Goal: Task Accomplishment & Management: Manage account settings

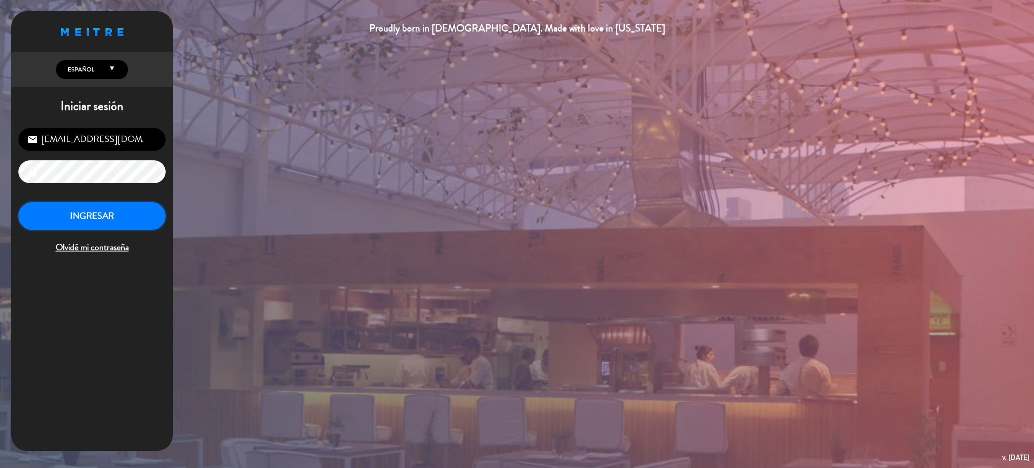
click at [117, 217] on button "INGRESAR" at bounding box center [91, 216] width 147 height 28
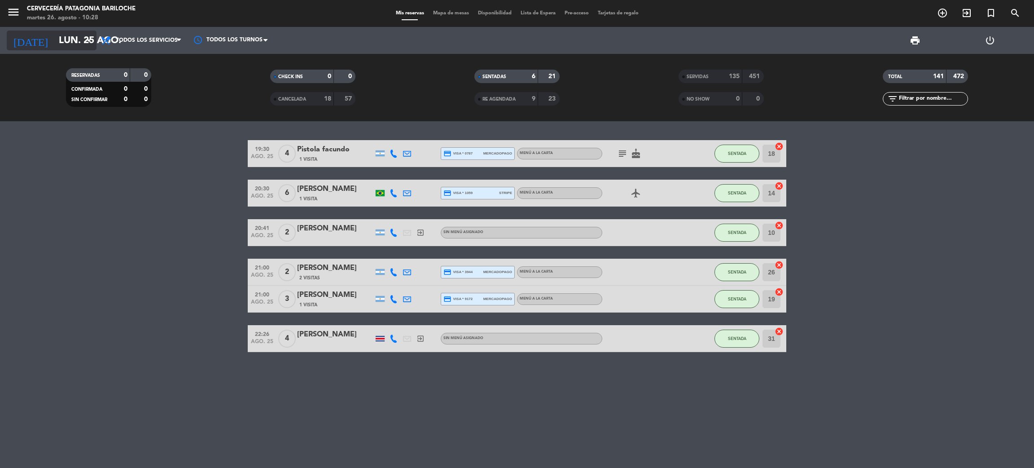
click at [76, 37] on input "lun. 25 ago." at bounding box center [115, 41] width 123 height 20
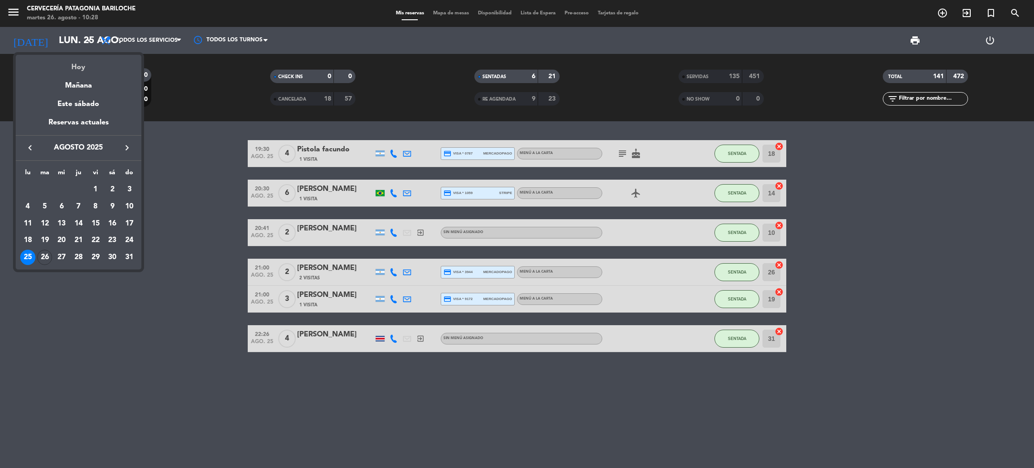
click at [74, 64] on div "Hoy" at bounding box center [79, 64] width 126 height 18
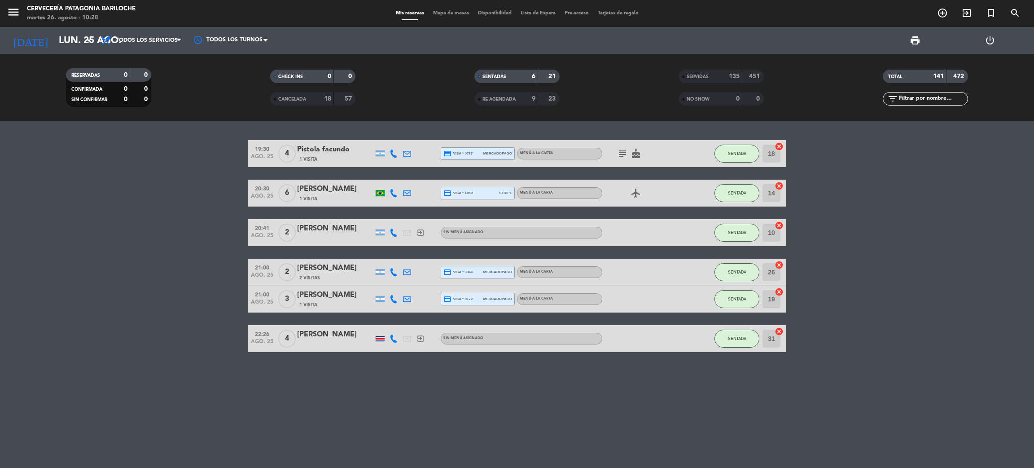
type input "[DATE] ago."
click at [448, 13] on span "Mapa de mesas" at bounding box center [451, 13] width 45 height 5
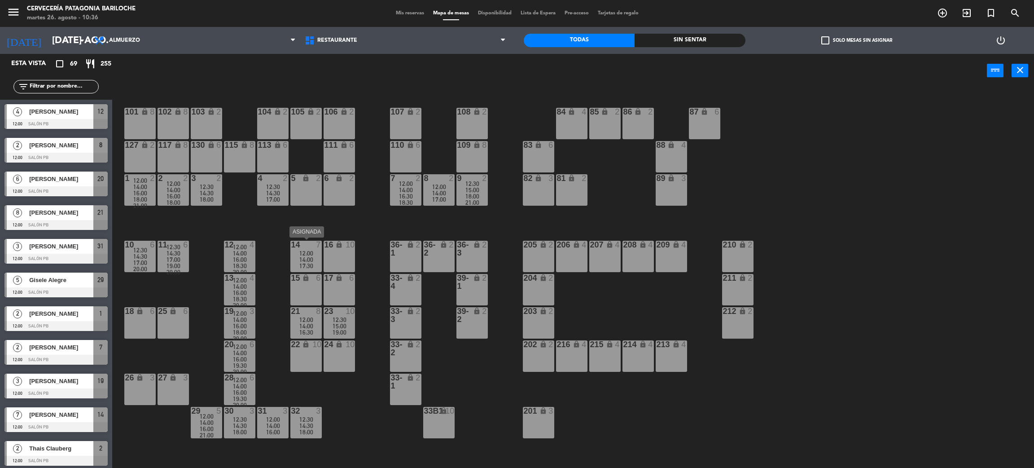
click at [321, 251] on div "12:00" at bounding box center [305, 253] width 31 height 6
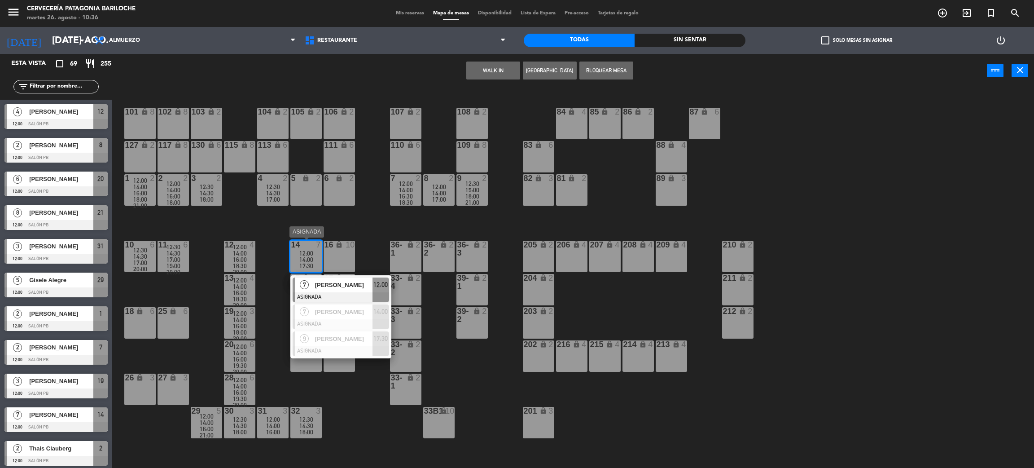
click at [333, 289] on div "[PERSON_NAME]" at bounding box center [343, 284] width 58 height 15
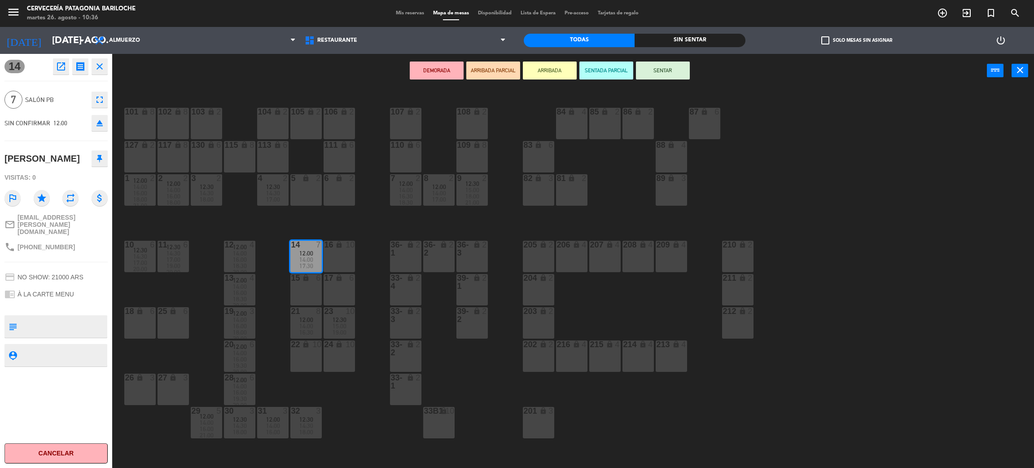
click at [314, 287] on div "15 lock 6" at bounding box center [305, 289] width 31 height 31
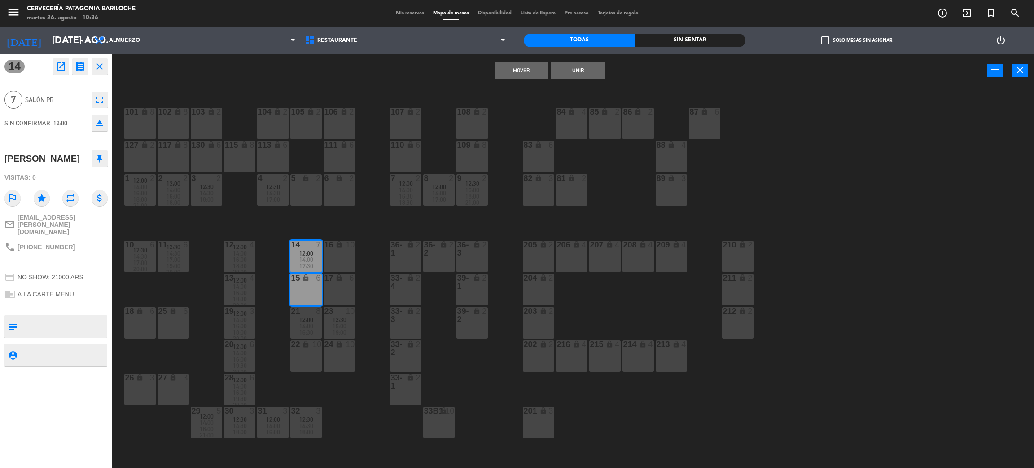
click at [578, 70] on button "Unir" at bounding box center [578, 70] width 54 height 18
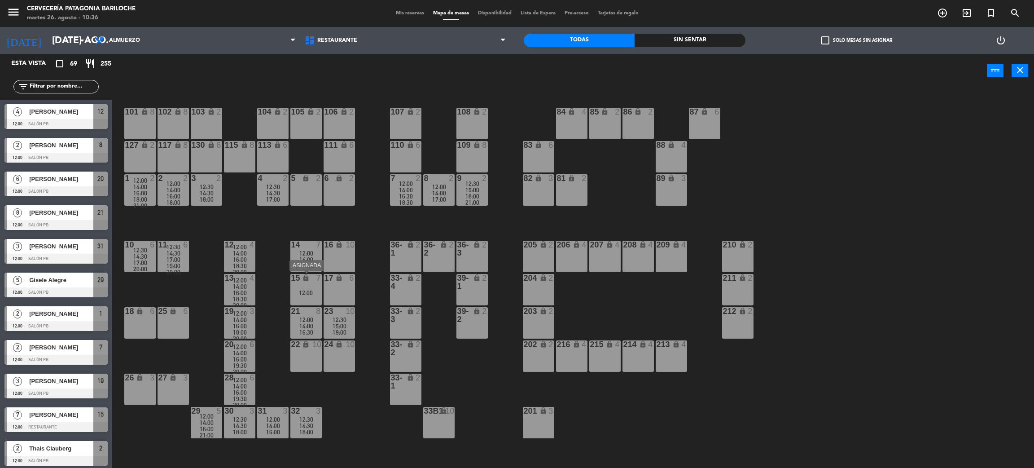
click at [308, 259] on span "14:00" at bounding box center [306, 259] width 14 height 7
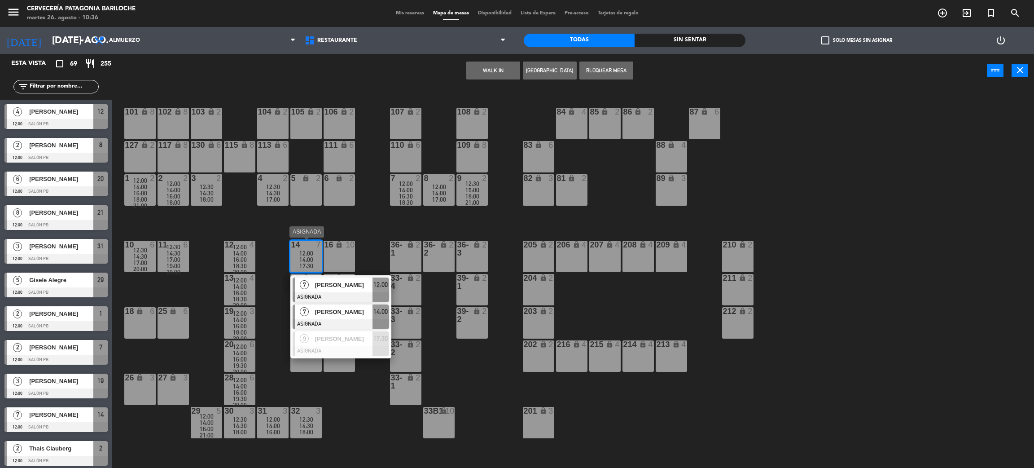
click at [326, 311] on span "[PERSON_NAME]" at bounding box center [343, 311] width 57 height 9
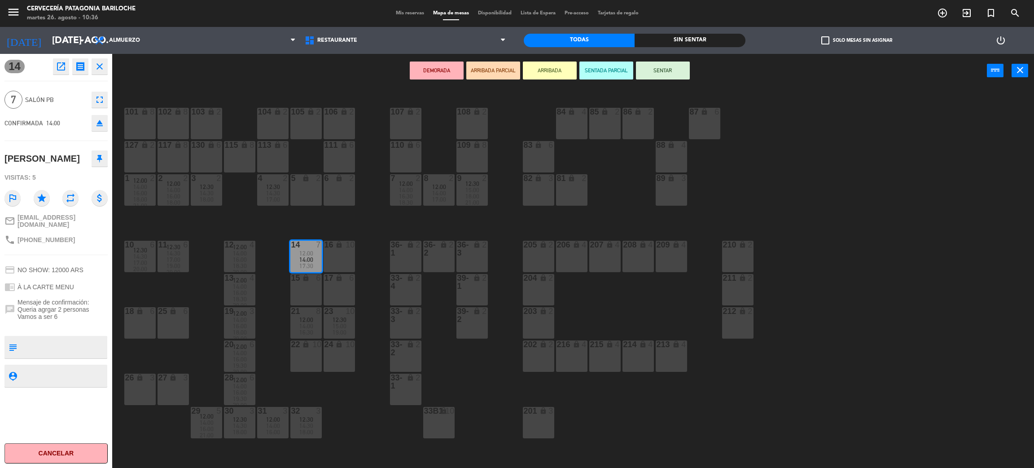
click at [313, 285] on div "15 lock 6" at bounding box center [305, 289] width 31 height 31
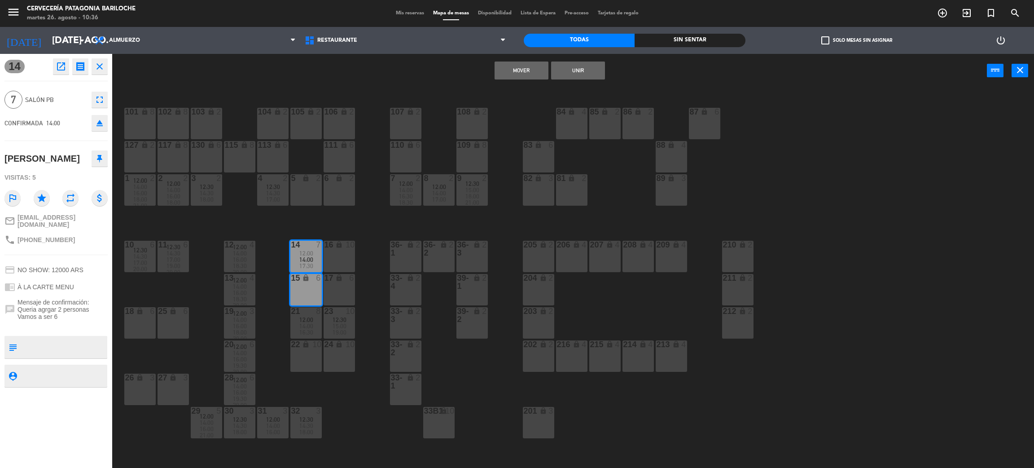
click at [565, 69] on button "Unir" at bounding box center [578, 70] width 54 height 18
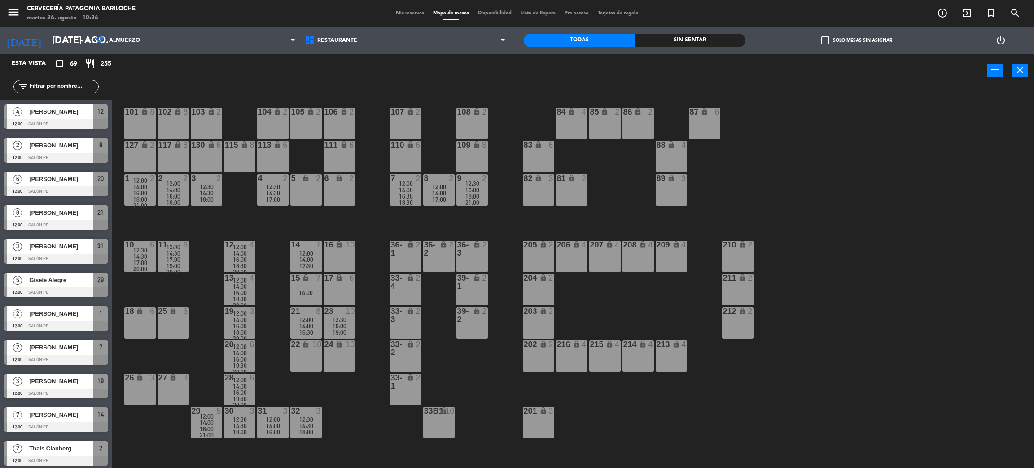
scroll to position [4, 0]
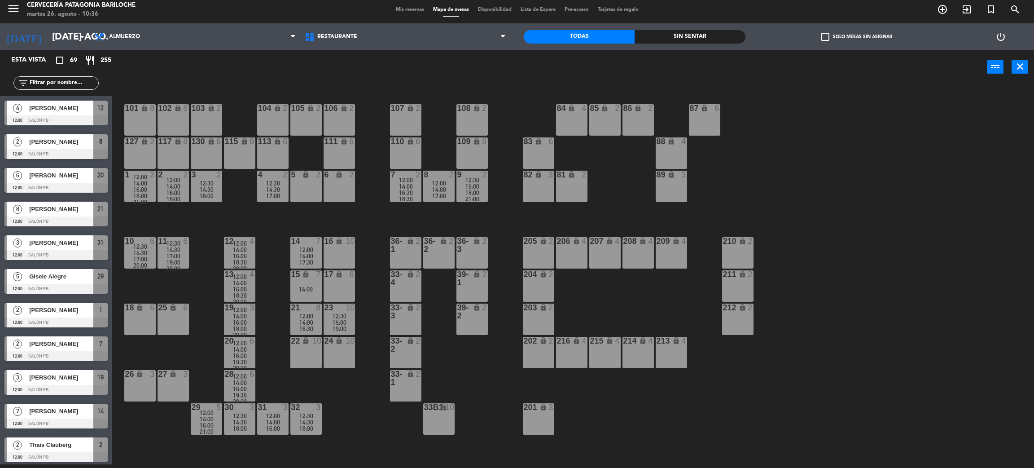
click at [309, 252] on span "14:00" at bounding box center [306, 255] width 14 height 7
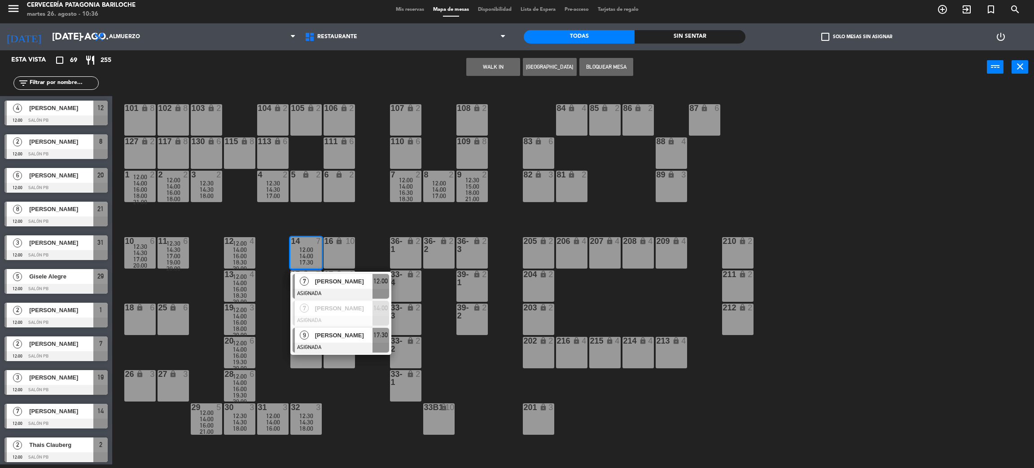
click at [320, 335] on span "[PERSON_NAME]" at bounding box center [343, 334] width 57 height 9
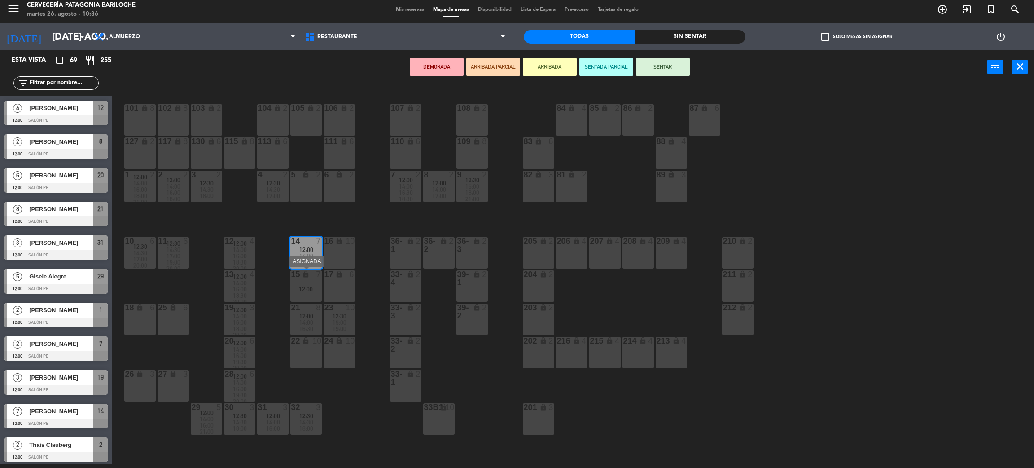
click at [311, 291] on div "12:00" at bounding box center [305, 289] width 31 height 6
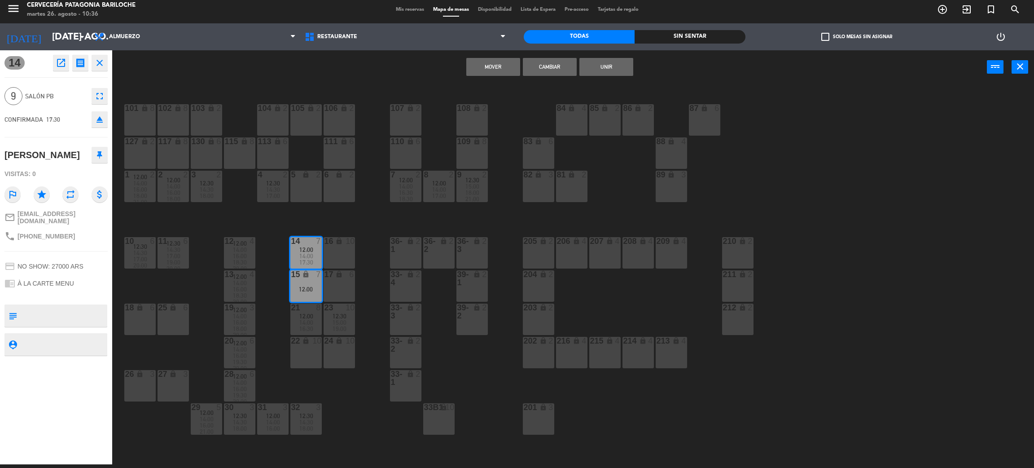
click at [609, 64] on button "Unir" at bounding box center [606, 67] width 54 height 18
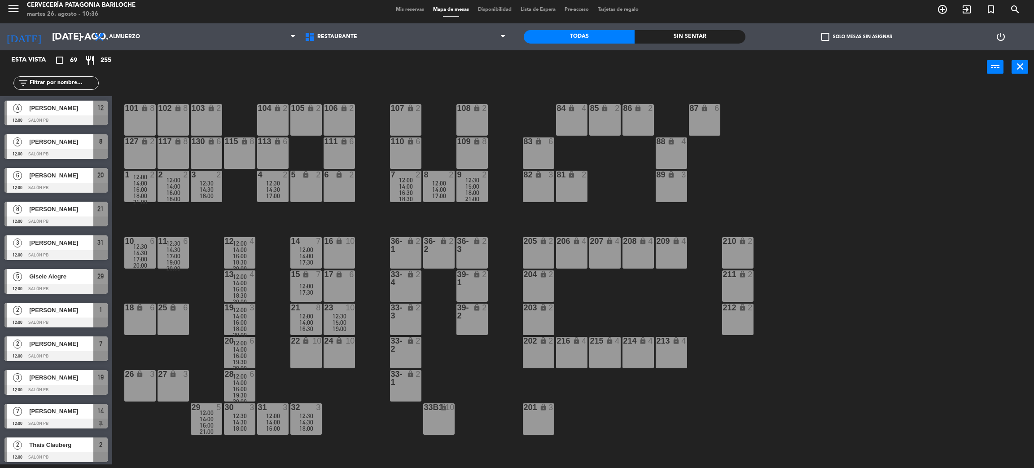
scroll to position [177, 0]
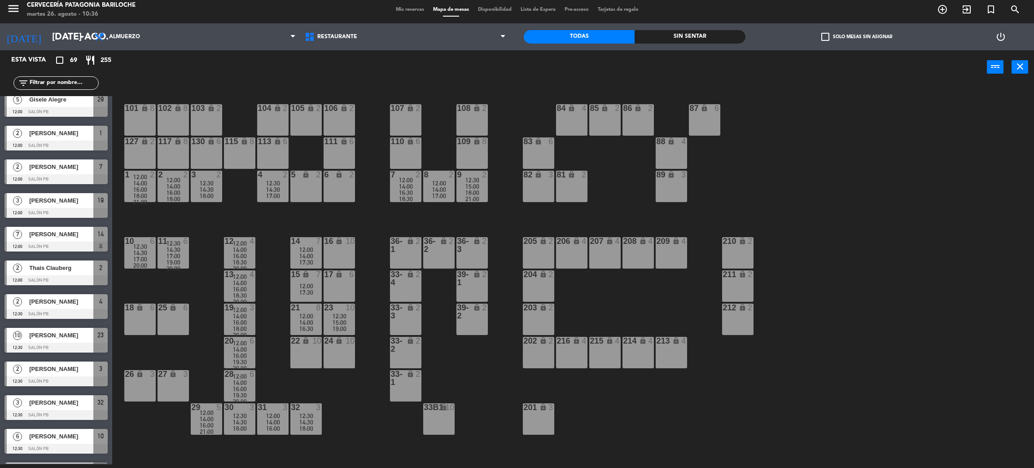
click at [313, 320] on div "14:00" at bounding box center [305, 322] width 31 height 6
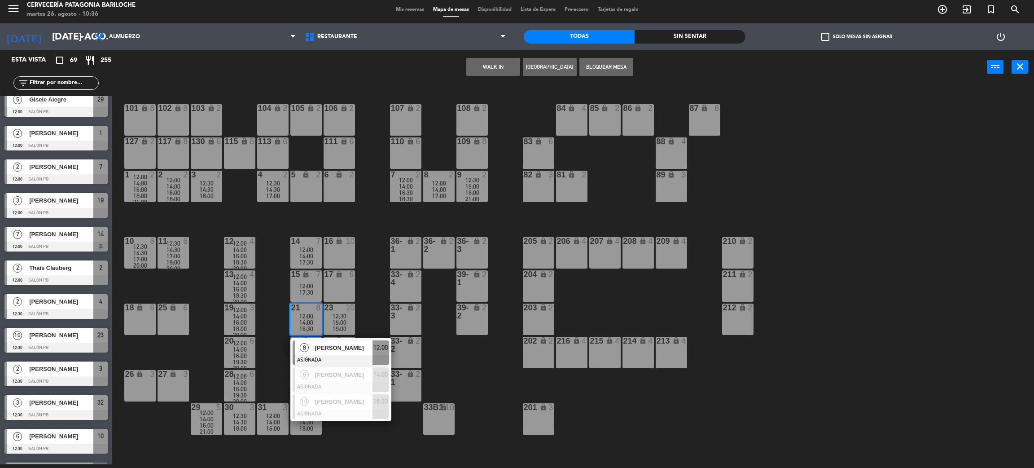
click at [337, 349] on span "[PERSON_NAME]" at bounding box center [343, 347] width 57 height 9
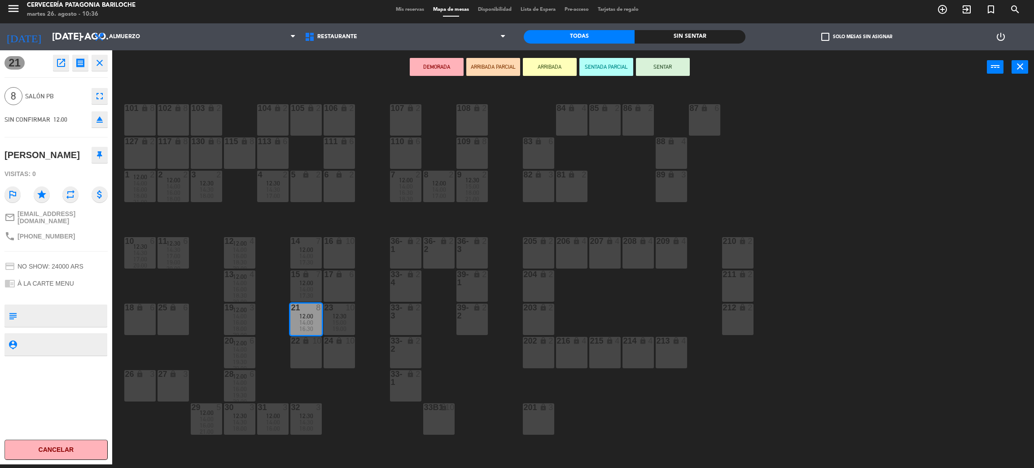
click at [303, 348] on div "22 lock 10" at bounding box center [305, 352] width 31 height 31
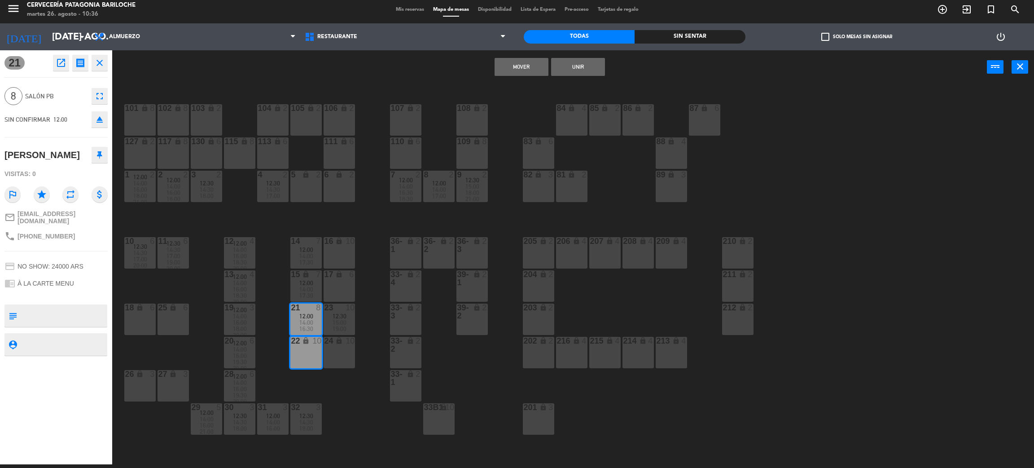
click at [579, 72] on button "Unir" at bounding box center [578, 67] width 54 height 18
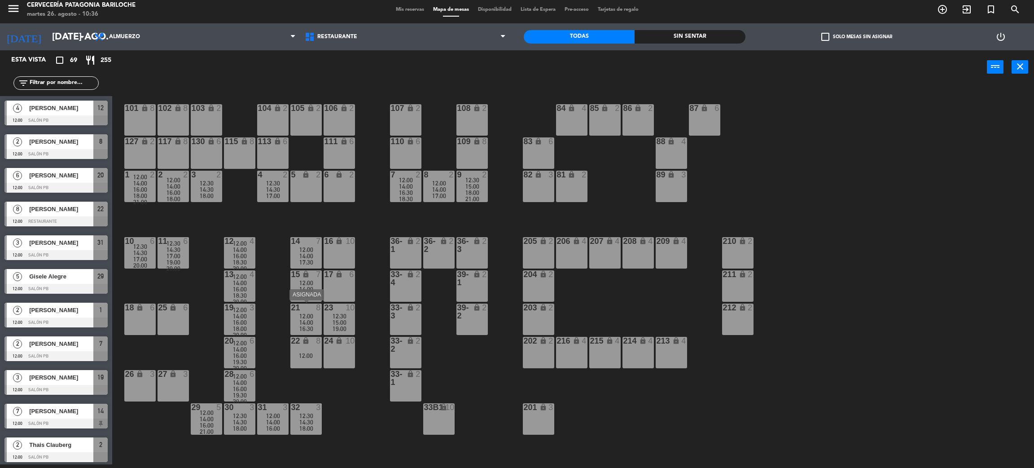
click at [305, 325] on span "16:30" at bounding box center [306, 328] width 14 height 7
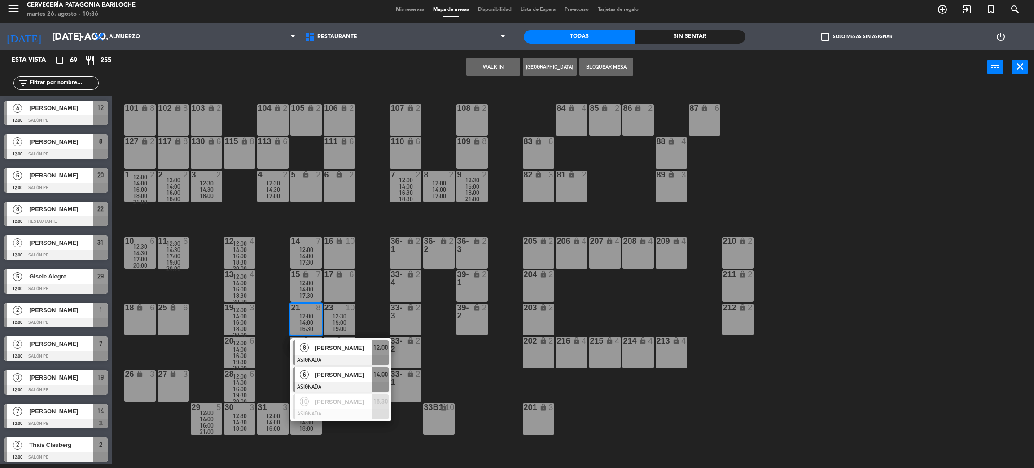
click at [329, 368] on div "[PERSON_NAME]" at bounding box center [343, 374] width 58 height 15
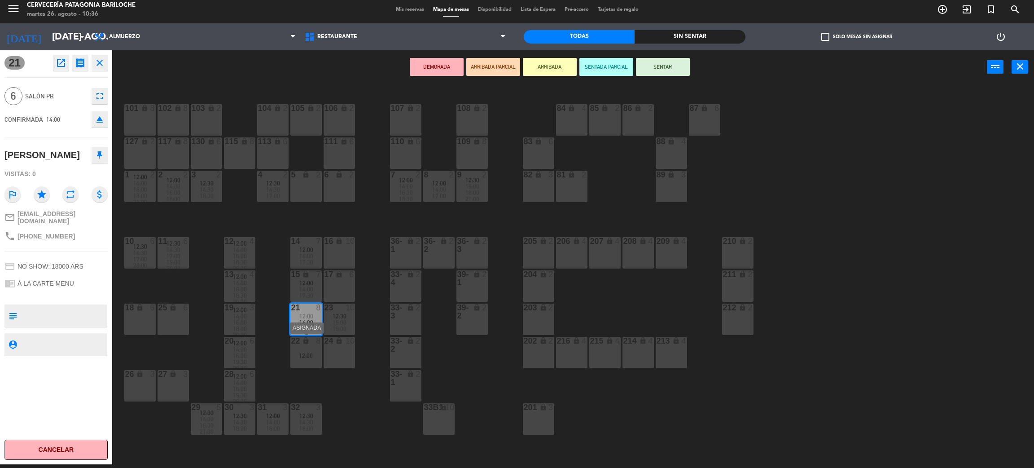
click at [308, 356] on div "12:00" at bounding box center [305, 355] width 31 height 6
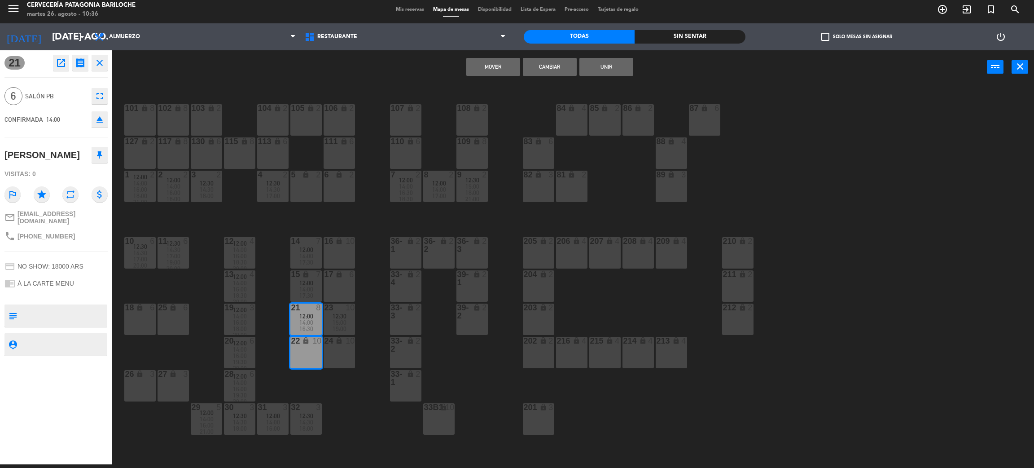
click at [599, 63] on button "Unir" at bounding box center [606, 67] width 54 height 18
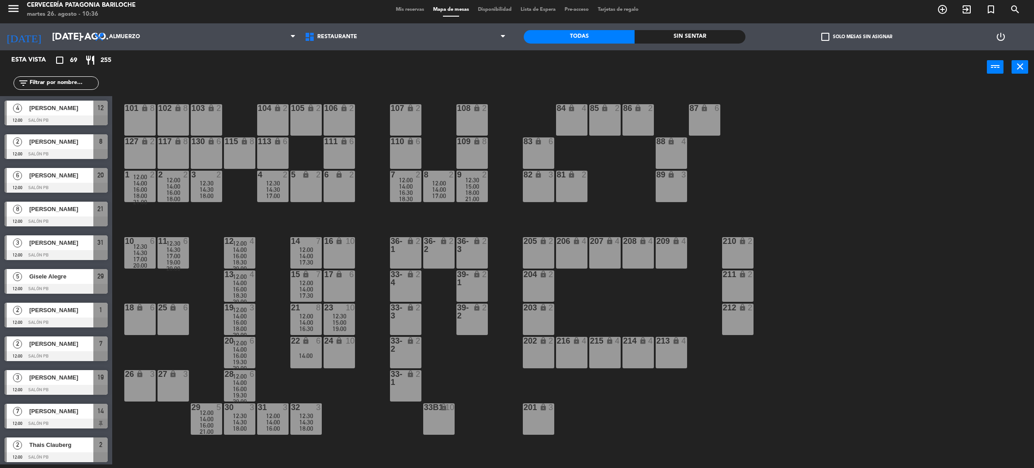
scroll to position [4, 0]
click at [305, 316] on span "12:00" at bounding box center [306, 315] width 14 height 7
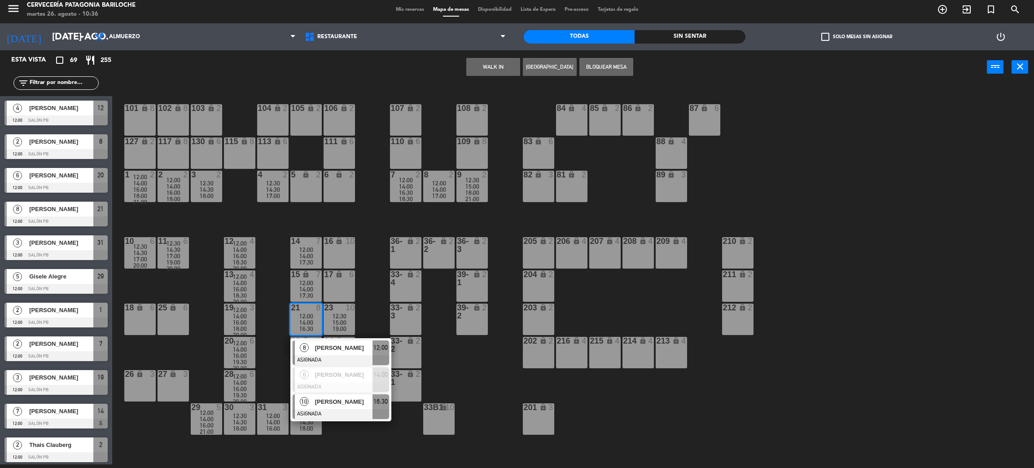
click at [321, 401] on span "[PERSON_NAME]" at bounding box center [343, 401] width 57 height 9
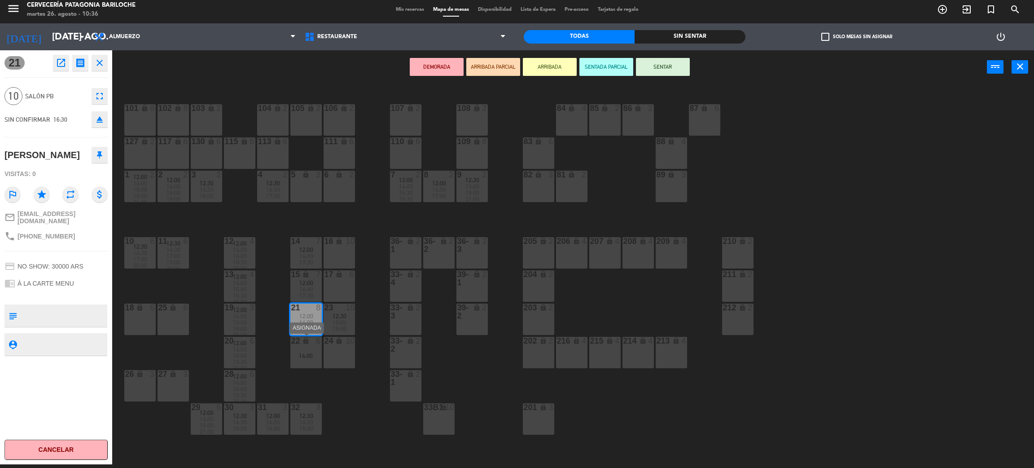
click at [305, 346] on div "22 lock 6 14:00" at bounding box center [305, 352] width 31 height 31
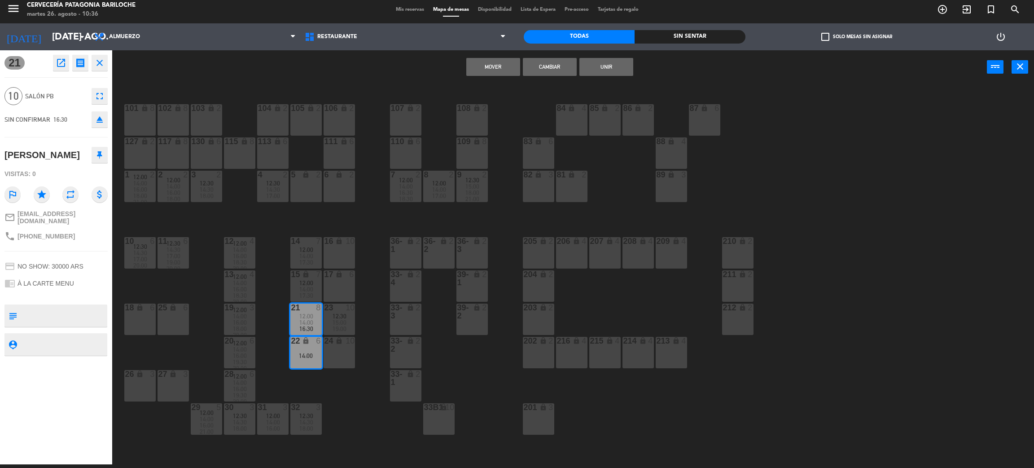
click at [615, 66] on button "Unir" at bounding box center [606, 67] width 54 height 18
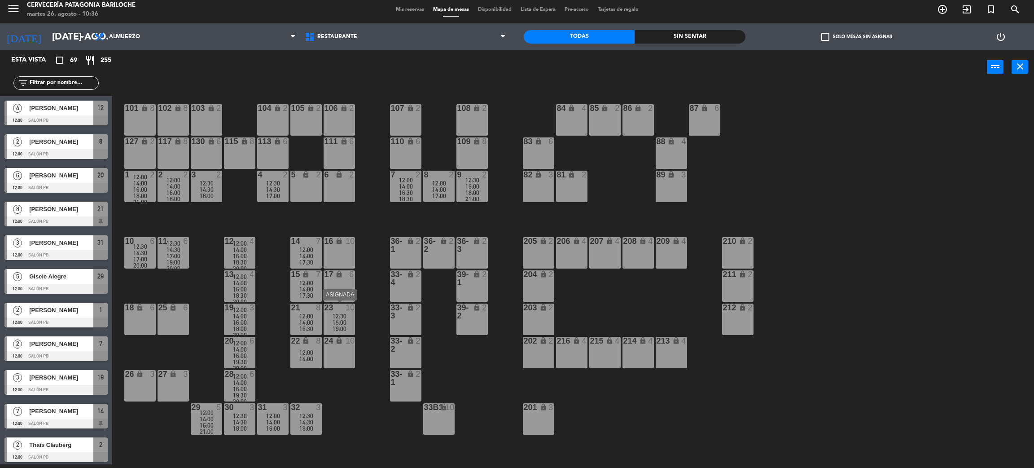
click at [346, 315] on span "12:30" at bounding box center [340, 315] width 14 height 7
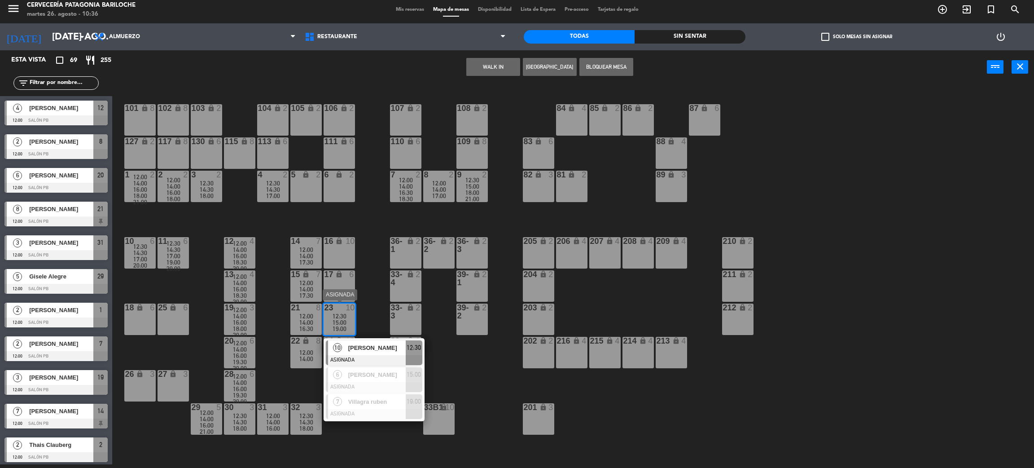
click at [368, 346] on span "[PERSON_NAME]" at bounding box center [376, 347] width 57 height 9
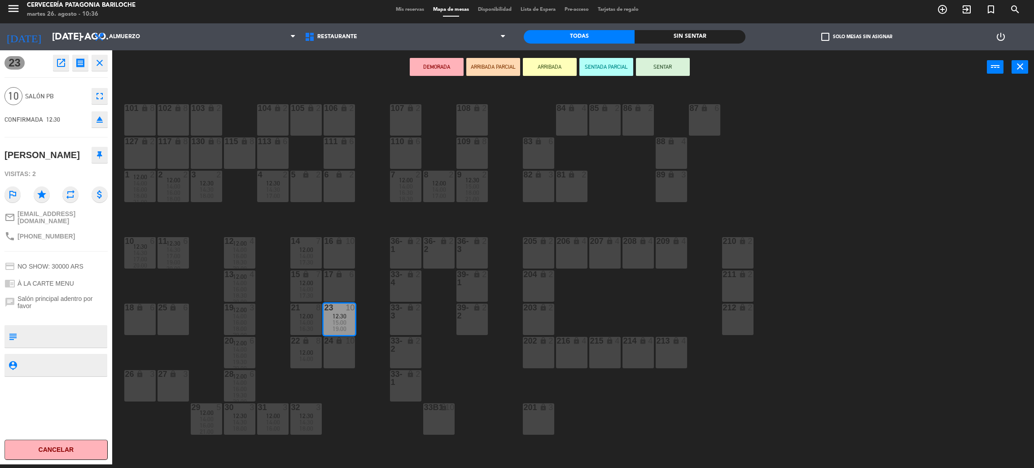
click at [341, 342] on icon "lock" at bounding box center [339, 341] width 8 height 8
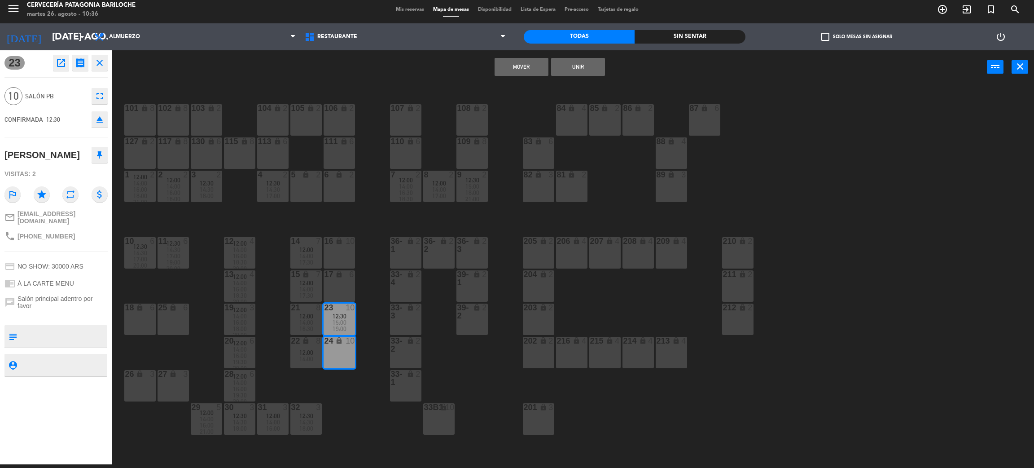
click at [584, 74] on button "Unir" at bounding box center [578, 67] width 54 height 18
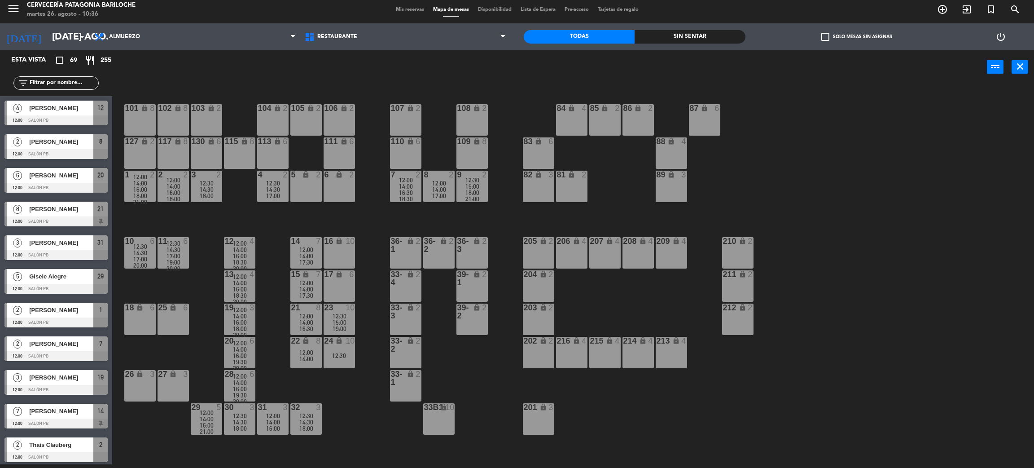
click at [327, 317] on div "12:30" at bounding box center [339, 316] width 31 height 6
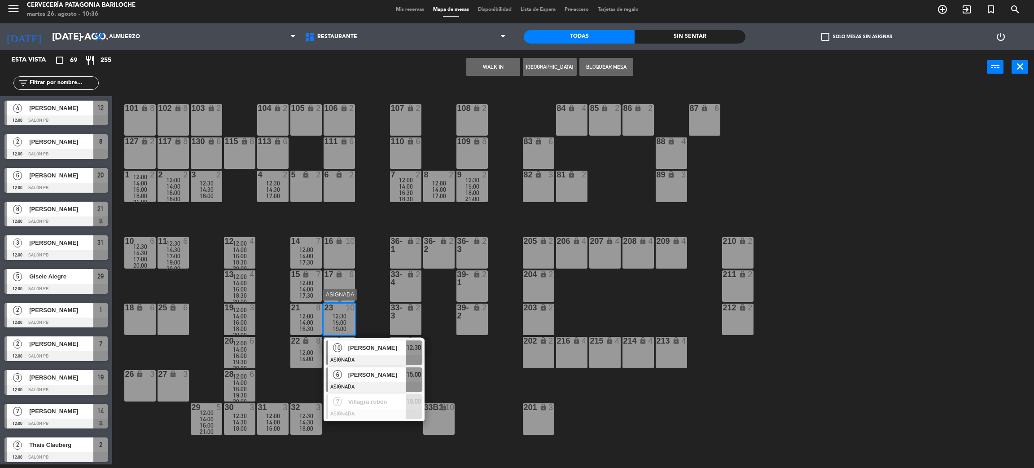
click at [355, 374] on span "[PERSON_NAME]" at bounding box center [376, 374] width 57 height 9
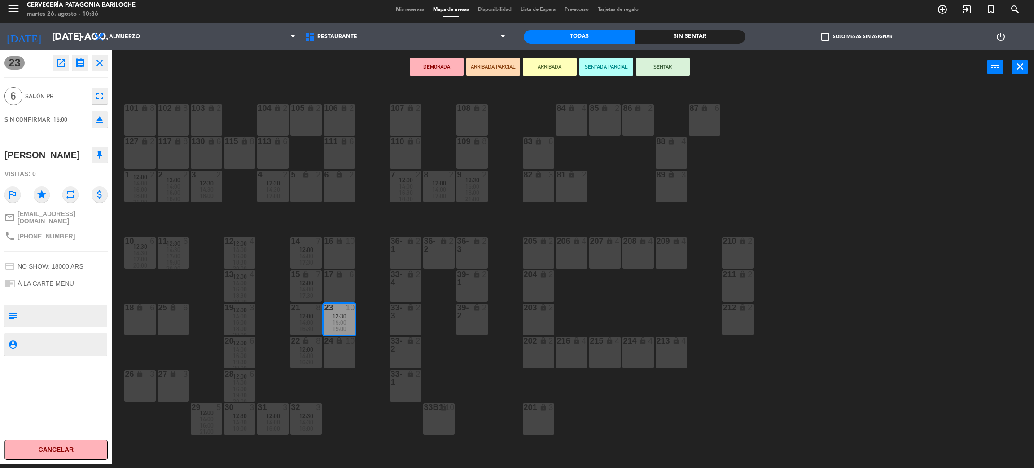
click at [338, 346] on div "24 lock 10" at bounding box center [339, 352] width 31 height 31
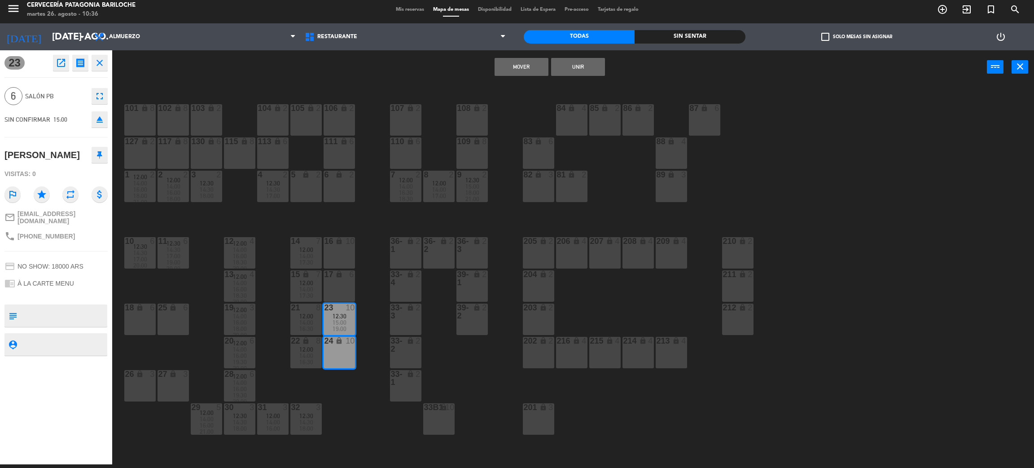
click at [574, 69] on button "Unir" at bounding box center [578, 67] width 54 height 18
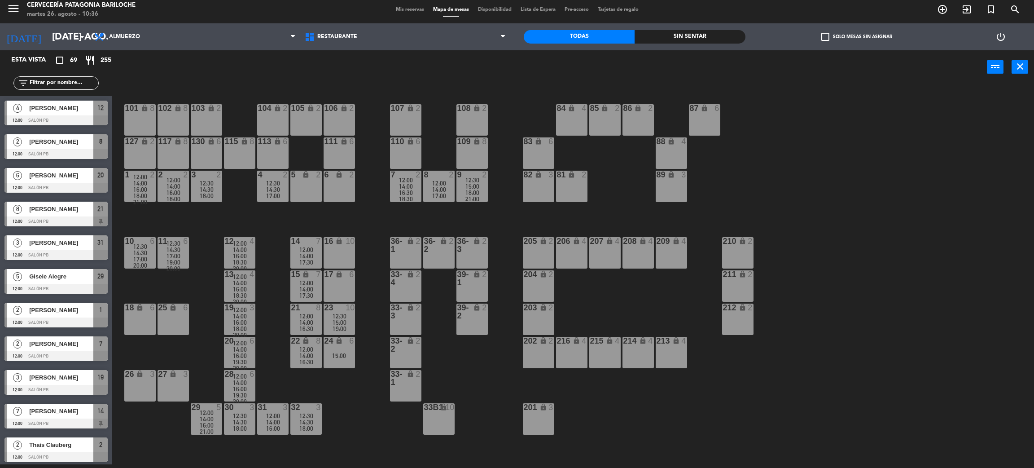
click at [335, 312] on span "12:30" at bounding box center [340, 315] width 14 height 7
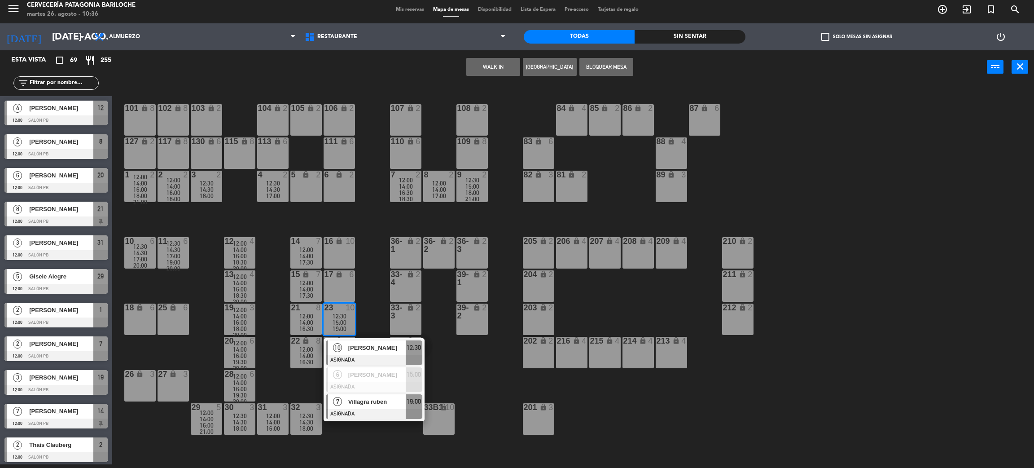
click at [349, 401] on span "Villagra ruben" at bounding box center [376, 401] width 57 height 9
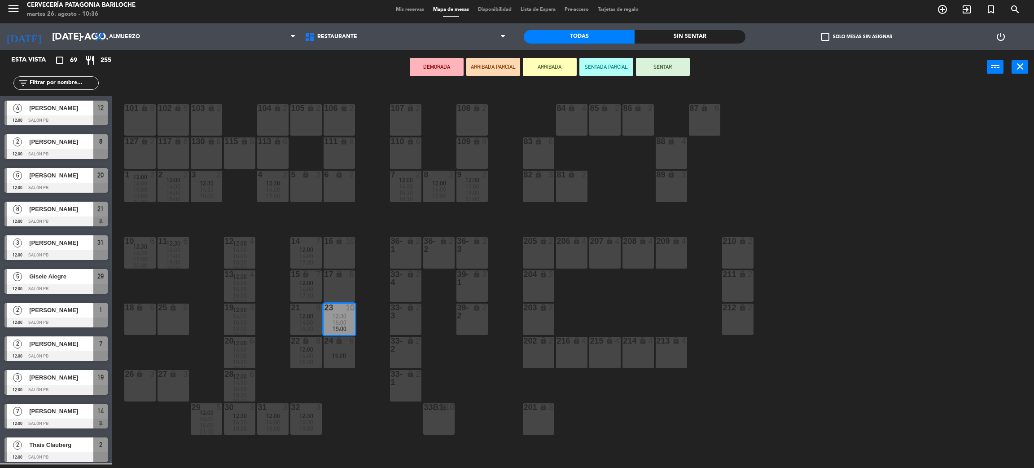
click at [340, 357] on div "15:00" at bounding box center [339, 355] width 31 height 6
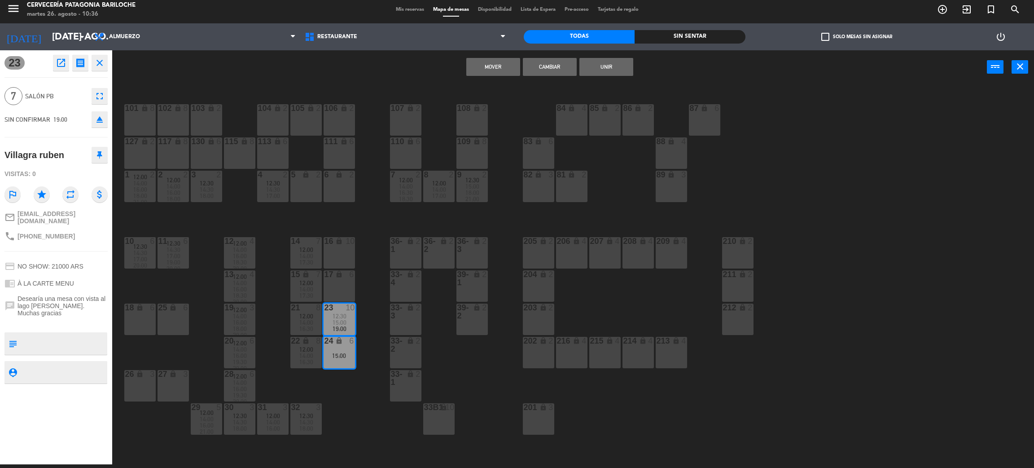
click at [594, 64] on button "Unir" at bounding box center [606, 67] width 54 height 18
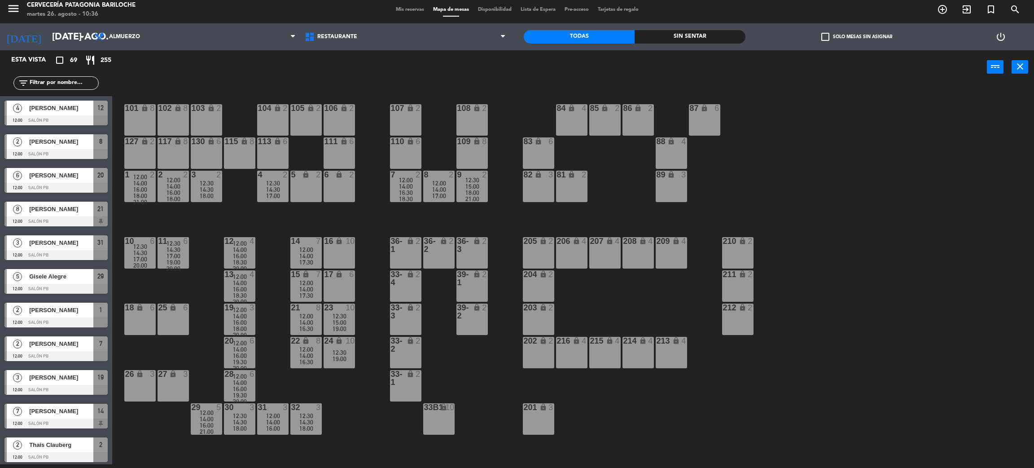
scroll to position [581, 0]
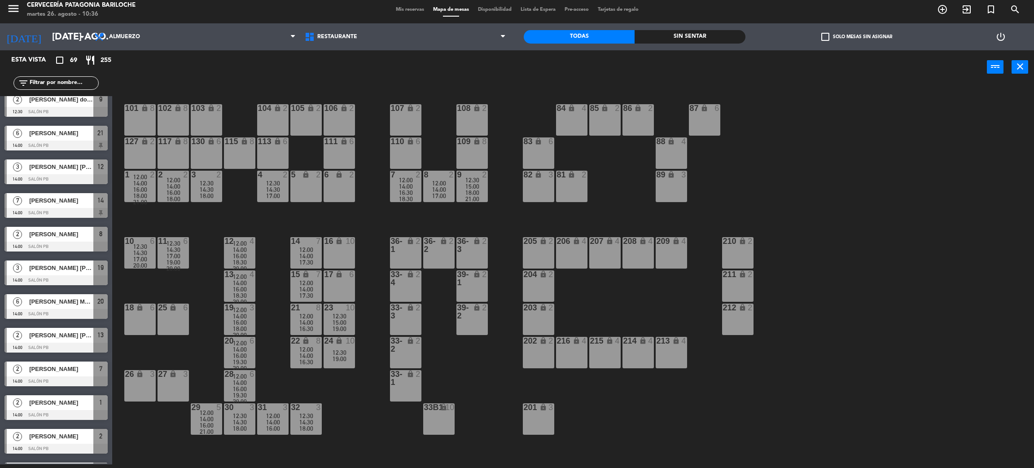
click at [275, 187] on span "14:30" at bounding box center [273, 189] width 14 height 7
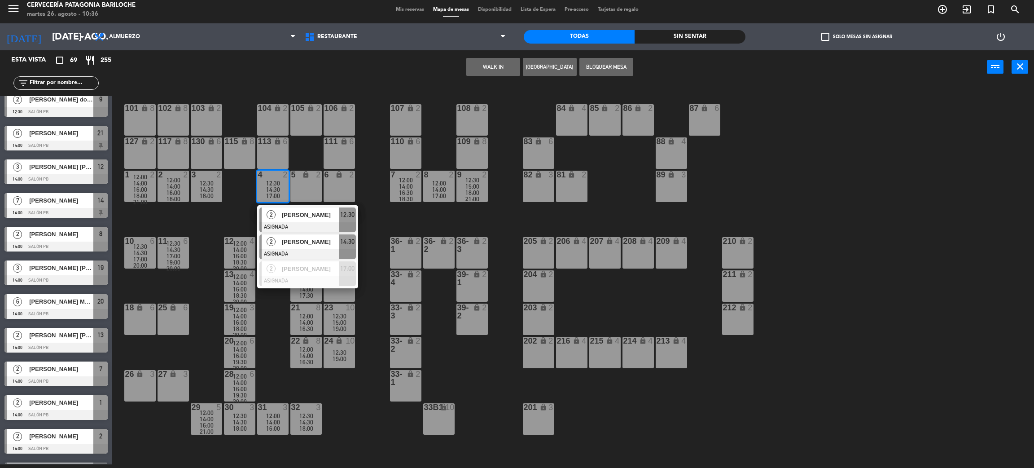
click at [308, 254] on div at bounding box center [307, 254] width 96 height 10
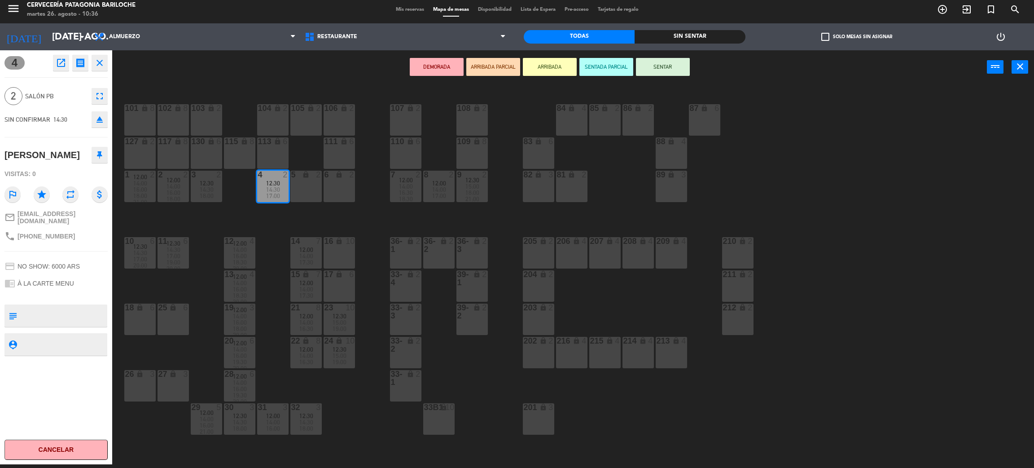
click at [311, 199] on div "5 lock 2" at bounding box center [305, 186] width 31 height 31
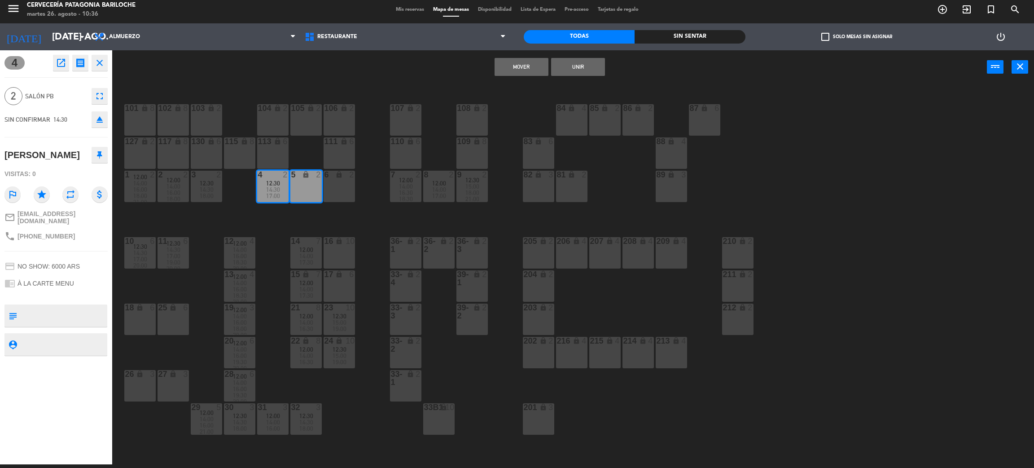
click at [542, 70] on button "Mover" at bounding box center [522, 67] width 54 height 18
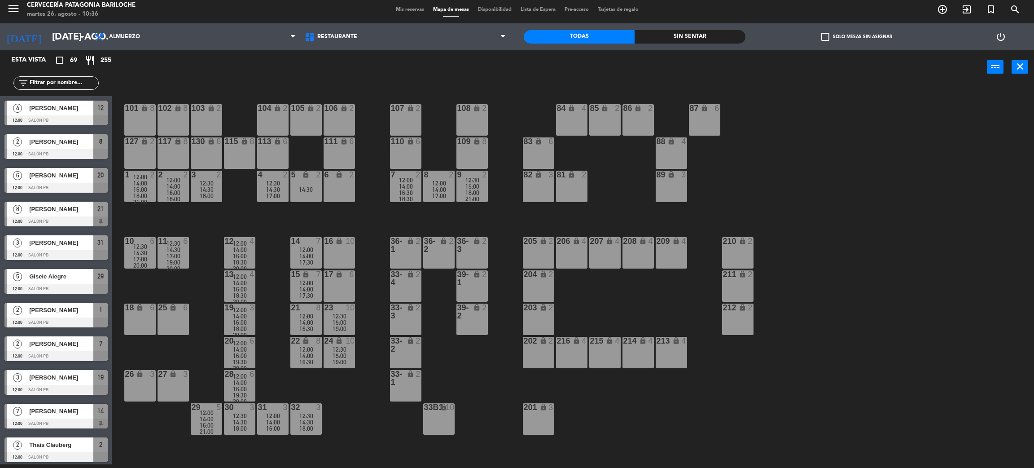
scroll to position [4, 0]
click at [146, 193] on span "18:00" at bounding box center [140, 195] width 14 height 7
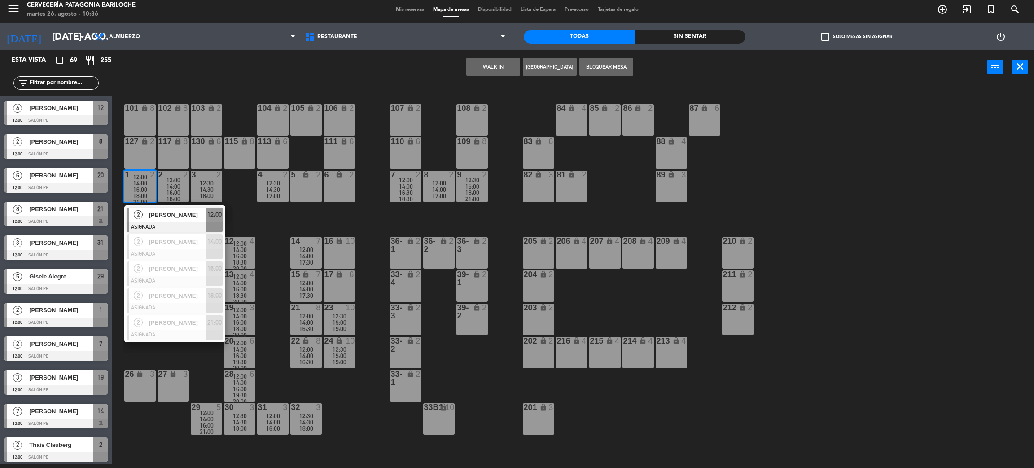
click at [322, 390] on div "101 lock 8 102 lock 8 104 lock 2 105 lock 2 106 lock 2 103 lock 2 107 lock 2 10…" at bounding box center [578, 278] width 911 height 380
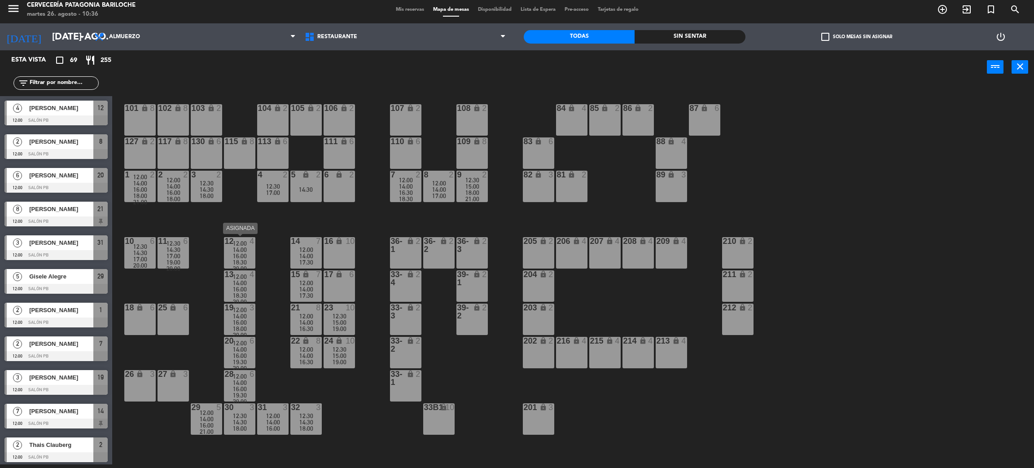
click at [241, 259] on span "18:30" at bounding box center [240, 262] width 14 height 7
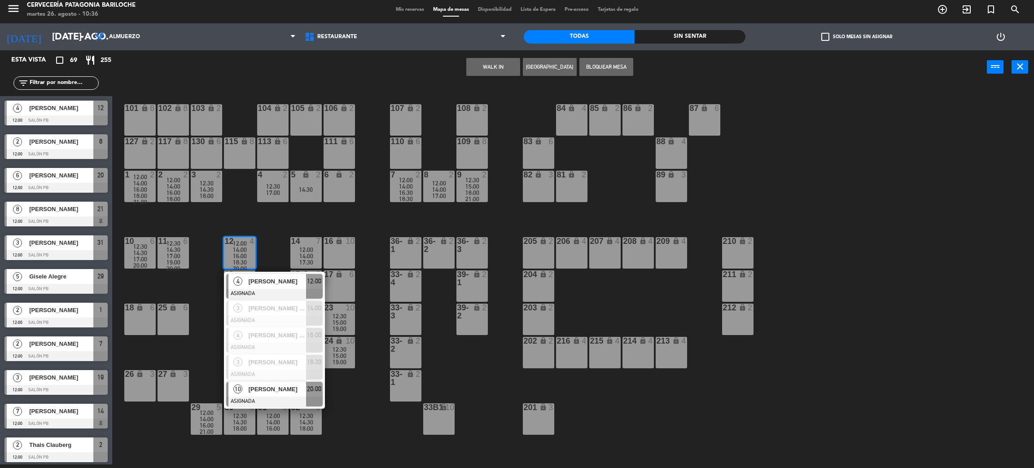
click at [257, 392] on span "[PERSON_NAME]" at bounding box center [277, 388] width 57 height 9
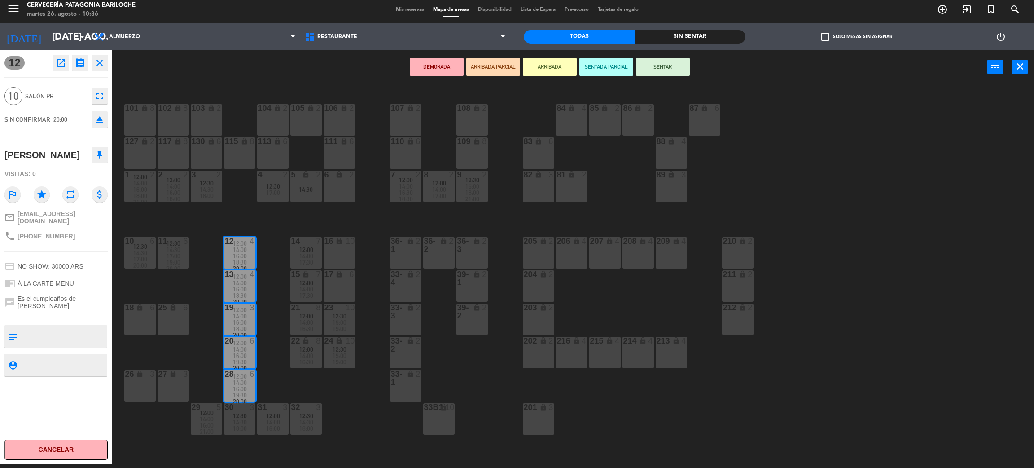
click at [338, 252] on div "16 lock 10" at bounding box center [339, 252] width 31 height 31
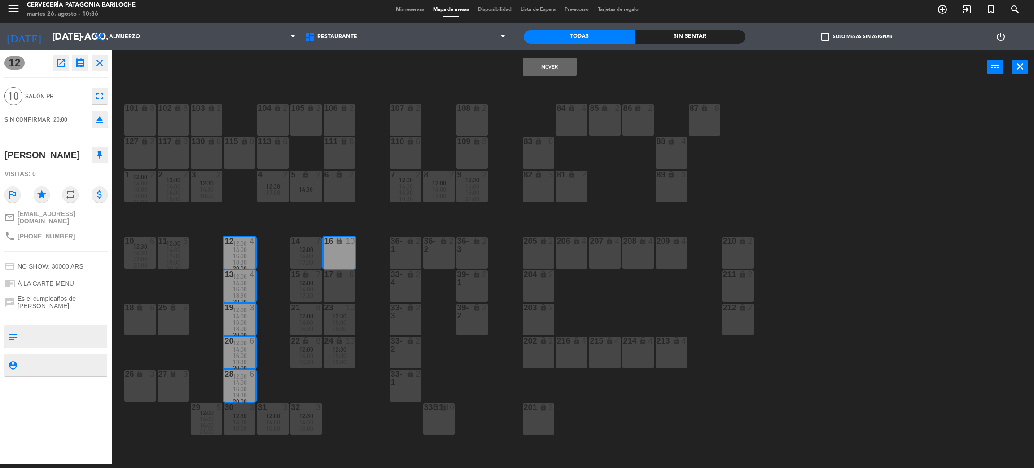
click at [343, 279] on div "17 lock 6" at bounding box center [339, 285] width 31 height 31
click at [540, 72] on button "Mover y Unir" at bounding box center [550, 67] width 54 height 18
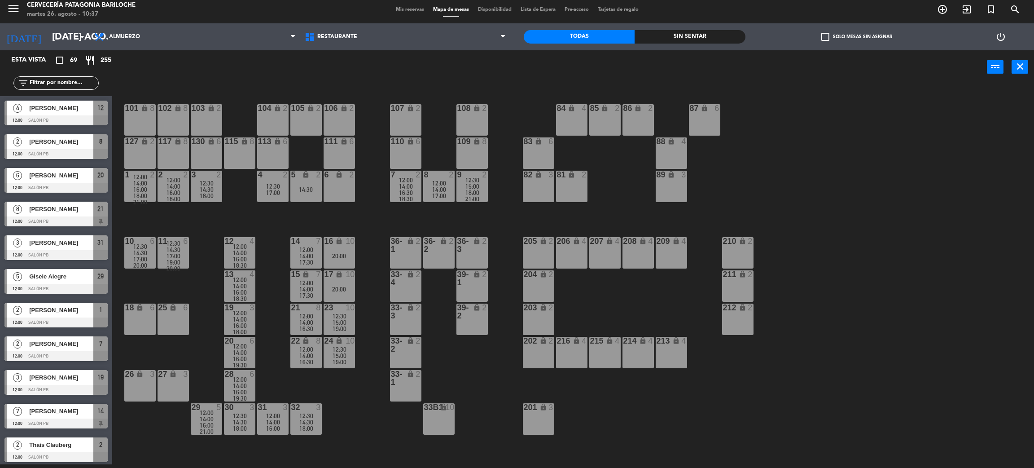
scroll to position [682, 0]
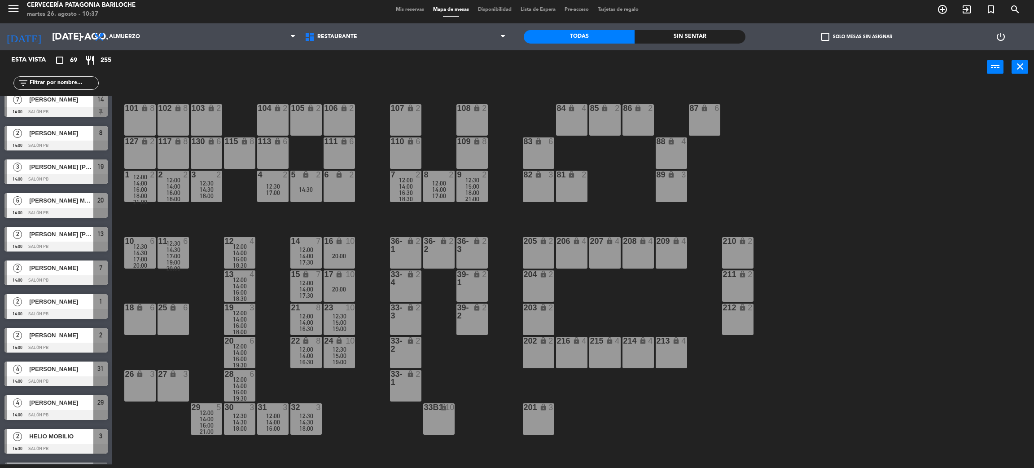
click at [342, 424] on div "101 lock 8 102 lock 8 104 lock 2 105 lock 2 106 lock 2 103 lock 2 107 lock 2 10…" at bounding box center [578, 278] width 911 height 380
click at [145, 247] on span "12:30" at bounding box center [140, 246] width 14 height 7
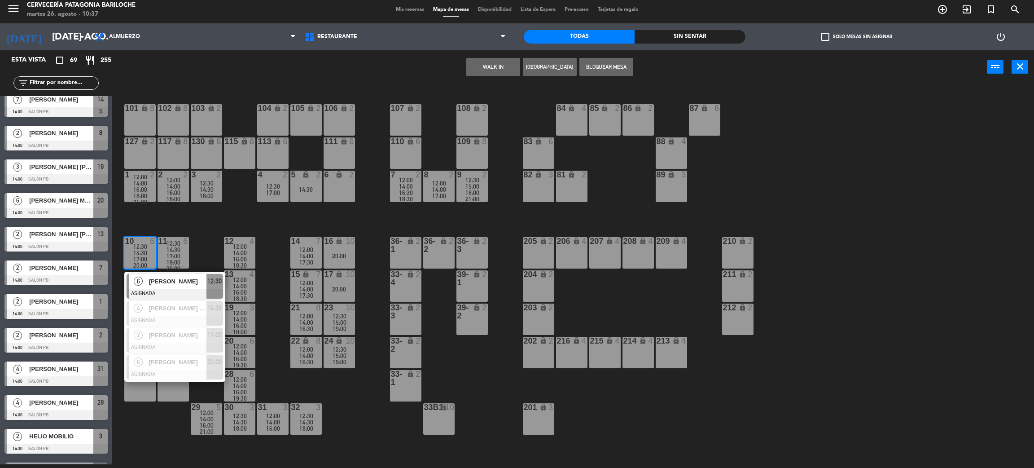
click at [364, 447] on div "101 lock 8 102 lock 8 104 lock 2 105 lock 2 106 lock 2 103 lock 2 107 lock 2 10…" at bounding box center [578, 278] width 911 height 380
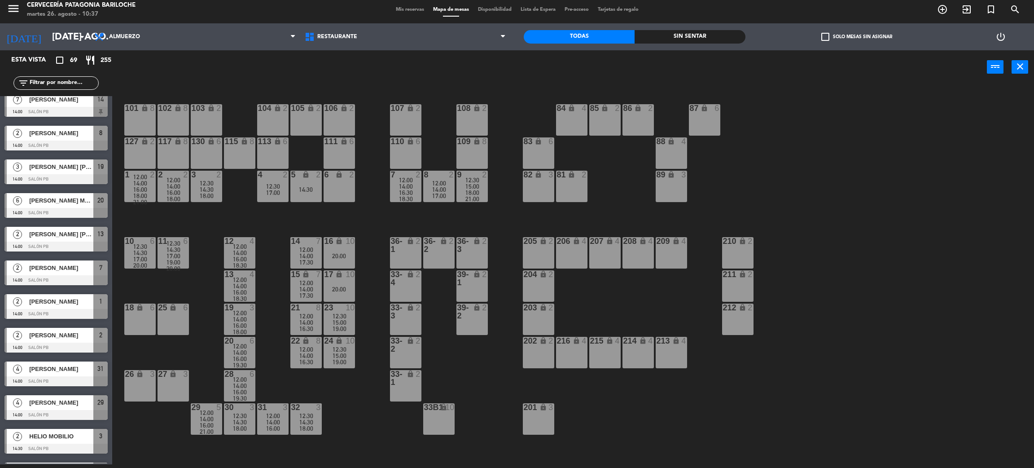
click at [233, 419] on span "14:30" at bounding box center [240, 421] width 14 height 7
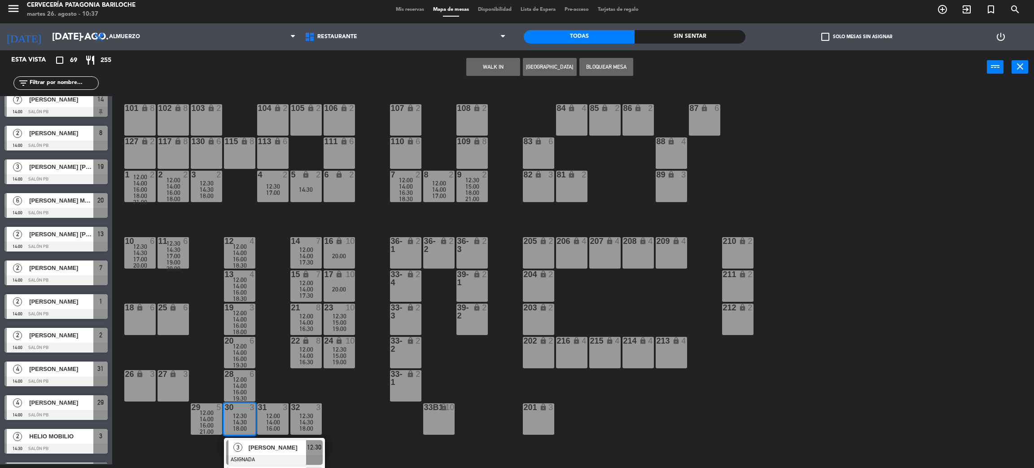
scroll to position [52, 0]
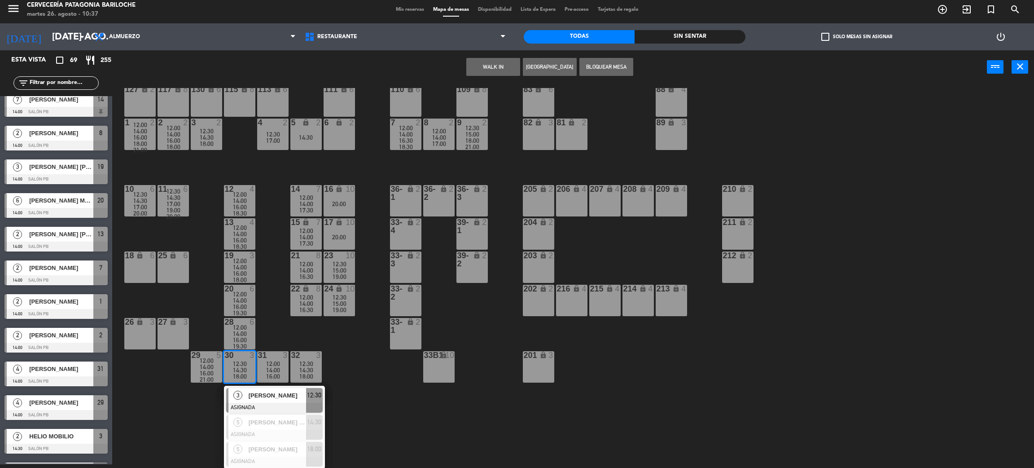
click at [340, 411] on div "101 lock 8 102 lock 8 104 lock 2 105 lock 2 106 lock 2 103 lock 2 107 lock 2 10…" at bounding box center [578, 278] width 911 height 380
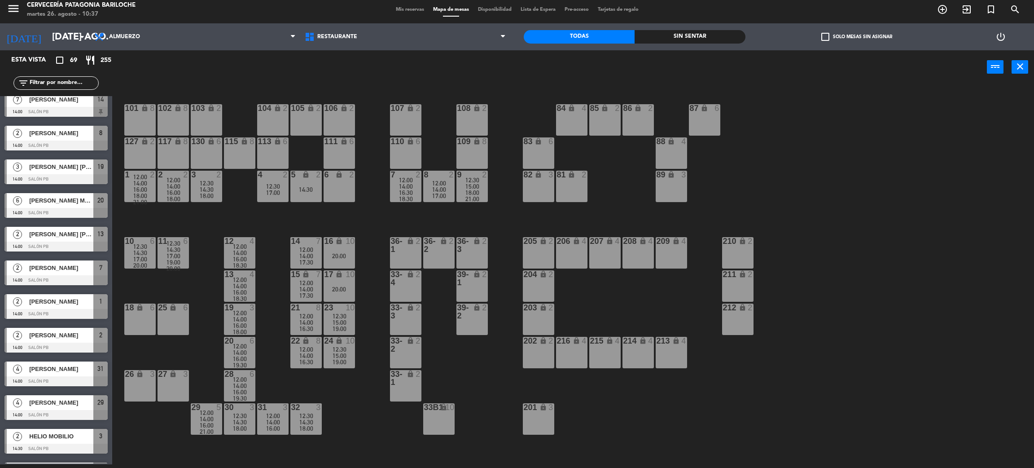
click at [245, 249] on span "14:00" at bounding box center [240, 252] width 14 height 7
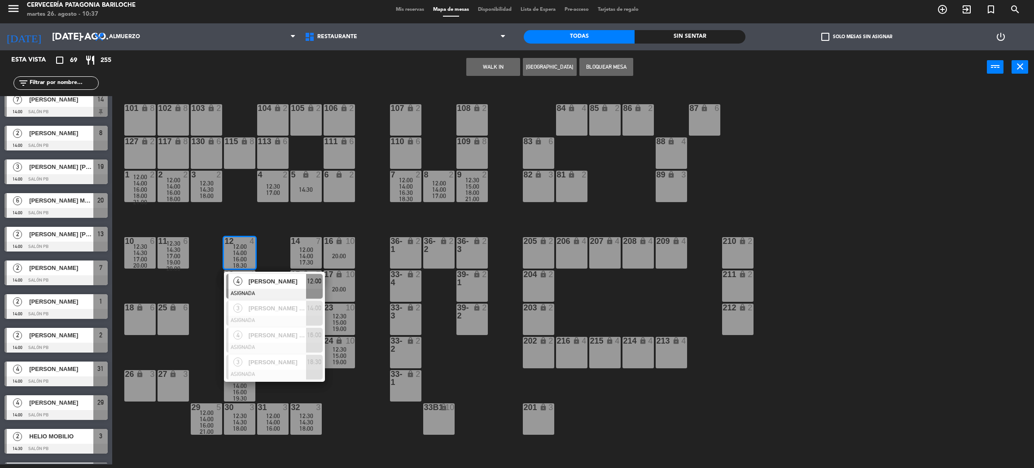
click at [350, 448] on div "101 lock 8 102 lock 8 104 lock 2 105 lock 2 106 lock 2 103 lock 2 107 lock 2 10…" at bounding box center [578, 278] width 911 height 380
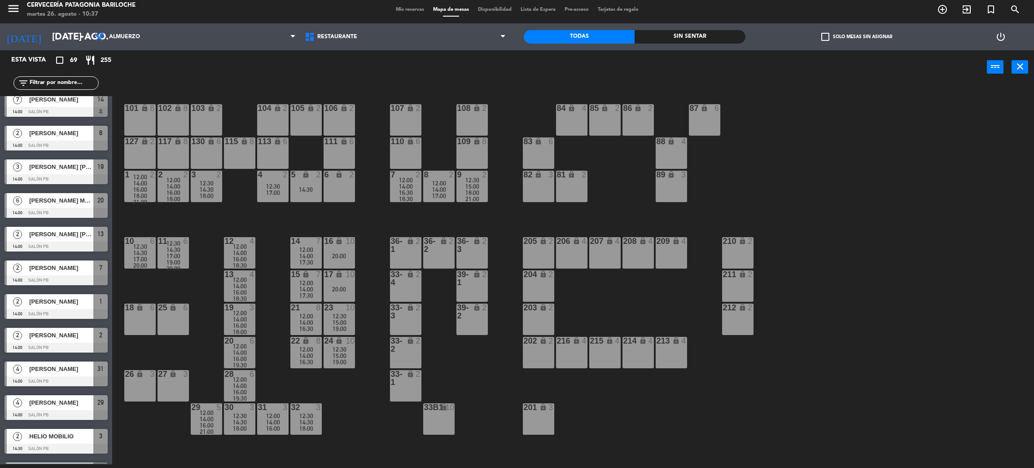
click at [241, 325] on span "16:00" at bounding box center [240, 325] width 14 height 7
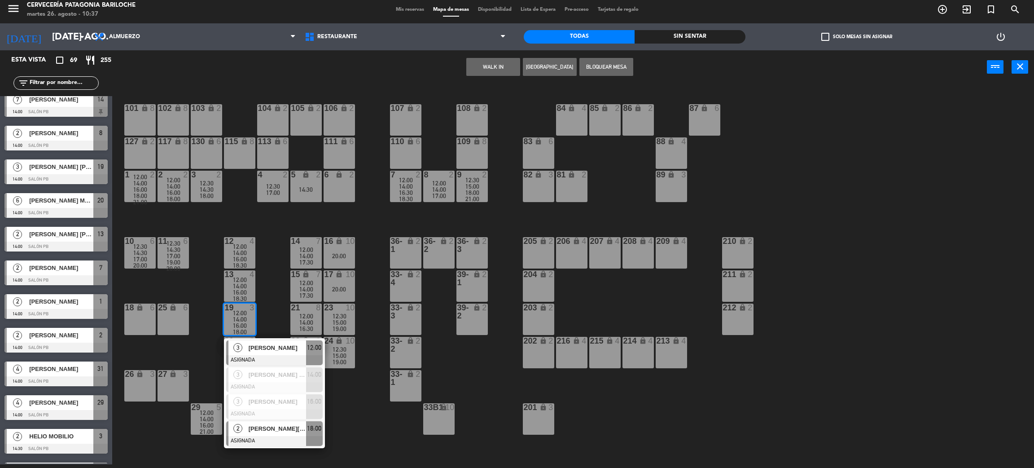
click at [272, 436] on div at bounding box center [274, 441] width 96 height 10
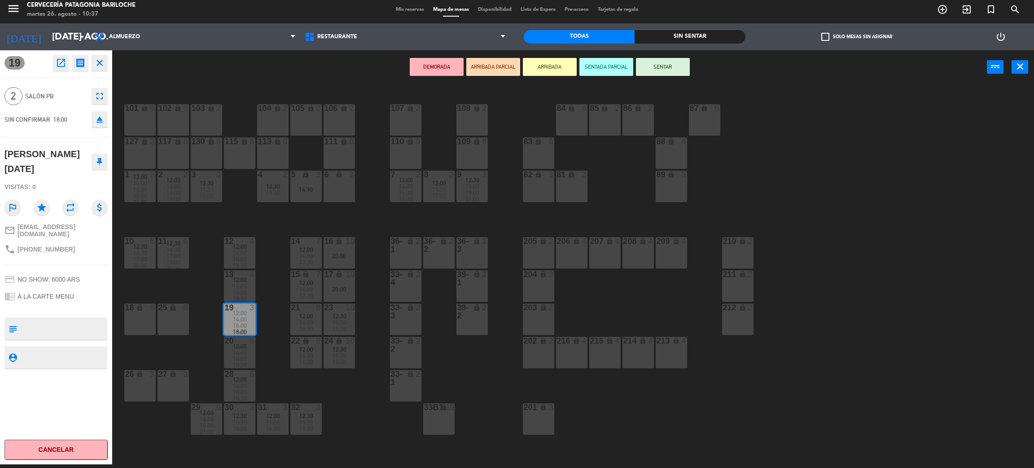
click at [352, 180] on div "6 lock 2" at bounding box center [339, 186] width 31 height 31
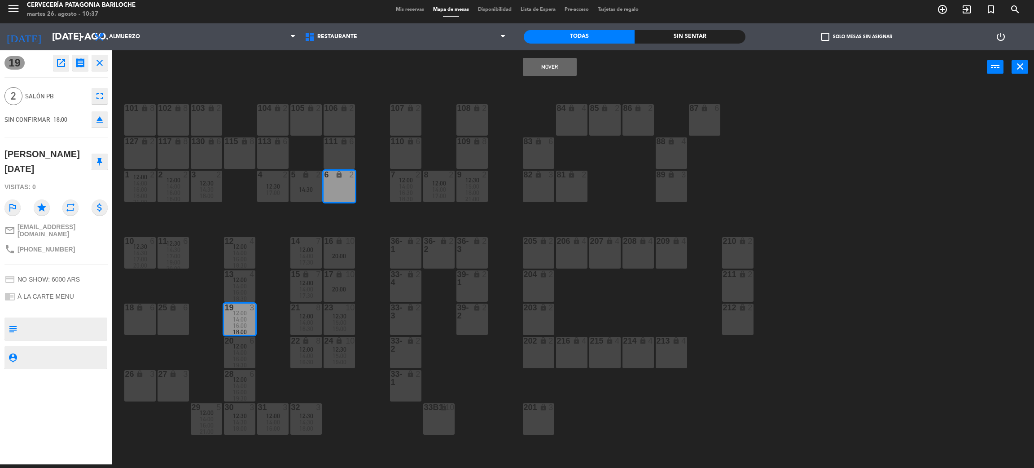
click at [545, 58] on button "Mover" at bounding box center [550, 67] width 54 height 18
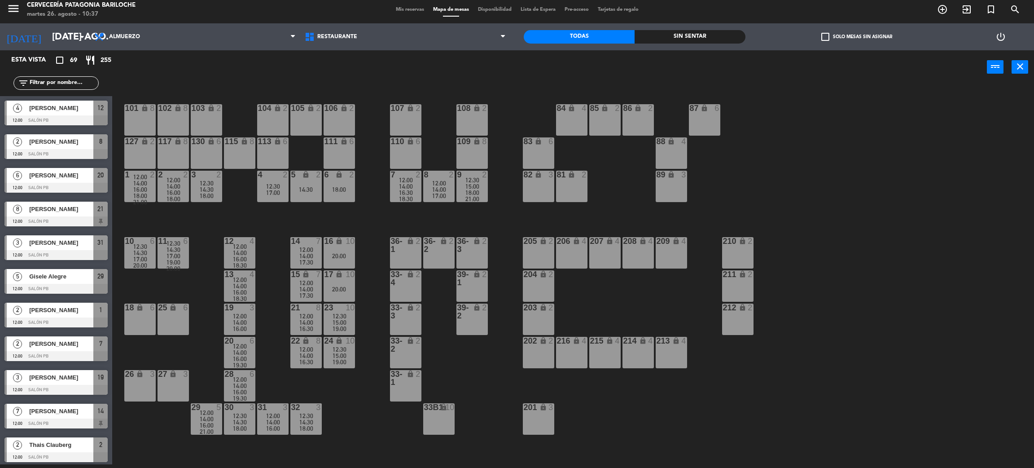
scroll to position [345, 0]
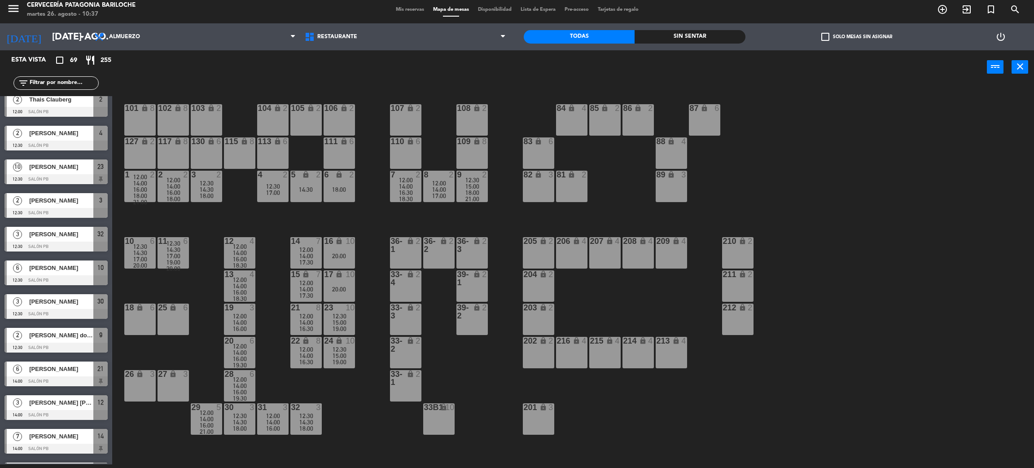
click at [368, 441] on div "101 lock 8 102 lock 8 104 lock 2 105 lock 2 106 lock 2 103 lock 2 107 lock 2 10…" at bounding box center [578, 278] width 911 height 380
click at [229, 353] on div "14:00" at bounding box center [239, 352] width 31 height 6
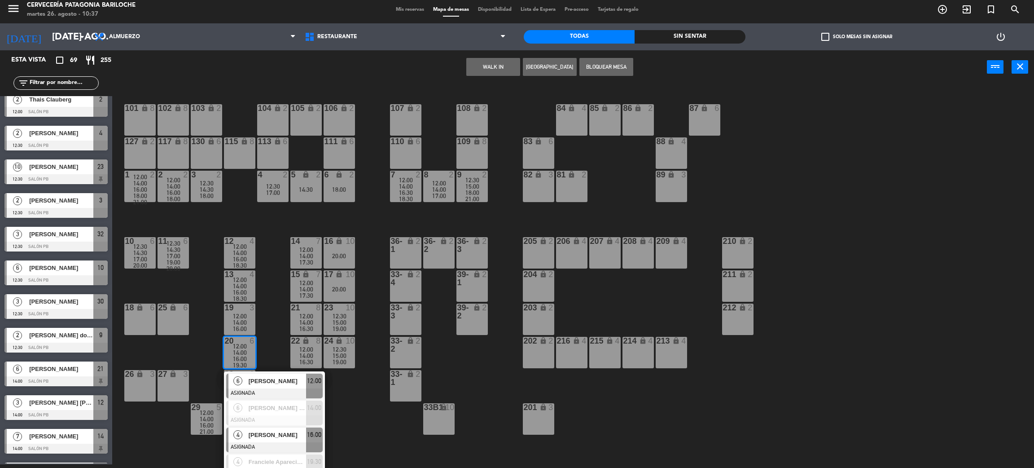
scroll to position [12, 0]
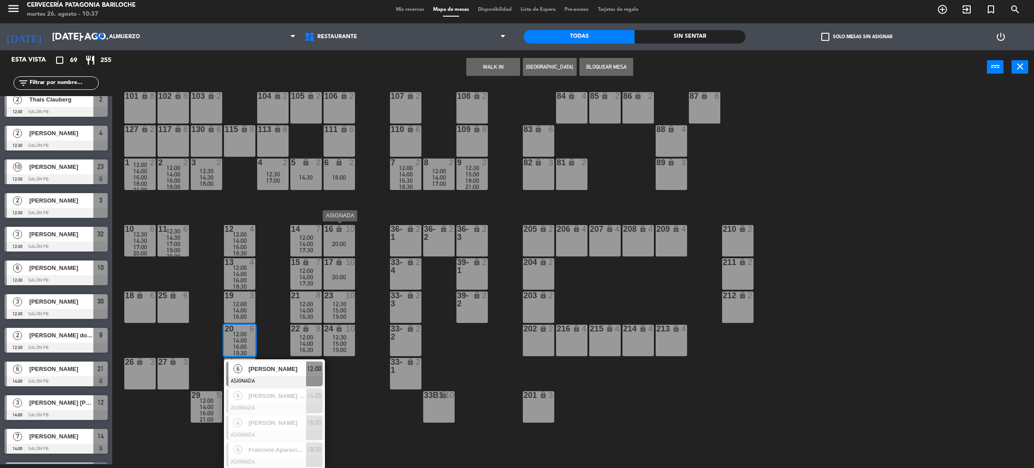
click at [337, 232] on div "lock" at bounding box center [339, 229] width 15 height 9
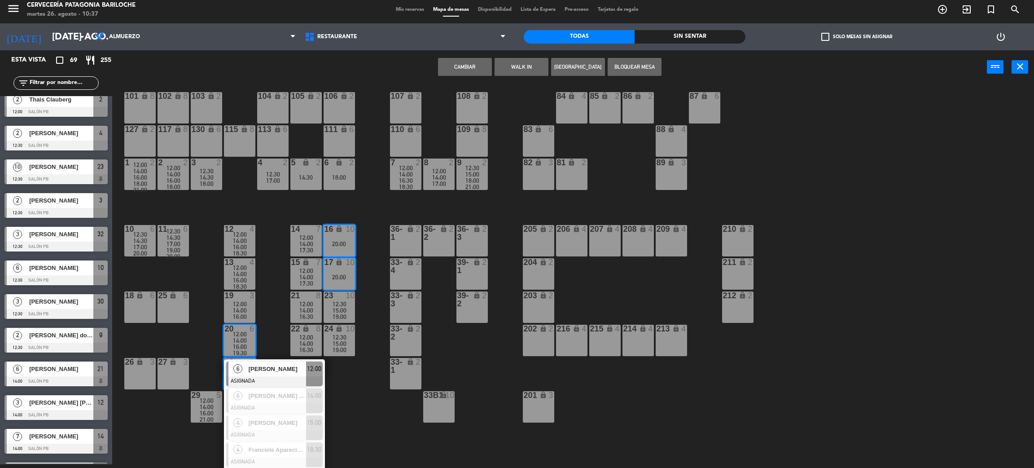
click at [352, 427] on div "101 lock 8 102 lock 8 104 lock 2 105 lock 2 106 lock 2 103 lock 2 107 lock 2 10…" at bounding box center [578, 278] width 911 height 380
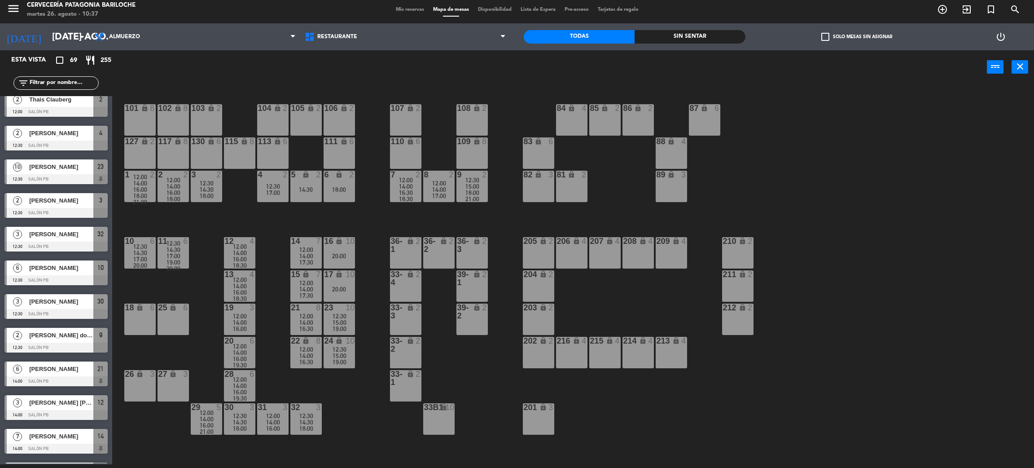
click at [242, 339] on div at bounding box center [239, 341] width 15 height 8
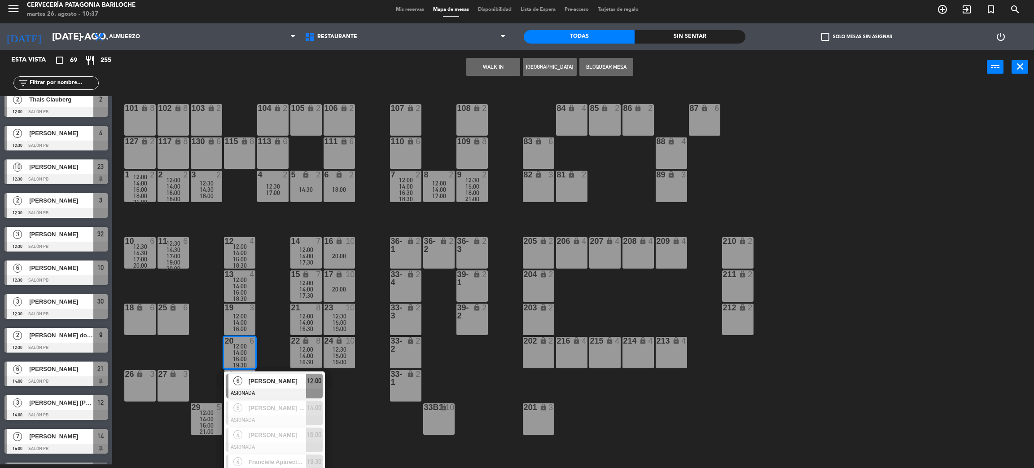
click at [291, 379] on span "[PERSON_NAME]" at bounding box center [277, 380] width 57 height 9
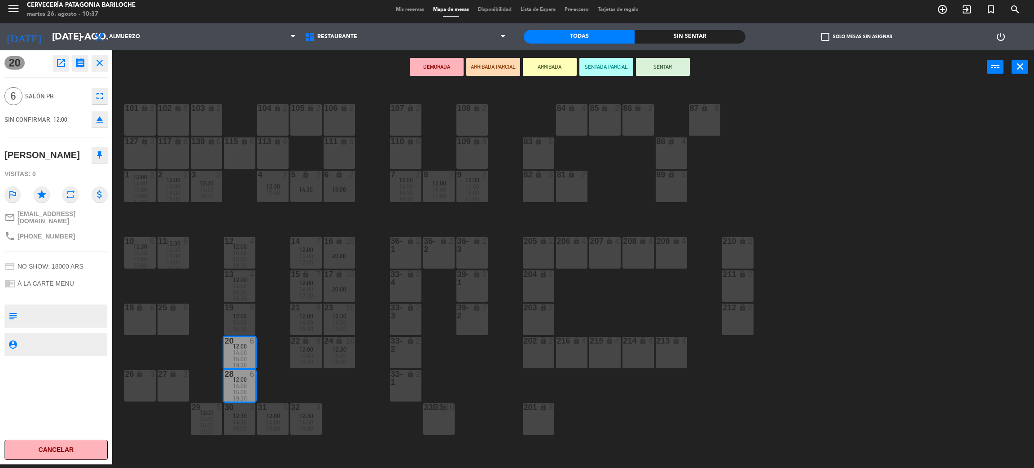
click at [337, 242] on icon "lock" at bounding box center [339, 241] width 8 height 8
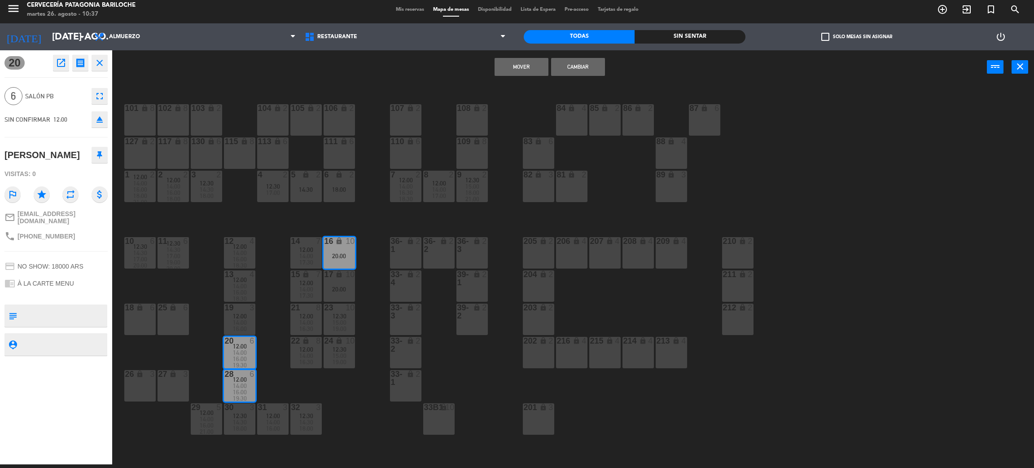
click at [335, 283] on div "17 lock 10 20:00" at bounding box center [339, 285] width 31 height 31
click at [513, 68] on button "Mover y Unir" at bounding box center [522, 67] width 54 height 18
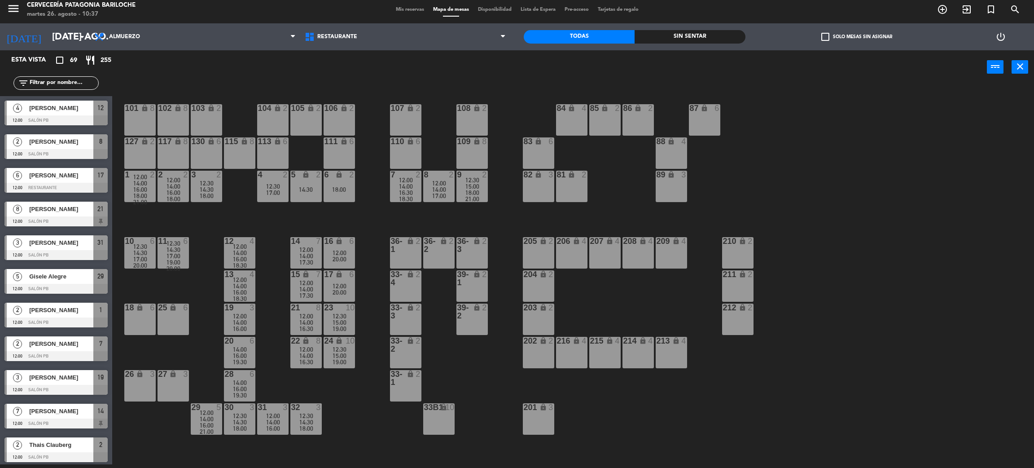
click at [363, 414] on div "101 lock 8 102 lock 8 104 lock 2 105 lock 2 106 lock 2 103 lock 2 107 lock 2 10…" at bounding box center [578, 278] width 911 height 380
click at [241, 420] on span "14:30" at bounding box center [240, 421] width 14 height 7
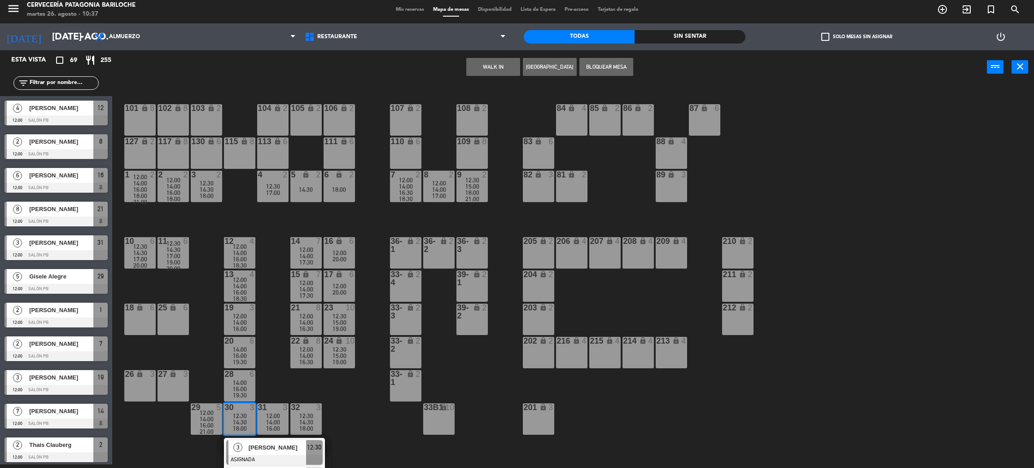
click at [289, 448] on span "[PERSON_NAME]" at bounding box center [277, 447] width 57 height 9
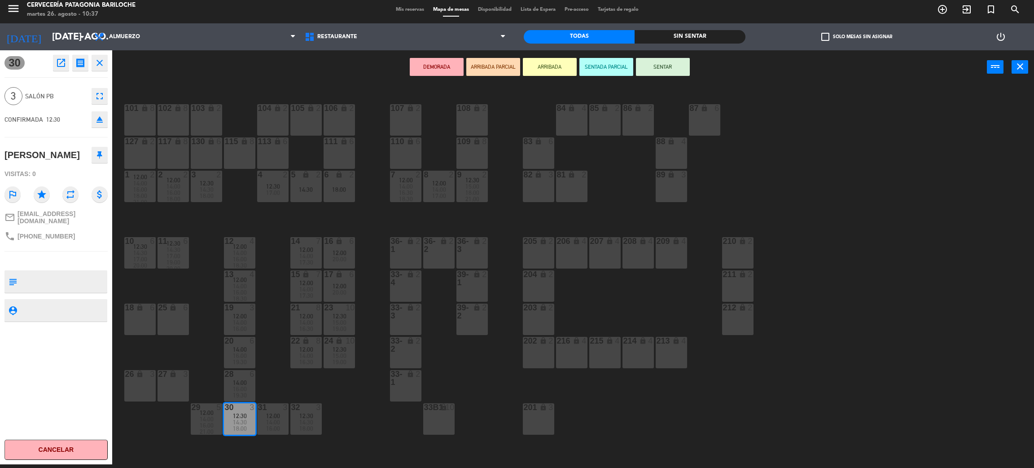
click at [166, 385] on div "27 lock 3" at bounding box center [173, 385] width 31 height 31
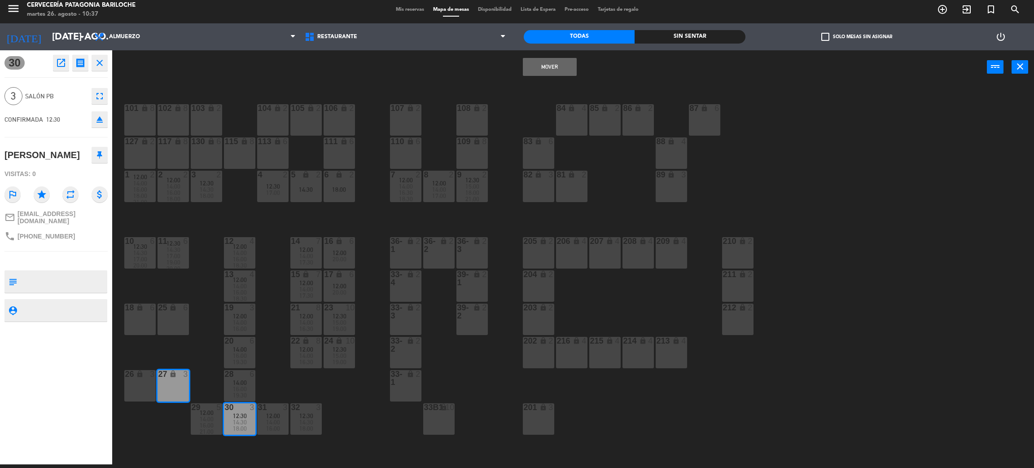
click at [135, 373] on div "lock" at bounding box center [139, 374] width 15 height 9
click at [202, 349] on div "101 lock 8 102 lock 8 104 lock 2 105 lock 2 106 lock 2 103 lock 2 107 lock 2 10…" at bounding box center [578, 278] width 911 height 380
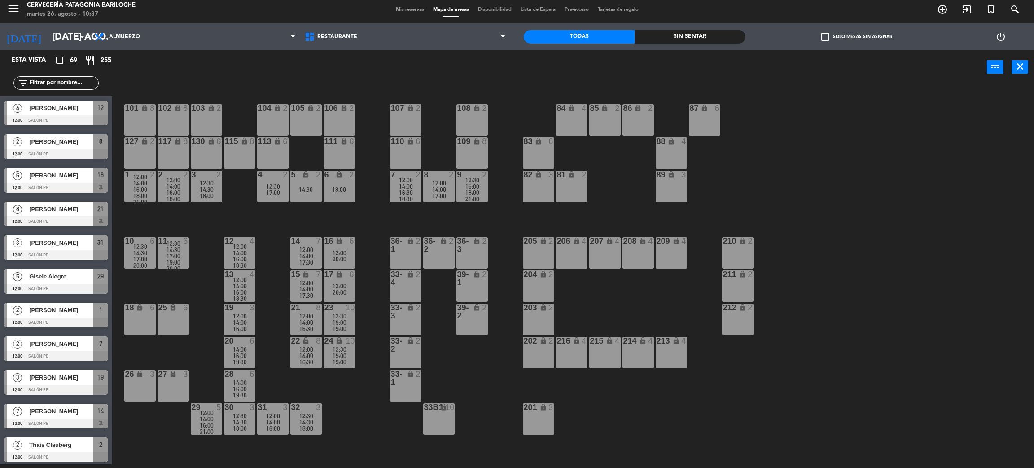
scroll to position [4, 0]
click at [147, 379] on div "26 lock 3" at bounding box center [139, 385] width 31 height 31
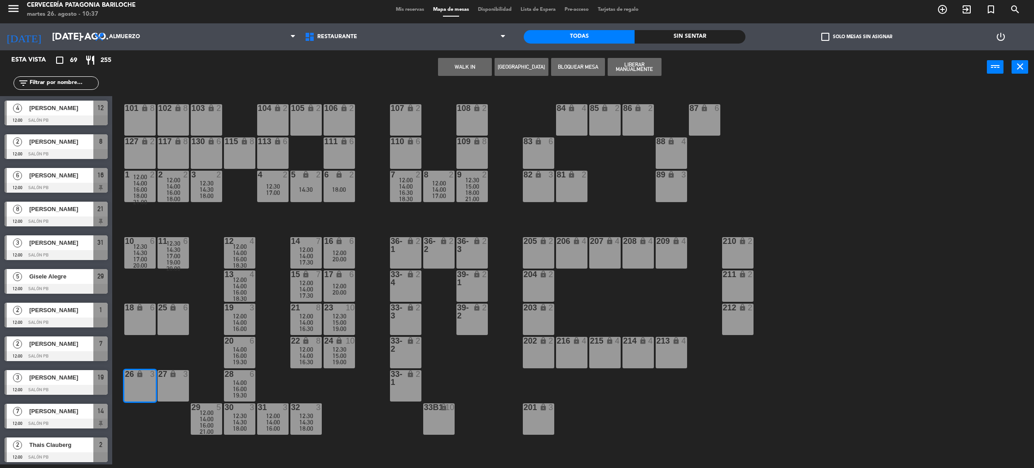
click at [256, 454] on div "101 lock 8 102 lock 8 104 lock 2 105 lock 2 106 lock 2 103 lock 2 107 lock 2 10…" at bounding box center [578, 278] width 911 height 380
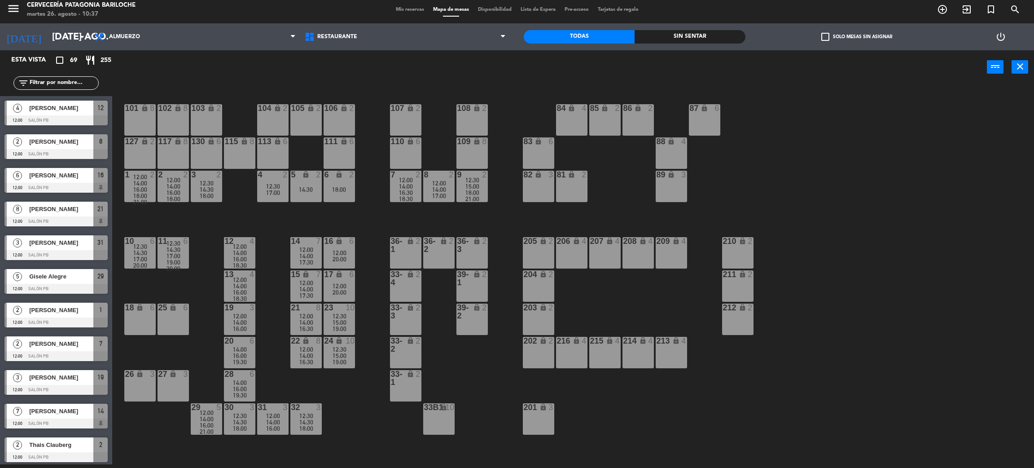
click at [239, 427] on span "18:00" at bounding box center [240, 428] width 14 height 7
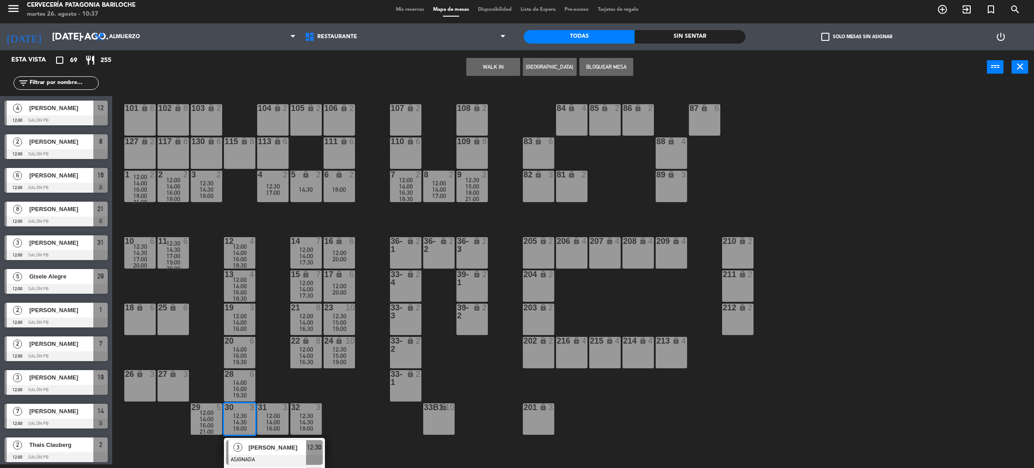
click at [257, 444] on span "[PERSON_NAME]" at bounding box center [277, 447] width 57 height 9
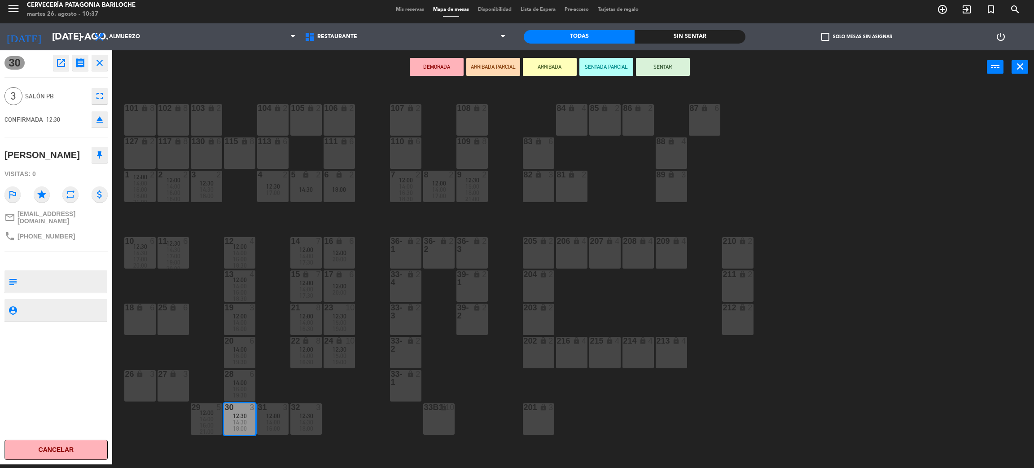
click at [136, 388] on div "26 lock 3" at bounding box center [139, 385] width 31 height 31
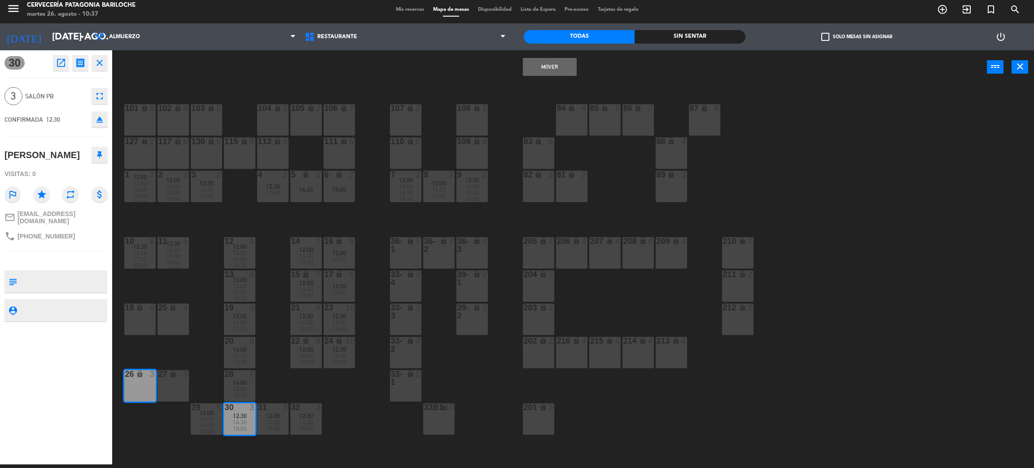
click at [538, 67] on button "Mover" at bounding box center [550, 67] width 54 height 18
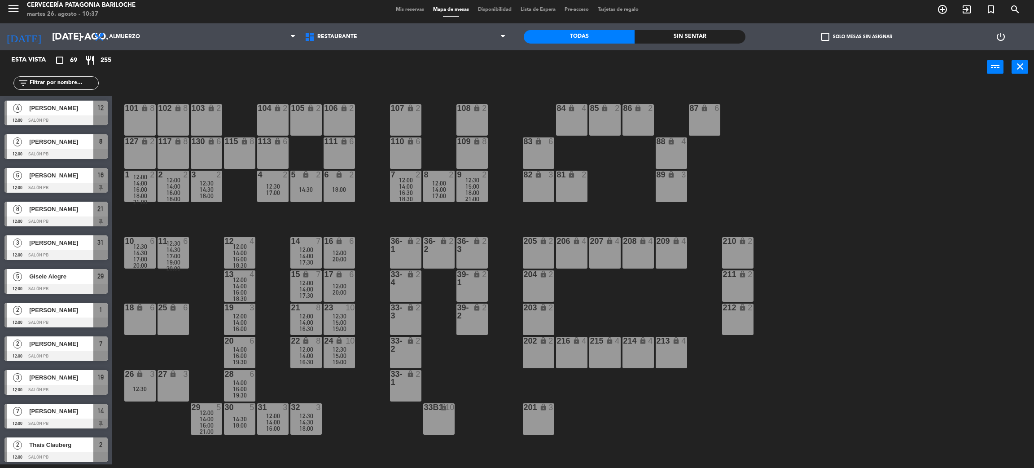
click at [349, 444] on div "101 lock 8 102 lock 8 104 lock 2 105 lock 2 106 lock 2 103 lock 2 107 lock 2 10…" at bounding box center [578, 278] width 911 height 380
click at [268, 419] on span "14:00" at bounding box center [273, 421] width 14 height 7
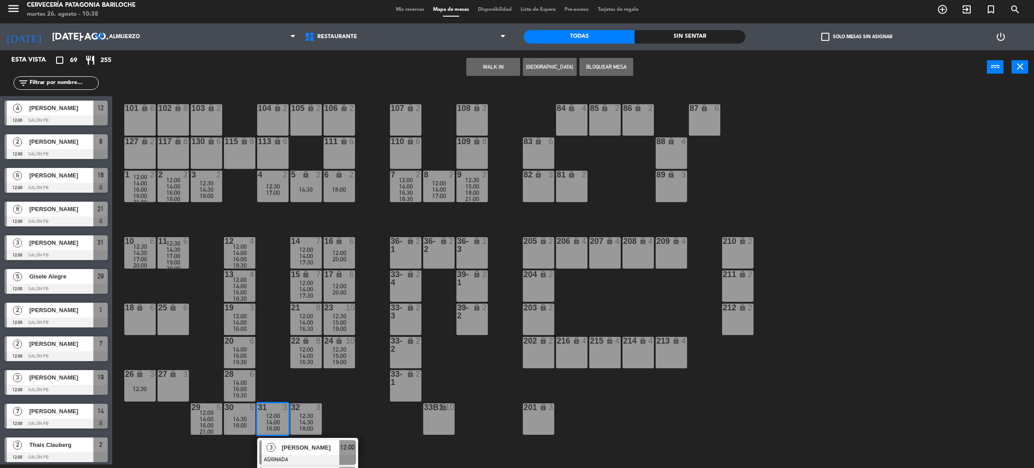
scroll to position [52, 0]
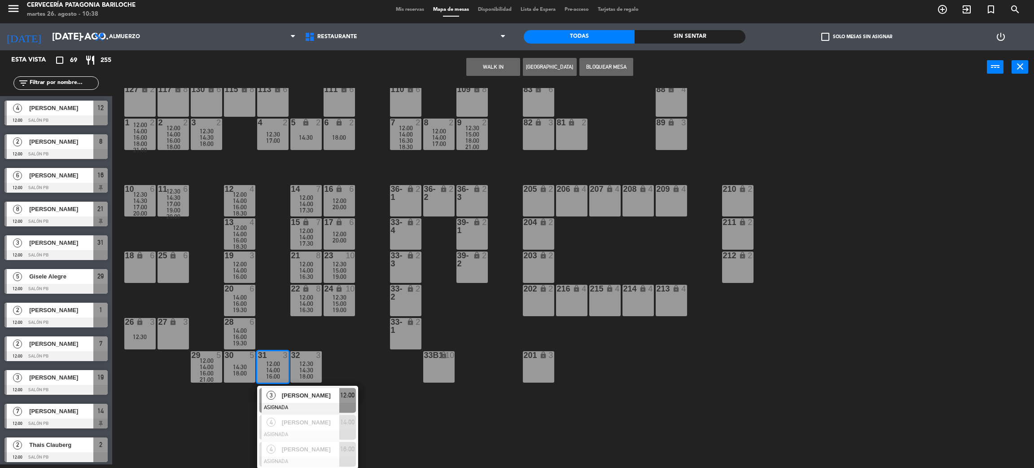
click at [350, 354] on div "101 lock 8 102 lock 8 104 lock 2 105 lock 2 106 lock 2 103 lock 2 107 lock 2 10…" at bounding box center [578, 278] width 911 height 380
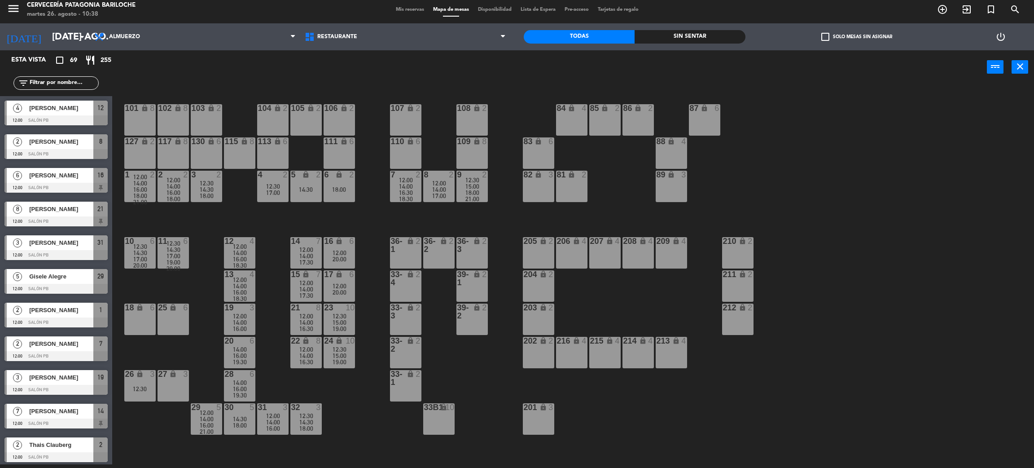
click at [165, 249] on div "14:30" at bounding box center [173, 249] width 31 height 6
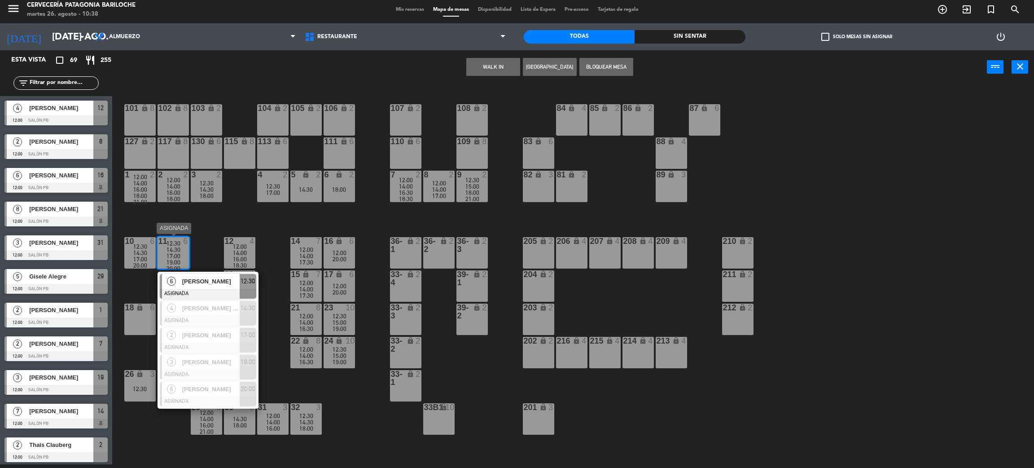
click at [212, 289] on div at bounding box center [208, 294] width 96 height 10
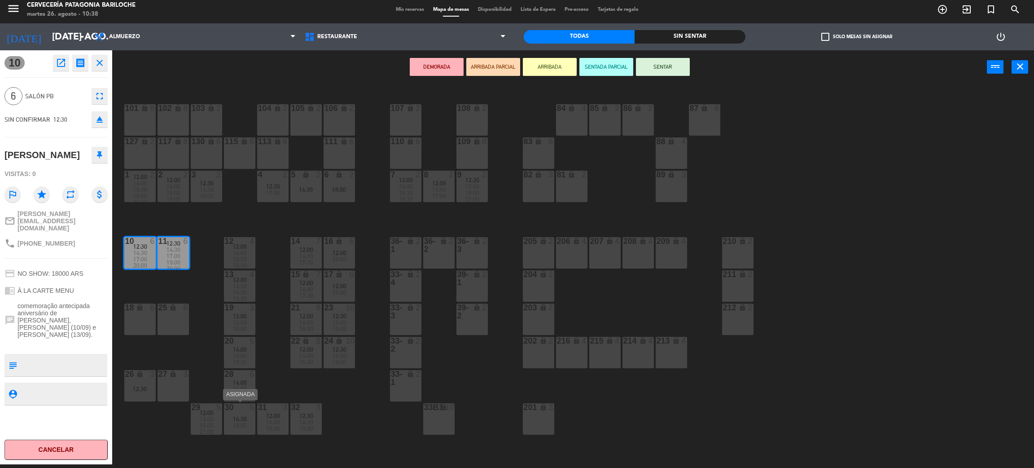
click at [228, 420] on div "14:30" at bounding box center [239, 419] width 31 height 6
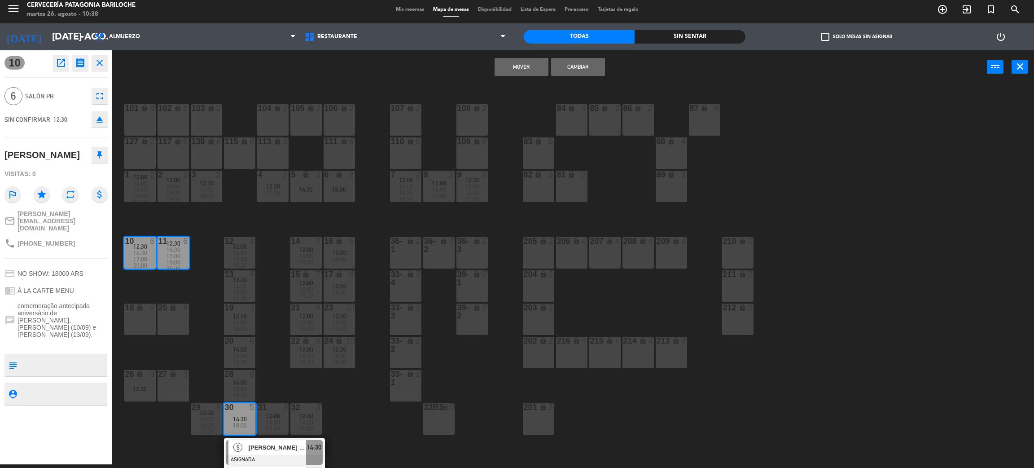
click at [534, 67] on button "Mover" at bounding box center [522, 67] width 54 height 18
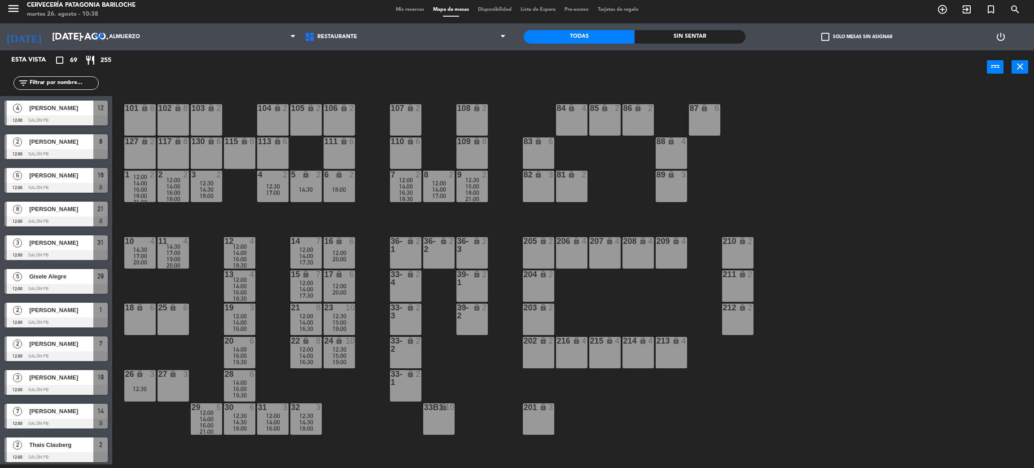
scroll to position [4, 0]
click at [370, 442] on div "101 lock 8 102 lock 8 104 lock 2 105 lock 2 106 lock 2 103 lock 2 107 lock 2 10…" at bounding box center [578, 278] width 911 height 380
click at [149, 259] on div "20:00" at bounding box center [139, 262] width 31 height 6
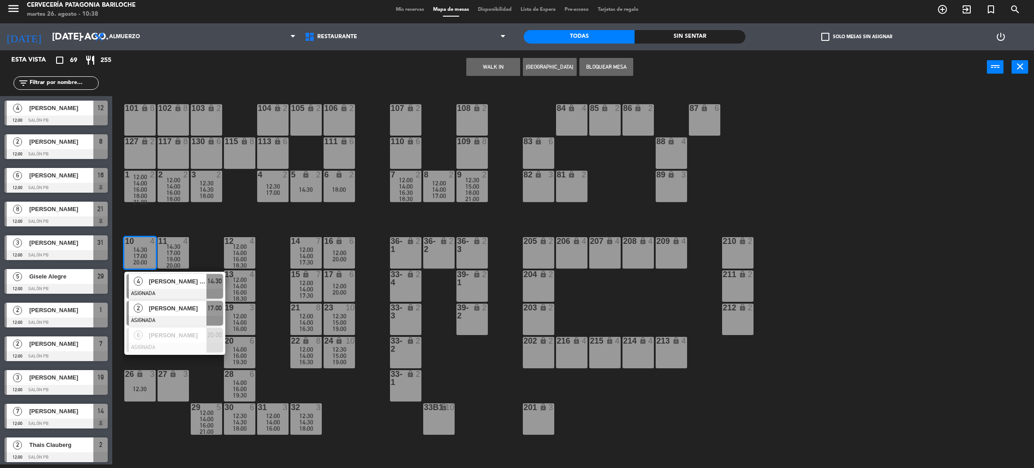
click at [162, 313] on div "[PERSON_NAME]" at bounding box center [177, 308] width 58 height 15
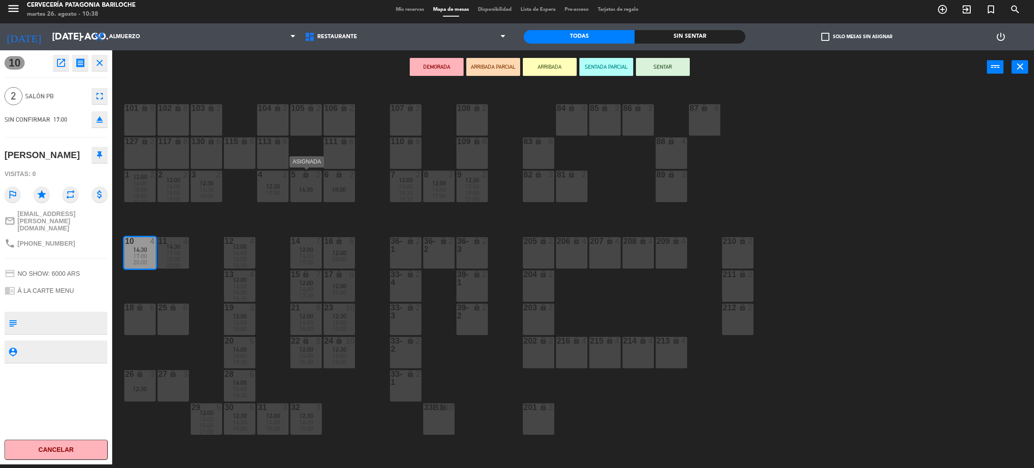
click at [304, 190] on div "14:30" at bounding box center [305, 189] width 31 height 6
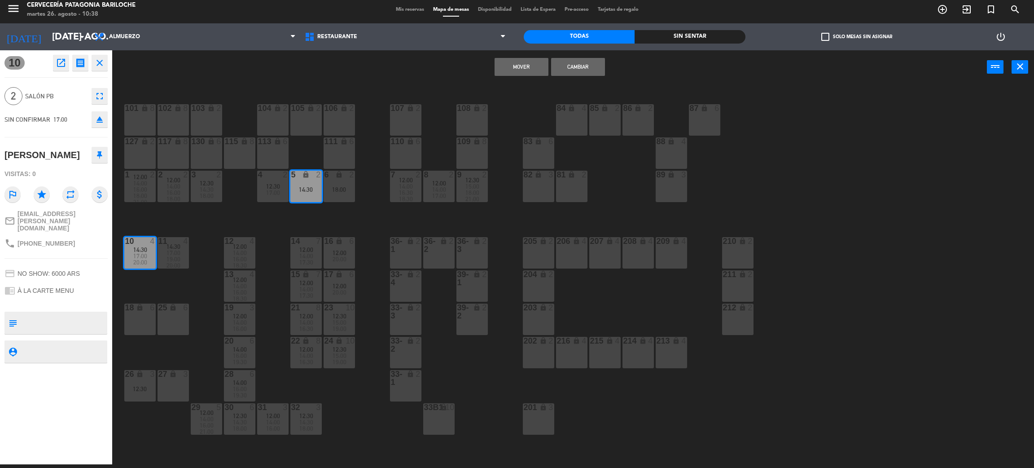
click at [520, 61] on button "Mover" at bounding box center [522, 67] width 54 height 18
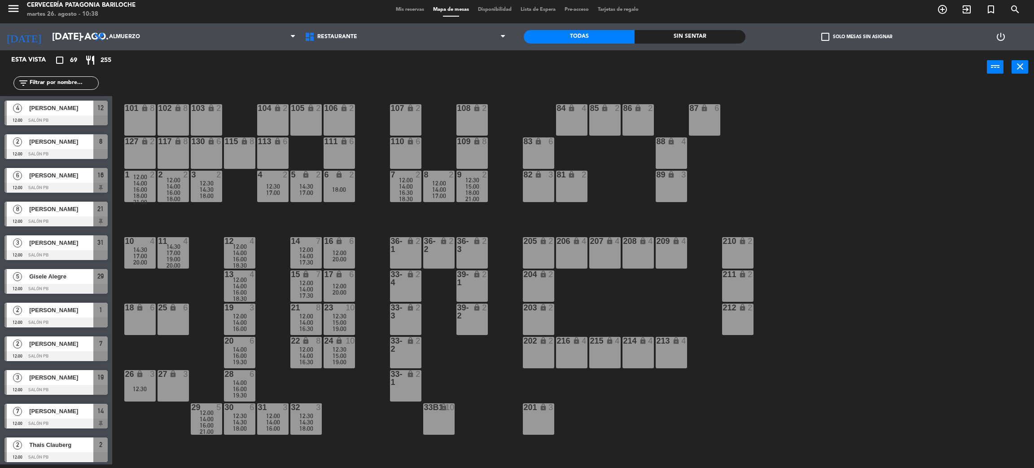
scroll to position [42, 0]
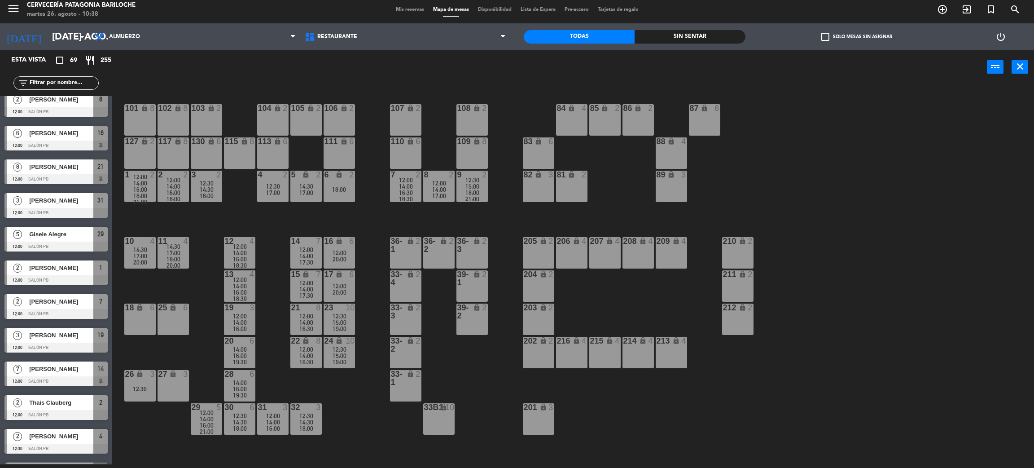
click at [163, 285] on div "101 lock 8 102 lock 8 104 lock 2 105 lock 2 106 lock 2 103 lock 2 107 lock 2 10…" at bounding box center [578, 278] width 911 height 380
click at [140, 255] on span "17:00" at bounding box center [140, 255] width 14 height 7
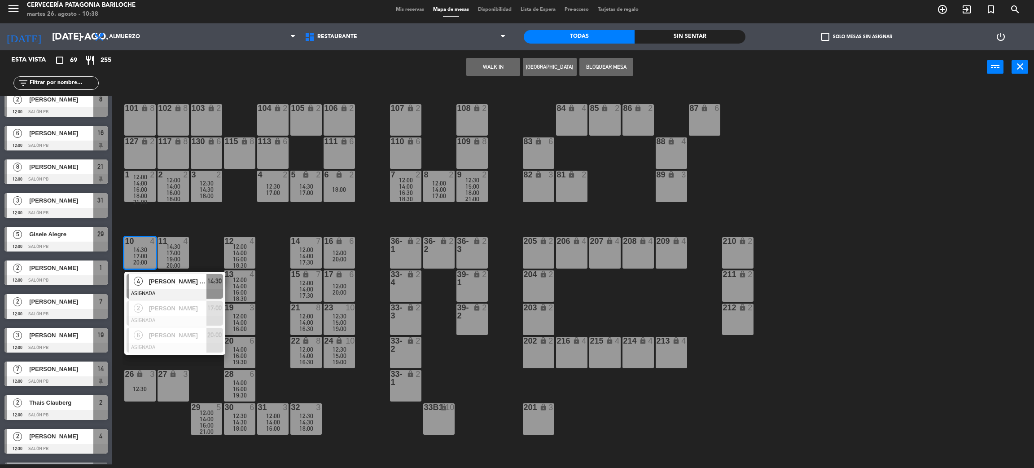
click at [208, 253] on div "101 lock 8 102 lock 8 104 lock 2 105 lock 2 106 lock 2 103 lock 2 107 lock 2 10…" at bounding box center [578, 278] width 911 height 380
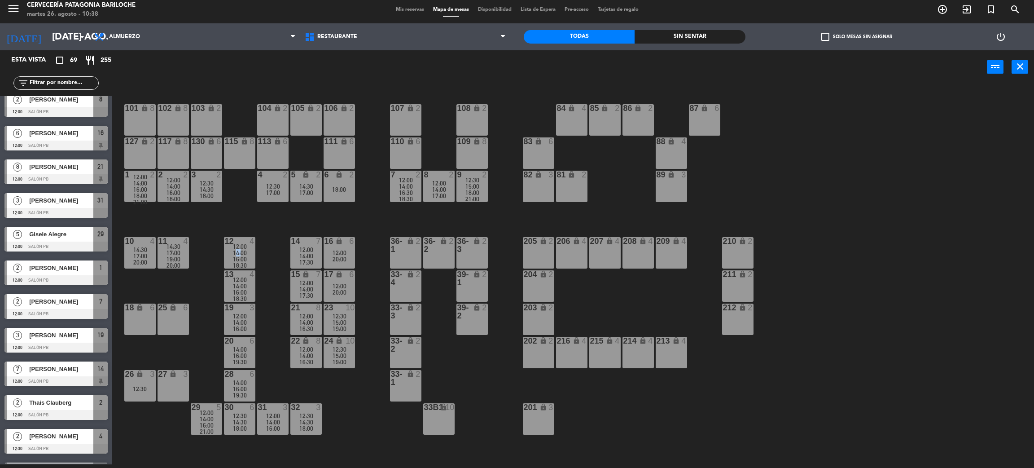
click at [208, 253] on div "101 lock 8 102 lock 8 104 lock 2 105 lock 2 106 lock 2 103 lock 2 107 lock 2 10…" at bounding box center [578, 278] width 911 height 380
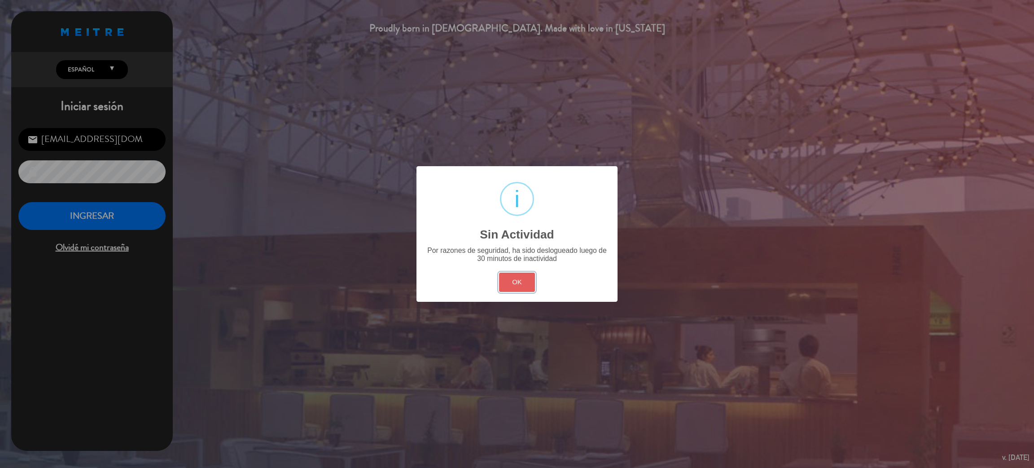
click at [516, 280] on button "OK" at bounding box center [517, 281] width 36 height 19
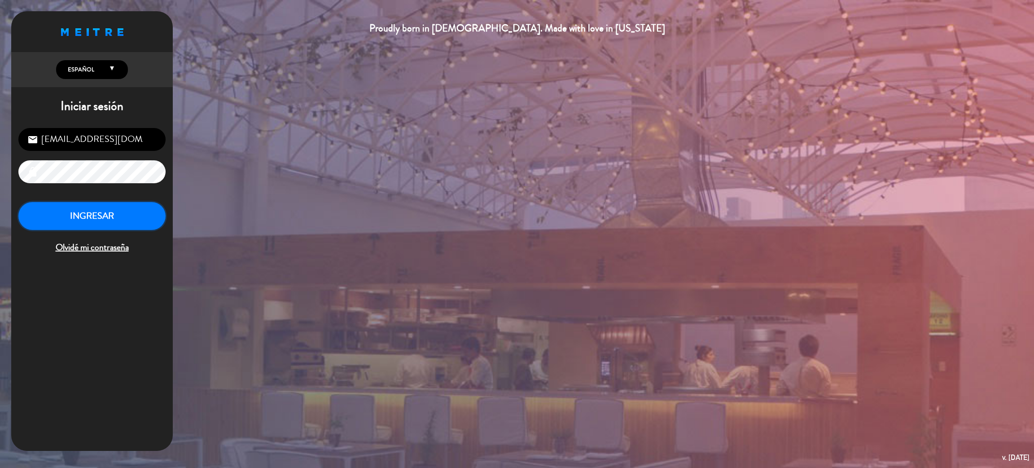
click at [101, 217] on button "INGRESAR" at bounding box center [91, 216] width 147 height 28
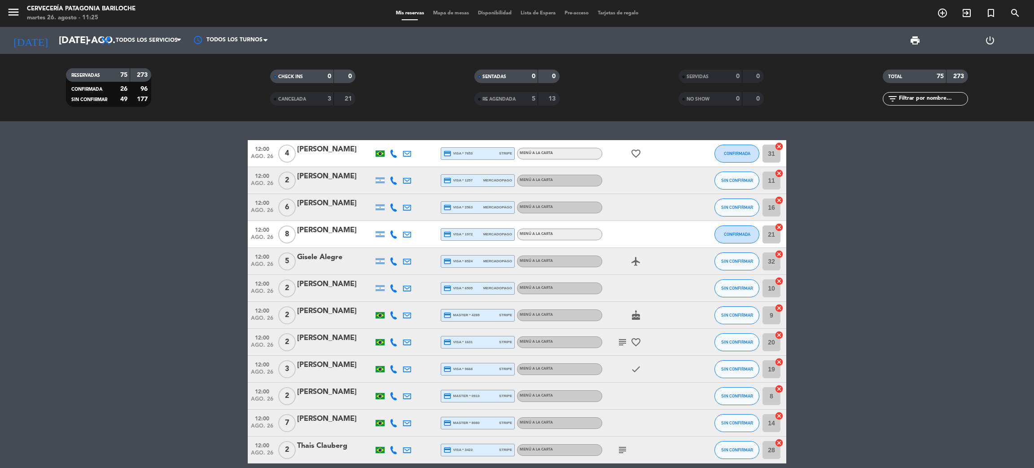
click at [459, 13] on span "Mapa de mesas" at bounding box center [451, 13] width 45 height 5
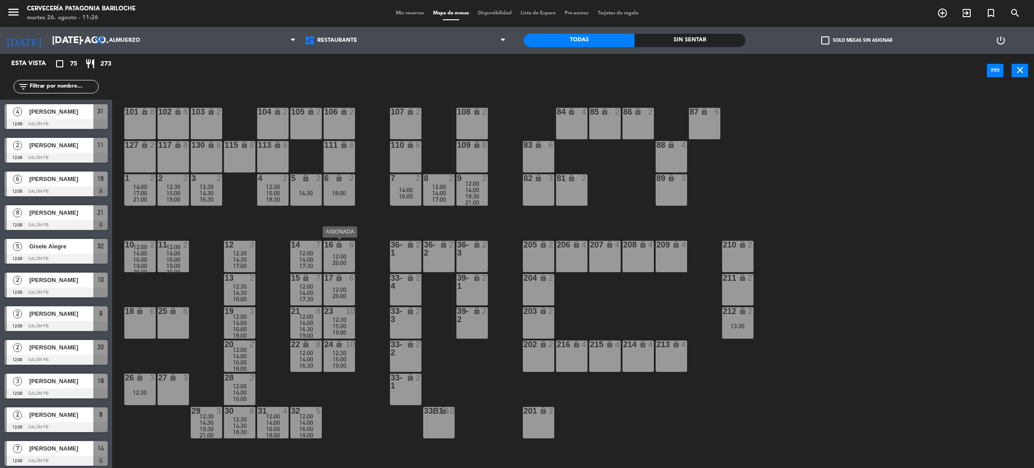
click at [336, 259] on span "20:00" at bounding box center [340, 262] width 14 height 7
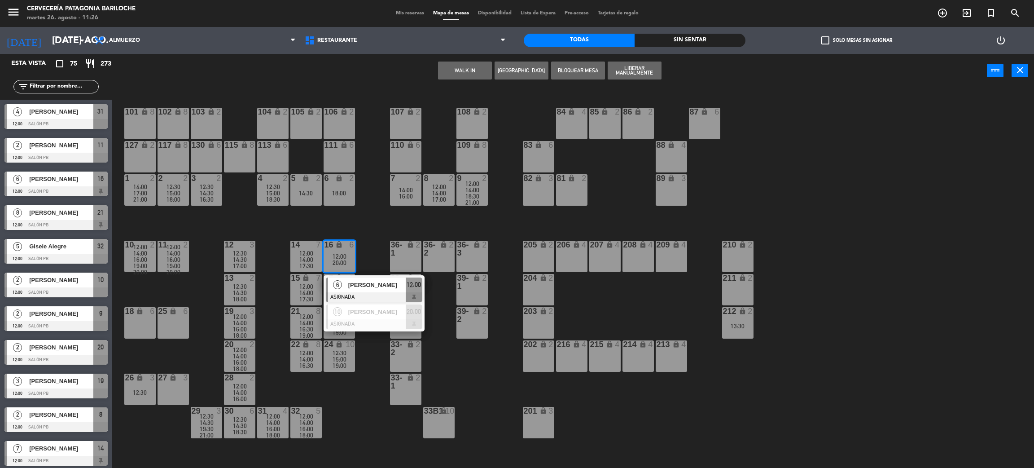
click at [378, 261] on div "101 lock 8 102 lock 8 104 lock 2 105 lock 2 106 lock 2 103 lock 2 107 lock 2 10…" at bounding box center [578, 282] width 911 height 380
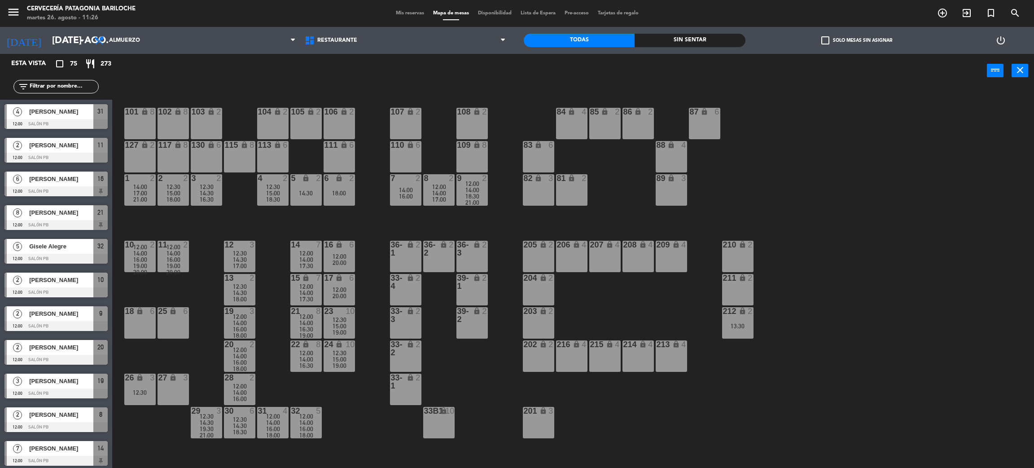
click at [309, 253] on span "12:00" at bounding box center [306, 253] width 14 height 7
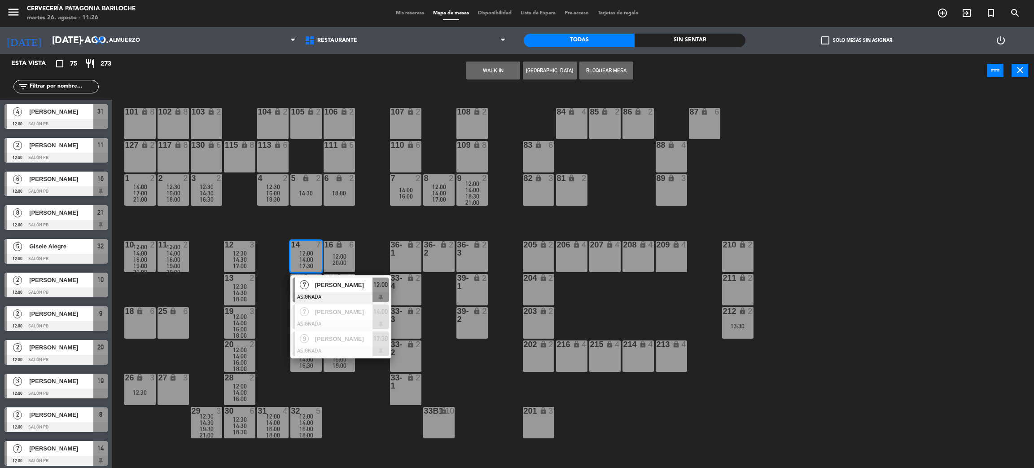
click at [355, 398] on div "101 lock 8 102 lock 8 104 lock 2 105 lock 2 106 lock 2 103 lock 2 107 lock 2 10…" at bounding box center [578, 282] width 911 height 380
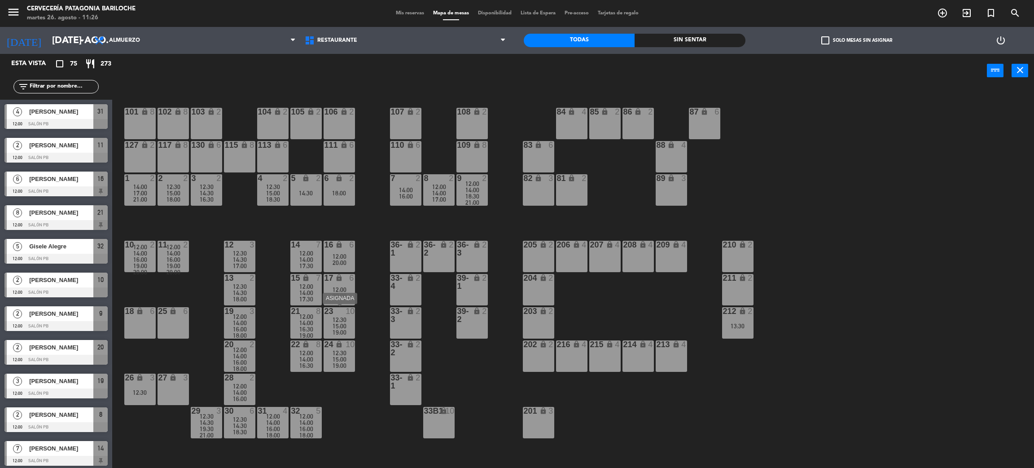
click at [334, 309] on div at bounding box center [339, 311] width 15 height 8
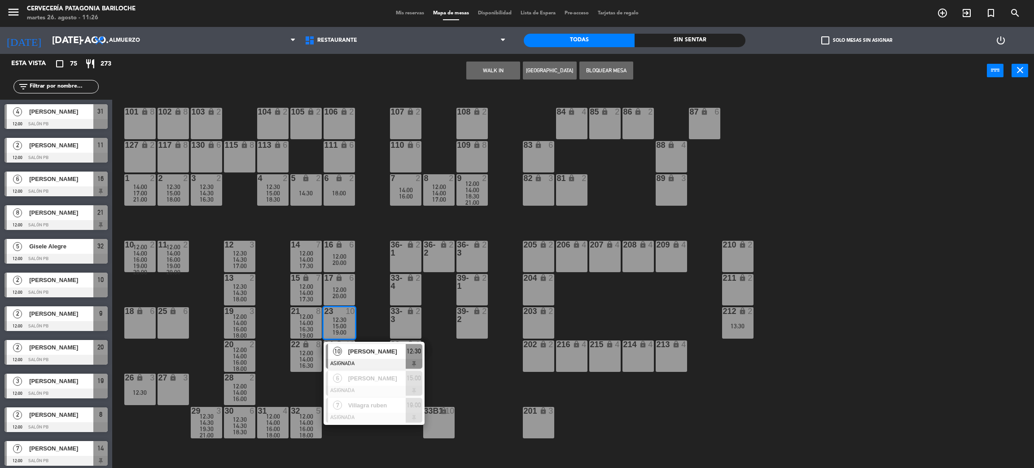
click at [362, 355] on span "[PERSON_NAME]" at bounding box center [376, 350] width 57 height 9
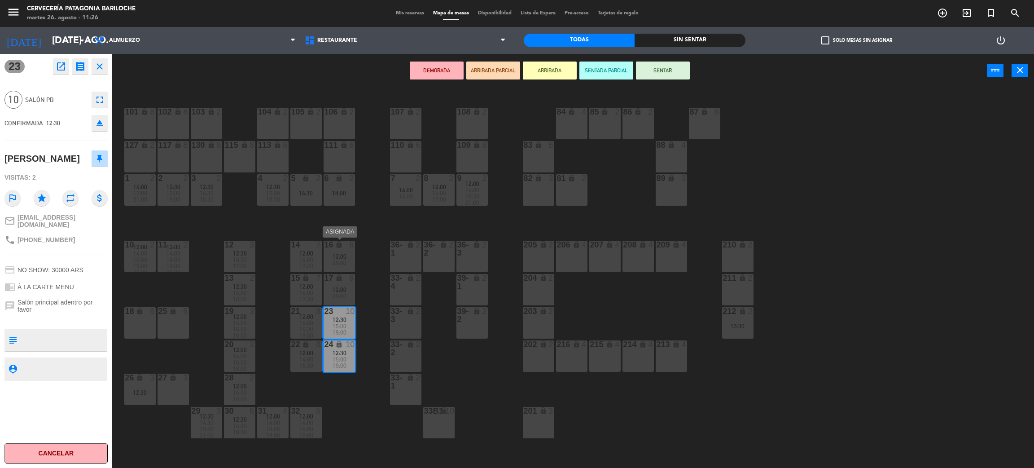
click at [336, 247] on icon "lock" at bounding box center [339, 245] width 8 height 8
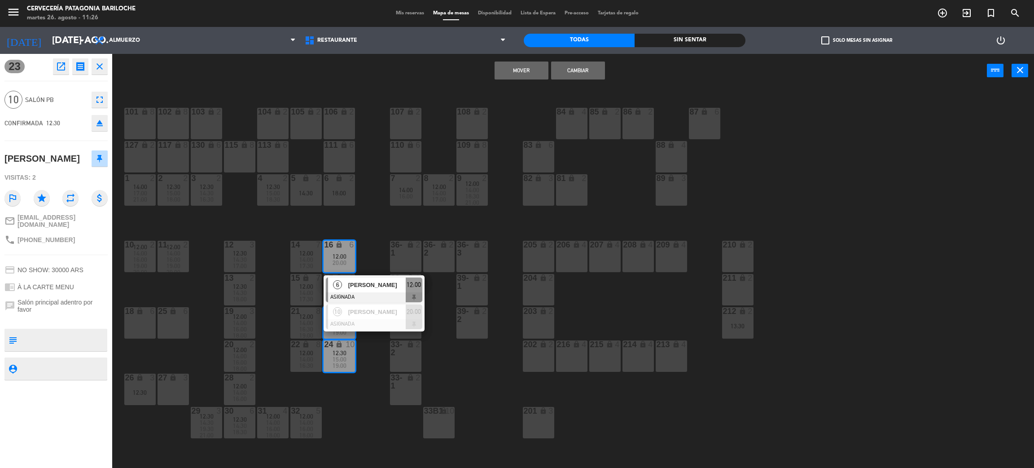
click at [372, 244] on div "101 lock 8 102 lock 8 104 lock 2 105 lock 2 106 lock 2 103 lock 2 107 lock 2 10…" at bounding box center [578, 282] width 911 height 380
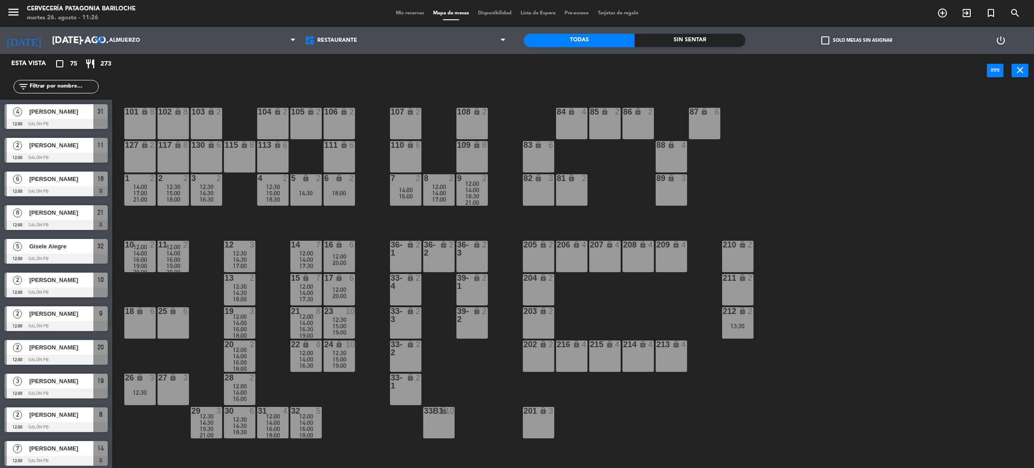
scroll to position [4, 0]
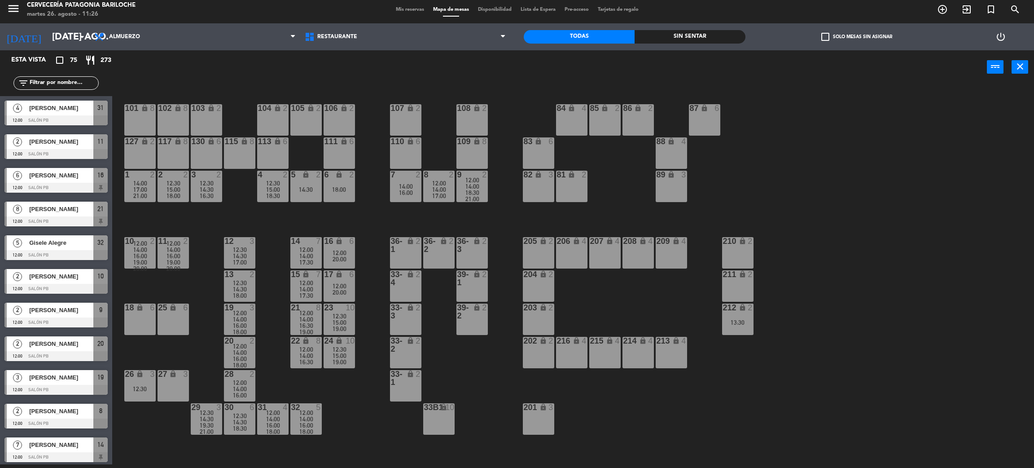
click at [336, 249] on span "12:00" at bounding box center [340, 252] width 14 height 7
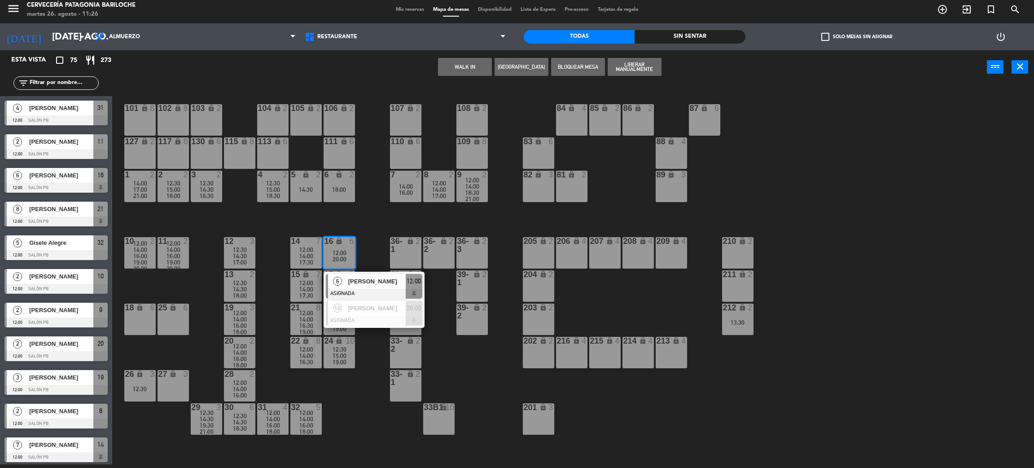
click at [359, 285] on span "[PERSON_NAME]" at bounding box center [376, 280] width 57 height 9
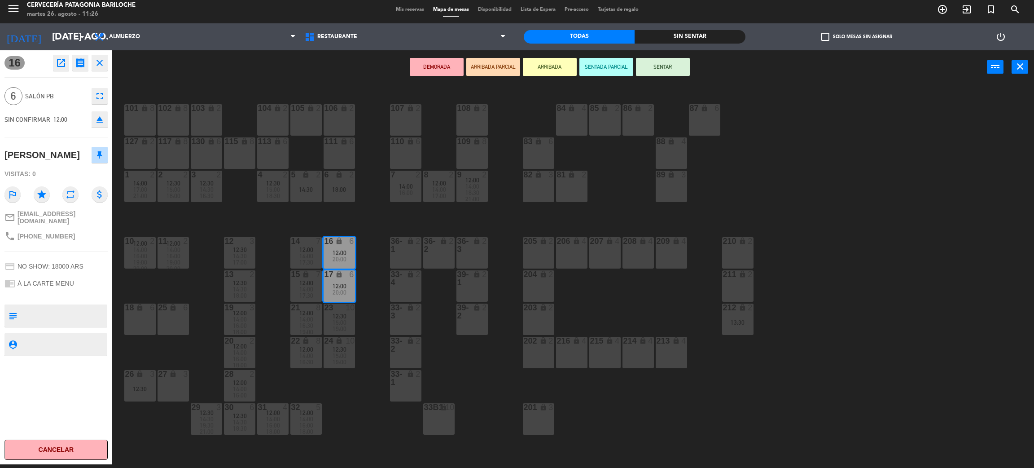
click at [159, 311] on div "25" at bounding box center [158, 307] width 0 height 8
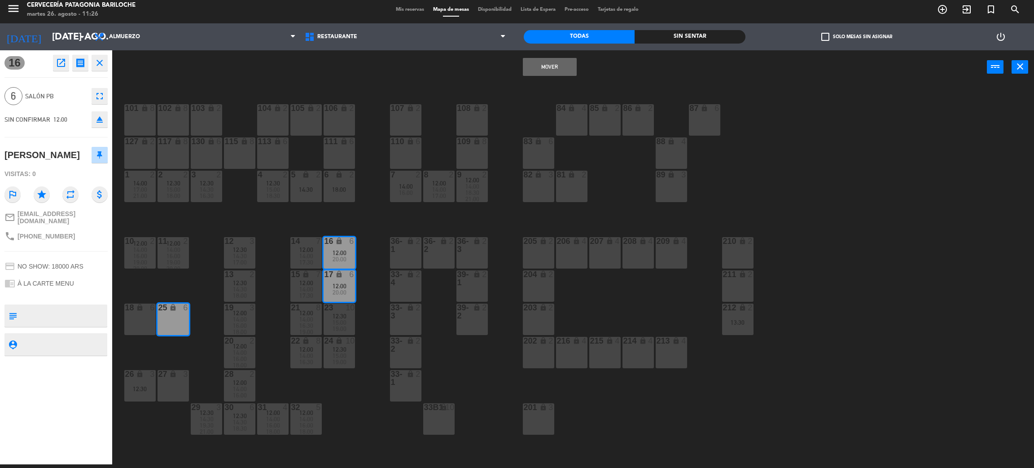
click at [150, 310] on div "6" at bounding box center [152, 307] width 5 height 8
click at [567, 61] on button "Mover y Unir" at bounding box center [550, 67] width 54 height 18
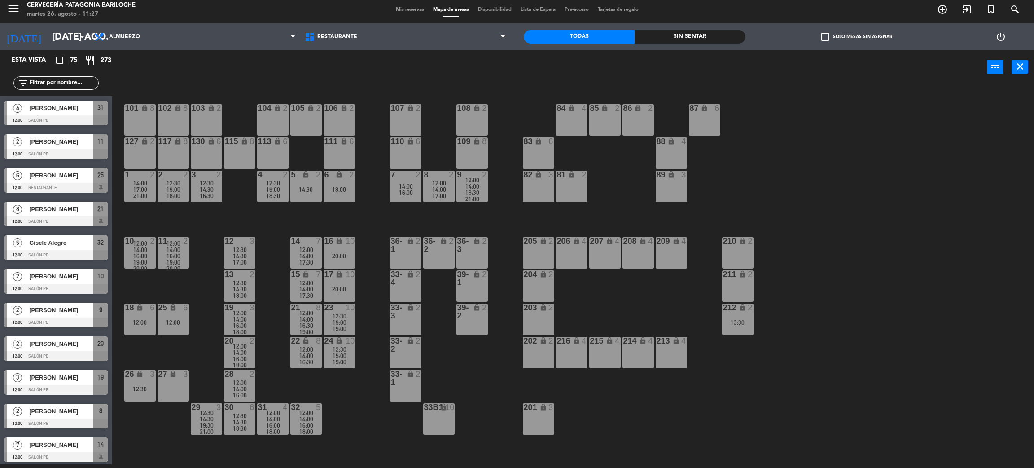
click at [343, 322] on span "15:00" at bounding box center [340, 322] width 14 height 7
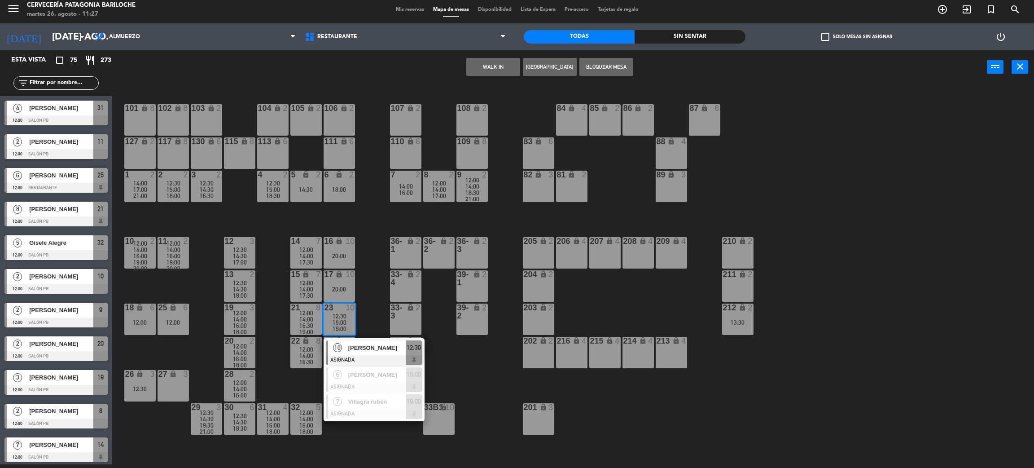
click at [354, 346] on span "[PERSON_NAME]" at bounding box center [376, 347] width 57 height 9
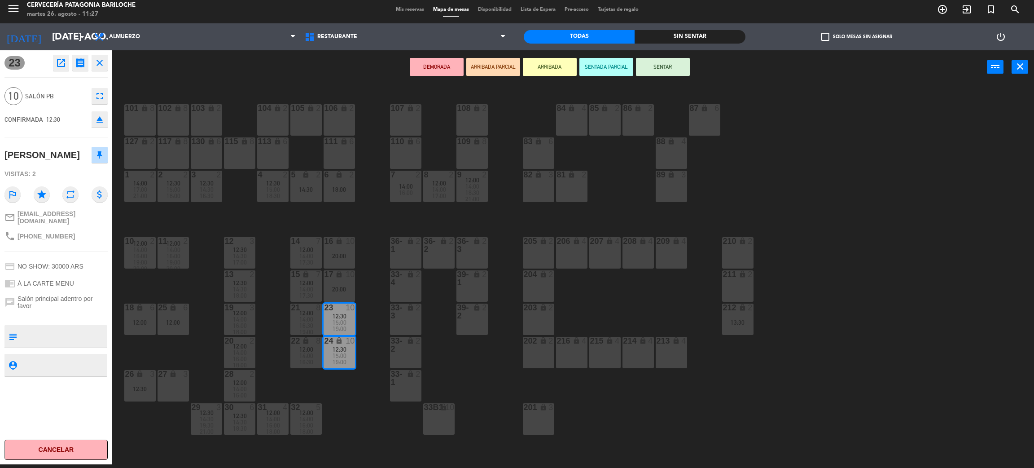
click at [346, 254] on div "20:00" at bounding box center [339, 256] width 31 height 6
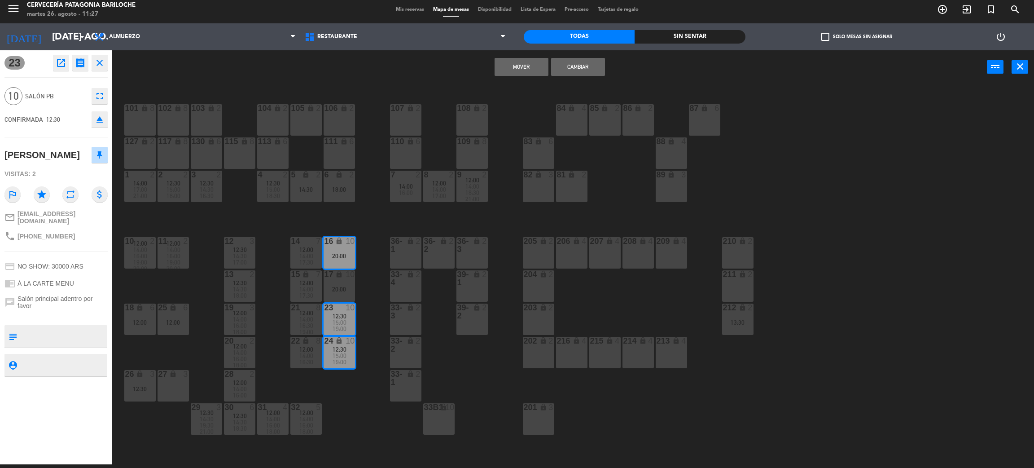
click at [343, 286] on div "20:00" at bounding box center [339, 289] width 31 height 6
click at [495, 64] on button "Mover y Unir" at bounding box center [493, 67] width 54 height 18
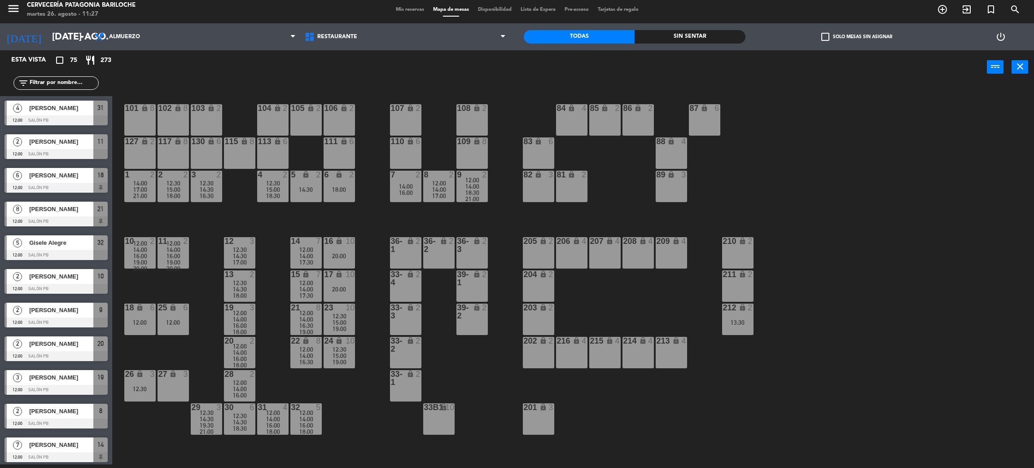
click at [343, 414] on div "101 lock 8 102 lock 8 104 lock 2 105 lock 2 106 lock 2 103 lock 2 107 lock 2 10…" at bounding box center [578, 278] width 911 height 380
click at [344, 308] on div at bounding box center [339, 307] width 15 height 8
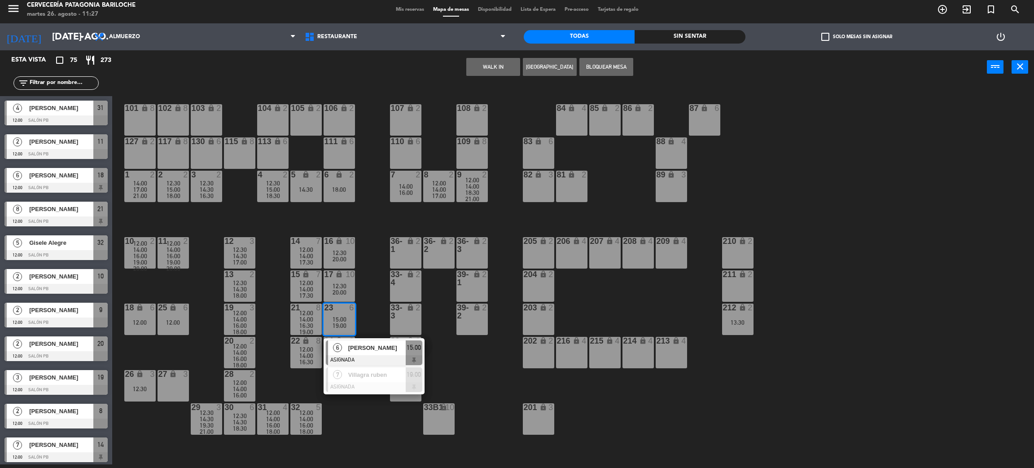
click at [351, 435] on div "101 lock 8 102 lock 8 104 lock 2 105 lock 2 106 lock 2 103 lock 2 107 lock 2 10…" at bounding box center [578, 278] width 911 height 380
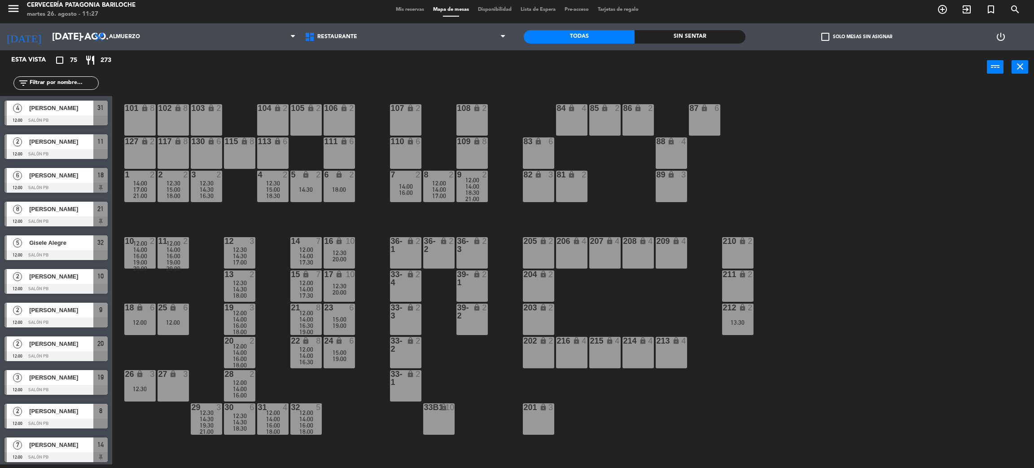
click at [341, 317] on span "15:00" at bounding box center [340, 318] width 14 height 7
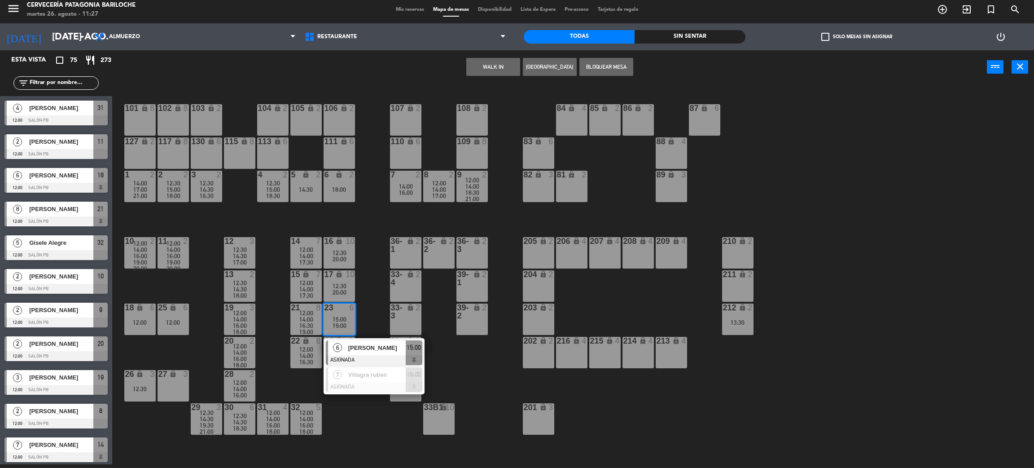
click at [359, 425] on div "101 lock 8 102 lock 8 104 lock 2 105 lock 2 106 lock 2 103 lock 2 107 lock 2 10…" at bounding box center [578, 278] width 911 height 380
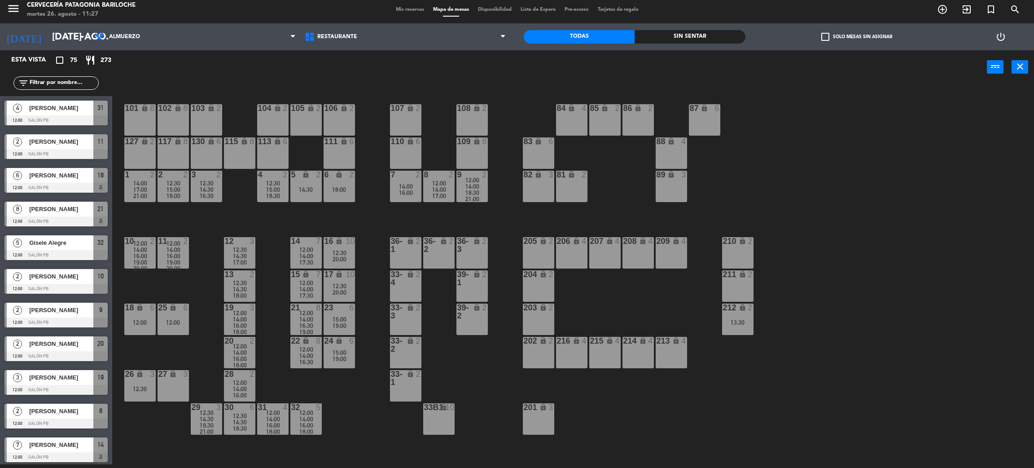
click at [309, 254] on span "14:00" at bounding box center [306, 255] width 14 height 7
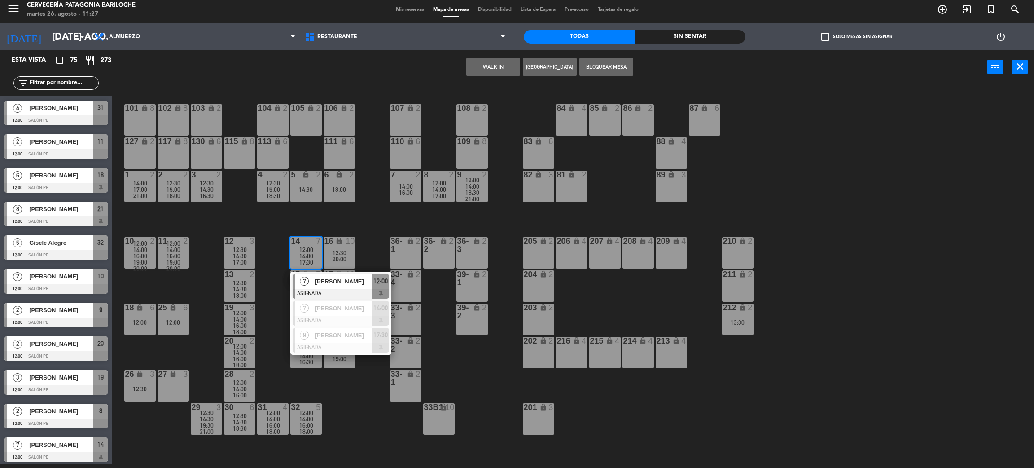
click at [342, 408] on div "101 lock 8 102 lock 8 104 lock 2 105 lock 2 106 lock 2 103 lock 2 107 lock 2 10…" at bounding box center [578, 278] width 911 height 380
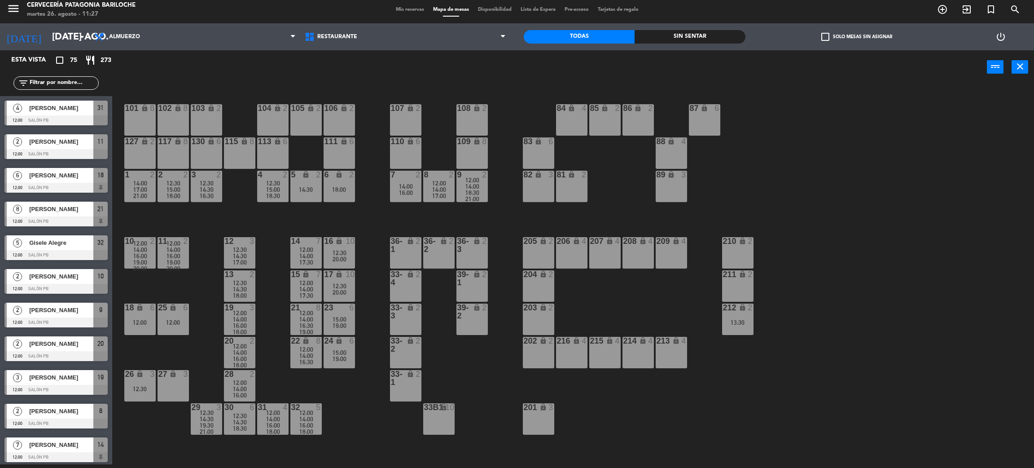
click at [302, 309] on span "12:00" at bounding box center [306, 312] width 14 height 7
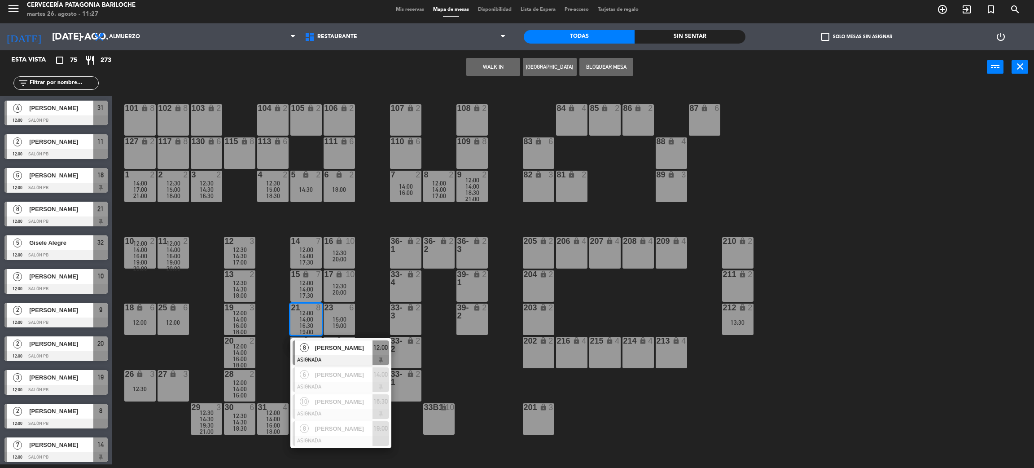
click at [330, 349] on span "[PERSON_NAME]" at bounding box center [343, 347] width 57 height 9
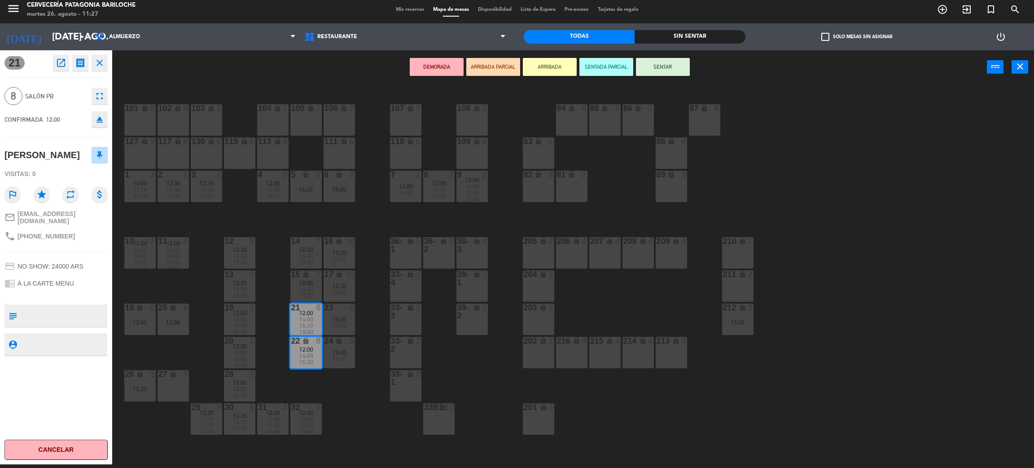
click at [340, 415] on div "101 lock 8 102 lock 8 104 lock 2 105 lock 2 106 lock 2 103 lock 2 107 lock 2 10…" at bounding box center [578, 278] width 911 height 380
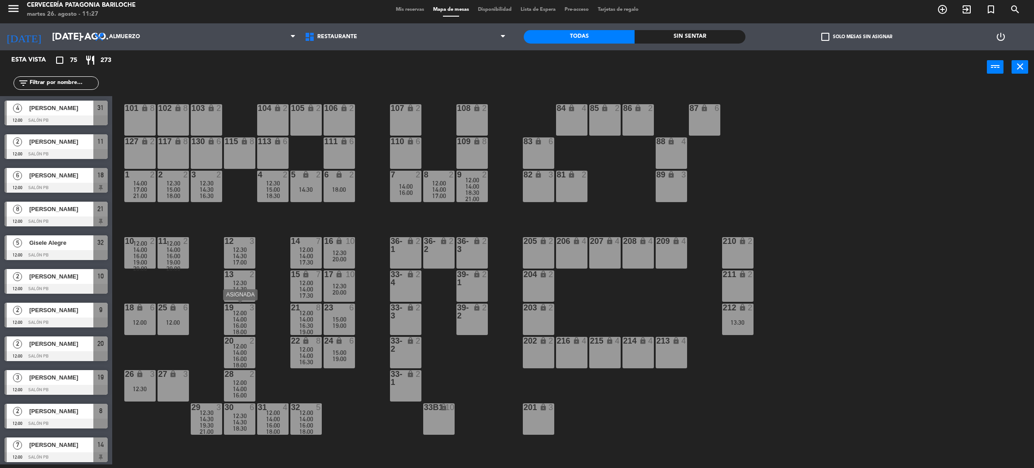
click at [242, 322] on span "16:00" at bounding box center [240, 325] width 14 height 7
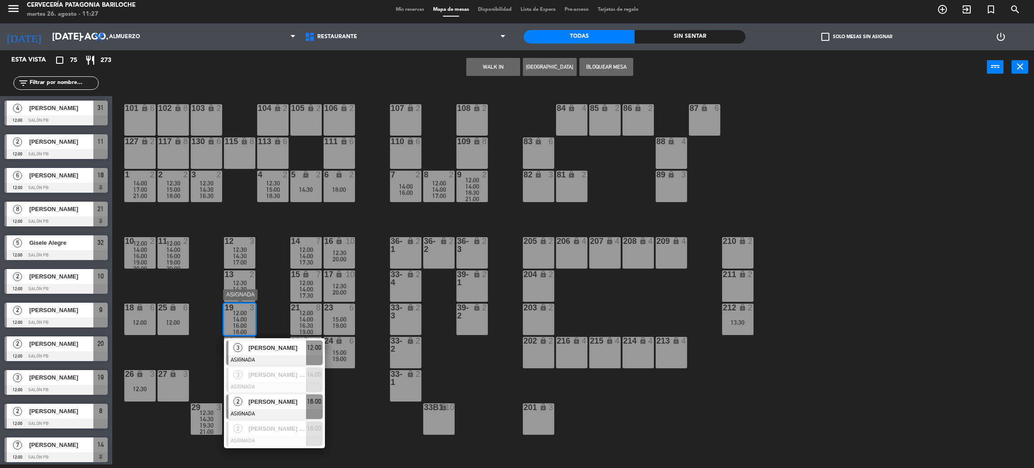
click at [278, 403] on span "[PERSON_NAME]" at bounding box center [277, 401] width 57 height 9
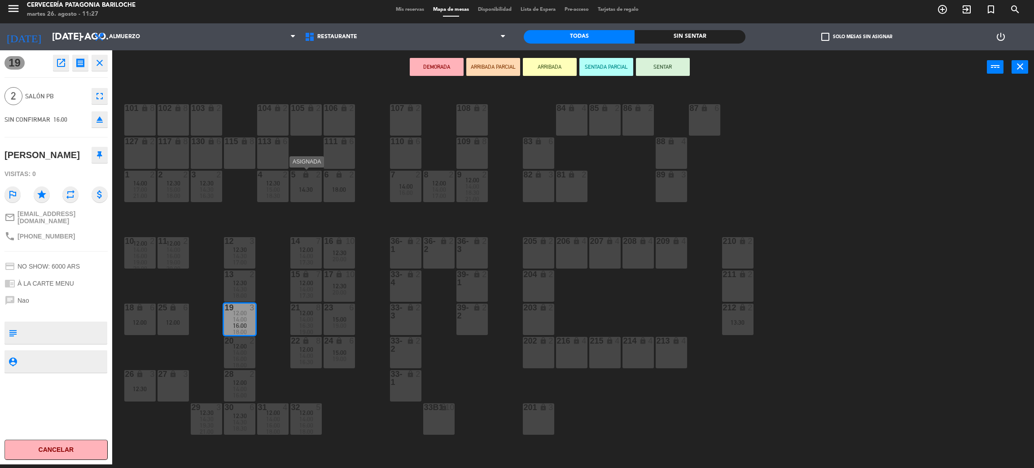
click at [309, 188] on div "14:30" at bounding box center [305, 189] width 31 height 6
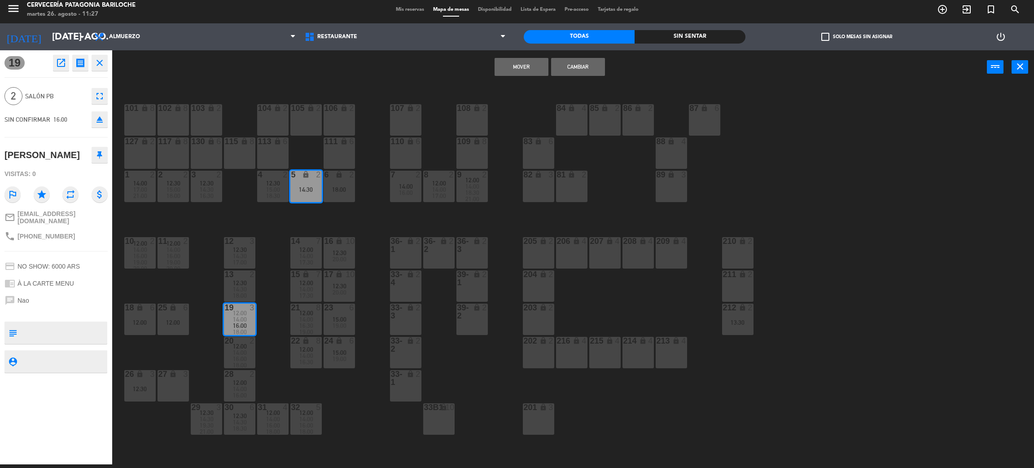
click at [524, 59] on button "Mover" at bounding box center [522, 67] width 54 height 18
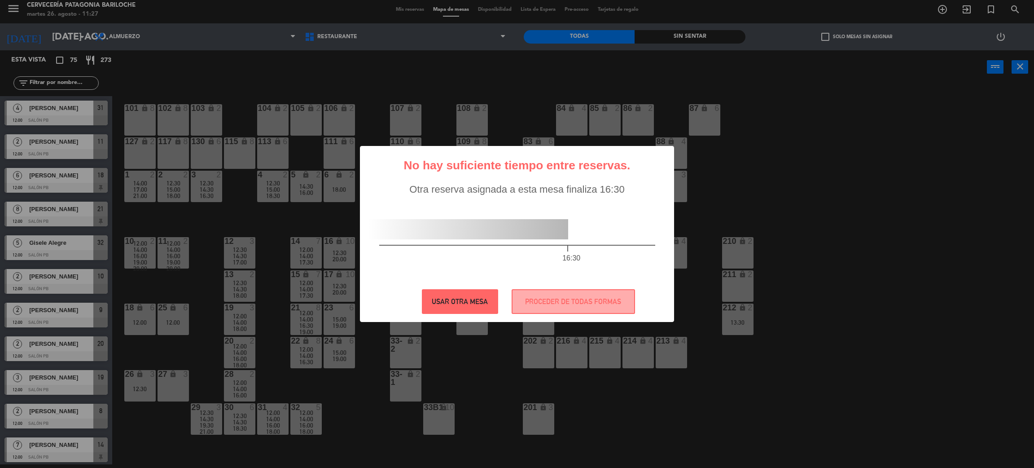
click at [460, 306] on button "USAR OTRA MESA" at bounding box center [460, 301] width 76 height 25
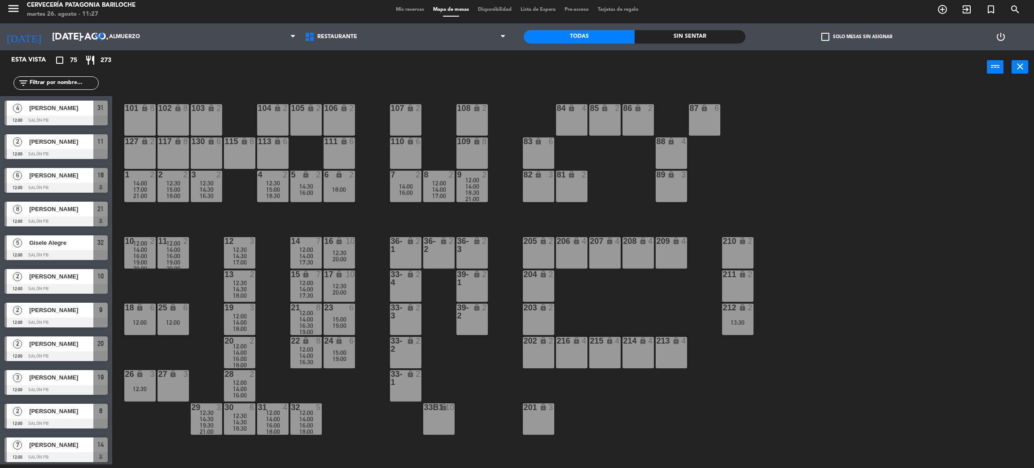
click at [237, 350] on span "14:00" at bounding box center [240, 352] width 14 height 7
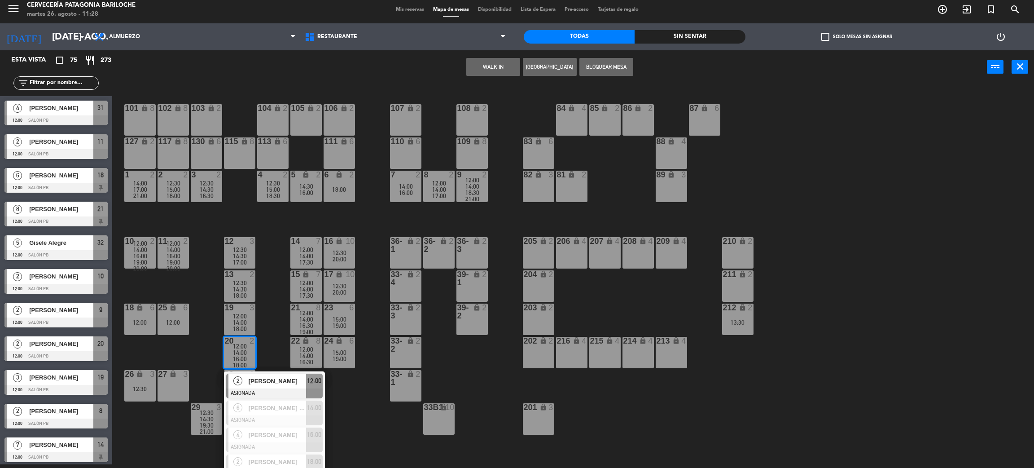
click at [342, 186] on div "18:00" at bounding box center [339, 189] width 31 height 6
click at [344, 413] on div "101 lock 8 102 lock 8 104 lock 2 105 lock 2 106 lock 2 103 lock 2 107 lock 2 10…" at bounding box center [578, 278] width 911 height 380
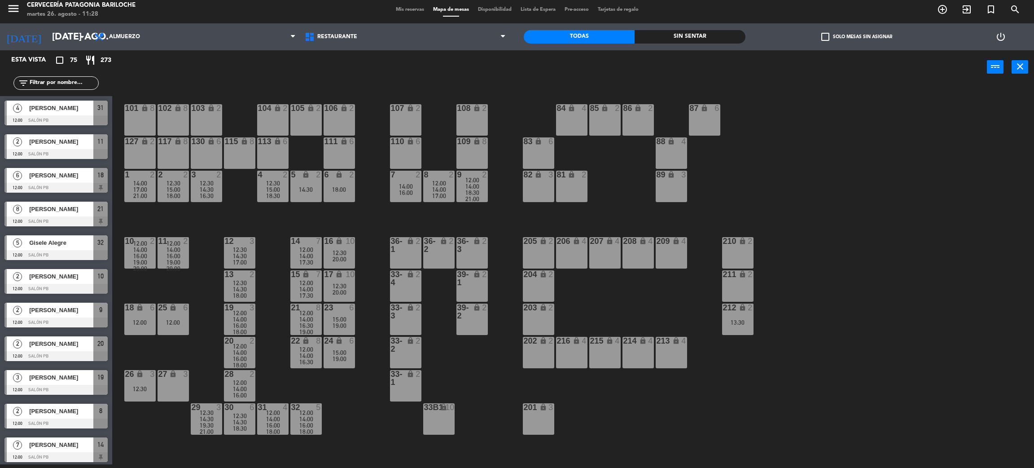
click at [336, 237] on icon "lock" at bounding box center [339, 241] width 8 height 8
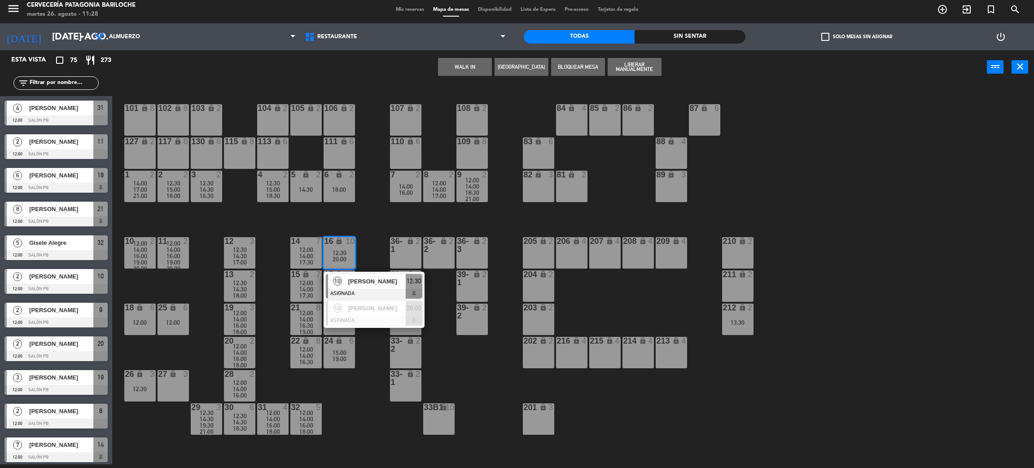
click at [376, 437] on div "101 lock 8 102 lock 8 104 lock 2 105 lock 2 106 lock 2 103 lock 2 107 lock 2 10…" at bounding box center [578, 278] width 911 height 380
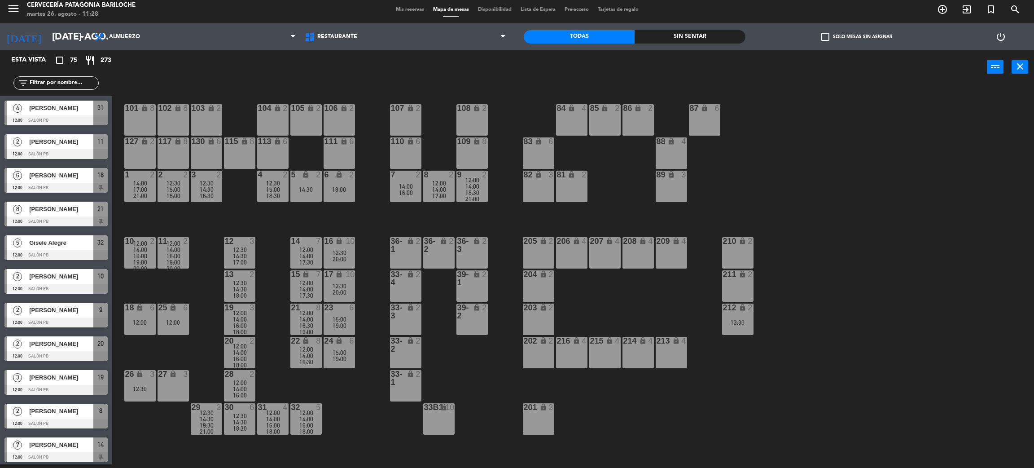
click at [298, 247] on div "12:00" at bounding box center [305, 249] width 31 height 6
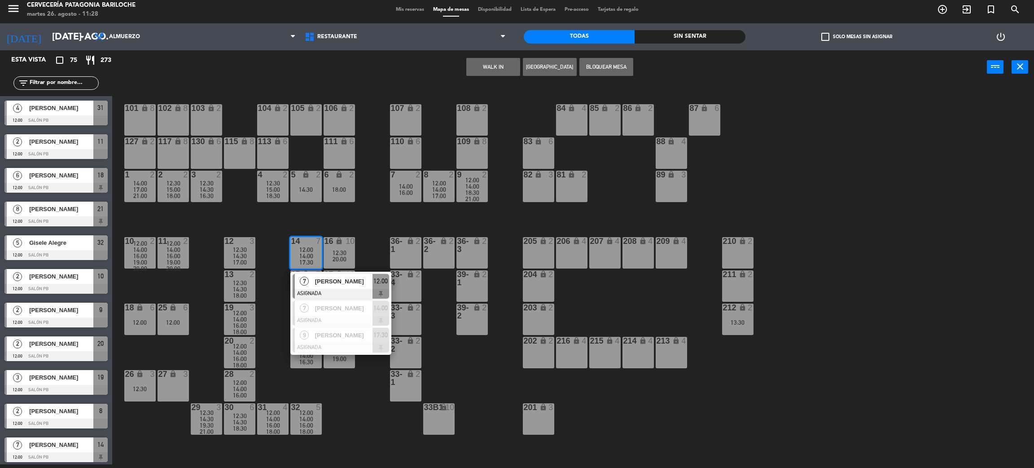
click at [364, 407] on div "101 lock 8 102 lock 8 104 lock 2 105 lock 2 106 lock 2 103 lock 2 107 lock 2 10…" at bounding box center [578, 278] width 911 height 380
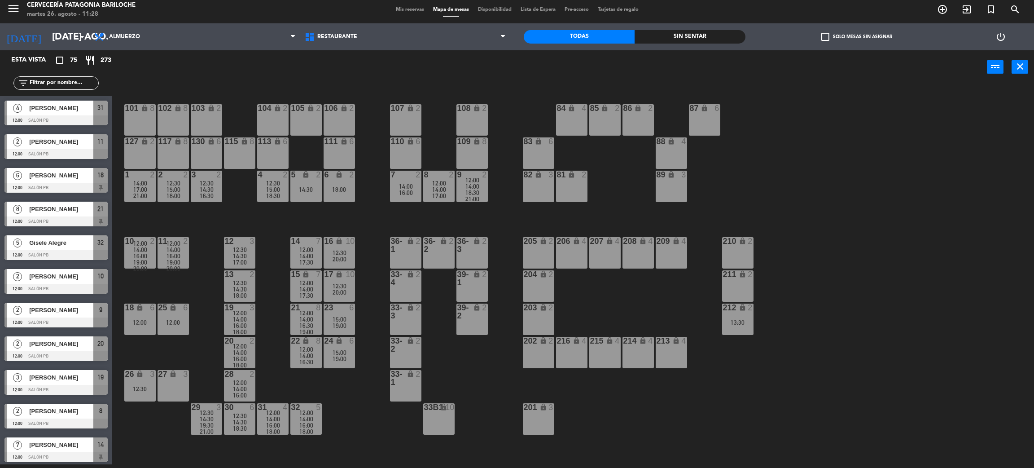
click at [336, 320] on span "15:00" at bounding box center [340, 318] width 14 height 7
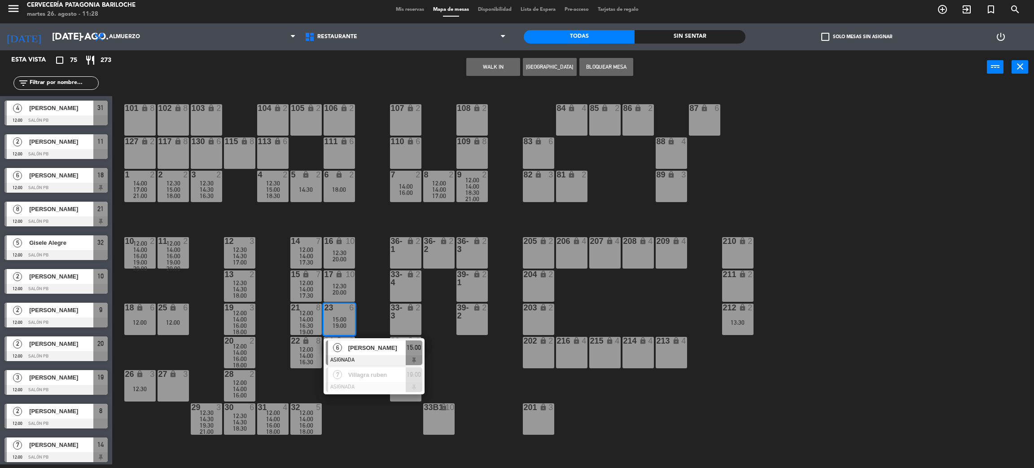
click at [363, 419] on div "101 lock 8 102 lock 8 104 lock 2 105 lock 2 106 lock 2 103 lock 2 107 lock 2 10…" at bounding box center [578, 278] width 911 height 380
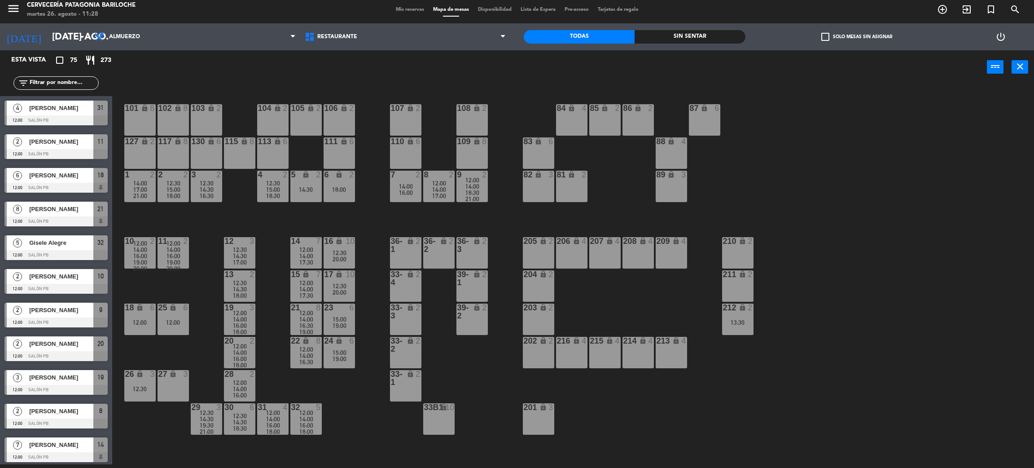
click at [307, 316] on span "14:00" at bounding box center [306, 318] width 14 height 7
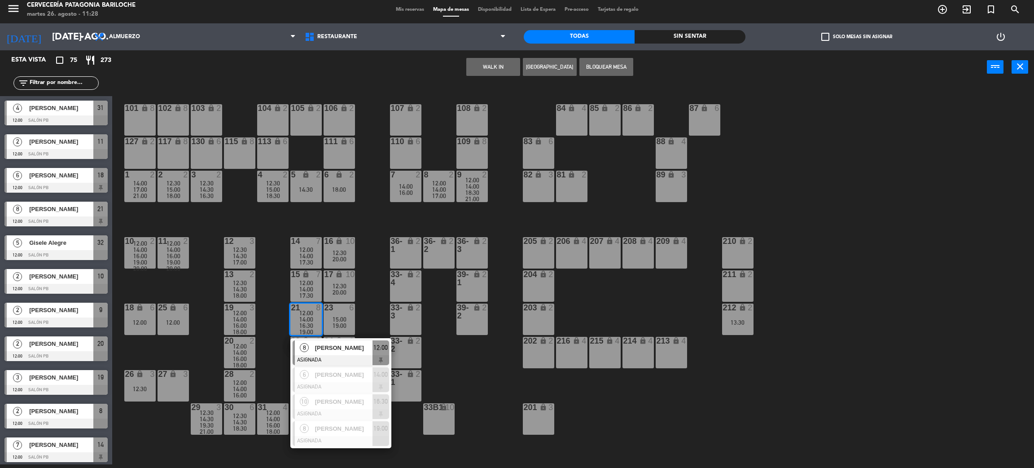
drag, startPoint x: 411, startPoint y: 452, endPoint x: 410, endPoint y: 457, distance: 5.0
click at [412, 454] on div "101 lock 8 102 lock 8 104 lock 2 105 lock 2 106 lock 2 103 lock 2 107 lock 2 10…" at bounding box center [578, 278] width 911 height 380
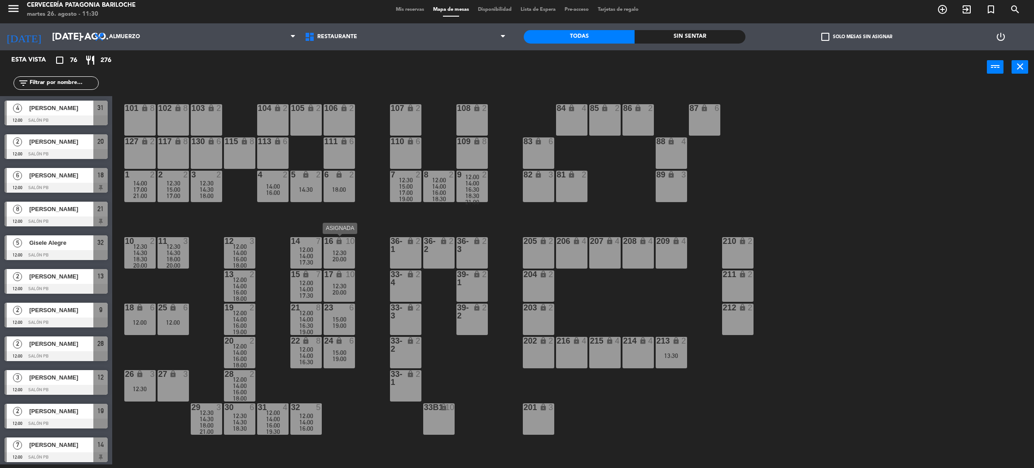
click at [330, 250] on div "12:30" at bounding box center [339, 253] width 31 height 6
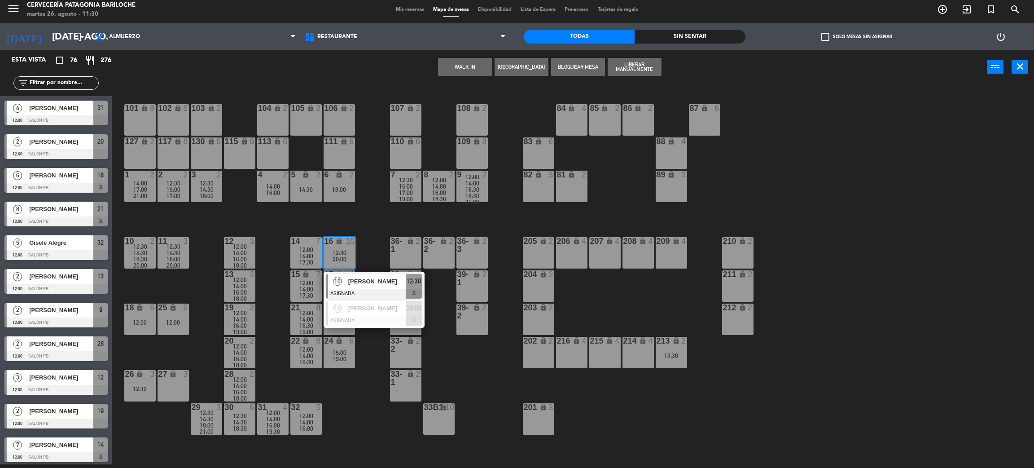
click at [368, 237] on div "101 lock 8 102 lock 8 104 lock 2 105 lock 2 106 lock 2 103 lock 2 107 lock 2 10…" at bounding box center [578, 278] width 911 height 380
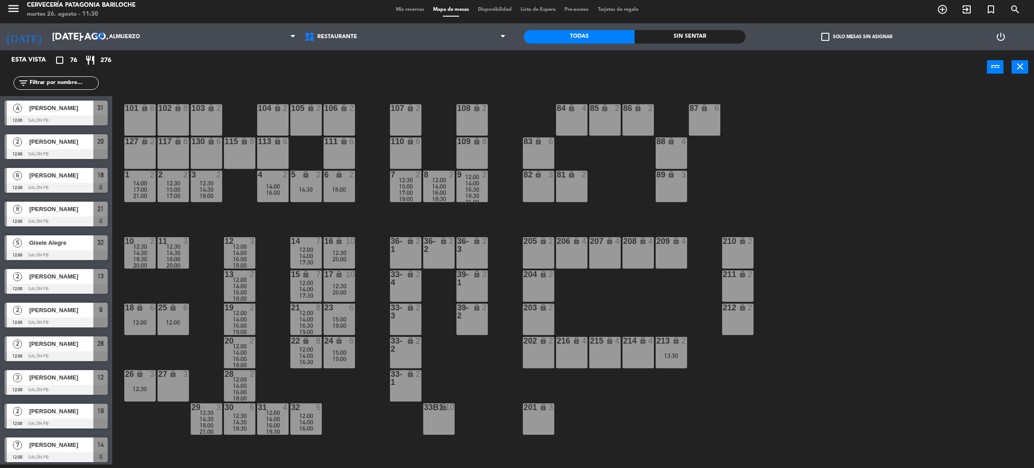
click at [320, 244] on div "16" at bounding box center [324, 241] width 15 height 9
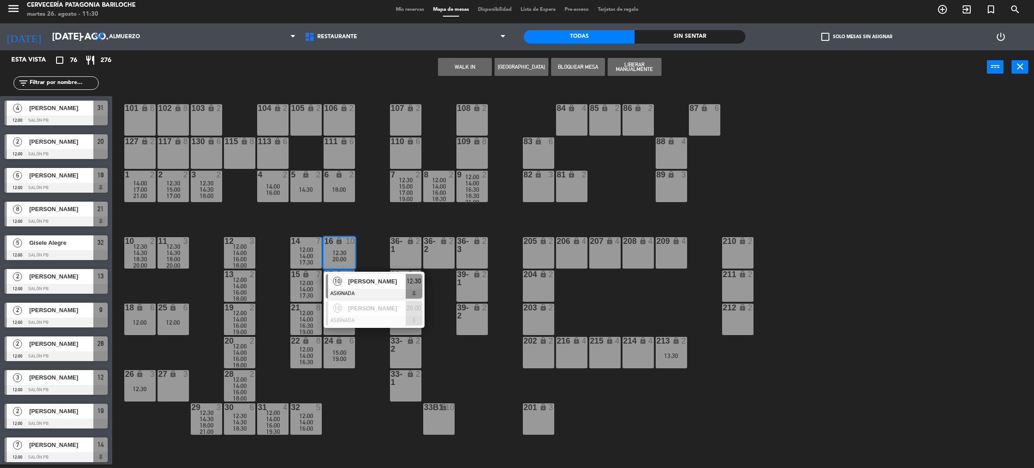
click at [372, 246] on div "101 lock 8 102 lock 8 104 lock 2 105 lock 2 106 lock 2 103 lock 2 107 lock 2 10…" at bounding box center [578, 278] width 911 height 380
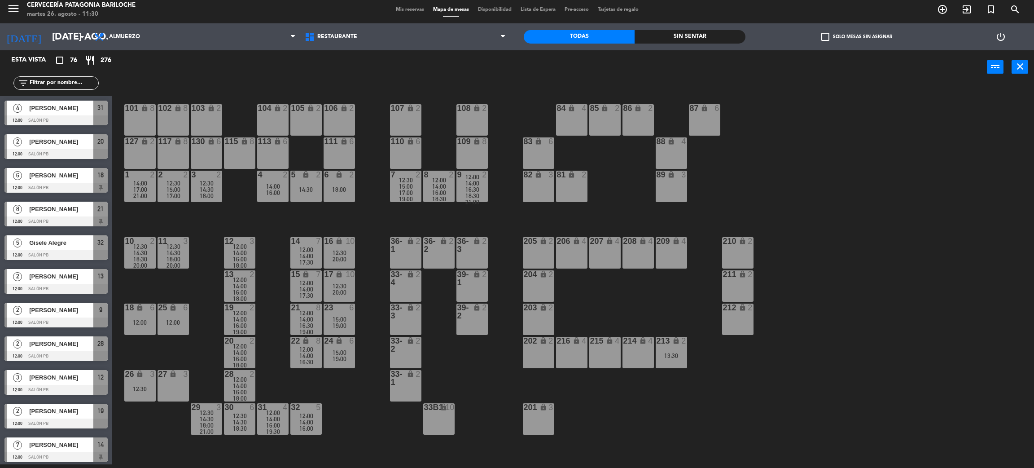
click at [298, 247] on div "12:00" at bounding box center [305, 249] width 31 height 6
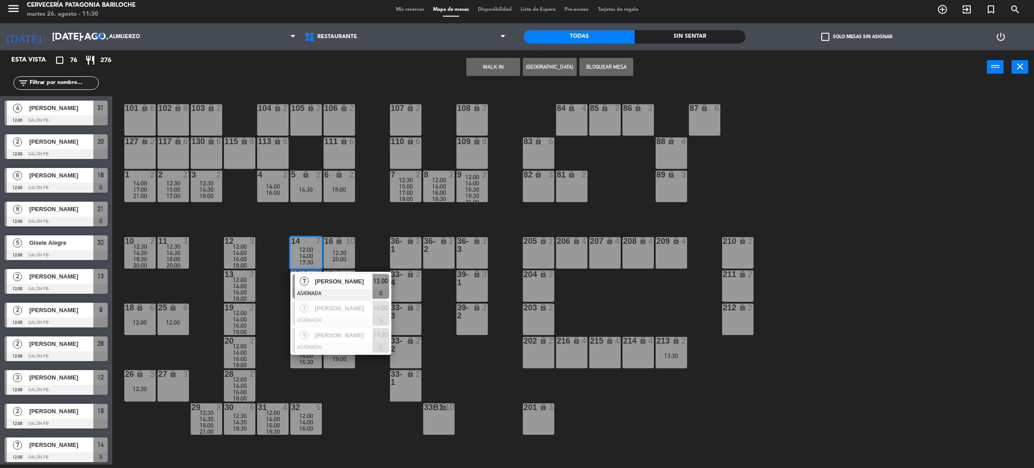
click at [366, 230] on div "101 lock 8 102 lock 8 104 lock 2 105 lock 2 106 lock 2 103 lock 2 107 lock 2 10…" at bounding box center [578, 278] width 911 height 380
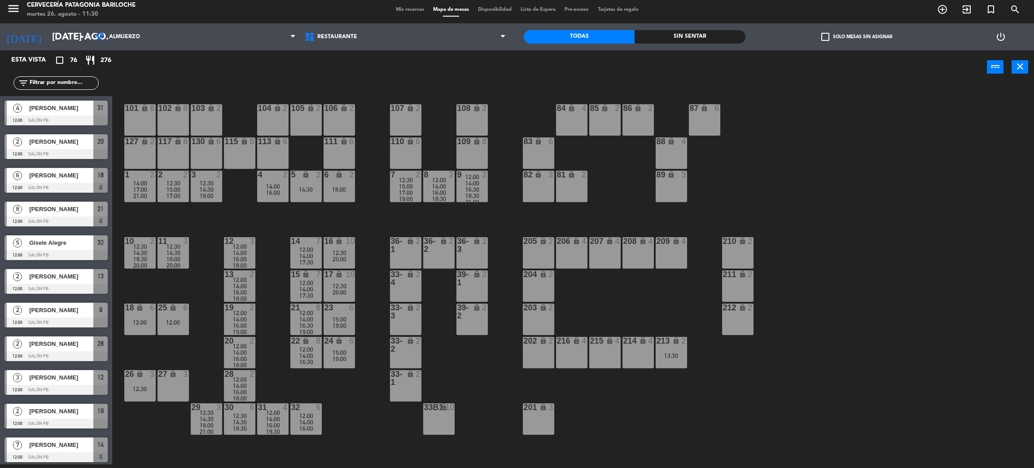
click at [302, 323] on span "16:30" at bounding box center [306, 325] width 14 height 7
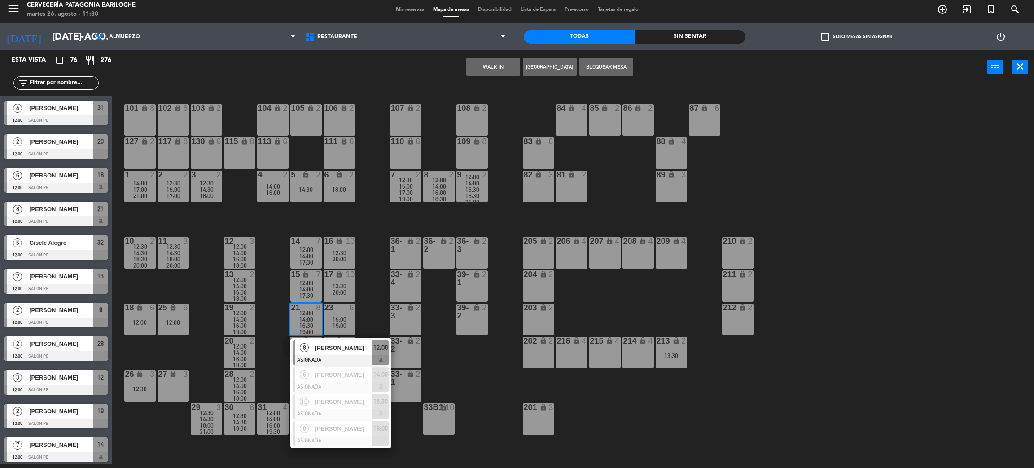
click at [383, 292] on div "101 lock 8 102 lock 8 104 lock 2 105 lock 2 106 lock 2 103 lock 2 107 lock 2 10…" at bounding box center [578, 278] width 911 height 380
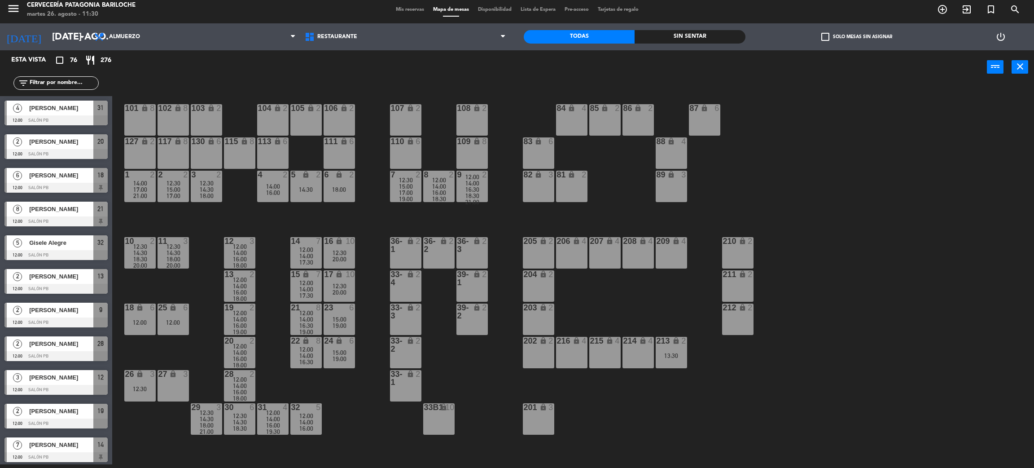
click at [346, 312] on div "23 6 15:00 19:00" at bounding box center [339, 318] width 31 height 31
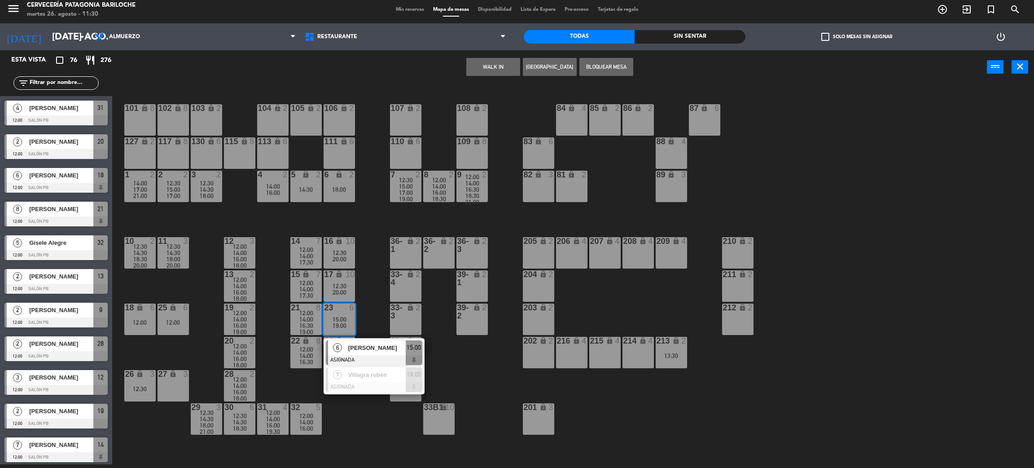
click at [370, 426] on div "101 lock 8 102 lock 8 104 lock 2 105 lock 2 106 lock 2 103 lock 2 107 lock 2 10…" at bounding box center [578, 278] width 911 height 380
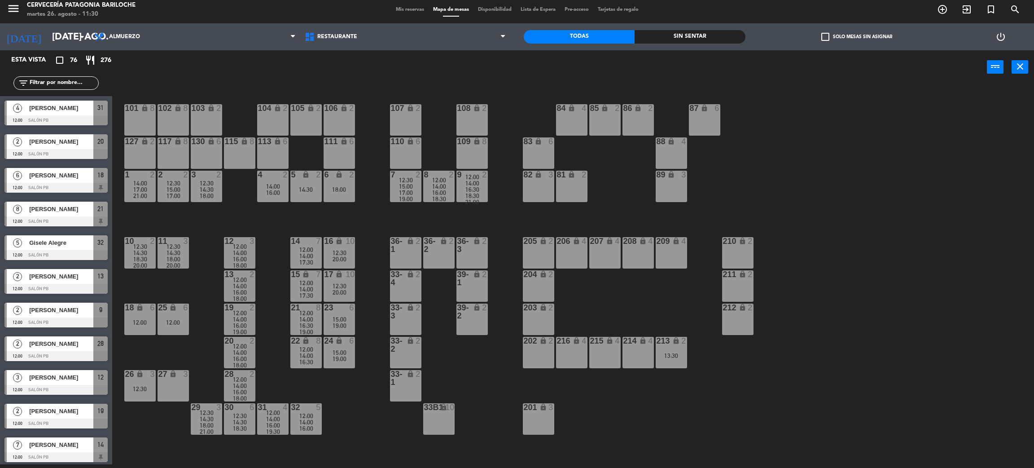
click at [302, 425] on span "16:00" at bounding box center [306, 428] width 14 height 7
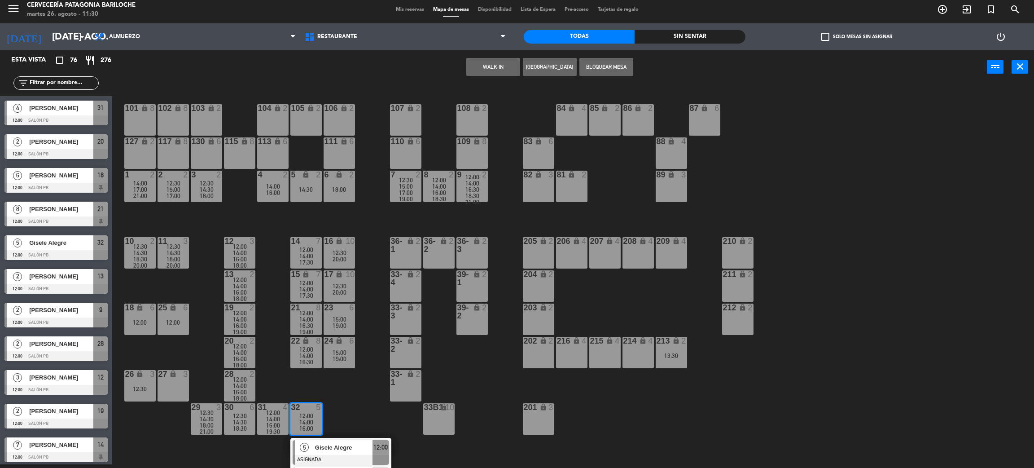
scroll to position [52, 0]
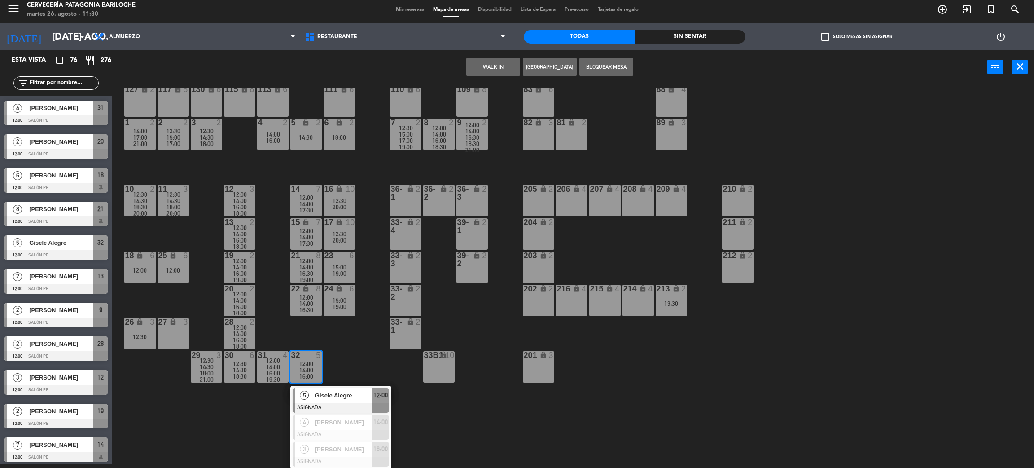
click at [416, 430] on div "101 lock 8 102 lock 8 104 lock 2 105 lock 2 106 lock 2 103 lock 2 107 lock 2 10…" at bounding box center [578, 278] width 911 height 380
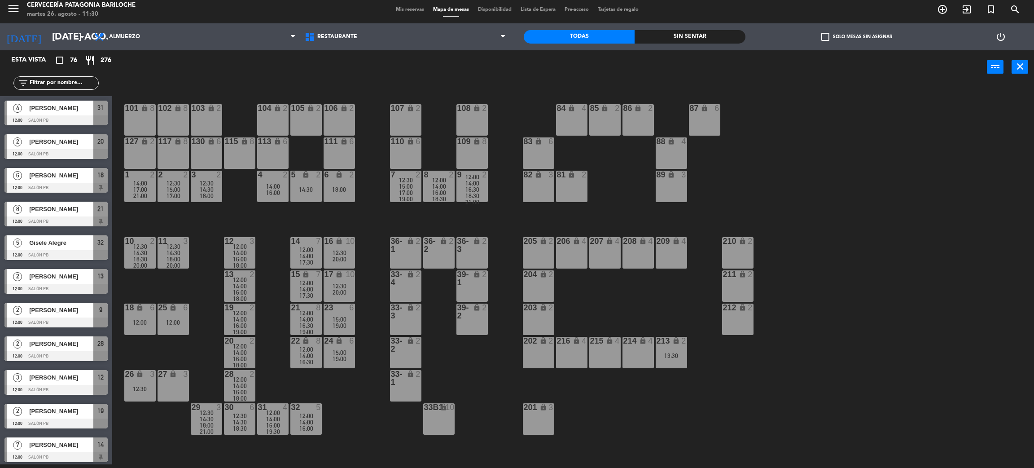
click at [270, 409] on span "12:00" at bounding box center [273, 412] width 14 height 7
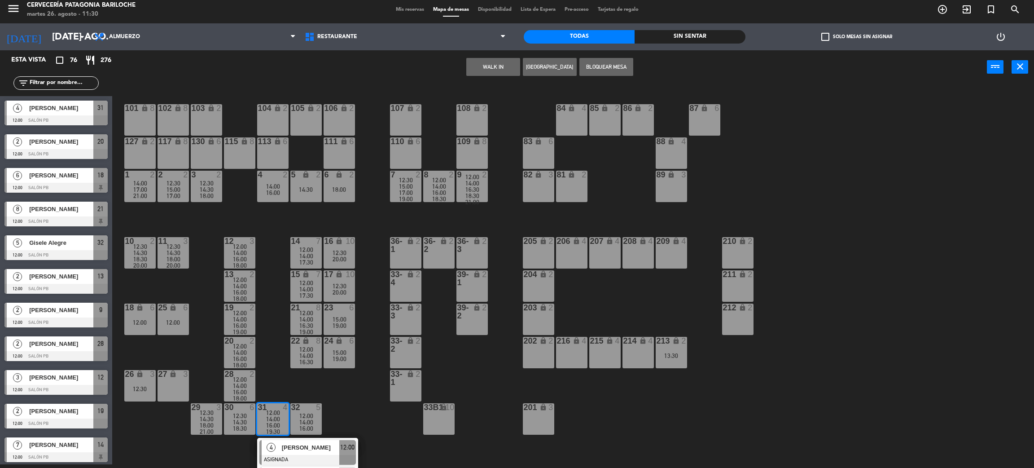
scroll to position [79, 0]
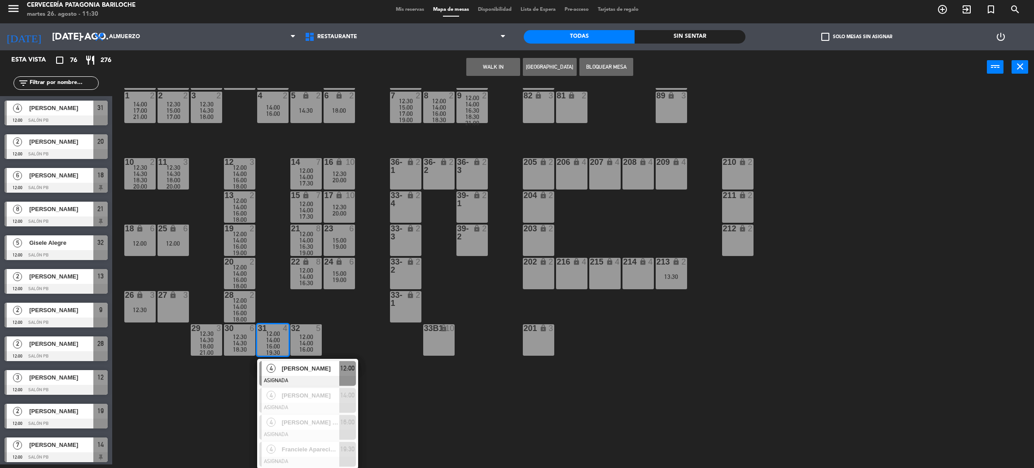
click at [233, 376] on div "101 lock 8 102 lock 8 104 lock 2 105 lock 2 106 lock 2 103 lock 2 107 lock 2 10…" at bounding box center [578, 278] width 911 height 380
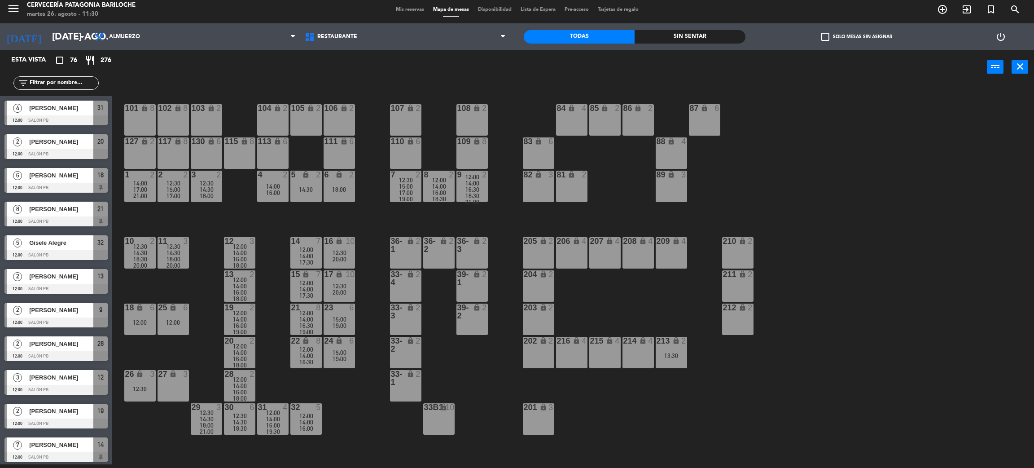
scroll to position [0, 0]
click at [235, 406] on div at bounding box center [239, 407] width 15 height 8
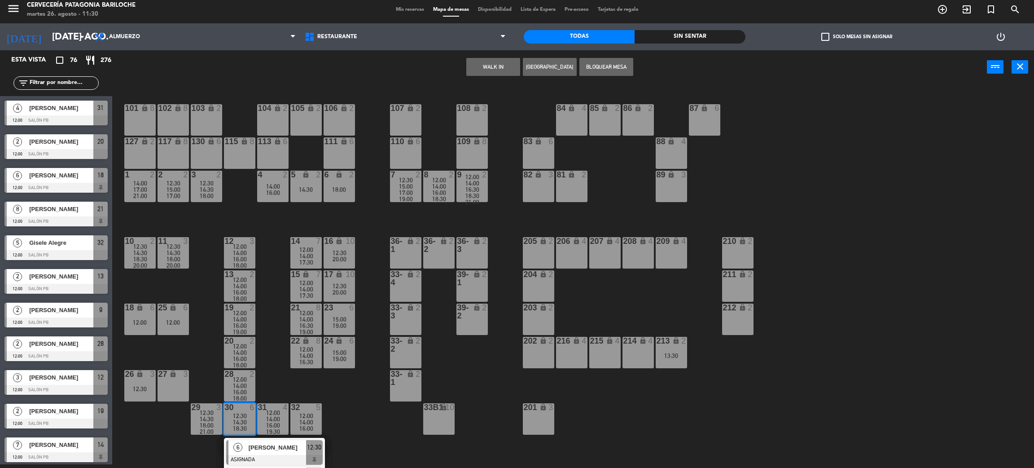
scroll to position [52, 0]
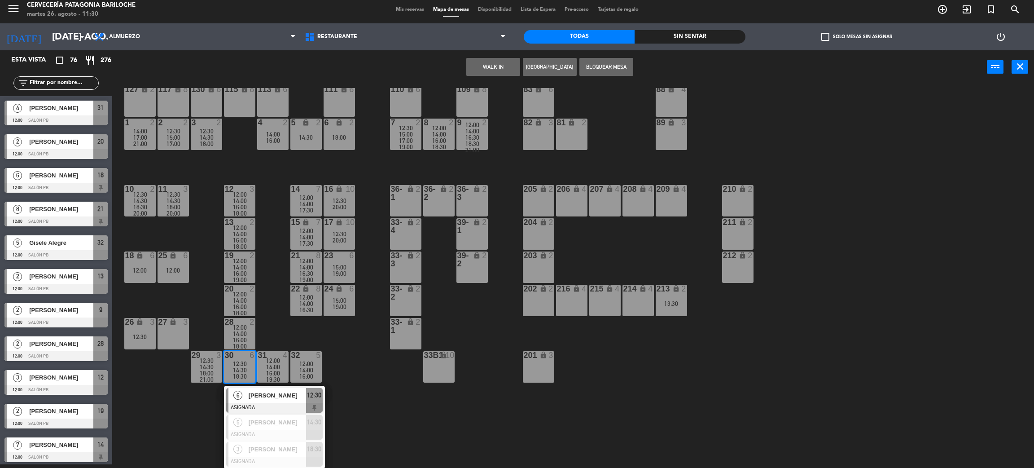
click at [355, 409] on div "101 lock 8 102 lock 8 104 lock 2 105 lock 2 106 lock 2 103 lock 2 107 lock 2 10…" at bounding box center [578, 278] width 911 height 380
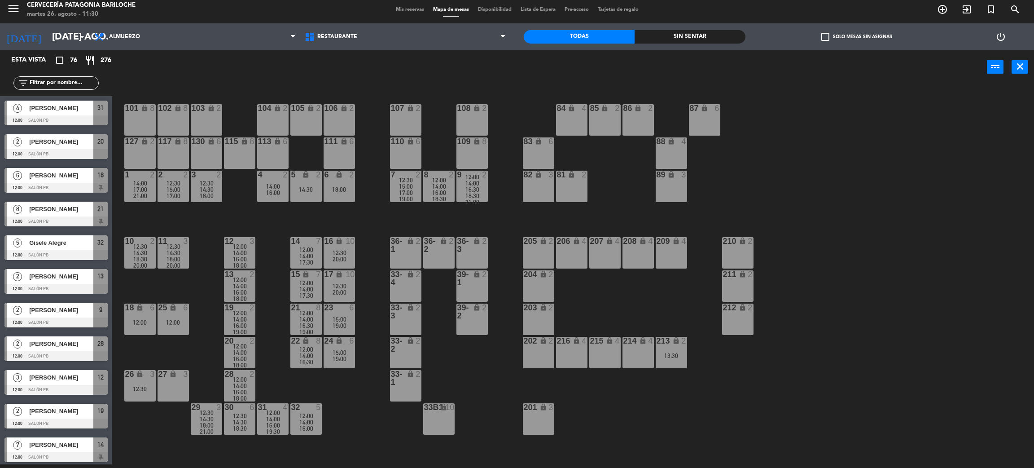
scroll to position [0, 0]
click at [206, 409] on span "12:30" at bounding box center [207, 412] width 14 height 7
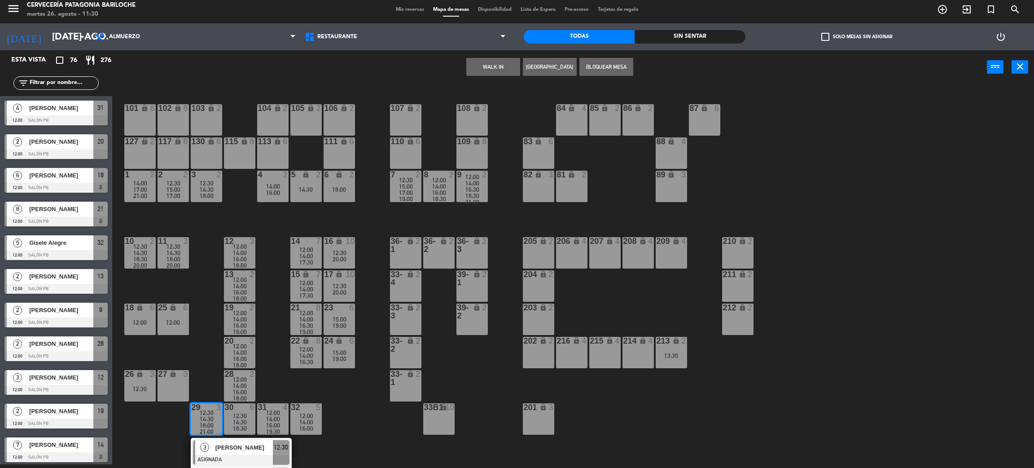
scroll to position [79, 0]
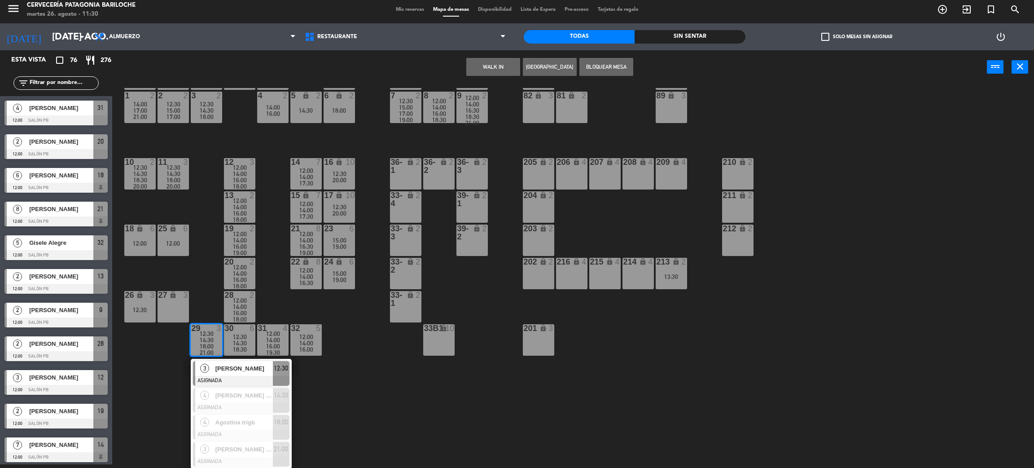
click at [319, 405] on div "101 lock 8 102 lock 8 104 lock 2 105 lock 2 106 lock 2 103 lock 2 107 lock 2 10…" at bounding box center [578, 278] width 911 height 380
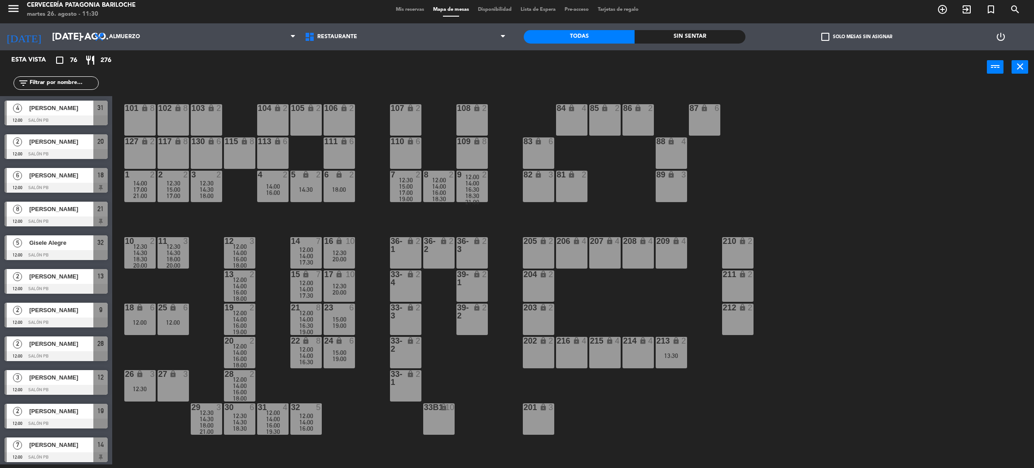
click at [251, 358] on div "16:00" at bounding box center [239, 358] width 31 height 6
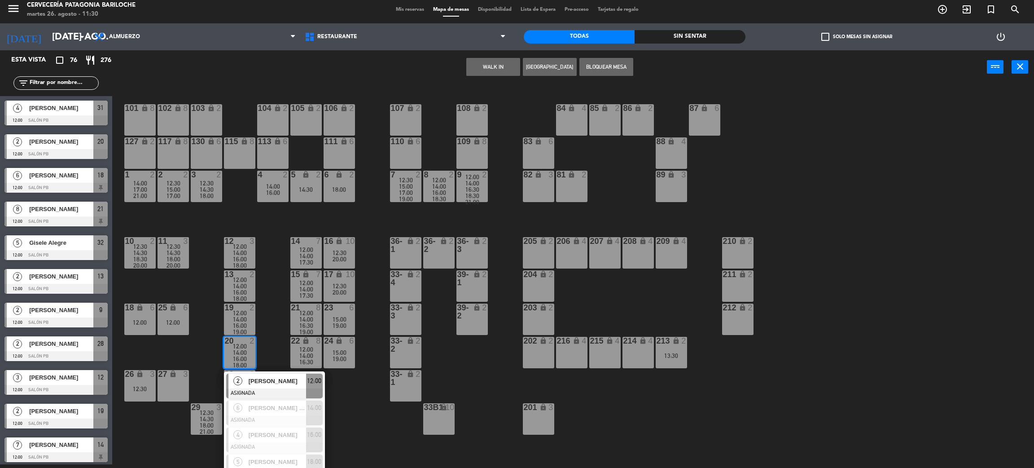
click at [269, 382] on span "[PERSON_NAME]" at bounding box center [277, 380] width 57 height 9
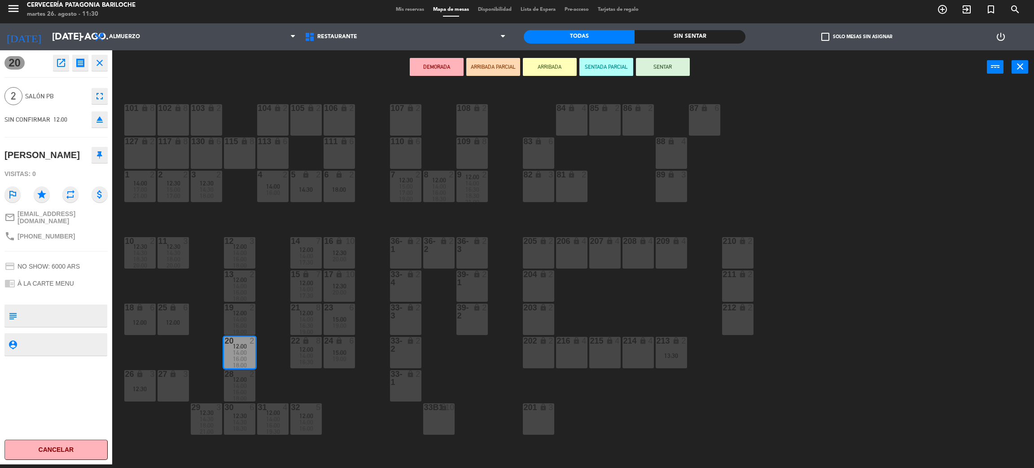
click at [344, 181] on div "6 lock 2 18:00" at bounding box center [339, 186] width 31 height 31
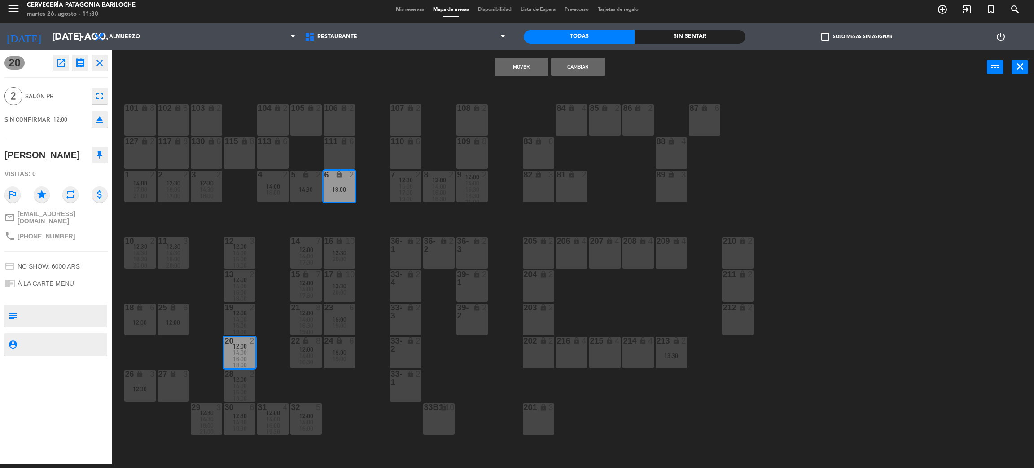
click at [513, 63] on button "Mover" at bounding box center [522, 67] width 54 height 18
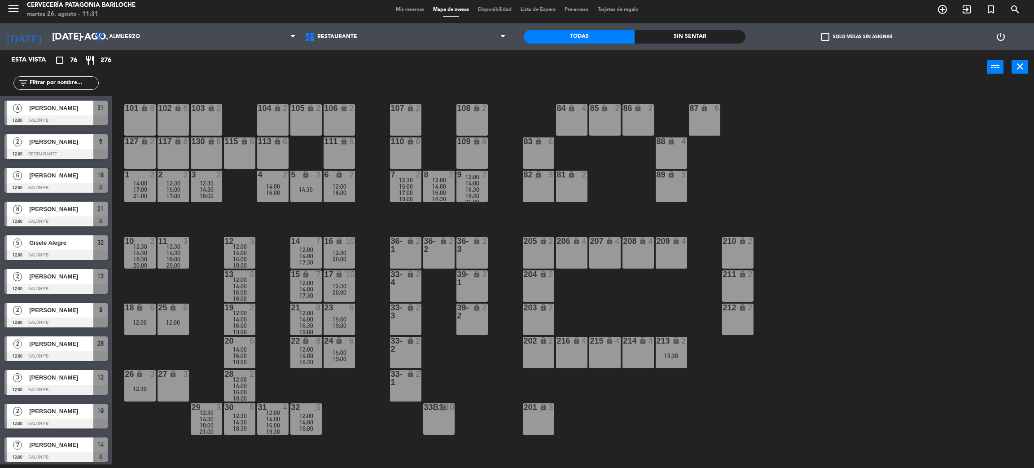
click at [677, 346] on div "213 lock 2 13:30" at bounding box center [671, 352] width 31 height 31
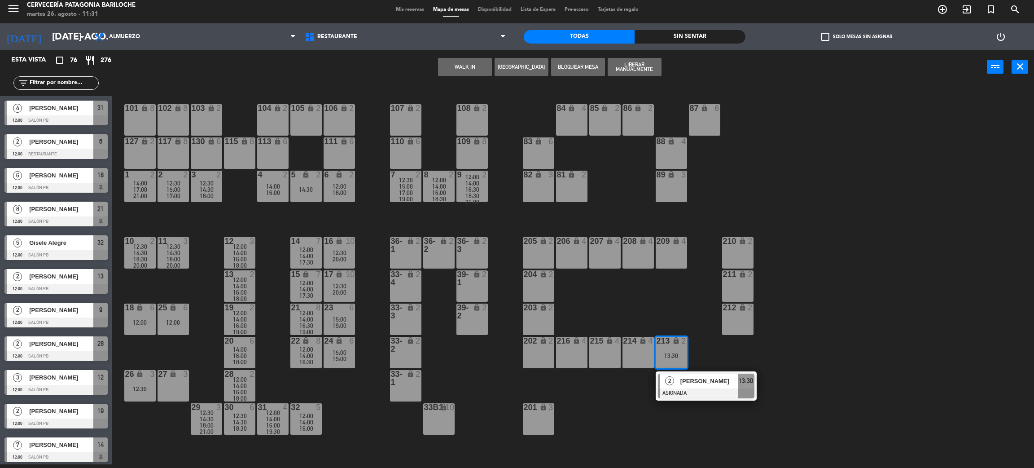
click at [686, 378] on span "[PERSON_NAME]" at bounding box center [708, 380] width 57 height 9
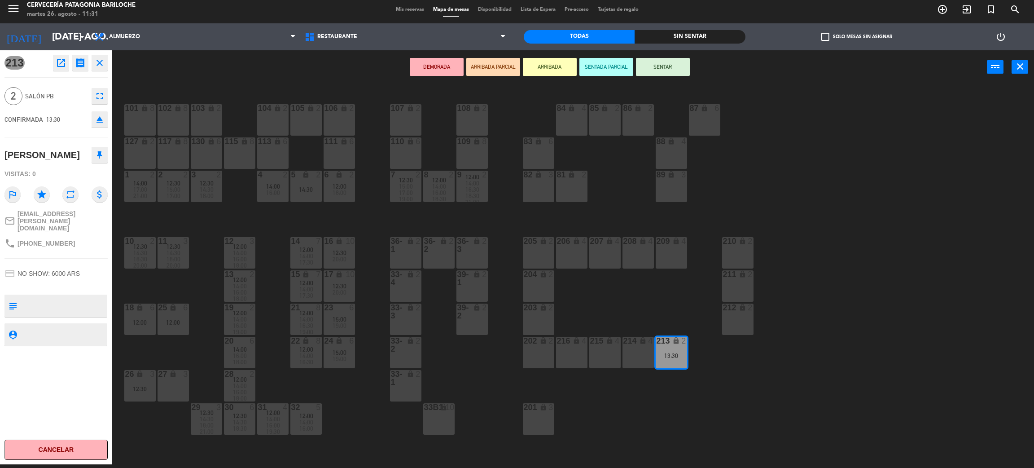
click at [167, 379] on div "27 lock 3" at bounding box center [173, 385] width 31 height 31
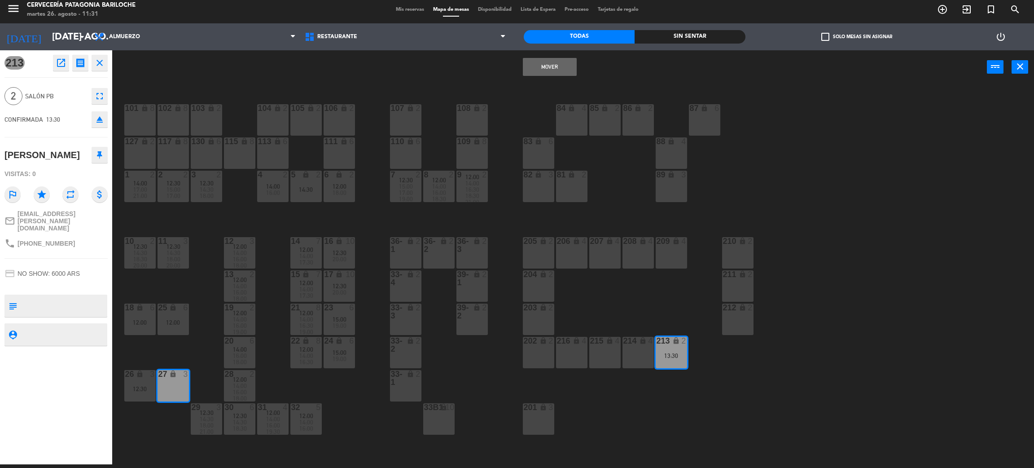
click at [532, 65] on button "Mover" at bounding box center [550, 67] width 54 height 18
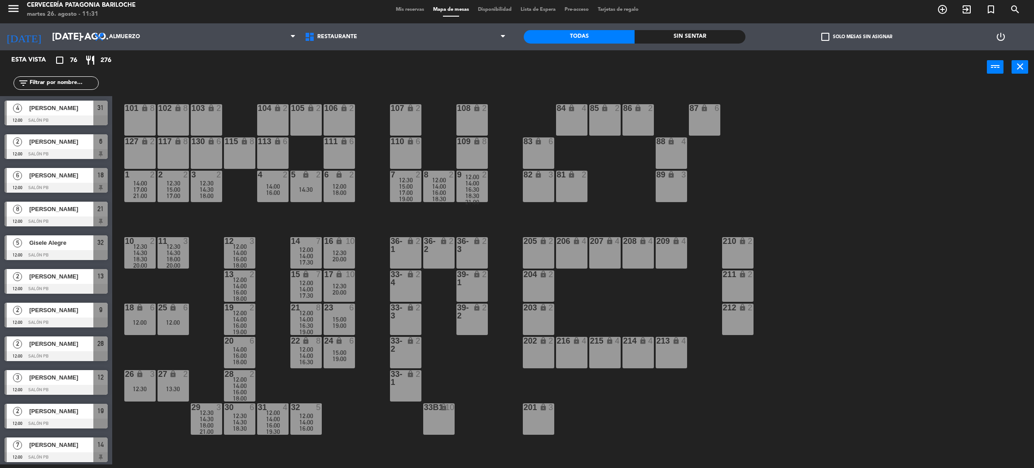
scroll to position [4, 0]
click at [366, 394] on div "101 lock 8 102 lock 8 104 lock 2 105 lock 2 106 lock 2 103 lock 2 107 lock 2 10…" at bounding box center [578, 278] width 911 height 380
click at [139, 324] on div "12:00" at bounding box center [139, 322] width 31 height 6
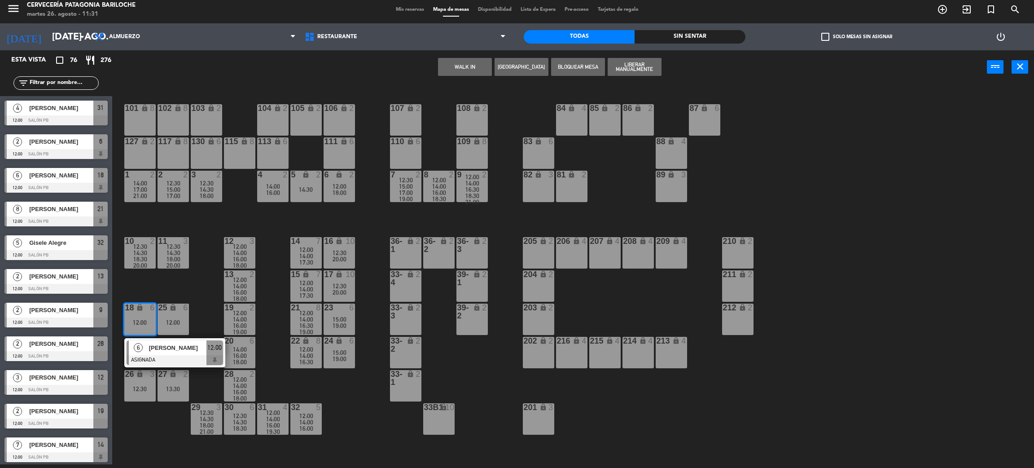
click at [173, 343] on span "[PERSON_NAME]" at bounding box center [177, 347] width 57 height 9
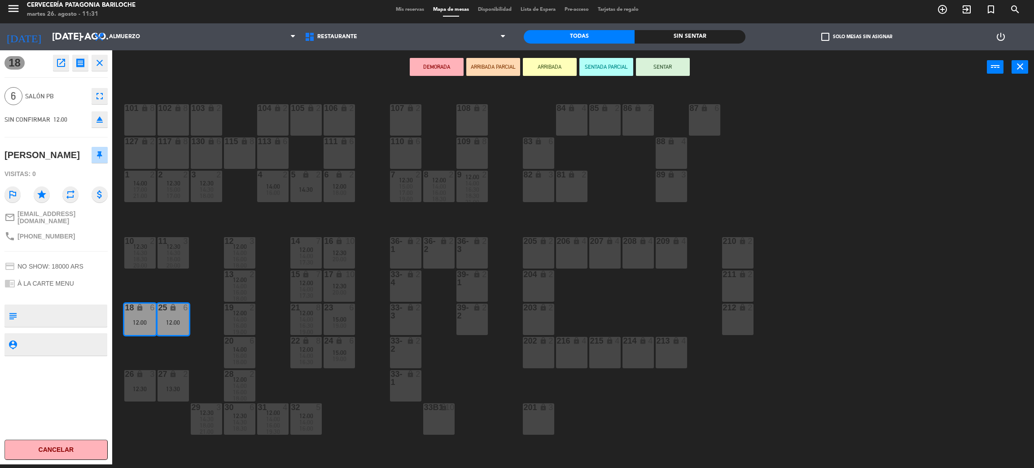
click at [174, 347] on div "101 lock 8 102 lock 8 104 lock 2 105 lock 2 106 lock 2 103 lock 2 107 lock 2 10…" at bounding box center [578, 278] width 911 height 380
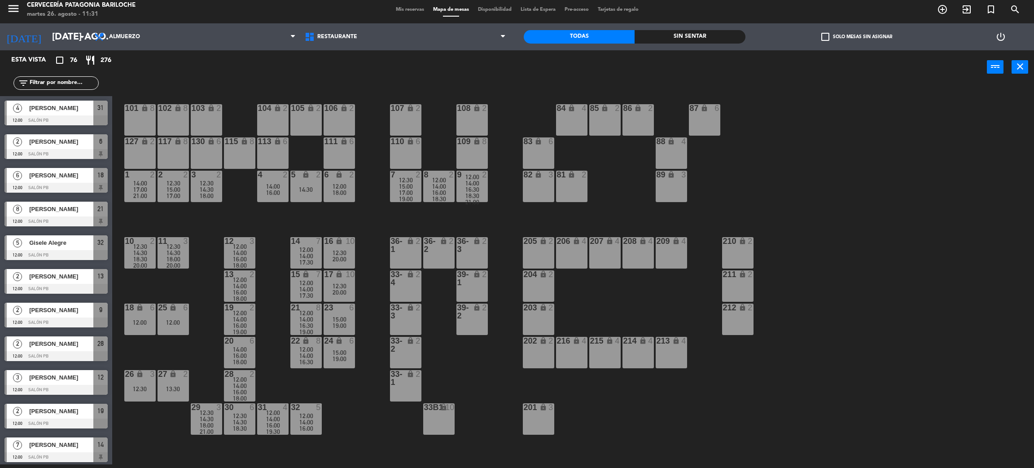
click at [347, 418] on div "101 lock 8 102 lock 8 104 lock 2 105 lock 2 106 lock 2 103 lock 2 107 lock 2 10…" at bounding box center [578, 278] width 911 height 380
click at [401, 191] on span "17:00" at bounding box center [406, 192] width 14 height 7
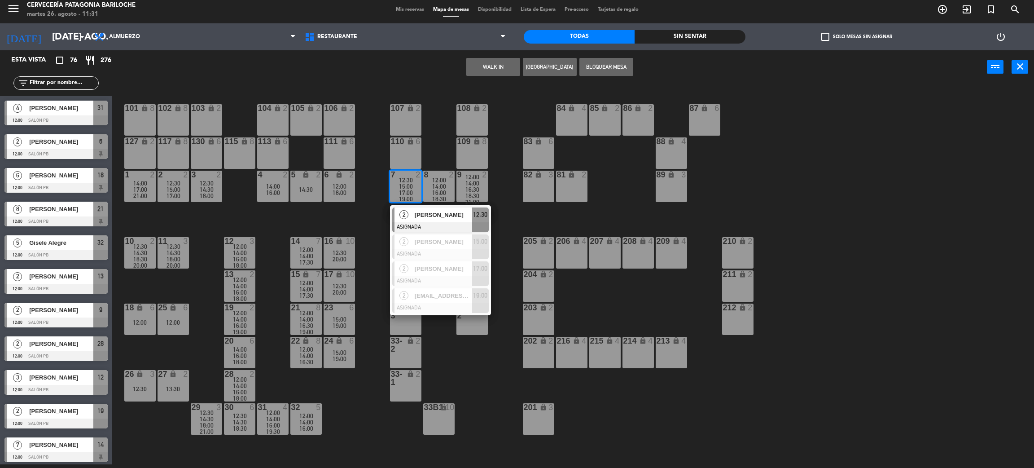
click at [507, 208] on div "101 lock 8 102 lock 8 104 lock 2 105 lock 2 106 lock 2 103 lock 2 107 lock 2 10…" at bounding box center [578, 278] width 911 height 380
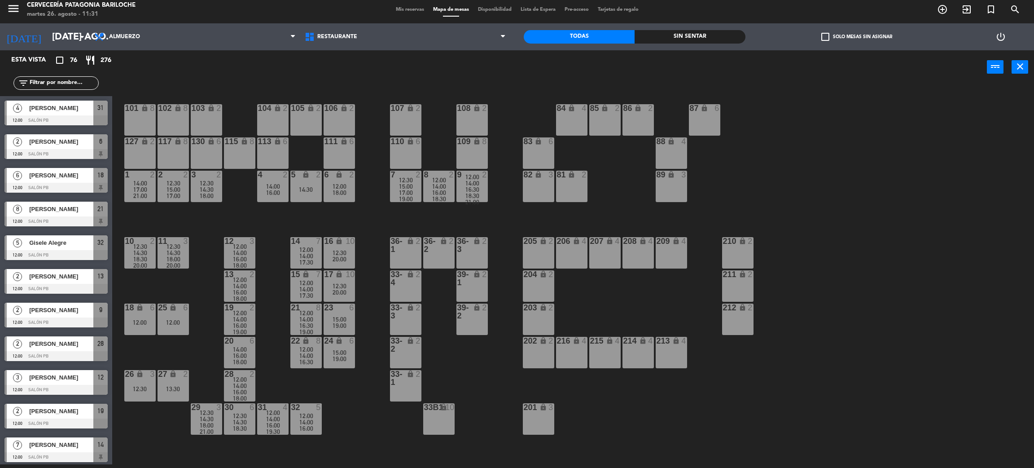
click at [247, 252] on div "14:00" at bounding box center [239, 253] width 31 height 6
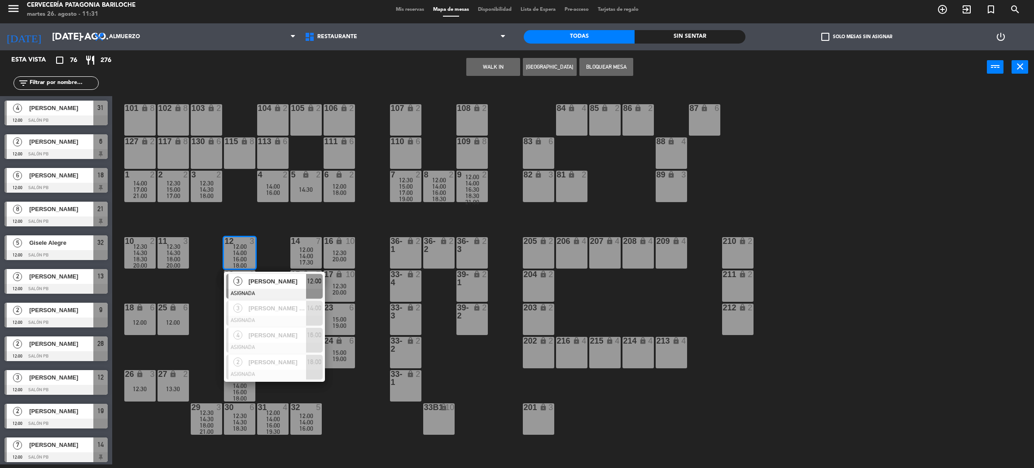
click at [266, 237] on div "101 lock 8 102 lock 8 104 lock 2 105 lock 2 106 lock 2 103 lock 2 107 lock 2 10…" at bounding box center [578, 278] width 911 height 380
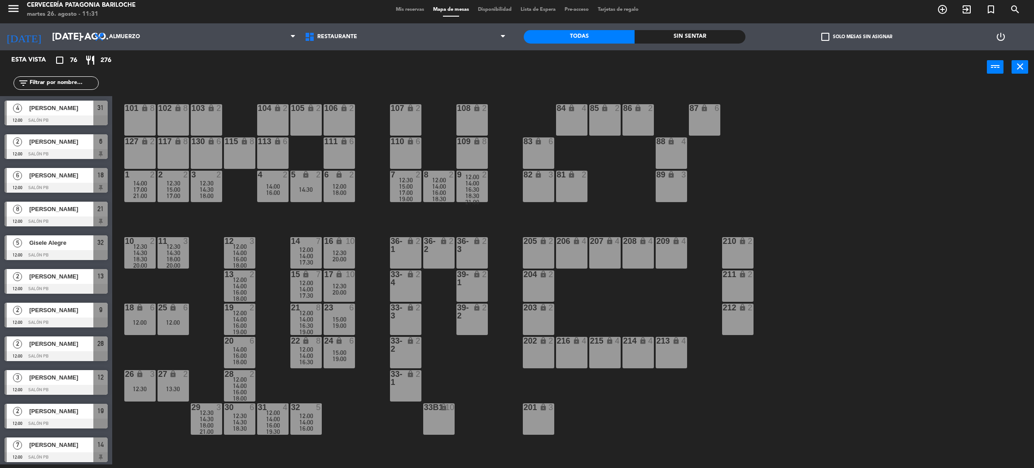
click at [257, 311] on div "2" at bounding box center [254, 307] width 15 height 8
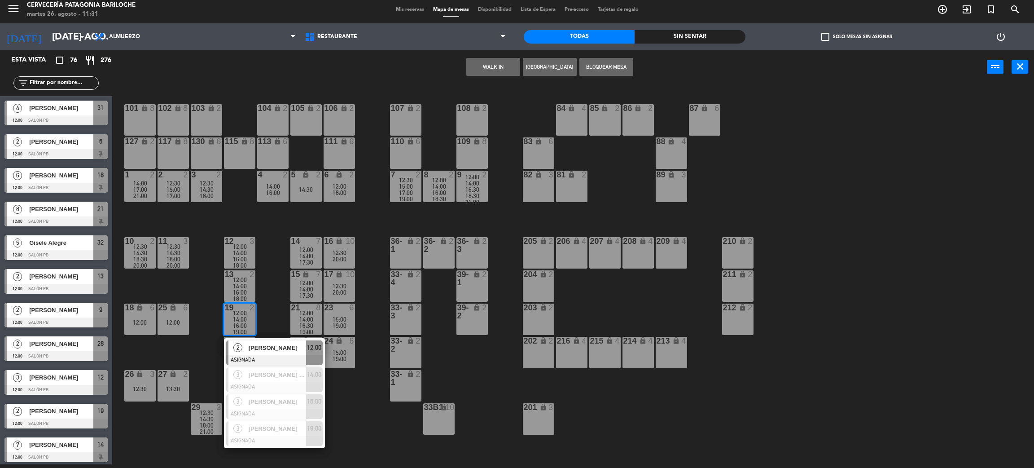
click at [258, 355] on div at bounding box center [274, 360] width 96 height 10
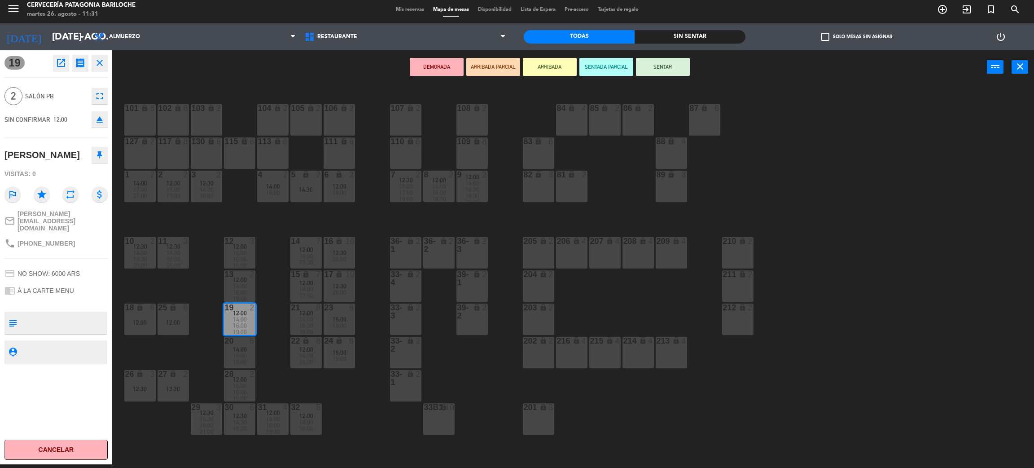
click at [313, 190] on div "14:30" at bounding box center [305, 189] width 31 height 6
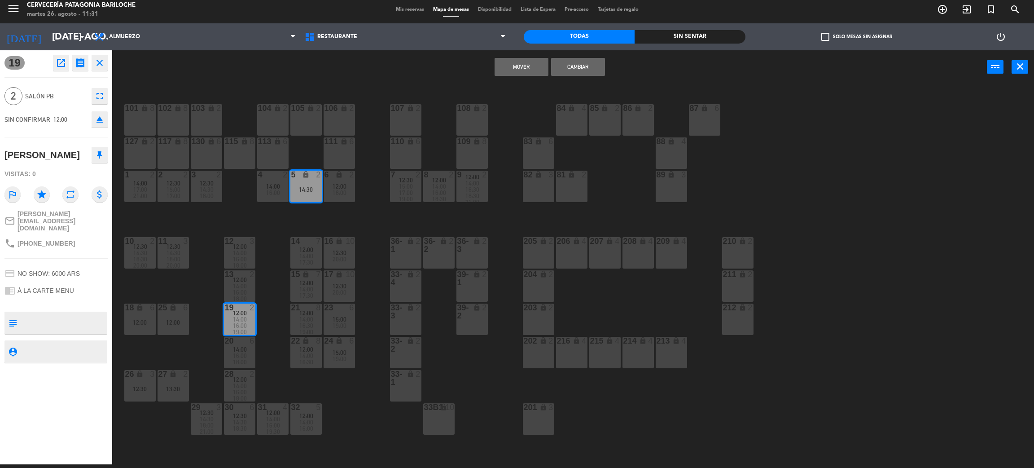
click at [511, 67] on button "Mover" at bounding box center [522, 67] width 54 height 18
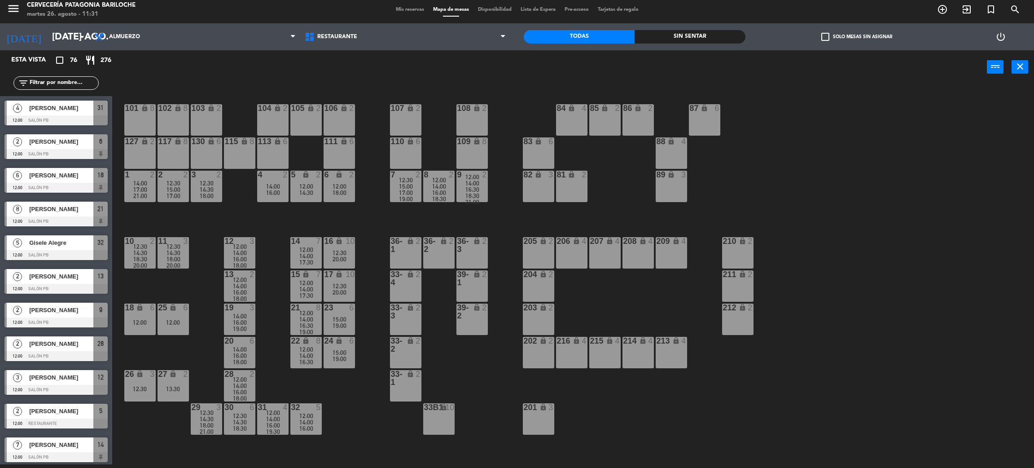
click at [341, 403] on div "101 lock 8 102 lock 8 104 lock 2 105 lock 2 106 lock 2 103 lock 2 107 lock 2 10…" at bounding box center [578, 278] width 911 height 380
click at [243, 249] on span "14:00" at bounding box center [240, 252] width 14 height 7
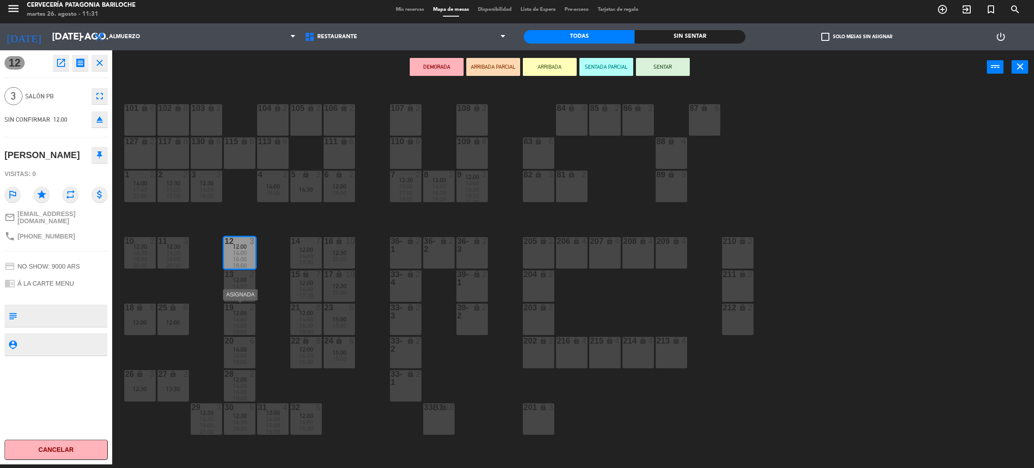
click at [239, 323] on span "16:00" at bounding box center [240, 325] width 14 height 7
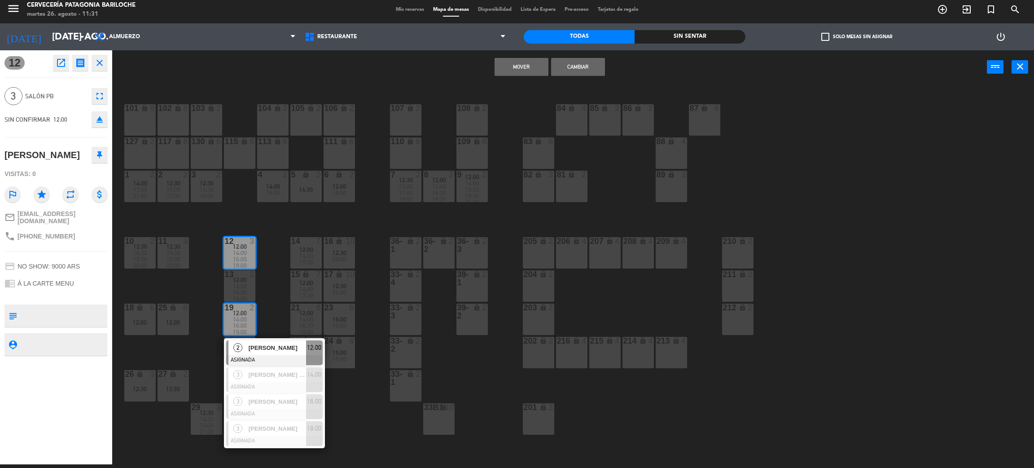
click at [515, 67] on button "Mover" at bounding box center [522, 67] width 54 height 18
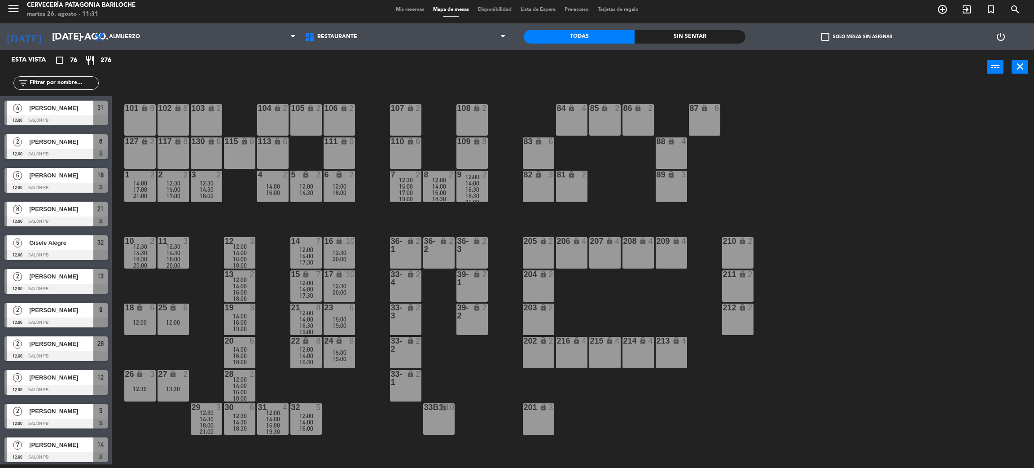
click at [362, 425] on div "101 lock 8 102 lock 8 104 lock 2 105 lock 2 106 lock 2 103 lock 2 107 lock 2 10…" at bounding box center [578, 278] width 911 height 380
click at [245, 309] on div at bounding box center [239, 307] width 15 height 8
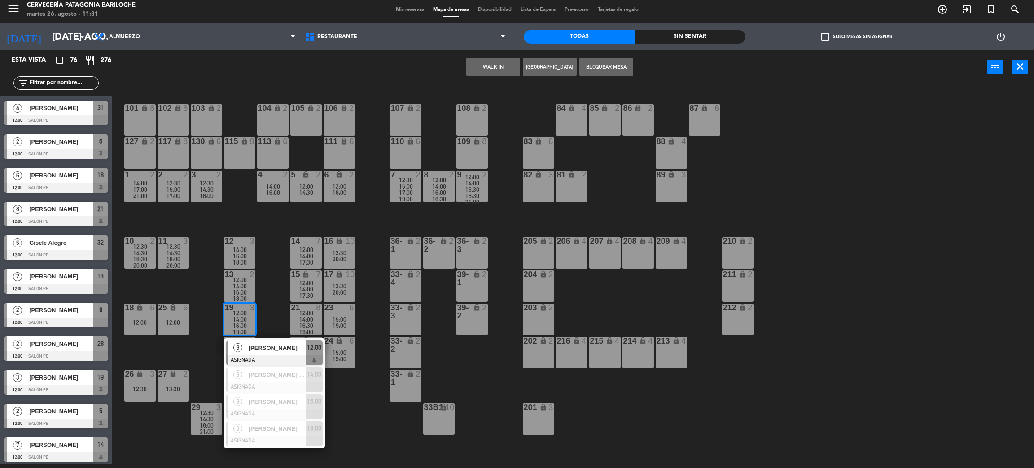
click at [361, 425] on div "101 lock 8 102 lock 8 104 lock 2 105 lock 2 106 lock 2 103 lock 2 107 lock 2 10…" at bounding box center [578, 278] width 911 height 380
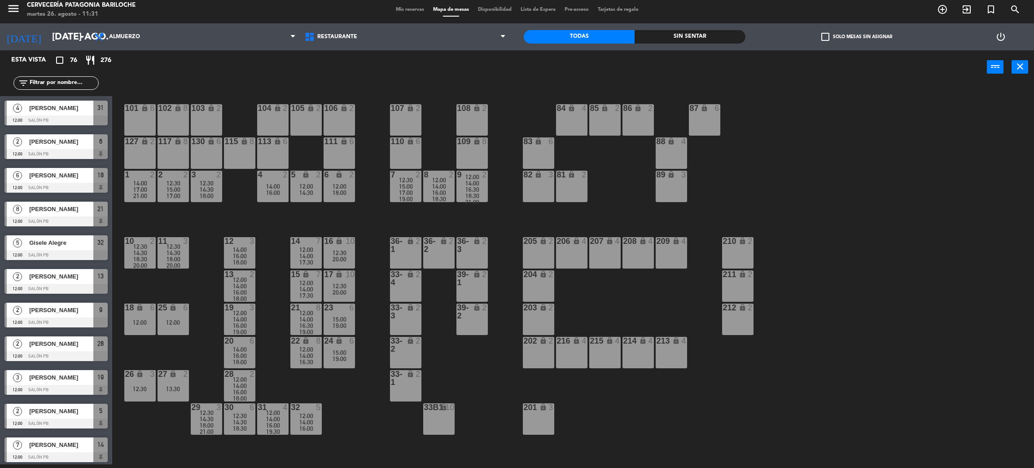
click at [251, 253] on div "16:00" at bounding box center [239, 256] width 31 height 6
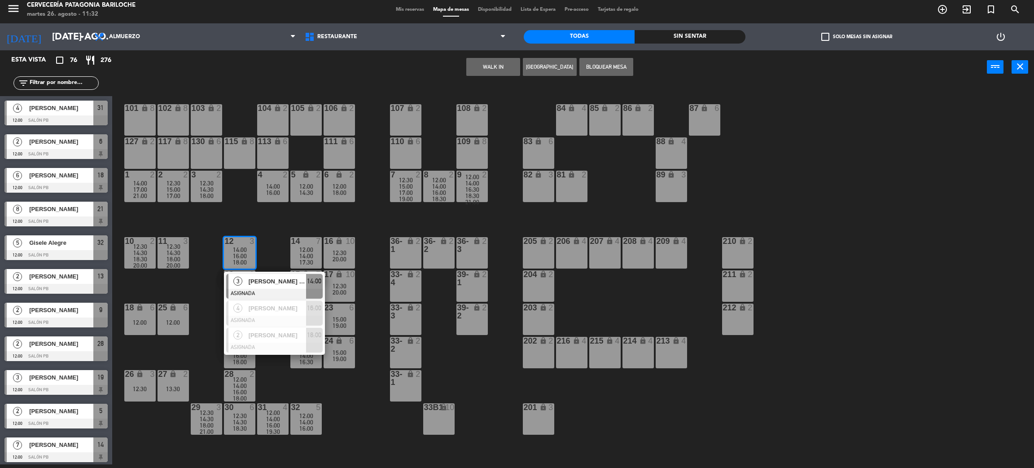
click at [270, 228] on div "101 lock 8 102 lock 8 104 lock 2 105 lock 2 106 lock 2 103 lock 2 107 lock 2 10…" at bounding box center [578, 278] width 911 height 380
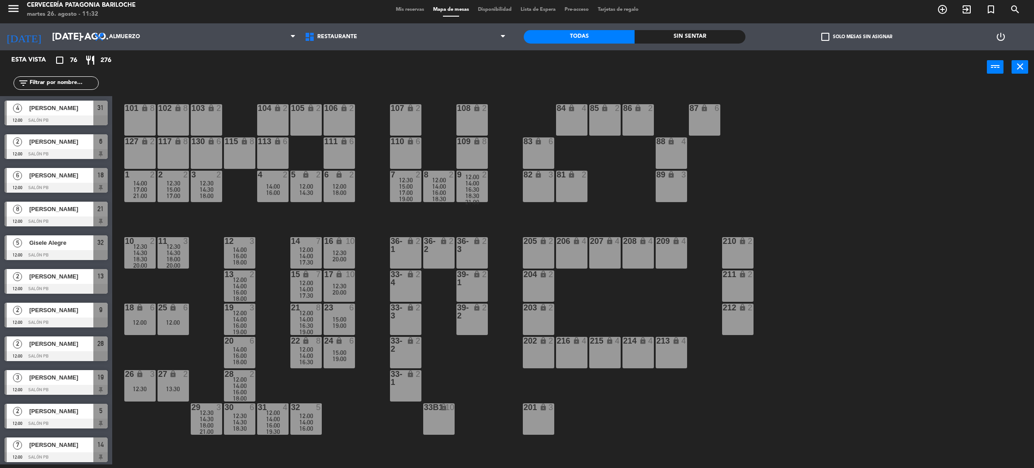
click at [175, 249] on span "14:30" at bounding box center [173, 252] width 14 height 7
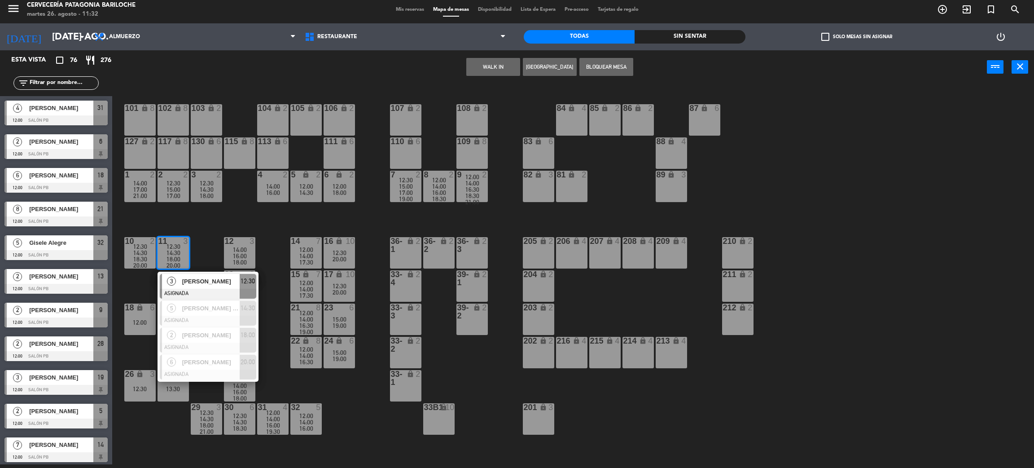
click at [208, 257] on div "101 lock 8 102 lock 8 104 lock 2 105 lock 2 106 lock 2 103 lock 2 107 lock 2 10…" at bounding box center [578, 278] width 911 height 380
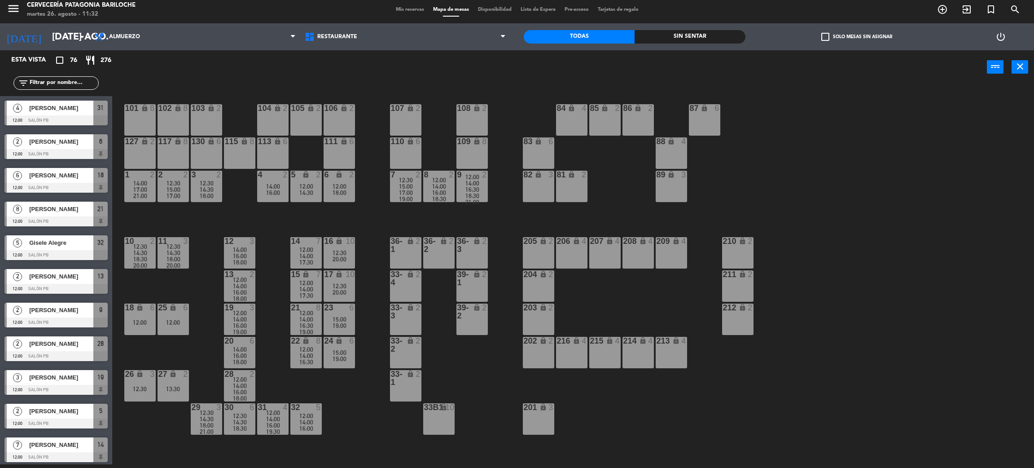
click at [142, 252] on span "14:30" at bounding box center [140, 252] width 14 height 7
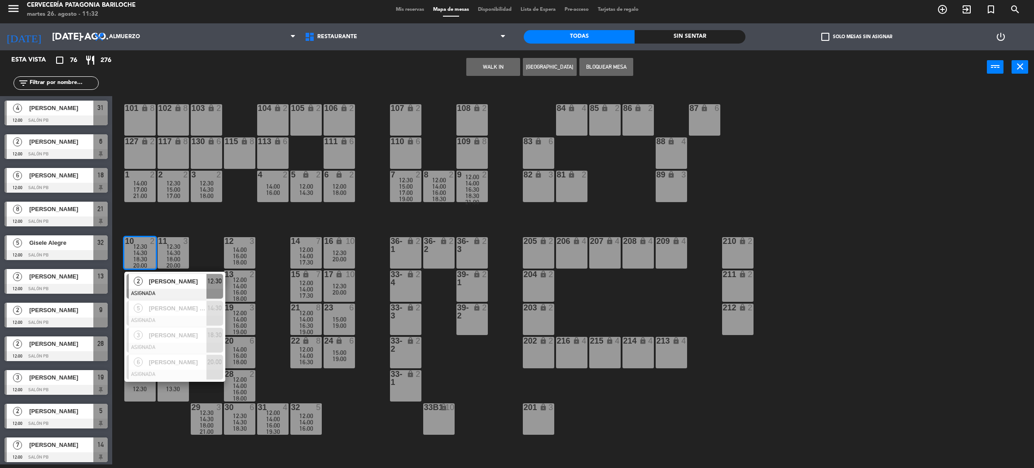
click at [195, 250] on div "101 lock 8 102 lock 8 104 lock 2 105 lock 2 106 lock 2 103 lock 2 107 lock 2 10…" at bounding box center [578, 278] width 911 height 380
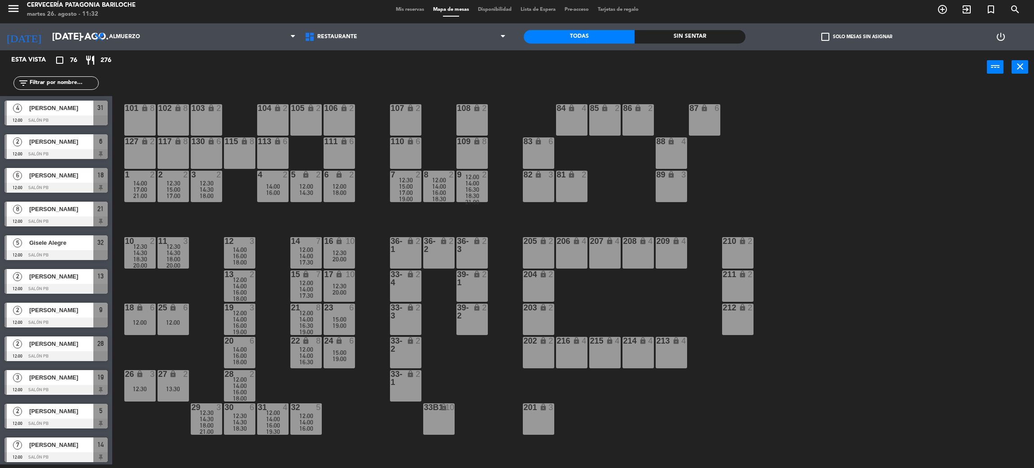
click at [242, 252] on span "16:00" at bounding box center [240, 255] width 14 height 7
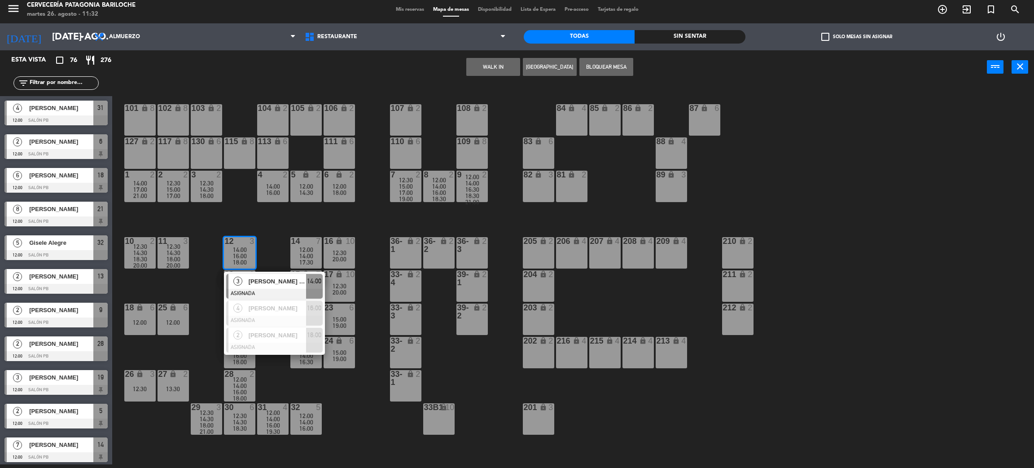
click at [270, 247] on div "101 lock 8 102 lock 8 104 lock 2 105 lock 2 106 lock 2 103 lock 2 107 lock 2 10…" at bounding box center [578, 278] width 911 height 380
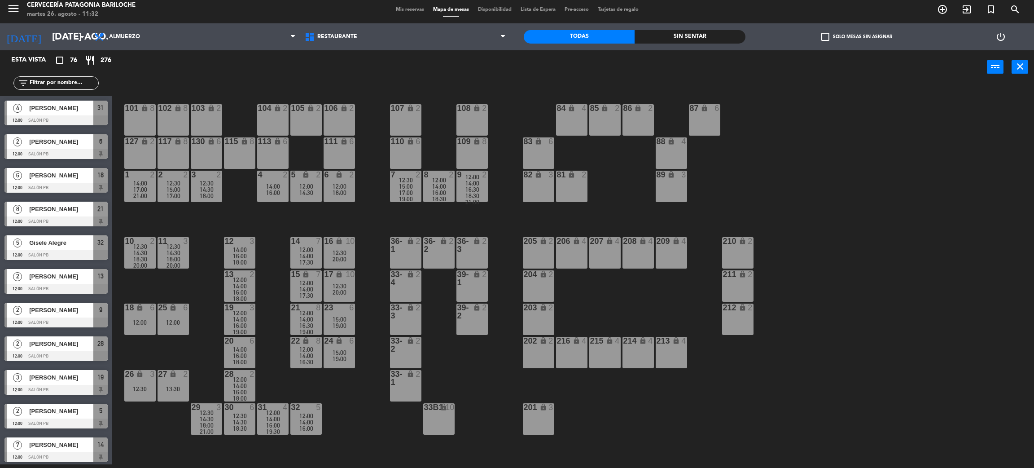
click at [133, 246] on div "12:30" at bounding box center [139, 246] width 31 height 6
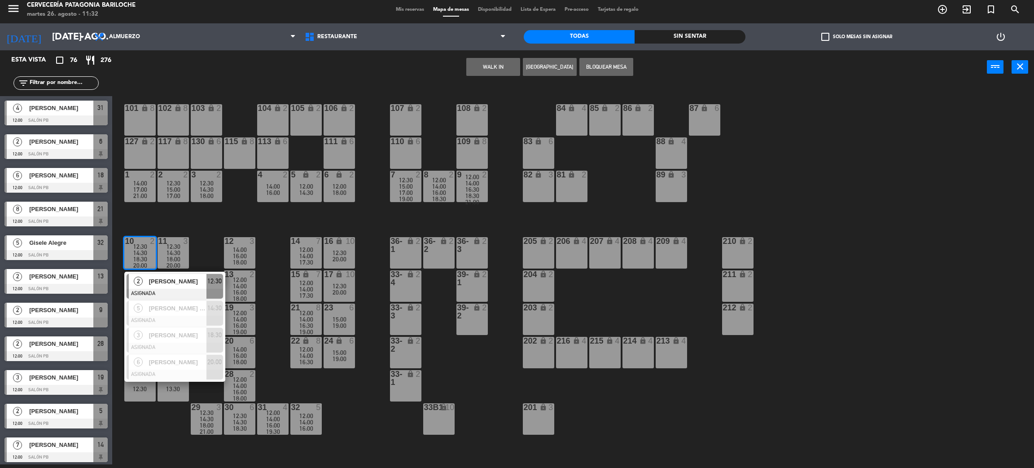
click at [206, 241] on div "101 lock 8 102 lock 8 104 lock 2 105 lock 2 106 lock 2 103 lock 2 107 lock 2 10…" at bounding box center [578, 278] width 911 height 380
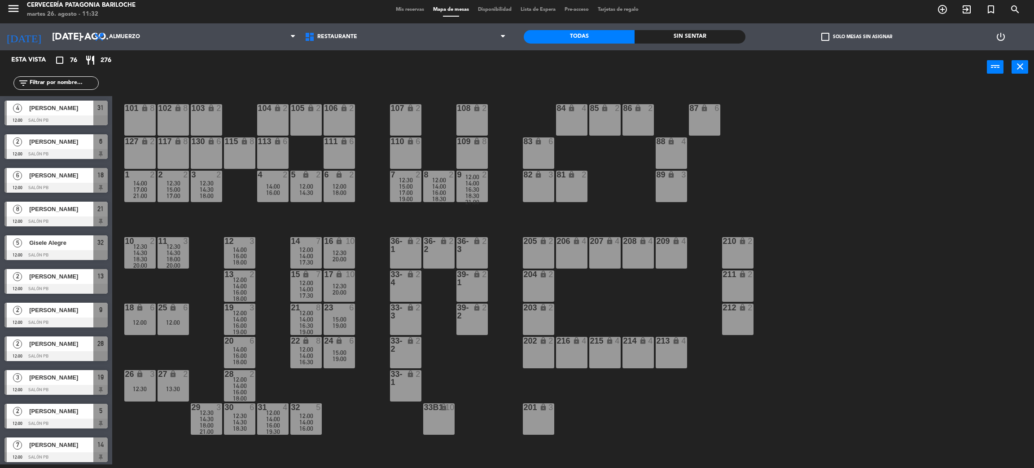
click at [150, 177] on div "2" at bounding box center [152, 175] width 5 height 8
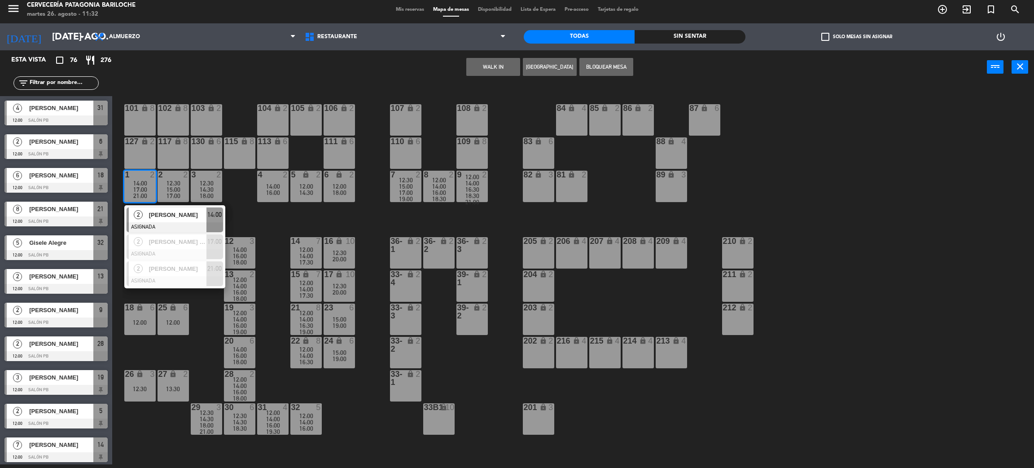
click at [259, 214] on div "101 lock 8 102 lock 8 104 lock 2 105 lock 2 106 lock 2 103 lock 2 107 lock 2 10…" at bounding box center [578, 278] width 911 height 380
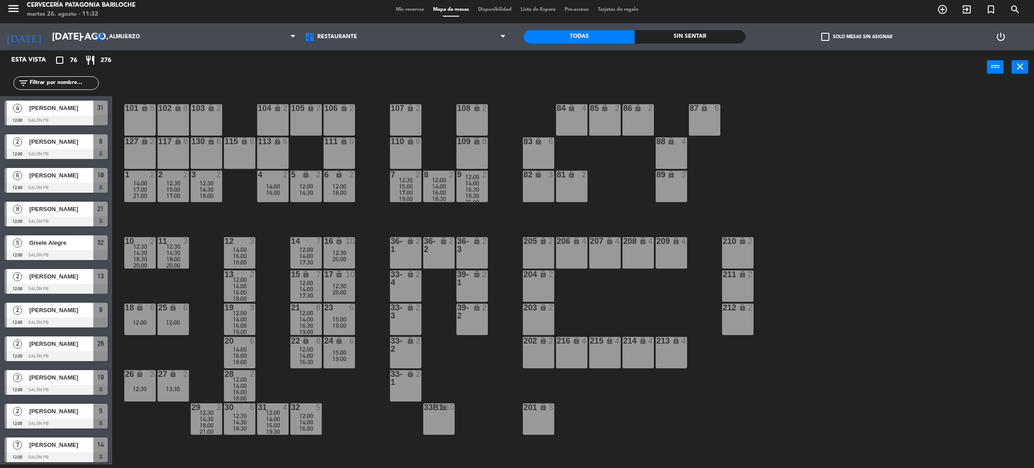
click at [180, 193] on span "17:00" at bounding box center [173, 195] width 14 height 7
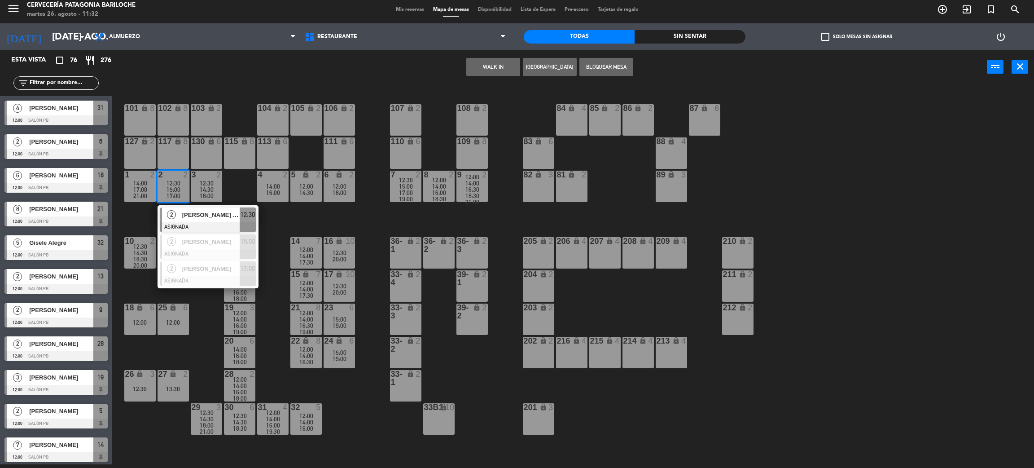
click at [271, 223] on div "101 lock 8 102 lock 8 104 lock 2 105 lock 2 106 lock 2 103 lock 2 107 lock 2 10…" at bounding box center [578, 278] width 911 height 380
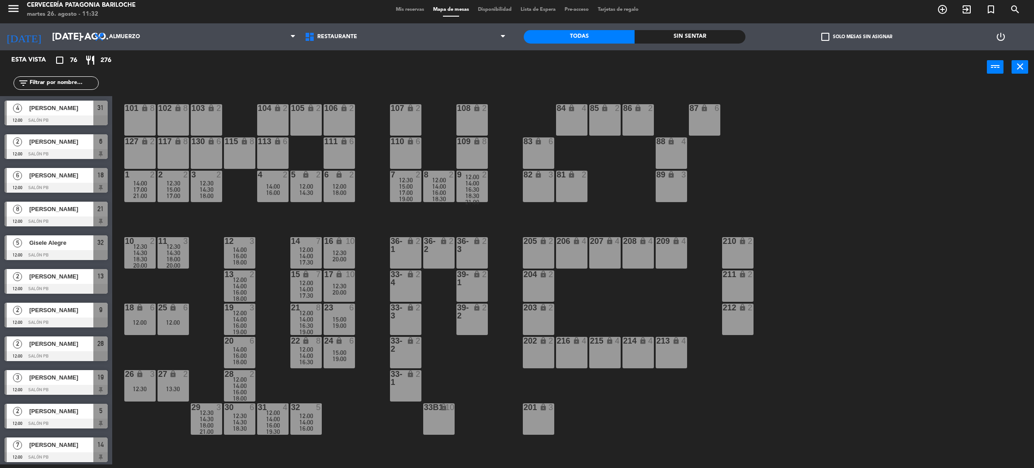
click at [211, 186] on span "14:30" at bounding box center [207, 189] width 14 height 7
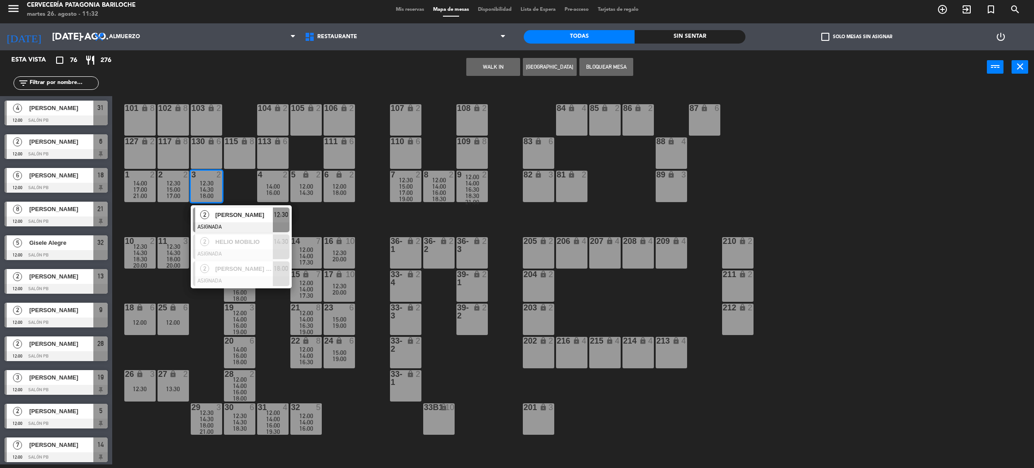
click at [311, 228] on div "101 lock 8 102 lock 8 104 lock 2 105 lock 2 106 lock 2 103 lock 2 107 lock 2 10…" at bounding box center [578, 278] width 911 height 380
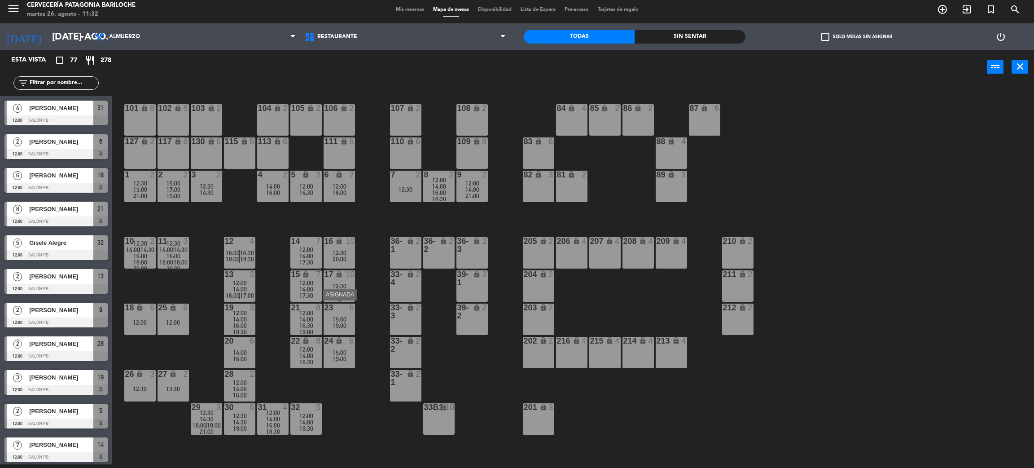
click at [343, 324] on span "19:00" at bounding box center [340, 325] width 14 height 7
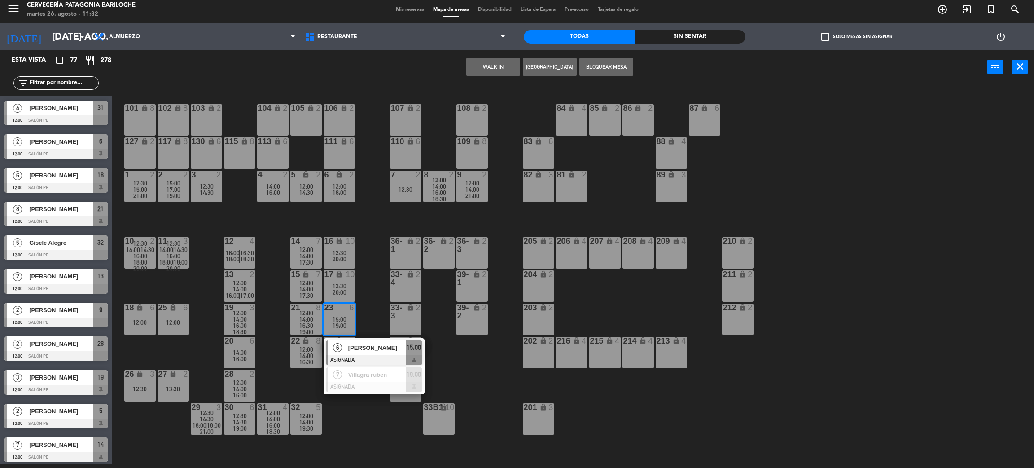
click at [378, 352] on div "[PERSON_NAME]" at bounding box center [376, 347] width 58 height 15
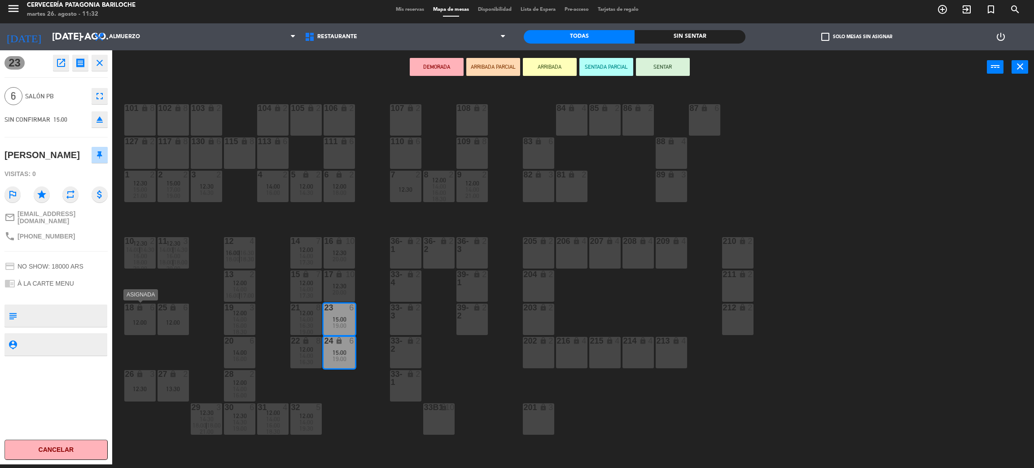
click at [143, 324] on div "12:00" at bounding box center [139, 322] width 31 height 6
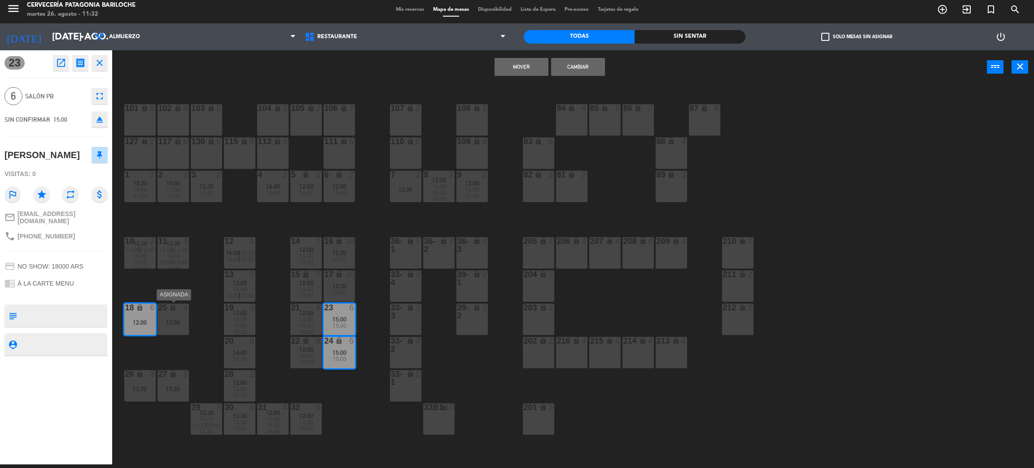
click at [171, 324] on div "12:00" at bounding box center [173, 322] width 31 height 6
click at [562, 61] on button "Cambiar" at bounding box center [578, 67] width 54 height 18
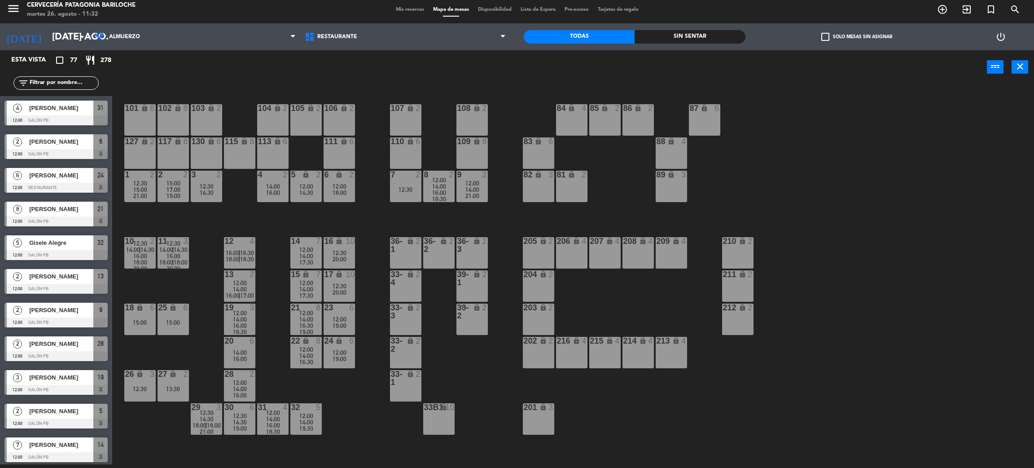
click at [339, 394] on div "101 lock 8 102 lock 8 104 lock 2 105 lock 2 106 lock 2 103 lock 2 107 lock 2 10…" at bounding box center [578, 278] width 911 height 380
click at [145, 388] on div "12:30" at bounding box center [139, 389] width 31 height 6
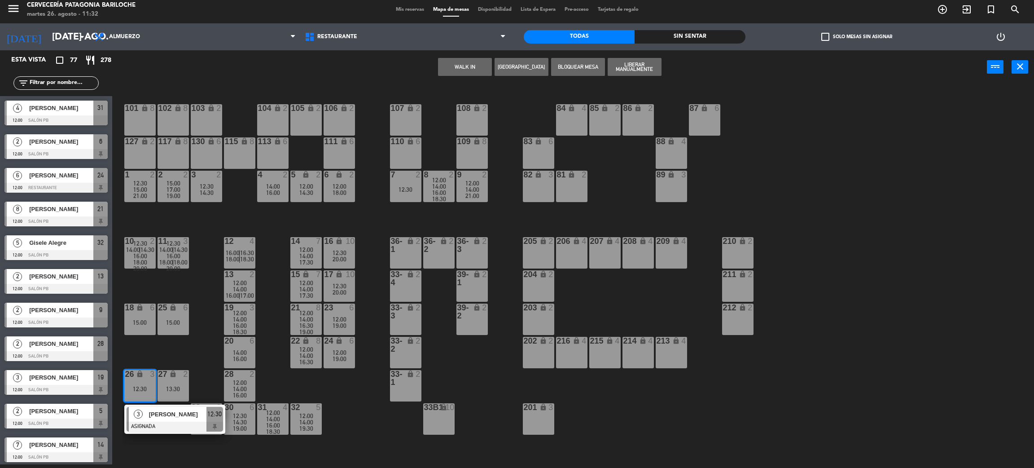
click at [196, 376] on div "101 lock 8 102 lock 8 104 lock 2 105 lock 2 106 lock 2 103 lock 2 107 lock 2 10…" at bounding box center [578, 278] width 911 height 380
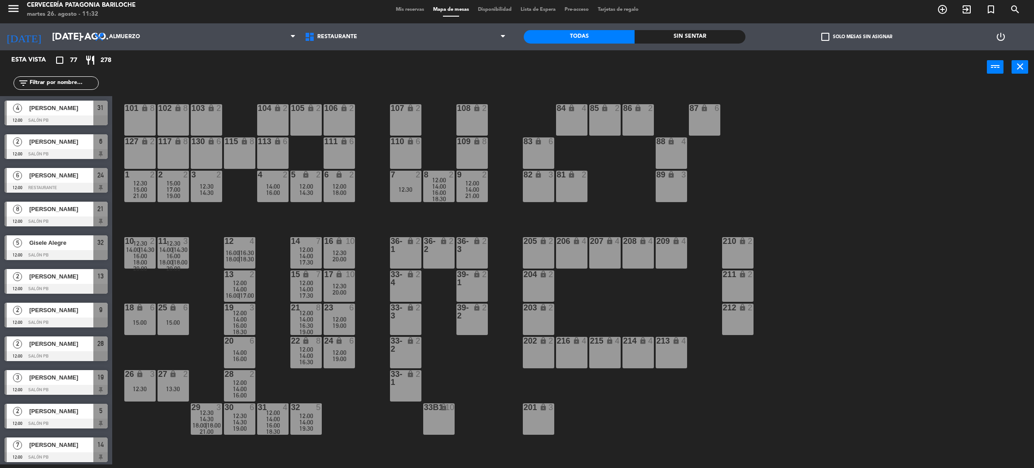
click at [183, 383] on div "27 lock 2 13:30" at bounding box center [173, 385] width 31 height 31
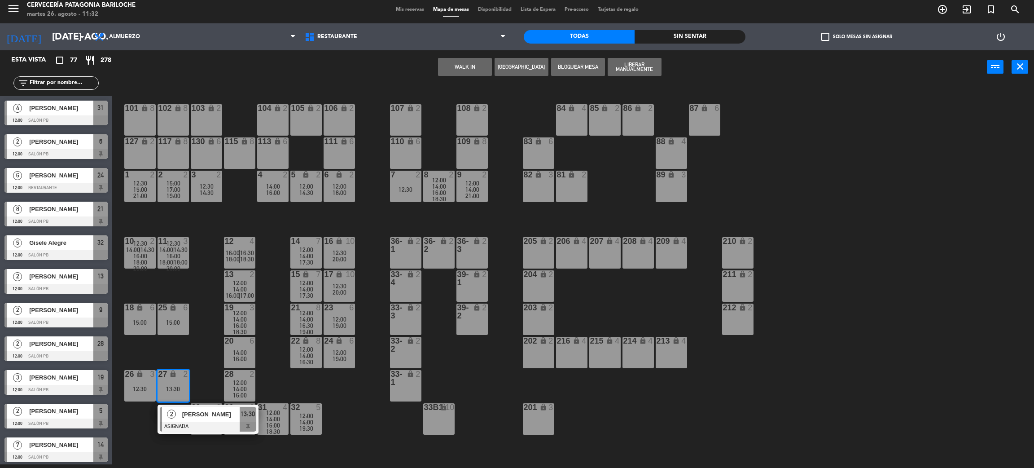
click at [206, 371] on div "101 lock 8 102 lock 8 104 lock 2 105 lock 2 106 lock 2 103 lock 2 107 lock 2 10…" at bounding box center [578, 278] width 911 height 380
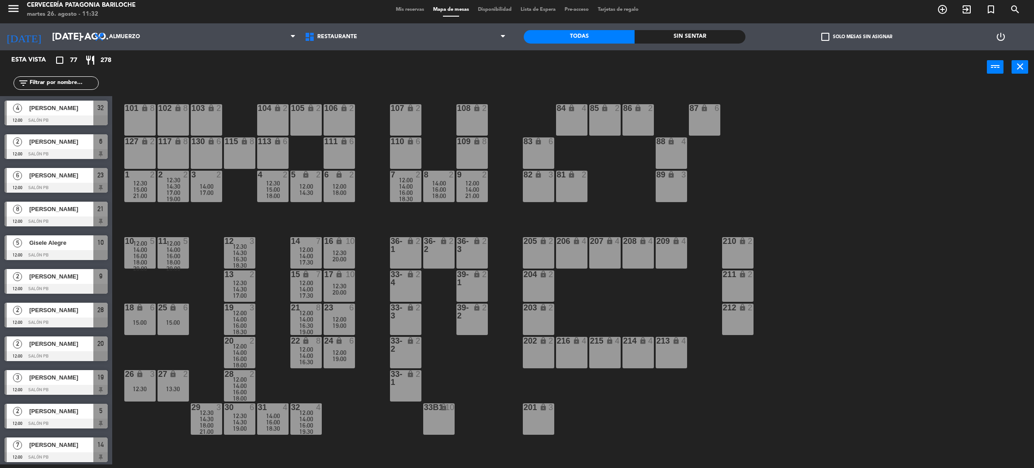
click at [359, 417] on div "101 lock 8 102 lock 8 104 lock 2 105 lock 2 106 lock 2 103 lock 2 107 lock 2 10…" at bounding box center [578, 278] width 911 height 380
click at [213, 422] on div "18:00" at bounding box center [206, 425] width 31 height 6
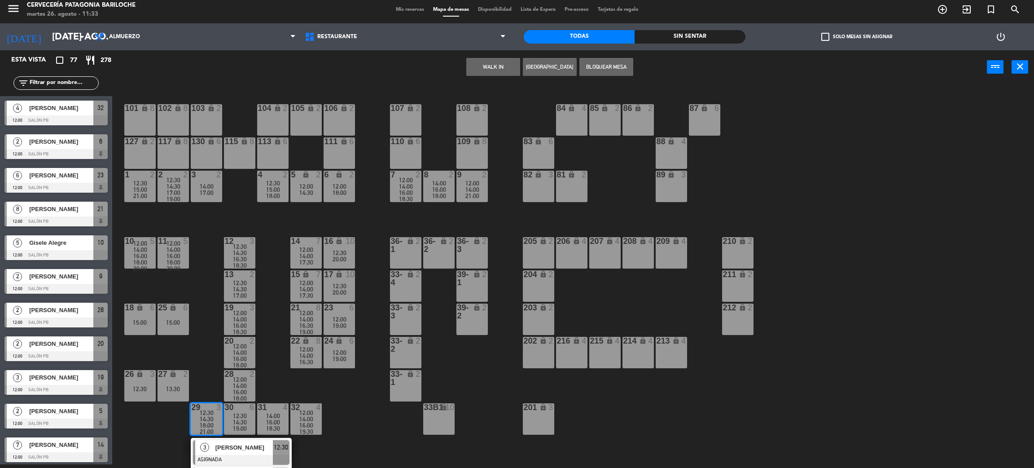
scroll to position [79, 0]
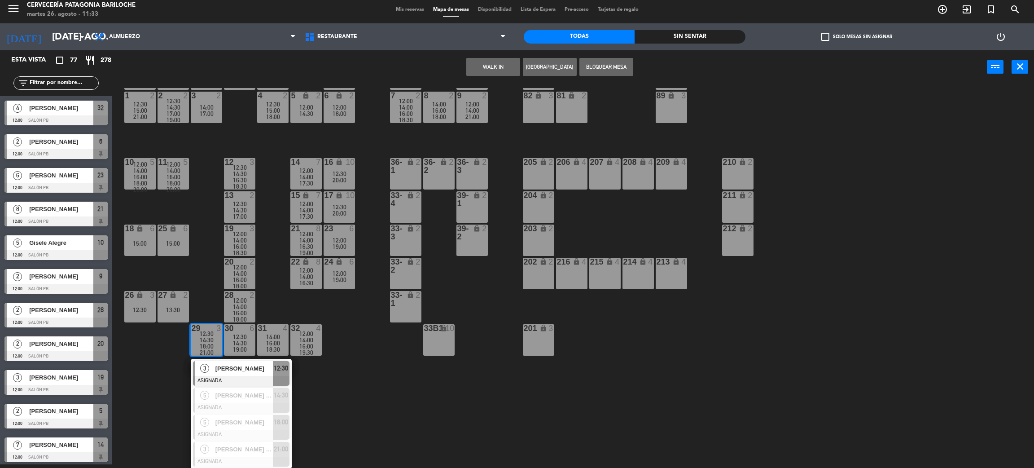
click at [355, 398] on div "101 lock 8 102 lock 8 104 lock 2 105 lock 2 106 lock 2 103 lock 2 107 lock 2 10…" at bounding box center [578, 278] width 911 height 380
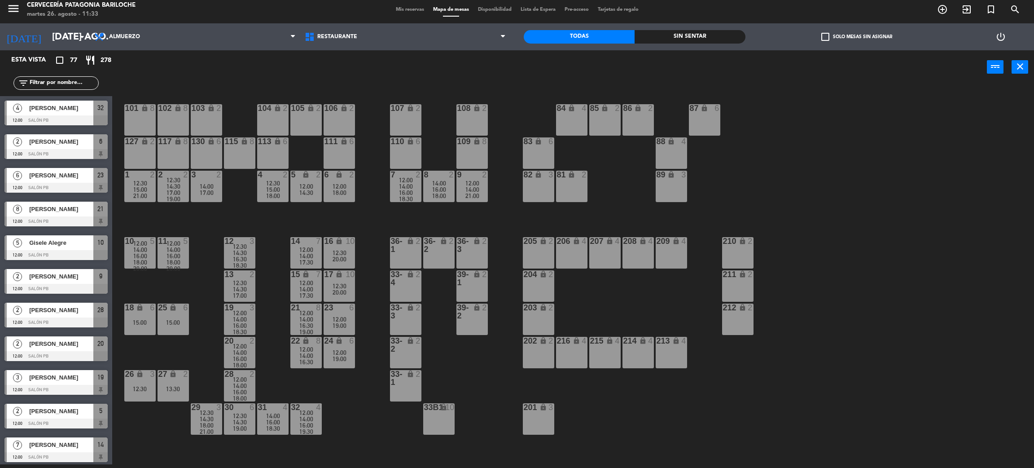
scroll to position [0, 0]
click at [245, 355] on span "16:00" at bounding box center [240, 358] width 14 height 7
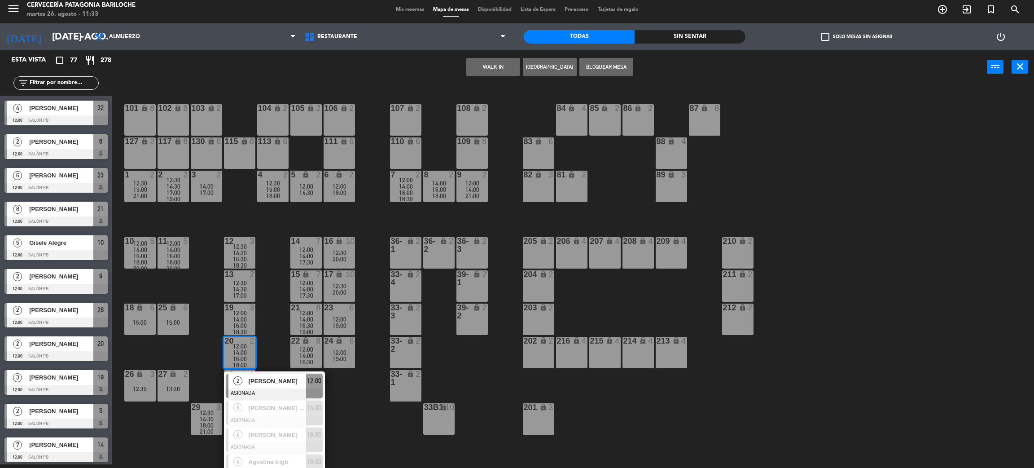
click at [380, 420] on div "101 lock 8 102 lock 8 104 lock 2 105 lock 2 106 lock 2 103 lock 2 107 lock 2 10…" at bounding box center [578, 278] width 911 height 380
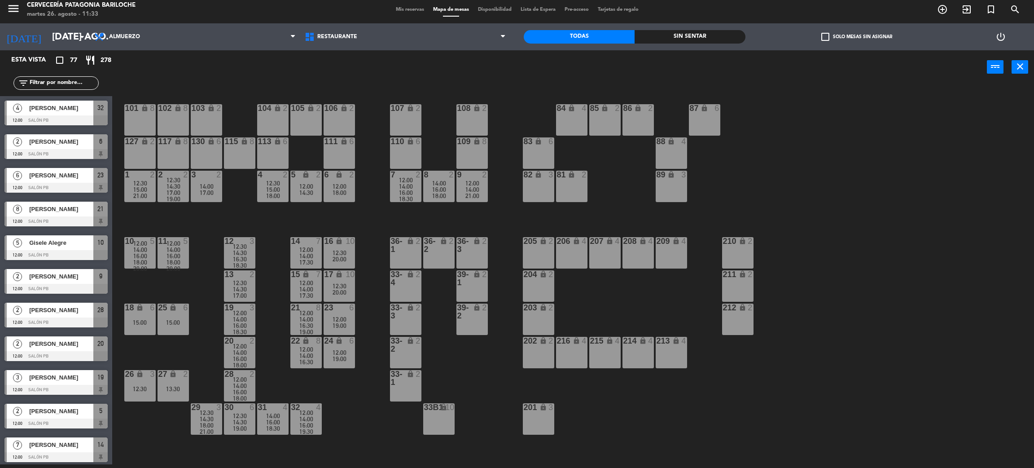
click at [231, 382] on div "14:00" at bounding box center [239, 385] width 31 height 6
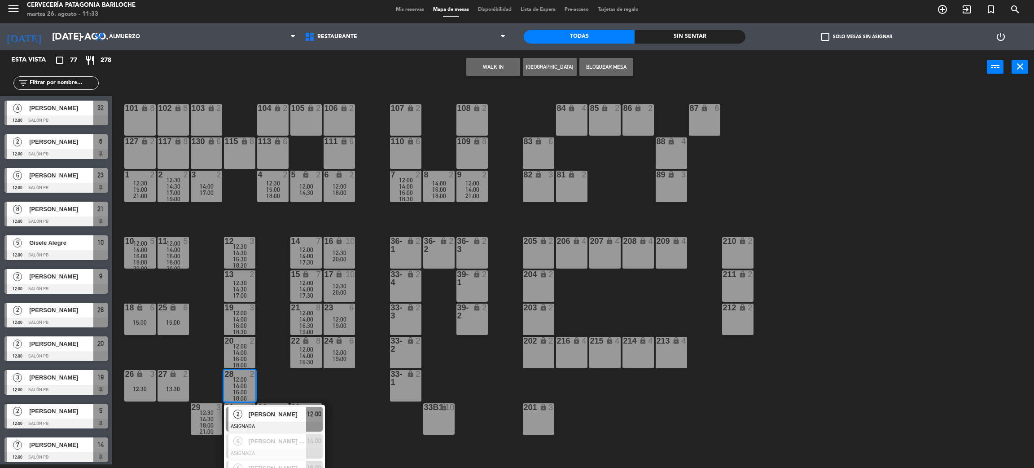
click at [376, 447] on div "101 lock 8 102 lock 8 104 lock 2 105 lock 2 106 lock 2 103 lock 2 107 lock 2 10…" at bounding box center [578, 278] width 911 height 380
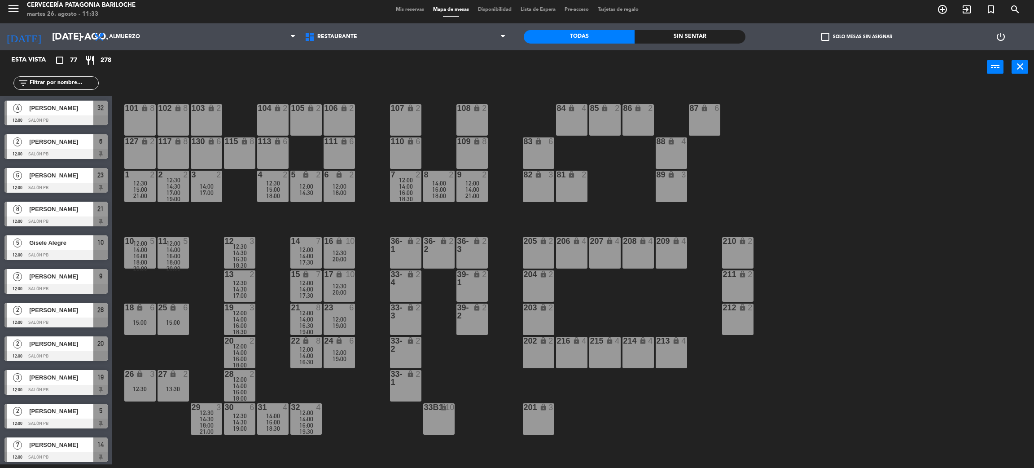
click at [253, 253] on div "14:30" at bounding box center [239, 253] width 31 height 6
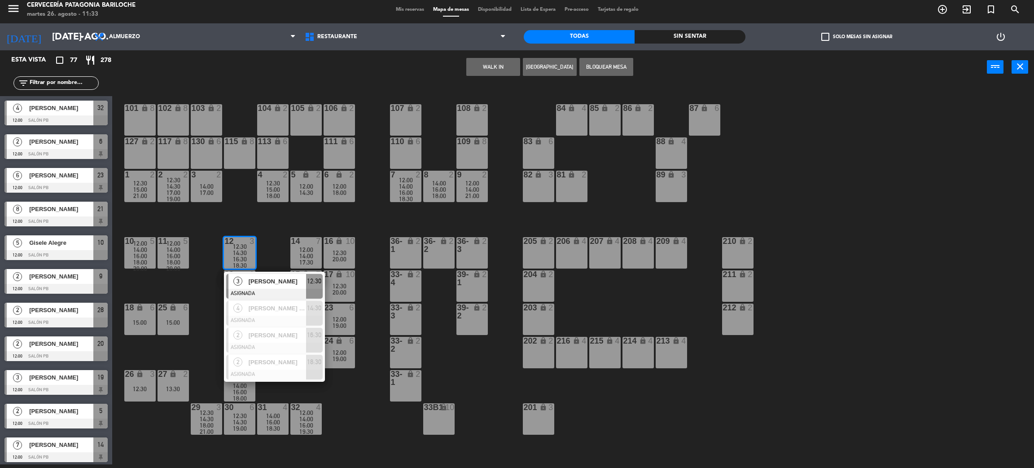
click at [272, 231] on div "101 lock 8 102 lock 8 104 lock 2 105 lock 2 106 lock 2 103 lock 2 107 lock 2 10…" at bounding box center [578, 278] width 911 height 380
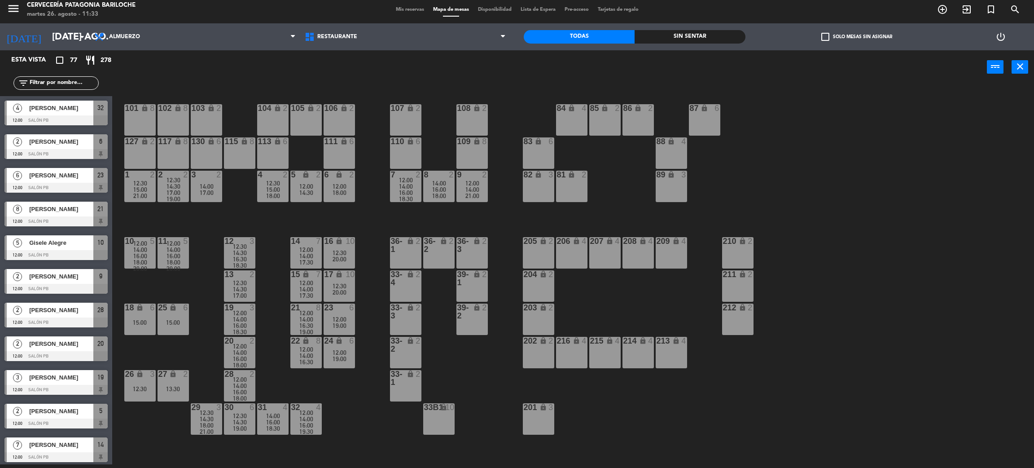
click at [245, 311] on span "12:00" at bounding box center [240, 312] width 14 height 7
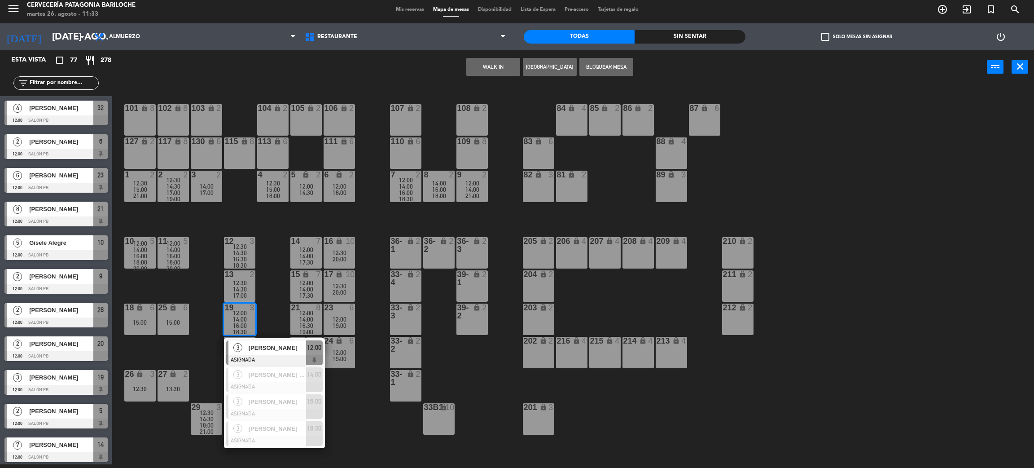
click at [268, 310] on div "101 lock 8 102 lock 8 104 lock 2 105 lock 2 106 lock 2 103 lock 2 107 lock 2 10…" at bounding box center [578, 278] width 911 height 380
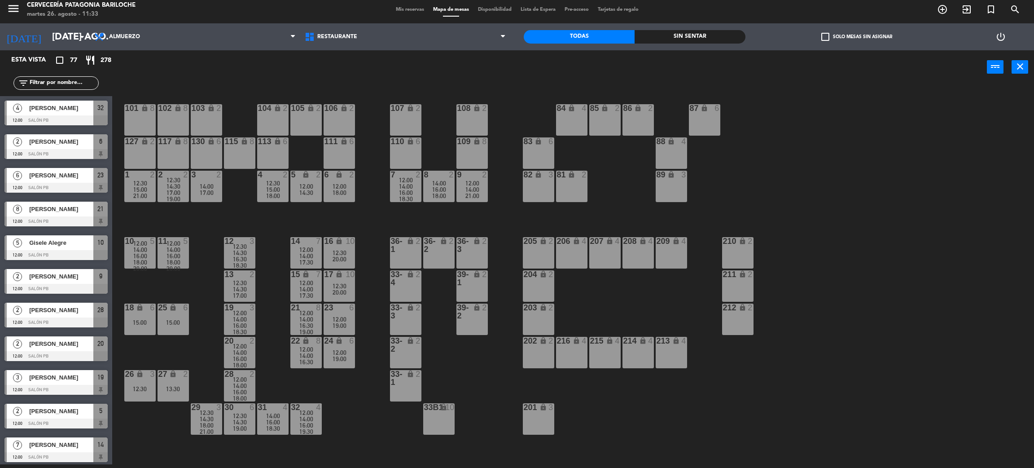
click at [239, 287] on span "14:30" at bounding box center [240, 288] width 14 height 7
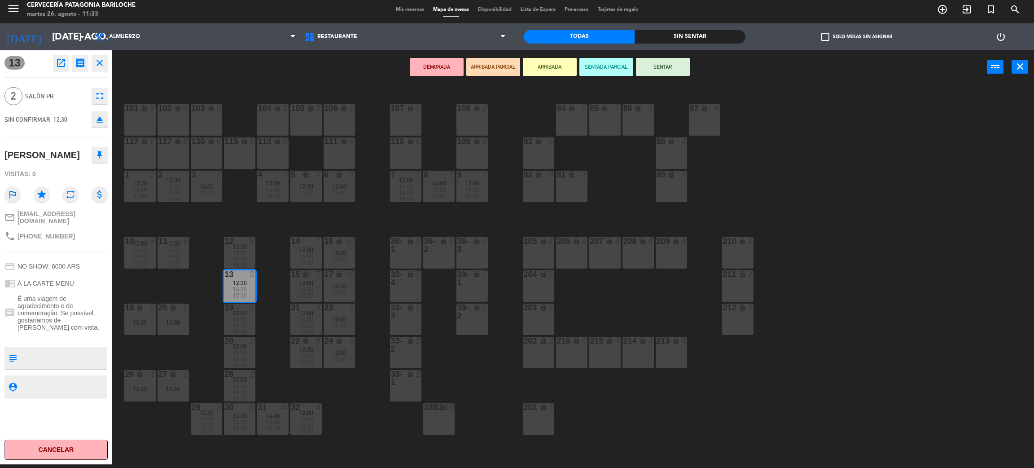
click at [265, 316] on div "101 lock 8 102 lock 8 104 lock 2 105 lock 2 106 lock 2 103 lock 2 107 lock 2 10…" at bounding box center [578, 278] width 911 height 380
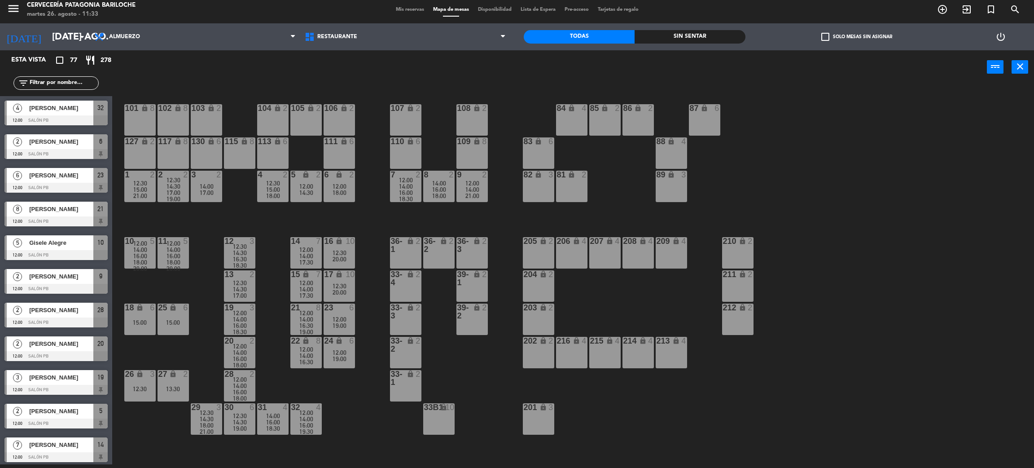
scroll to position [4, 0]
click at [235, 250] on span "14:30" at bounding box center [240, 252] width 14 height 7
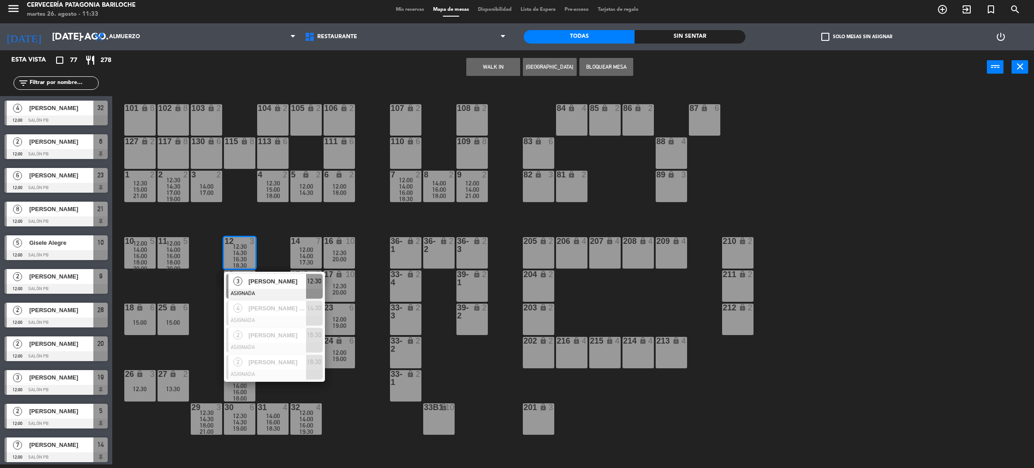
click at [268, 250] on div "101 lock 8 102 lock 8 104 lock 2 105 lock 2 106 lock 2 103 lock 2 107 lock 2 10…" at bounding box center [578, 278] width 911 height 380
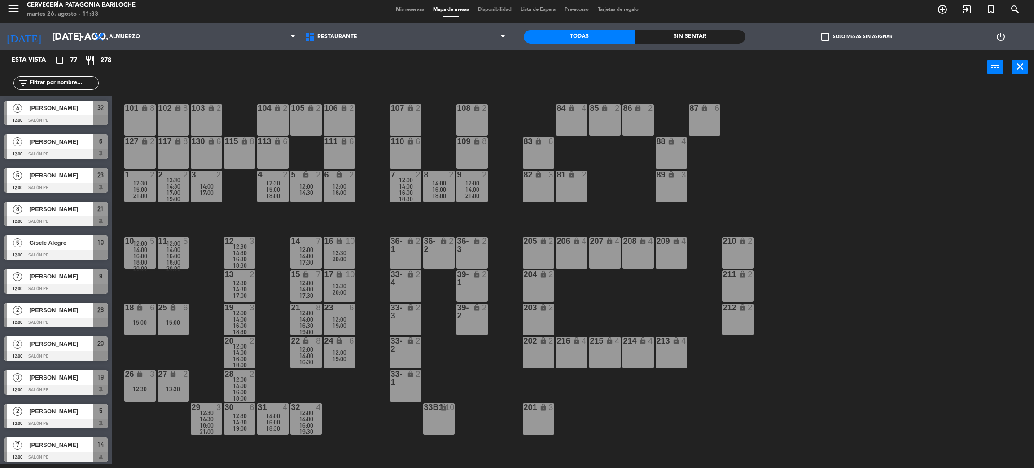
click at [246, 285] on span "14:30" at bounding box center [240, 288] width 14 height 7
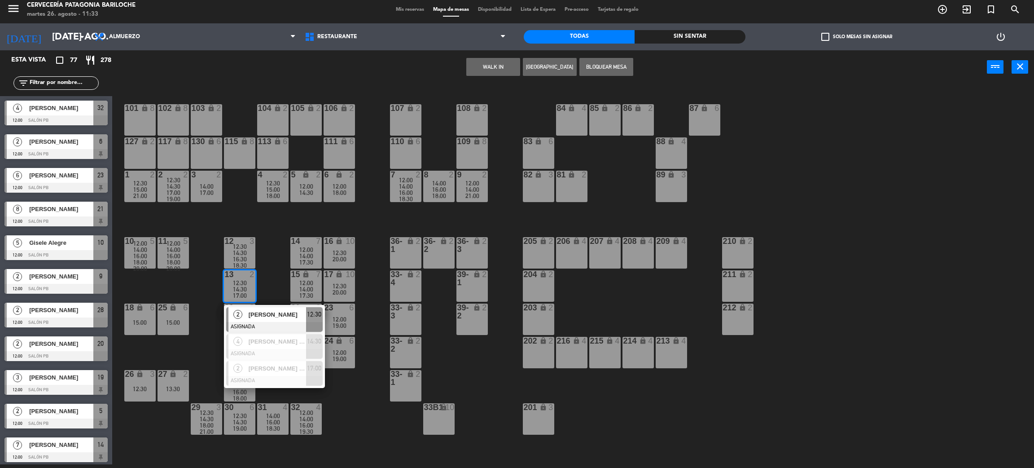
click at [273, 288] on div "101 lock 8 102 lock 8 104 lock 2 105 lock 2 106 lock 2 103 lock 2 107 lock 2 10…" at bounding box center [578, 278] width 911 height 380
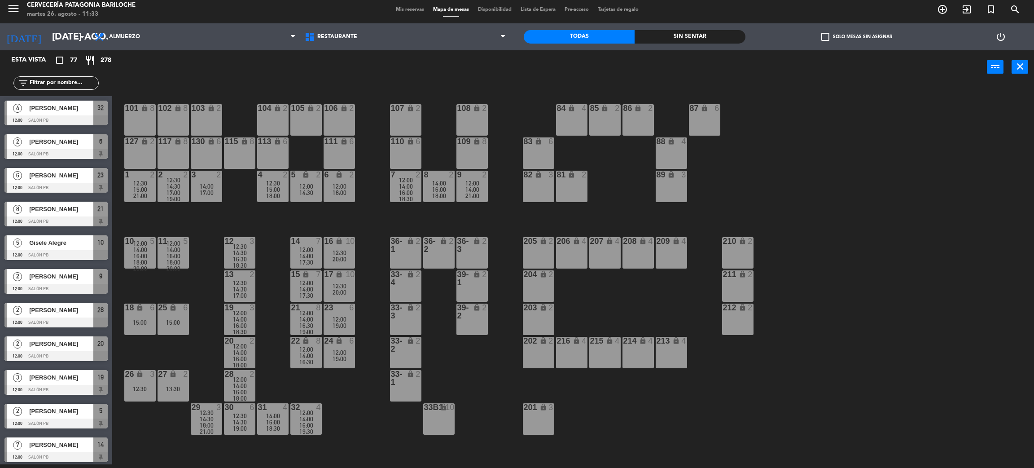
click at [249, 317] on div "14:00" at bounding box center [239, 319] width 31 height 6
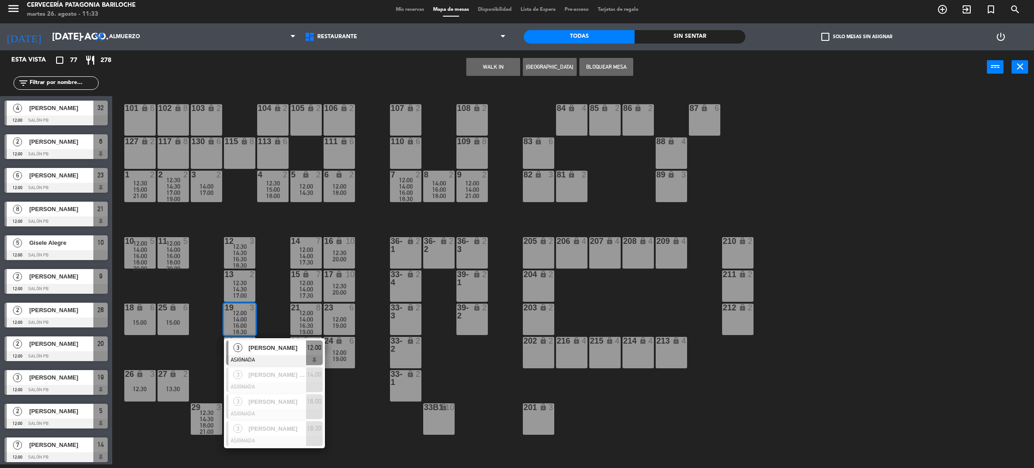
click at [264, 304] on div "101 lock 8 102 lock 8 104 lock 2 105 lock 2 106 lock 2 103 lock 2 107 lock 2 10…" at bounding box center [578, 278] width 911 height 380
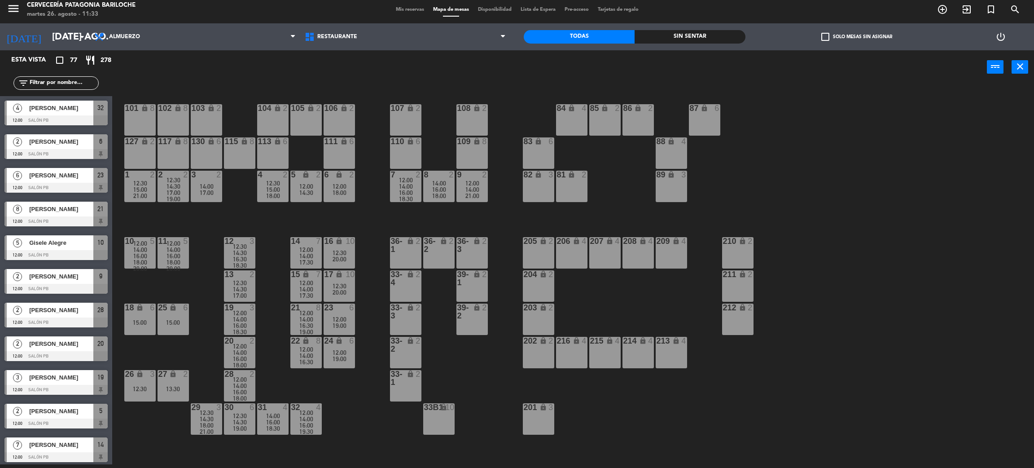
click at [243, 351] on span "14:00" at bounding box center [240, 352] width 14 height 7
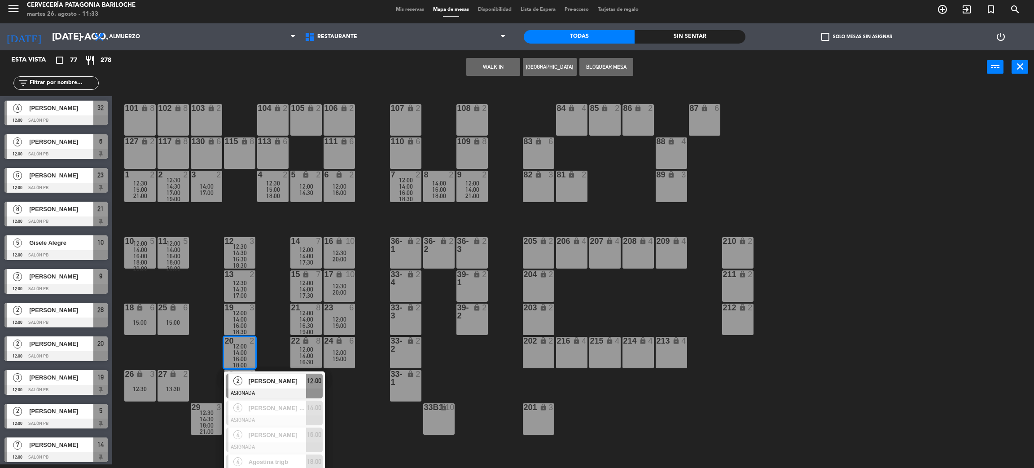
click at [270, 346] on div "101 lock 8 102 lock 8 104 lock 2 105 lock 2 106 lock 2 103 lock 2 107 lock 2 10…" at bounding box center [578, 278] width 911 height 380
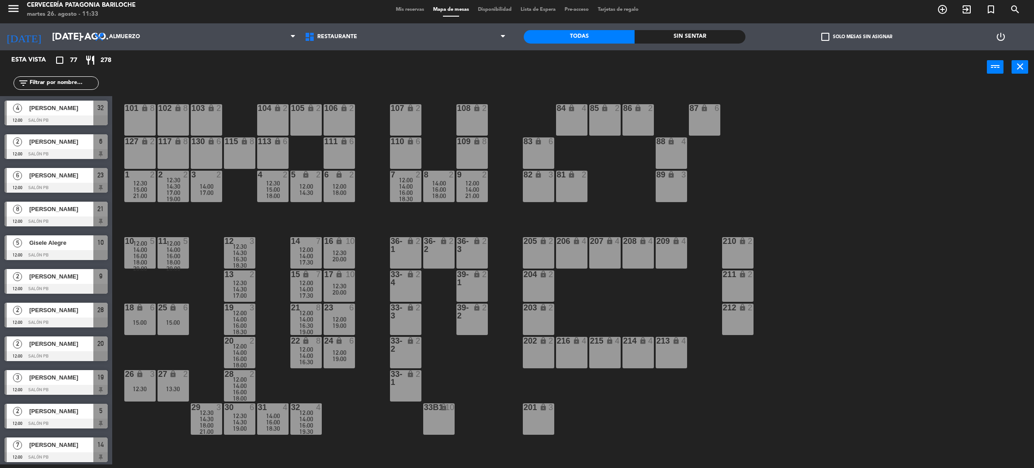
click at [246, 377] on div "12:00" at bounding box center [239, 379] width 31 height 6
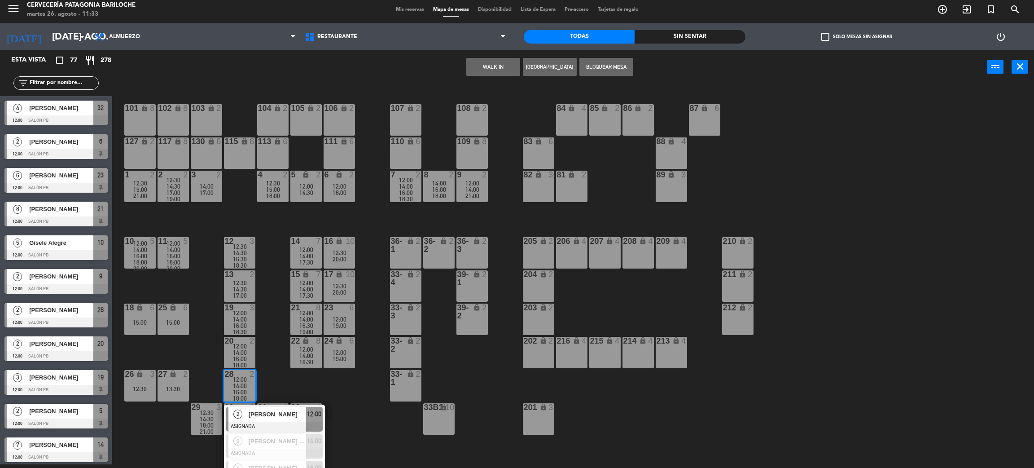
click at [342, 430] on div "101 lock 8 102 lock 8 104 lock 2 105 lock 2 106 lock 2 103 lock 2 107 lock 2 10…" at bounding box center [578, 278] width 911 height 380
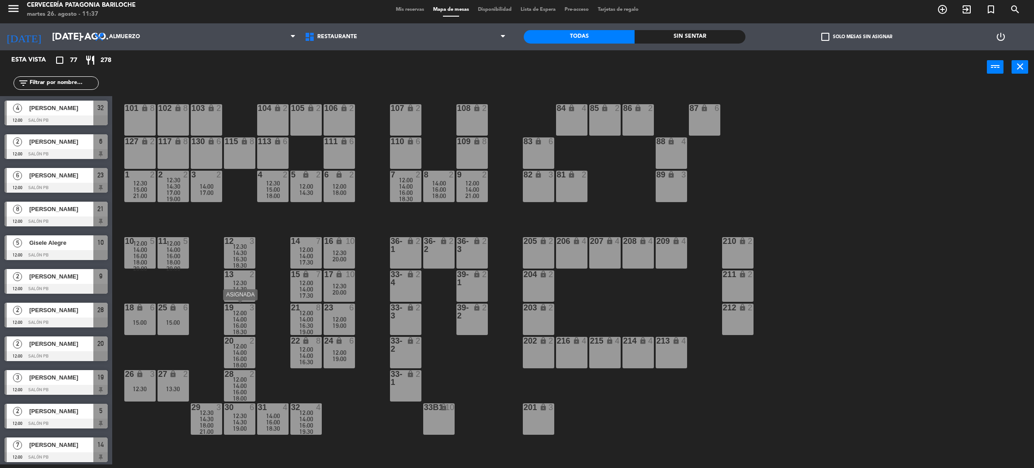
click at [232, 322] on div "16:00" at bounding box center [239, 325] width 31 height 6
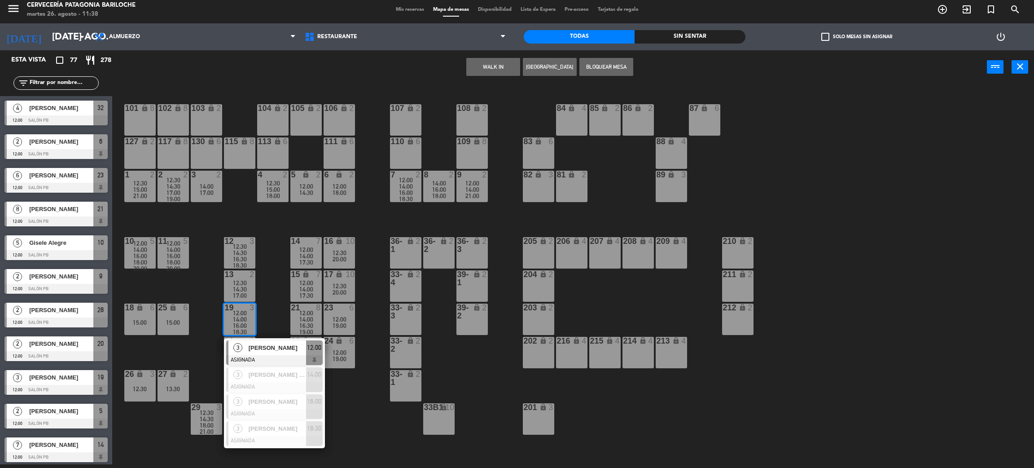
click at [268, 350] on span "[PERSON_NAME]" at bounding box center [277, 347] width 57 height 9
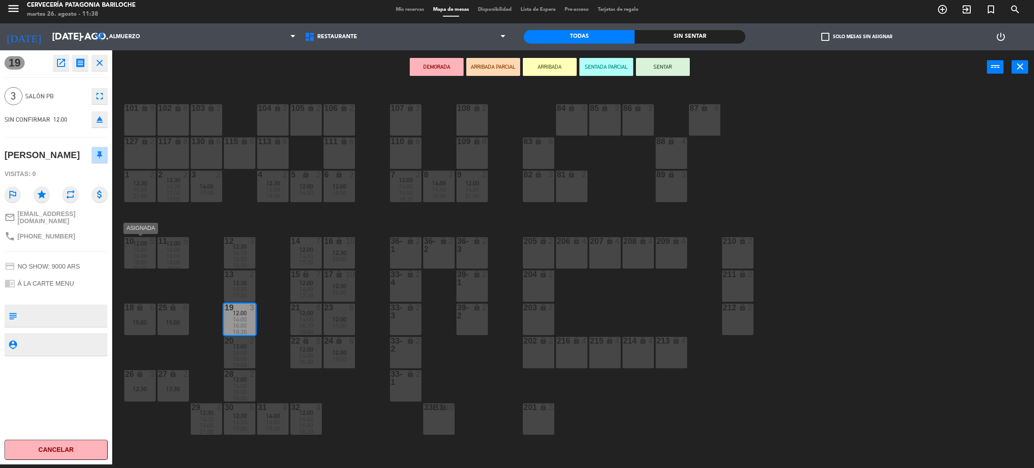
click at [136, 260] on span "18:00" at bounding box center [140, 262] width 14 height 7
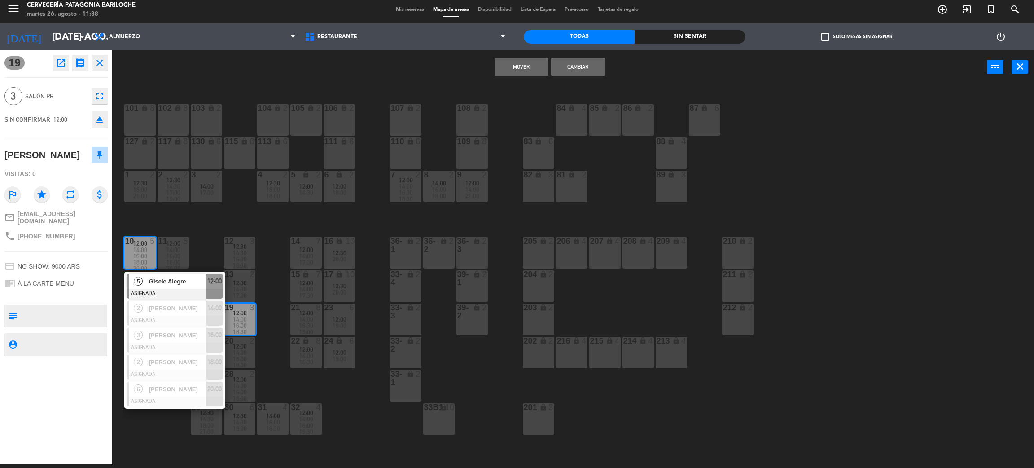
click at [199, 252] on div "101 lock 8 102 lock 8 104 lock 2 105 lock 2 106 lock 2 103 lock 2 107 lock 2 10…" at bounding box center [578, 278] width 911 height 380
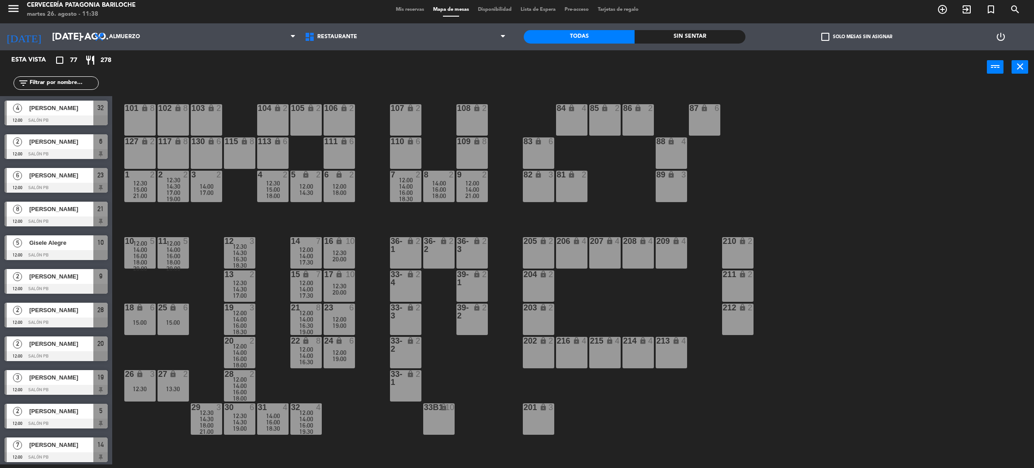
click at [241, 322] on span "16:00" at bounding box center [240, 325] width 14 height 7
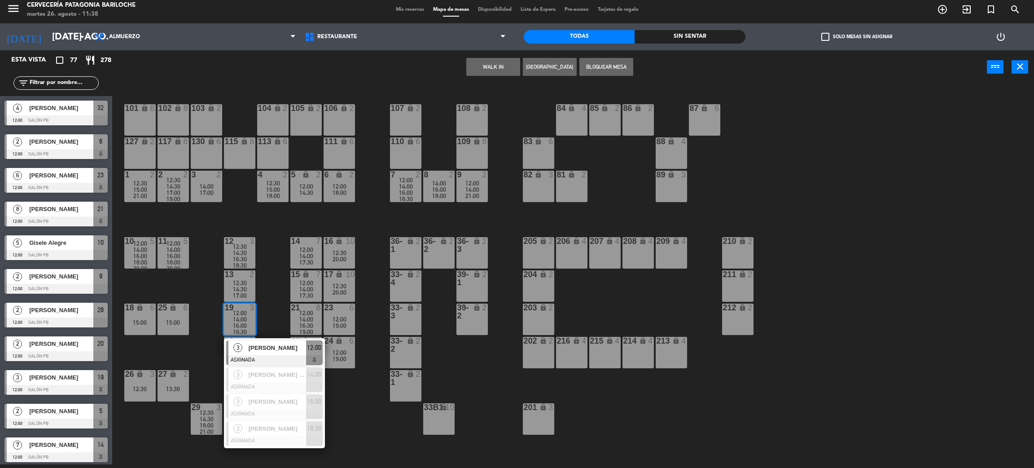
click at [256, 353] on div "[PERSON_NAME]" at bounding box center [277, 347] width 58 height 15
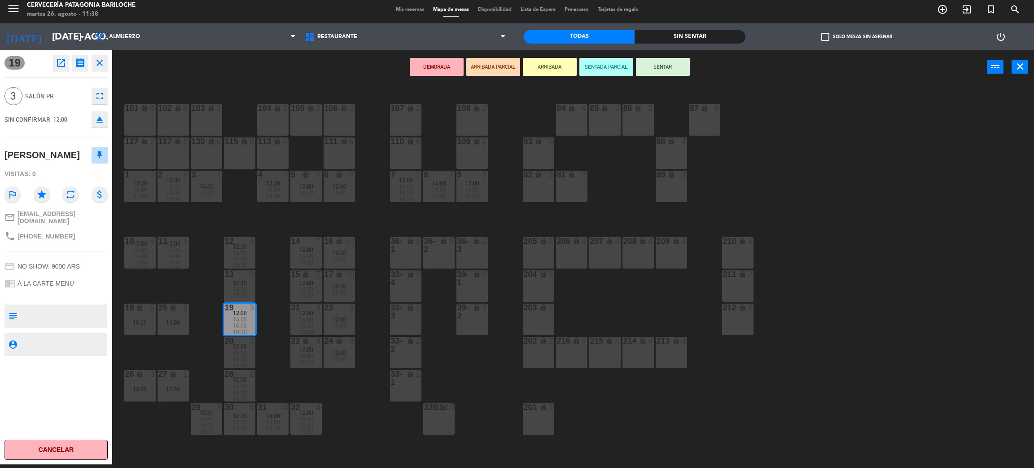
click at [141, 263] on span "18:00" at bounding box center [140, 262] width 14 height 7
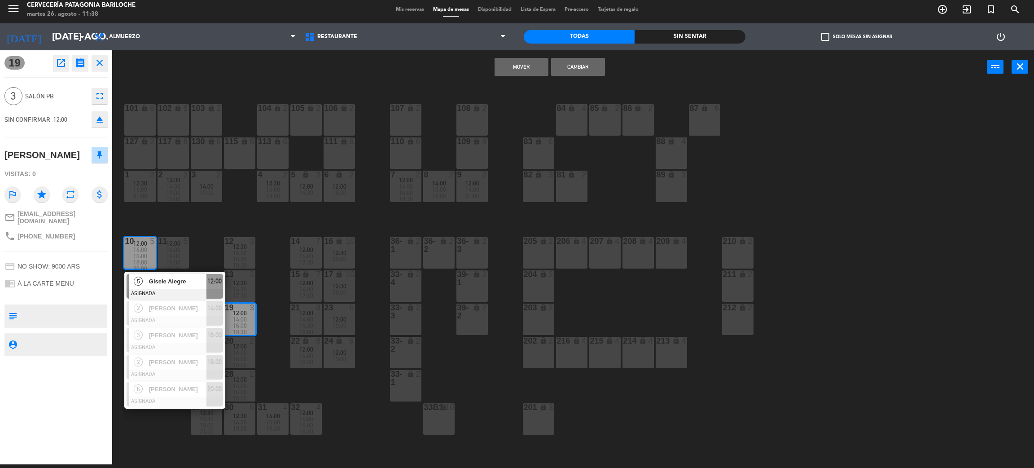
click at [184, 253] on div "16:00" at bounding box center [173, 256] width 31 height 6
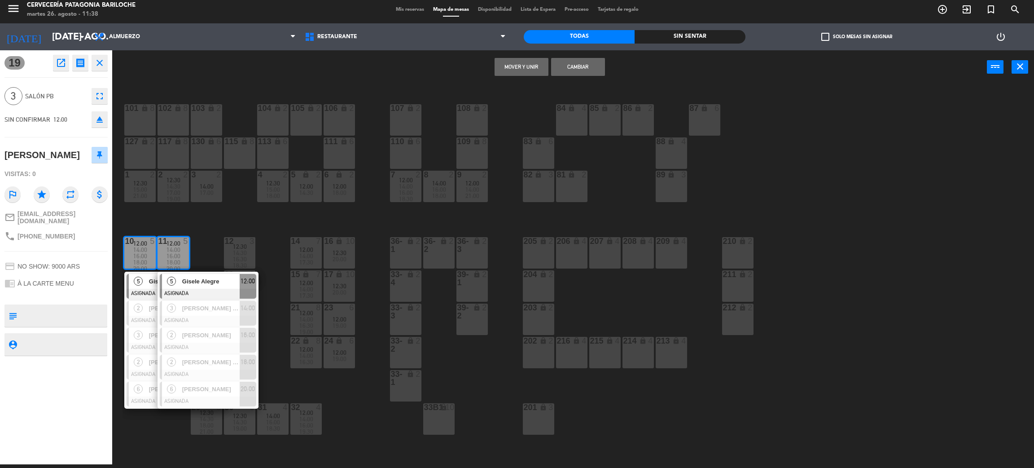
click at [197, 242] on div "101 lock 8 102 lock 8 104 lock 2 105 lock 2 106 lock 2 103 lock 2 107 lock 2 10…" at bounding box center [578, 278] width 911 height 380
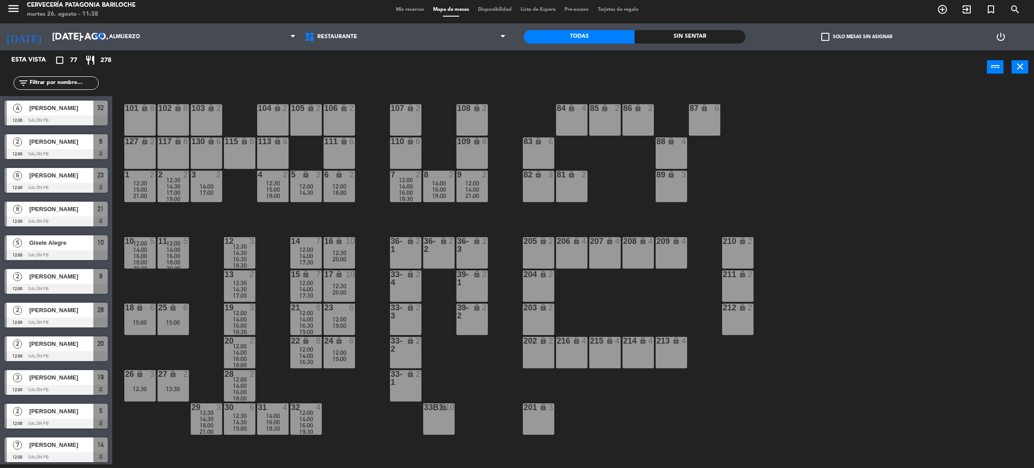
click at [171, 246] on span "14:00" at bounding box center [173, 249] width 14 height 7
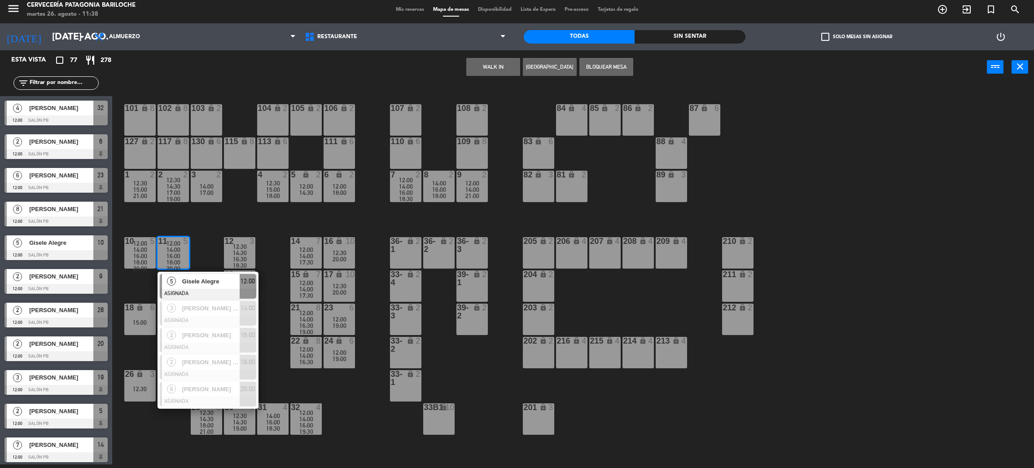
click at [187, 281] on span "Gisele Alegre" at bounding box center [210, 280] width 57 height 9
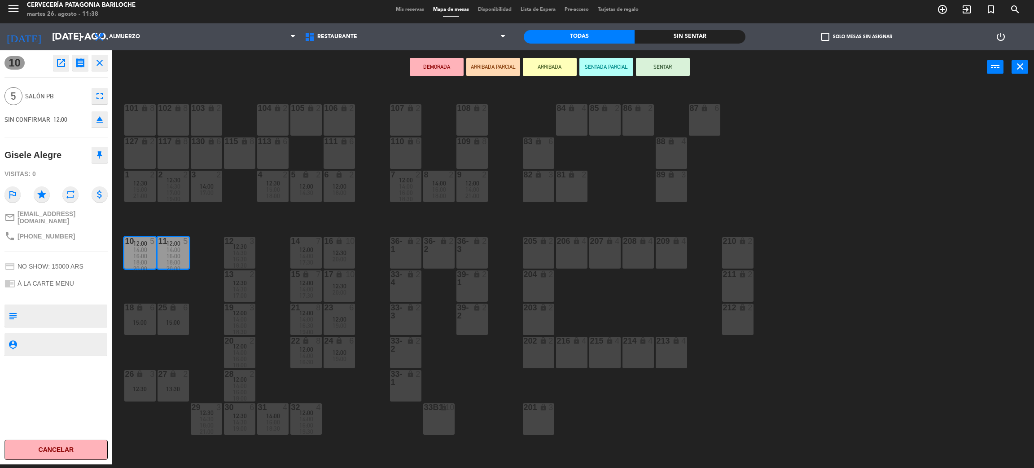
click at [344, 429] on div "101 lock 8 102 lock 8 104 lock 2 105 lock 2 106 lock 2 103 lock 2 107 lock 2 10…" at bounding box center [578, 278] width 911 height 380
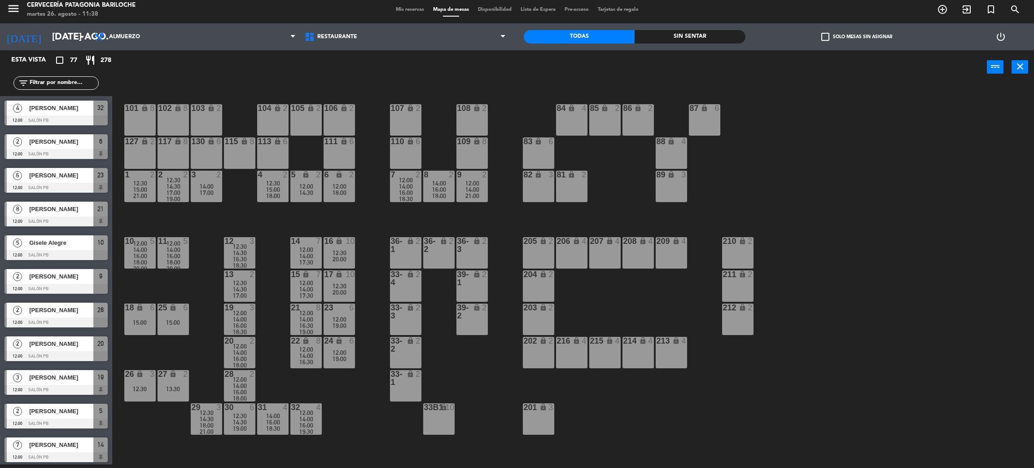
click at [279, 421] on span "16:00" at bounding box center [273, 421] width 14 height 7
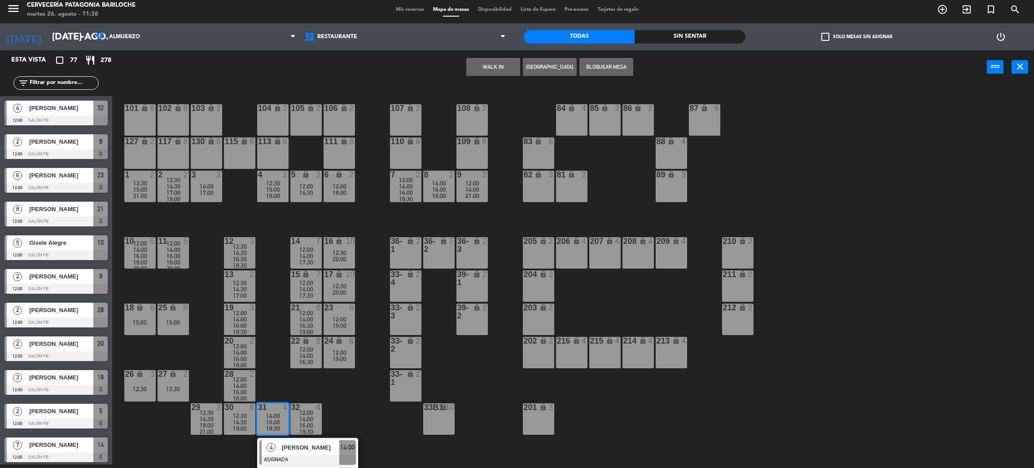
click at [332, 414] on div "101 lock 8 102 lock 8 104 lock 2 105 lock 2 106 lock 2 103 lock 2 107 lock 2 10…" at bounding box center [578, 278] width 911 height 380
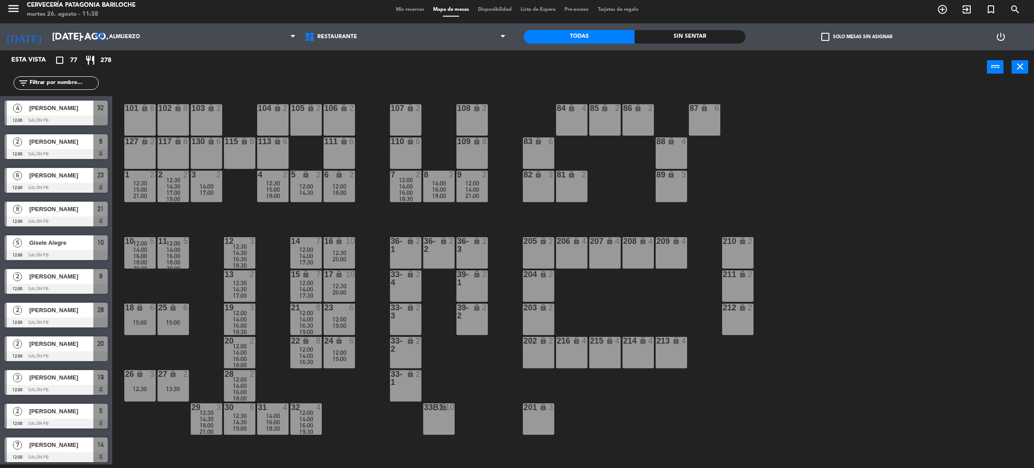
click at [316, 414] on div "12:00" at bounding box center [305, 412] width 31 height 6
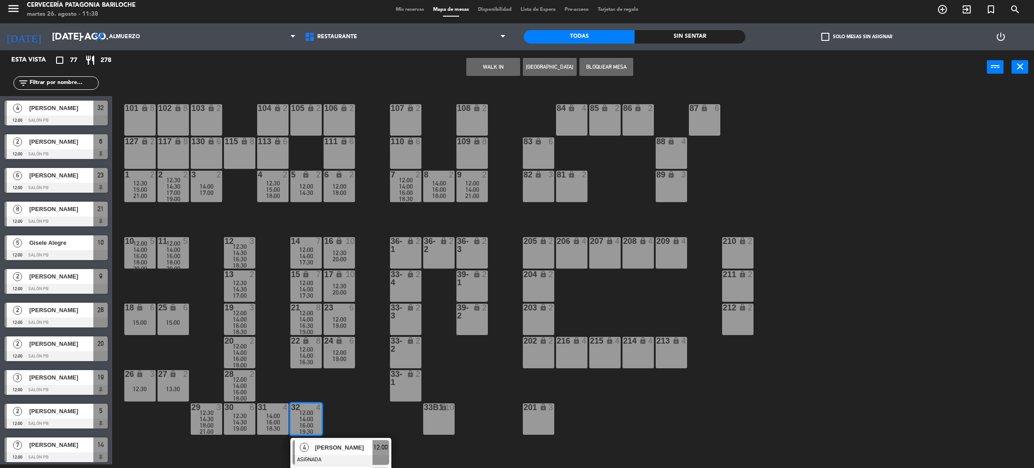
click at [331, 412] on div "101 lock 8 102 lock 8 104 lock 2 105 lock 2 106 lock 2 103 lock 2 107 lock 2 10…" at bounding box center [578, 278] width 911 height 380
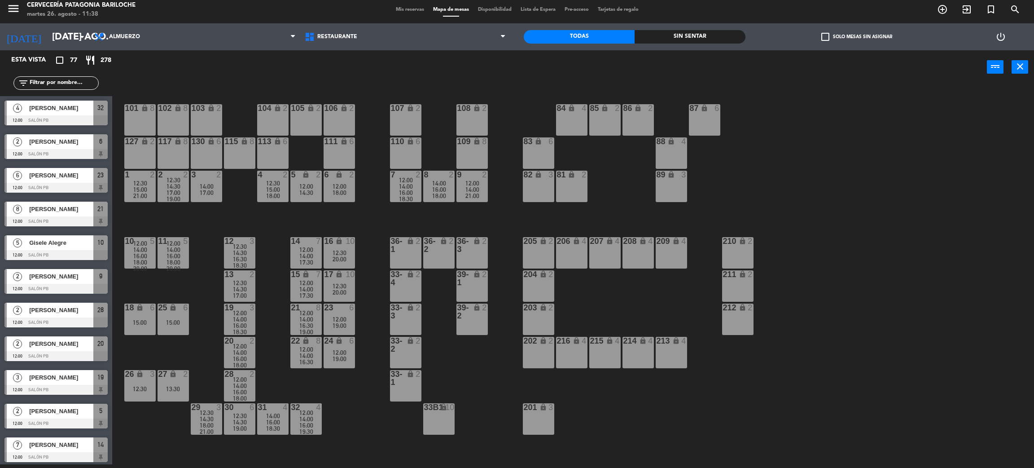
click at [250, 419] on div "14:30" at bounding box center [239, 422] width 31 height 6
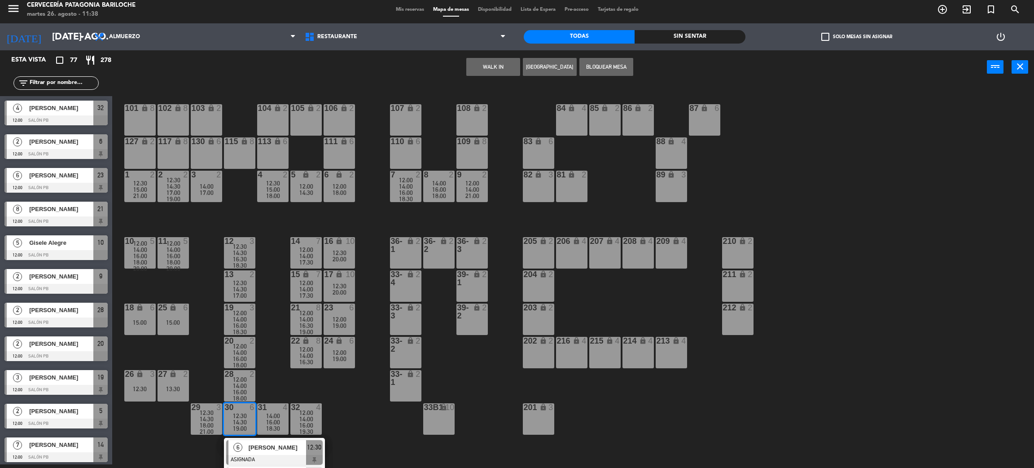
click at [351, 403] on div "101 lock 8 102 lock 8 104 lock 2 105 lock 2 106 lock 2 103 lock 2 107 lock 2 10…" at bounding box center [578, 278] width 911 height 380
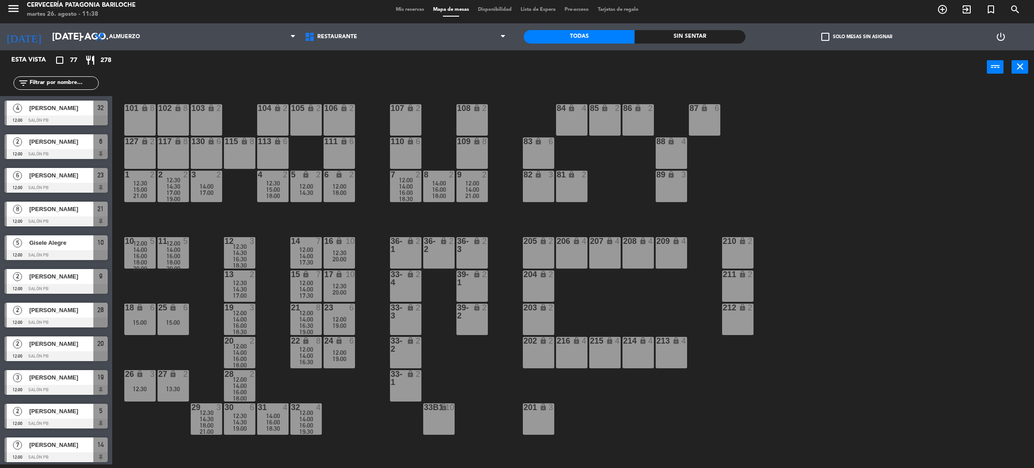
click at [198, 422] on div "18:00" at bounding box center [206, 425] width 31 height 6
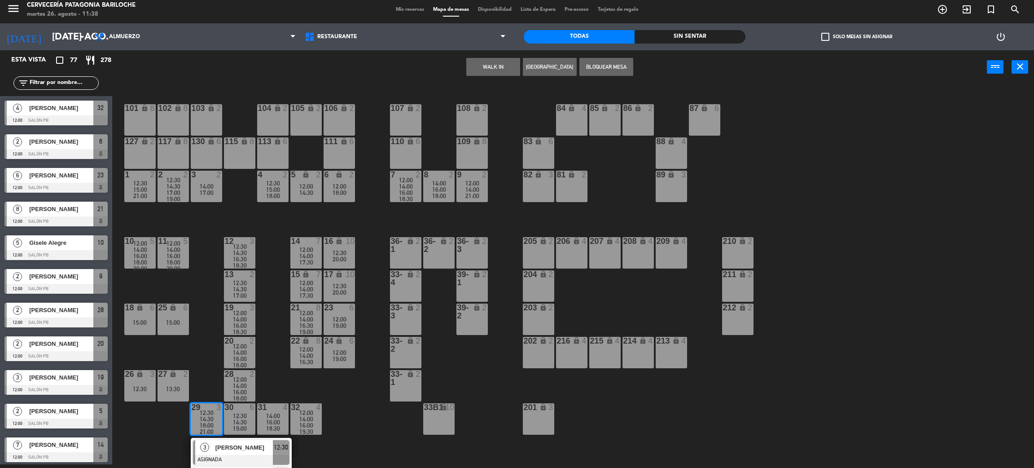
click at [334, 397] on div "101 lock 8 102 lock 8 104 lock 2 105 lock 2 106 lock 2 103 lock 2 107 lock 2 10…" at bounding box center [578, 278] width 911 height 380
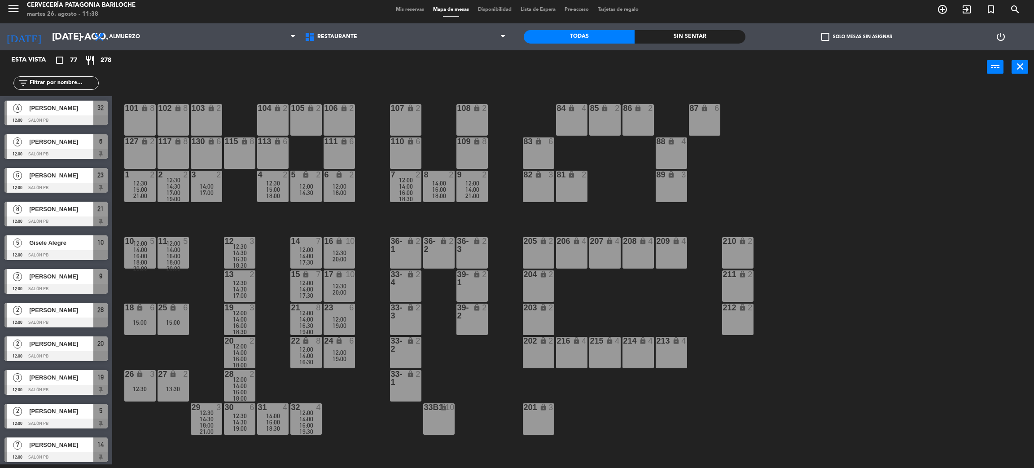
click at [136, 391] on div "12:30" at bounding box center [139, 389] width 31 height 6
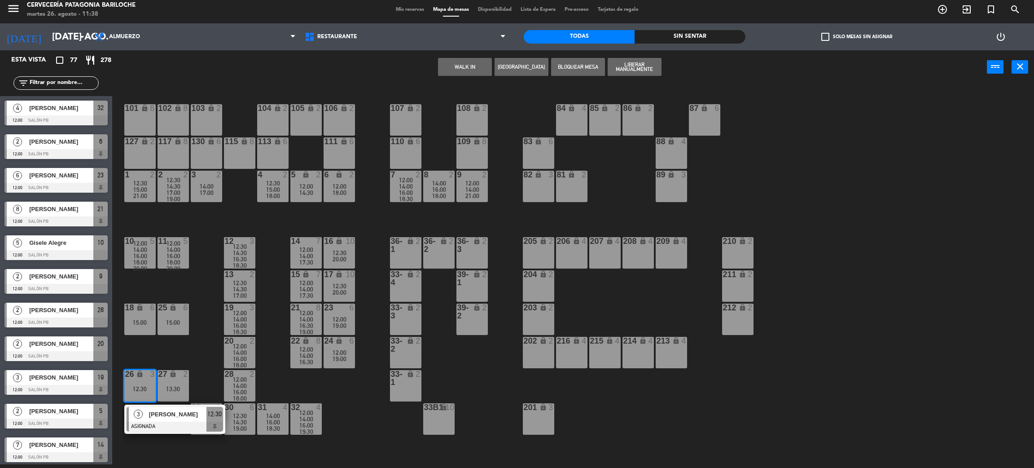
click at [214, 364] on div "101 lock 8 102 lock 8 104 lock 2 105 lock 2 106 lock 2 103 lock 2 107 lock 2 10…" at bounding box center [578, 278] width 911 height 380
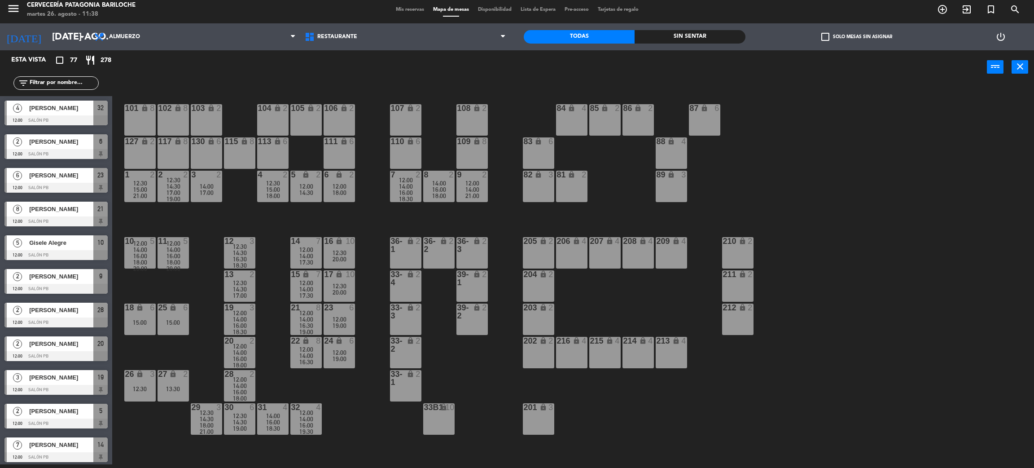
click at [185, 378] on div "27 lock 2 13:30" at bounding box center [173, 385] width 31 height 31
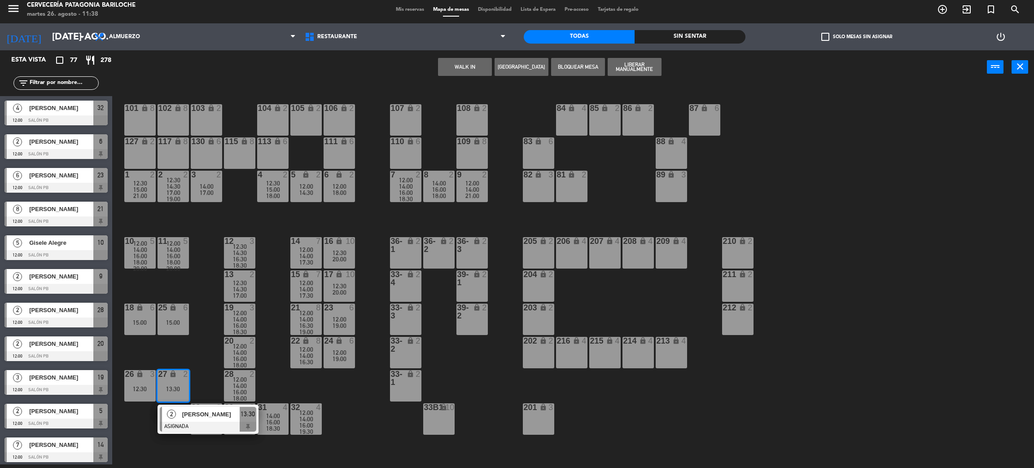
click at [204, 379] on div "101 lock 8 102 lock 8 104 lock 2 105 lock 2 106 lock 2 103 lock 2 107 lock 2 10…" at bounding box center [578, 278] width 911 height 380
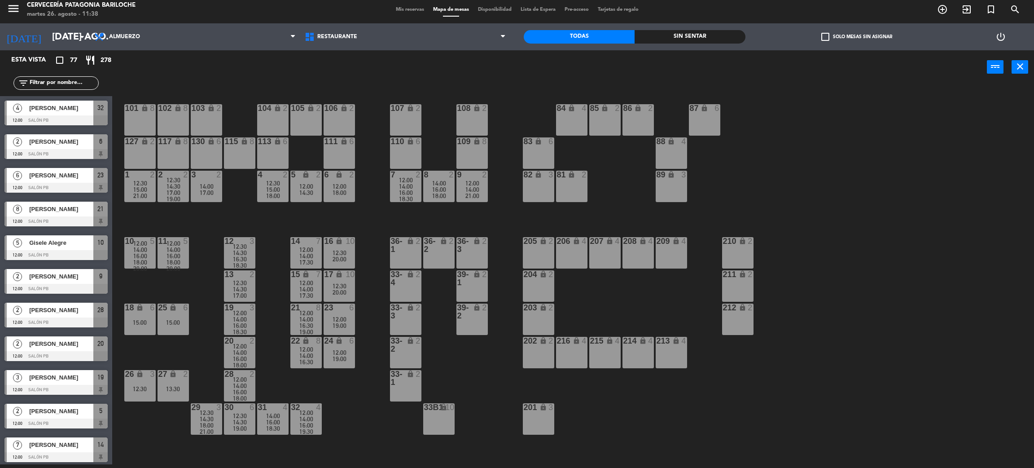
click at [149, 245] on div "12:00" at bounding box center [139, 243] width 31 height 6
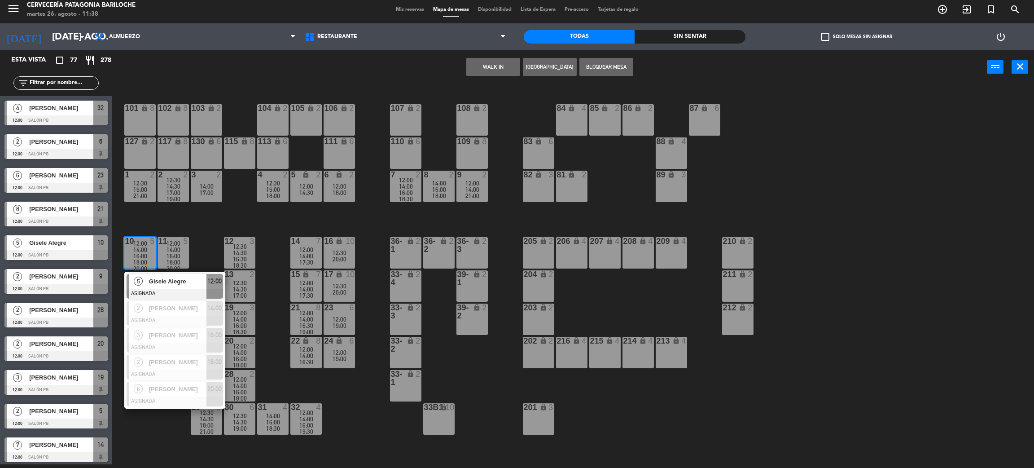
click at [278, 382] on div "101 lock 8 102 lock 8 104 lock 2 105 lock 2 106 lock 2 103 lock 2 107 lock 2 10…" at bounding box center [578, 278] width 911 height 380
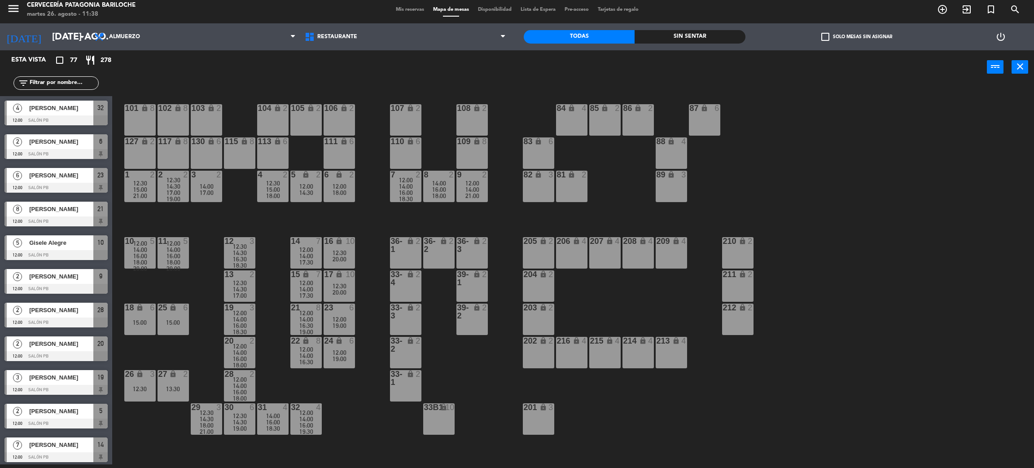
click at [308, 250] on span "12:00" at bounding box center [306, 249] width 14 height 7
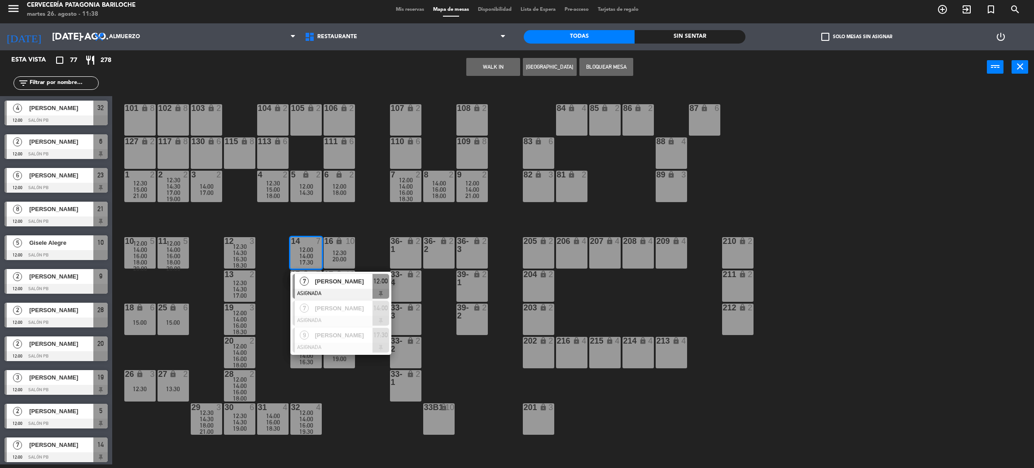
click at [361, 240] on div "10" at bounding box center [353, 241] width 15 height 9
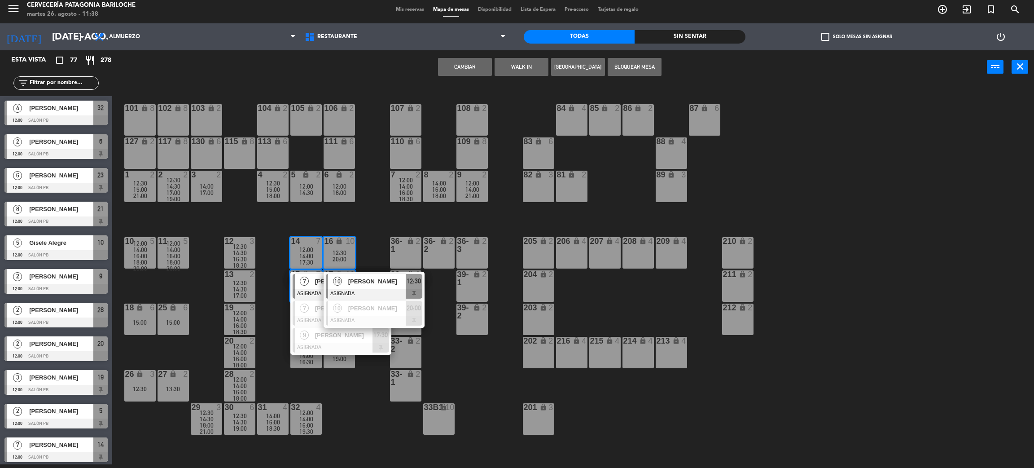
click at [368, 237] on div "101 lock 8 102 lock 8 104 lock 2 105 lock 2 106 lock 2 103 lock 2 107 lock 2 10…" at bounding box center [578, 278] width 911 height 380
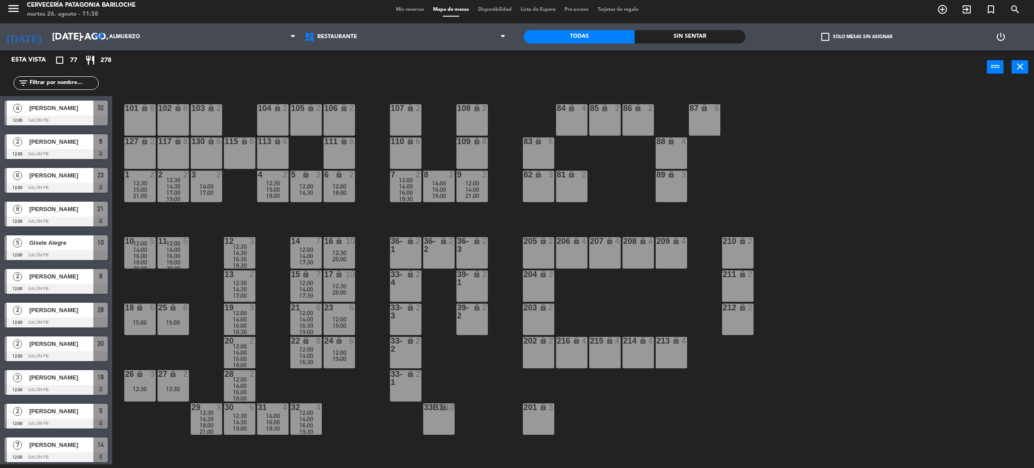
click at [341, 290] on span "20:00" at bounding box center [340, 292] width 14 height 7
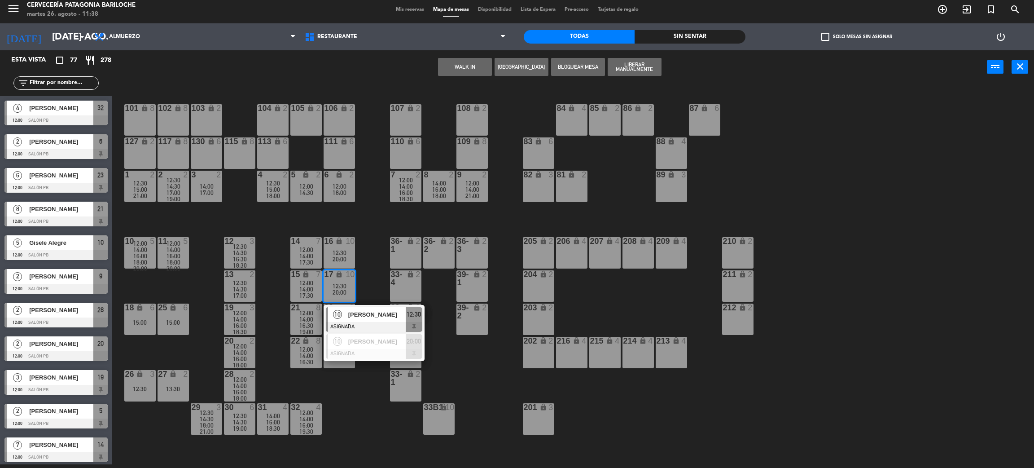
click at [362, 276] on div "101 lock 8 102 lock 8 104 lock 2 105 lock 2 106 lock 2 103 lock 2 107 lock 2 10…" at bounding box center [578, 278] width 911 height 380
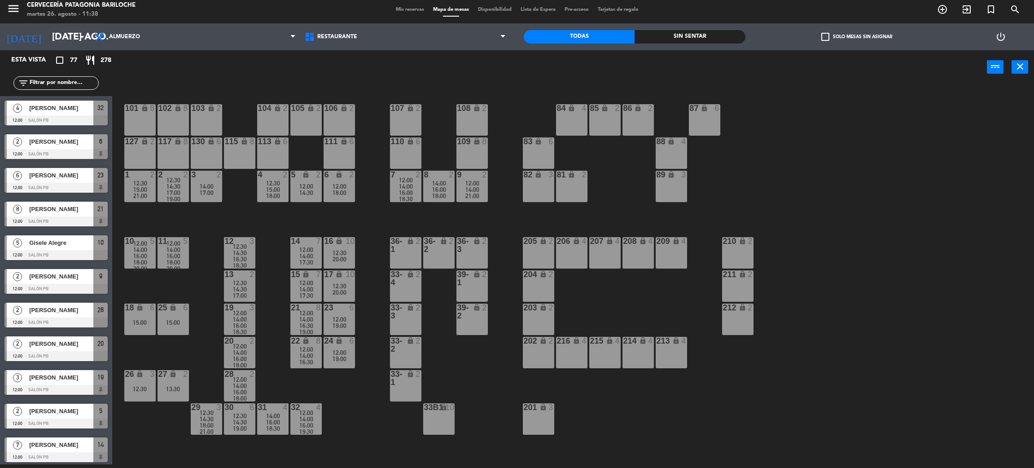
click at [328, 316] on div "12:00" at bounding box center [339, 319] width 31 height 6
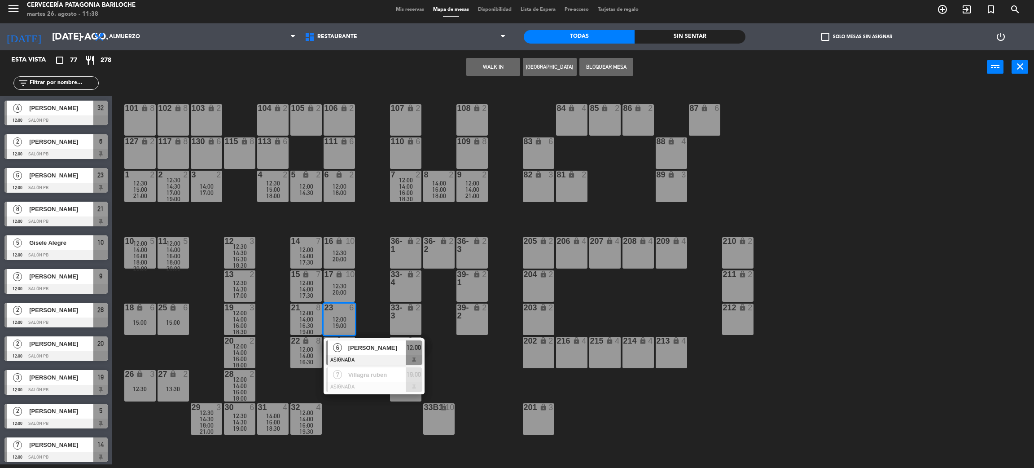
click at [378, 286] on div "101 lock 8 102 lock 8 104 lock 2 105 lock 2 106 lock 2 103 lock 2 107 lock 2 10…" at bounding box center [578, 278] width 911 height 380
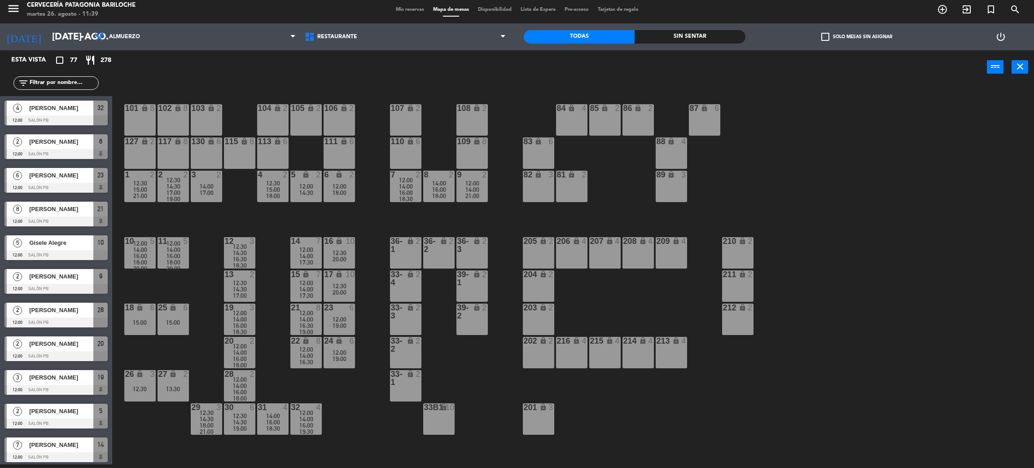
click at [304, 314] on span "12:00" at bounding box center [306, 312] width 14 height 7
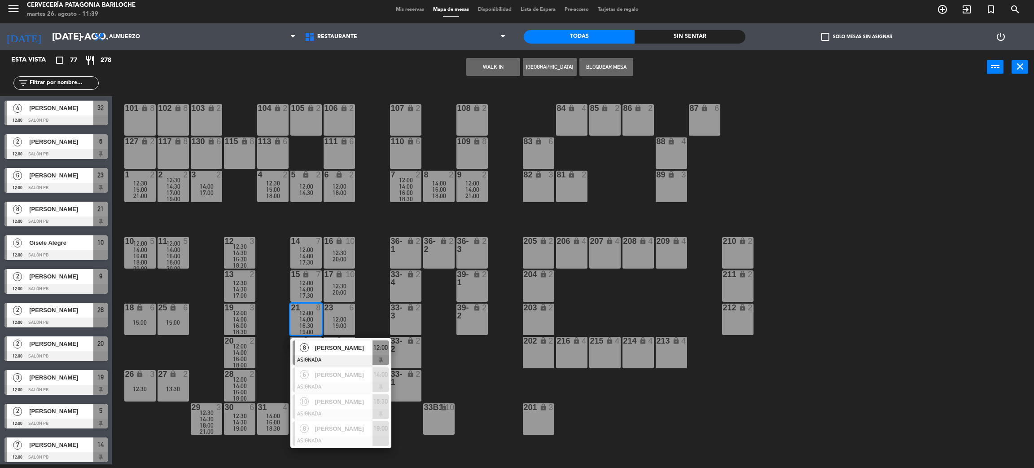
click at [368, 308] on div "101 lock 8 102 lock 8 104 lock 2 105 lock 2 106 lock 2 103 lock 2 107 lock 2 10…" at bounding box center [578, 278] width 911 height 380
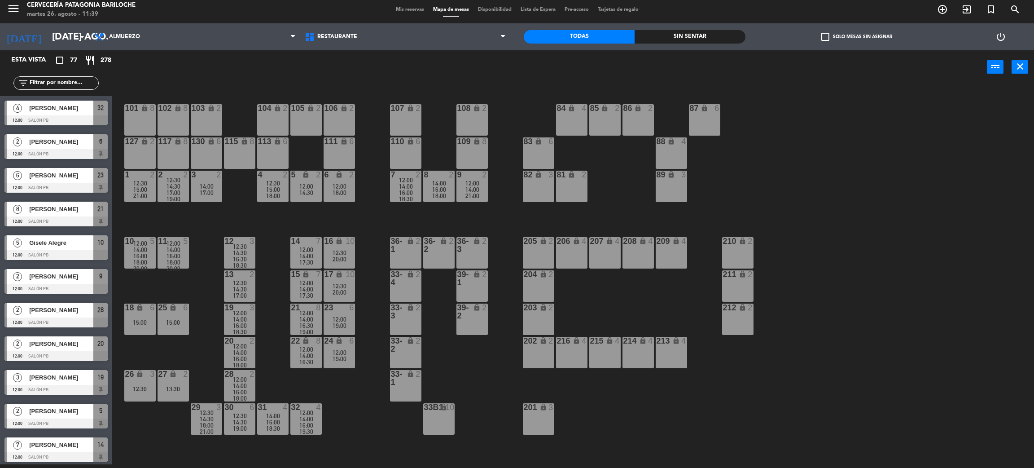
click at [333, 322] on span "19:00" at bounding box center [340, 325] width 14 height 7
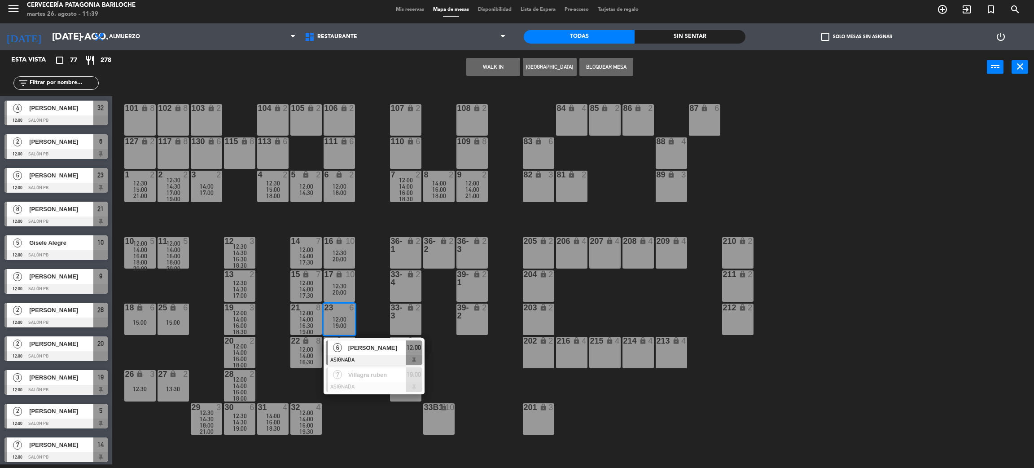
click at [375, 299] on div "101 lock 8 102 lock 8 104 lock 2 105 lock 2 106 lock 2 103 lock 2 107 lock 2 10…" at bounding box center [578, 278] width 911 height 380
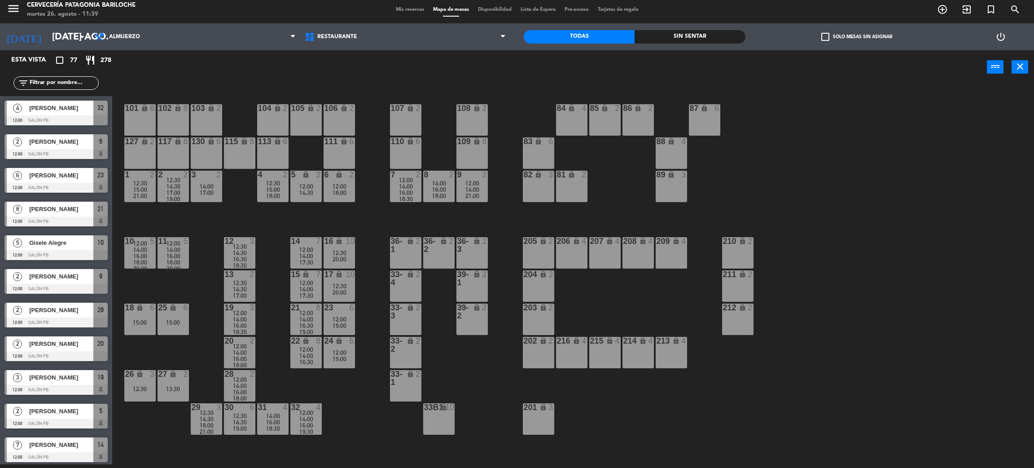
click at [175, 255] on span "16:00" at bounding box center [173, 255] width 14 height 7
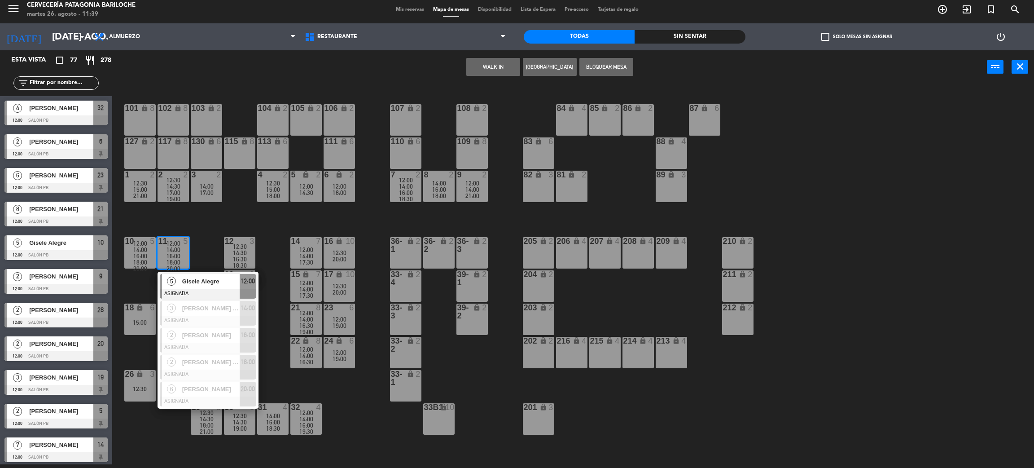
click at [201, 252] on div "101 lock 8 102 lock 8 104 lock 2 105 lock 2 106 lock 2 103 lock 2 107 lock 2 10…" at bounding box center [578, 278] width 911 height 380
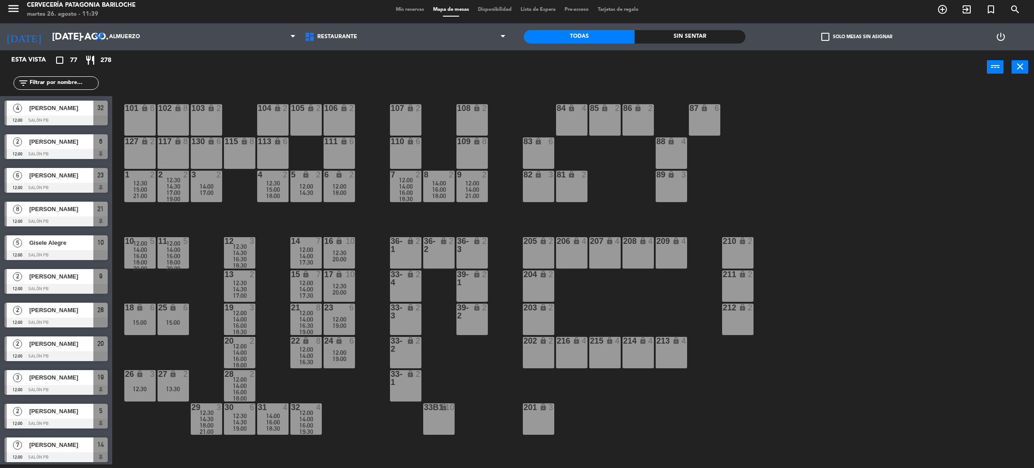
click at [170, 284] on div "101 lock 8 102 lock 8 104 lock 2 105 lock 2 106 lock 2 103 lock 2 107 lock 2 10…" at bounding box center [578, 278] width 911 height 380
click at [236, 315] on span "14:00" at bounding box center [240, 318] width 14 height 7
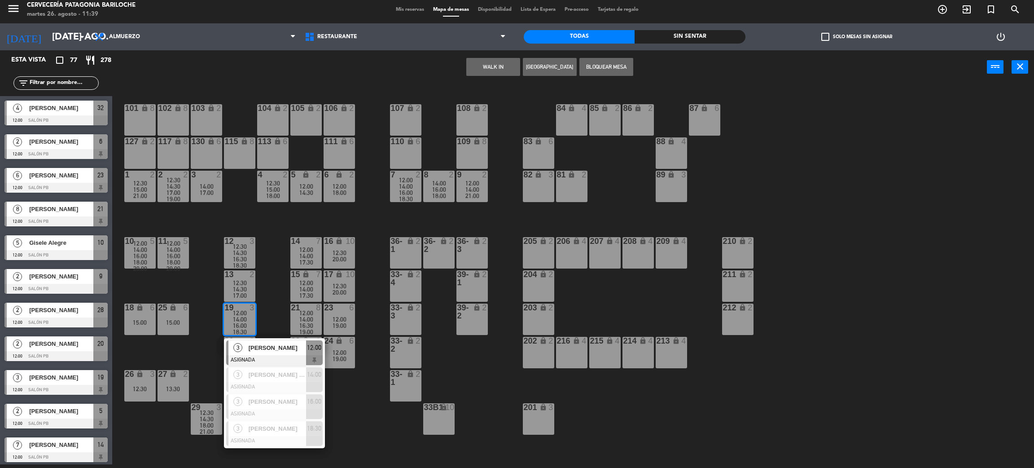
click at [280, 296] on div "101 lock 8 102 lock 8 104 lock 2 105 lock 2 106 lock 2 103 lock 2 107 lock 2 10…" at bounding box center [578, 278] width 911 height 380
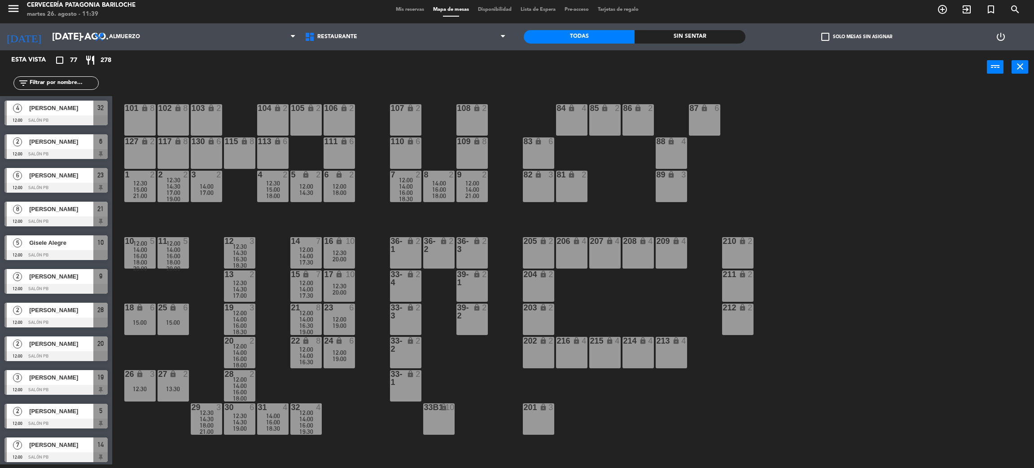
click at [253, 247] on div "12:30" at bounding box center [239, 246] width 31 height 6
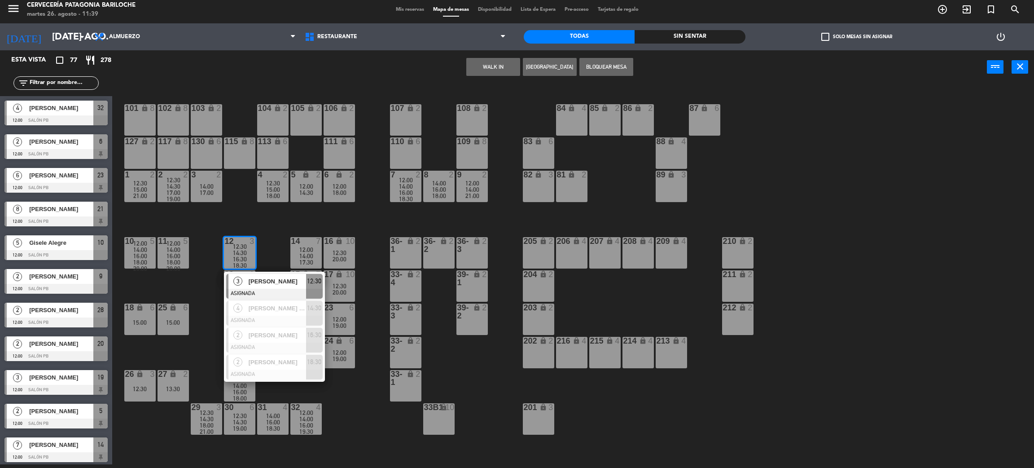
click at [267, 248] on div "101 lock 8 102 lock 8 104 lock 2 105 lock 2 106 lock 2 103 lock 2 107 lock 2 10…" at bounding box center [578, 278] width 911 height 380
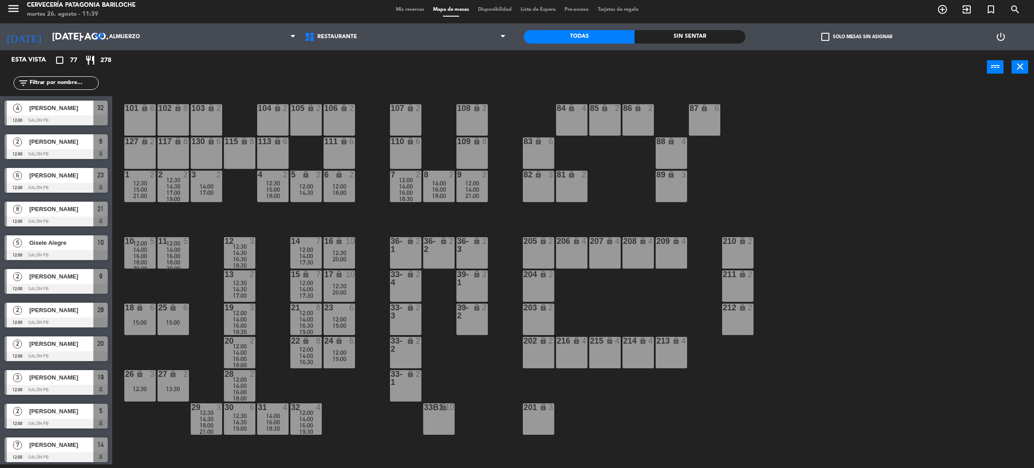
click at [247, 282] on div "12:30" at bounding box center [239, 283] width 31 height 6
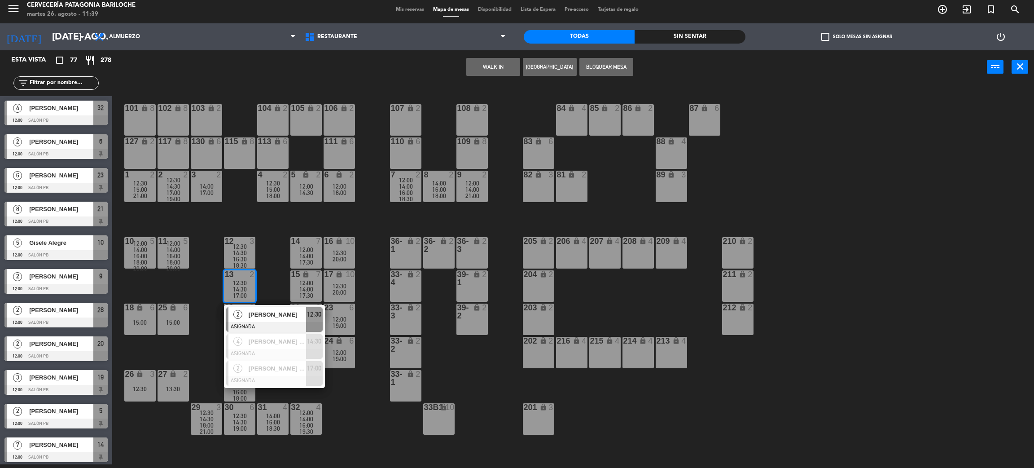
click at [275, 274] on div "101 lock 8 102 lock 8 104 lock 2 105 lock 2 106 lock 2 103 lock 2 107 lock 2 10…" at bounding box center [578, 278] width 911 height 380
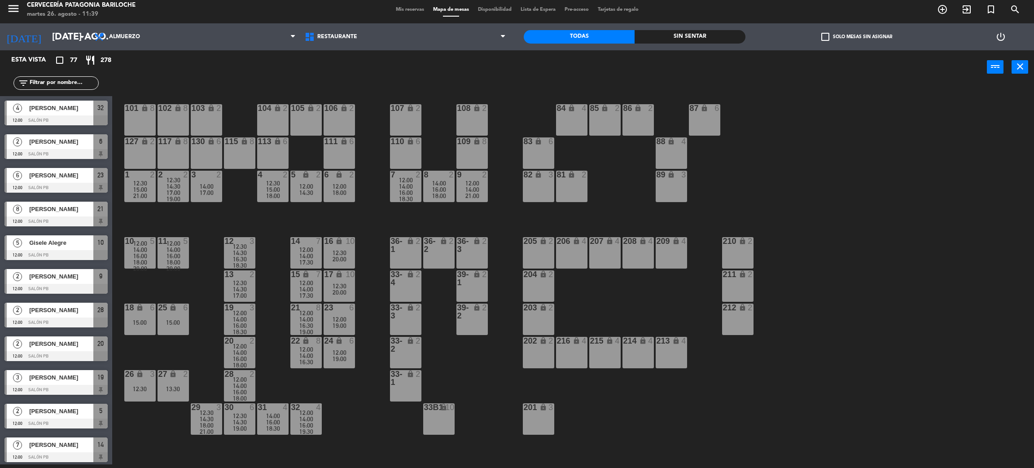
click at [237, 313] on span "12:00" at bounding box center [240, 312] width 14 height 7
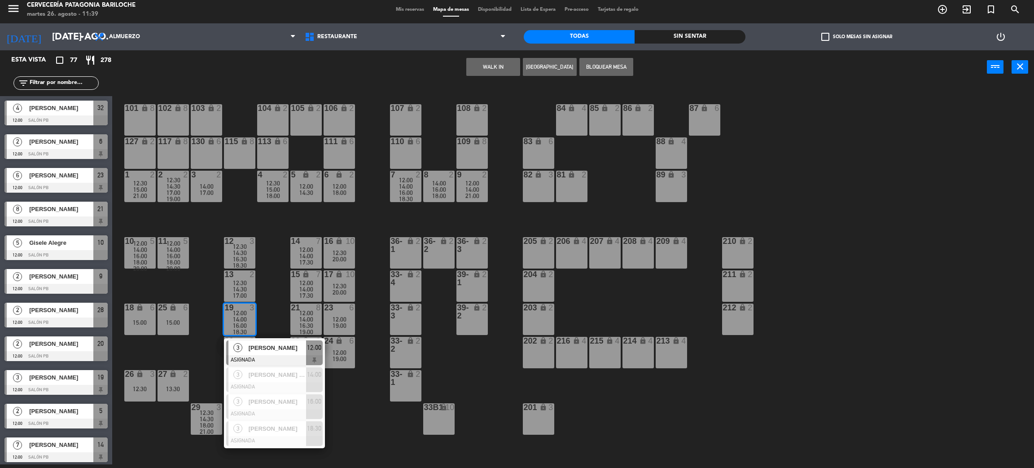
click at [184, 373] on div "2" at bounding box center [185, 374] width 5 height 8
click at [478, 65] on button "Cambiar" at bounding box center [465, 67] width 54 height 18
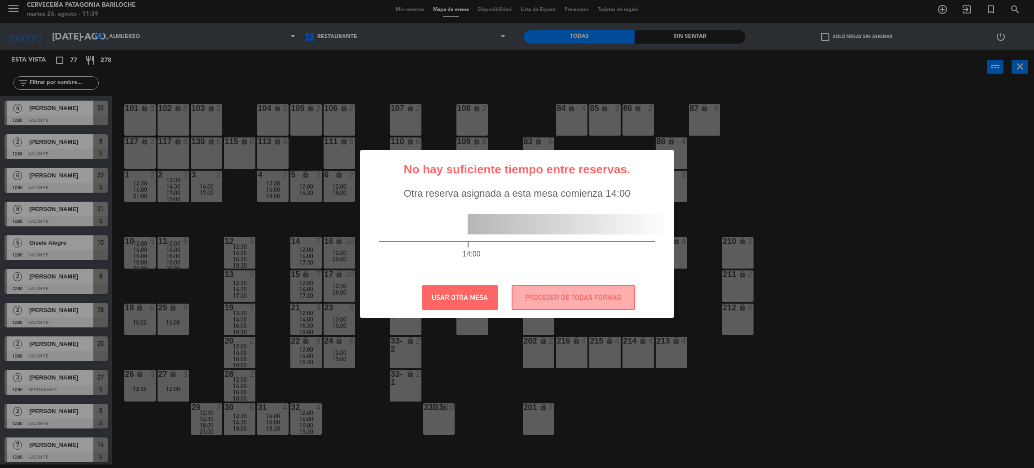
click at [373, 443] on div "? ! i No hay suficiente tiempo entre reservas. × Otra reserva asignada a esta m…" at bounding box center [517, 234] width 1034 height 468
click at [440, 298] on button "USAR OTRA MESA" at bounding box center [460, 297] width 76 height 25
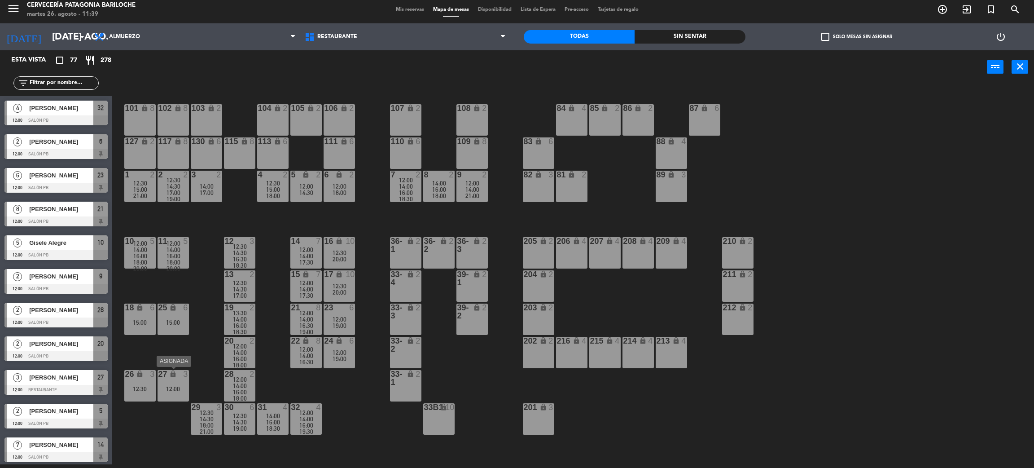
click at [175, 386] on div "12:00" at bounding box center [173, 389] width 31 height 6
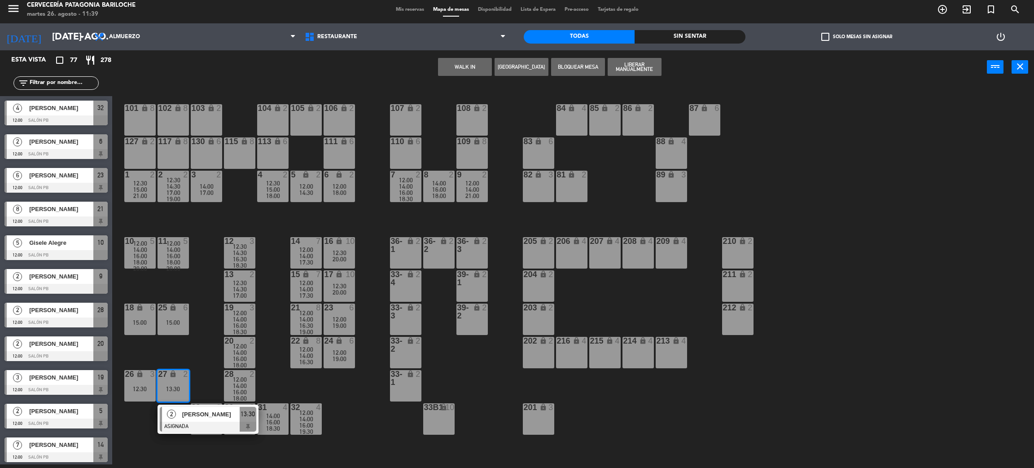
click at [293, 368] on div "101 lock 8 102 lock 8 104 lock 2 105 lock 2 106 lock 2 103 lock 2 107 lock 2 10…" at bounding box center [578, 278] width 911 height 380
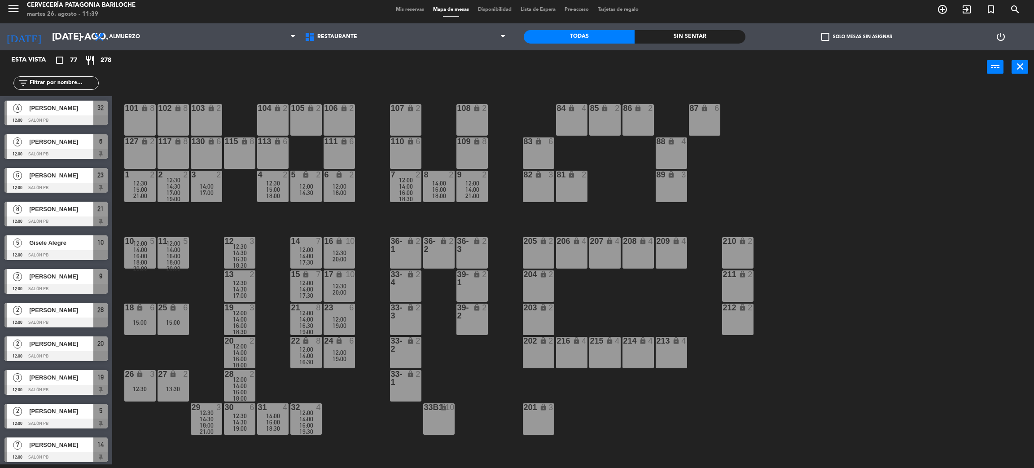
click at [243, 315] on span "14:00" at bounding box center [240, 318] width 14 height 7
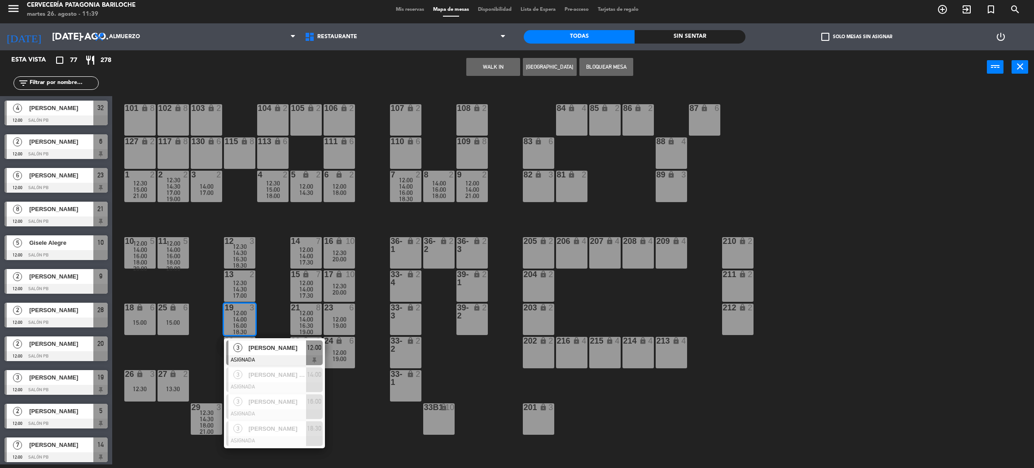
click at [269, 317] on div "101 lock 8 102 lock 8 104 lock 2 105 lock 2 106 lock 2 103 lock 2 107 lock 2 10…" at bounding box center [578, 278] width 911 height 380
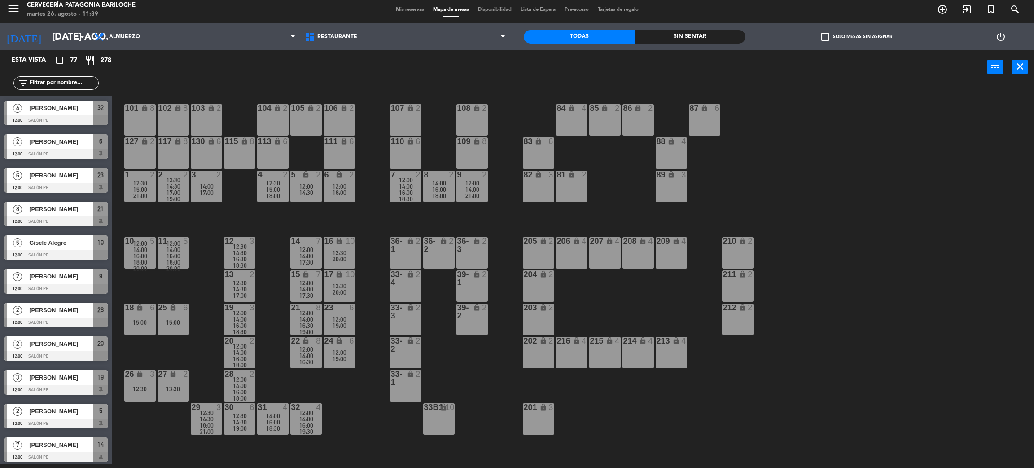
click at [177, 368] on div "101 lock 8 102 lock 8 104 lock 2 105 lock 2 106 lock 2 103 lock 2 107 lock 2 10…" at bounding box center [578, 278] width 911 height 380
click at [178, 374] on div "lock" at bounding box center [173, 374] width 15 height 9
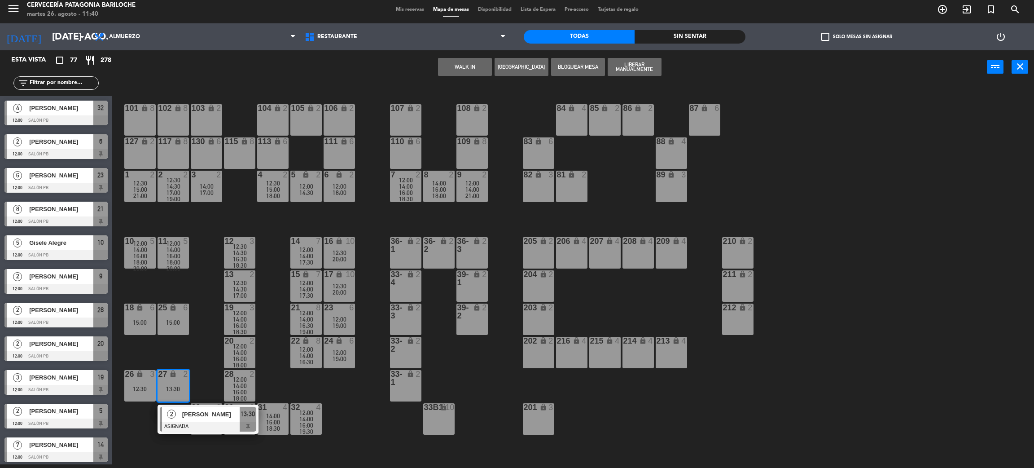
click at [273, 340] on div "101 lock 8 102 lock 8 104 lock 2 105 lock 2 106 lock 2 103 lock 2 107 lock 2 10…" at bounding box center [578, 278] width 911 height 380
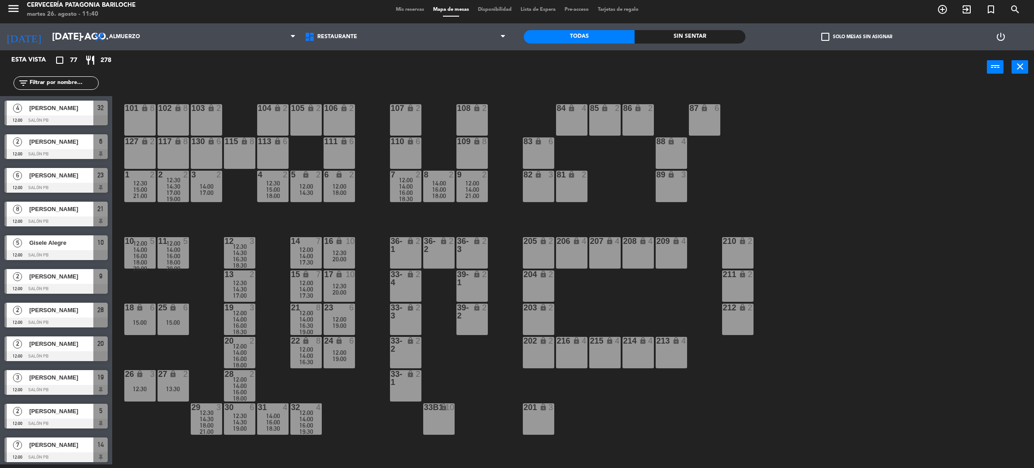
click at [241, 320] on span "14:00" at bounding box center [240, 318] width 14 height 7
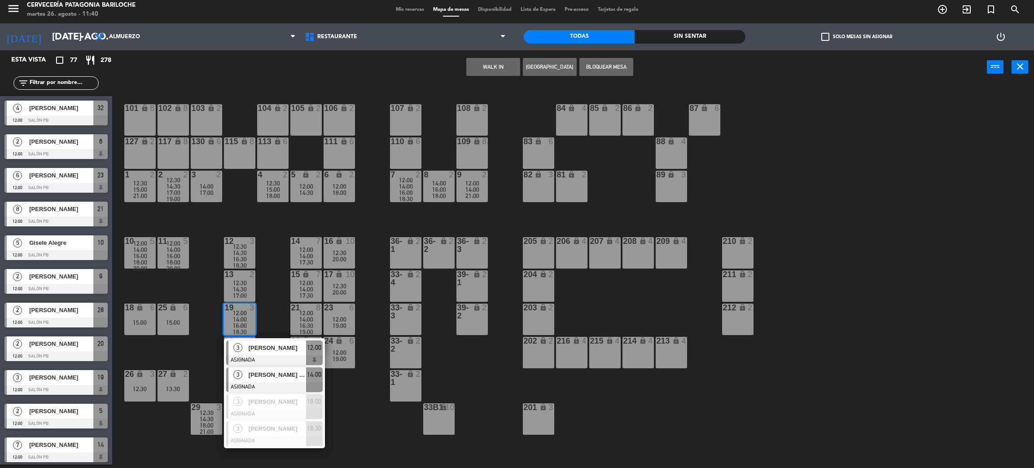
click at [262, 381] on div "[PERSON_NAME] [PERSON_NAME]" at bounding box center [277, 374] width 58 height 15
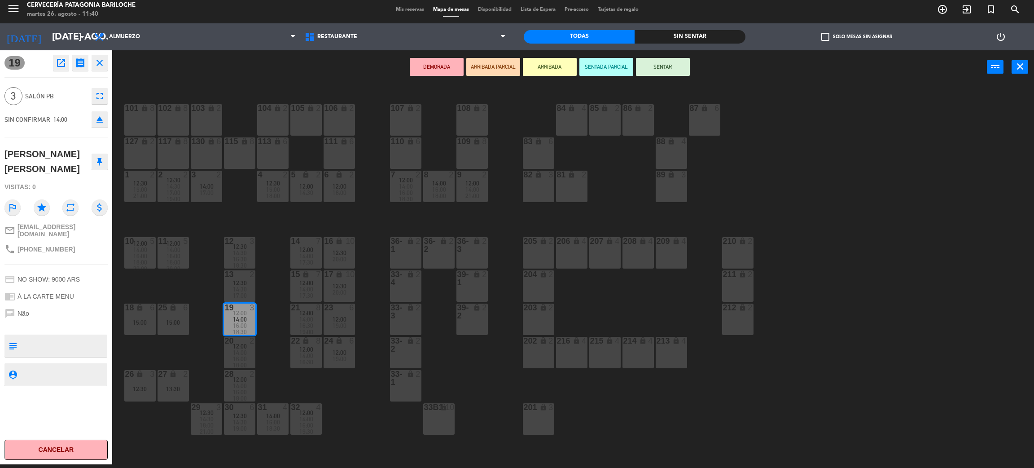
click at [422, 420] on div "101 lock 8 102 lock 8 104 lock 2 105 lock 2 106 lock 2 103 lock 2 107 lock 2 10…" at bounding box center [578, 278] width 911 height 380
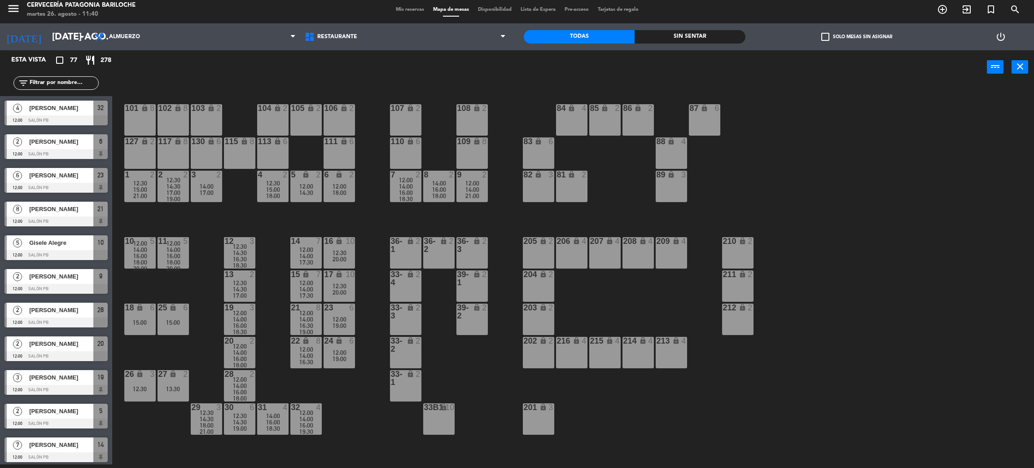
click at [238, 325] on span "16:00" at bounding box center [240, 325] width 14 height 7
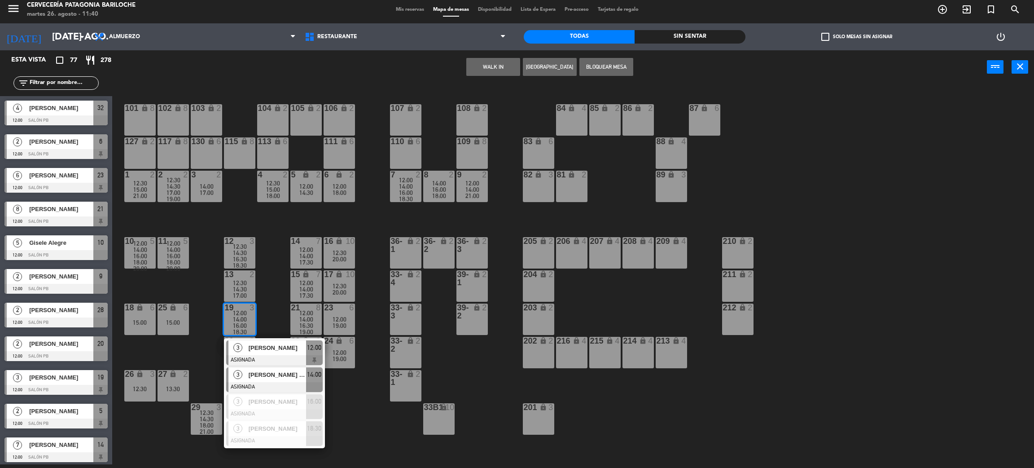
click at [262, 382] on div at bounding box center [274, 387] width 96 height 10
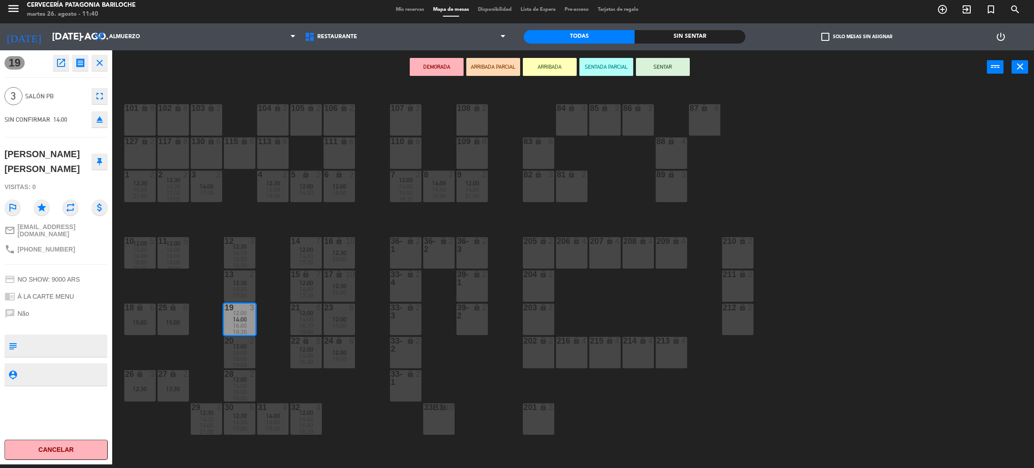
click at [432, 416] on div "33b1 lock 10" at bounding box center [438, 418] width 31 height 31
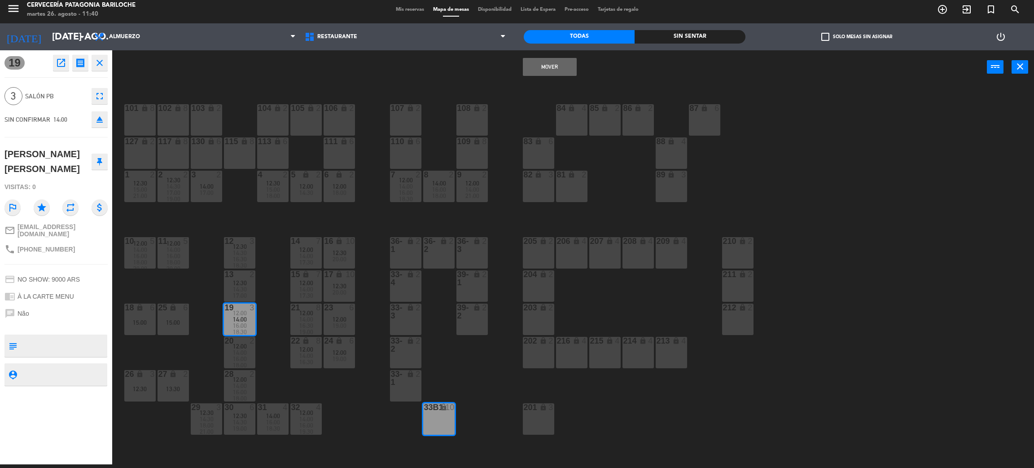
click at [548, 66] on button "Mover" at bounding box center [550, 67] width 54 height 18
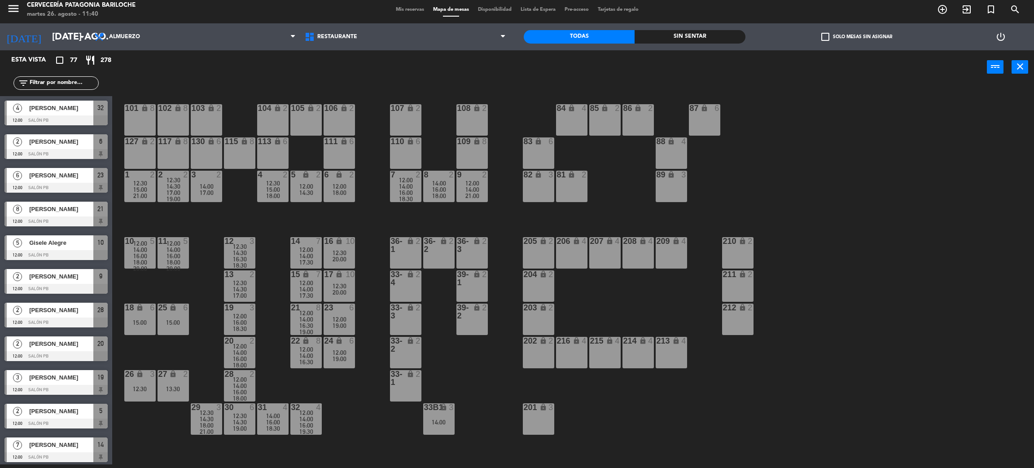
click at [176, 382] on div "27 lock 2 13:30" at bounding box center [173, 385] width 31 height 31
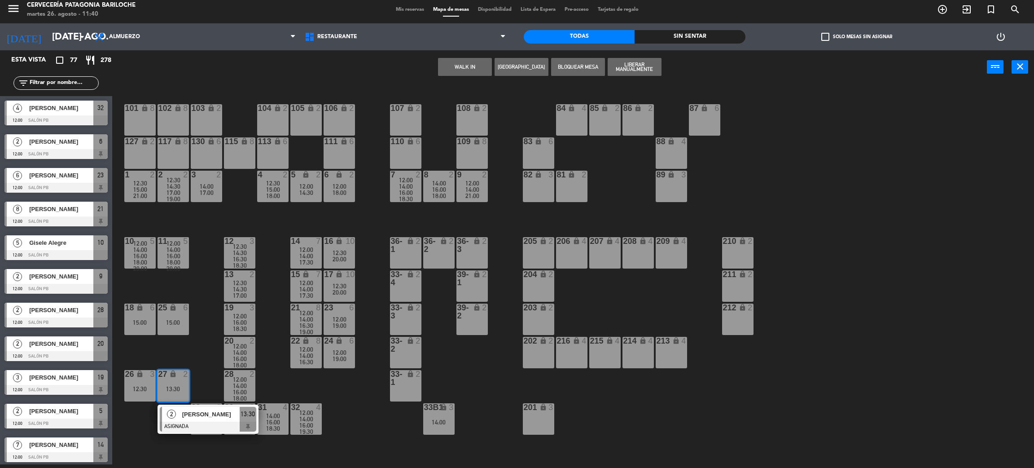
click at [236, 307] on div at bounding box center [239, 307] width 15 height 8
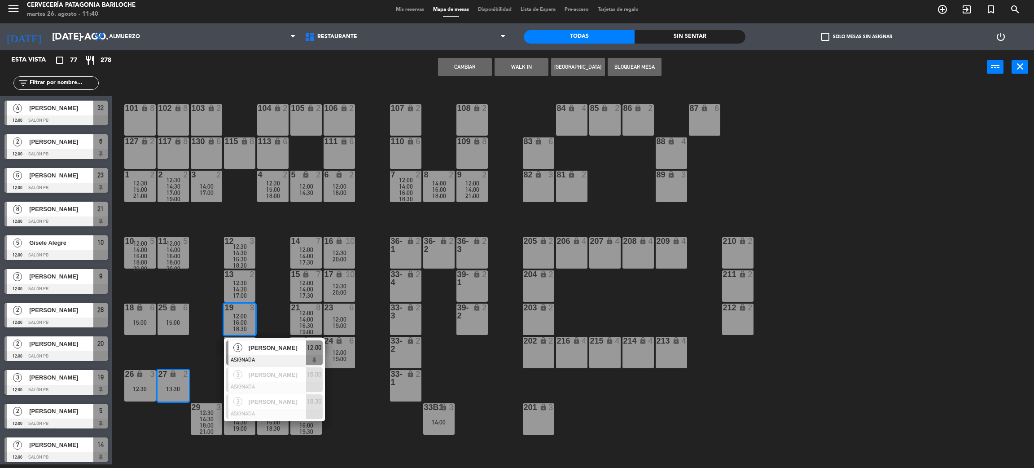
click at [459, 68] on button "Cambiar" at bounding box center [465, 67] width 54 height 18
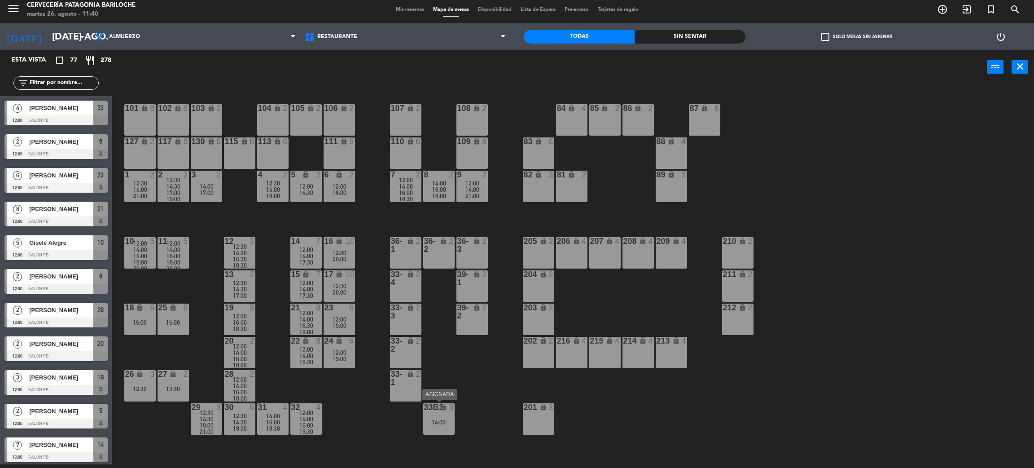
click at [440, 419] on div "14:00" at bounding box center [438, 422] width 31 height 6
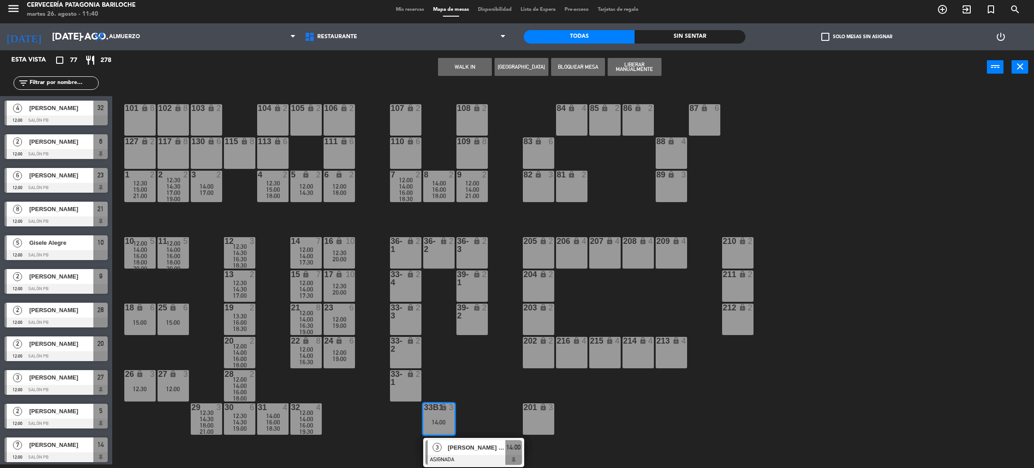
click at [197, 389] on div "101 lock 8 102 lock 8 104 lock 2 105 lock 2 106 lock 2 103 lock 2 107 lock 2 10…" at bounding box center [578, 278] width 911 height 380
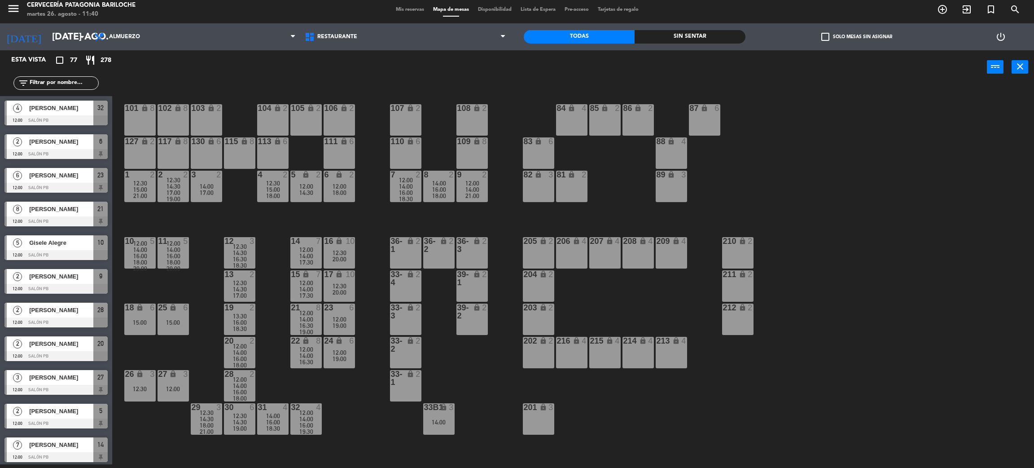
click at [179, 391] on div "12:00" at bounding box center [173, 389] width 31 height 6
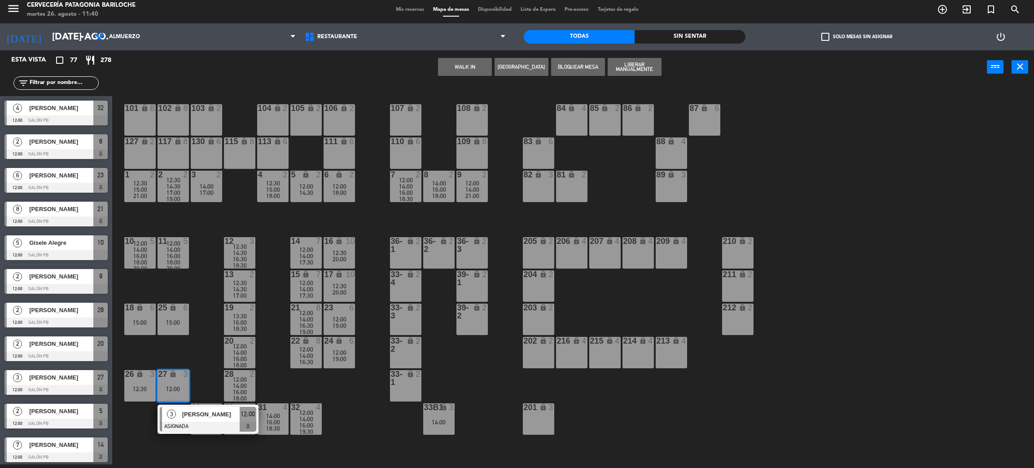
click at [205, 378] on div "101 lock 8 102 lock 8 104 lock 2 105 lock 2 106 lock 2 103 lock 2 107 lock 2 10…" at bounding box center [578, 278] width 911 height 380
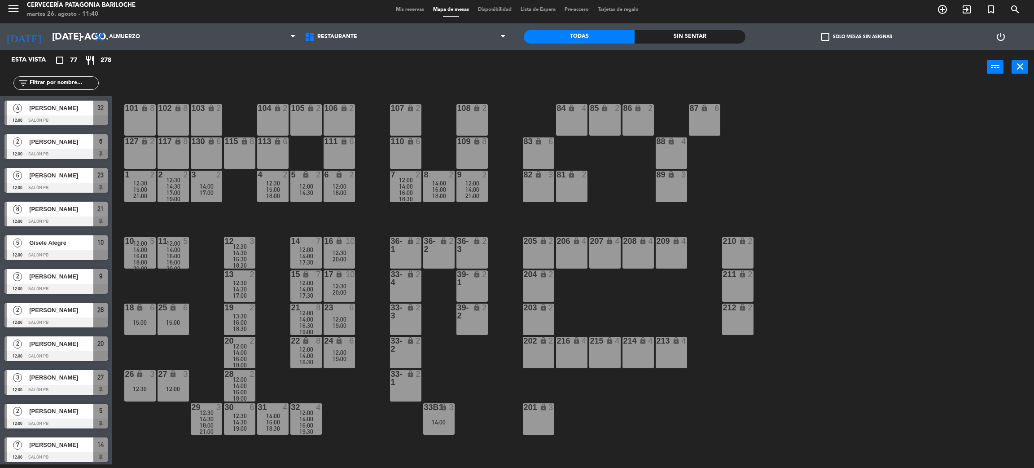
click at [237, 325] on span "18:30" at bounding box center [240, 328] width 14 height 7
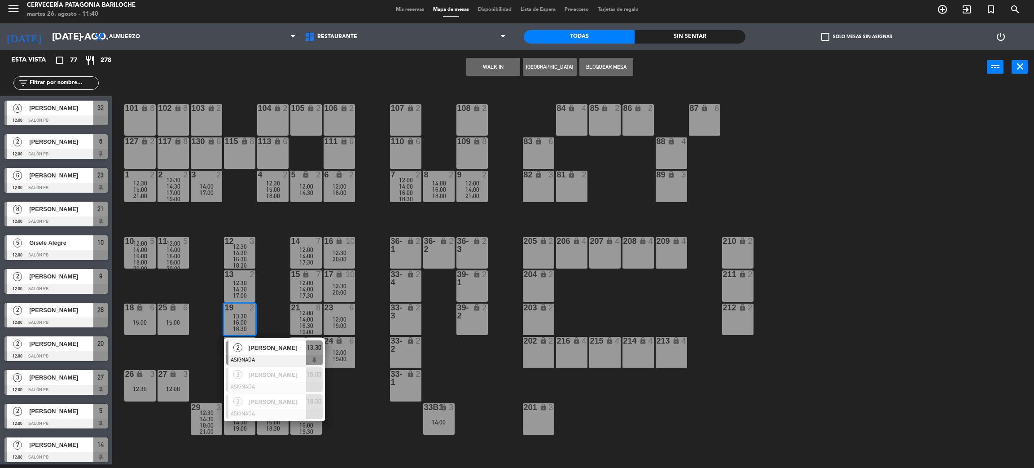
click at [363, 416] on div "101 lock 8 102 lock 8 104 lock 2 105 lock 2 106 lock 2 103 lock 2 107 lock 2 10…" at bounding box center [578, 278] width 911 height 380
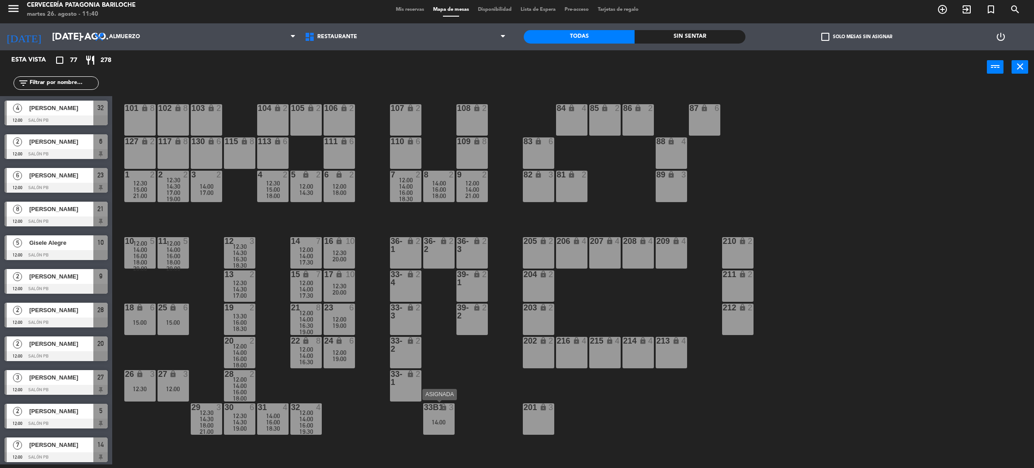
click at [435, 422] on div "14:00" at bounding box center [438, 422] width 31 height 6
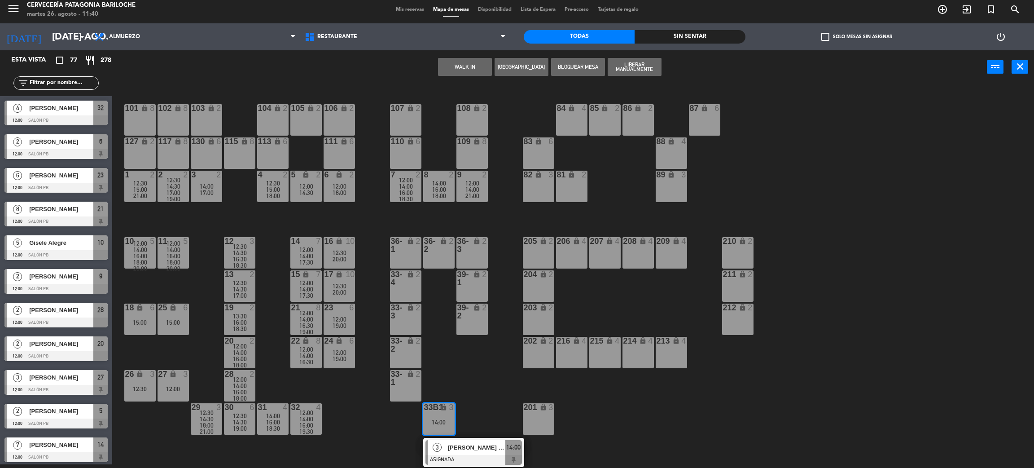
click at [460, 451] on span "[PERSON_NAME] [PERSON_NAME]" at bounding box center [476, 447] width 57 height 9
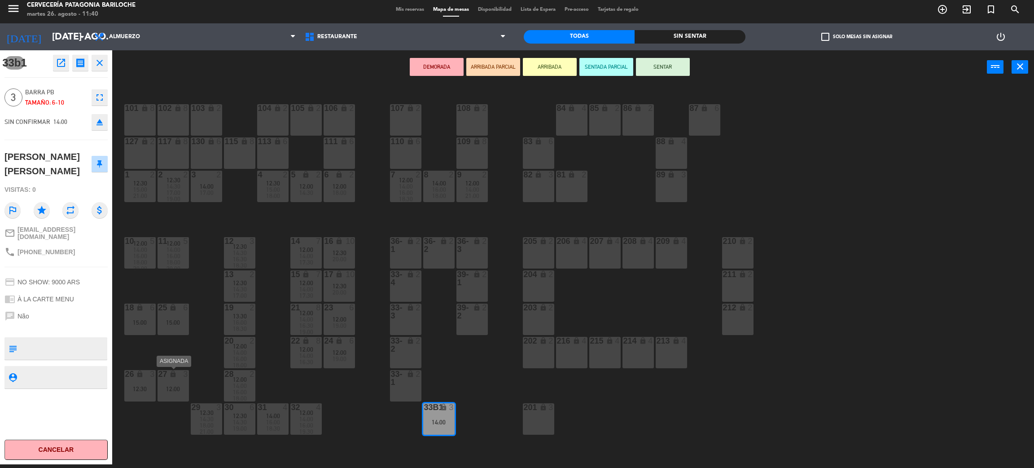
click at [186, 379] on div "27 lock 3 12:00" at bounding box center [173, 385] width 31 height 31
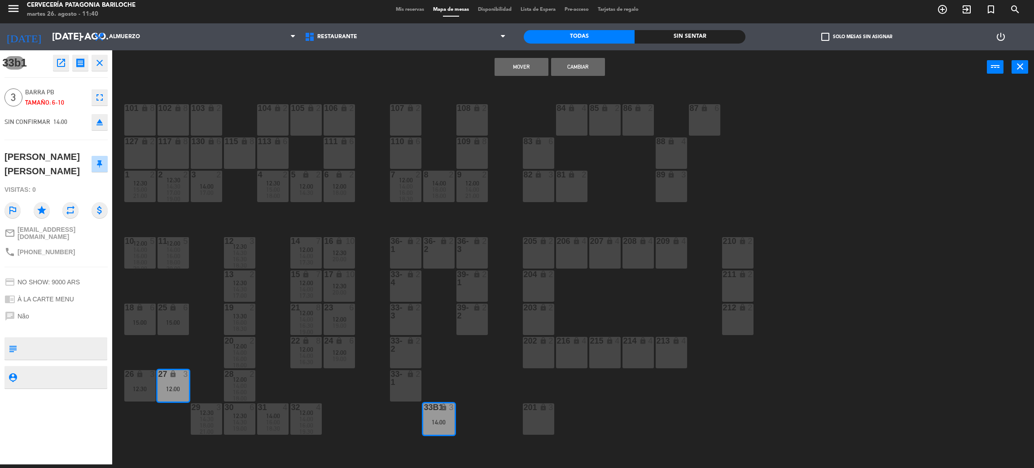
click at [529, 66] on button "Mover" at bounding box center [522, 67] width 54 height 18
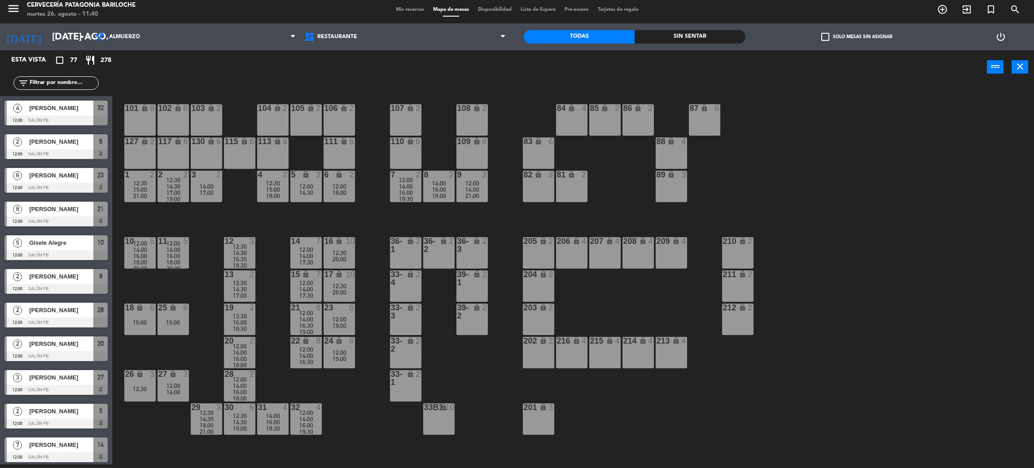
click at [351, 406] on div "101 lock 8 102 lock 8 104 lock 2 105 lock 2 106 lock 2 103 lock 2 107 lock 2 10…" at bounding box center [578, 278] width 911 height 380
click at [139, 386] on div "12:30" at bounding box center [139, 389] width 31 height 6
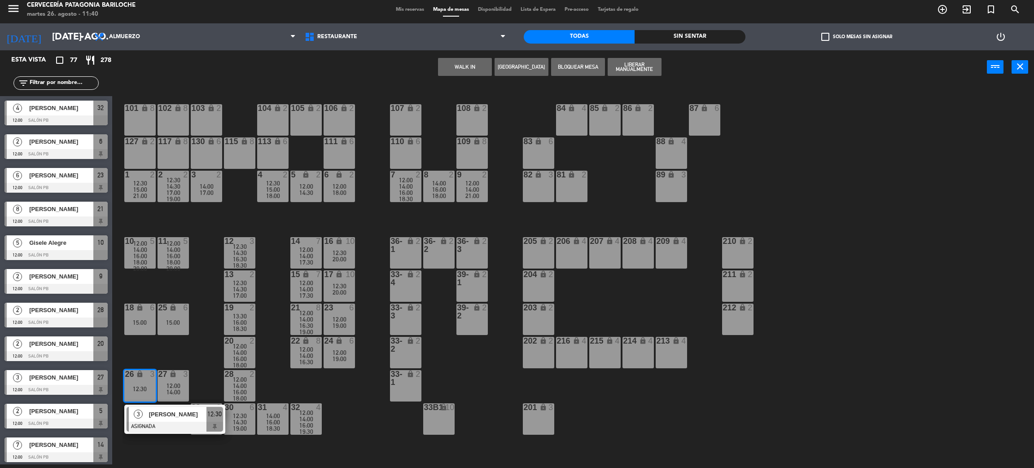
click at [206, 374] on div "101 lock 8 102 lock 8 104 lock 2 105 lock 2 106 lock 2 103 lock 2 107 lock 2 10…" at bounding box center [578, 278] width 911 height 380
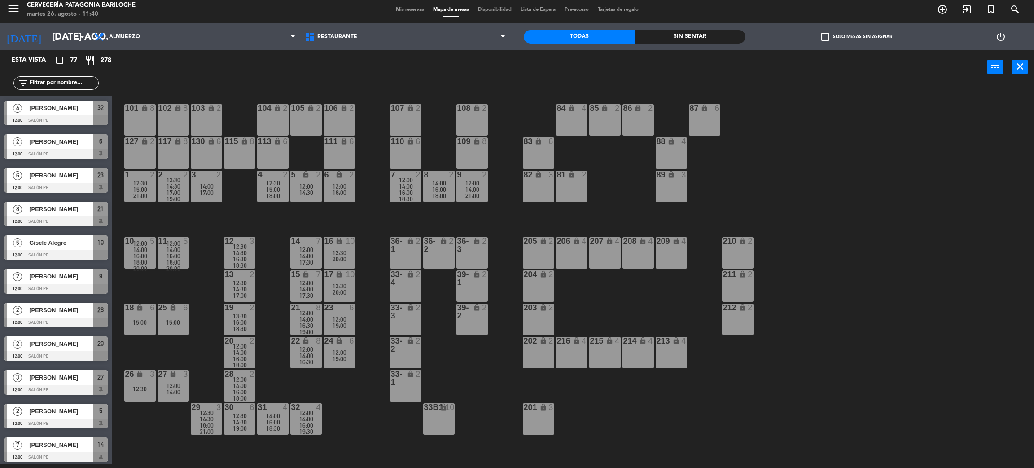
click at [147, 253] on div "16:00" at bounding box center [139, 256] width 31 height 6
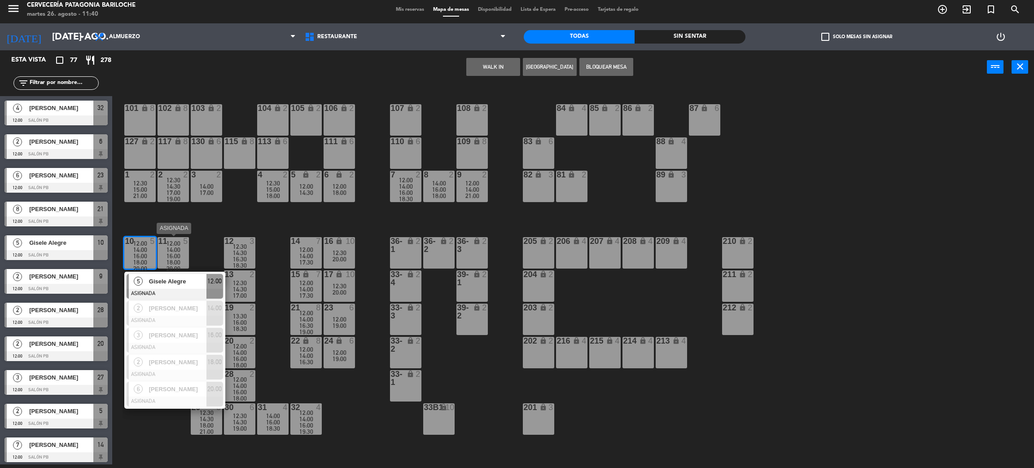
click at [193, 240] on div "5" at bounding box center [187, 241] width 15 height 8
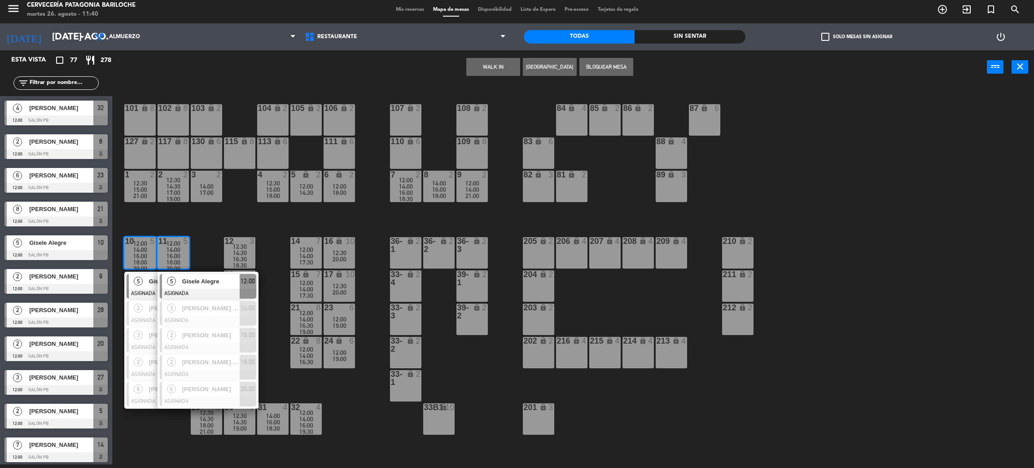
click at [267, 244] on div "101 lock 8 102 lock 8 104 lock 2 105 lock 2 106 lock 2 103 lock 2 107 lock 2 10…" at bounding box center [578, 278] width 911 height 380
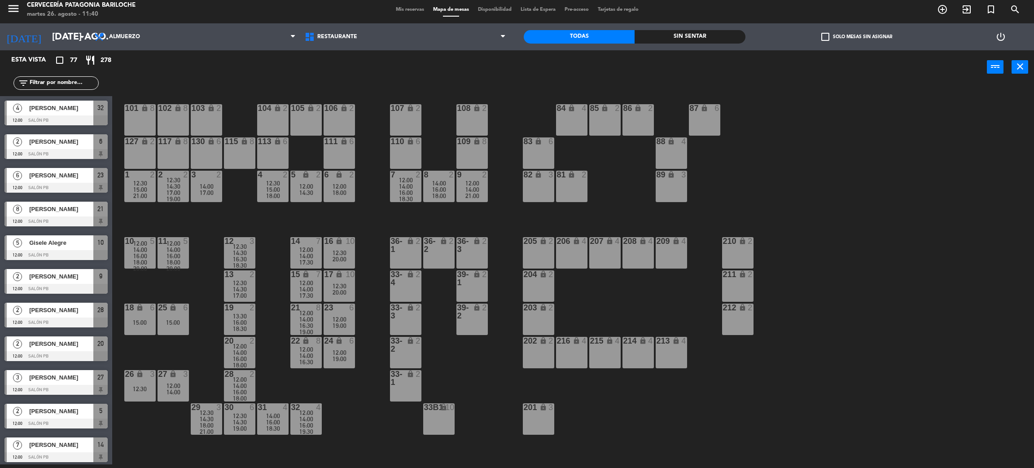
click at [251, 247] on div "12:30" at bounding box center [239, 246] width 31 height 6
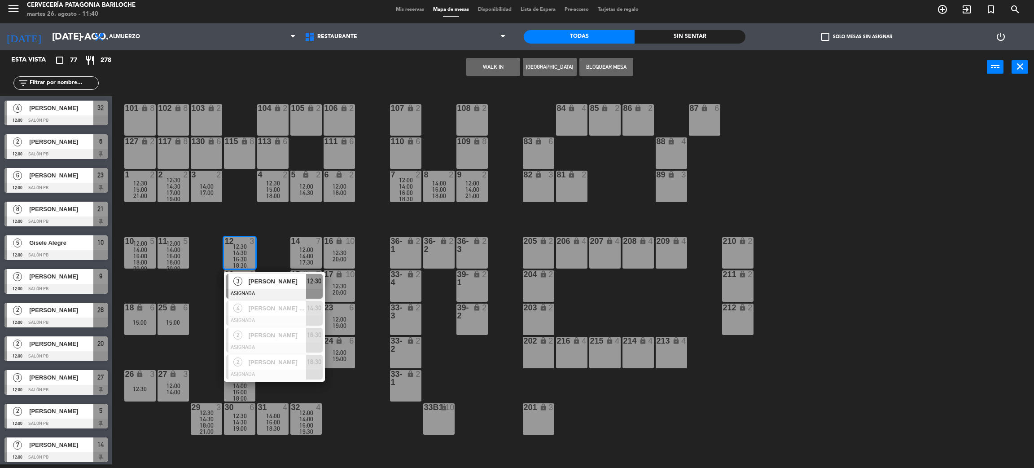
click at [272, 250] on div "101 lock 8 102 lock 8 104 lock 2 105 lock 2 106 lock 2 103 lock 2 107 lock 2 10…" at bounding box center [578, 278] width 911 height 380
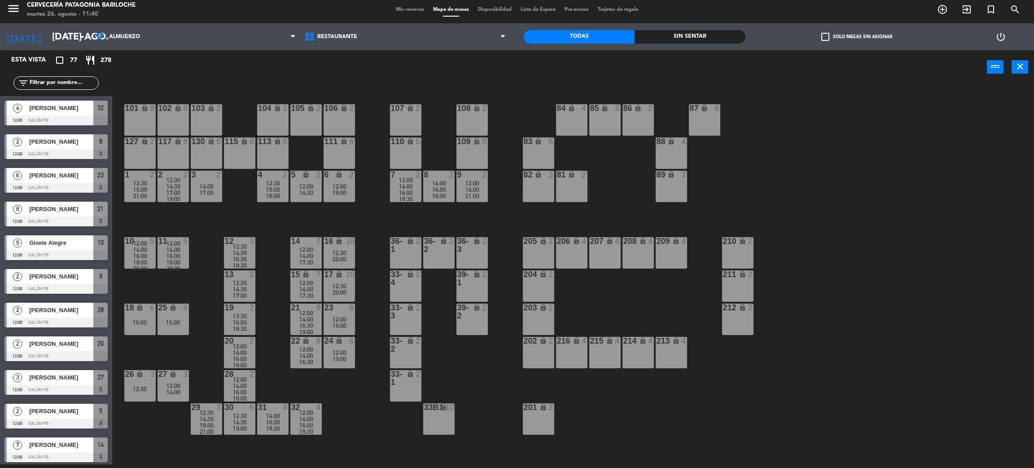
click at [251, 290] on div "14:30" at bounding box center [239, 289] width 31 height 6
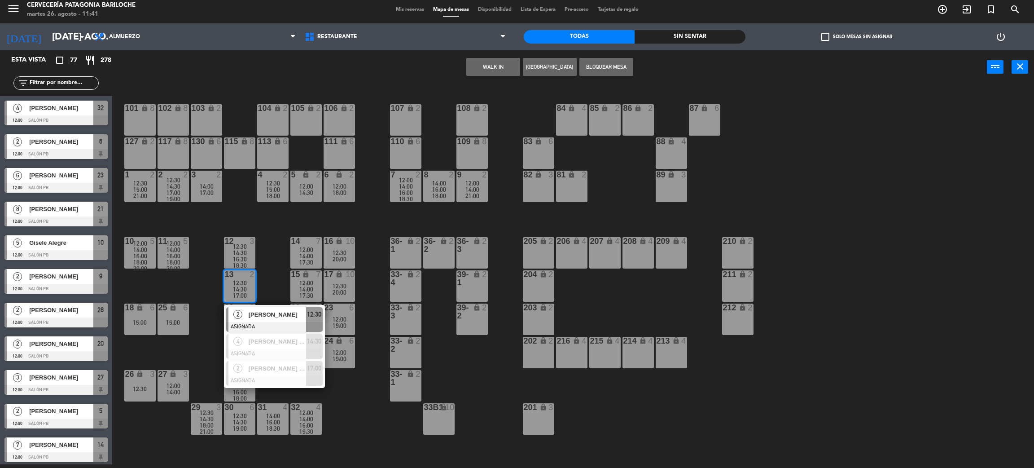
click at [272, 275] on div "101 lock 8 102 lock 8 104 lock 2 105 lock 2 106 lock 2 103 lock 2 107 lock 2 10…" at bounding box center [578, 278] width 911 height 380
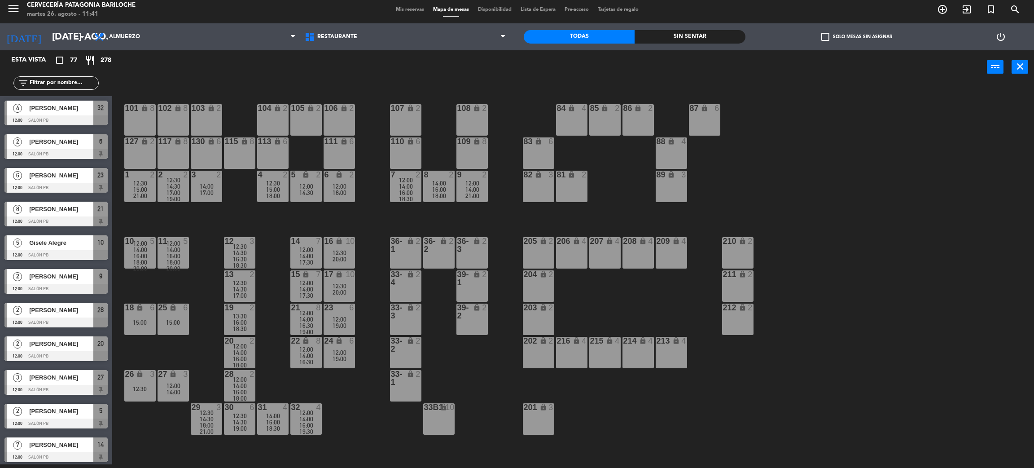
click at [138, 193] on span "21:00" at bounding box center [140, 195] width 14 height 7
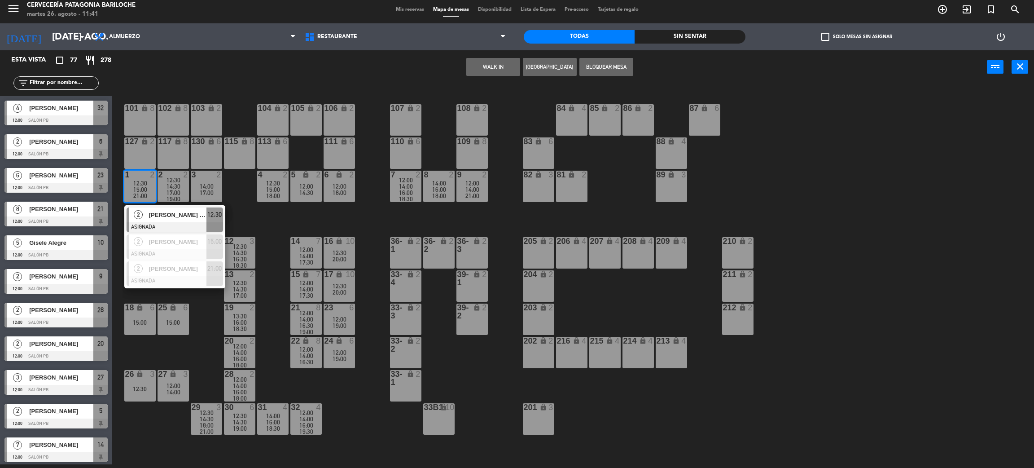
click at [273, 339] on div "101 lock 8 102 lock 8 104 lock 2 105 lock 2 106 lock 2 103 lock 2 107 lock 2 10…" at bounding box center [578, 278] width 911 height 380
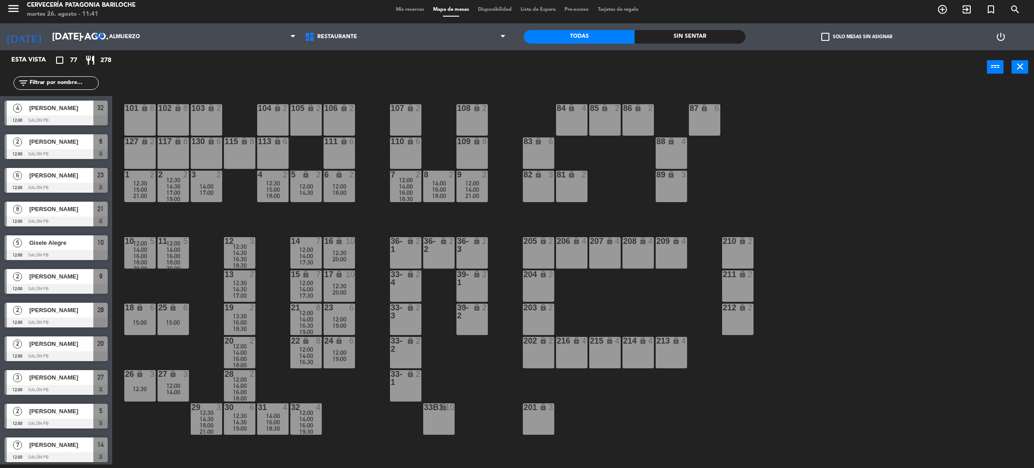
click at [250, 287] on div "14:30" at bounding box center [239, 289] width 31 height 6
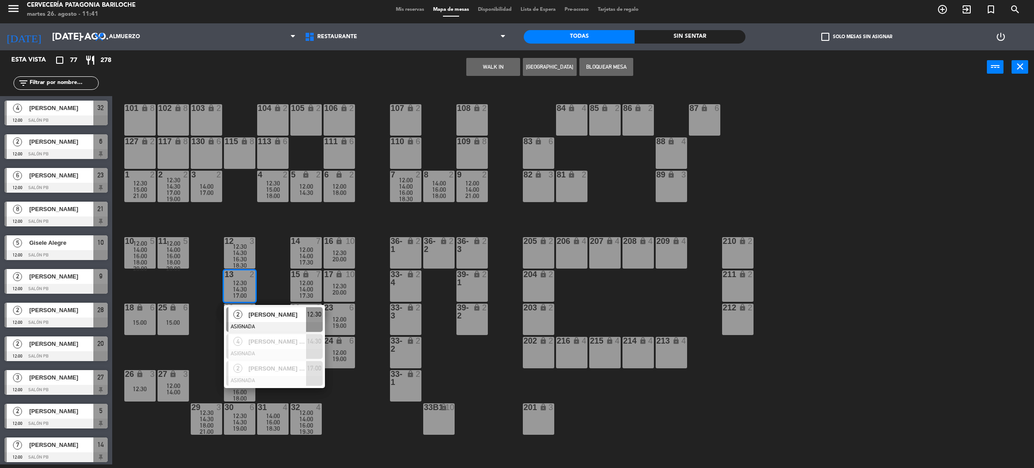
click at [346, 409] on div "101 lock 8 102 lock 8 104 lock 2 105 lock 2 106 lock 2 103 lock 2 107 lock 2 10…" at bounding box center [578, 278] width 911 height 380
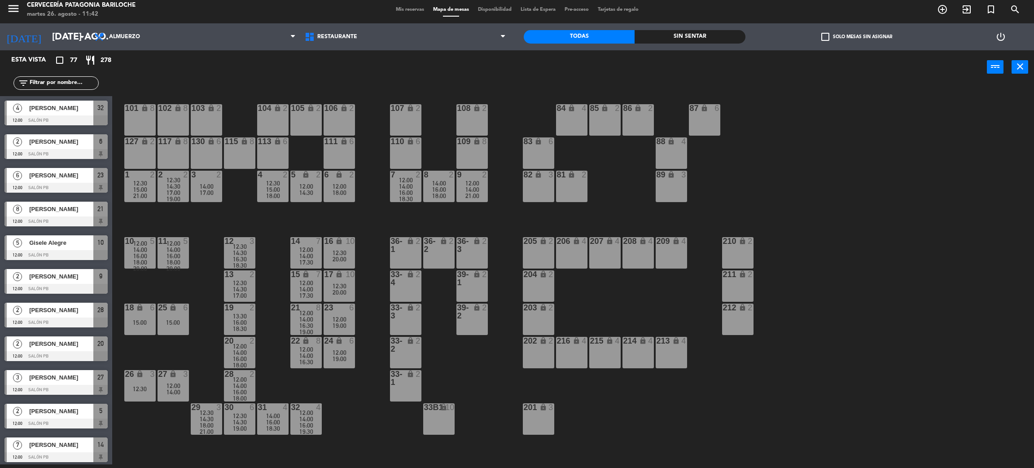
click at [229, 92] on div "101 lock 8 102 lock 8 104 lock 2 105 lock 2 106 lock 2 103 lock 2 107 lock 2 10…" at bounding box center [578, 278] width 911 height 380
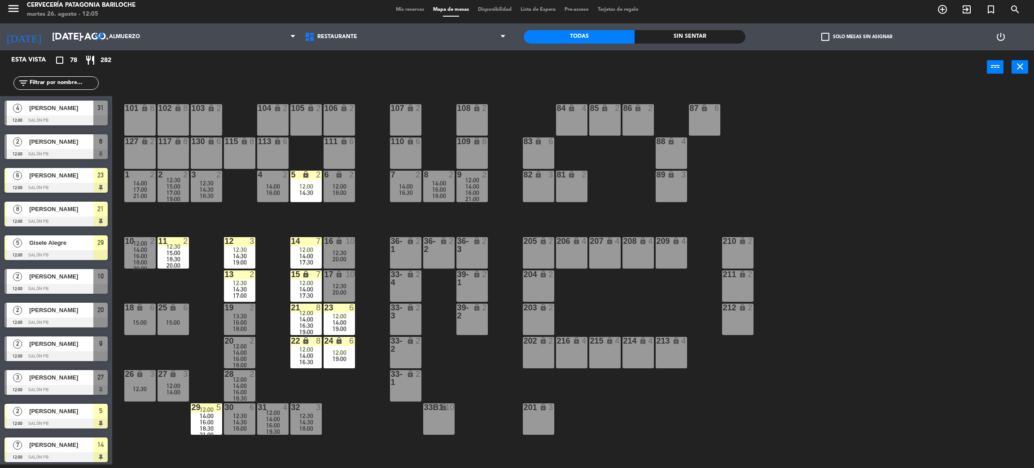
click at [79, 80] on input "text" at bounding box center [64, 83] width 70 height 10
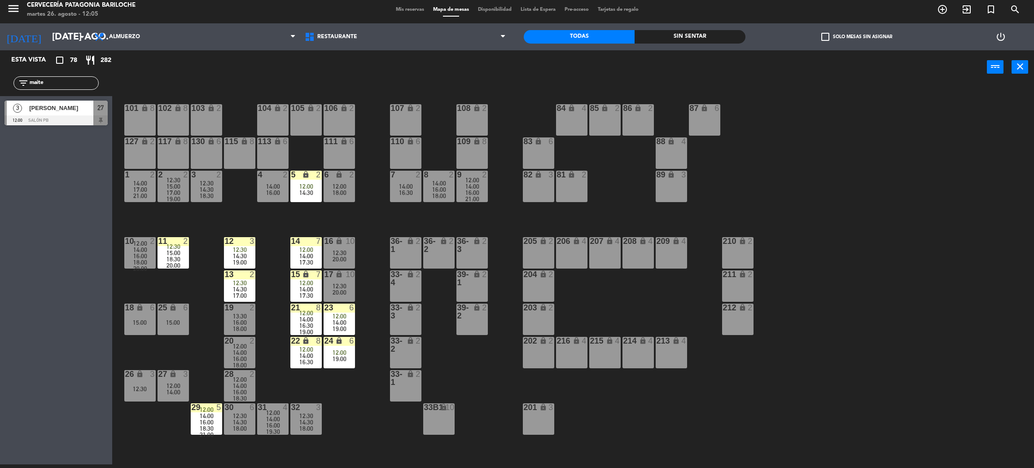
type input "maite"
click at [57, 118] on div at bounding box center [55, 120] width 103 height 10
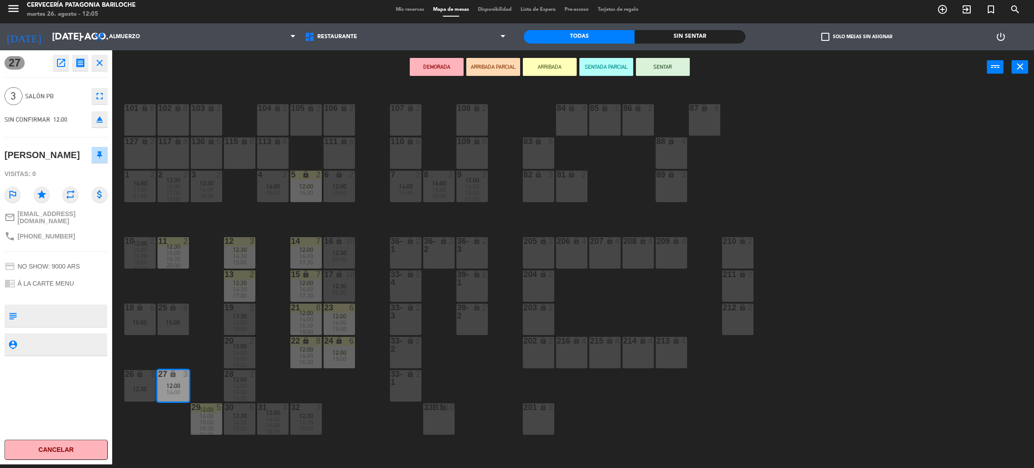
click at [556, 68] on button "ARRIBADA" at bounding box center [550, 67] width 54 height 18
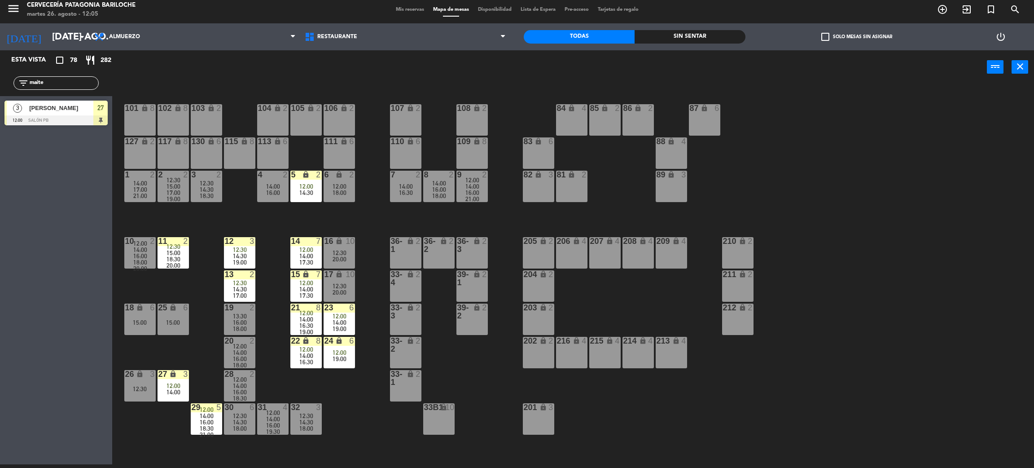
click at [33, 118] on div at bounding box center [55, 120] width 103 height 10
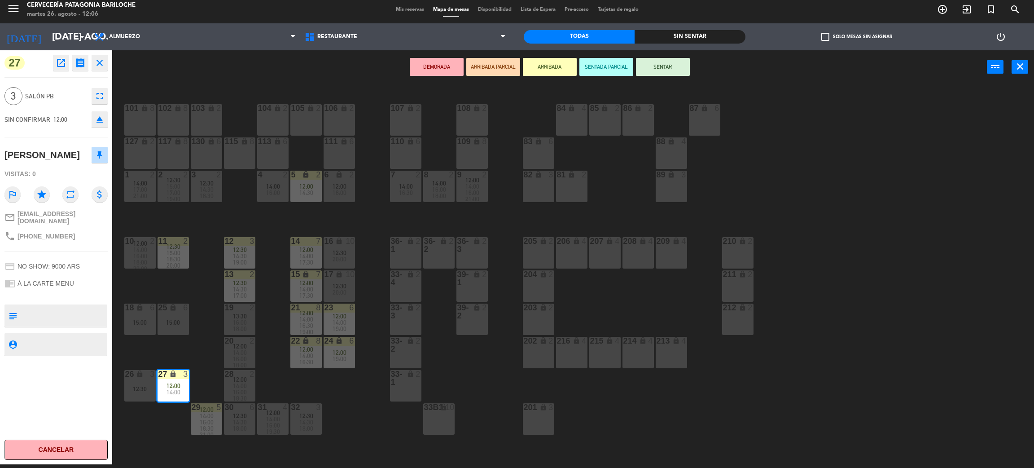
click at [661, 63] on button "SENTAR" at bounding box center [663, 67] width 54 height 18
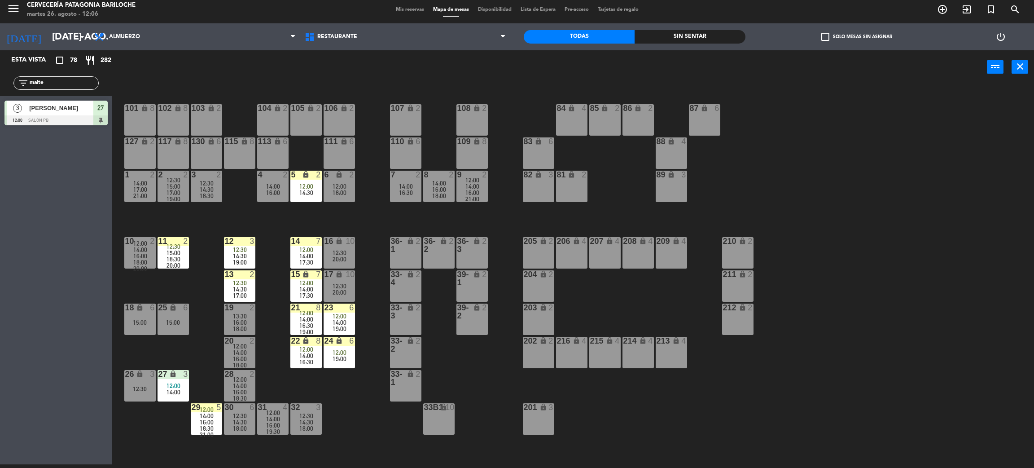
click at [76, 70] on div "filter_list maite" at bounding box center [56, 83] width 112 height 26
click at [82, 82] on input "maite" at bounding box center [64, 83] width 70 height 10
type input "[PERSON_NAME]"
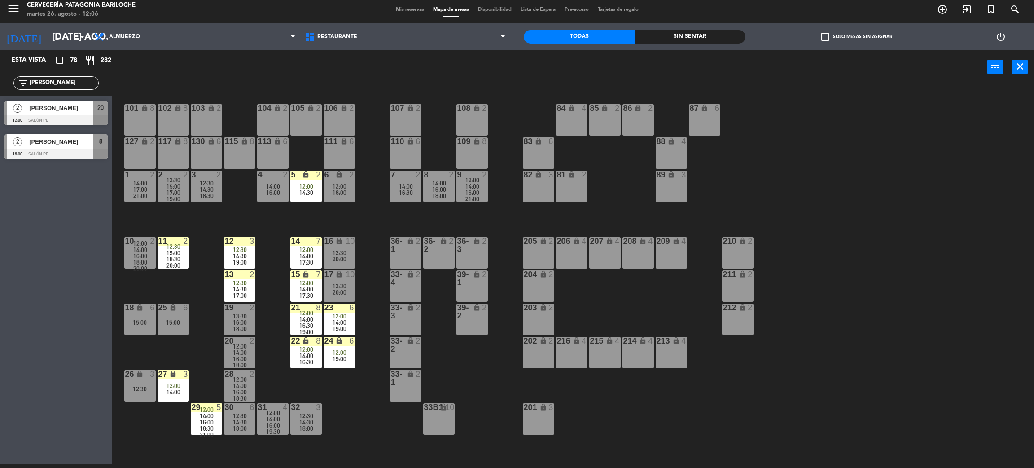
click at [27, 306] on div "Esta vista crop_square 78 restaurant 282 filter_list [PERSON_NAME] 2 [PERSON_NA…" at bounding box center [56, 257] width 112 height 414
click at [53, 113] on div "[PERSON_NAME]" at bounding box center [60, 108] width 65 height 15
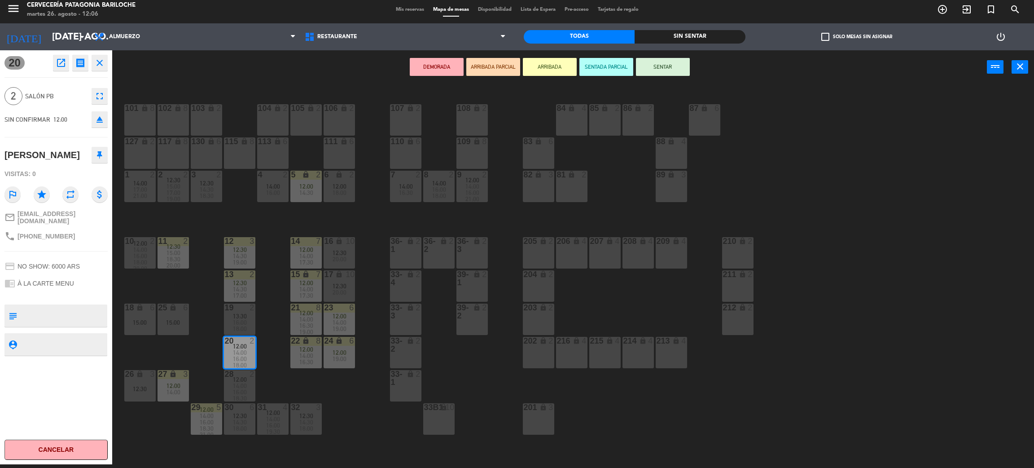
click at [678, 68] on button "SENTAR" at bounding box center [663, 67] width 54 height 18
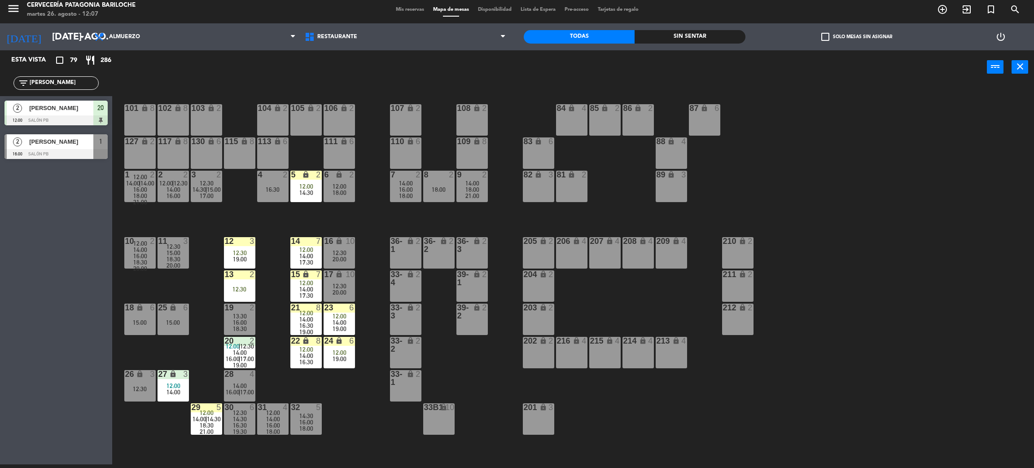
click at [59, 78] on input "[PERSON_NAME]" at bounding box center [64, 83] width 70 height 10
type input "c"
type input "pere"
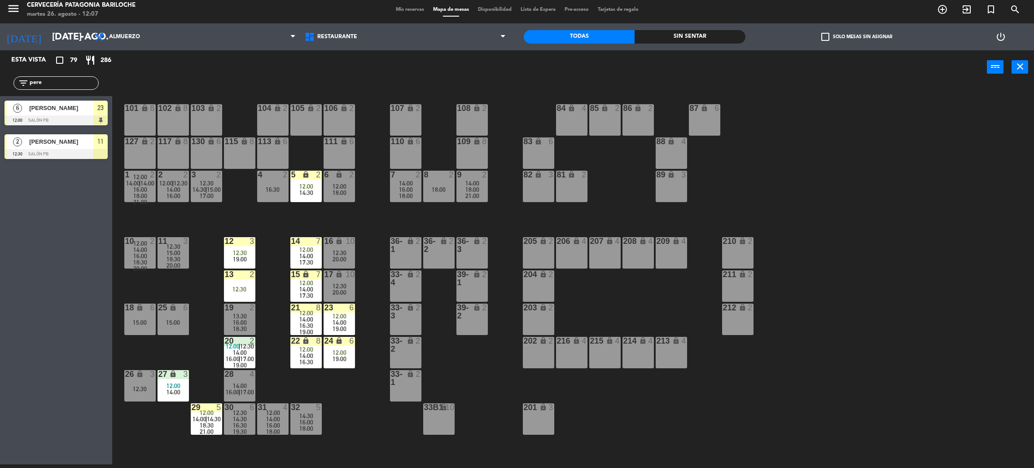
click at [41, 278] on div "Esta vista crop_square 79 restaurant 286 filter_list pere 6 [PERSON_NAME] 12:00…" at bounding box center [56, 257] width 112 height 414
click at [54, 104] on span "[PERSON_NAME]" at bounding box center [61, 107] width 64 height 9
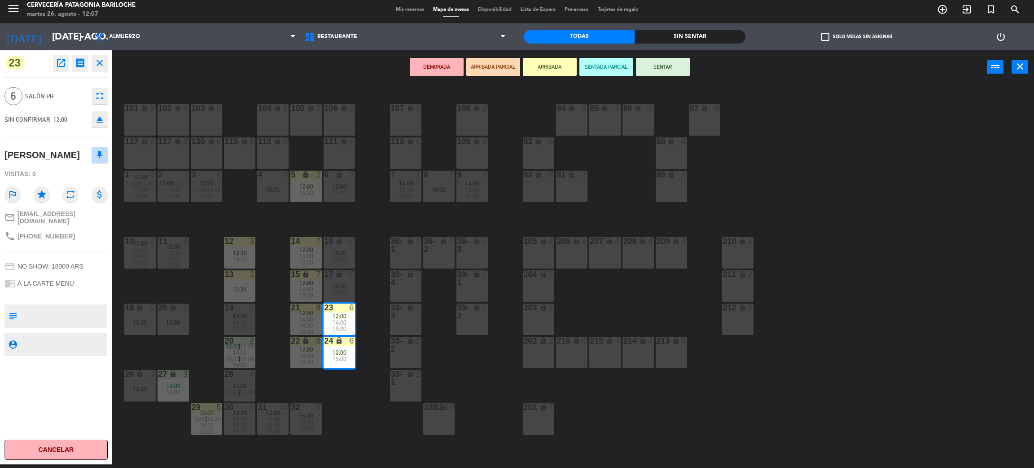
click at [685, 68] on button "SENTAR" at bounding box center [663, 67] width 54 height 18
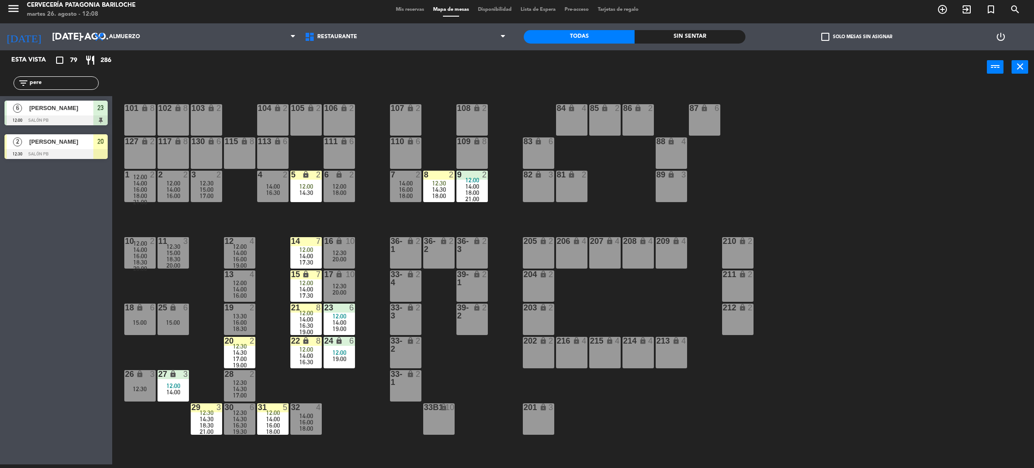
click at [59, 82] on input "pere" at bounding box center [64, 83] width 70 height 10
type input "diego"
click at [90, 232] on div "Esta vista crop_square 79 restaurant 286 filter_list diego 8 [PERSON_NAME] 12:0…" at bounding box center [56, 257] width 112 height 414
click at [74, 101] on div "[PERSON_NAME]" at bounding box center [60, 108] width 65 height 15
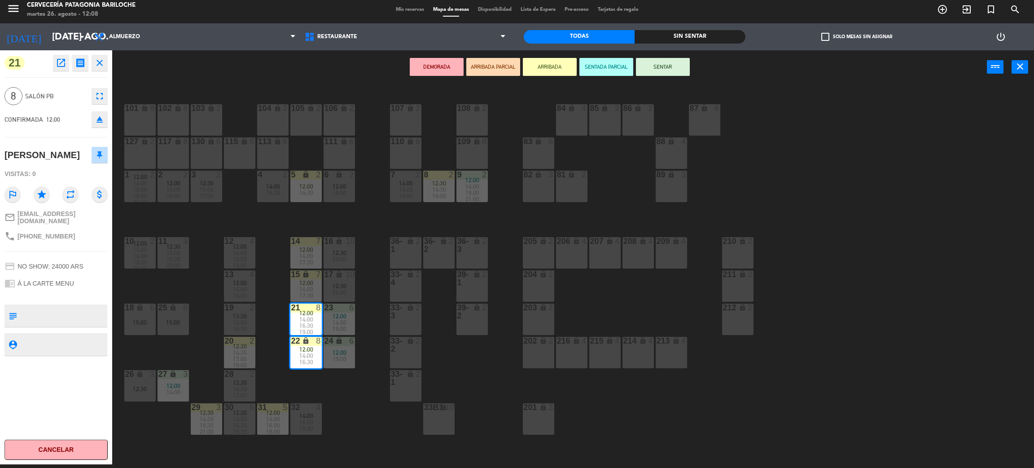
click at [662, 69] on button "SENTAR" at bounding box center [663, 67] width 54 height 18
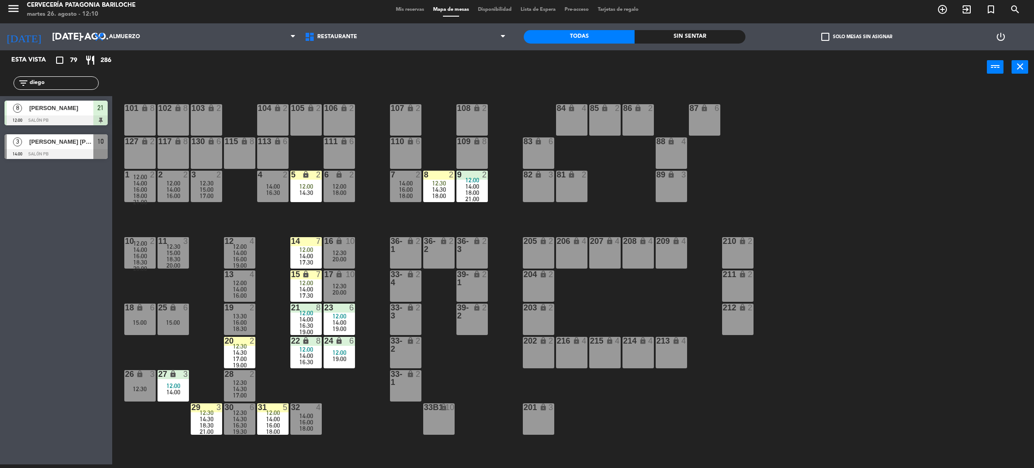
click at [47, 87] on input "diego" at bounding box center [64, 83] width 70 height 10
type input "tai"
click at [80, 187] on div "Esta vista crop_square 79 restaurant 286 filter_list tai 7 [PERSON_NAME] 12:00 …" at bounding box center [56, 257] width 112 height 414
click at [73, 110] on span "[PERSON_NAME]" at bounding box center [61, 107] width 64 height 9
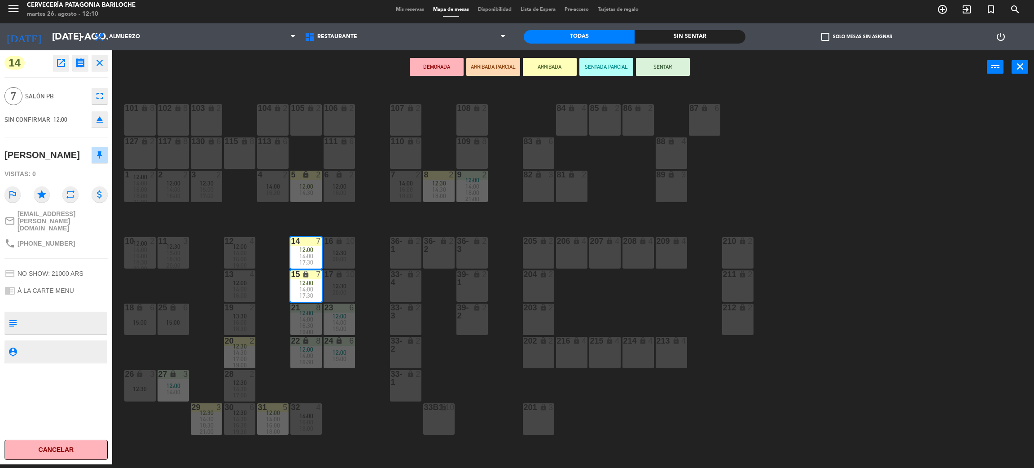
click at [679, 71] on button "SENTAR" at bounding box center [663, 67] width 54 height 18
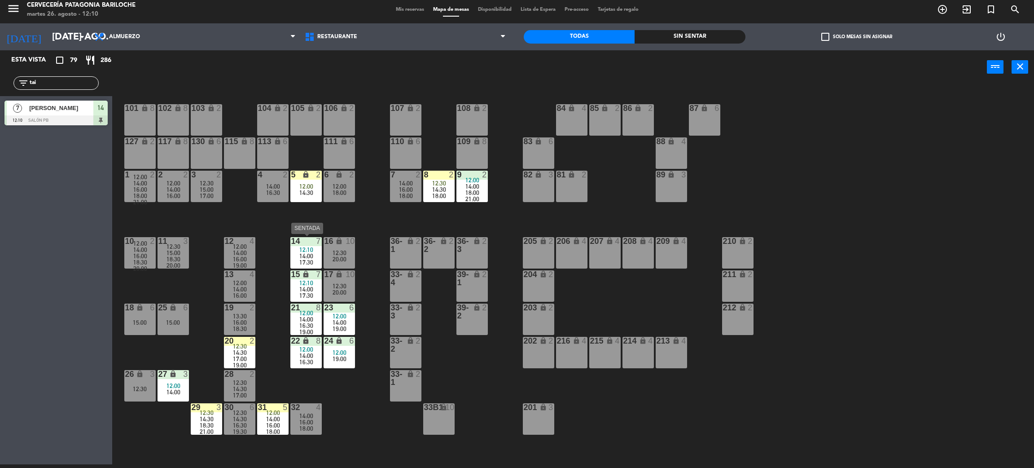
click at [295, 246] on div "12:10" at bounding box center [305, 249] width 31 height 6
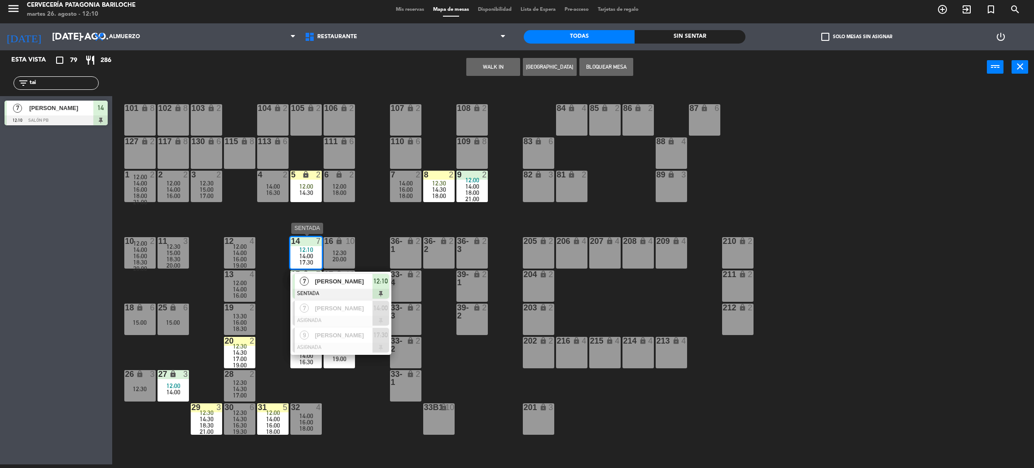
click at [322, 285] on span "[PERSON_NAME]" at bounding box center [343, 280] width 57 height 9
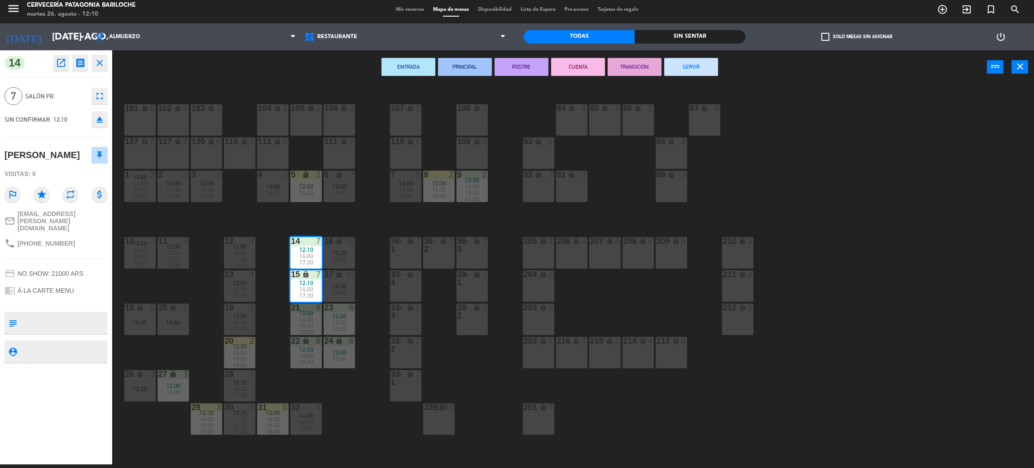
click at [307, 317] on span "14:00" at bounding box center [306, 318] width 14 height 7
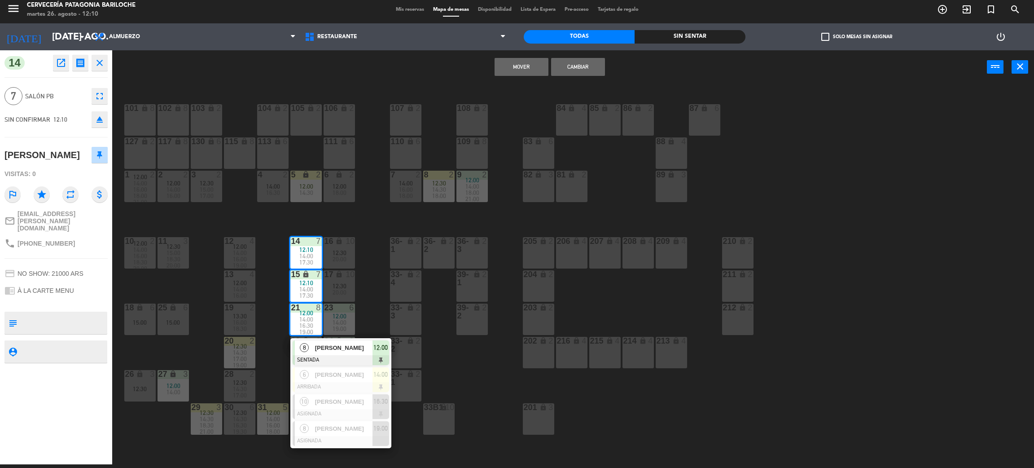
click at [423, 449] on div "101 lock 8 102 lock 8 104 lock 2 105 lock 2 106 lock 2 103 lock 2 107 lock 2 10…" at bounding box center [578, 278] width 911 height 380
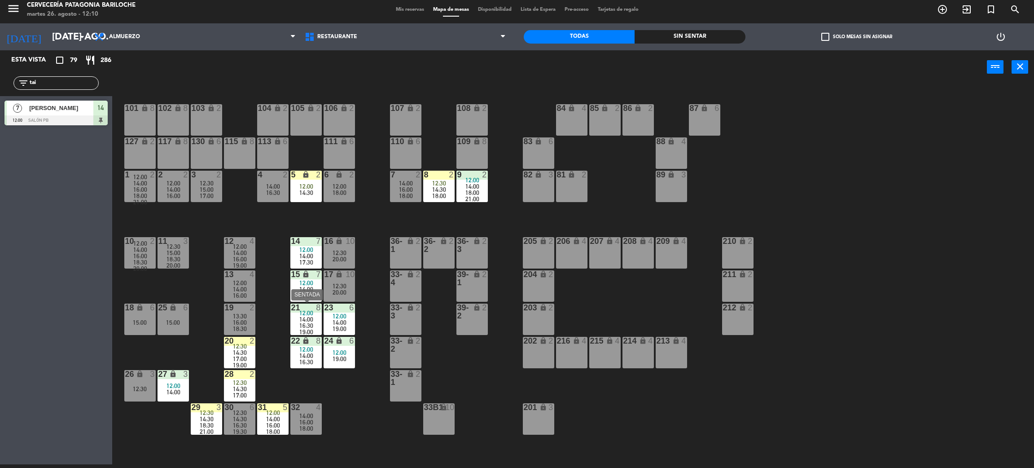
click at [307, 329] on span "19:00" at bounding box center [306, 331] width 14 height 7
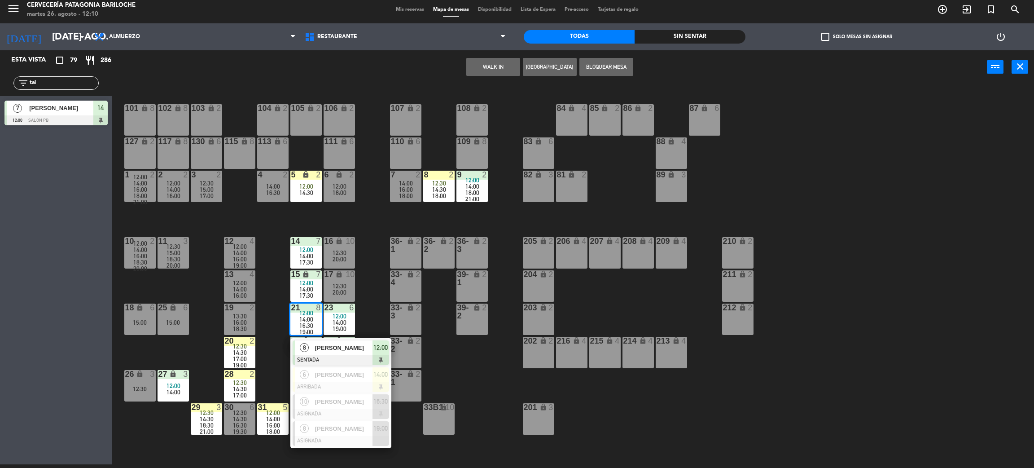
click at [412, 428] on div "101 lock 8 102 lock 8 104 lock 2 105 lock 2 106 lock 2 103 lock 2 107 lock 2 10…" at bounding box center [578, 278] width 911 height 380
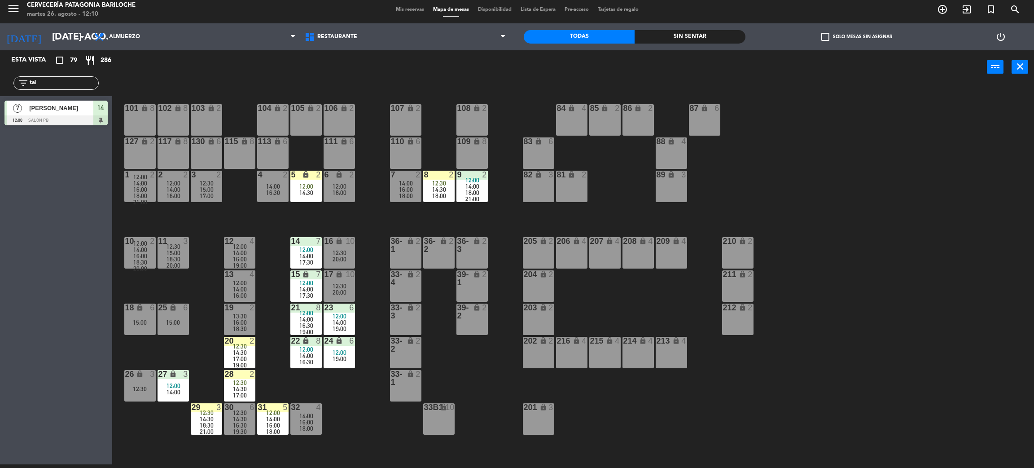
click at [305, 324] on span "16:30" at bounding box center [306, 325] width 14 height 7
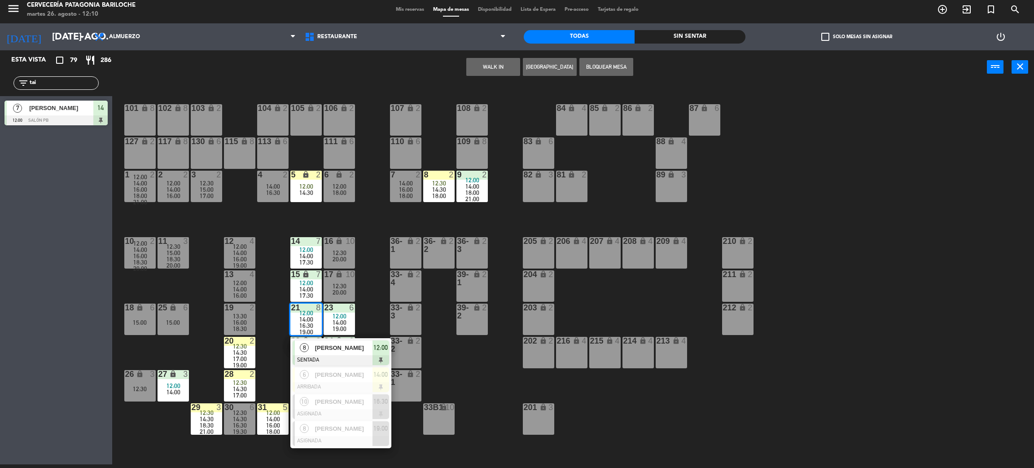
click at [308, 347] on div "8" at bounding box center [304, 347] width 19 height 15
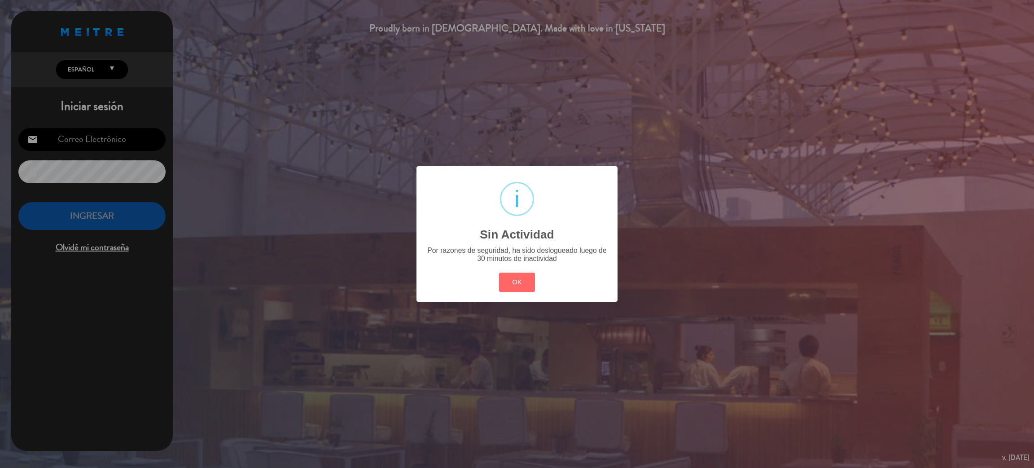
type input "[EMAIL_ADDRESS][DOMAIN_NAME]"
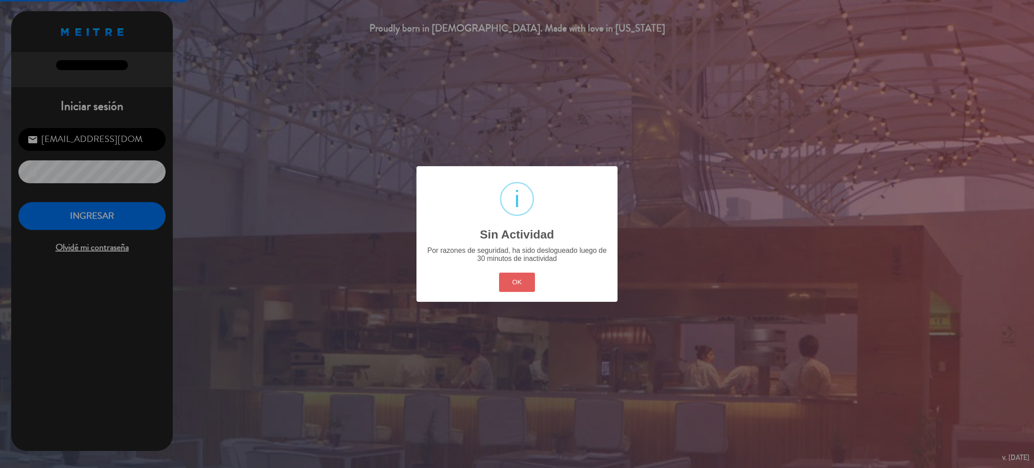
click at [502, 284] on button "OK" at bounding box center [517, 281] width 36 height 19
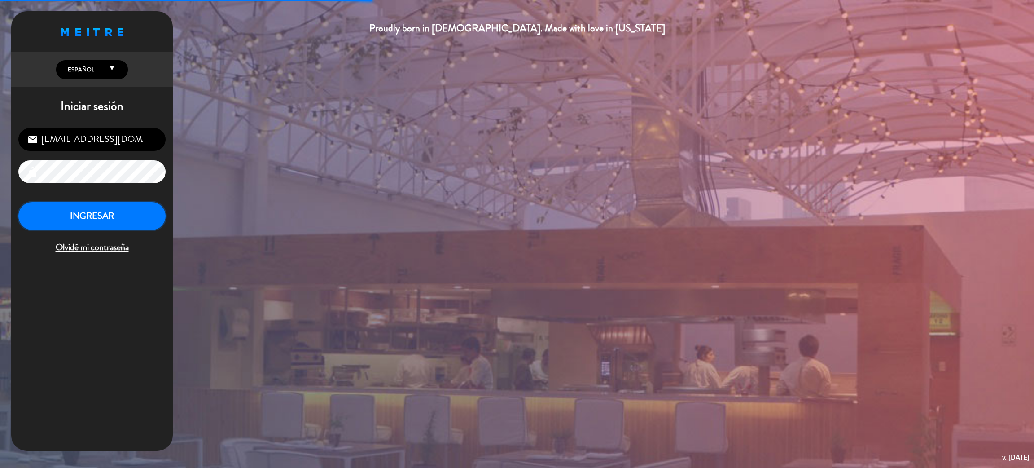
click at [92, 210] on button "INGRESAR" at bounding box center [91, 216] width 147 height 28
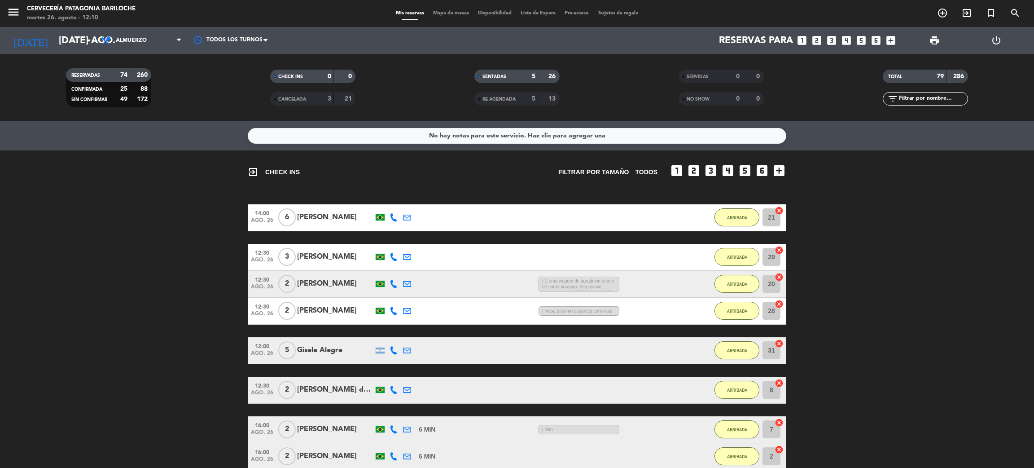
click at [456, 12] on span "Mapa de mesas" at bounding box center [451, 13] width 45 height 5
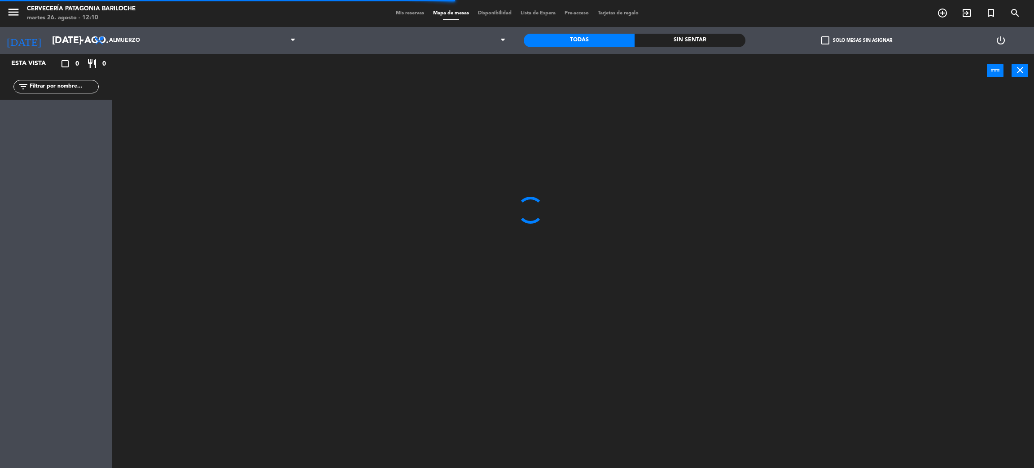
click at [61, 83] on input "text" at bounding box center [64, 87] width 70 height 10
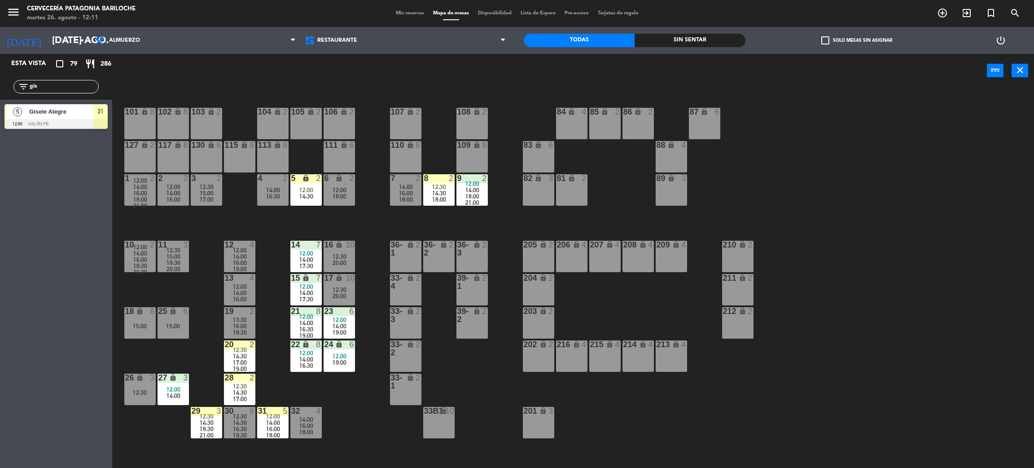
type input "gis"
click at [6, 234] on div "Esta vista crop_square 79 restaurant 286 filter_list gis 5 [PERSON_NAME] 12:00 …" at bounding box center [56, 261] width 112 height 414
click at [67, 108] on span "Gisele Alegre" at bounding box center [61, 111] width 64 height 9
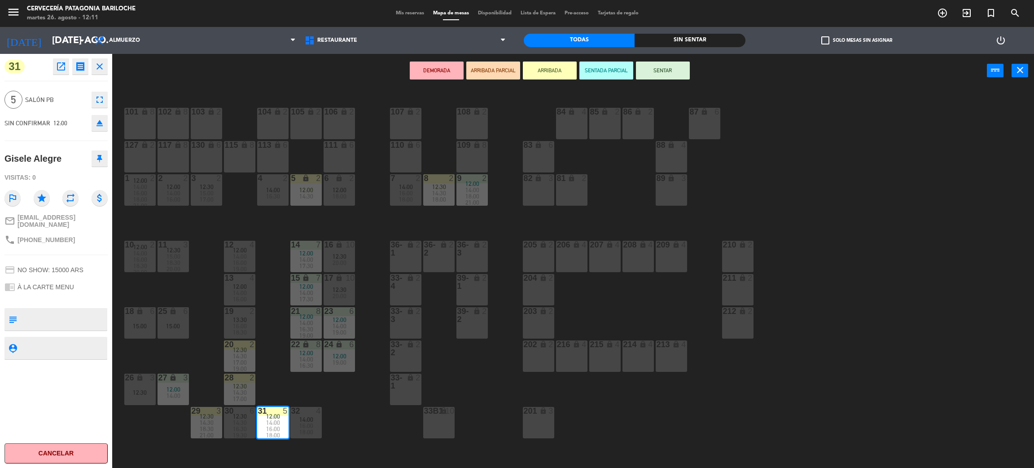
click at [659, 68] on button "SENTAR" at bounding box center [663, 70] width 54 height 18
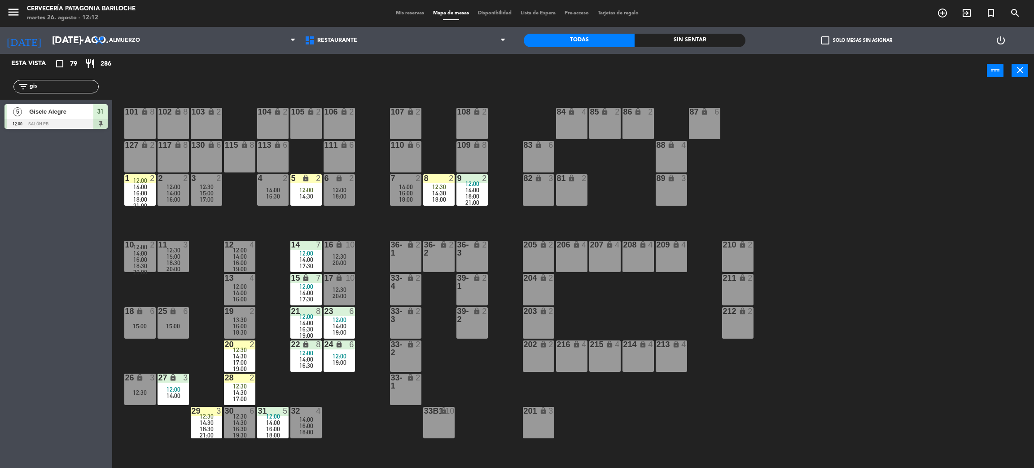
click at [90, 85] on input "gis" at bounding box center [64, 87] width 70 height 10
type input "pat"
click at [63, 259] on div "Esta vista crop_square 79 restaurant 286 filter_list pat 2 [PERSON_NAME] dos [P…" at bounding box center [56, 261] width 112 height 414
click at [64, 123] on div at bounding box center [55, 124] width 103 height 10
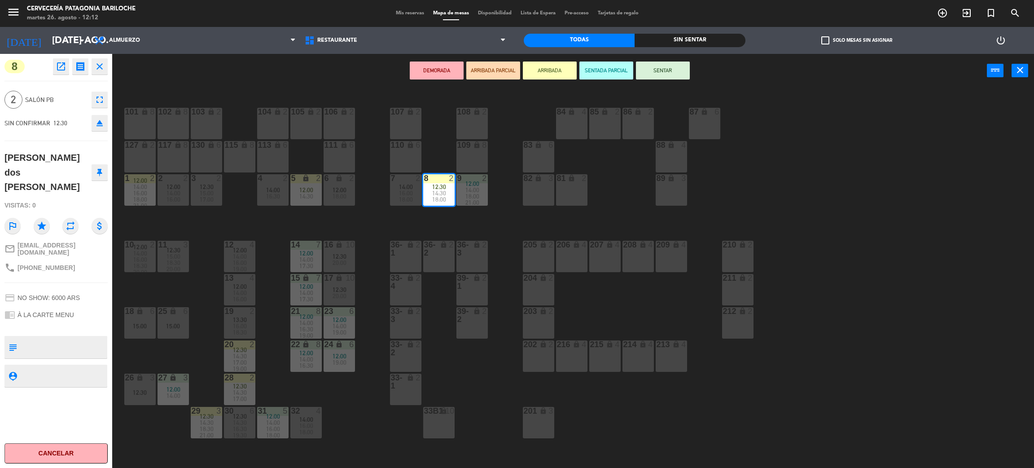
click at [644, 73] on button "SENTAR" at bounding box center [663, 70] width 54 height 18
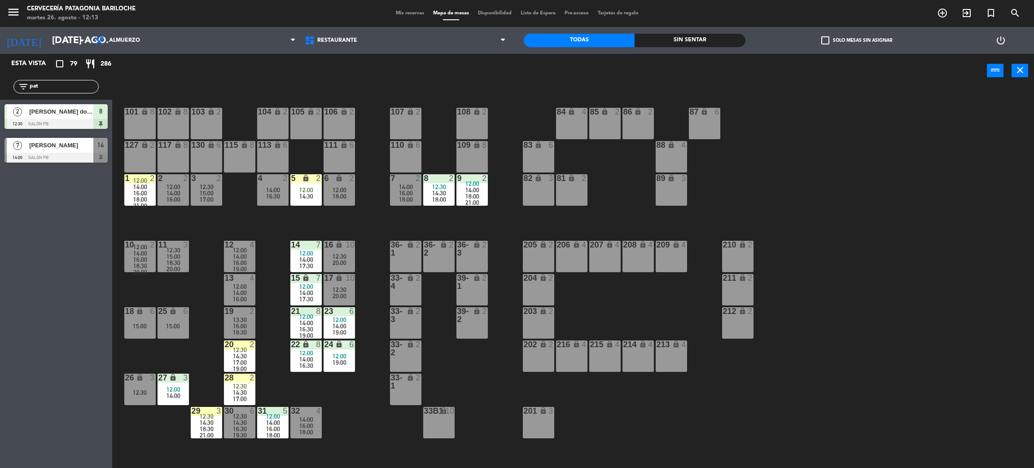
click at [59, 83] on input "pat" at bounding box center [64, 87] width 70 height 10
type input "danie"
click at [57, 301] on div "Esta vista crop_square 79 restaurant 286 filter_list danie 2 [PERSON_NAME] 12:3…" at bounding box center [56, 261] width 112 height 414
click at [71, 119] on div at bounding box center [55, 124] width 103 height 10
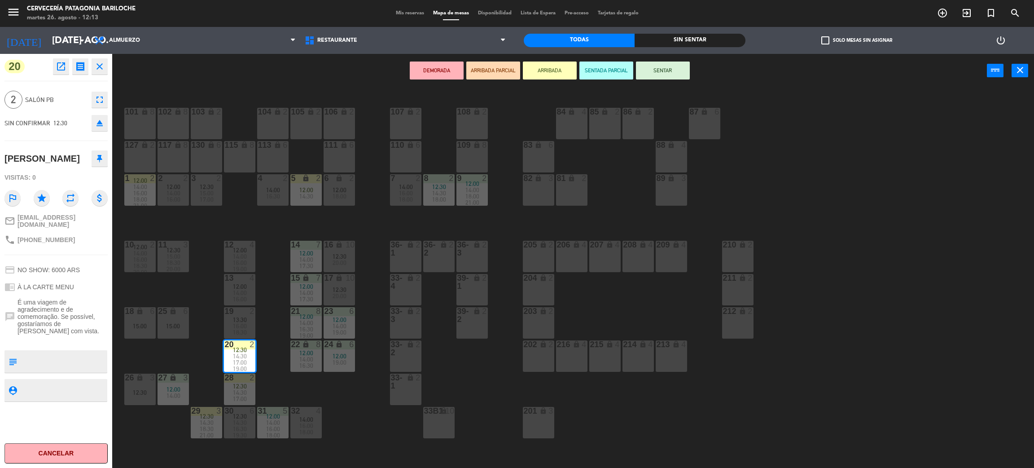
click at [363, 434] on div "101 lock 8 102 lock 8 104 lock 2 105 lock 2 106 lock 2 103 lock 2 107 lock 2 10…" at bounding box center [578, 282] width 911 height 380
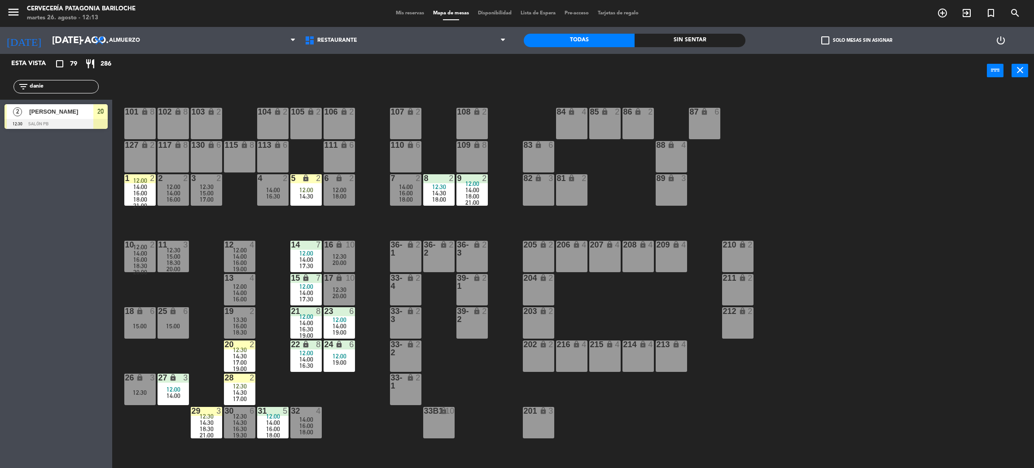
click at [245, 352] on span "14:30" at bounding box center [240, 355] width 14 height 7
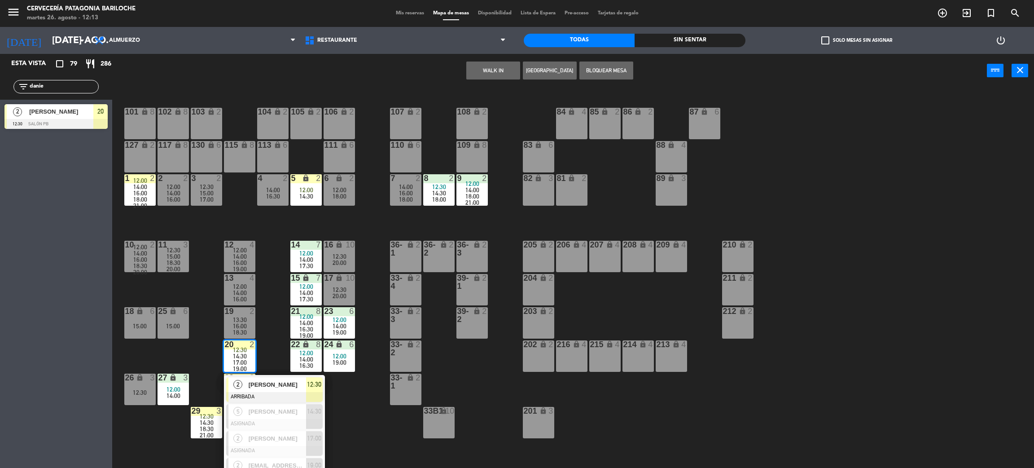
click at [280, 389] on span "[PERSON_NAME]" at bounding box center [277, 384] width 57 height 9
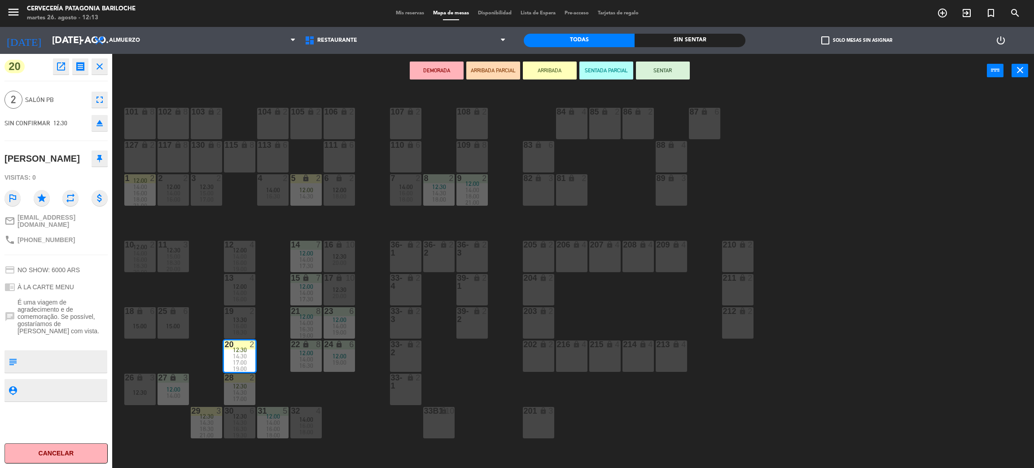
click at [670, 67] on button "SENTAR" at bounding box center [663, 70] width 54 height 18
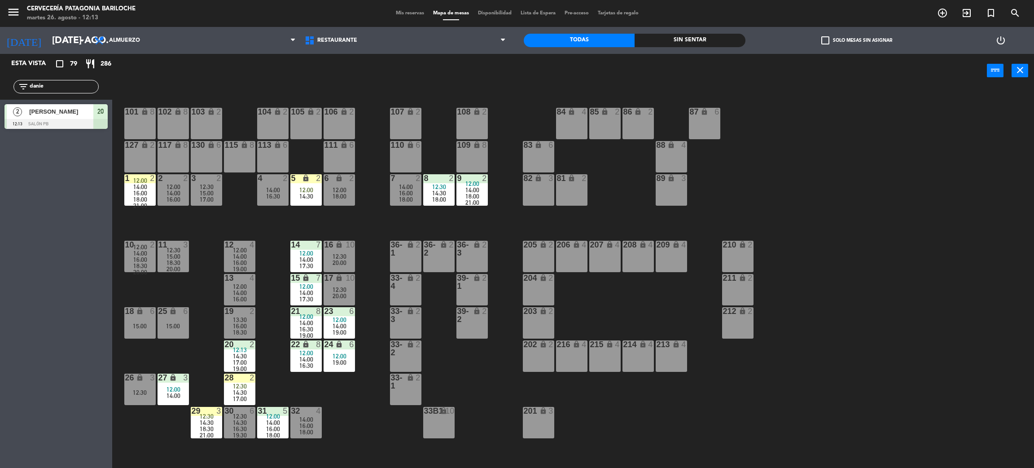
click at [249, 385] on div "12:30" at bounding box center [239, 386] width 31 height 6
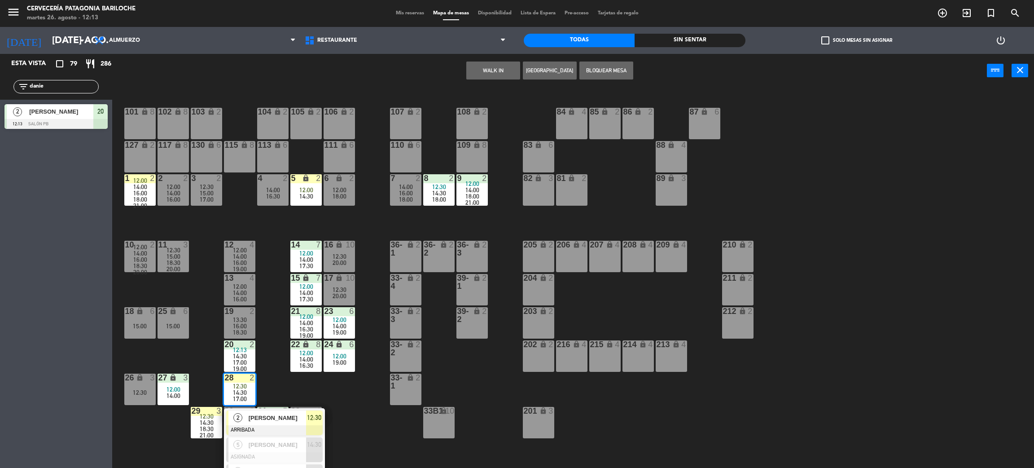
click at [362, 416] on div "101 lock 8 102 lock 8 104 lock 2 105 lock 2 106 lock 2 103 lock 2 107 lock 2 10…" at bounding box center [578, 282] width 911 height 380
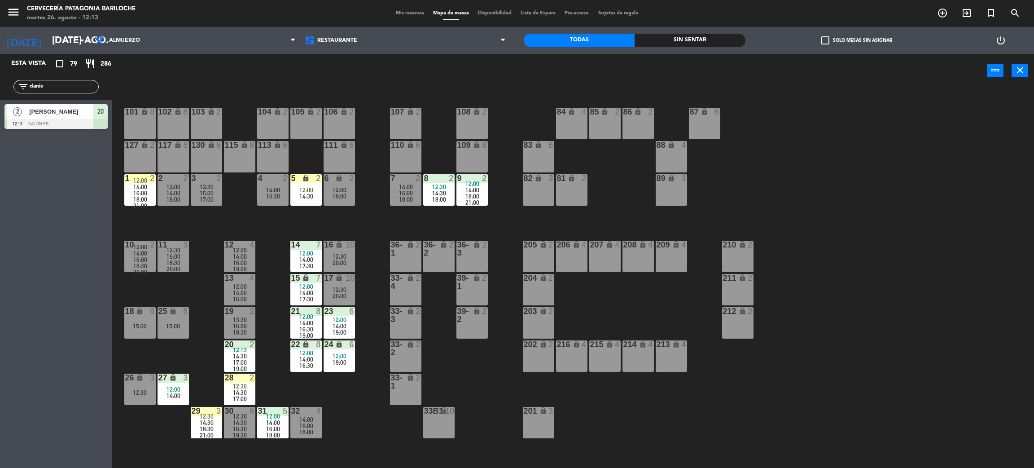
click at [468, 194] on span "18:00" at bounding box center [472, 196] width 14 height 7
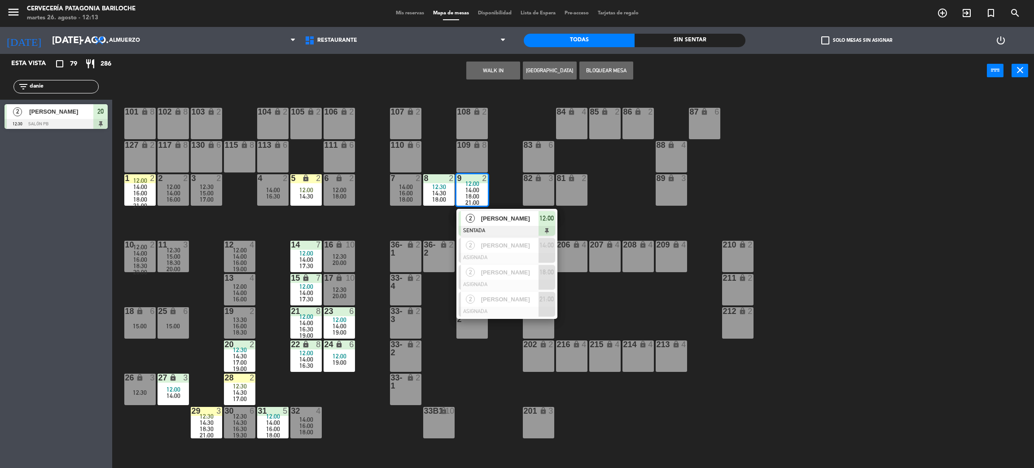
click at [627, 221] on div "101 lock 8 102 lock 8 104 lock 2 105 lock 2 106 lock 2 103 lock 2 107 lock 2 10…" at bounding box center [578, 282] width 911 height 380
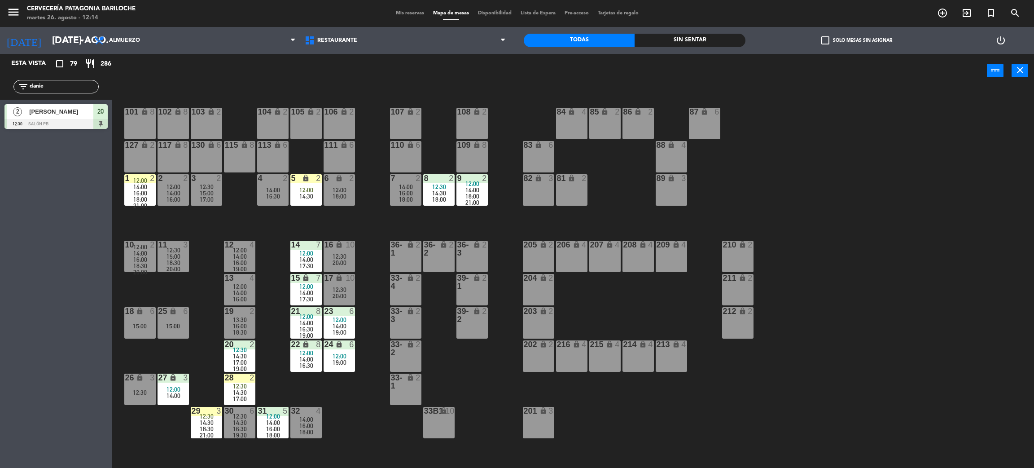
click at [55, 82] on input "danie" at bounding box center [64, 87] width 70 height 10
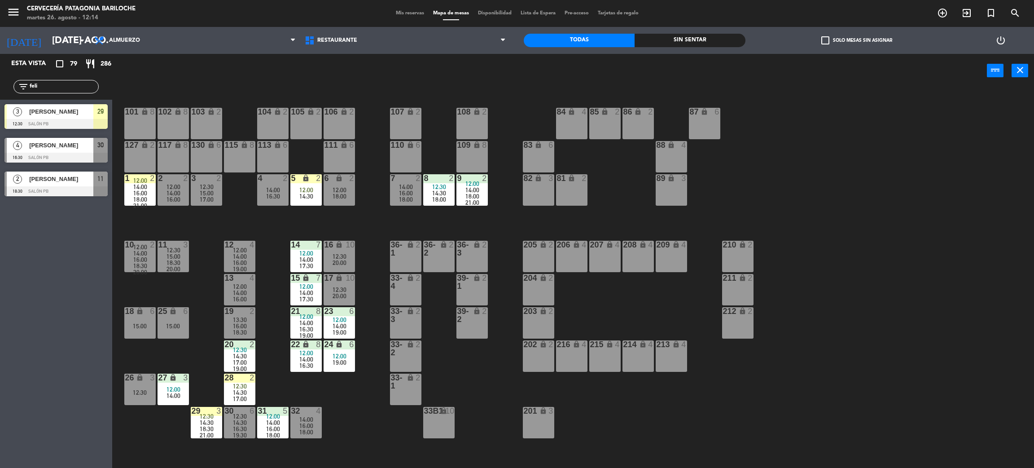
type input "feli"
click at [62, 261] on div "Esta vista crop_square 79 restaurant 286 filter_list feli 3 [PERSON_NAME] 12:30…" at bounding box center [56, 261] width 112 height 414
click at [66, 115] on span "[PERSON_NAME]" at bounding box center [61, 111] width 64 height 9
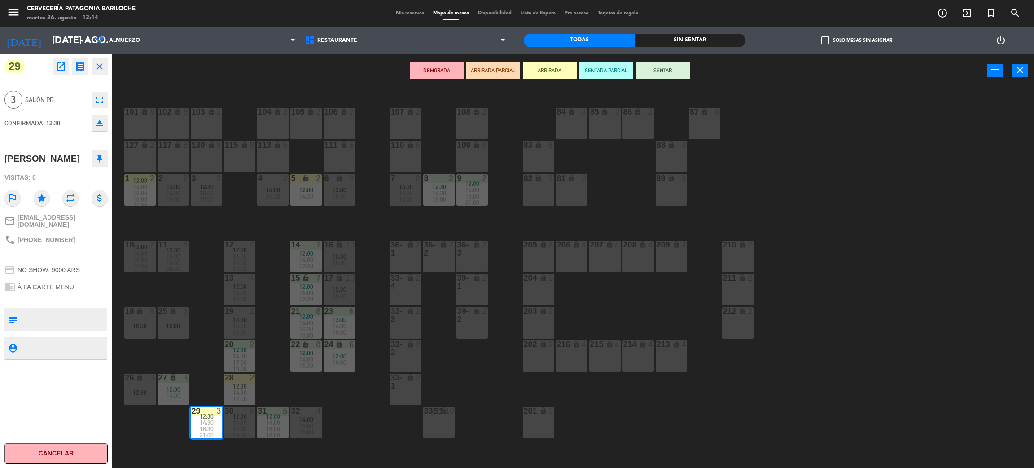
click at [650, 70] on button "SENTAR" at bounding box center [663, 70] width 54 height 18
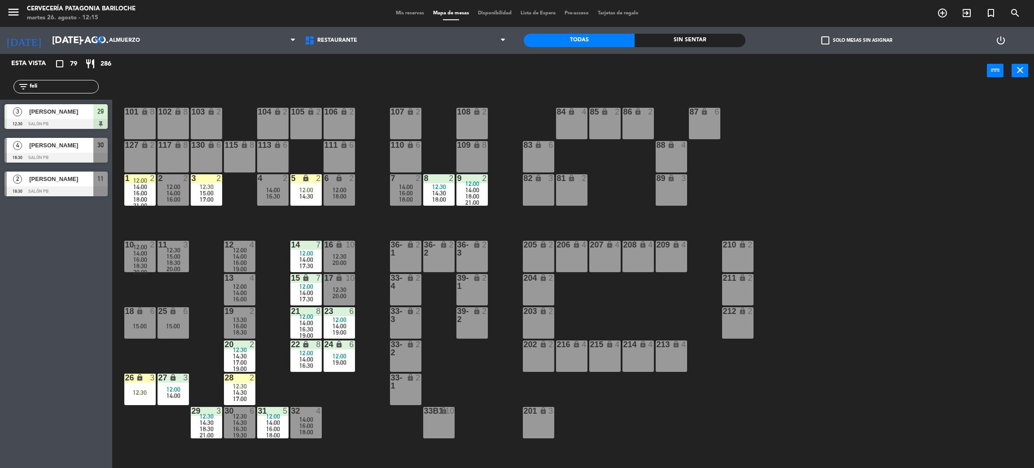
click at [66, 89] on input "feli" at bounding box center [64, 87] width 70 height 10
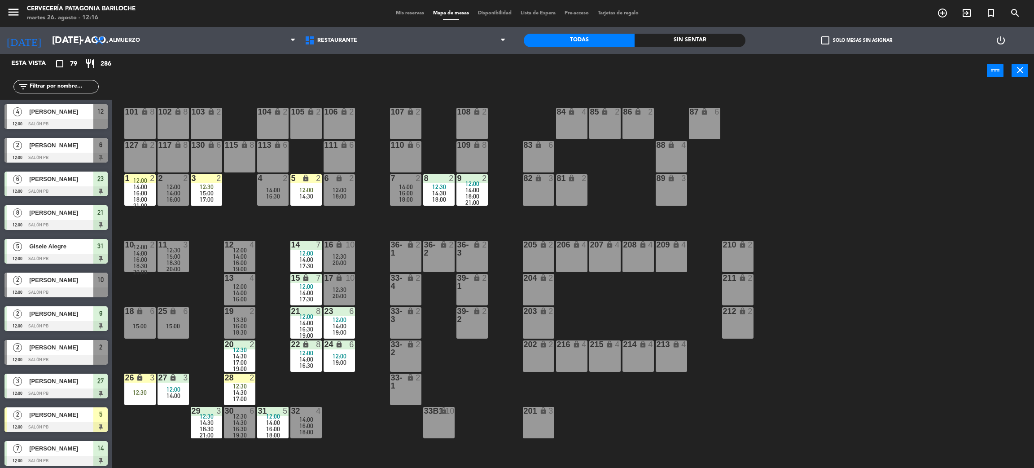
click at [82, 88] on input "text" at bounding box center [64, 87] width 70 height 10
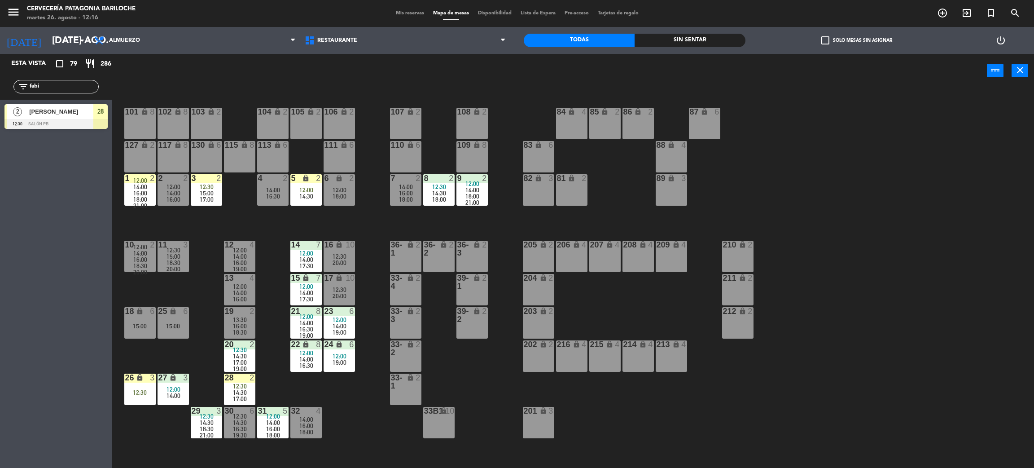
type input "fabi"
click at [42, 236] on div "Esta vista crop_square 79 restaurant 286 filter_list fabi 2 [PERSON_NAME] 12:30…" at bounding box center [56, 261] width 112 height 414
click at [48, 122] on div at bounding box center [55, 124] width 103 height 10
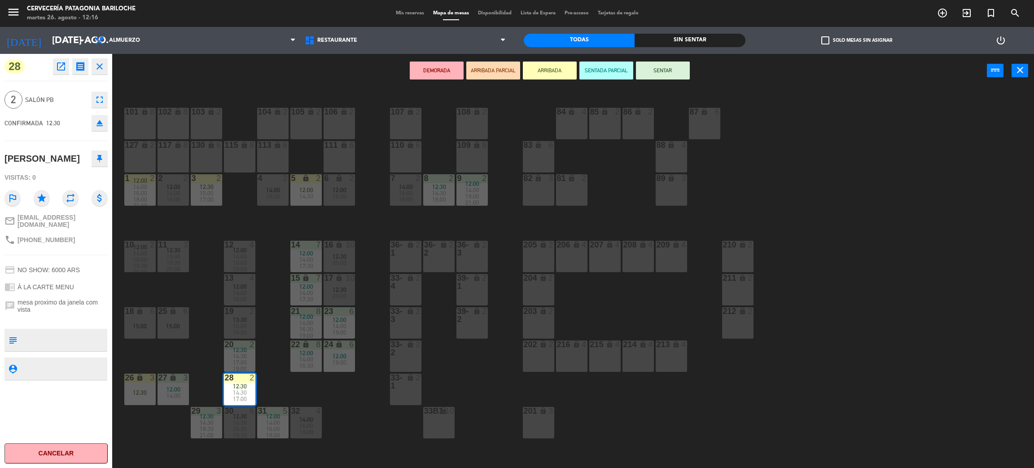
click at [266, 267] on div "101 lock 8 102 lock 8 104 lock 2 105 lock 2 106 lock 2 103 lock 2 107 lock 2 10…" at bounding box center [578, 282] width 911 height 380
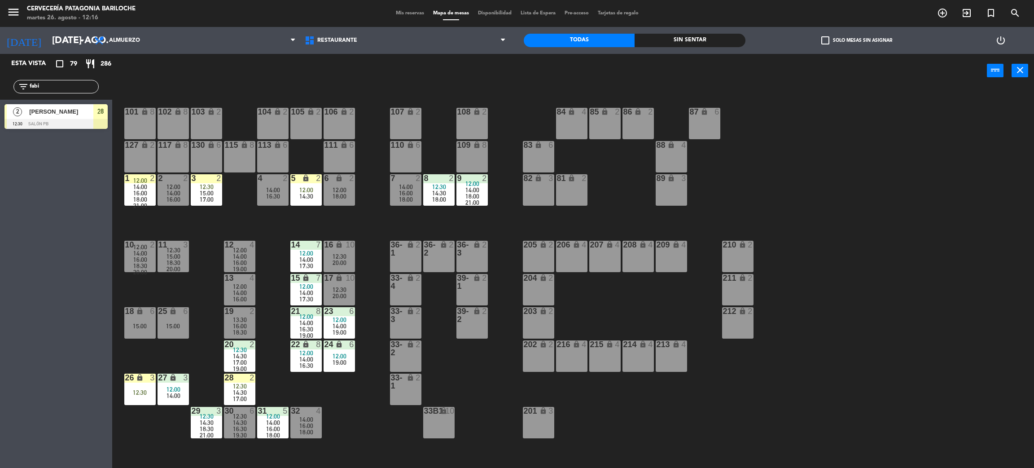
click at [249, 260] on div "16:00" at bounding box center [239, 262] width 31 height 6
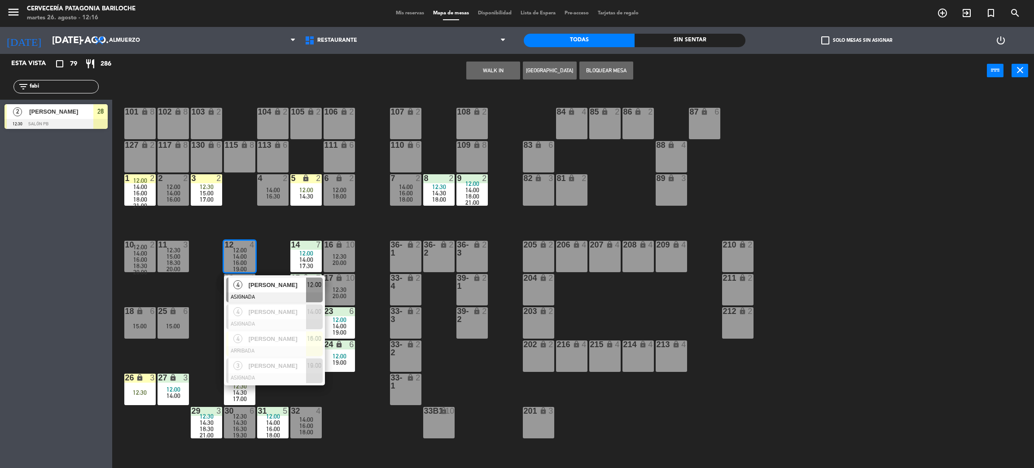
click at [272, 240] on div "101 lock 8 102 lock 8 104 lock 2 105 lock 2 106 lock 2 103 lock 2 107 lock 2 10…" at bounding box center [578, 282] width 911 height 380
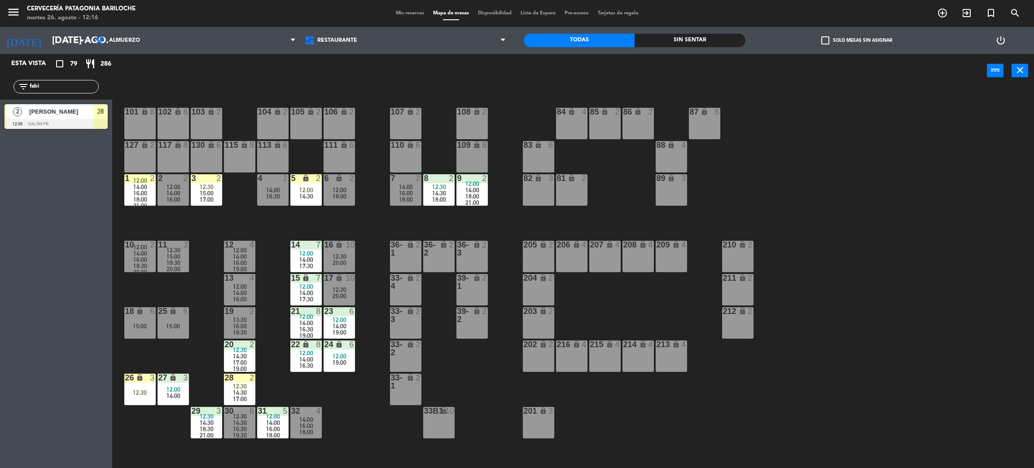
click at [246, 285] on span "12:00" at bounding box center [240, 286] width 14 height 7
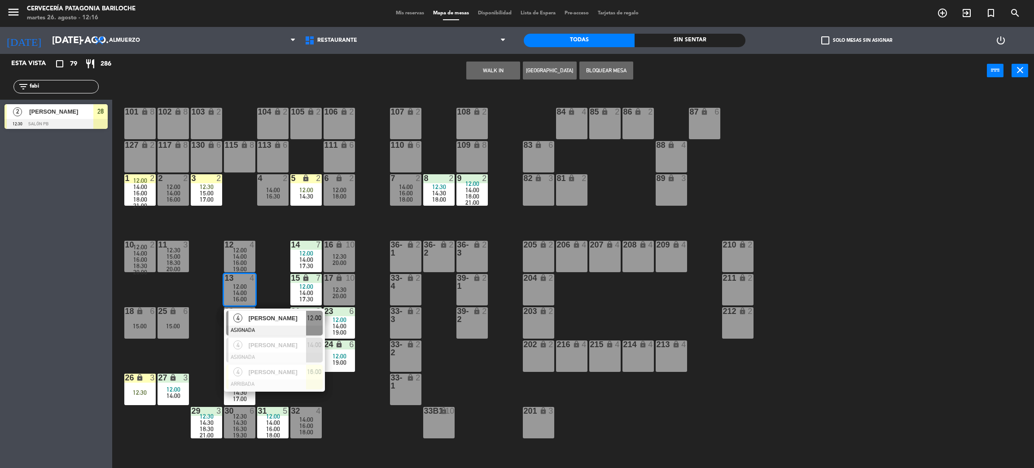
click at [280, 276] on div "101 lock 8 102 lock 8 104 lock 2 105 lock 2 106 lock 2 103 lock 2 107 lock 2 10…" at bounding box center [578, 282] width 911 height 380
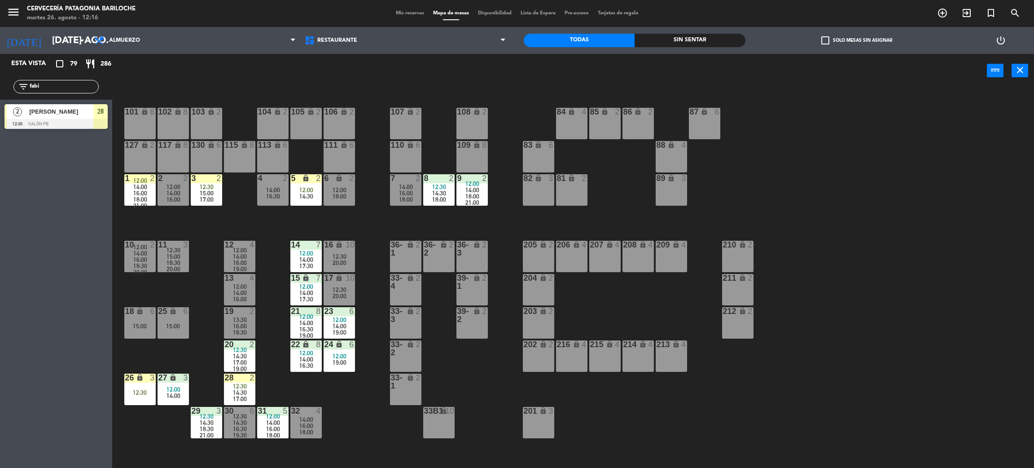
click at [254, 315] on div "19 2" at bounding box center [239, 311] width 31 height 9
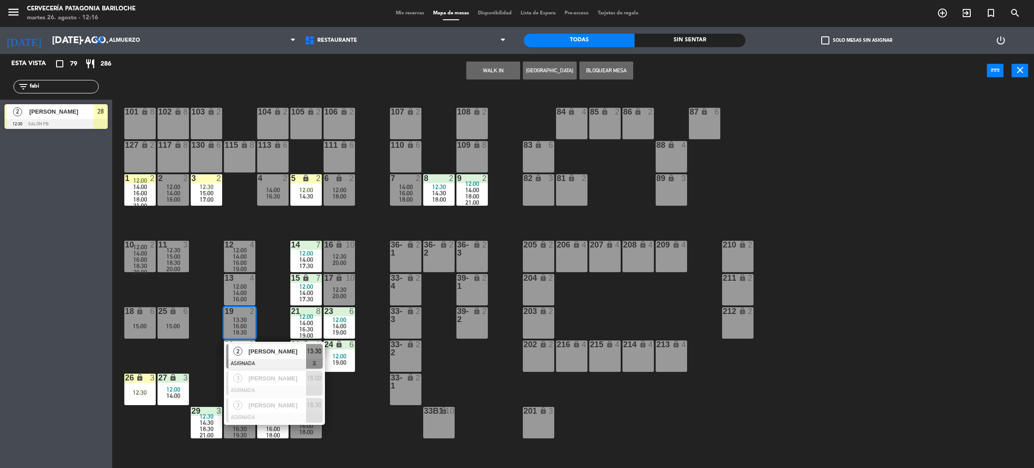
click at [271, 280] on div "101 lock 8 102 lock 8 104 lock 2 105 lock 2 106 lock 2 103 lock 2 107 lock 2 10…" at bounding box center [578, 282] width 911 height 380
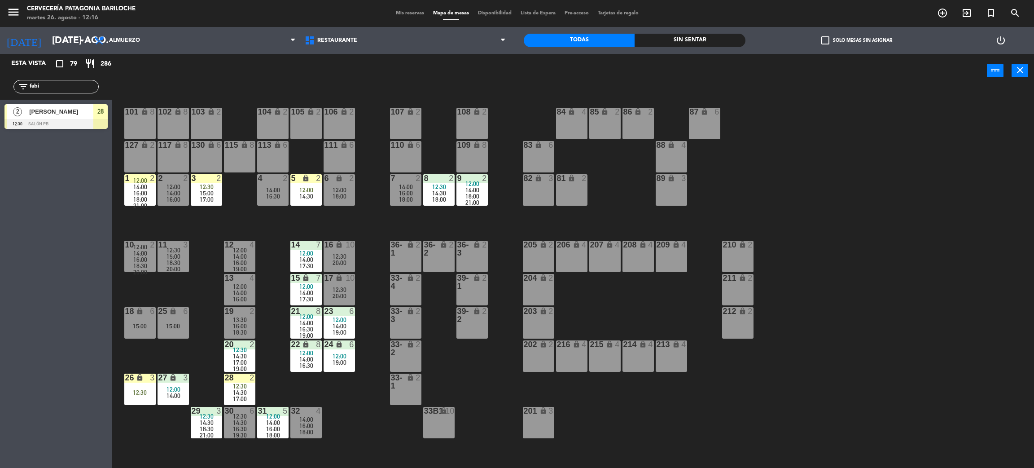
click at [240, 389] on span "14:30" at bounding box center [240, 392] width 14 height 7
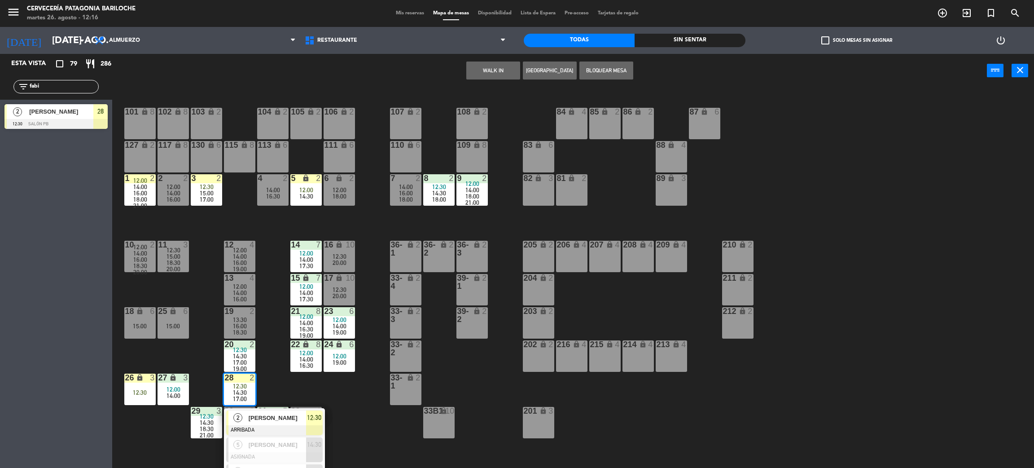
click at [271, 416] on span "[PERSON_NAME]" at bounding box center [277, 417] width 57 height 9
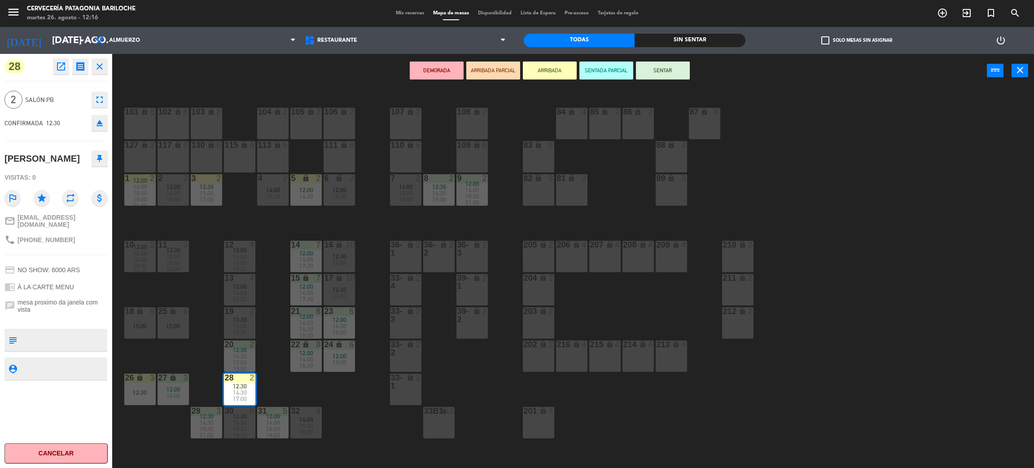
click at [409, 185] on span "14:00" at bounding box center [406, 186] width 14 height 7
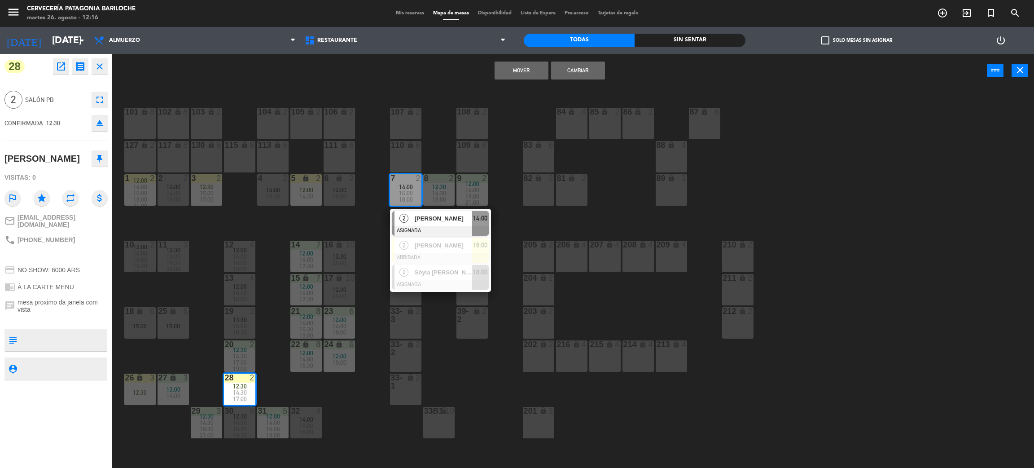
click at [530, 67] on button "Mover" at bounding box center [522, 70] width 54 height 18
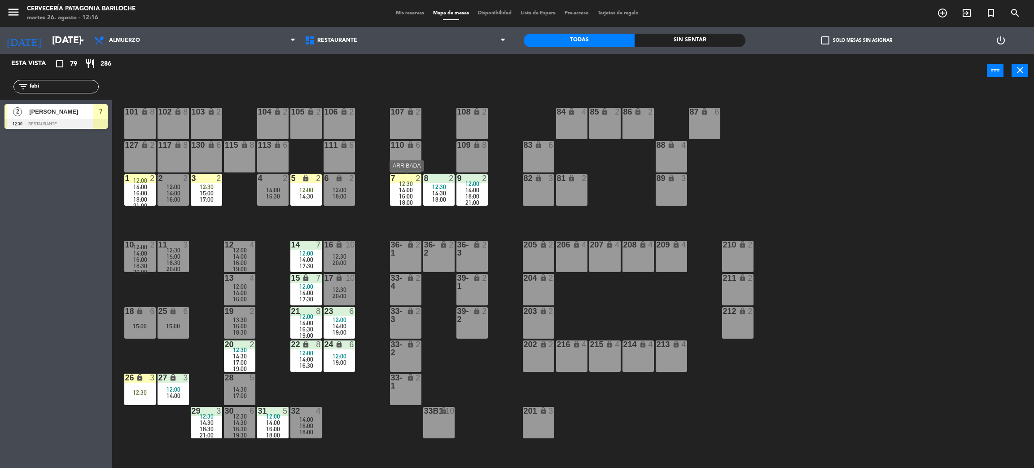
click at [405, 195] on span "16:00" at bounding box center [406, 196] width 14 height 7
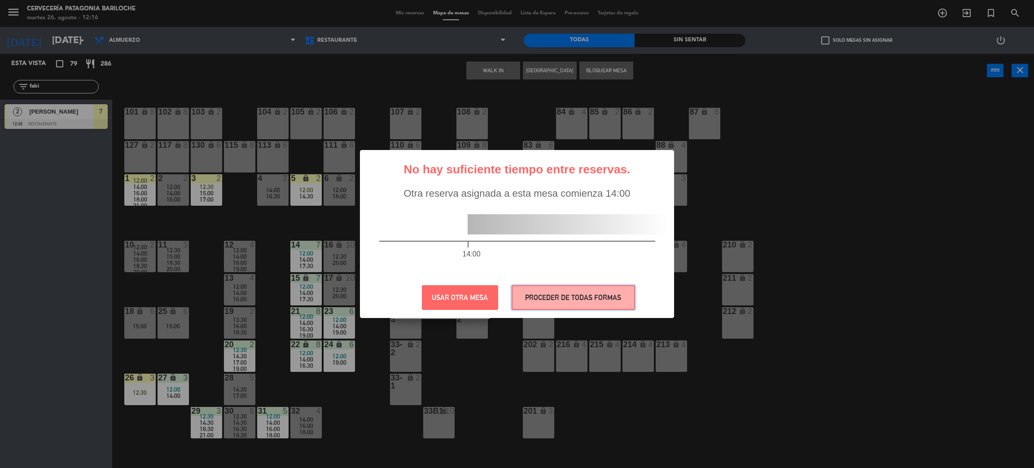
click at [529, 290] on button "PROCEDER DE TODAS FORMAS" at bounding box center [573, 297] width 123 height 25
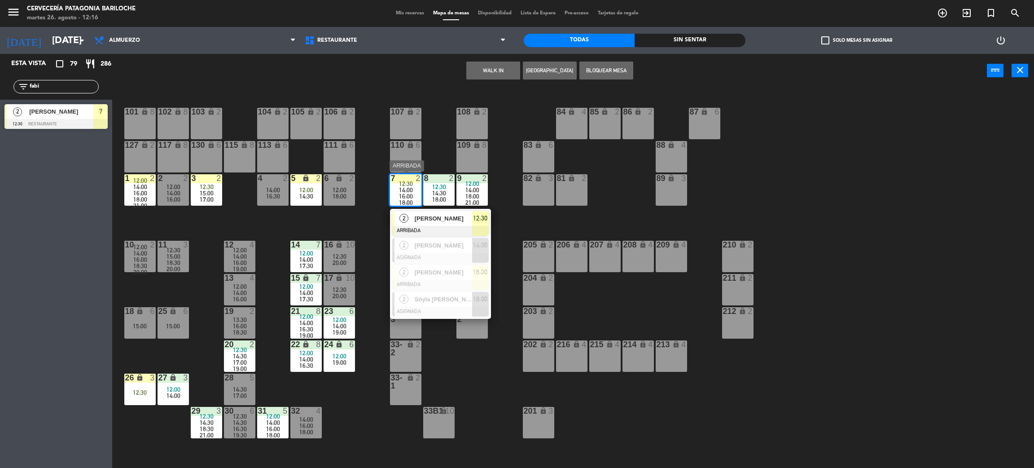
click at [423, 217] on span "[PERSON_NAME]" at bounding box center [443, 218] width 57 height 9
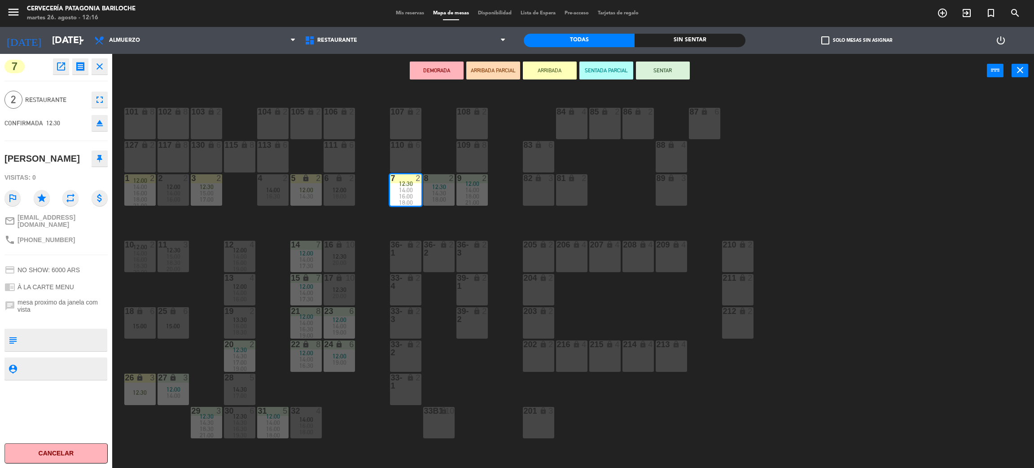
click at [661, 72] on button "SENTAR" at bounding box center [663, 70] width 54 height 18
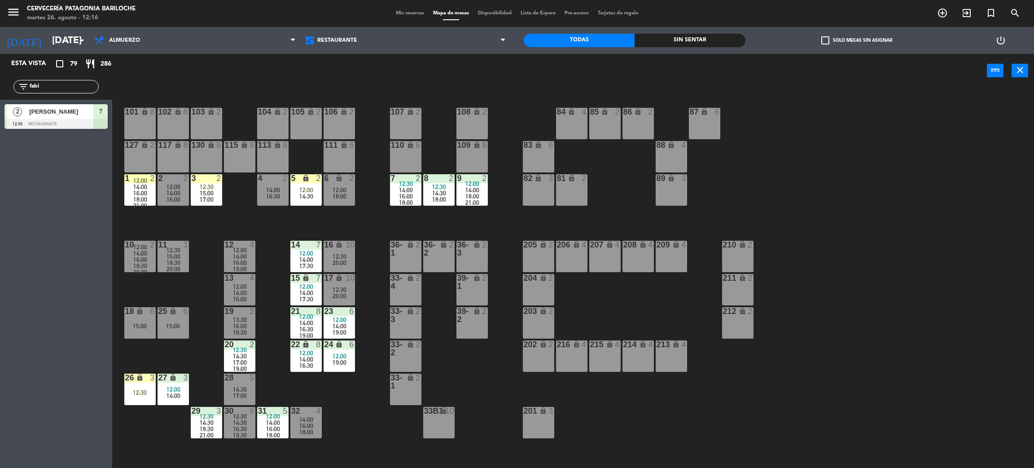
click at [79, 83] on input "fabi" at bounding box center [64, 87] width 70 height 10
type input "cata"
click at [44, 117] on div "[PERSON_NAME]" at bounding box center [60, 111] width 65 height 15
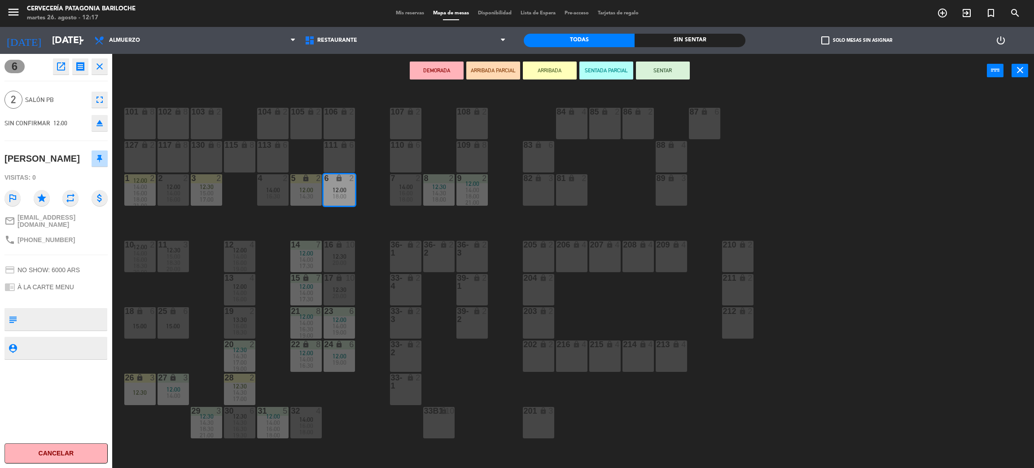
click at [675, 76] on button "SENTAR" at bounding box center [663, 70] width 54 height 18
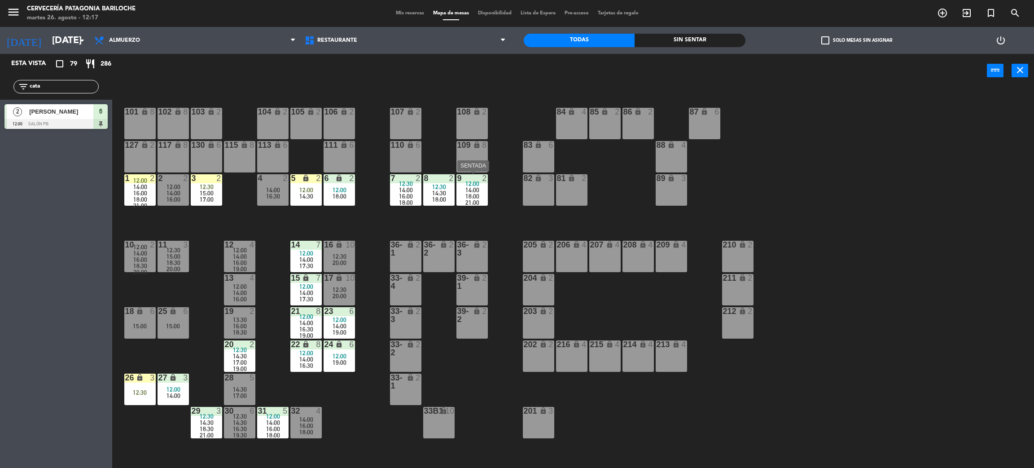
click at [481, 183] on div "12:00" at bounding box center [471, 183] width 31 height 6
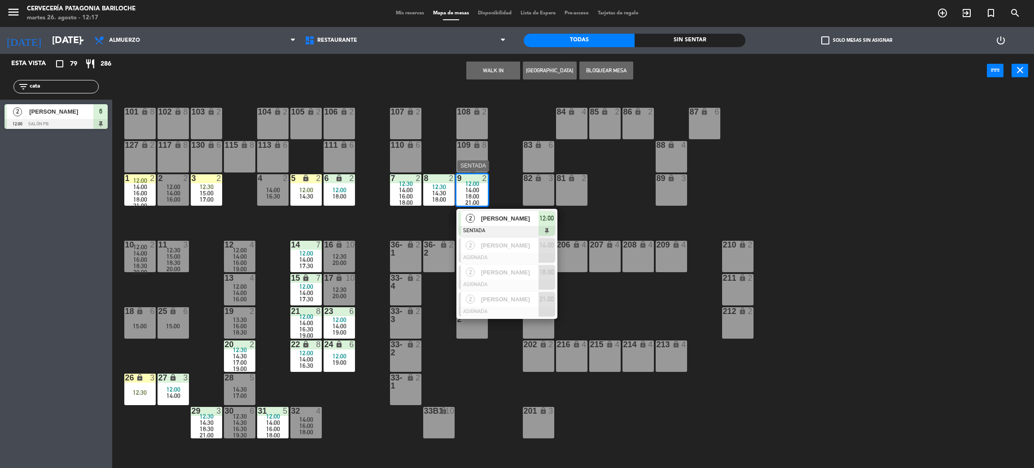
click at [514, 221] on span "[PERSON_NAME]" at bounding box center [509, 218] width 57 height 9
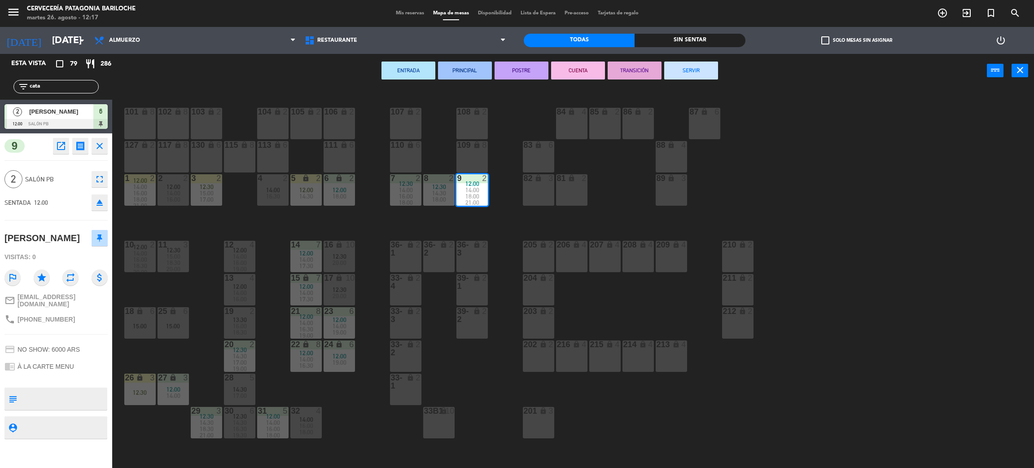
click at [539, 183] on div "82 lock 3" at bounding box center [538, 189] width 31 height 31
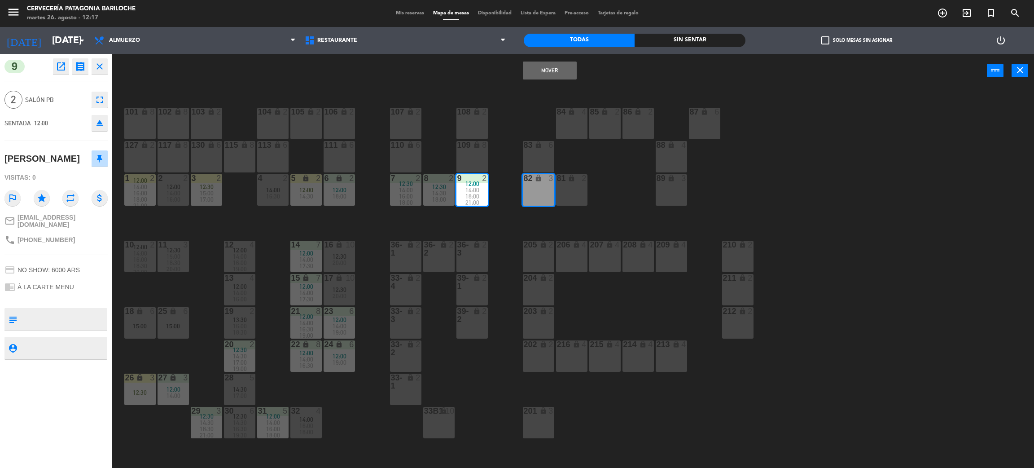
click at [521, 228] on div "101 lock 8 102 lock 8 104 lock 2 105 lock 2 106 lock 2 103 lock 2 107 lock 2 10…" at bounding box center [578, 282] width 911 height 380
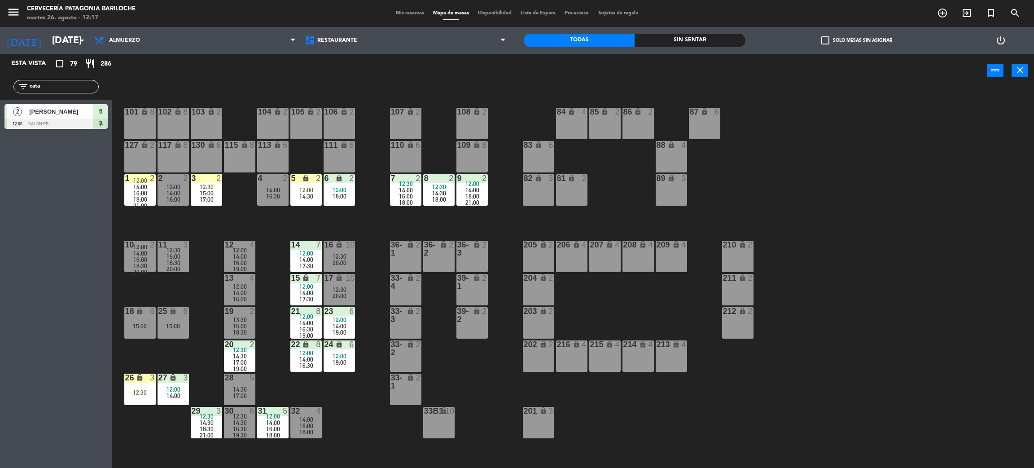
click at [74, 82] on input "cata" at bounding box center [64, 87] width 70 height 10
type input "thai"
click at [55, 119] on div at bounding box center [55, 124] width 103 height 10
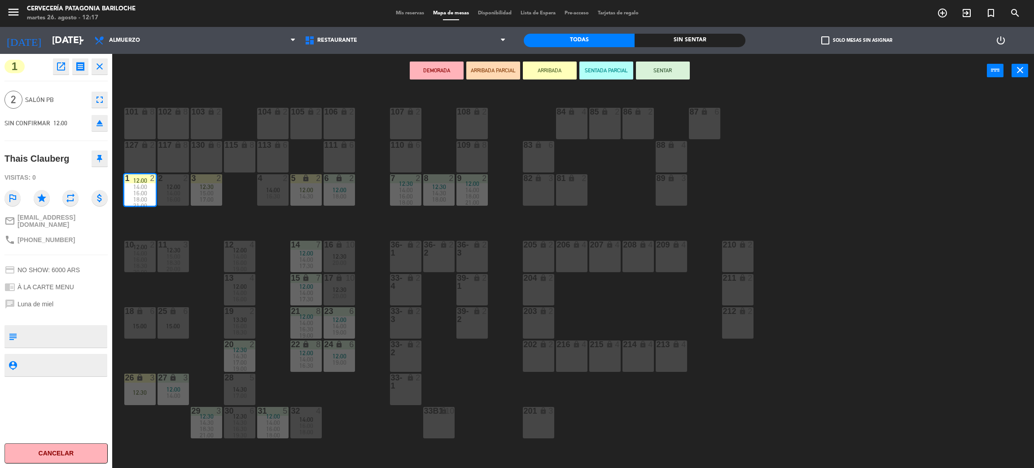
click at [664, 67] on button "SENTAR" at bounding box center [663, 70] width 54 height 18
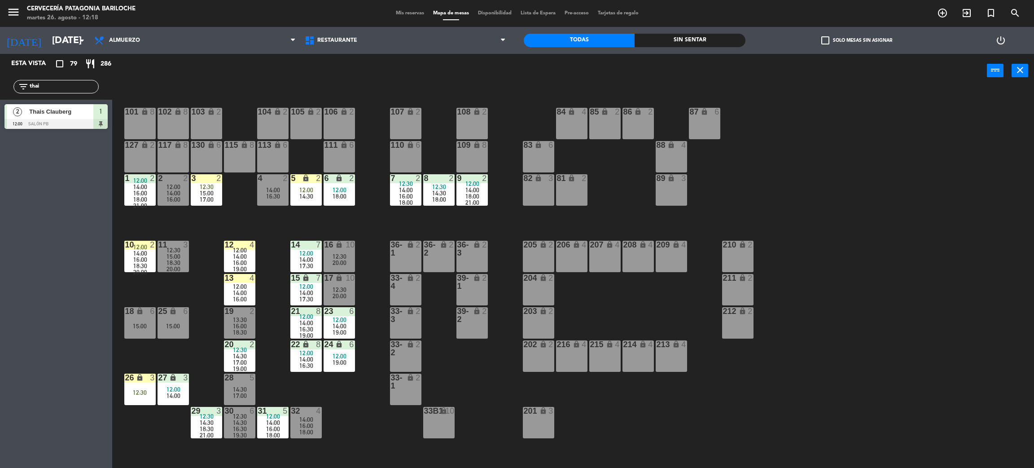
click at [45, 85] on input "thai" at bounding box center [64, 87] width 70 height 10
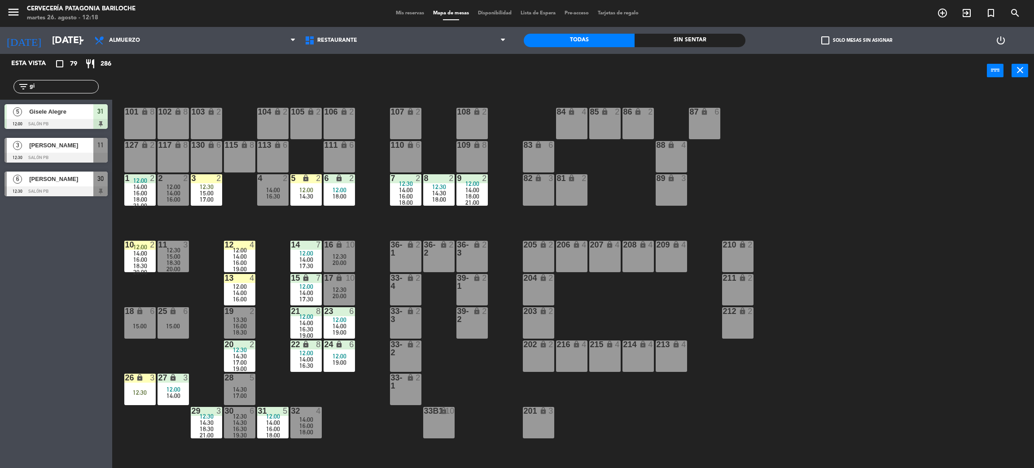
type input "g"
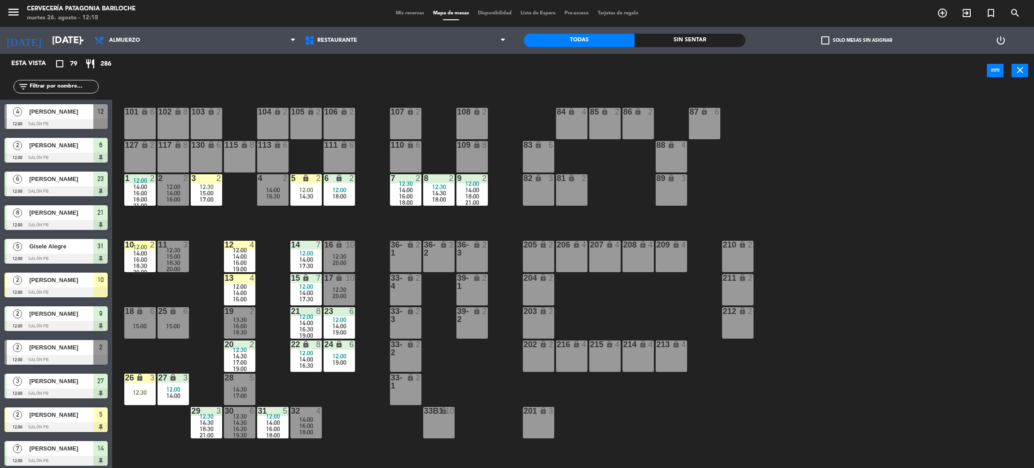
click at [53, 83] on input "text" at bounding box center [64, 87] width 70 height 10
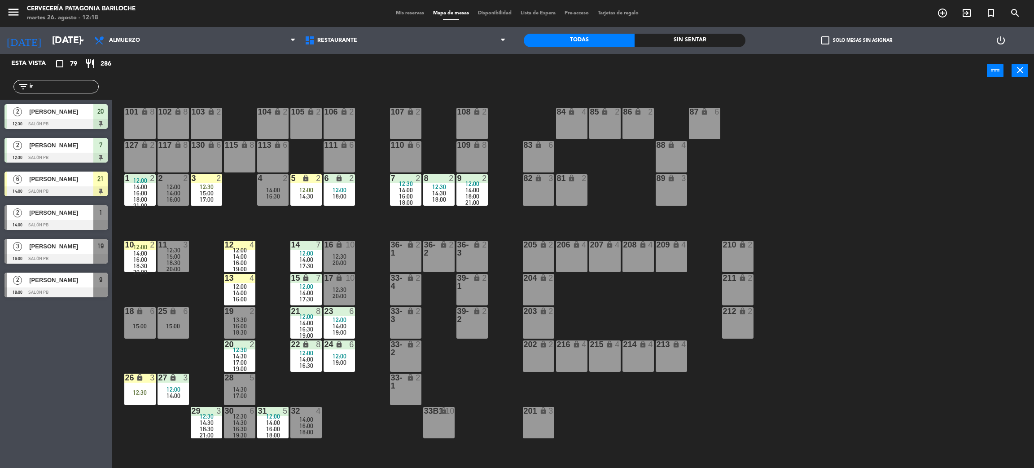
type input "i"
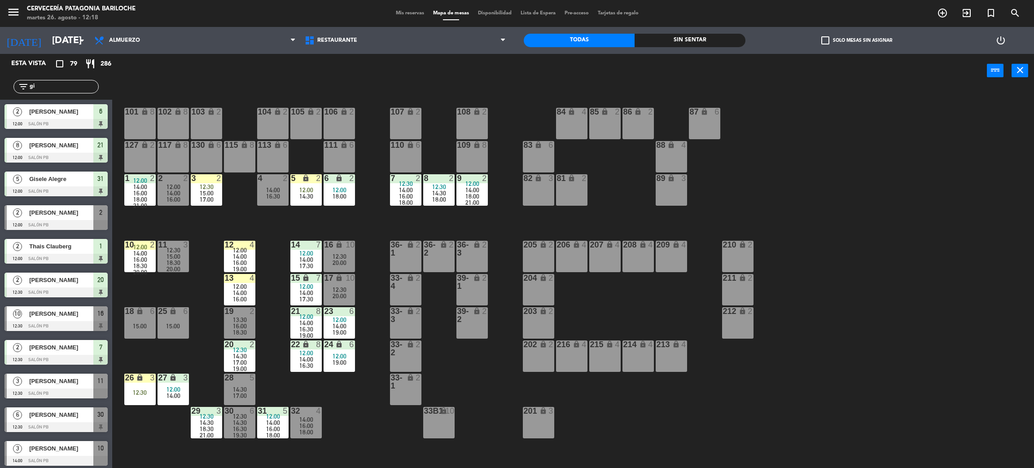
type input "g"
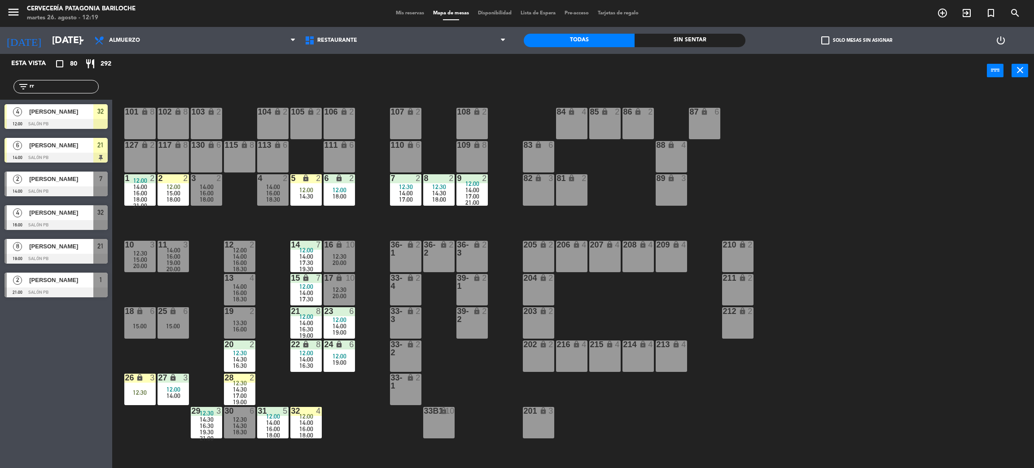
type input "r"
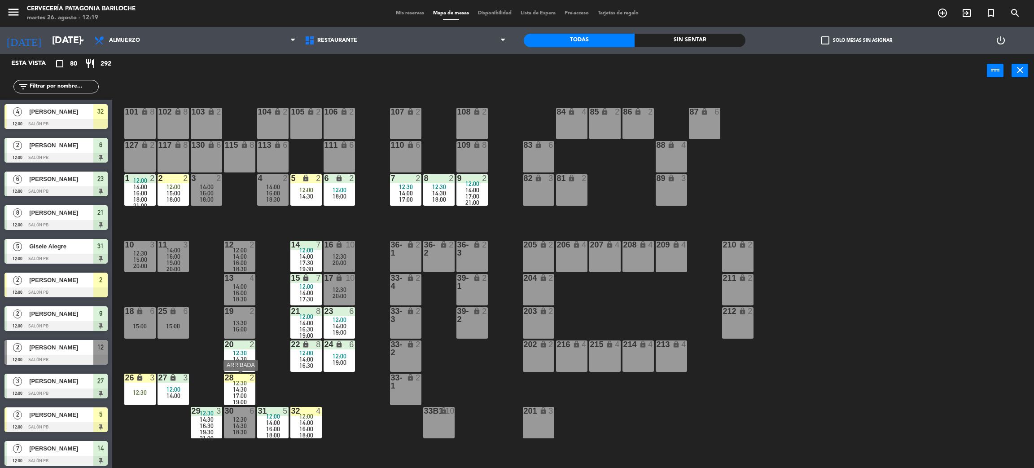
click at [243, 386] on span "14:30" at bounding box center [240, 389] width 14 height 7
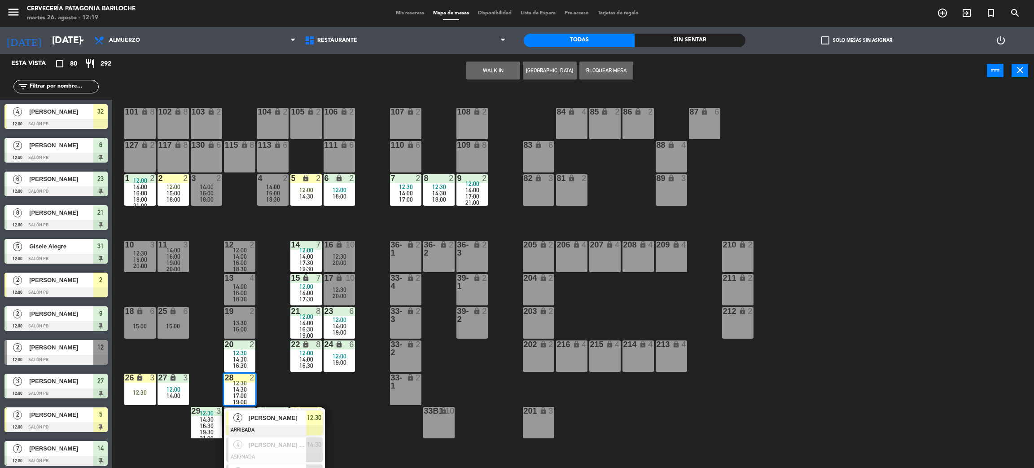
click at [62, 84] on input "text" at bounding box center [64, 87] width 70 height 10
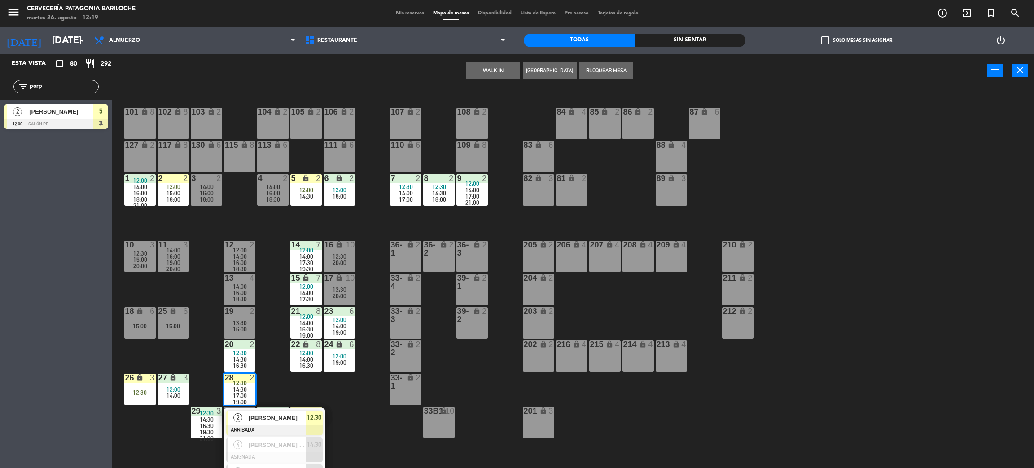
type input "porp"
click at [71, 118] on div "[PERSON_NAME]" at bounding box center [60, 111] width 65 height 15
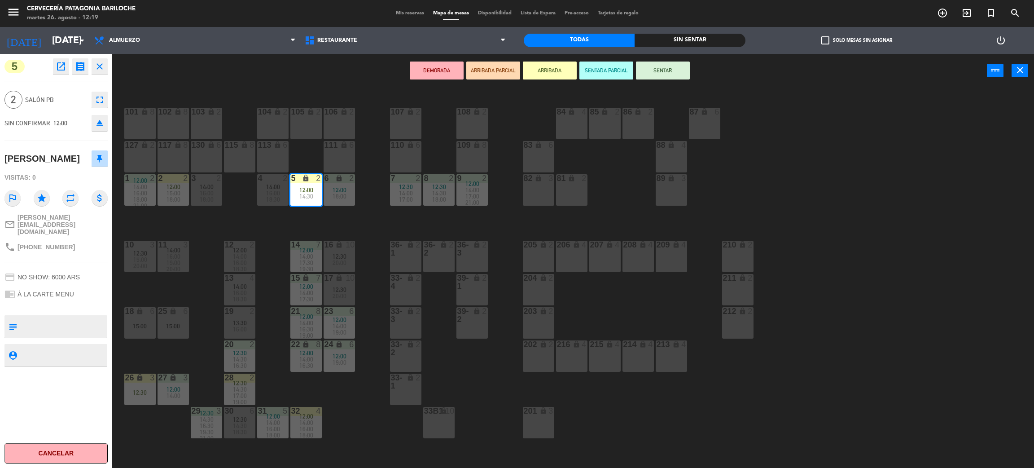
click at [679, 77] on button "SENTAR" at bounding box center [663, 70] width 54 height 18
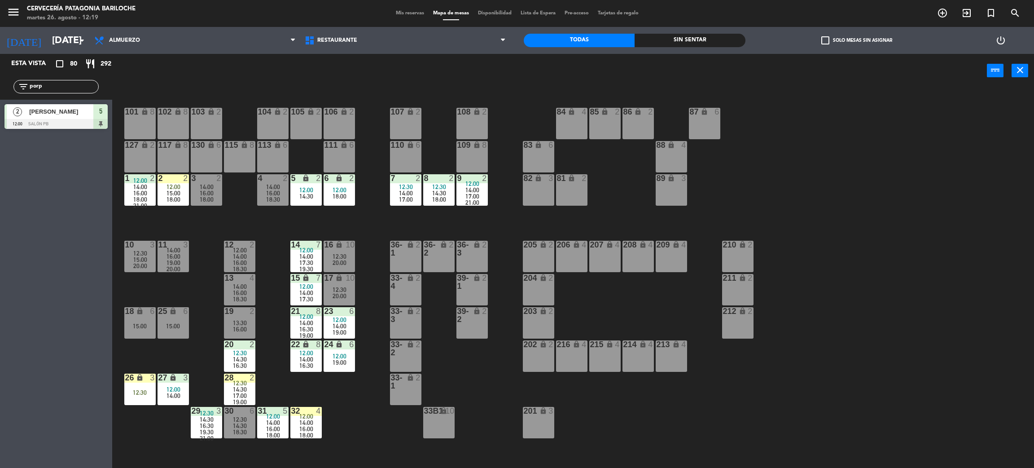
click at [51, 83] on input "porp" at bounding box center [64, 87] width 70 height 10
type input "tom"
click at [35, 215] on div "Esta vista crop_square 80 restaurant 292 filter_list tom 3 felipe bonassi tomas…" at bounding box center [56, 261] width 112 height 414
click at [179, 183] on span "12:00" at bounding box center [173, 186] width 14 height 7
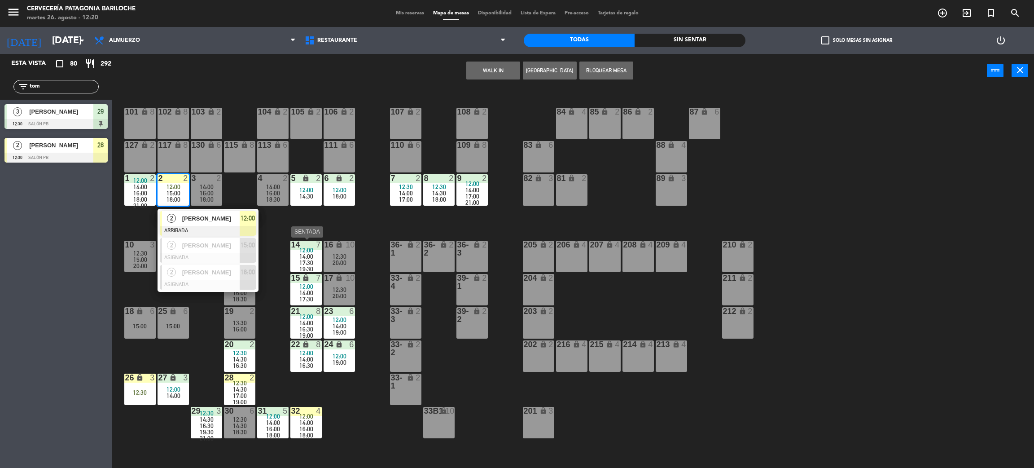
click at [286, 241] on div "14" at bounding box center [291, 245] width 15 height 8
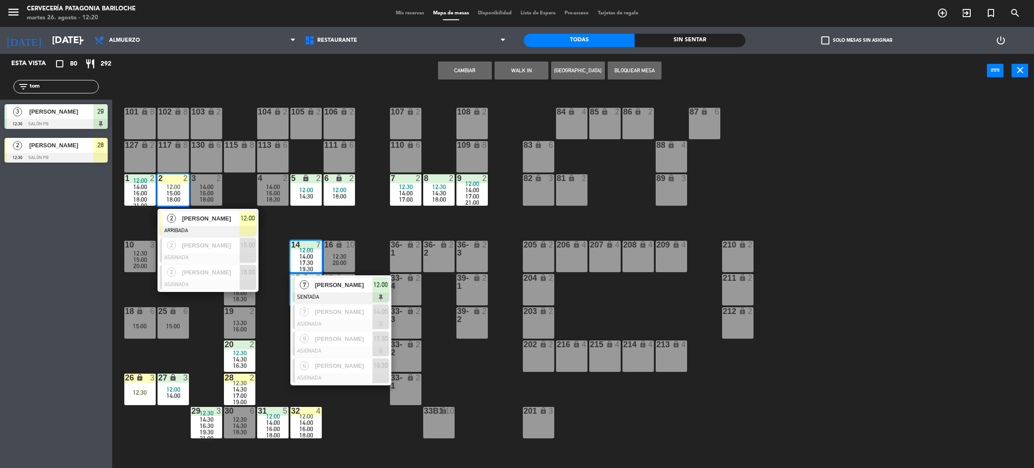
click at [273, 229] on div "101 lock 8 102 lock 8 104 lock 2 105 lock 2 106 lock 2 103 lock 2 107 lock 2 10…" at bounding box center [578, 282] width 911 height 380
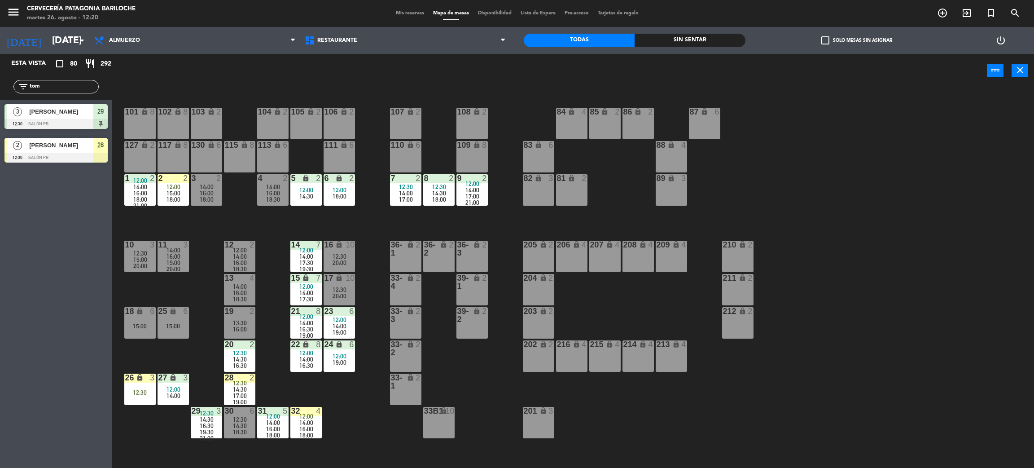
click at [47, 150] on div "[PERSON_NAME]" at bounding box center [60, 145] width 65 height 15
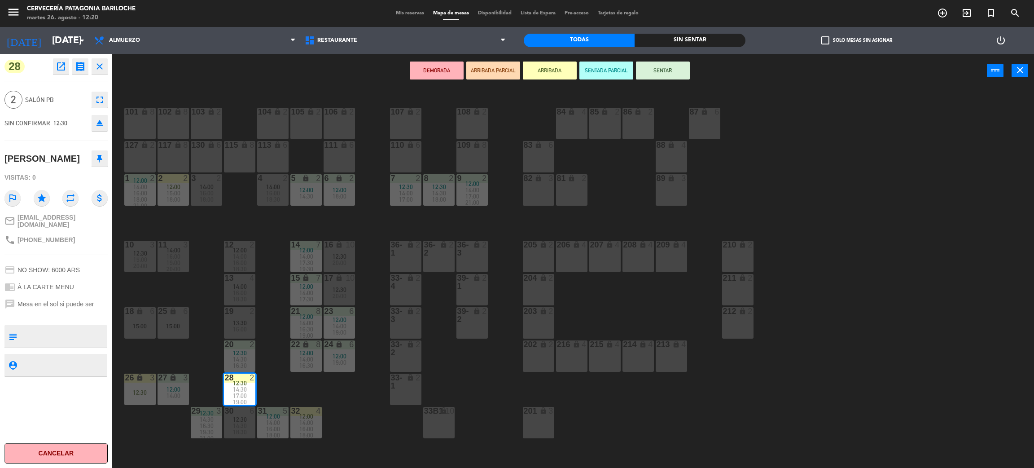
click at [206, 187] on span "14:00" at bounding box center [207, 186] width 14 height 7
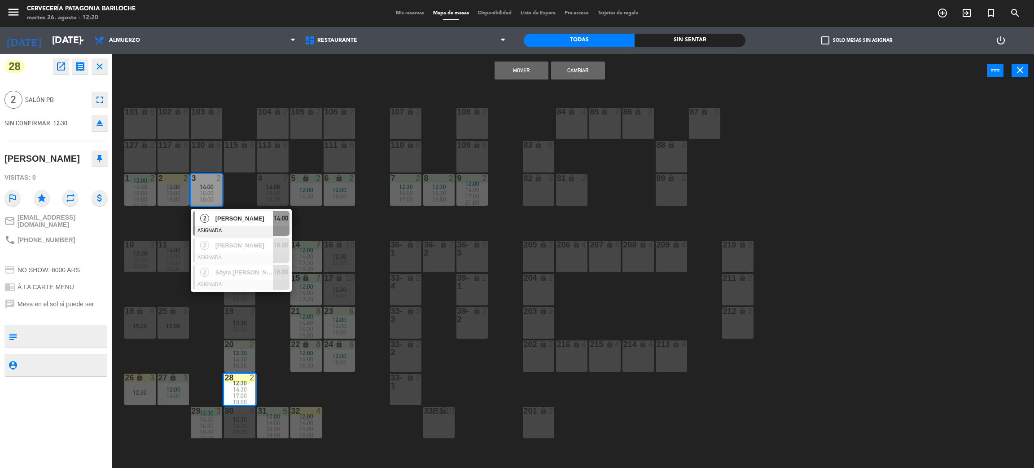
click at [533, 72] on button "Mover" at bounding box center [522, 70] width 54 height 18
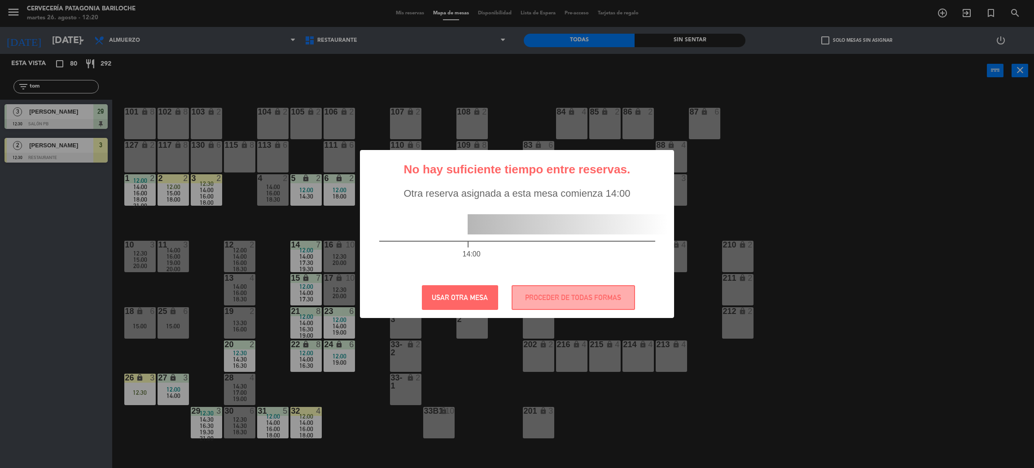
click at [202, 184] on div "? ! i No hay suficiente tiempo entre reservas. × Otra reserva asignada a esta m…" at bounding box center [517, 234] width 1034 height 468
click at [558, 296] on button "PROCEDER DE TODAS FORMAS" at bounding box center [573, 297] width 123 height 25
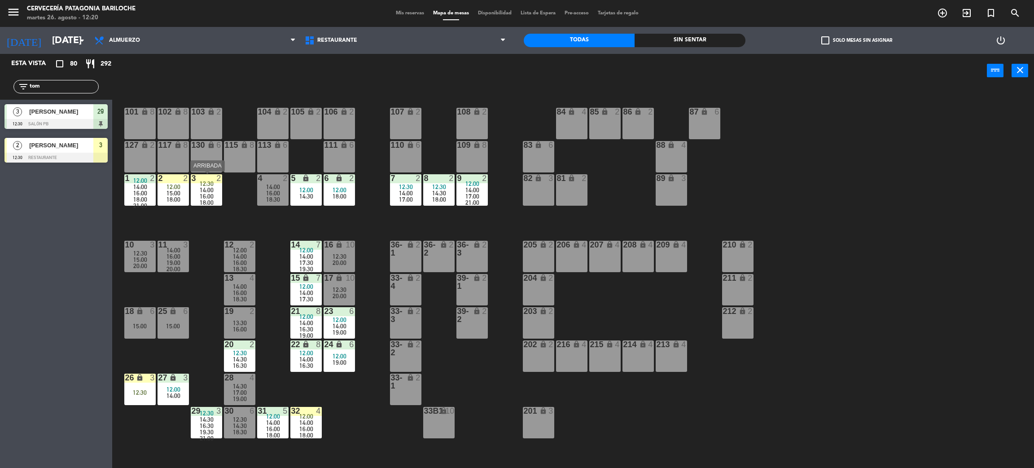
click at [206, 194] on span "16:00" at bounding box center [207, 196] width 14 height 7
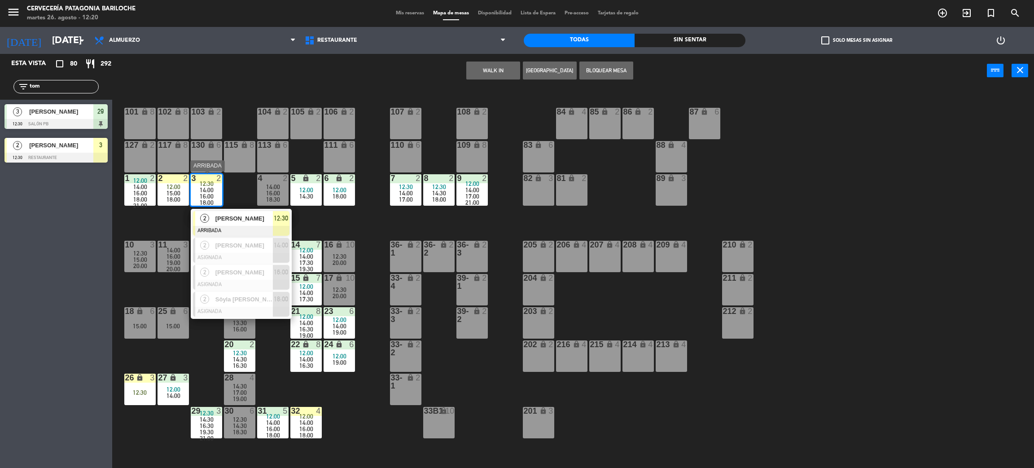
click at [254, 220] on span "[PERSON_NAME]" at bounding box center [243, 218] width 57 height 9
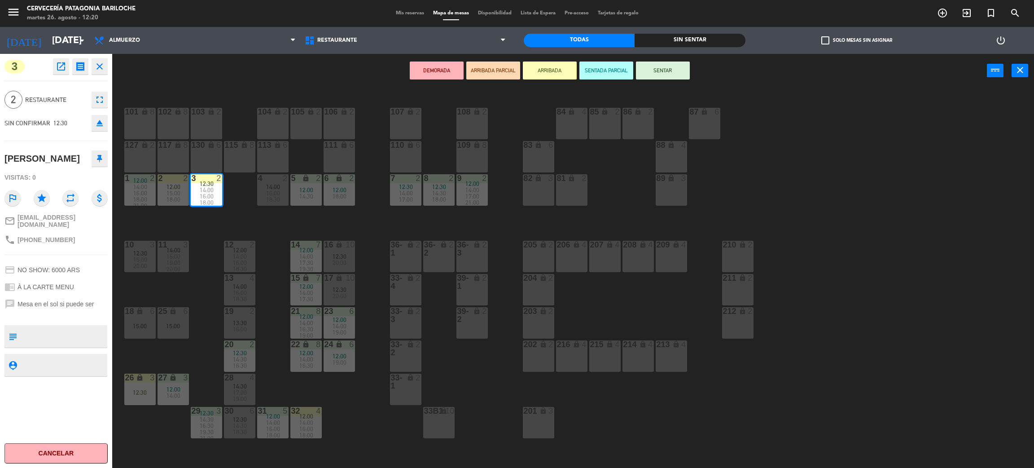
click at [657, 74] on button "SENTAR" at bounding box center [663, 70] width 54 height 18
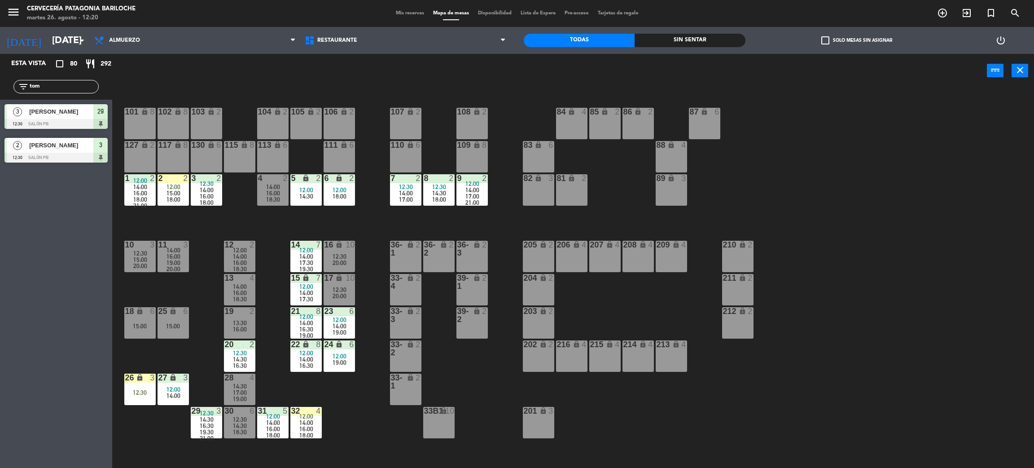
click at [76, 83] on input "tom" at bounding box center [64, 87] width 70 height 10
type input "hora"
click at [48, 268] on div "Esta vista crop_square 80 restaurant 292 filter_list hora 2 Horacio Camacho 12:…" at bounding box center [56, 261] width 112 height 414
click at [57, 114] on span "[PERSON_NAME]" at bounding box center [61, 111] width 64 height 9
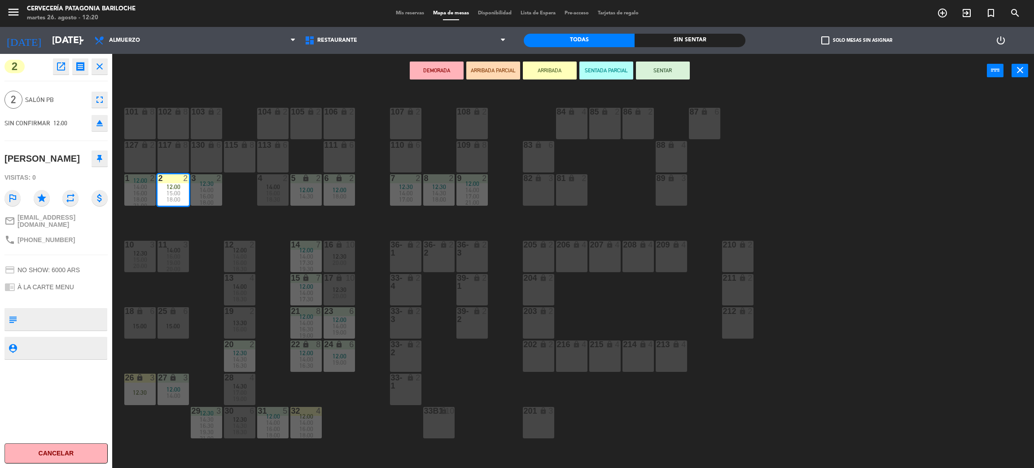
click at [663, 70] on button "SENTAR" at bounding box center [663, 70] width 54 height 18
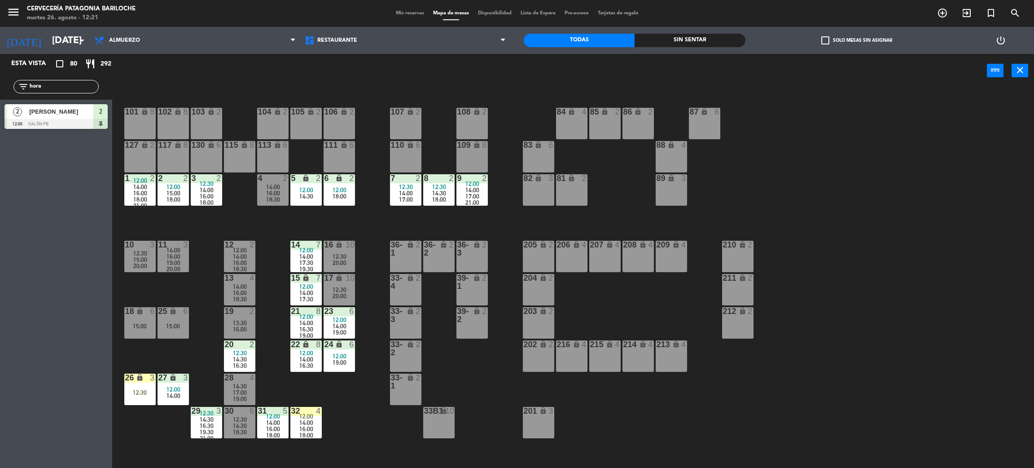
click at [298, 397] on div "101 lock 8 102 lock 8 104 lock 2 105 lock 2 106 lock 2 103 lock 2 107 lock 2 10…" at bounding box center [578, 282] width 911 height 380
click at [47, 85] on input "hora" at bounding box center [64, 87] width 70 height 10
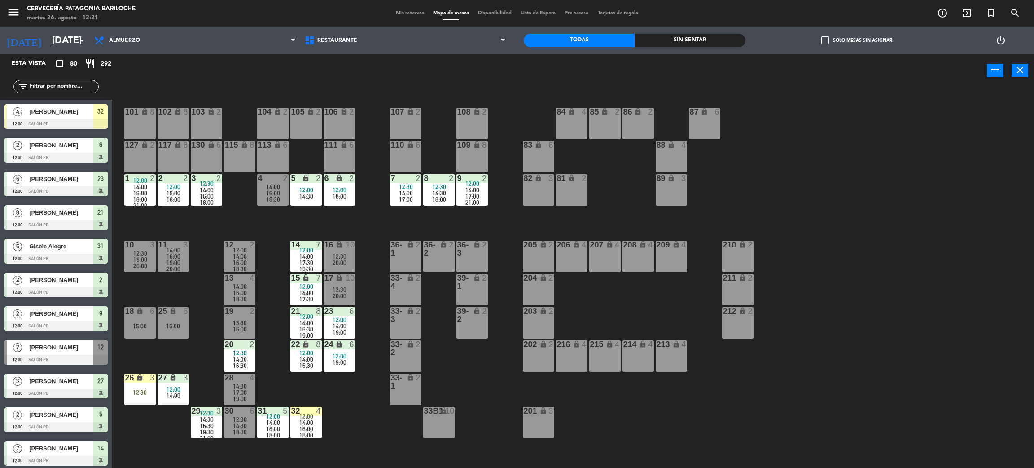
click at [573, 254] on div "206 lock 4" at bounding box center [571, 256] width 31 height 31
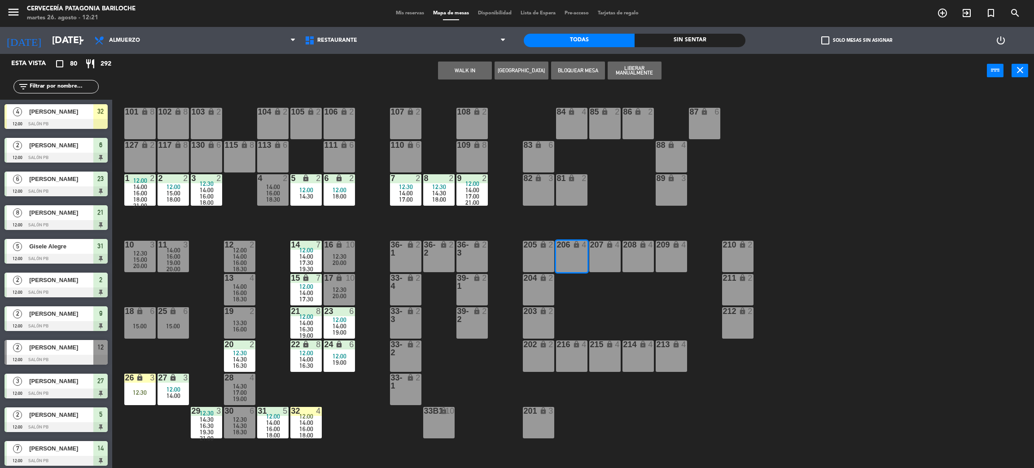
click at [601, 261] on div "207 lock 4" at bounding box center [604, 256] width 31 height 31
click at [78, 85] on input "text" at bounding box center [64, 87] width 70 height 10
type input "d"
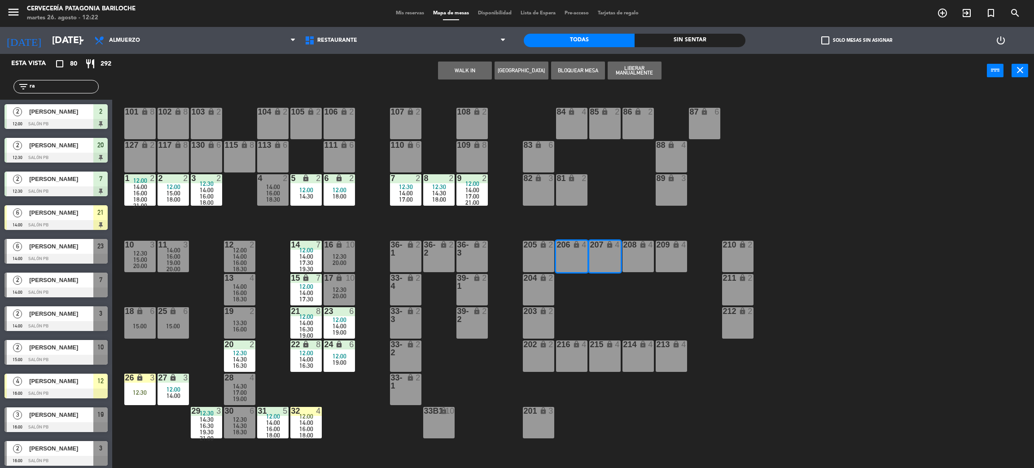
type input "r"
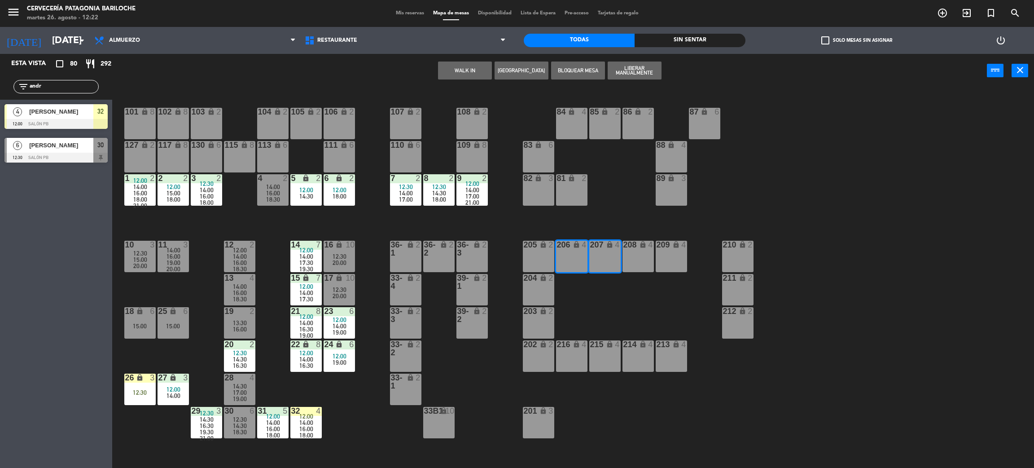
type input "andr"
click at [63, 405] on div "Esta vista crop_square 80 restaurant 292 filter_list andr 4 Andre Barreto 12:00…" at bounding box center [56, 261] width 112 height 414
click at [60, 119] on div at bounding box center [55, 124] width 103 height 10
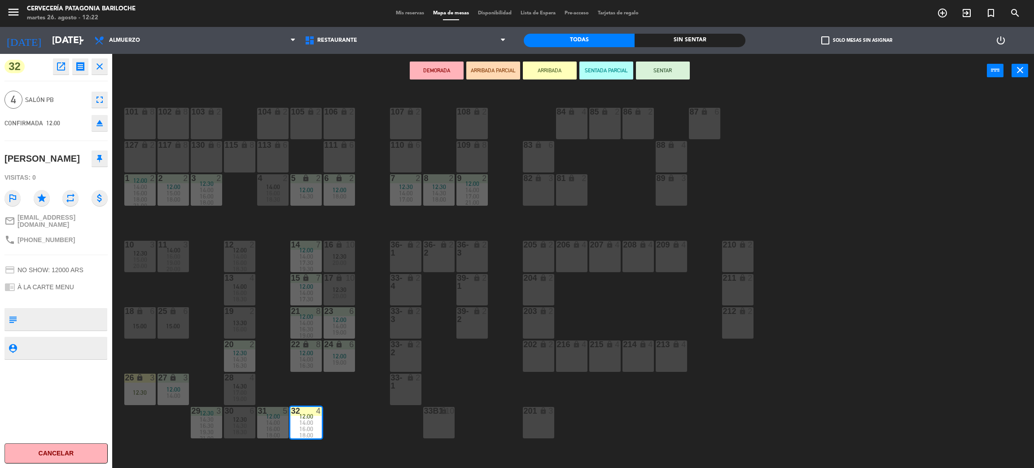
click at [686, 76] on button "SENTAR" at bounding box center [663, 70] width 54 height 18
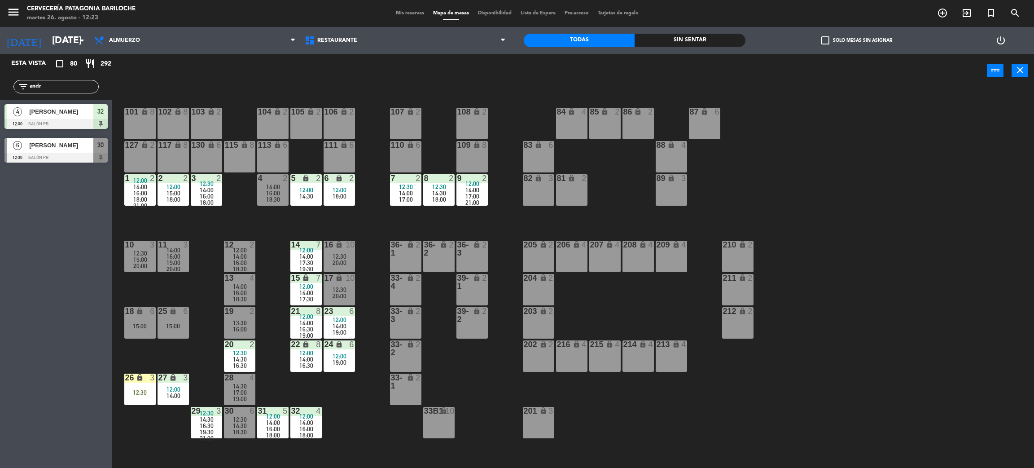
click at [702, 422] on div "101 lock 8 102 lock 8 104 lock 2 105 lock 2 106 lock 2 103 lock 2 107 lock 2 10…" at bounding box center [578, 282] width 911 height 380
click at [360, 399] on div "101 lock 8 102 lock 8 104 lock 2 105 lock 2 106 lock 2 103 lock 2 107 lock 2 10…" at bounding box center [578, 282] width 911 height 380
click at [50, 88] on input "andr" at bounding box center [64, 87] width 70 height 10
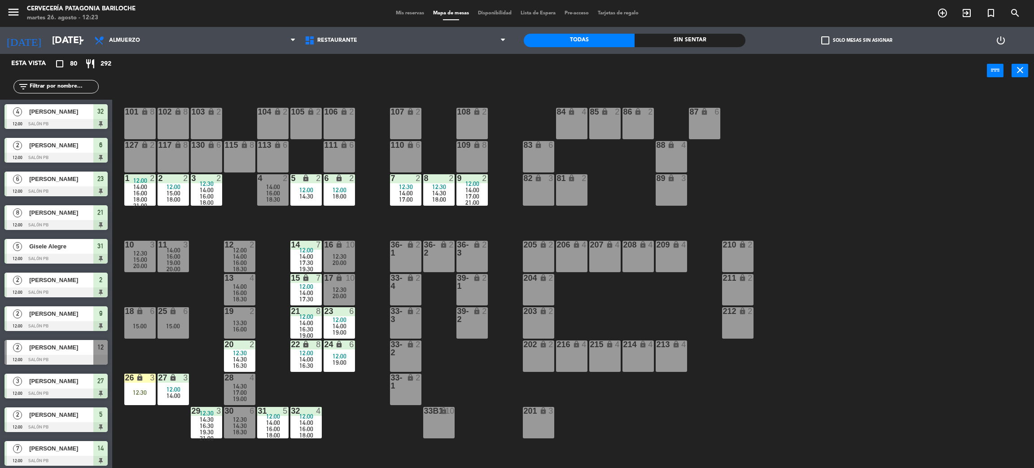
click at [517, 381] on div "101 lock 8 102 lock 8 104 lock 2 105 lock 2 106 lock 2 103 lock 2 107 lock 2 10…" at bounding box center [578, 282] width 911 height 380
click at [224, 384] on div "14:30" at bounding box center [239, 386] width 31 height 6
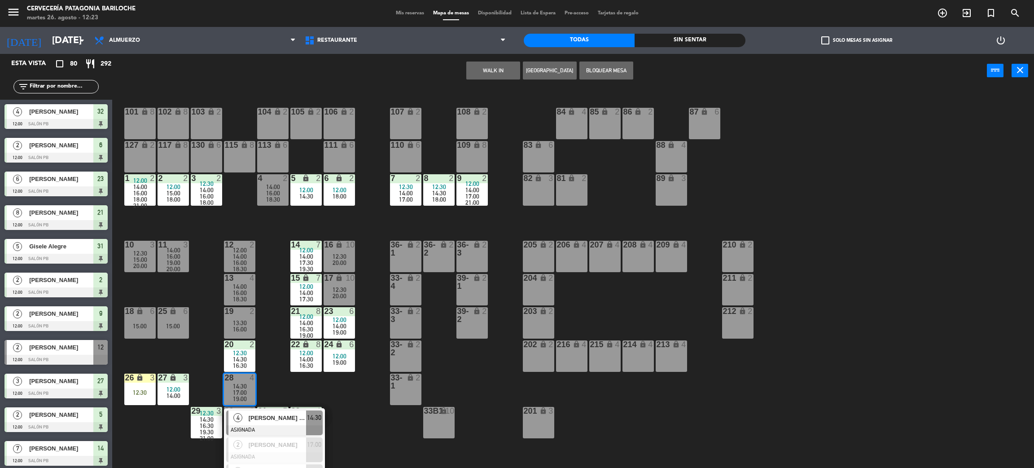
click at [376, 442] on div "101 lock 8 102 lock 8 104 lock 2 105 lock 2 106 lock 2 103 lock 2 107 lock 2 10…" at bounding box center [578, 282] width 911 height 380
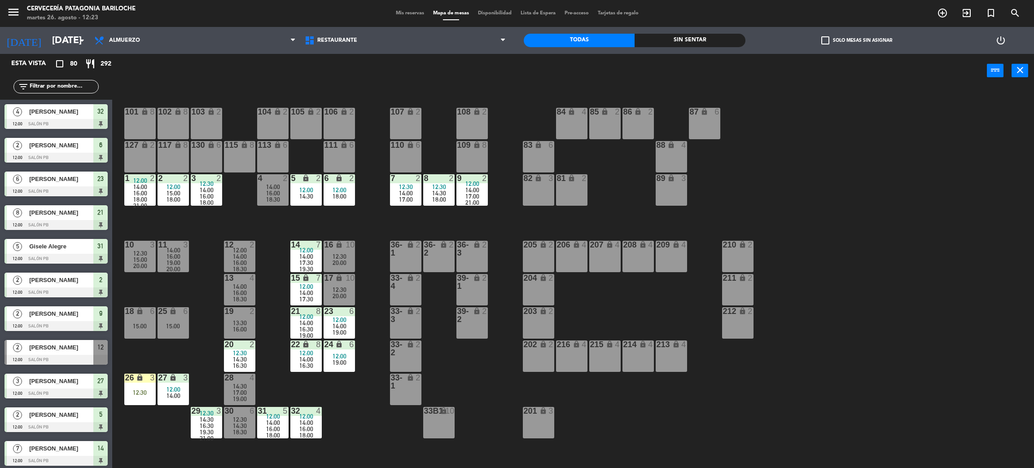
click at [482, 180] on div "12:00" at bounding box center [471, 183] width 31 height 6
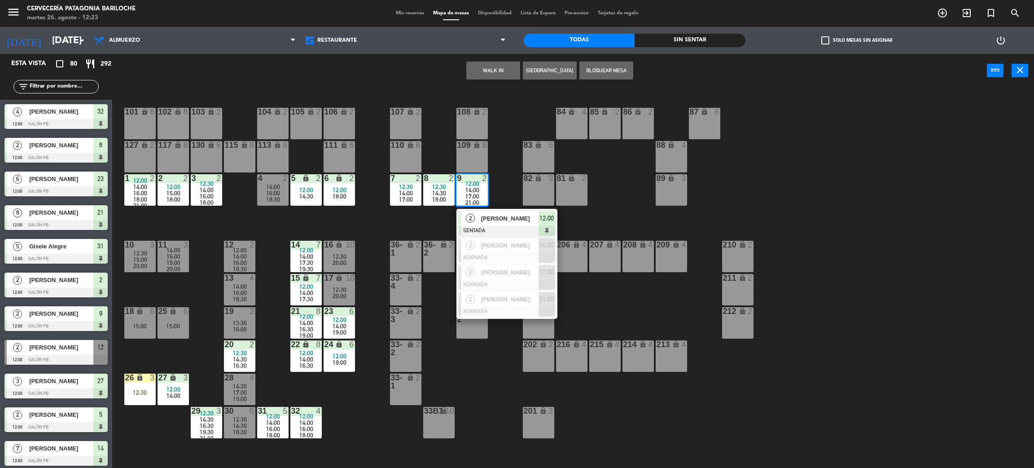
click at [500, 221] on span "[PERSON_NAME]" at bounding box center [509, 218] width 57 height 9
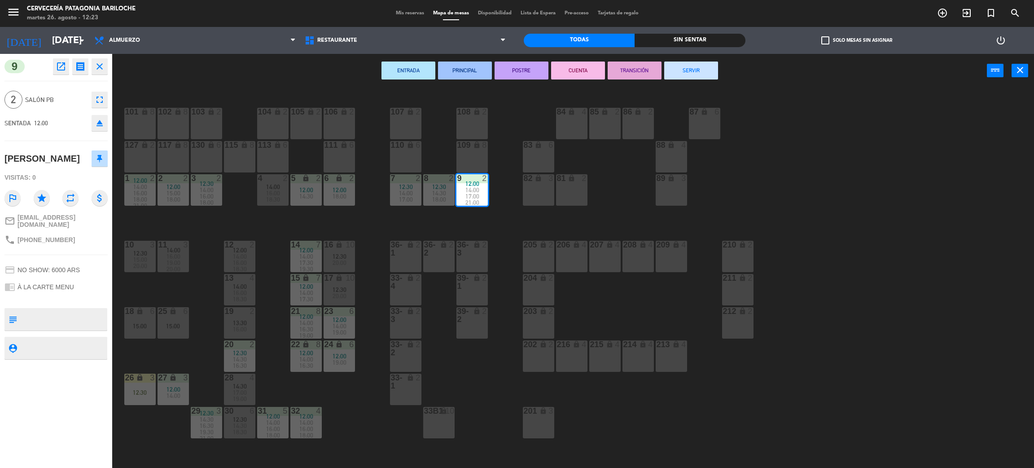
click at [267, 382] on div "101 lock 8 102 lock 8 104 lock 2 105 lock 2 106 lock 2 103 lock 2 107 lock 2 10…" at bounding box center [578, 282] width 911 height 380
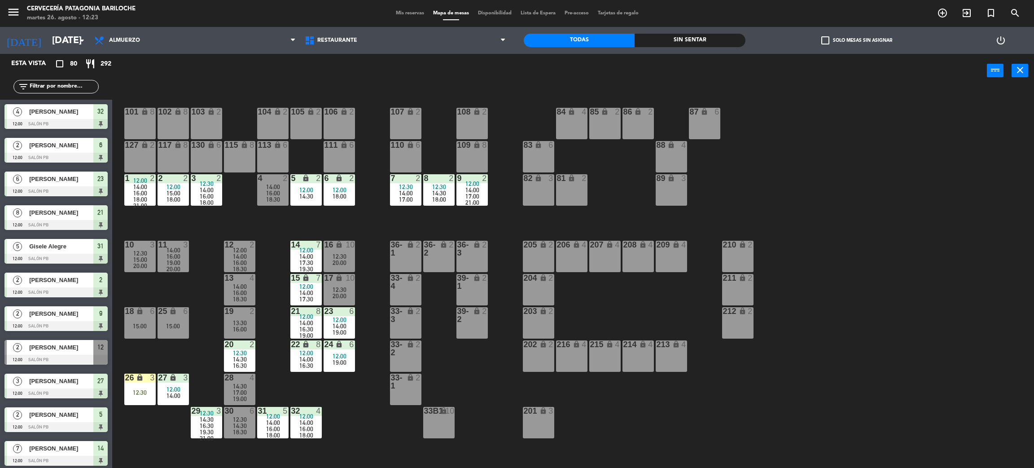
click at [307, 253] on span "14:00" at bounding box center [306, 256] width 14 height 7
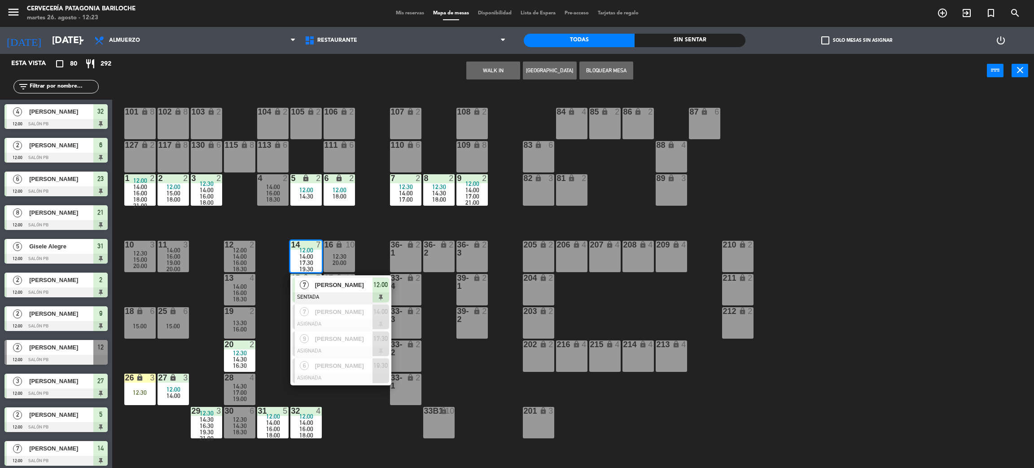
click at [317, 285] on span "[PERSON_NAME]" at bounding box center [343, 284] width 57 height 9
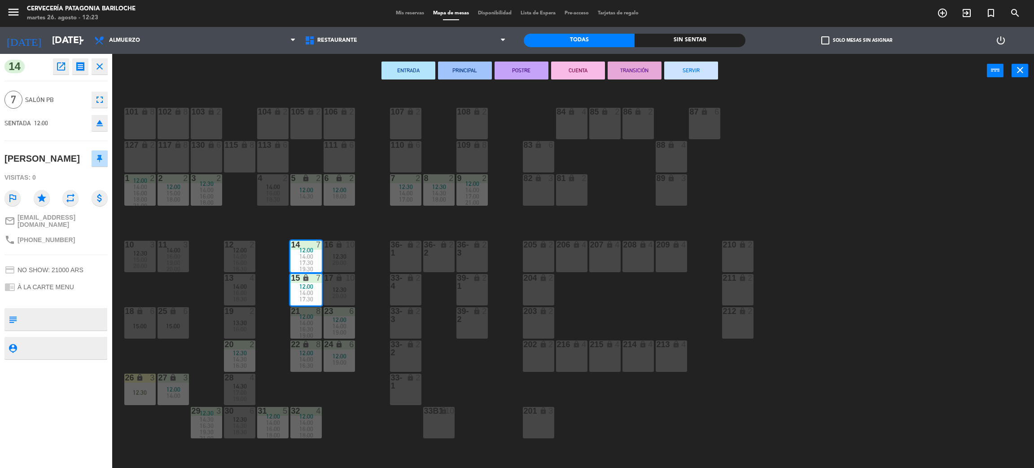
click at [307, 324] on span "14:00" at bounding box center [306, 322] width 14 height 7
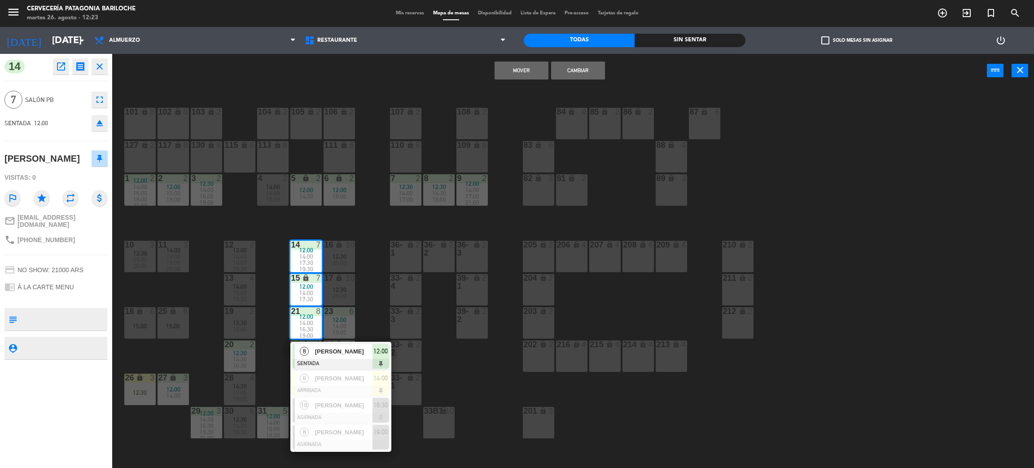
click at [310, 356] on div "8" at bounding box center [304, 351] width 19 height 15
click at [403, 445] on div "101 lock 8 102 lock 8 104 lock 2 105 lock 2 106 lock 2 103 lock 2 107 lock 2 10…" at bounding box center [578, 282] width 911 height 380
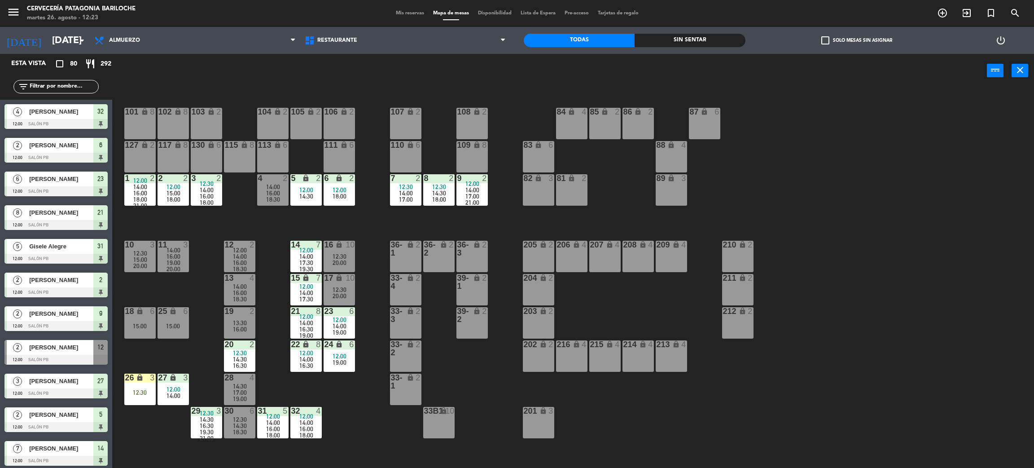
scroll to position [1, 0]
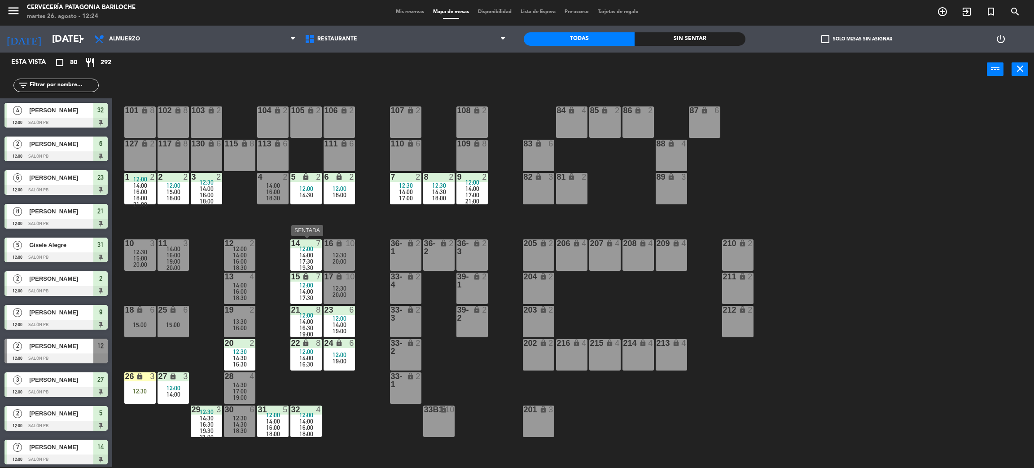
click at [297, 258] on div "17:30" at bounding box center [305, 261] width 31 height 6
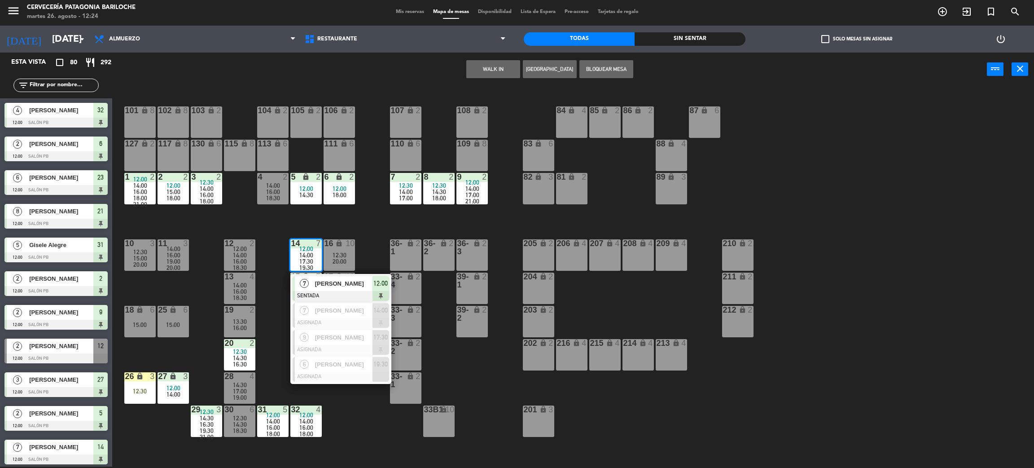
click at [309, 289] on div "7" at bounding box center [304, 283] width 19 height 15
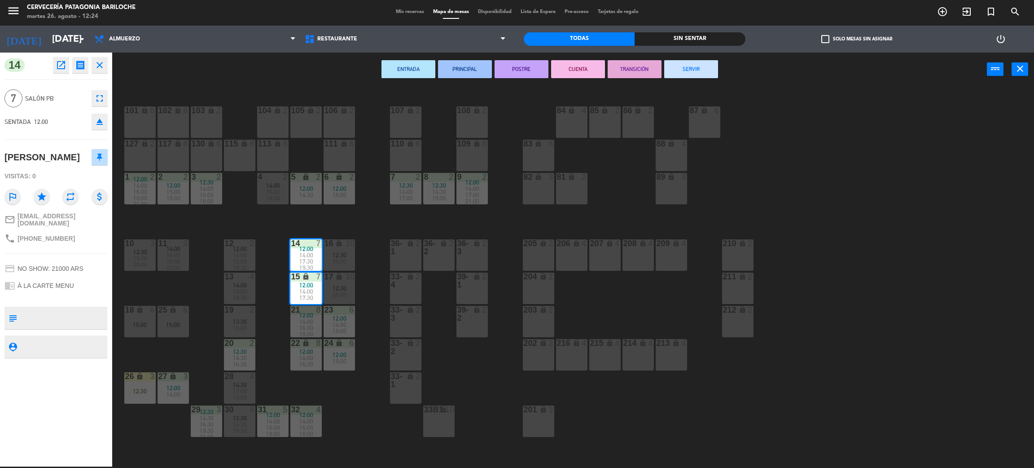
click at [469, 284] on div "lock" at bounding box center [471, 280] width 15 height 16
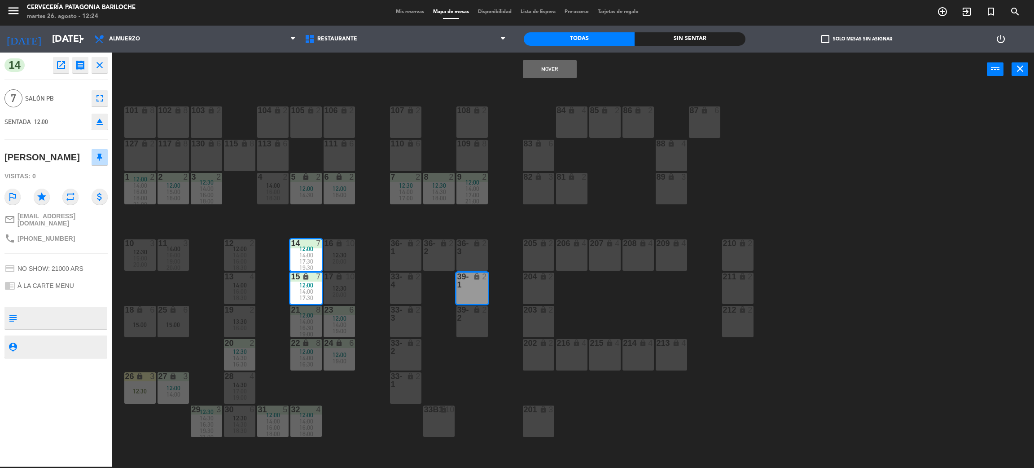
click at [548, 61] on button "Mover" at bounding box center [550, 69] width 54 height 18
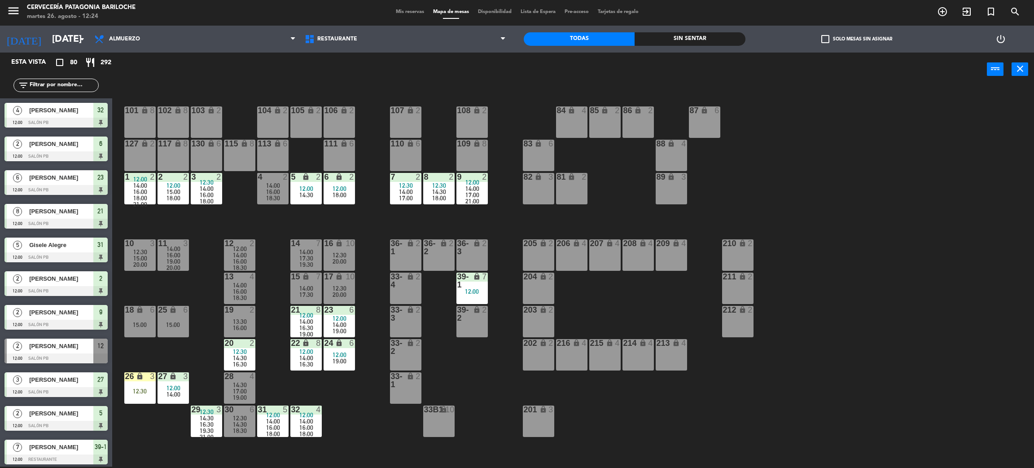
click at [300, 330] on span "19:00" at bounding box center [306, 333] width 14 height 7
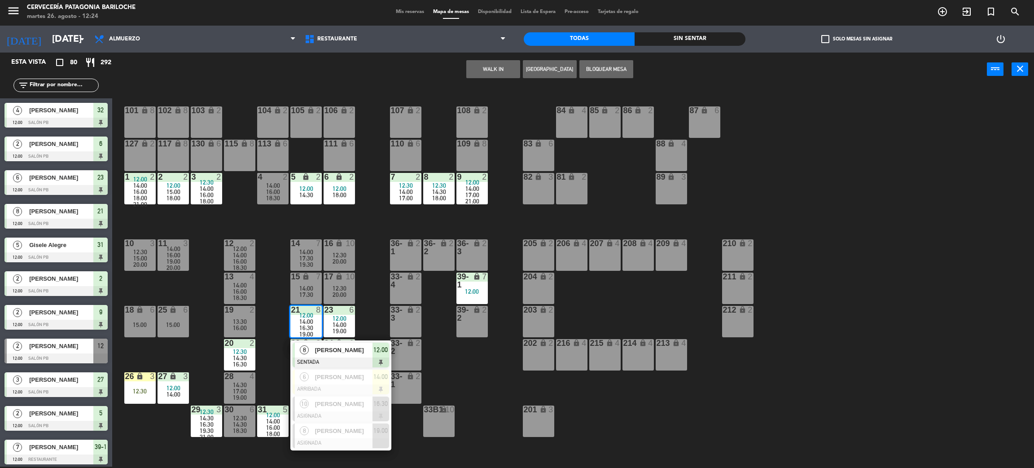
click at [319, 357] on div at bounding box center [341, 362] width 96 height 10
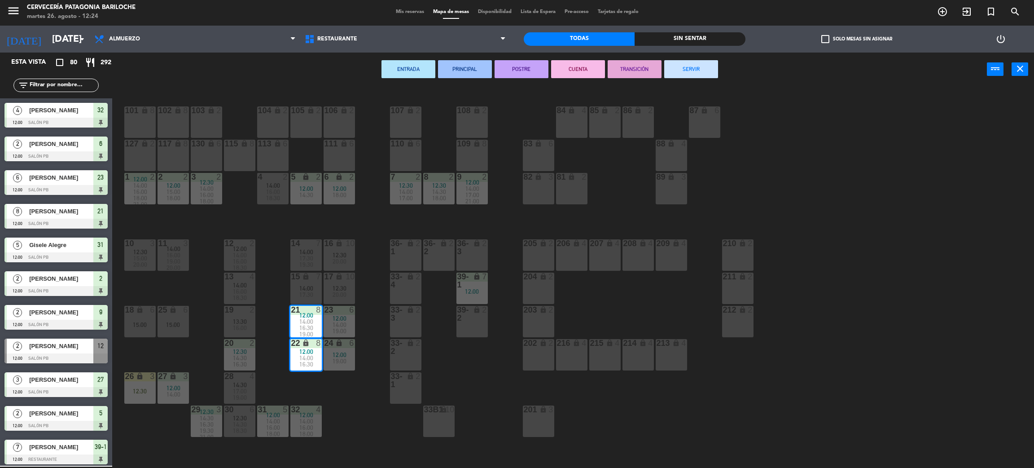
click at [470, 326] on div "39-2 lock 2" at bounding box center [471, 321] width 31 height 31
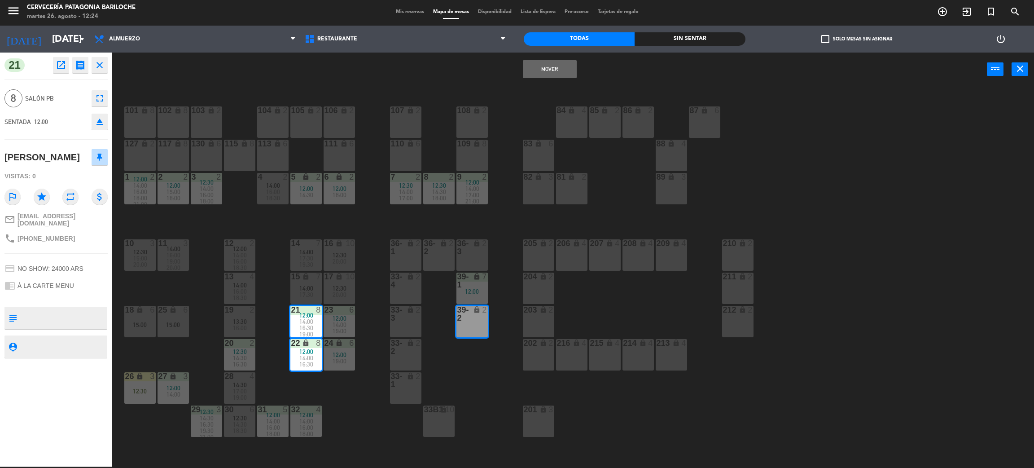
click at [556, 75] on button "Mover" at bounding box center [550, 69] width 54 height 18
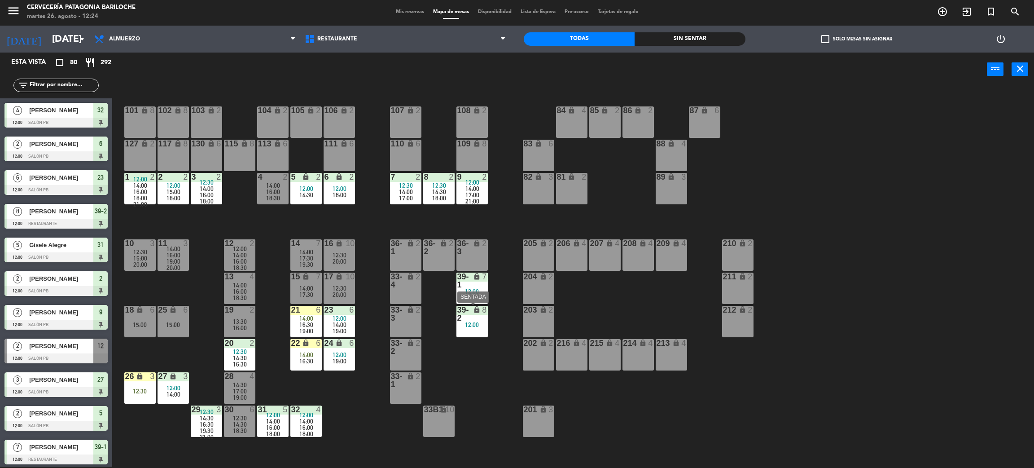
click at [468, 330] on div "39-2 lock 8 12:00" at bounding box center [471, 321] width 31 height 31
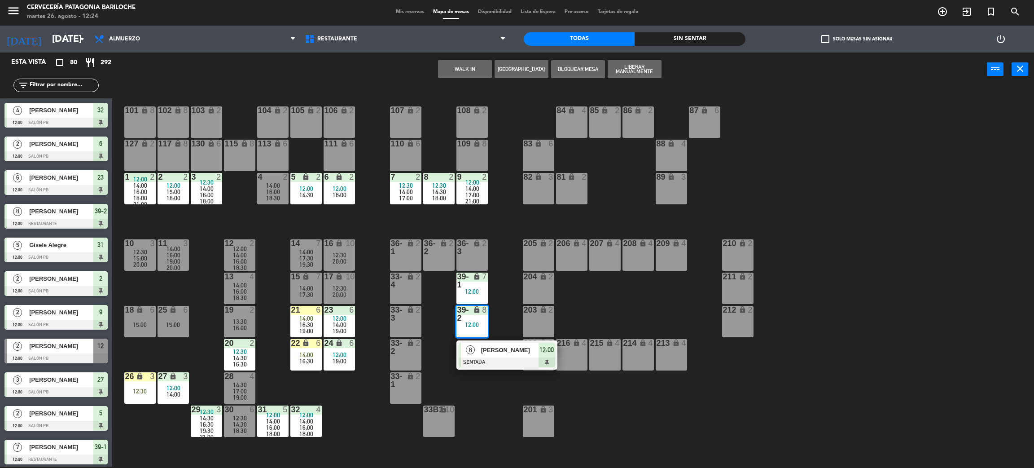
click at [480, 357] on div at bounding box center [507, 362] width 96 height 10
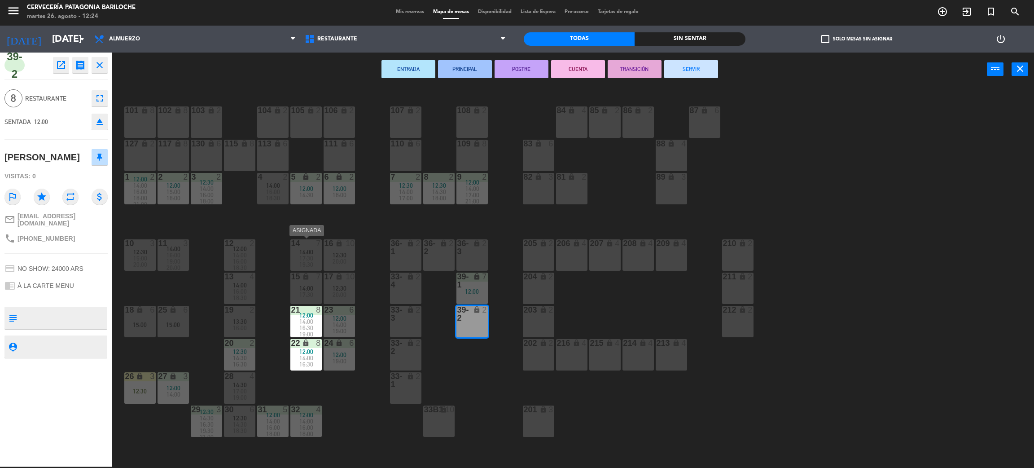
click at [302, 255] on span "17:30" at bounding box center [306, 257] width 14 height 7
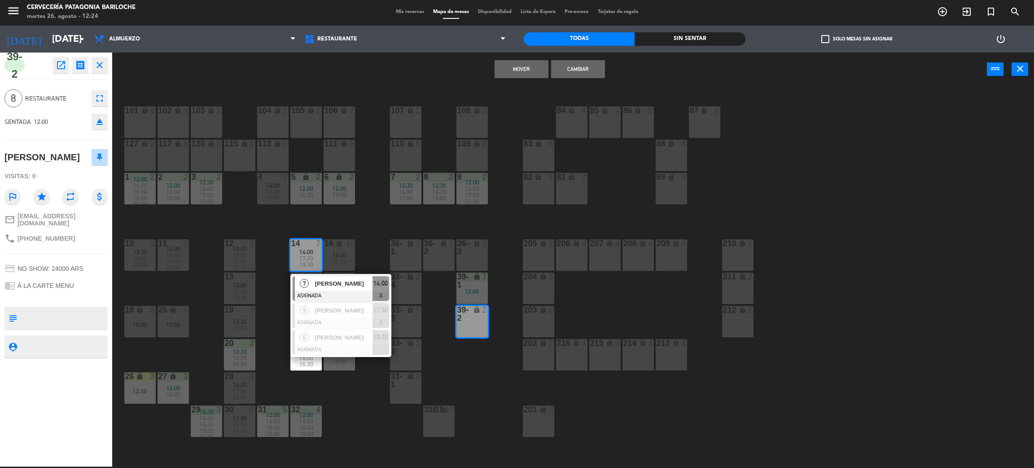
click at [486, 219] on div "101 lock 8 102 lock 8 104 lock 2 105 lock 2 106 lock 2 103 lock 2 107 lock 2 10…" at bounding box center [578, 280] width 911 height 380
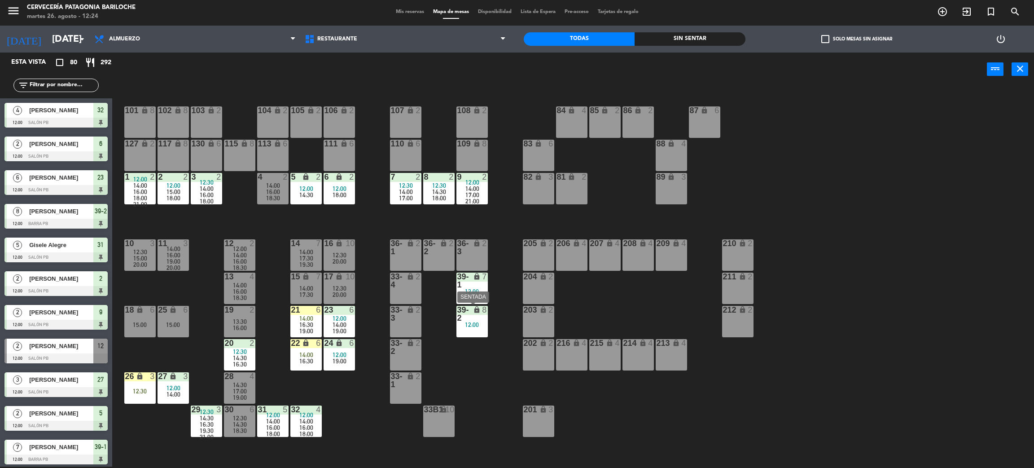
click at [470, 323] on div "12:00" at bounding box center [471, 324] width 31 height 6
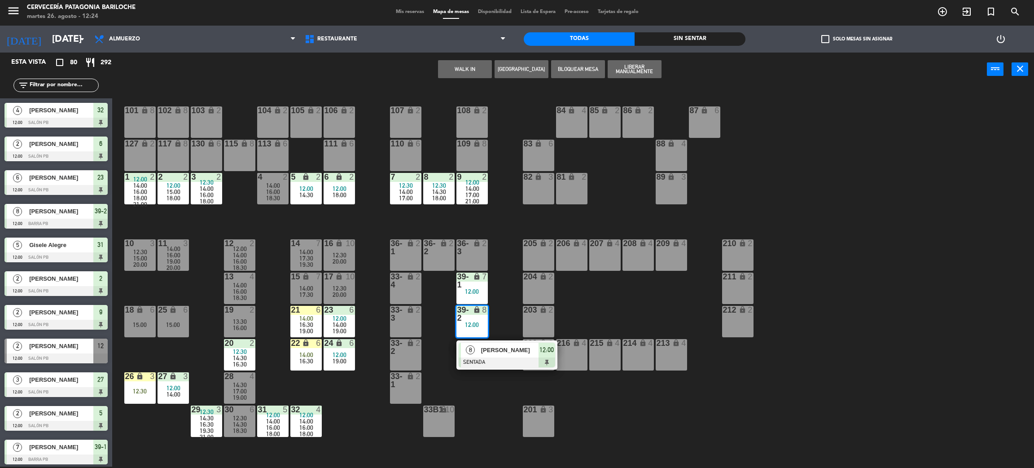
click at [483, 352] on span "[PERSON_NAME]" at bounding box center [509, 349] width 57 height 9
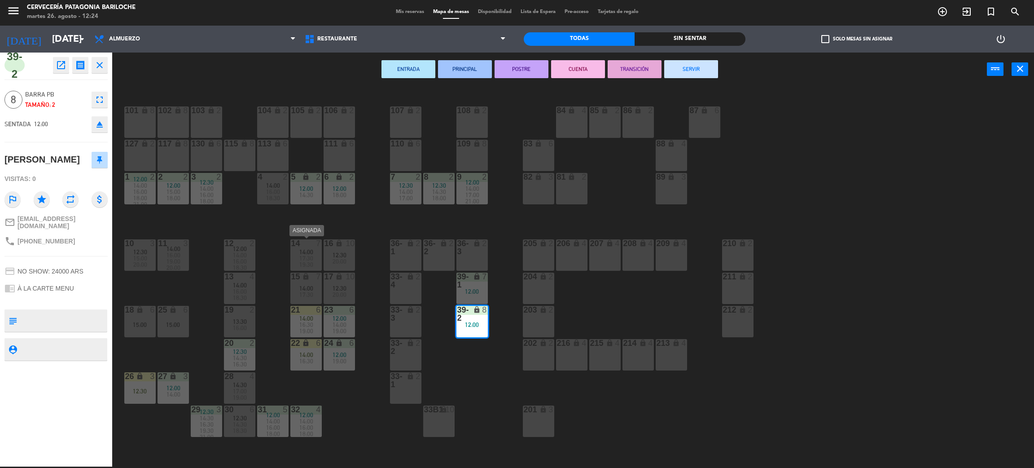
click at [307, 254] on span "17:30" at bounding box center [306, 257] width 14 height 7
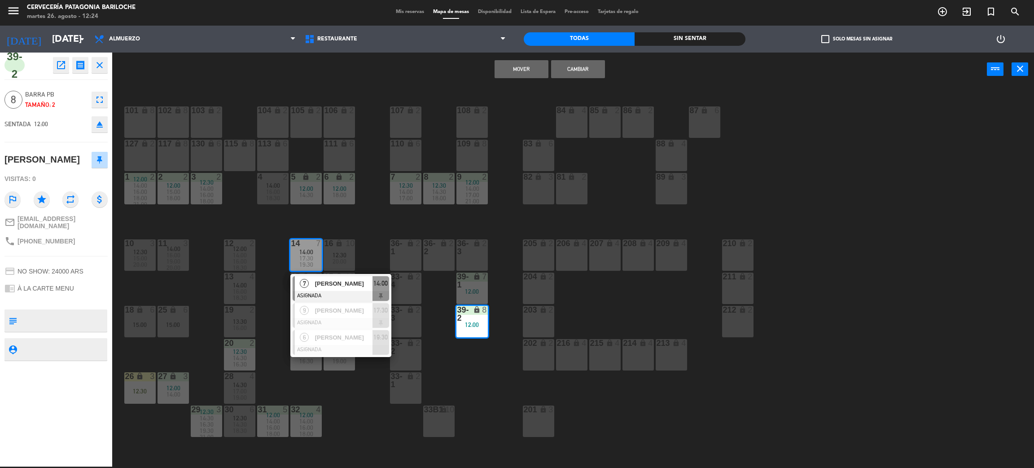
click at [534, 73] on button "Mover" at bounding box center [522, 69] width 54 height 18
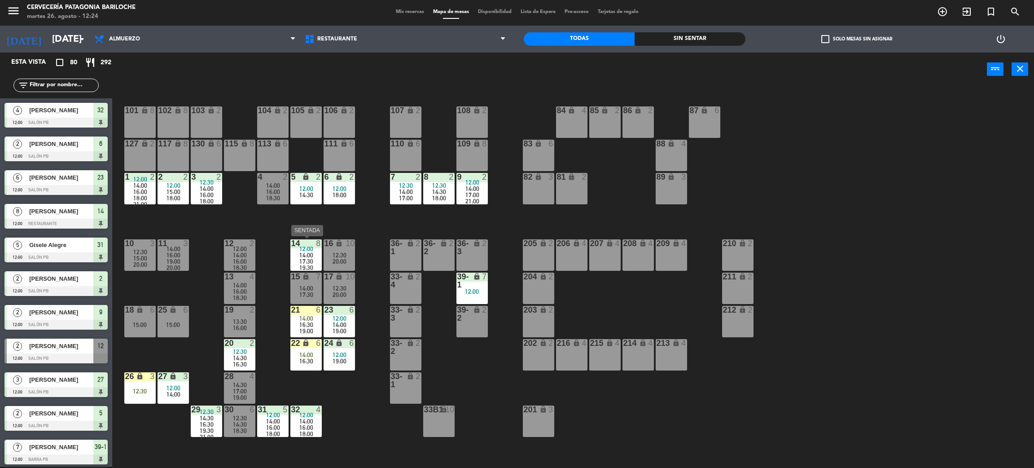
click at [299, 258] on span "17:30" at bounding box center [306, 261] width 14 height 7
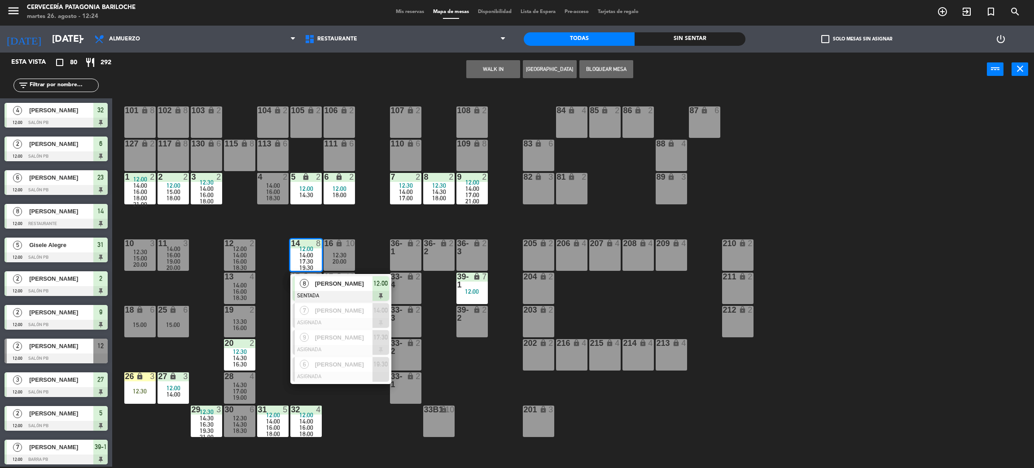
click at [319, 283] on span "[PERSON_NAME]" at bounding box center [343, 283] width 57 height 9
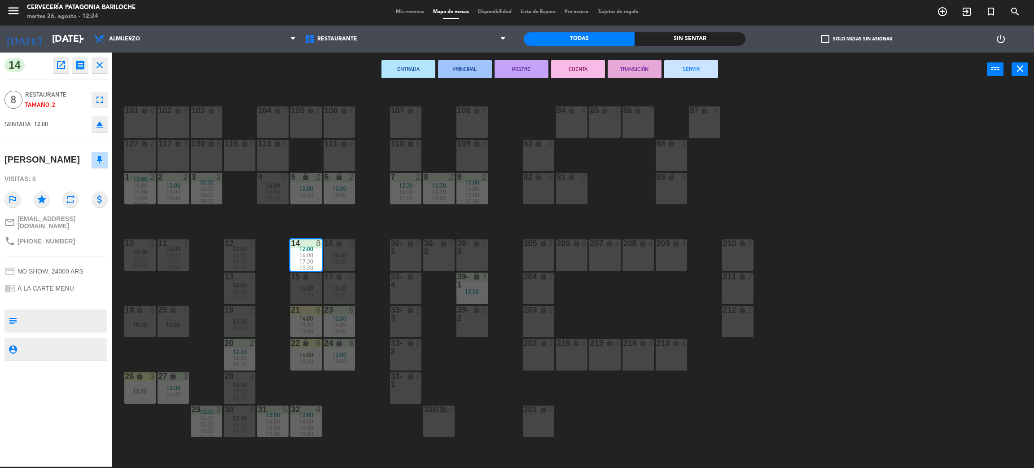
click at [316, 288] on div "14:00" at bounding box center [305, 288] width 31 height 6
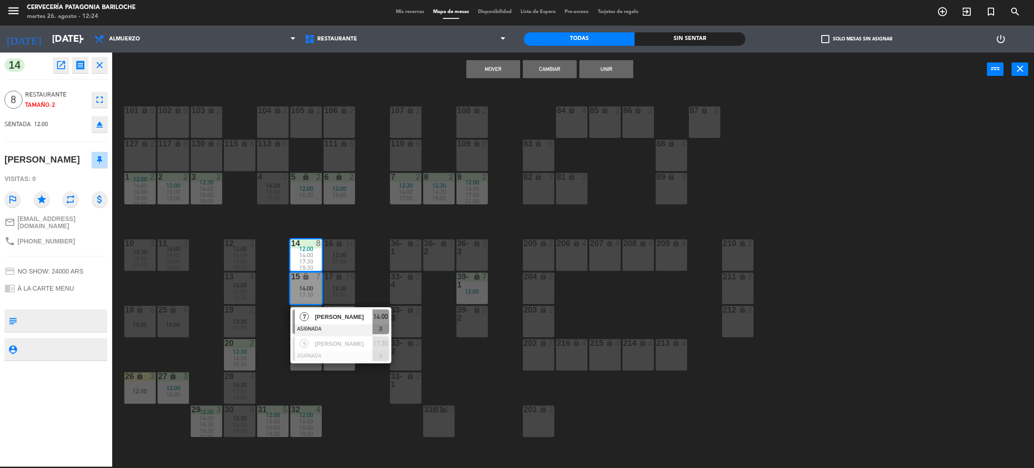
click at [602, 74] on button "Unir" at bounding box center [606, 69] width 54 height 18
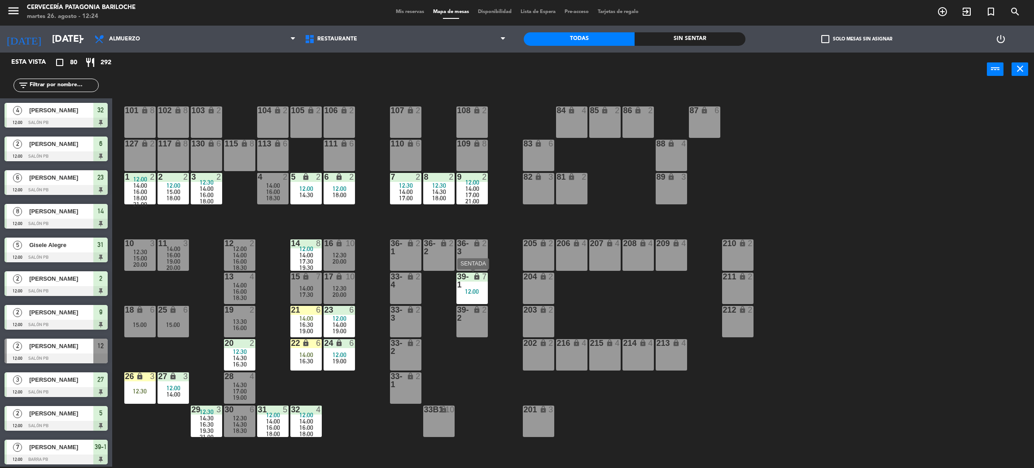
click at [469, 288] on div "12:00" at bounding box center [471, 291] width 31 height 6
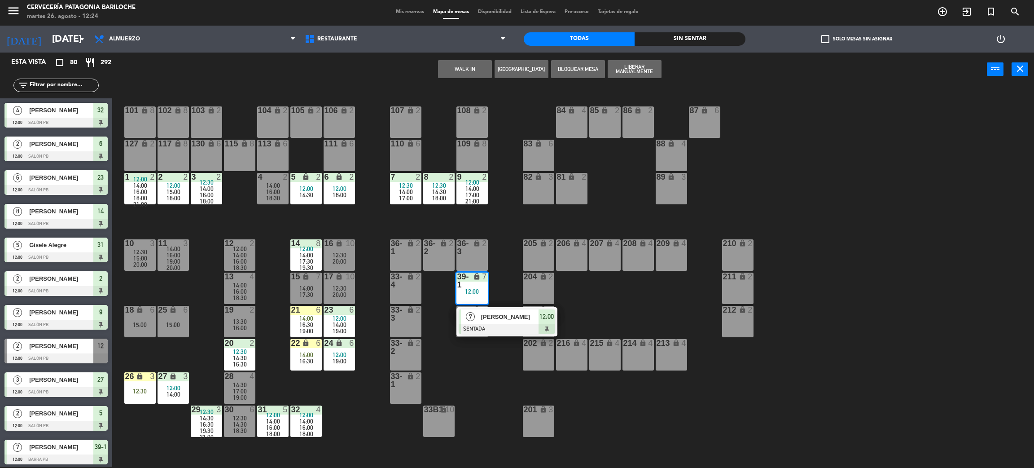
click at [478, 317] on div "7" at bounding box center [470, 316] width 19 height 15
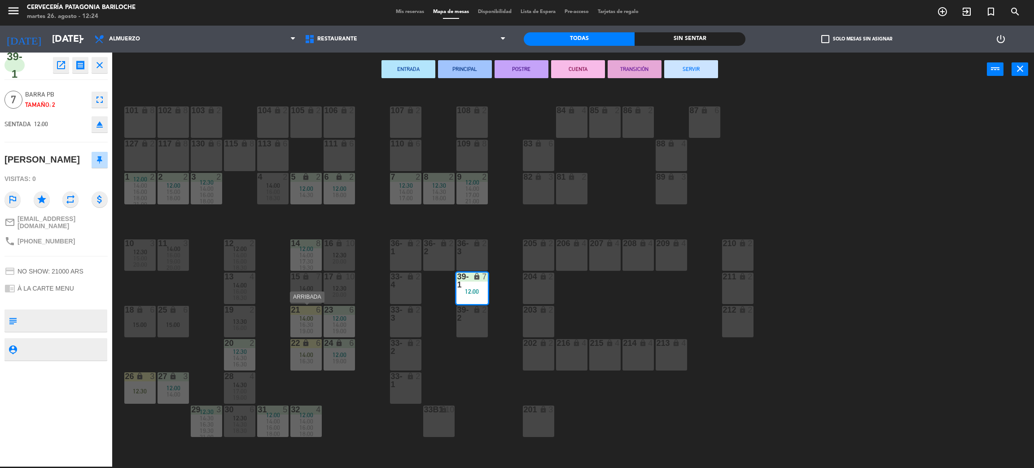
click at [305, 321] on span "16:30" at bounding box center [306, 324] width 14 height 7
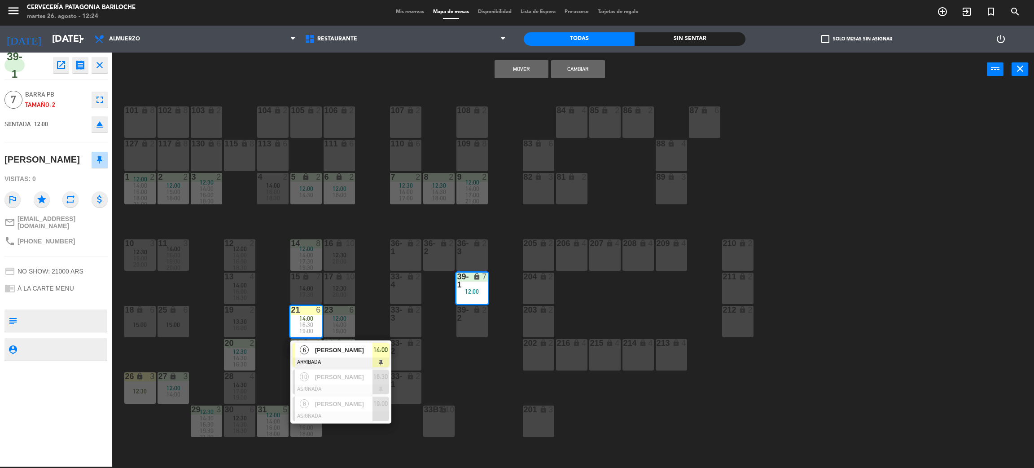
click at [311, 350] on div "6" at bounding box center [304, 349] width 19 height 15
click at [329, 348] on span "[PERSON_NAME]" at bounding box center [343, 349] width 57 height 9
click at [342, 350] on span "[PERSON_NAME]" at bounding box center [343, 349] width 57 height 9
click at [469, 368] on div "101 lock 8 102 lock 8 104 lock 2 105 lock 2 106 lock 2 103 lock 2 107 lock 2 10…" at bounding box center [578, 280] width 911 height 380
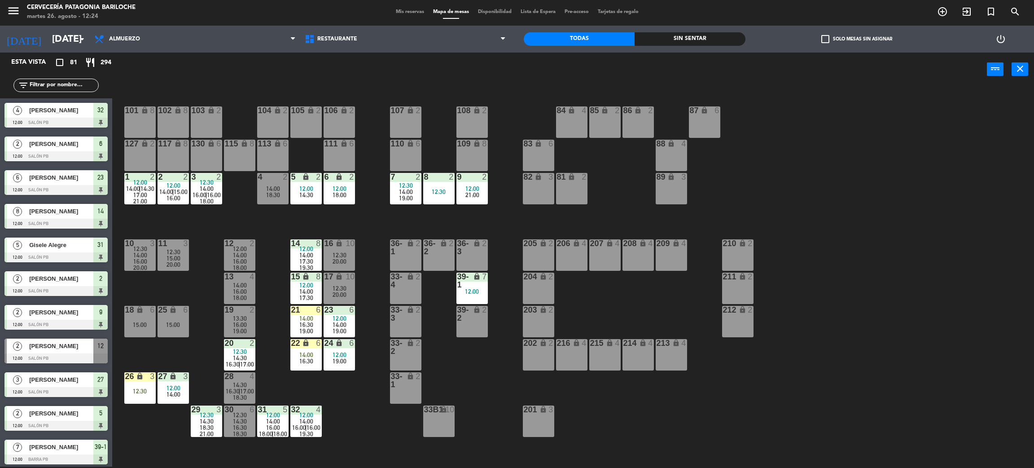
click at [479, 294] on div "39-1 lock 7 12:00" at bounding box center [471, 287] width 31 height 31
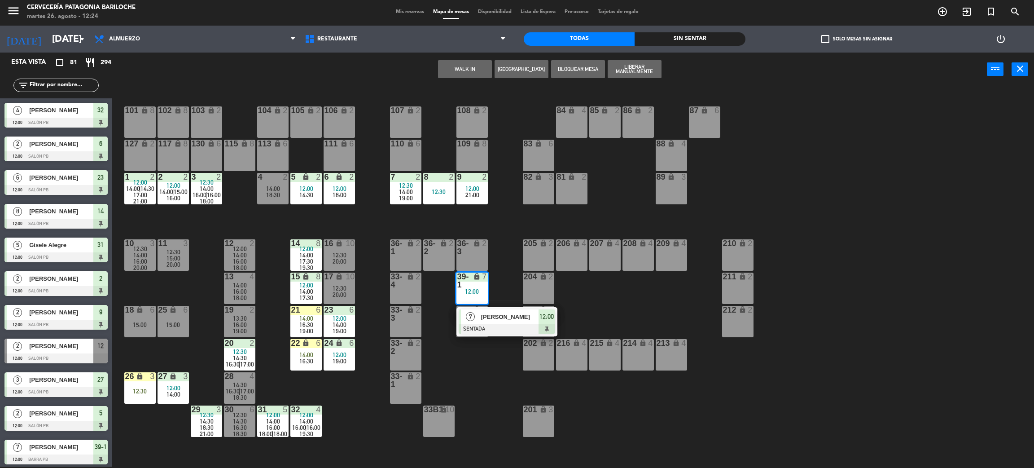
click at [487, 319] on span "[PERSON_NAME]" at bounding box center [509, 316] width 57 height 9
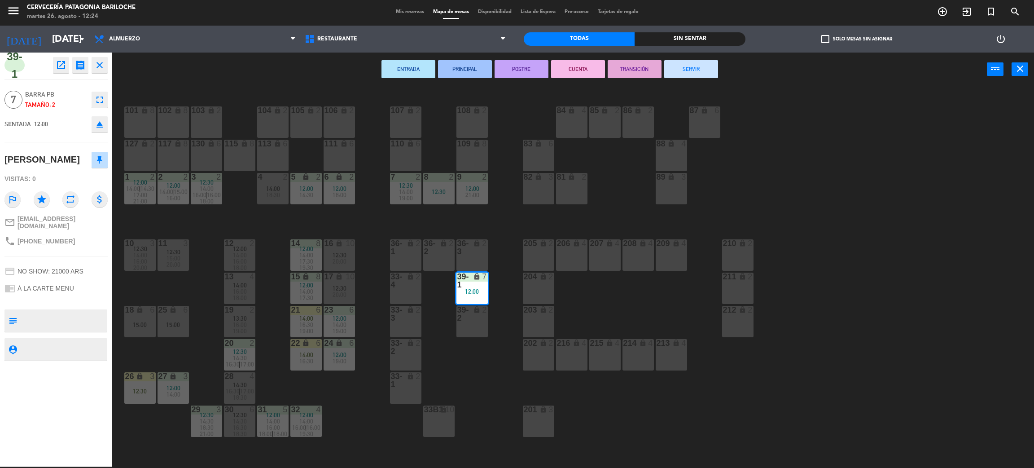
click at [315, 324] on div "16:30" at bounding box center [305, 324] width 31 height 6
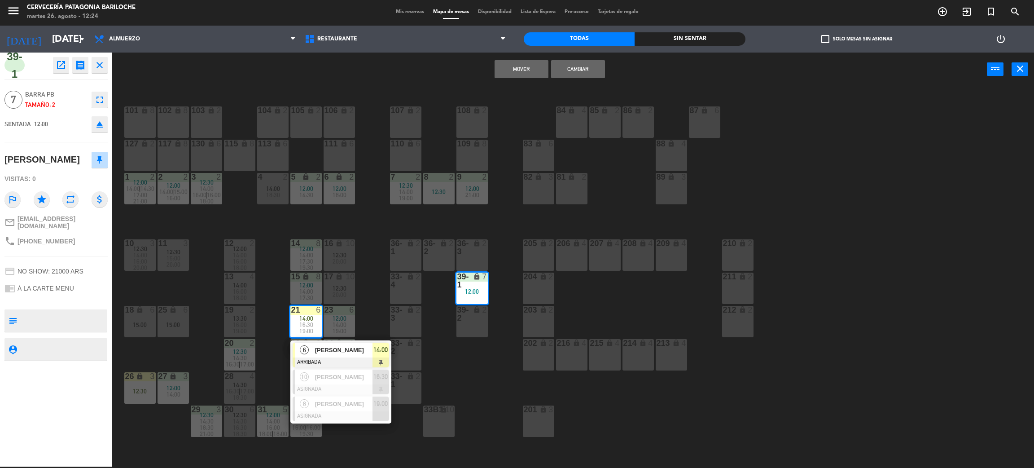
click at [513, 71] on button "Mover" at bounding box center [522, 69] width 54 height 18
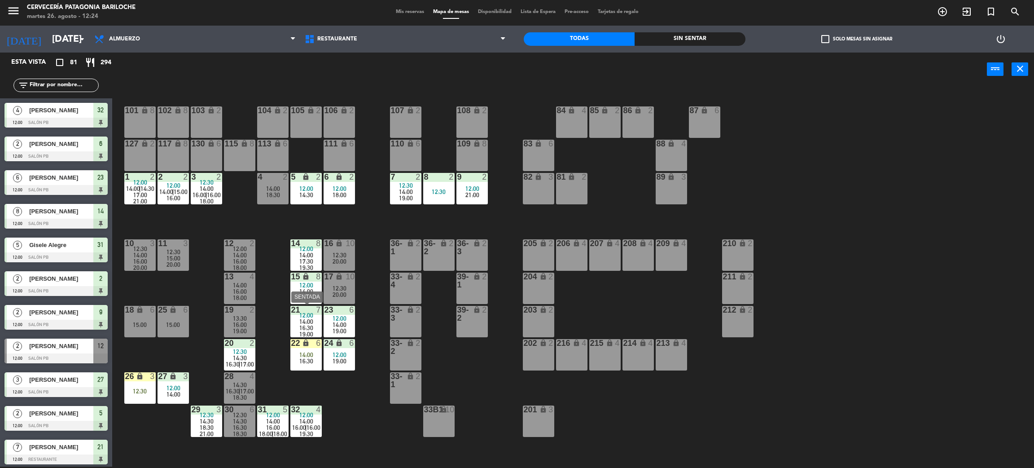
click at [305, 318] on span "14:00" at bounding box center [306, 321] width 14 height 7
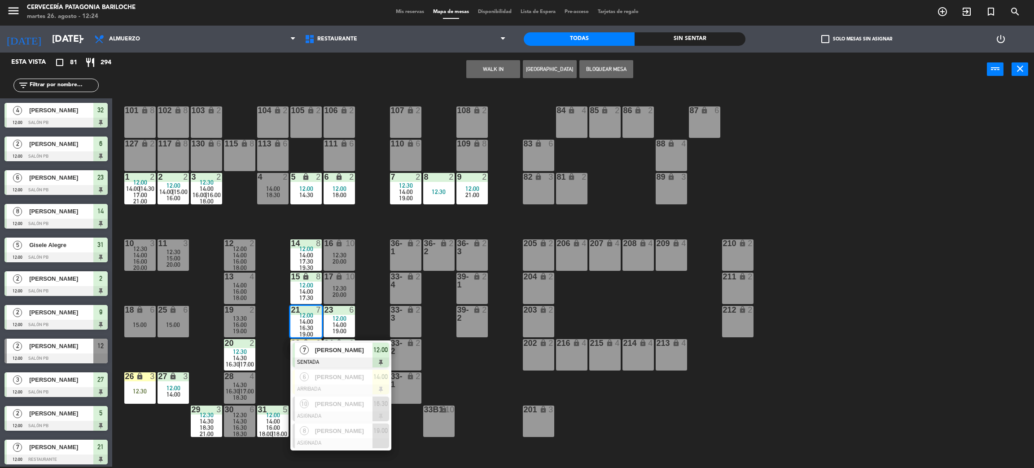
click at [314, 348] on div "[PERSON_NAME]" at bounding box center [343, 349] width 58 height 15
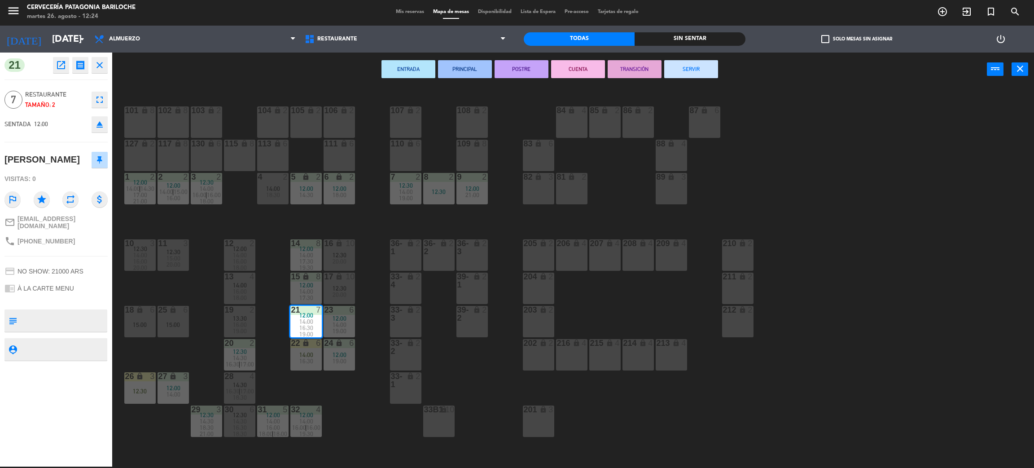
click at [311, 354] on span "14:00" at bounding box center [306, 354] width 14 height 7
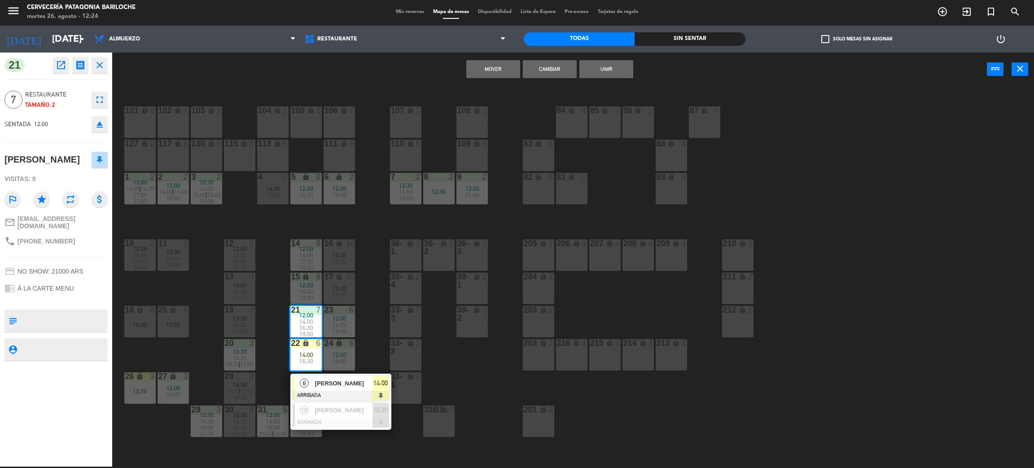
click at [599, 70] on button "Unir" at bounding box center [606, 69] width 54 height 18
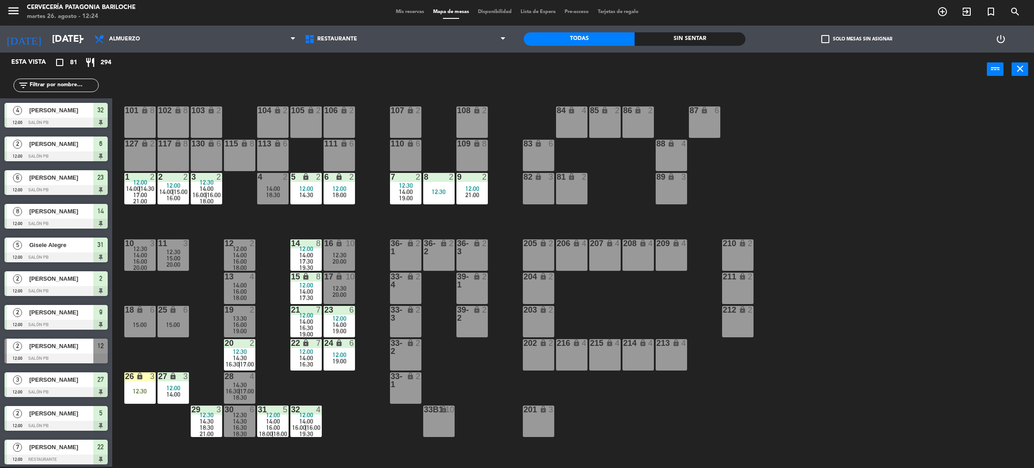
click at [450, 378] on div "101 lock 8 102 lock 8 104 lock 2 105 lock 2 106 lock 2 103 lock 2 107 lock 2 10…" at bounding box center [578, 280] width 911 height 380
click at [49, 86] on input "text" at bounding box center [64, 85] width 70 height 10
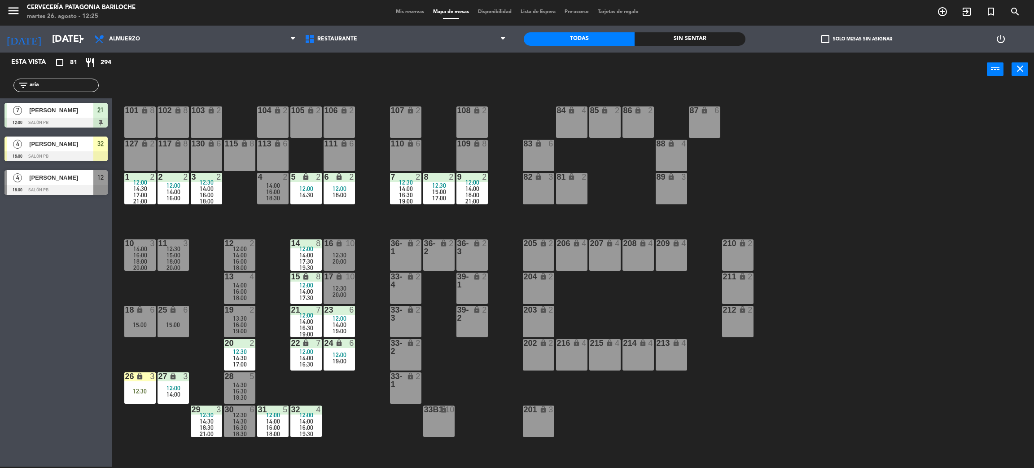
type input "aria"
click at [74, 284] on div "Esta vista crop_square 81 restaurant 294 filter_list aria 7 Taisa Antunes Maria…" at bounding box center [56, 260] width 112 height 414
click at [49, 145] on span "[PERSON_NAME]" at bounding box center [61, 143] width 64 height 9
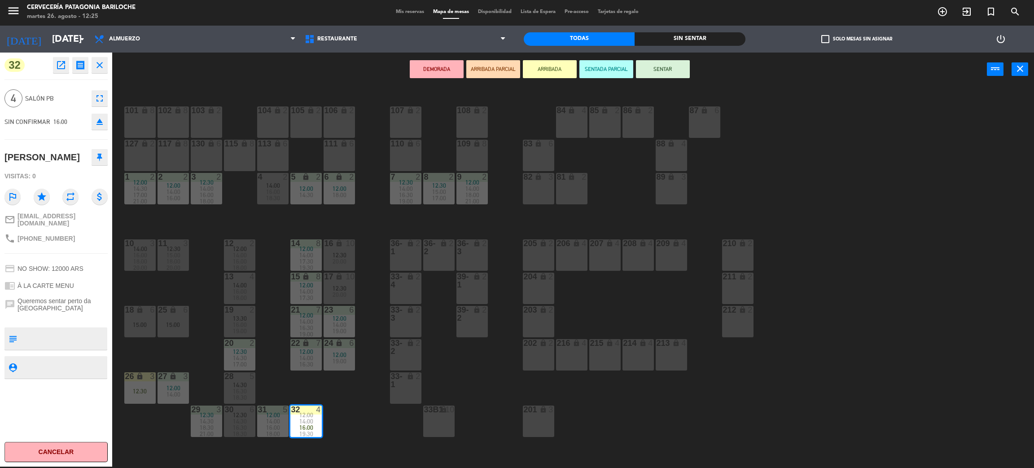
click at [344, 437] on div "101 lock 8 102 lock 8 104 lock 2 105 lock 2 106 lock 2 103 lock 2 107 lock 2 10…" at bounding box center [578, 280] width 911 height 380
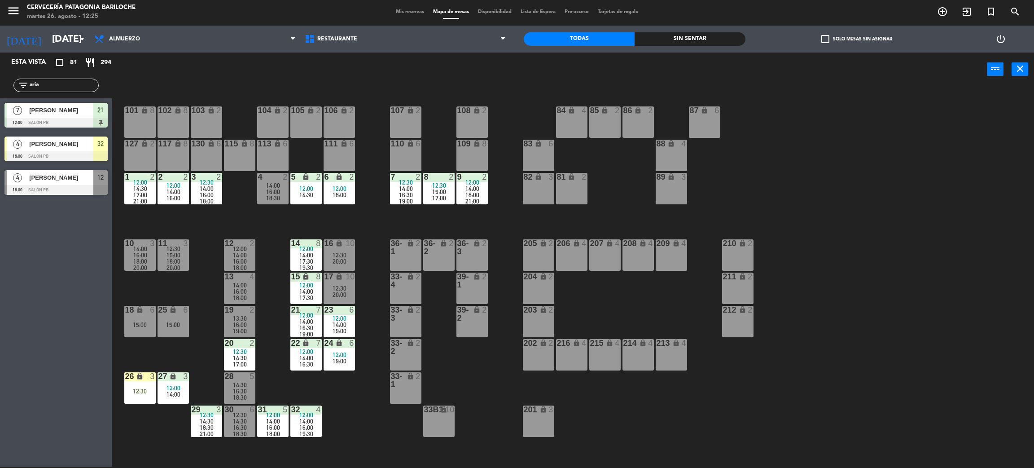
click at [302, 421] on span "14:00" at bounding box center [306, 420] width 14 height 7
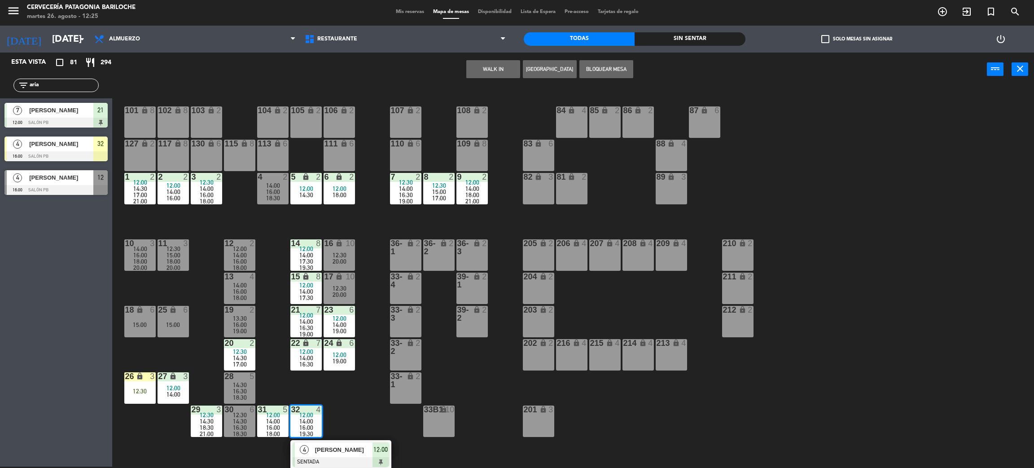
scroll to position [79, 0]
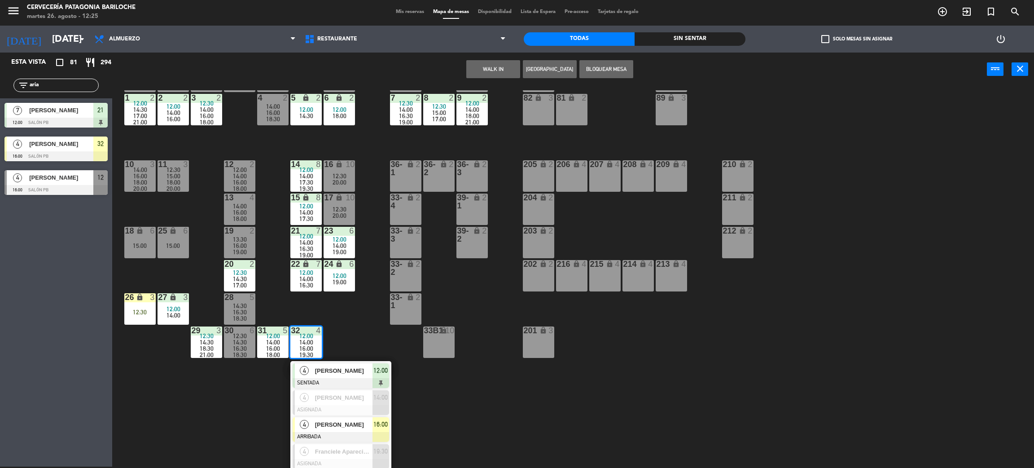
click at [335, 435] on div at bounding box center [341, 437] width 96 height 10
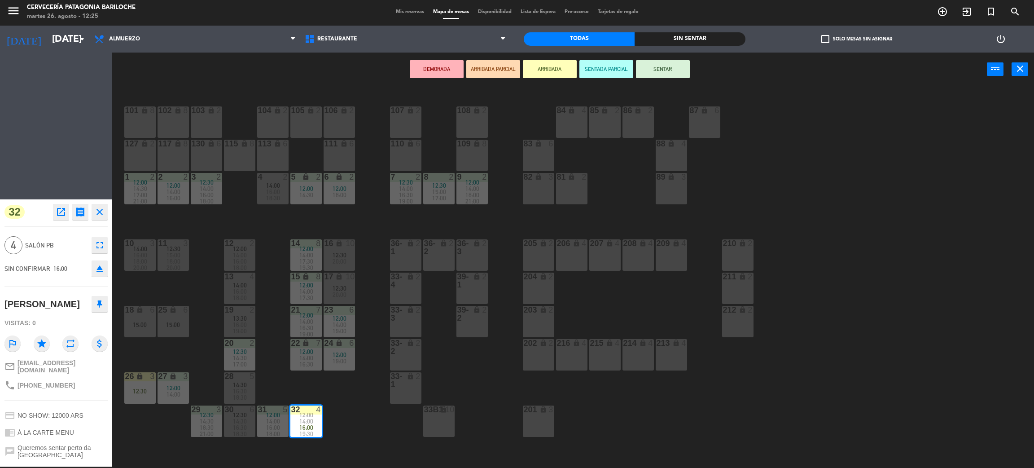
scroll to position [0, 0]
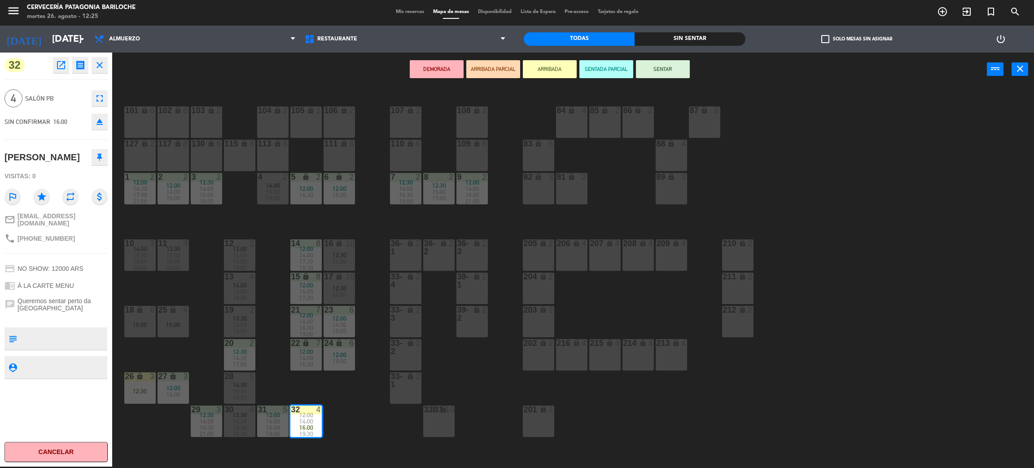
click at [561, 384] on div "101 lock 8 102 lock 8 104 lock 2 105 lock 2 106 lock 2 103 lock 2 107 lock 2 10…" at bounding box center [578, 280] width 911 height 380
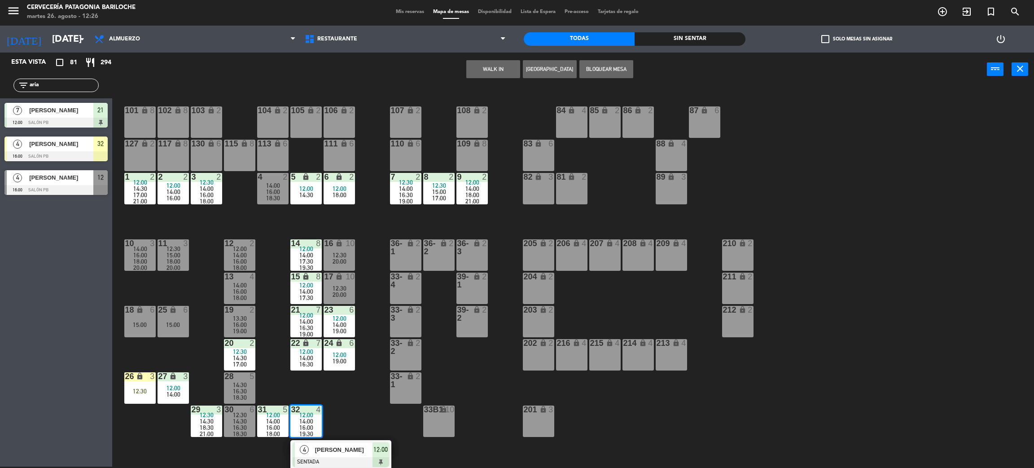
scroll to position [79, 0]
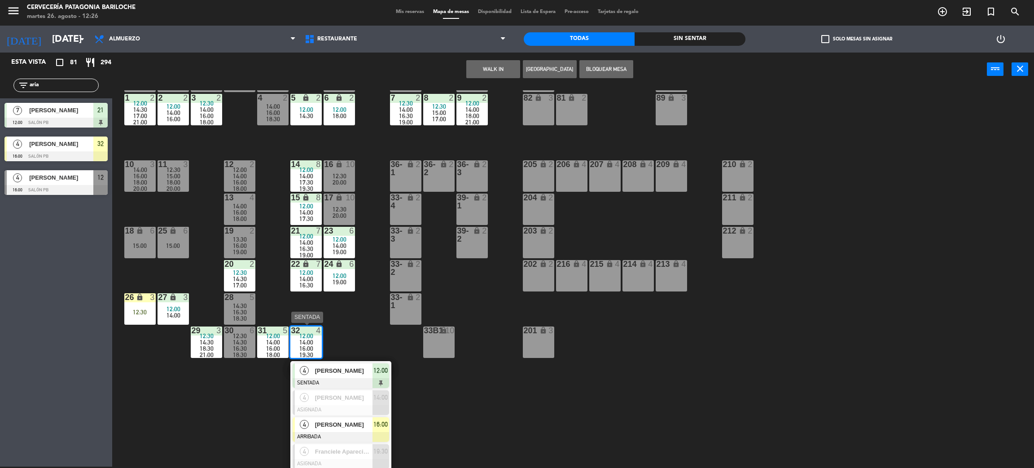
click at [347, 428] on span "[PERSON_NAME]" at bounding box center [343, 424] width 57 height 9
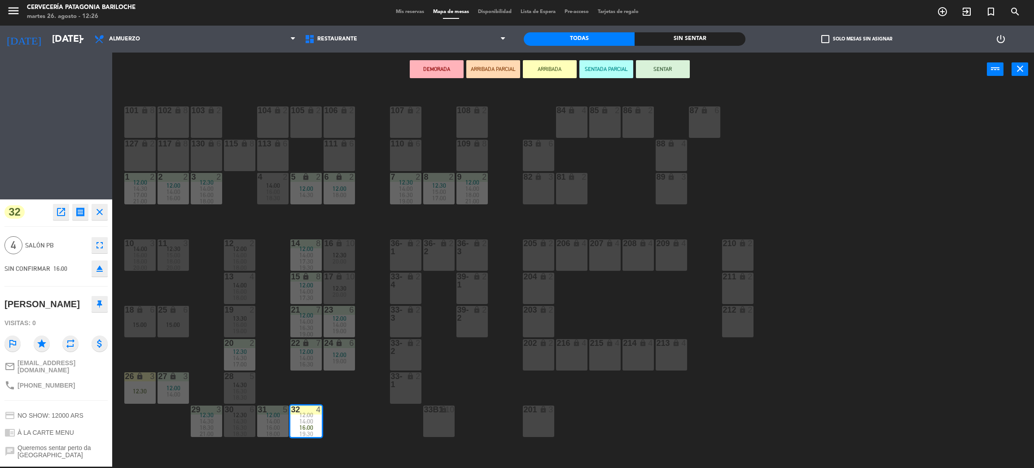
scroll to position [0, 0]
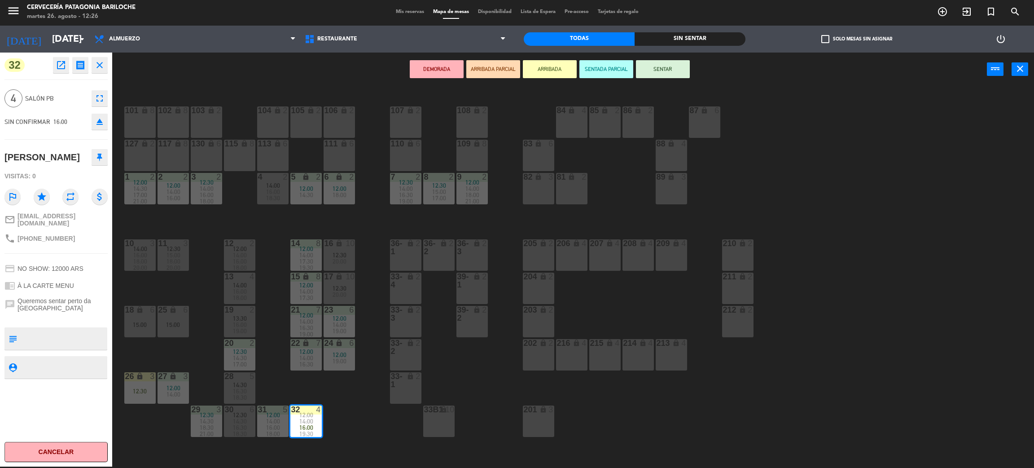
click at [570, 363] on div "216 lock 4" at bounding box center [571, 354] width 31 height 31
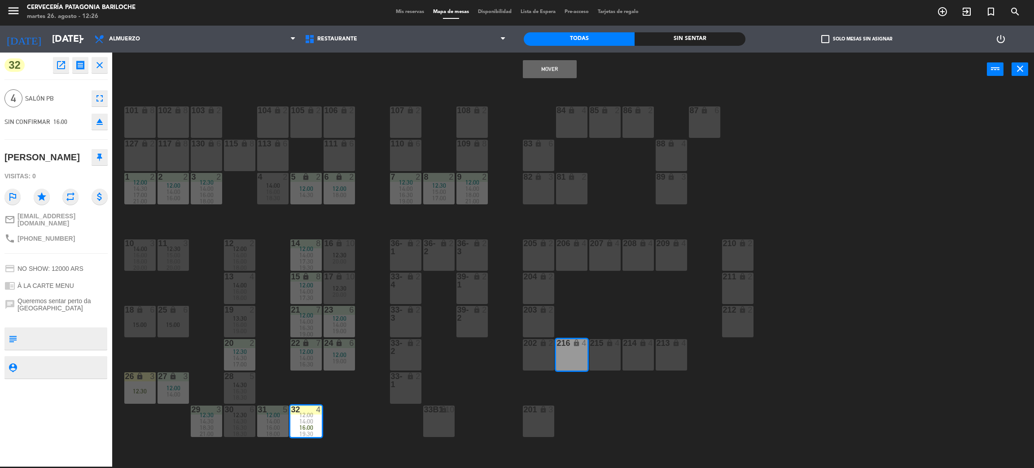
click at [596, 359] on div "215 lock 4" at bounding box center [604, 354] width 31 height 31
click at [550, 66] on button "Mover y Unir" at bounding box center [550, 69] width 54 height 18
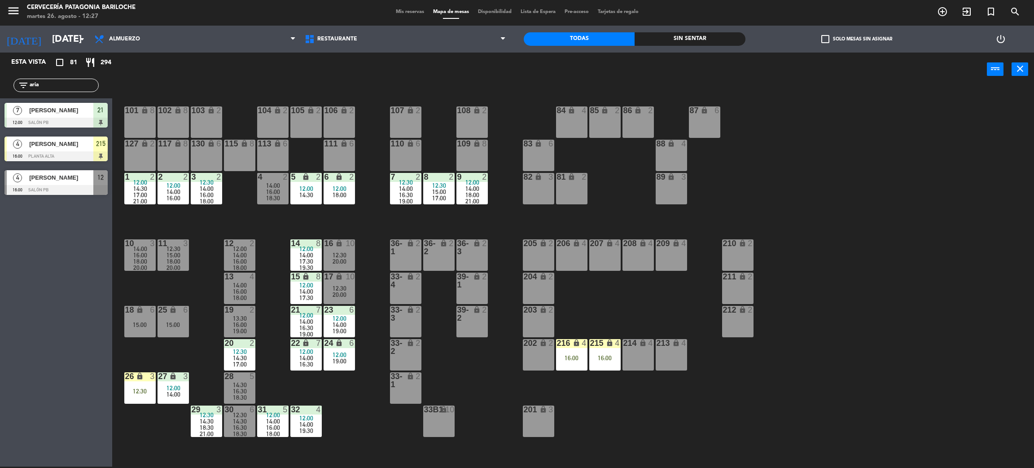
click at [636, 428] on div "101 lock 8 102 lock 8 104 lock 2 105 lock 2 106 lock 2 103 lock 2 107 lock 2 10…" at bounding box center [578, 280] width 911 height 380
click at [408, 258] on div "36-1 lock 2" at bounding box center [405, 254] width 31 height 31
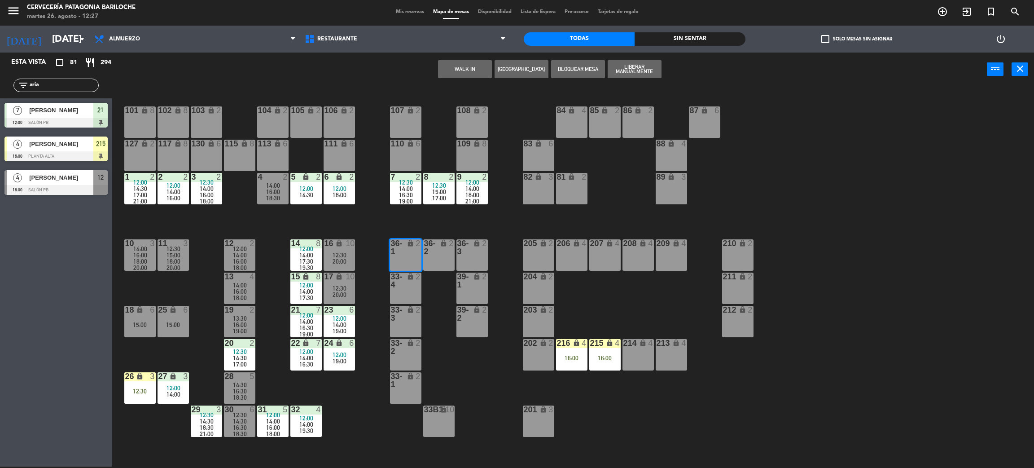
click at [471, 68] on button "WALK IN" at bounding box center [465, 69] width 54 height 18
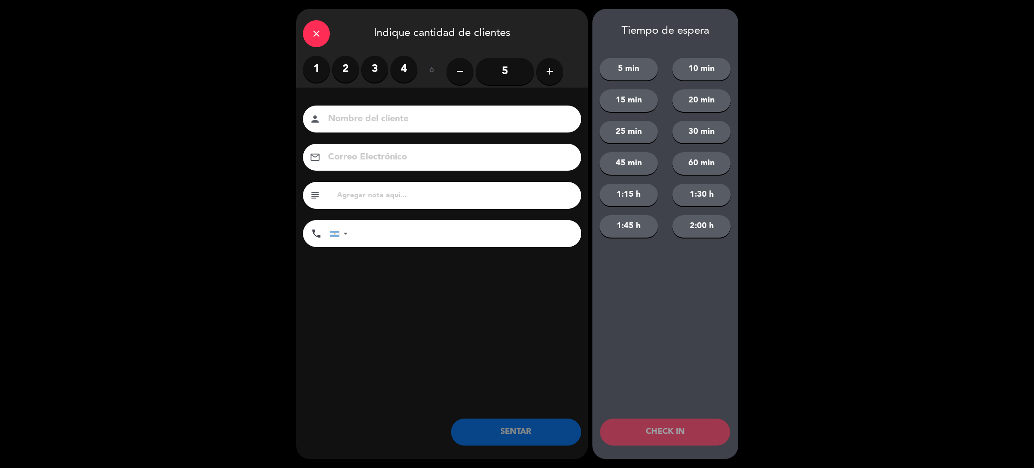
click at [410, 71] on label "4" at bounding box center [403, 69] width 27 height 27
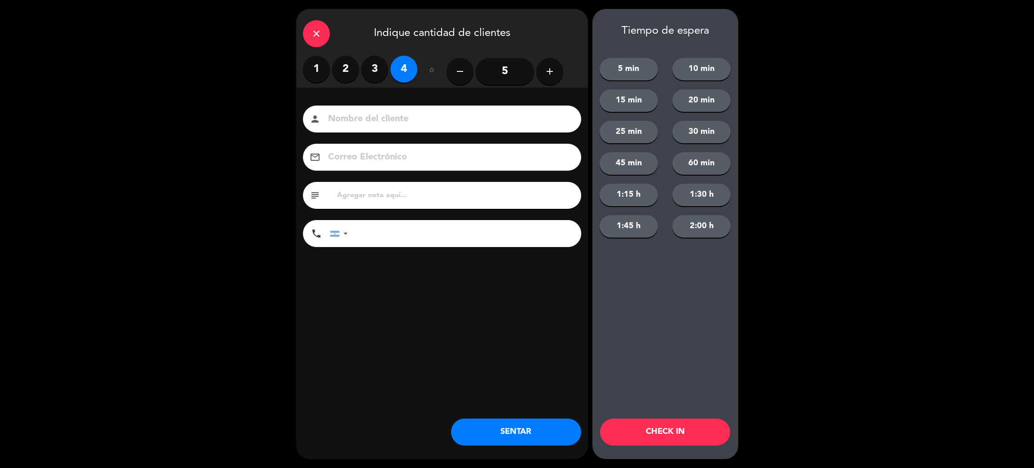
click at [408, 114] on input at bounding box center [448, 119] width 242 height 16
type input "a"
type input "ARLINDA PETERLINI"
click at [411, 230] on input "tel" at bounding box center [469, 233] width 224 height 27
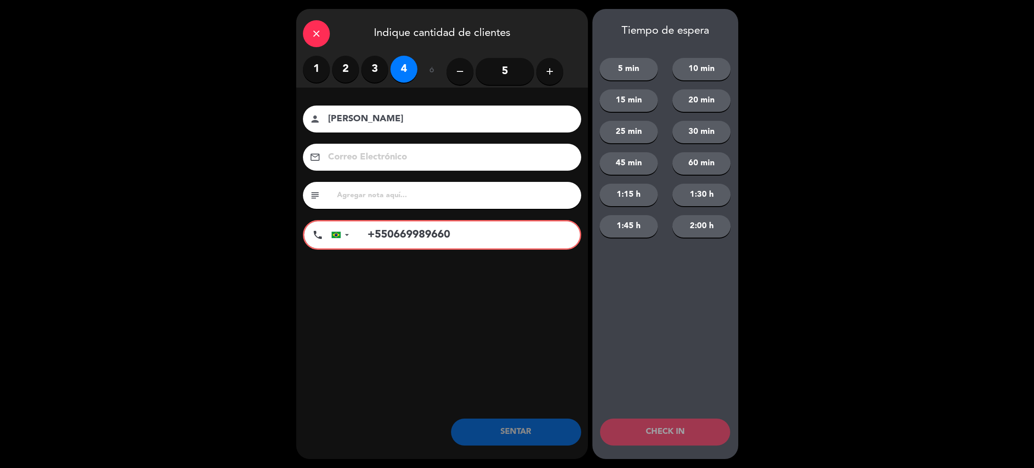
click at [403, 230] on input "+550669989660" at bounding box center [469, 234] width 222 height 27
click at [480, 234] on input "+550669989660" at bounding box center [469, 234] width 222 height 27
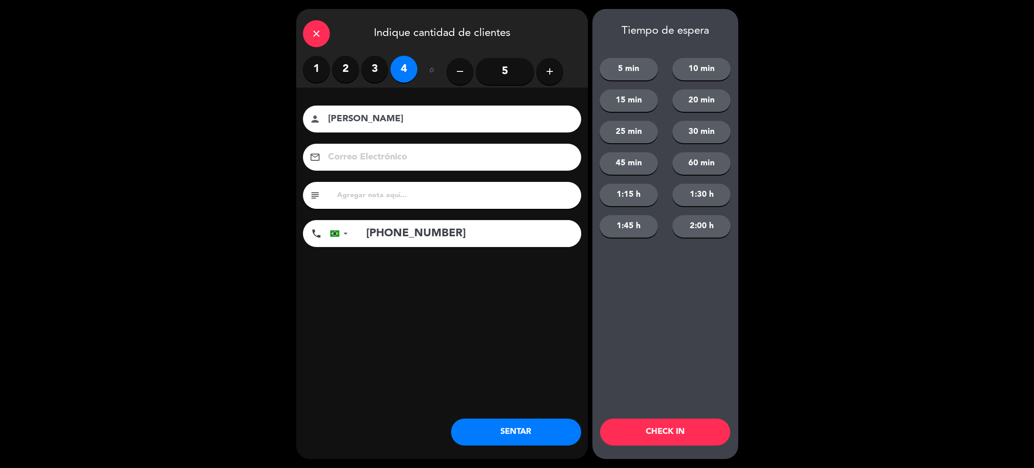
type input "+55066999896680"
click at [501, 429] on button "SENTAR" at bounding box center [516, 431] width 130 height 27
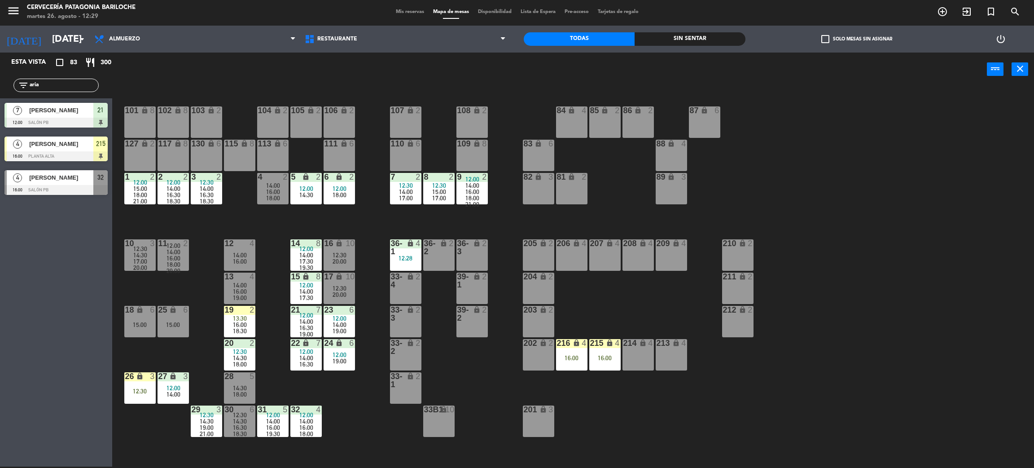
click at [63, 86] on input "aria" at bounding box center [64, 85] width 70 height 10
type input "A"
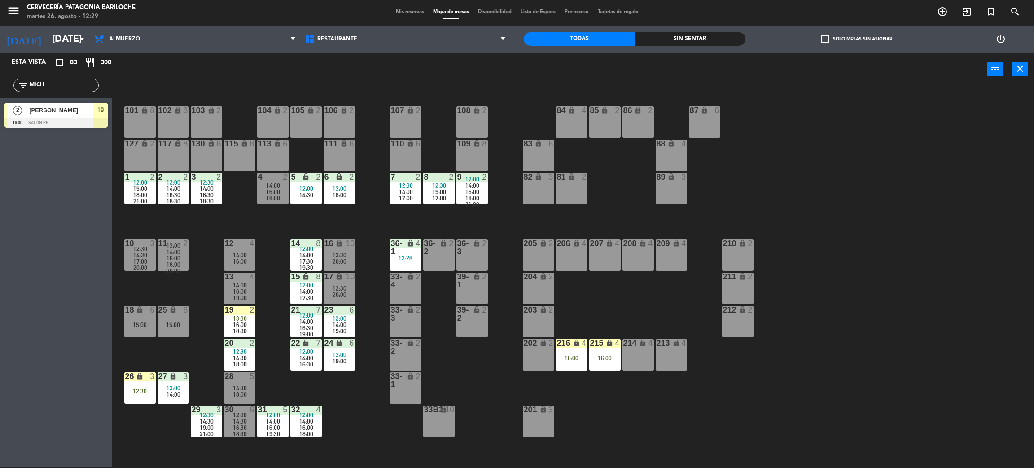
type input "MICH"
click at [0, 253] on div "Esta vista crop_square 83 restaurant 300 filter_list MICH 2 Michele Salomao 16:…" at bounding box center [56, 260] width 112 height 414
click at [95, 112] on div "19" at bounding box center [100, 110] width 14 height 15
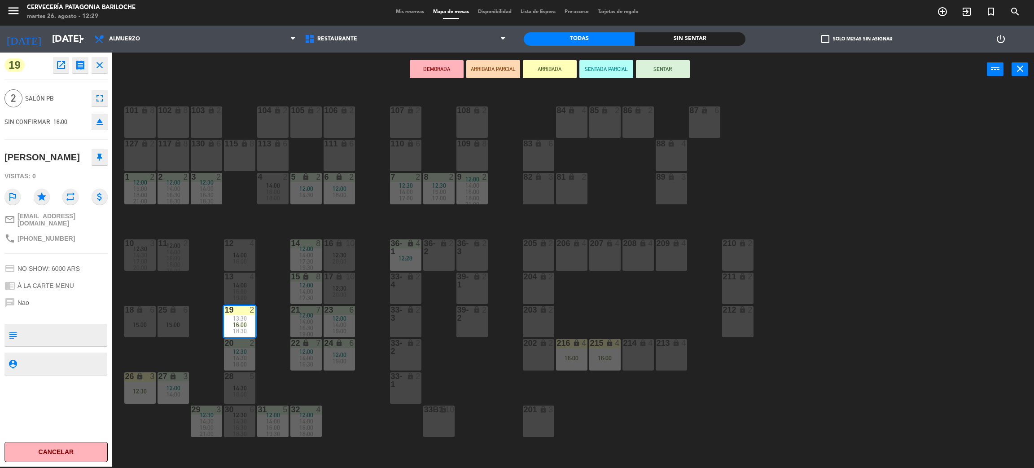
click at [544, 292] on div "204 lock 2" at bounding box center [538, 287] width 31 height 31
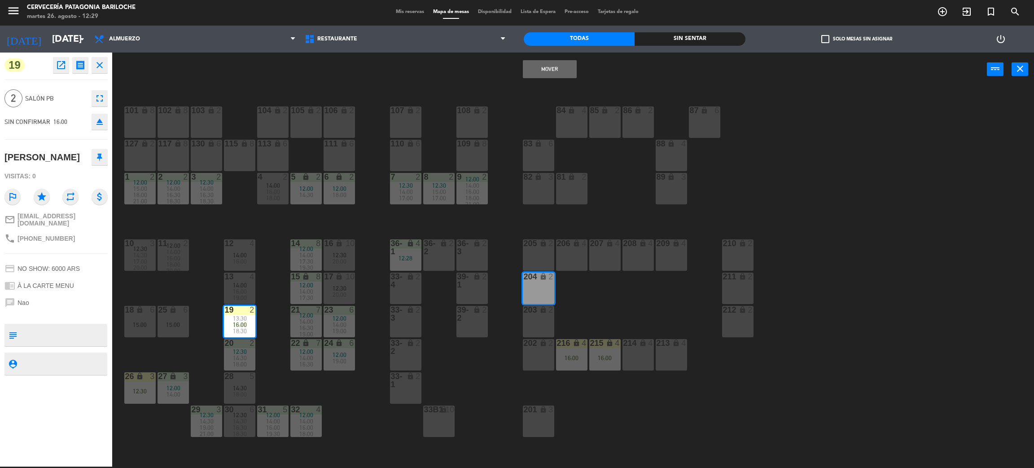
click at [548, 67] on button "Mover" at bounding box center [550, 69] width 54 height 18
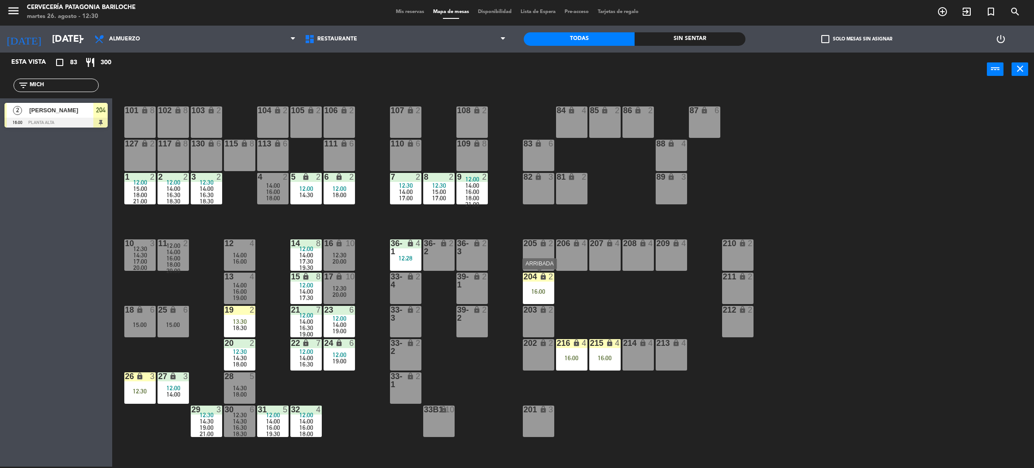
click at [535, 285] on div "204 lock 2 16:00" at bounding box center [538, 287] width 31 height 31
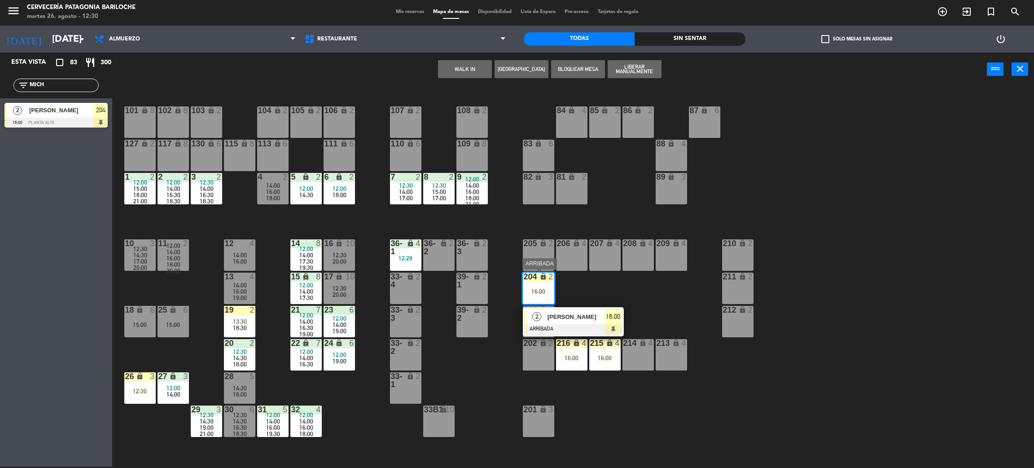
click at [577, 324] on div at bounding box center [573, 329] width 96 height 10
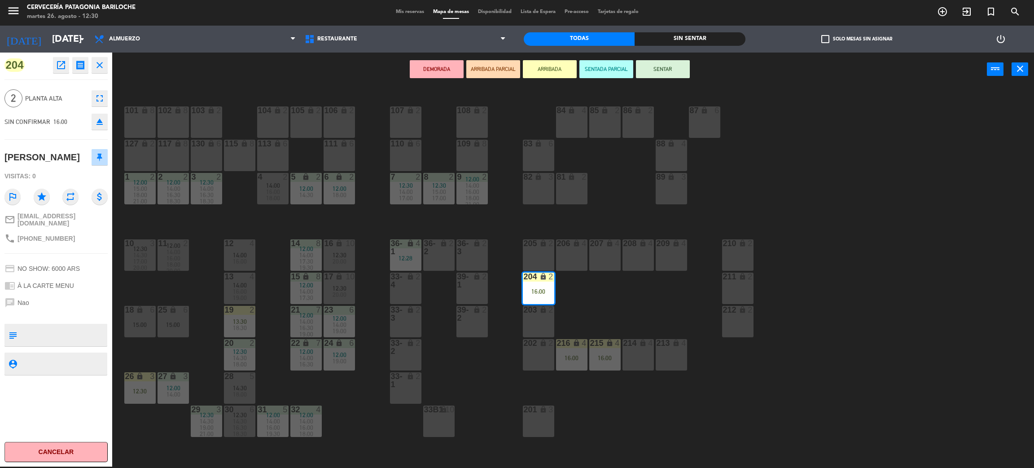
click at [686, 74] on button "SENTAR" at bounding box center [663, 69] width 54 height 18
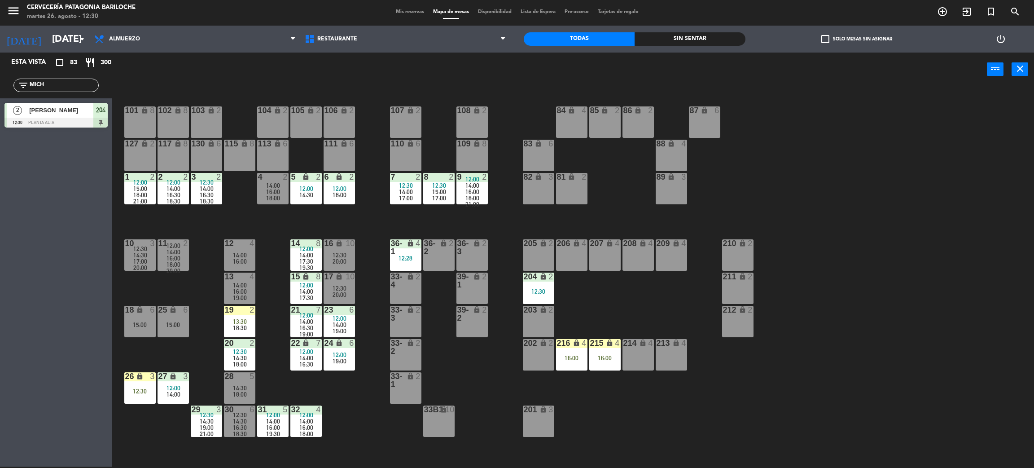
click at [53, 90] on input "MICH" at bounding box center [64, 85] width 70 height 10
type input "M"
type input "EDUAR"
click at [43, 261] on div "Esta vista crop_square 83 restaurant 300 filter_list EDUAR 2 Eduardo Yamaguti 1…" at bounding box center [56, 260] width 112 height 414
click at [55, 110] on span "[PERSON_NAME]" at bounding box center [61, 109] width 64 height 9
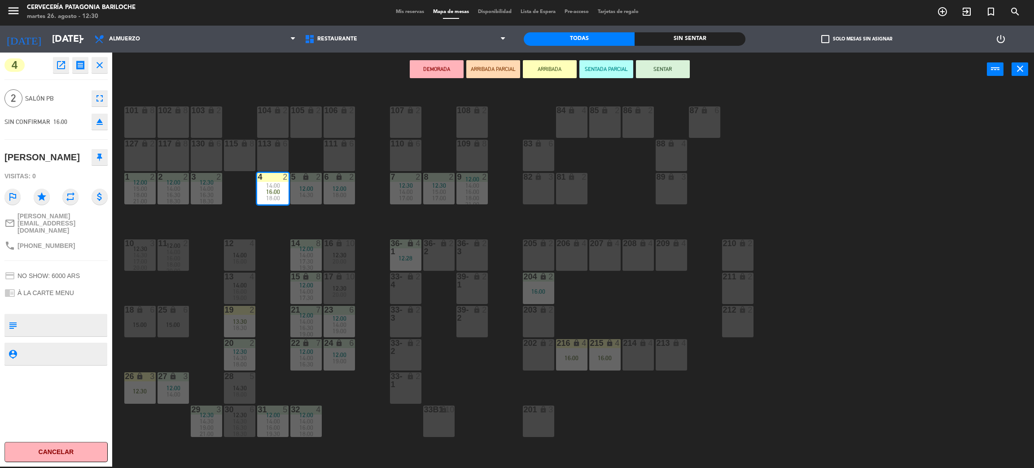
click at [539, 324] on div "203 lock 2" at bounding box center [538, 321] width 31 height 31
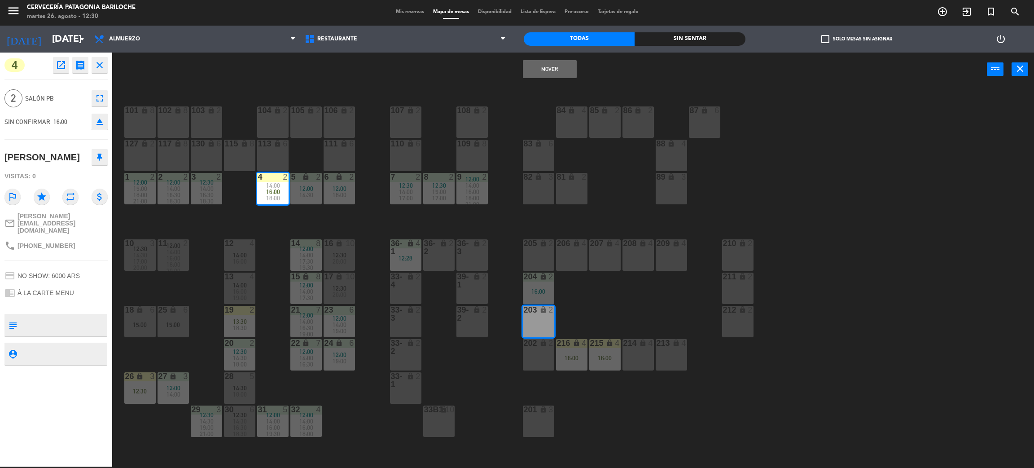
click at [574, 302] on div "101 lock 8 102 lock 8 104 lock 2 105 lock 2 106 lock 2 103 lock 2 107 lock 2 10…" at bounding box center [578, 280] width 911 height 380
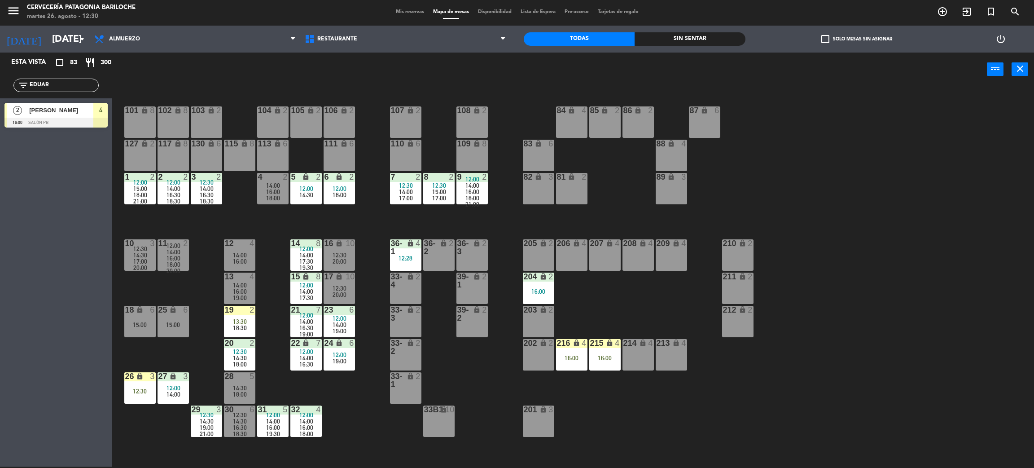
click at [537, 263] on div "205 lock 2" at bounding box center [538, 254] width 31 height 31
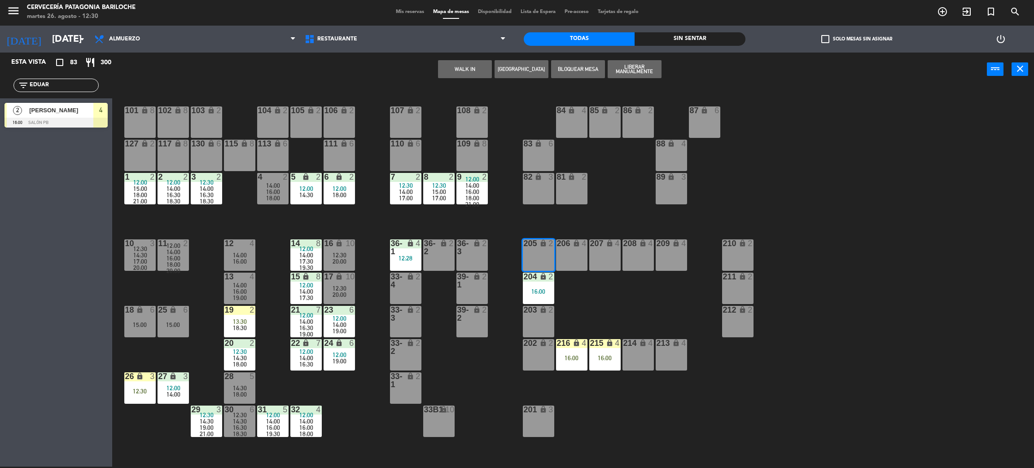
click at [40, 115] on div "[PERSON_NAME]" at bounding box center [60, 110] width 65 height 15
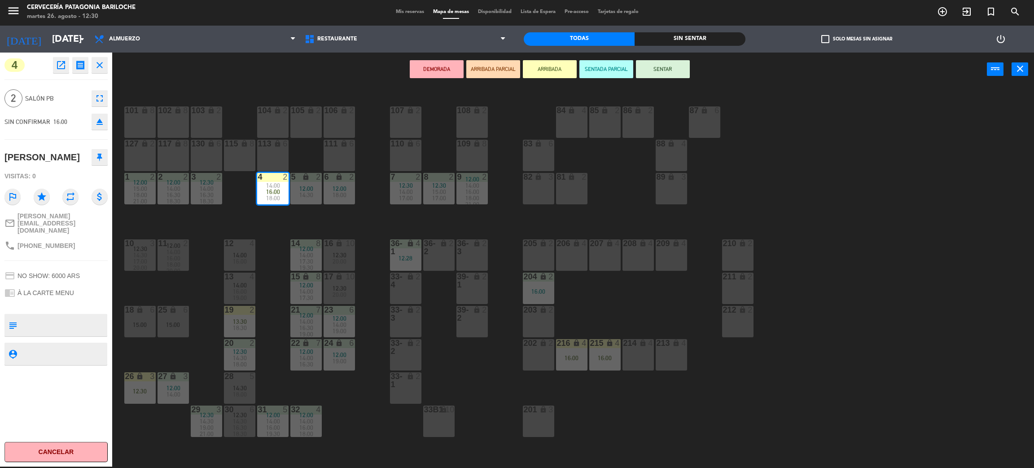
click at [580, 313] on div "101 lock 8 102 lock 8 104 lock 2 105 lock 2 106 lock 2 103 lock 2 107 lock 2 10…" at bounding box center [578, 280] width 911 height 380
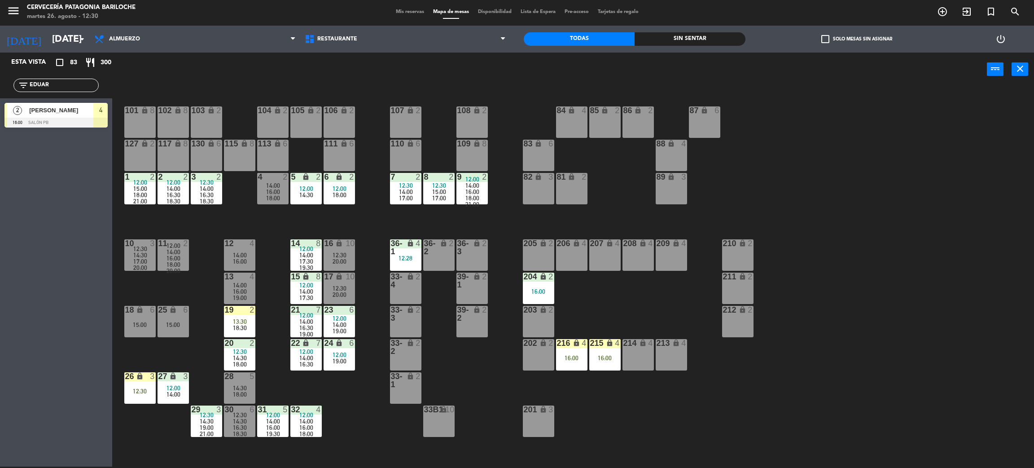
click at [44, 113] on span "[PERSON_NAME]" at bounding box center [61, 109] width 64 height 9
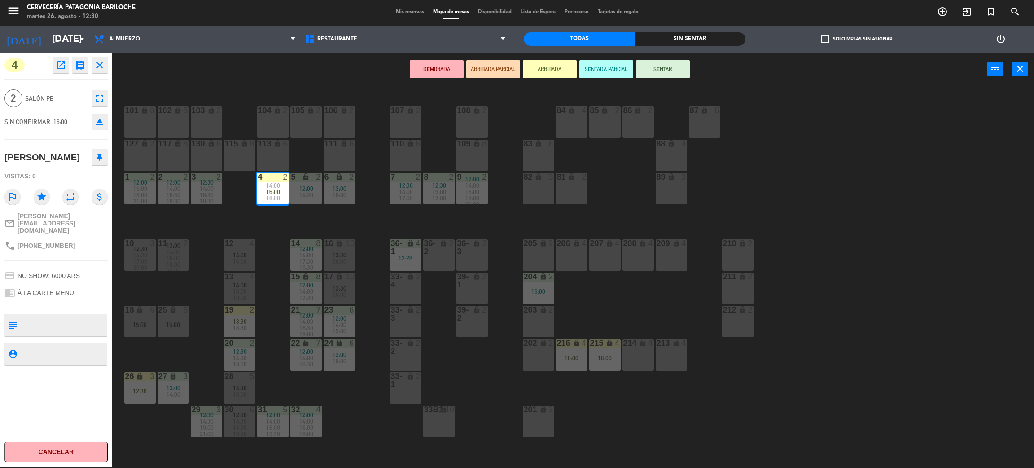
click at [527, 255] on div "205 lock 2" at bounding box center [538, 254] width 31 height 31
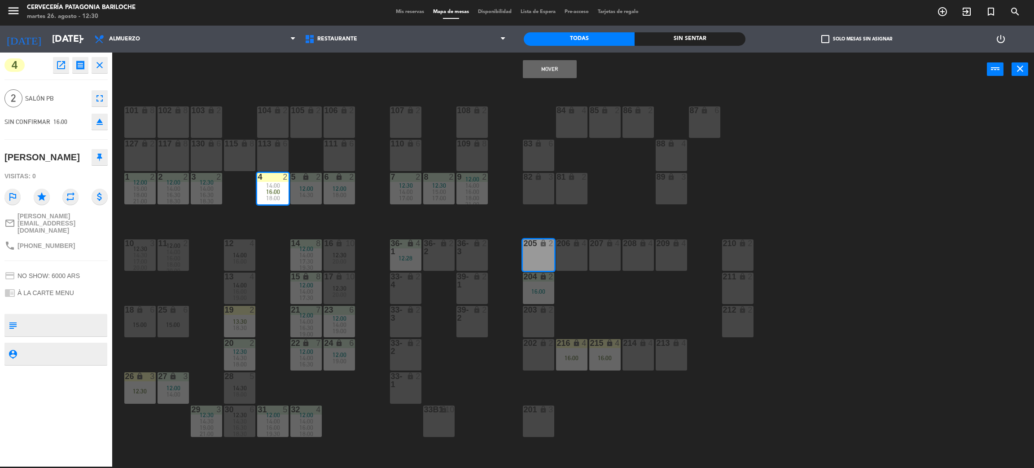
click at [538, 72] on button "Mover" at bounding box center [550, 69] width 54 height 18
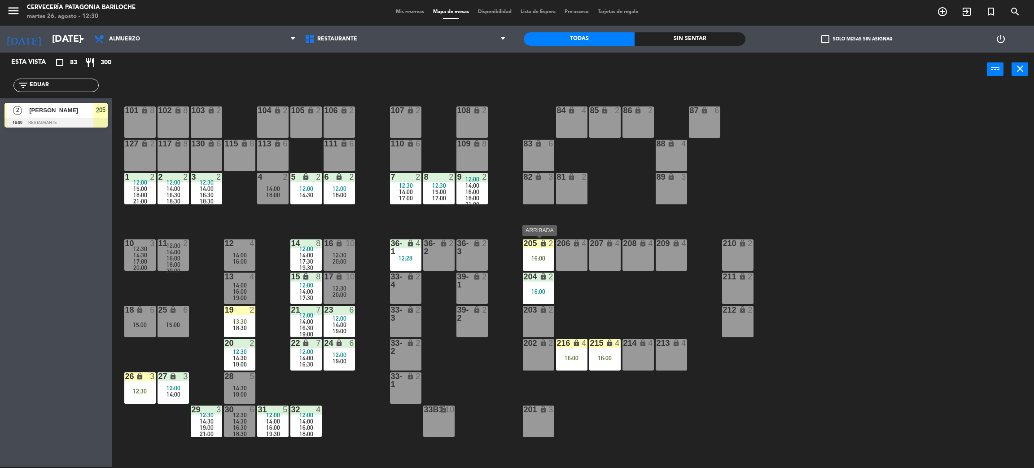
click at [545, 252] on div "205 lock 2 16:00" at bounding box center [538, 254] width 31 height 31
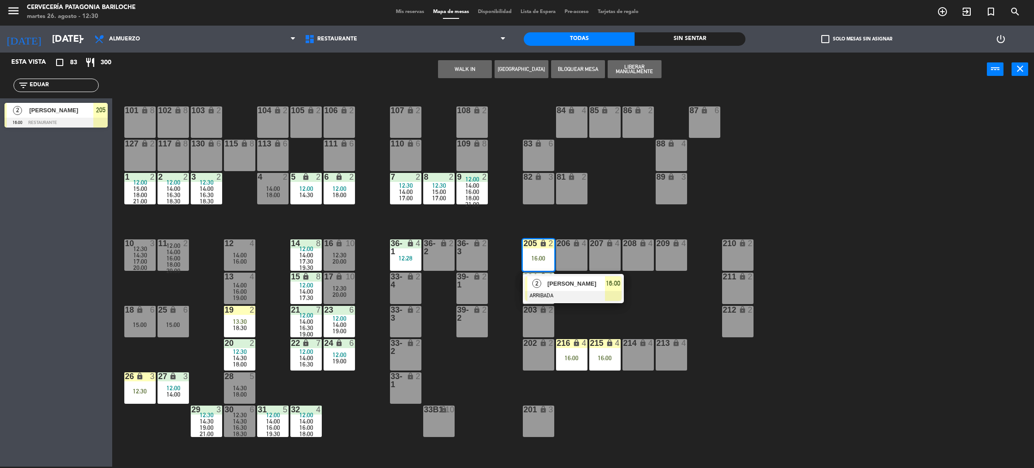
click at [551, 291] on div at bounding box center [573, 296] width 96 height 10
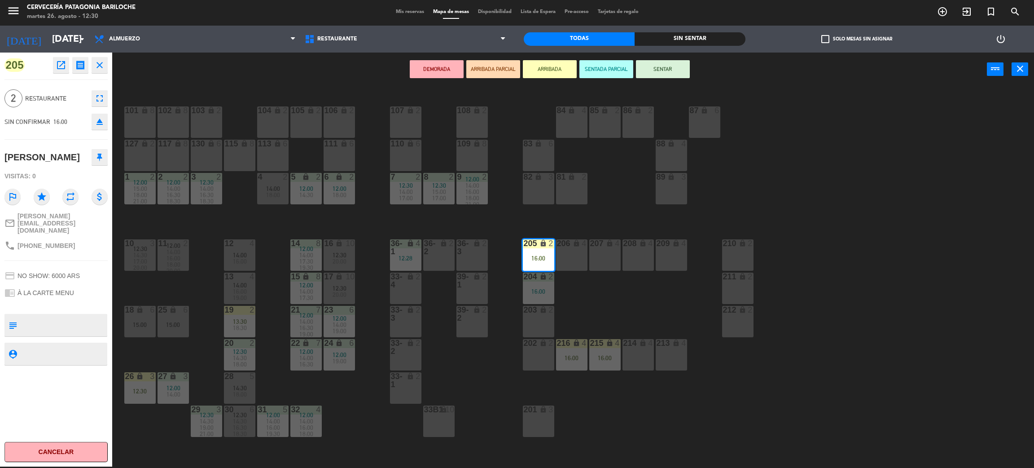
click at [648, 72] on button "SENTAR" at bounding box center [663, 69] width 54 height 18
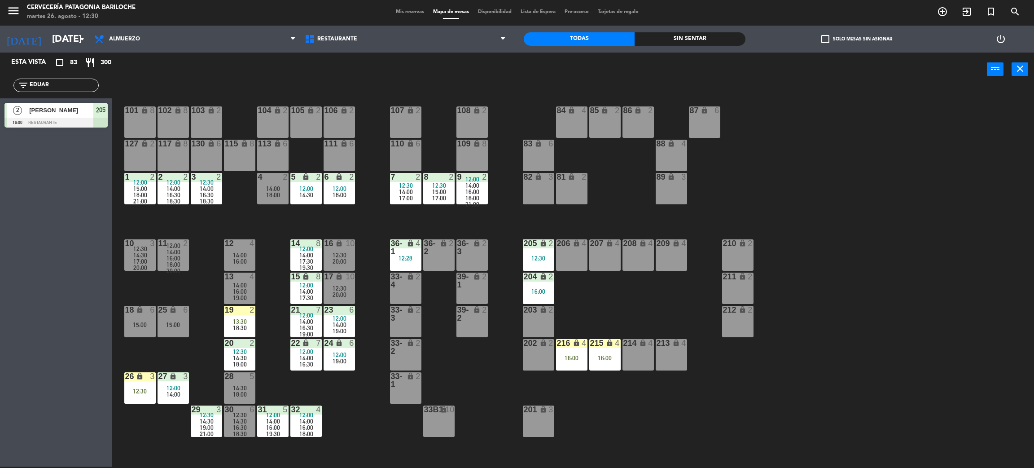
click at [597, 304] on div "101 lock 8 102 lock 8 104 lock 2 105 lock 2 106 lock 2 103 lock 2 107 lock 2 10…" at bounding box center [578, 280] width 911 height 380
click at [538, 295] on div "204 lock 2 16:00" at bounding box center [538, 287] width 31 height 31
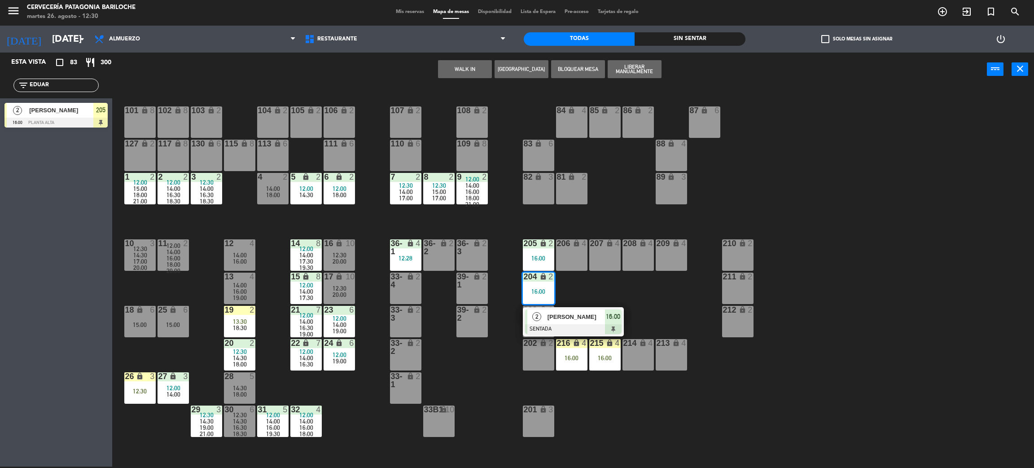
click at [634, 298] on div "101 lock 8 102 lock 8 104 lock 2 105 lock 2 106 lock 2 103 lock 2 107 lock 2 10…" at bounding box center [578, 280] width 911 height 380
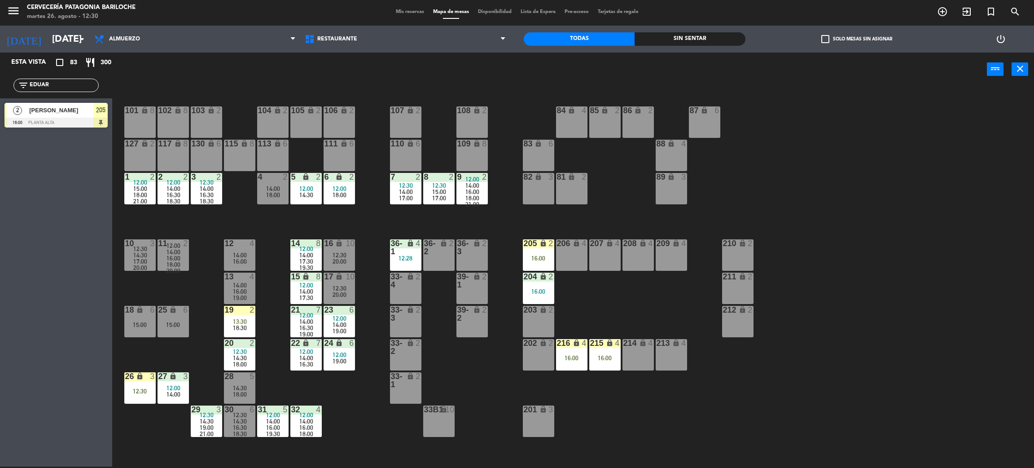
click at [46, 167] on div "Esta vista crop_square 83 restaurant 300 filter_list EDUAR 2 Eduardo Yamaguti 1…" at bounding box center [56, 260] width 112 height 414
click at [526, 352] on div "202 lock 2" at bounding box center [538, 354] width 31 height 31
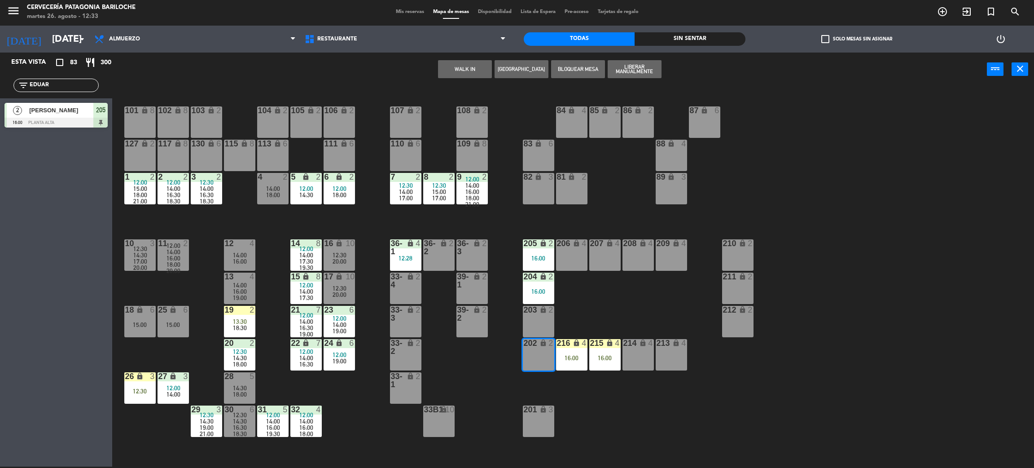
click at [535, 350] on div "202 lock 2" at bounding box center [538, 354] width 31 height 31
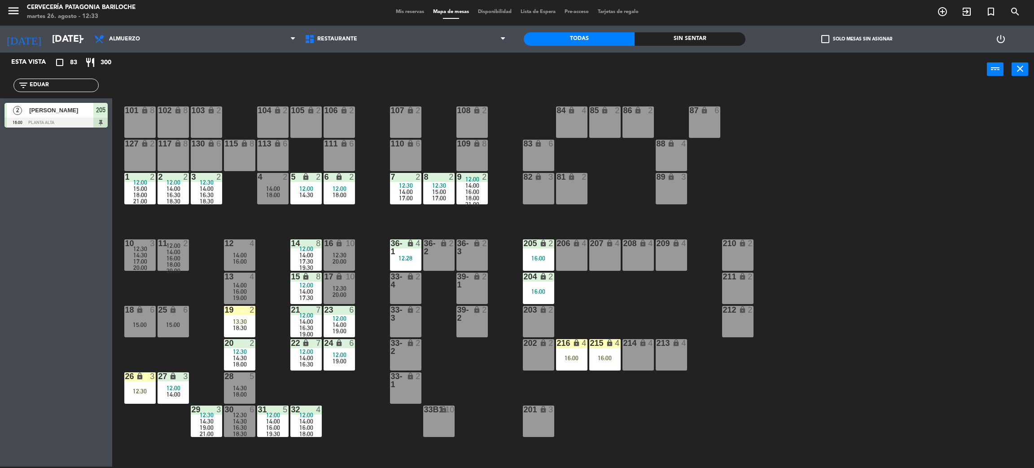
click at [546, 359] on div "202 lock 2" at bounding box center [538, 354] width 31 height 31
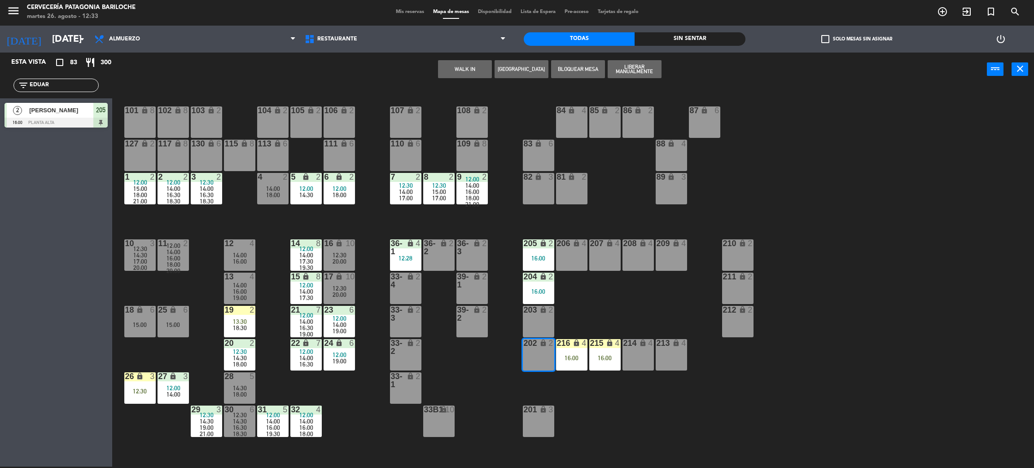
click at [468, 75] on button "WALK IN" at bounding box center [465, 69] width 54 height 18
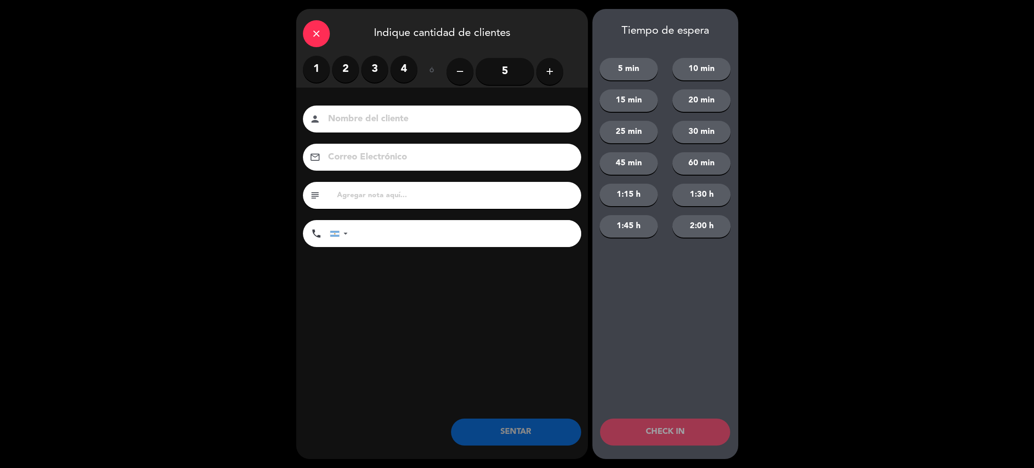
click at [316, 71] on label "1" at bounding box center [316, 69] width 27 height 27
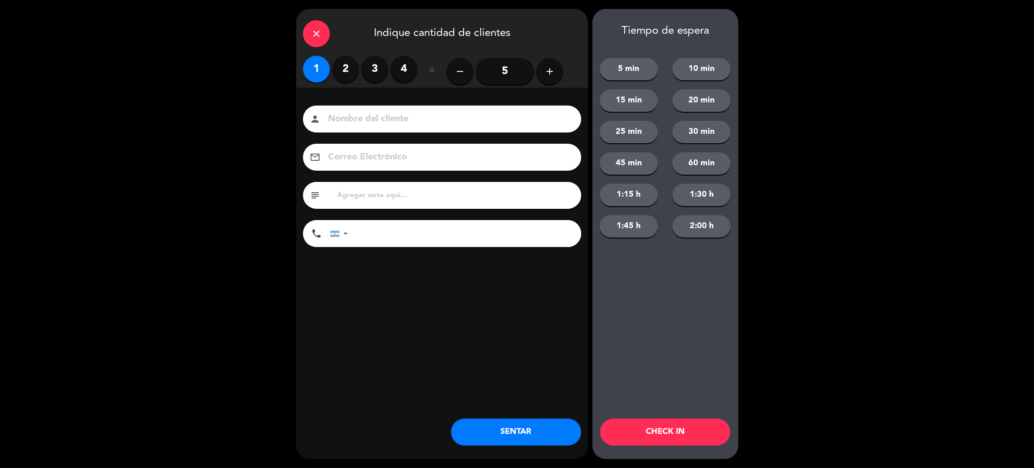
click at [371, 120] on input at bounding box center [448, 119] width 242 height 16
type input "MAX MARTIHGANE"
click at [420, 240] on input "tel" at bounding box center [469, 233] width 224 height 27
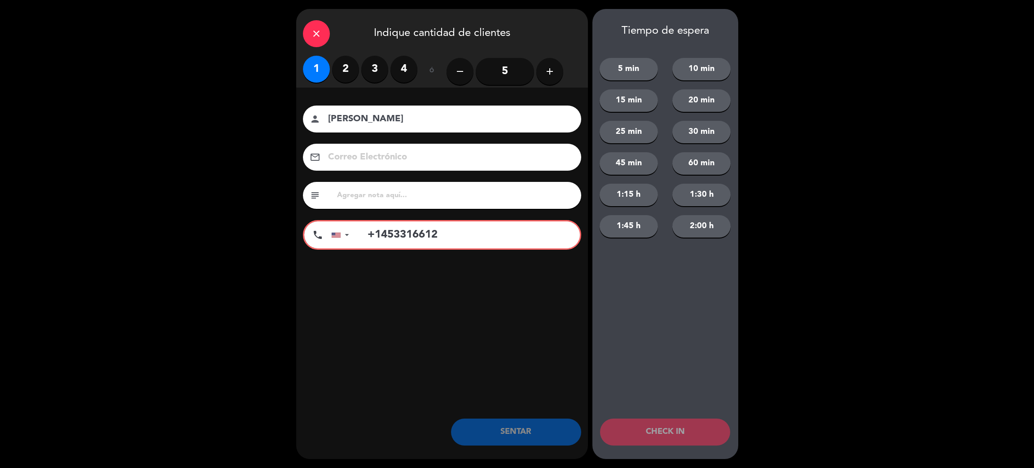
click at [373, 228] on input "+1453316612" at bounding box center [469, 234] width 222 height 27
type input "+"
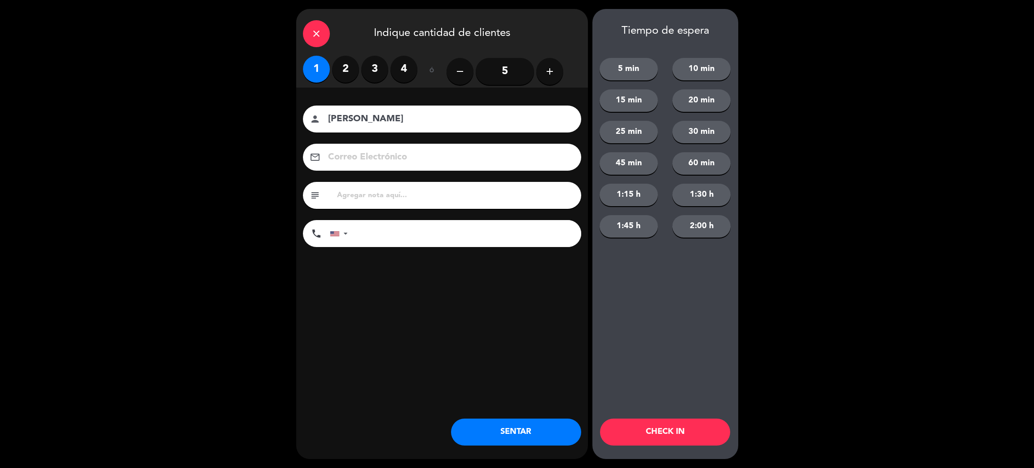
click at [521, 427] on button "SENTAR" at bounding box center [516, 431] width 130 height 27
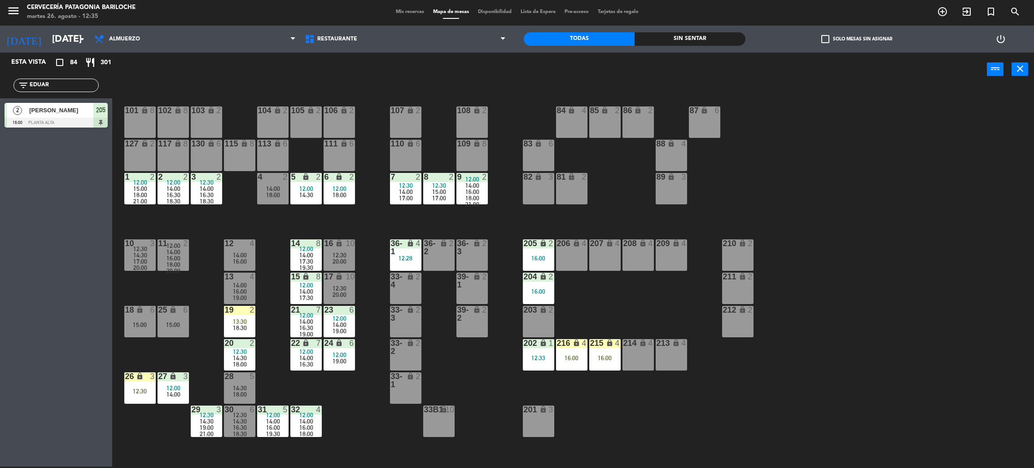
click at [76, 83] on input "EDUAR" at bounding box center [64, 85] width 70 height 10
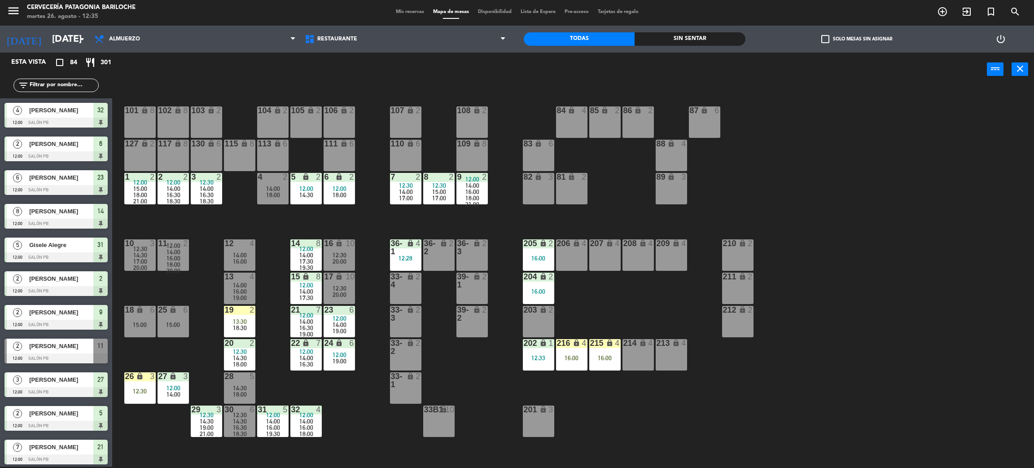
click at [666, 452] on div "101 lock 8 102 lock 8 104 lock 2 105 lock 2 106 lock 2 103 lock 2 107 lock 2 10…" at bounding box center [578, 280] width 911 height 380
click at [575, 349] on div "216 lock 4 16:00" at bounding box center [571, 354] width 31 height 31
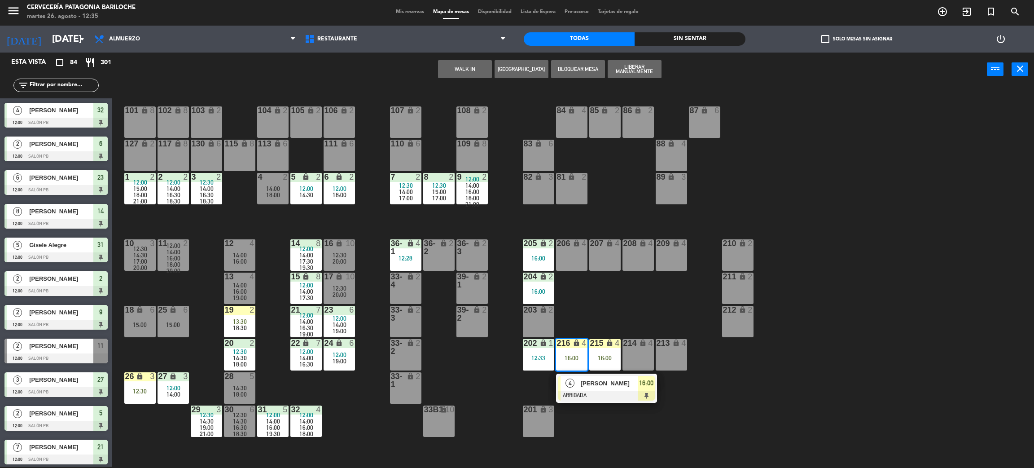
click at [617, 393] on div at bounding box center [606, 395] width 96 height 10
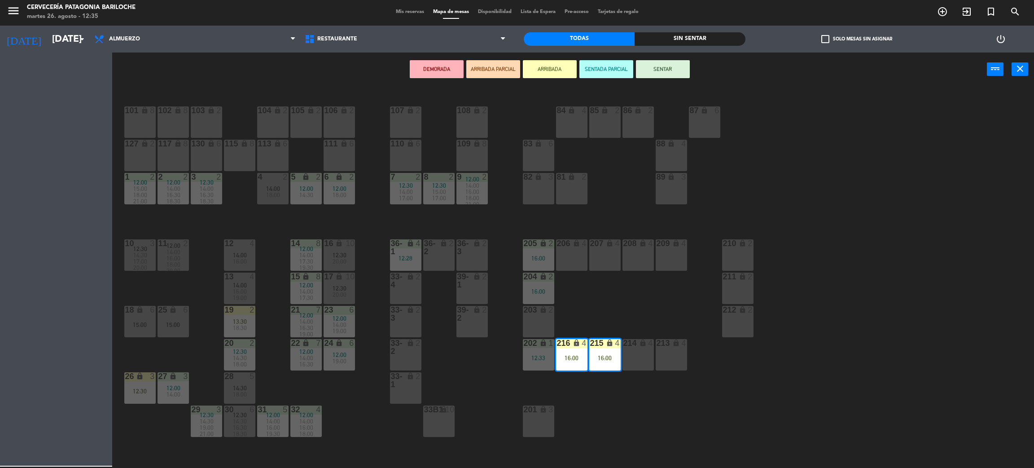
click at [615, 443] on div "101 lock 8 102 lock 8 104 lock 2 105 lock 2 106 lock 2 103 lock 2 107 lock 2 10…" at bounding box center [578, 280] width 911 height 380
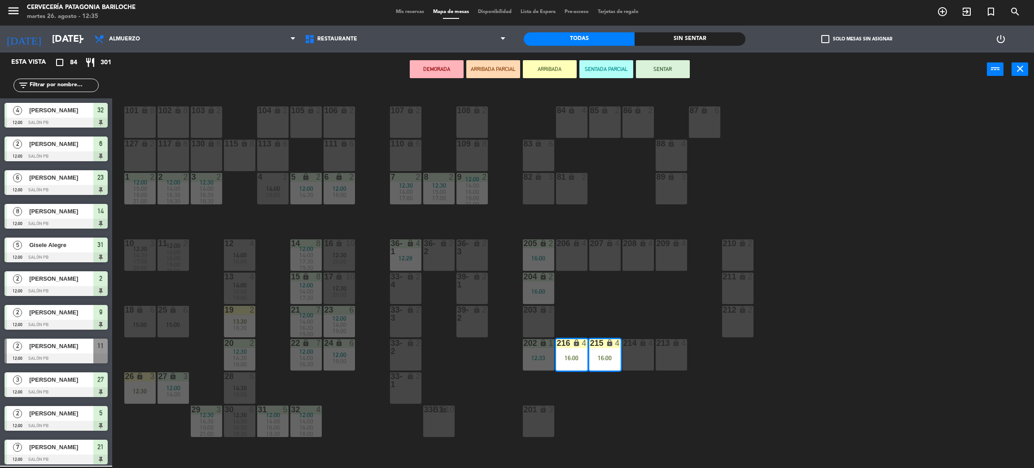
click at [670, 70] on div "DEMORADA ARRIBADA PARCIAL ARRIBADA SENTADA PARCIAL SENTAR power_input close" at bounding box center [549, 70] width 875 height 34
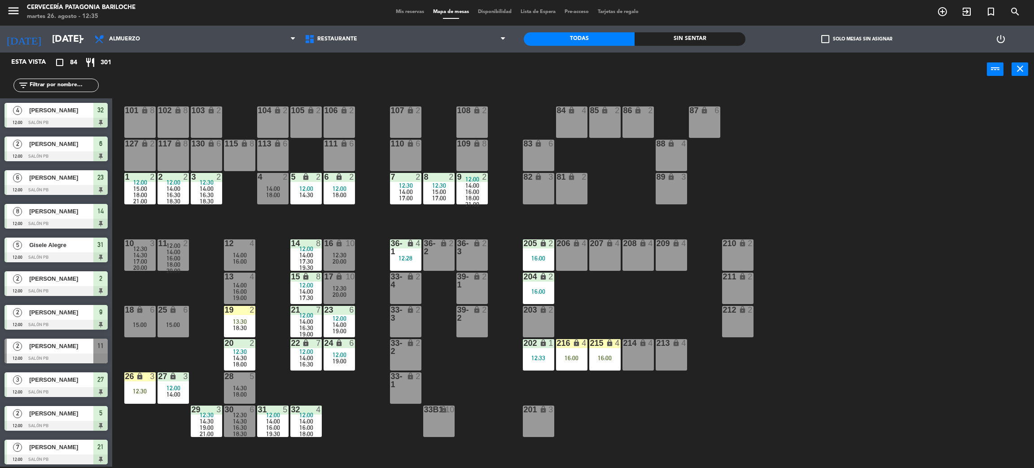
click at [583, 356] on div "16:00" at bounding box center [571, 358] width 31 height 6
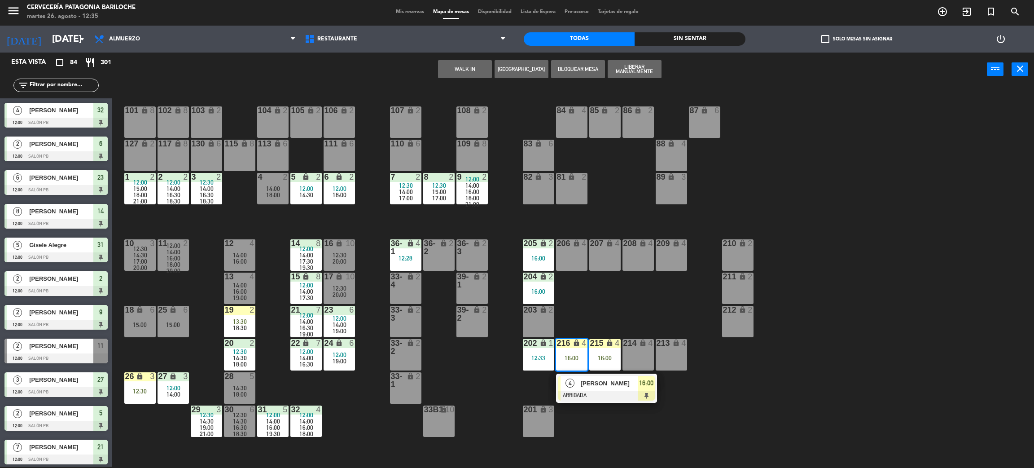
click at [620, 387] on div "[PERSON_NAME]" at bounding box center [609, 383] width 58 height 15
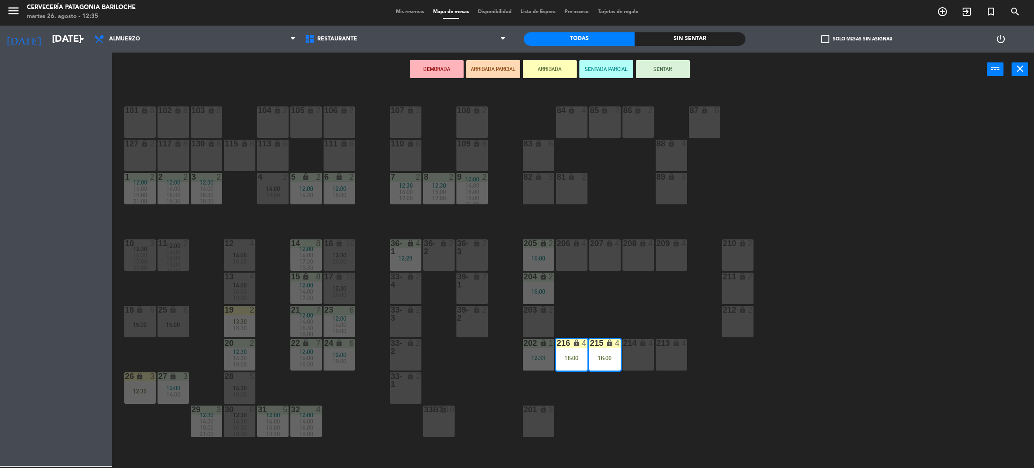
scroll to position [4, 0]
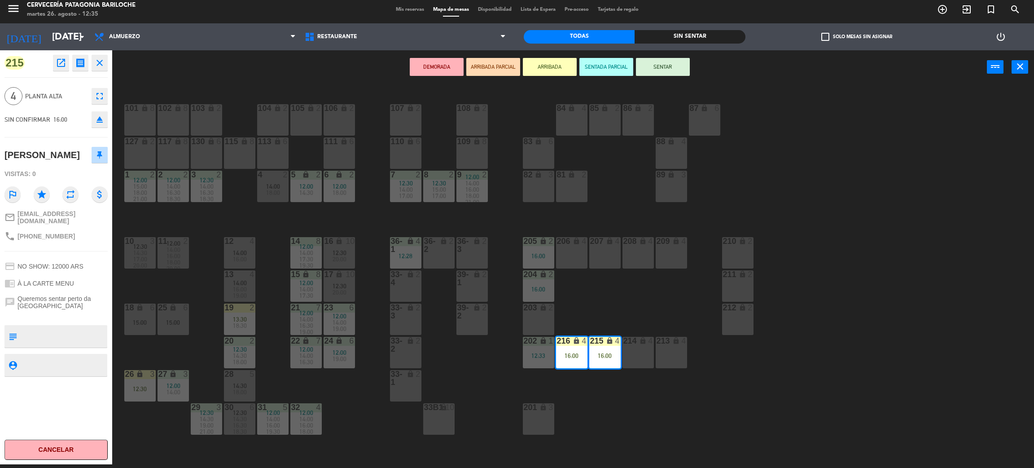
click at [663, 65] on button "SENTAR" at bounding box center [663, 67] width 54 height 18
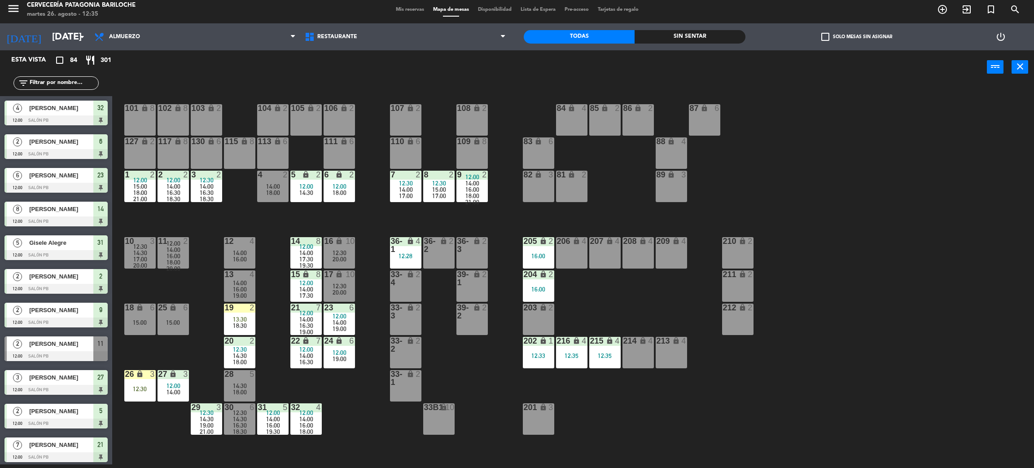
click at [570, 249] on div "206 lock 4" at bounding box center [571, 252] width 31 height 31
click at [473, 67] on button "WALK IN" at bounding box center [465, 67] width 54 height 18
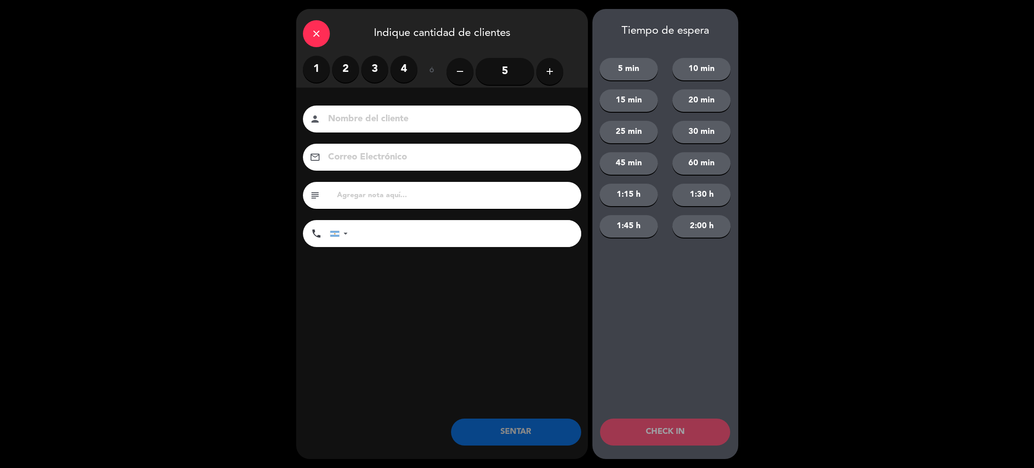
click at [349, 75] on label "2" at bounding box center [345, 69] width 27 height 27
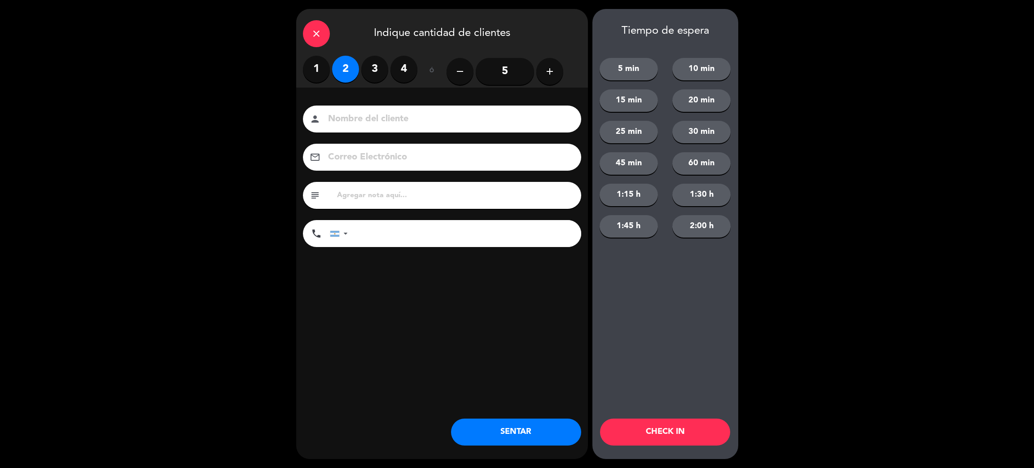
click at [373, 118] on input at bounding box center [448, 119] width 242 height 16
type input "ALEX PRAVI"
click at [405, 232] on input "tel" at bounding box center [469, 233] width 224 height 27
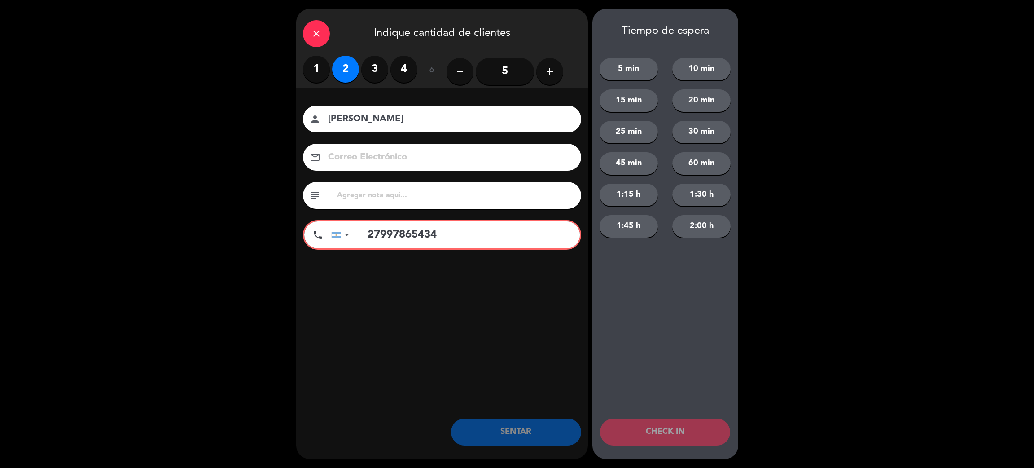
click at [363, 238] on input "27997865434" at bounding box center [469, 234] width 222 height 27
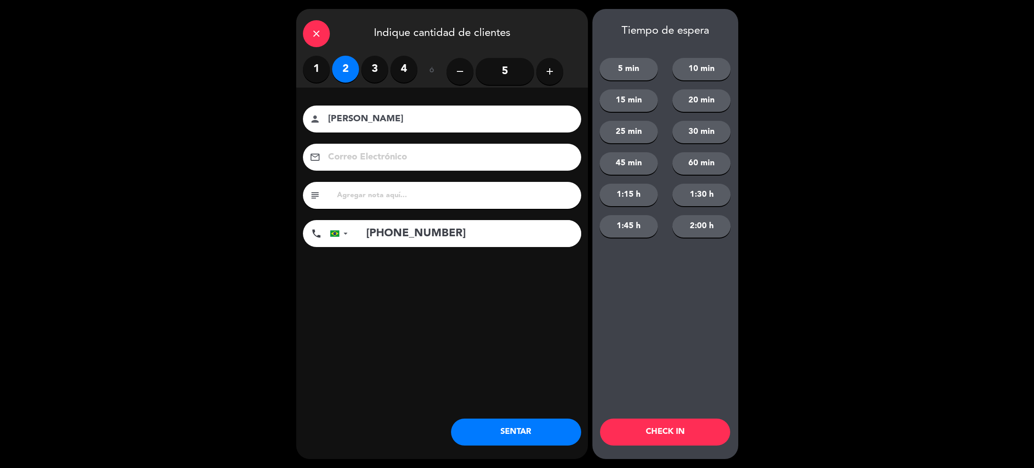
type input "+5527997865434"
click at [548, 435] on button "SENTAR" at bounding box center [516, 431] width 130 height 27
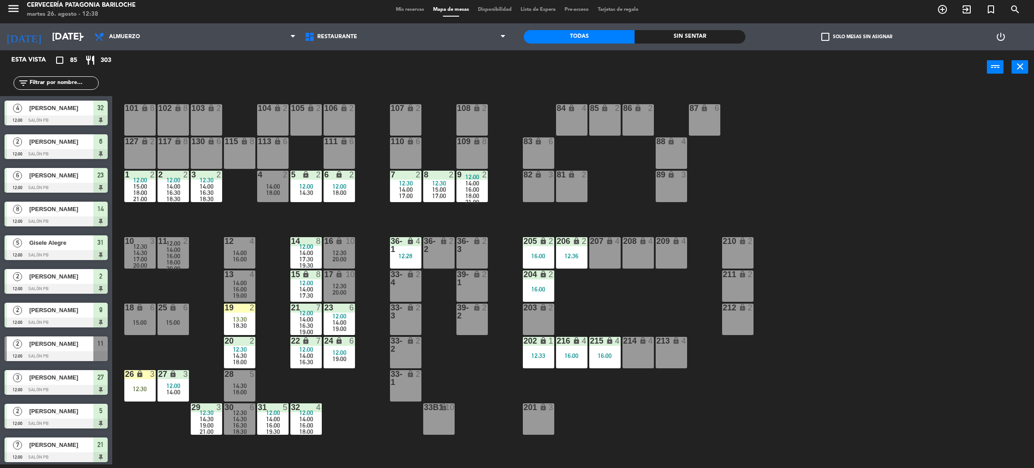
click at [78, 73] on div "filter_list" at bounding box center [56, 83] width 112 height 26
click at [79, 80] on input "text" at bounding box center [64, 83] width 70 height 10
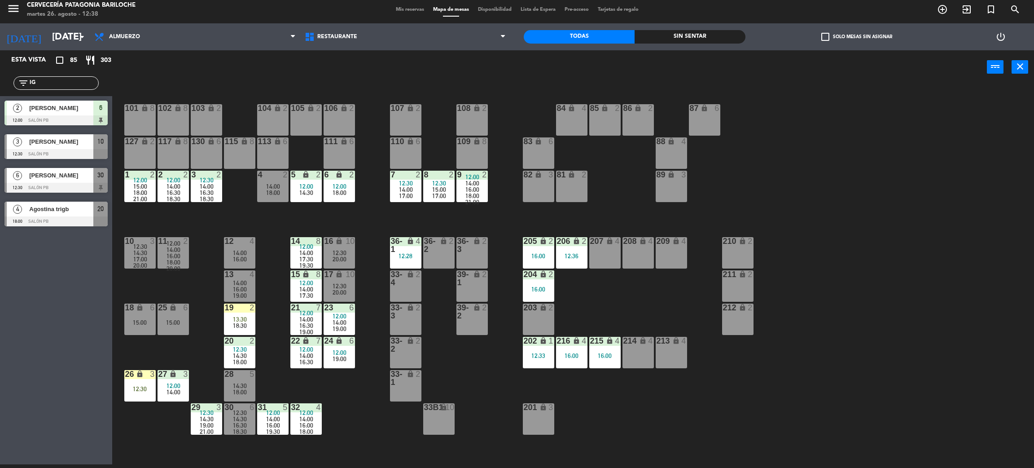
type input "I"
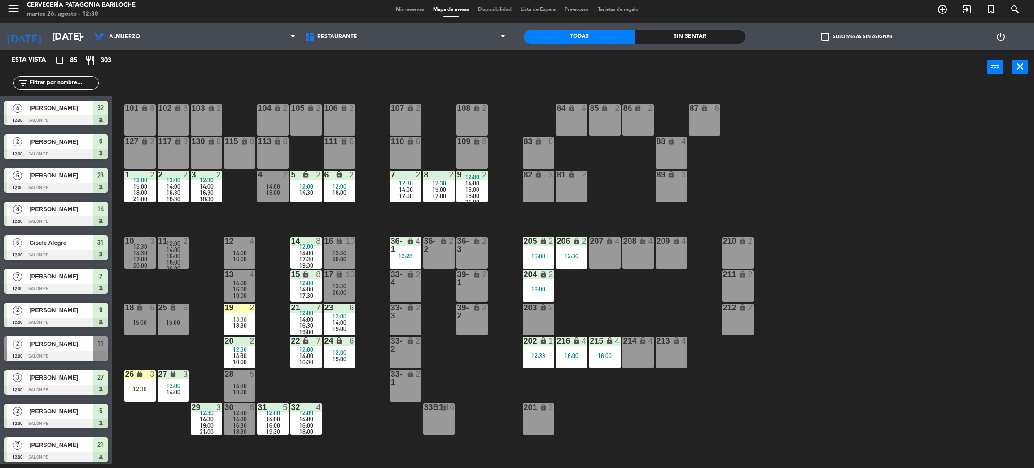
click at [577, 250] on div "206 lock 2 12:36" at bounding box center [571, 252] width 31 height 31
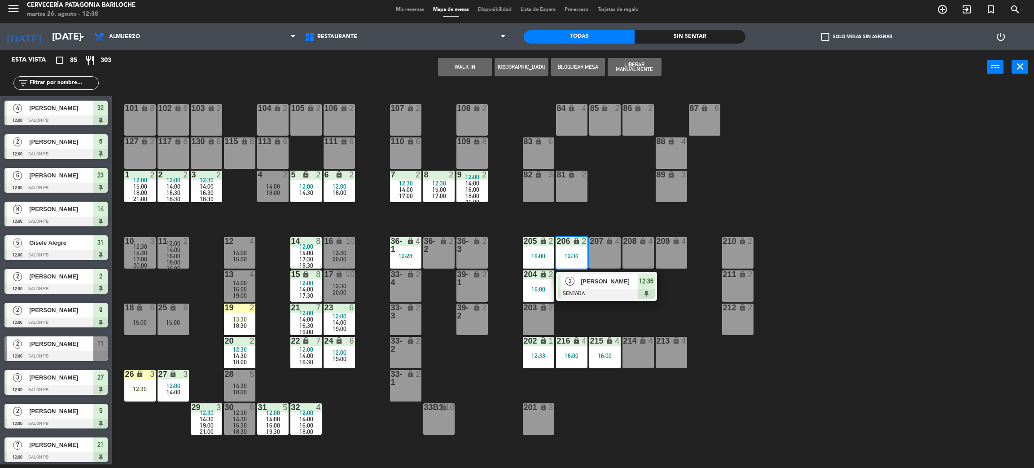
click at [593, 279] on span "ALEX PRAVI" at bounding box center [609, 280] width 57 height 9
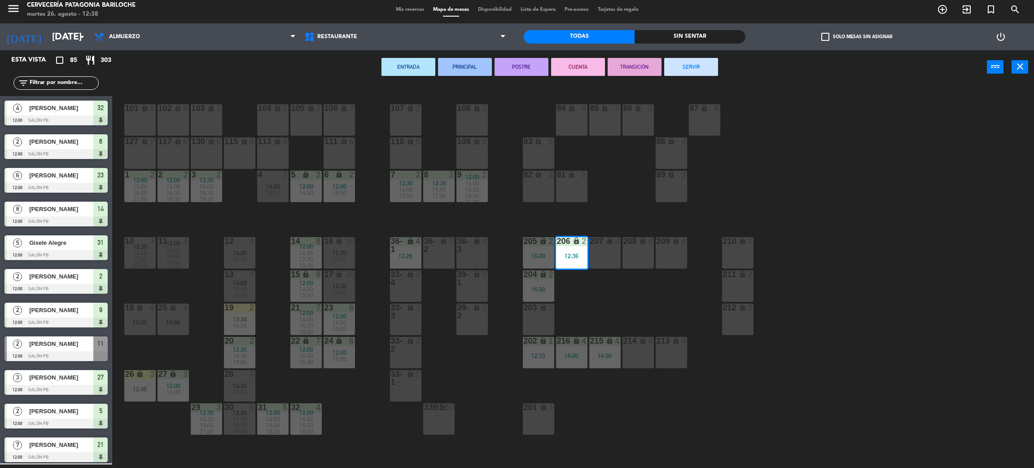
click at [631, 255] on div "208 lock 4" at bounding box center [637, 252] width 31 height 31
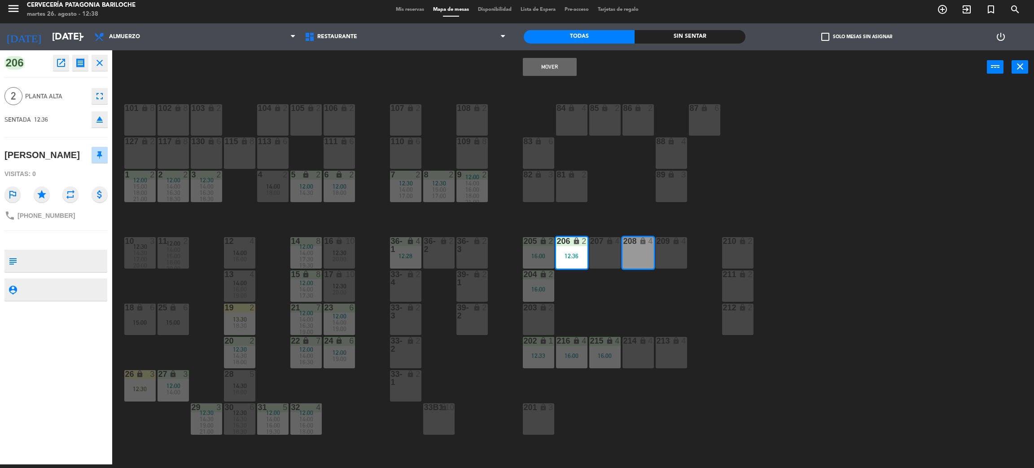
drag, startPoint x: 539, startPoint y: 65, endPoint x: 645, endPoint y: 292, distance: 250.4
click at [540, 64] on button "Mover" at bounding box center [550, 67] width 54 height 18
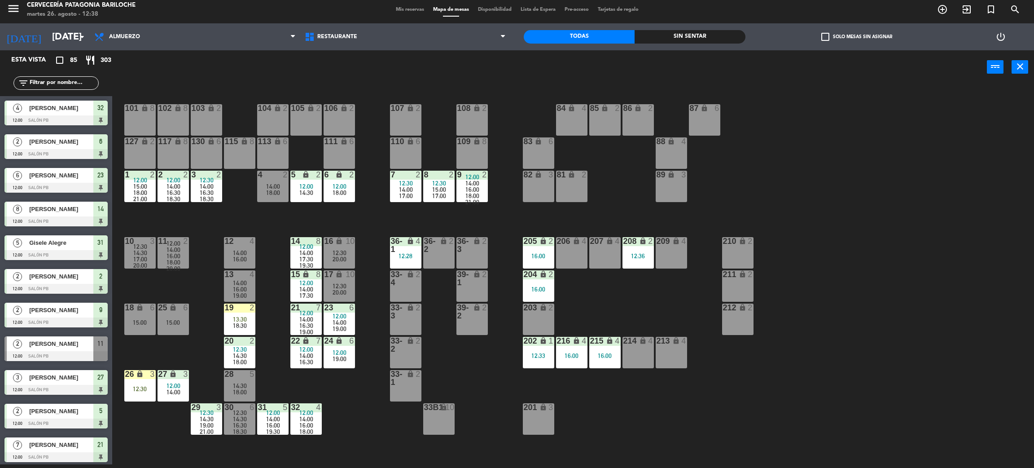
click at [644, 430] on div "101 lock 8 102 lock 8 104 lock 2 105 lock 2 106 lock 2 103 lock 2 107 lock 2 10…" at bounding box center [578, 278] width 911 height 380
click at [145, 322] on div "15:00" at bounding box center [139, 322] width 31 height 6
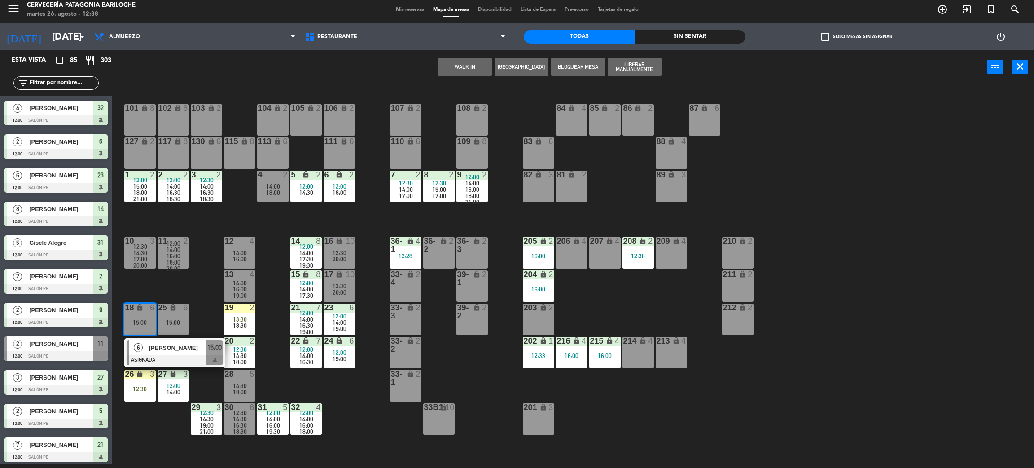
click at [171, 346] on div "6 Julia ASIGNADA 15:00" at bounding box center [175, 352] width 114 height 29
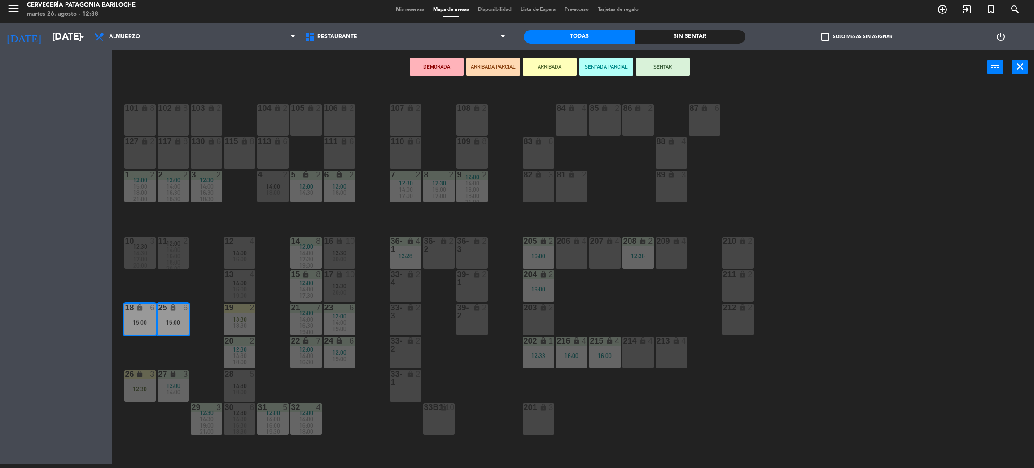
click at [670, 352] on div "213 lock 4" at bounding box center [671, 352] width 31 height 31
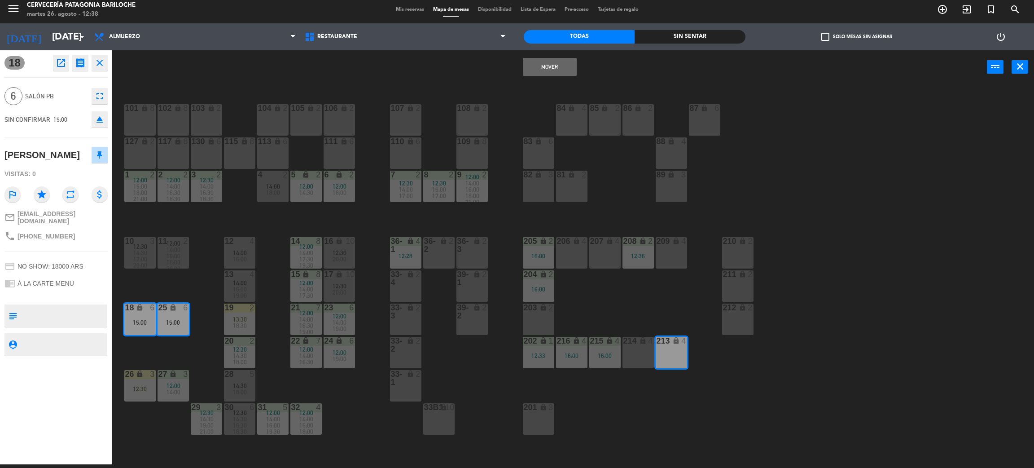
click at [561, 69] on button "Mover" at bounding box center [550, 67] width 54 height 18
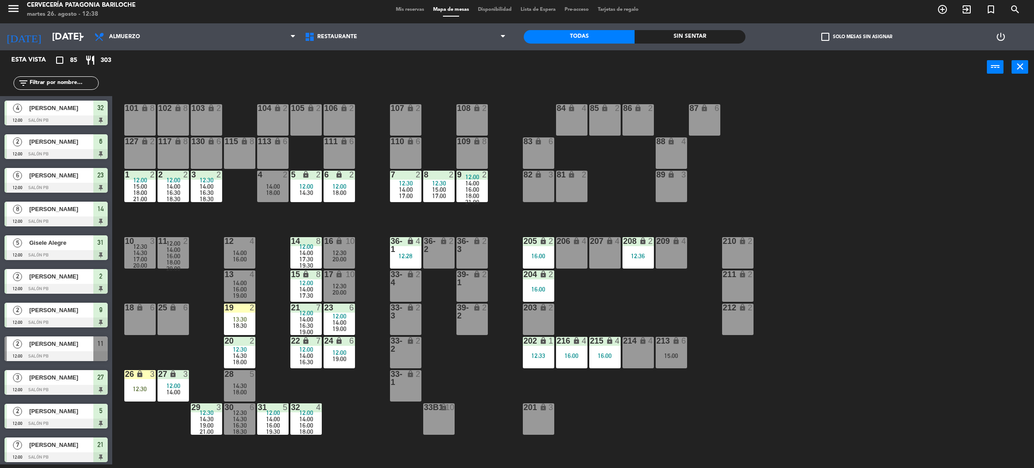
click at [150, 315] on div "18 lock 6" at bounding box center [139, 318] width 31 height 31
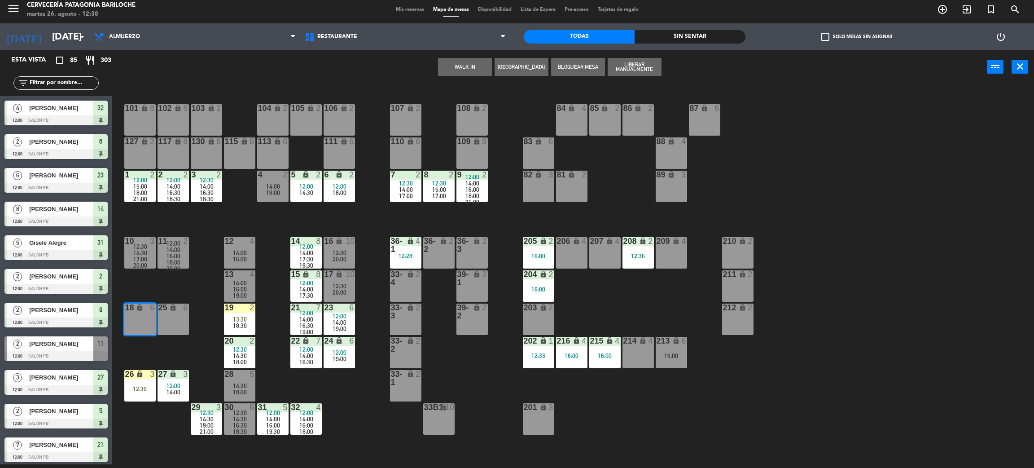
click at [476, 65] on button "WALK IN" at bounding box center [465, 67] width 54 height 18
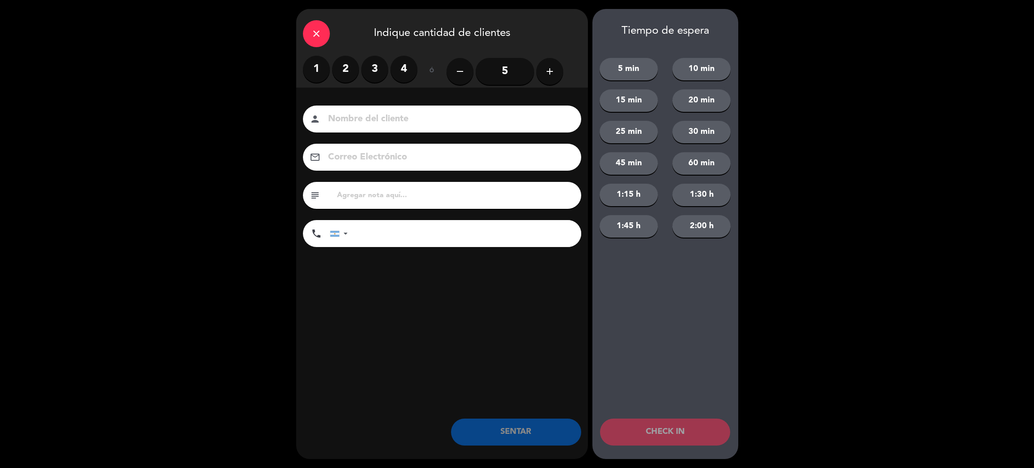
click at [542, 72] on button "add" at bounding box center [549, 71] width 27 height 27
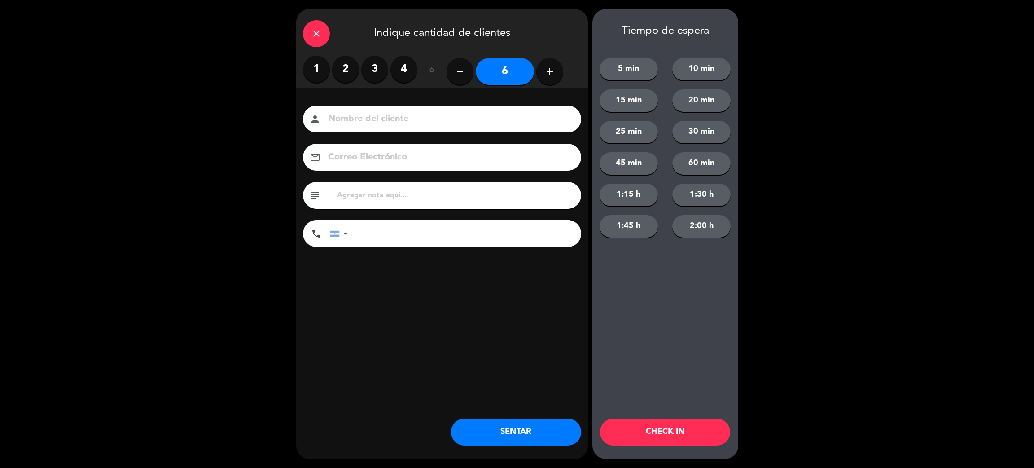
click at [443, 118] on input at bounding box center [448, 119] width 242 height 16
type input "i"
type input "IGNACIO RODRIGUEZ"
click at [465, 225] on input "tel" at bounding box center [469, 233] width 224 height 27
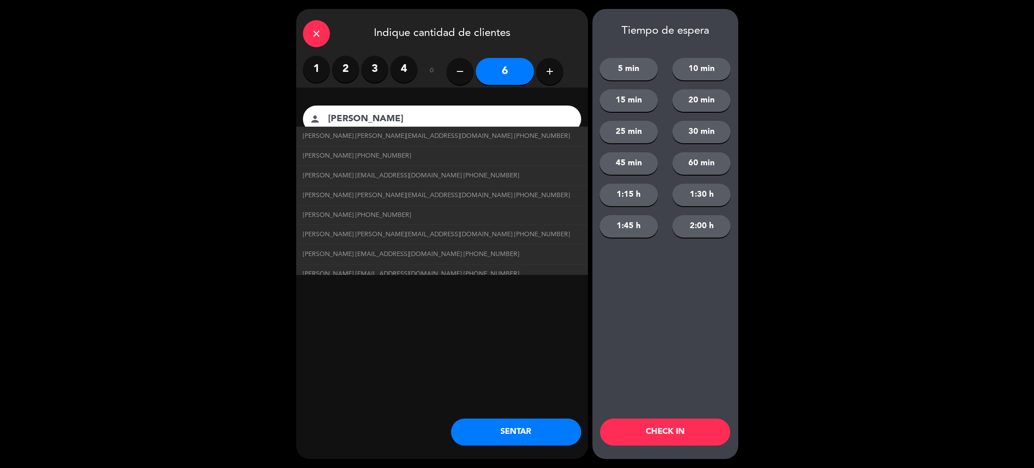
type input "+59899343108"
click at [519, 364] on div "close Indique cantidad de clientes 1 2 3 4 ó remove 6 add Nombre del cliente pe…" at bounding box center [442, 234] width 292 height 450
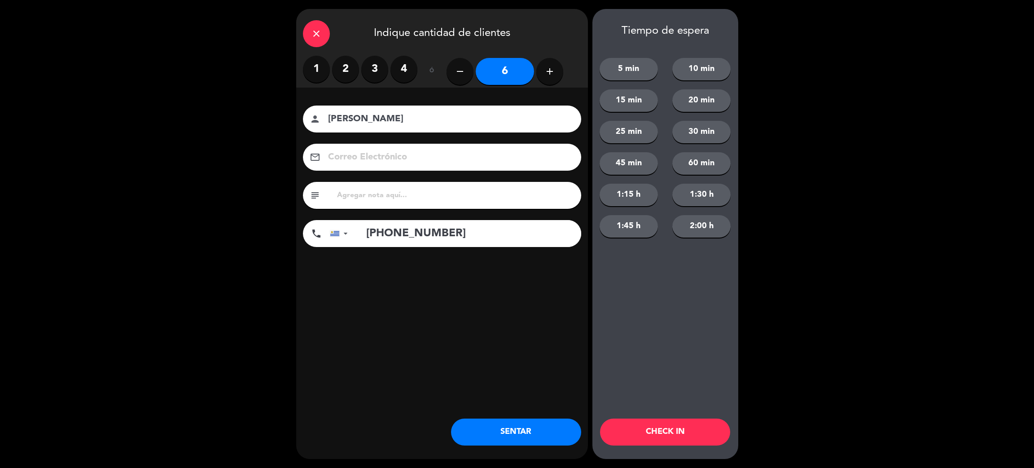
click at [526, 434] on button "SENTAR" at bounding box center [516, 431] width 130 height 27
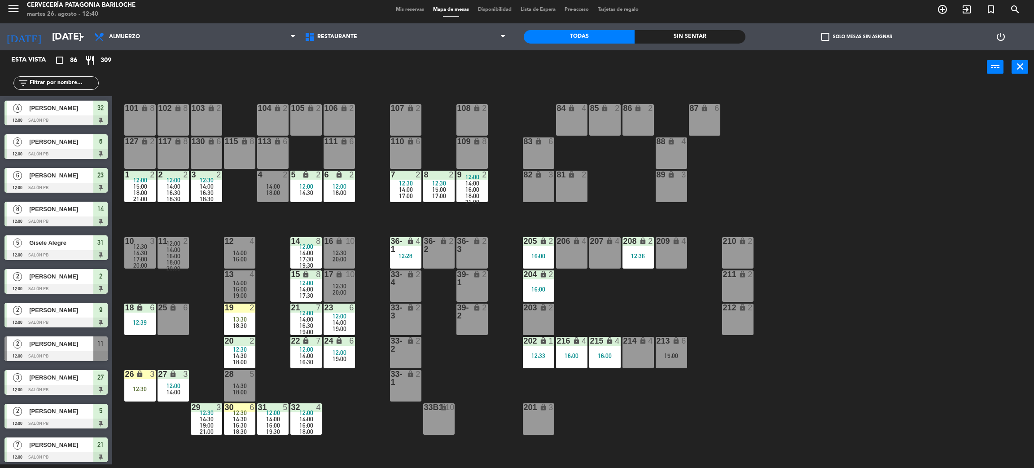
click at [41, 82] on input "text" at bounding box center [64, 83] width 70 height 10
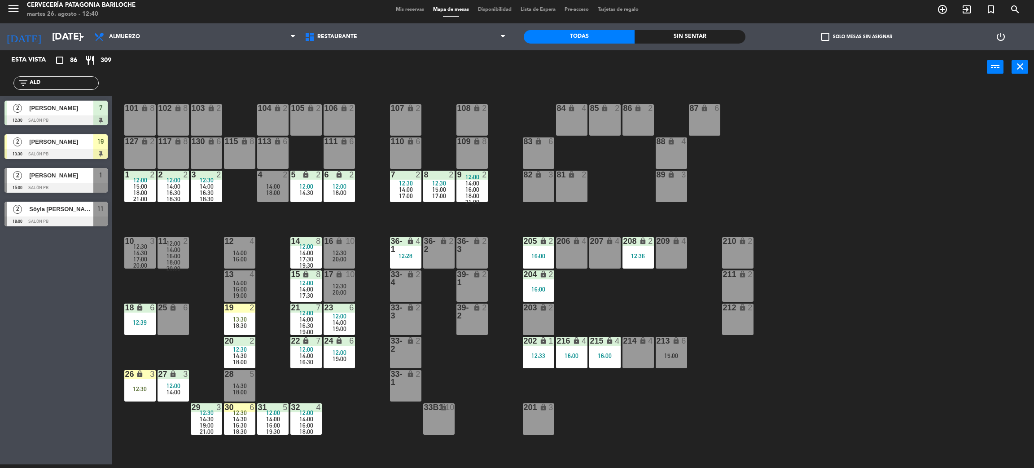
type input "ALD"
click at [65, 331] on div "Esta vista crop_square 86 restaurant 309 filter_list ALD 2 Fabio Grimaldi Morei…" at bounding box center [56, 257] width 112 height 414
click at [56, 140] on span "[PERSON_NAME]" at bounding box center [61, 141] width 64 height 9
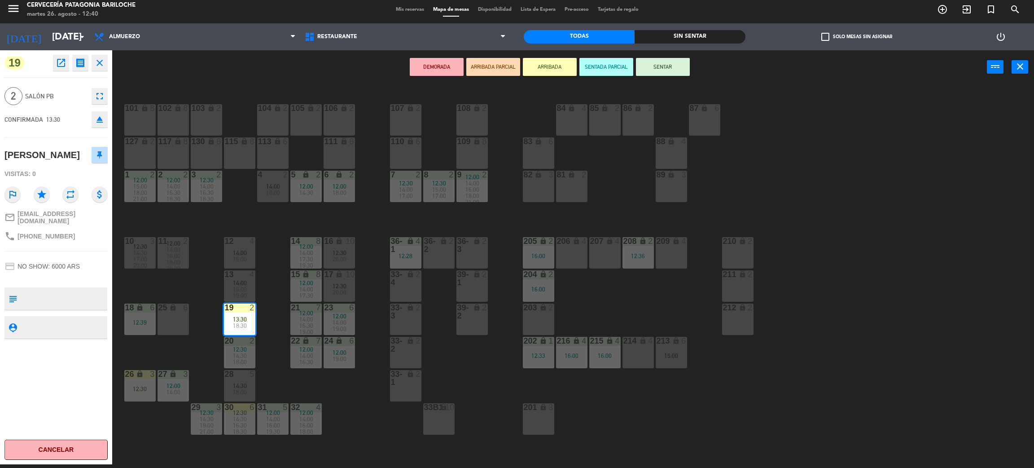
click at [671, 71] on button "SENTAR" at bounding box center [663, 67] width 54 height 18
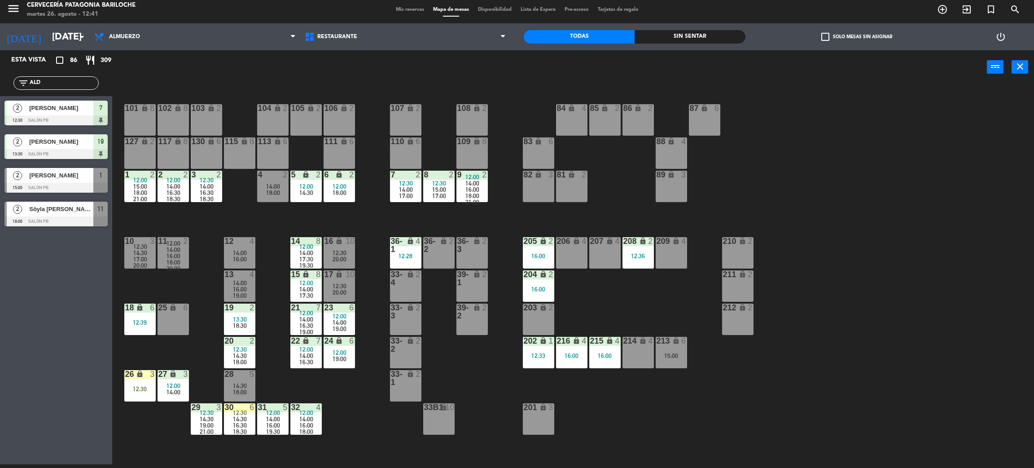
click at [74, 85] on input "ALD" at bounding box center [64, 83] width 70 height 10
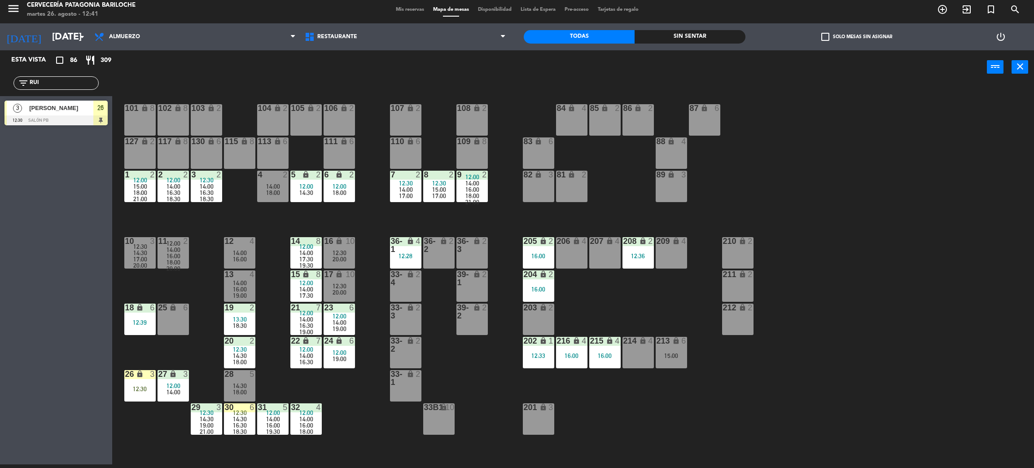
type input "RUI"
click at [44, 222] on div "Esta vista crop_square 86 restaurant 309 filter_list RUI 3 Norberto Ruiz 12:30 …" at bounding box center [56, 257] width 112 height 414
click at [56, 110] on span "[PERSON_NAME]" at bounding box center [61, 107] width 64 height 9
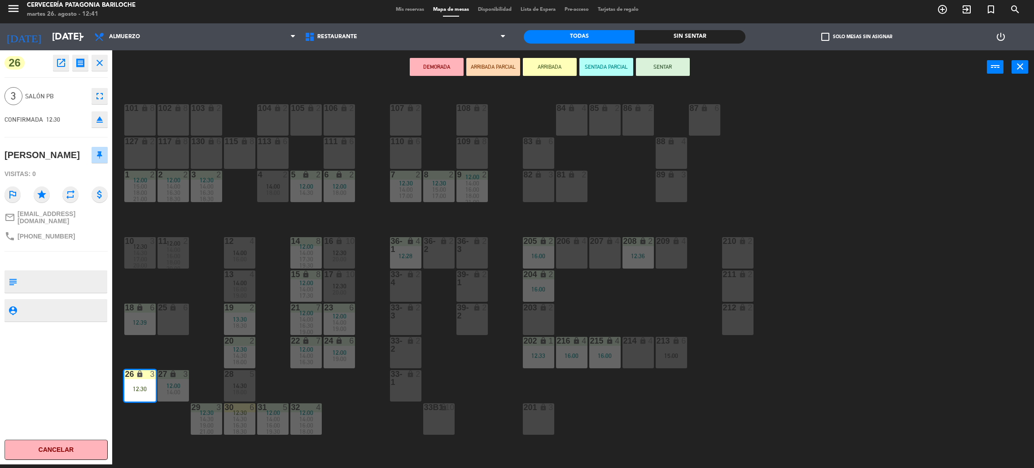
click at [676, 64] on button "SENTAR" at bounding box center [663, 67] width 54 height 18
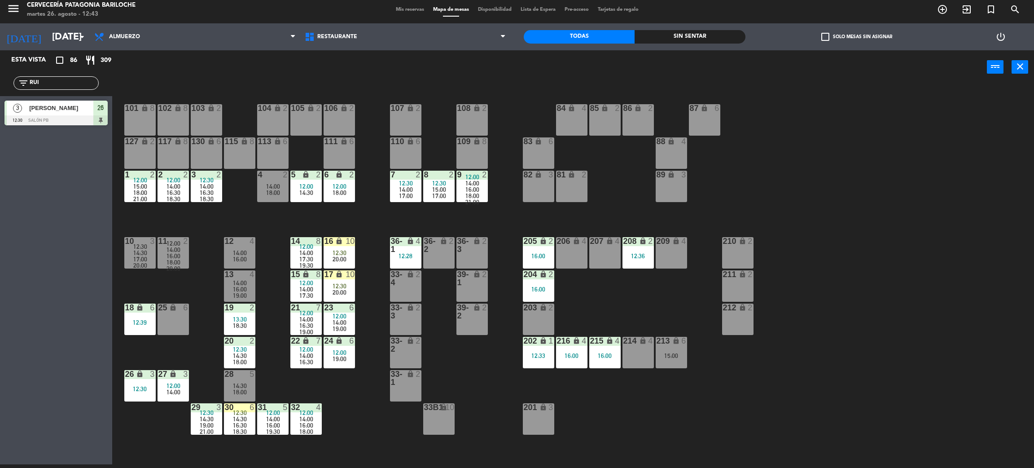
click at [61, 85] on input "RUI" at bounding box center [64, 83] width 70 height 10
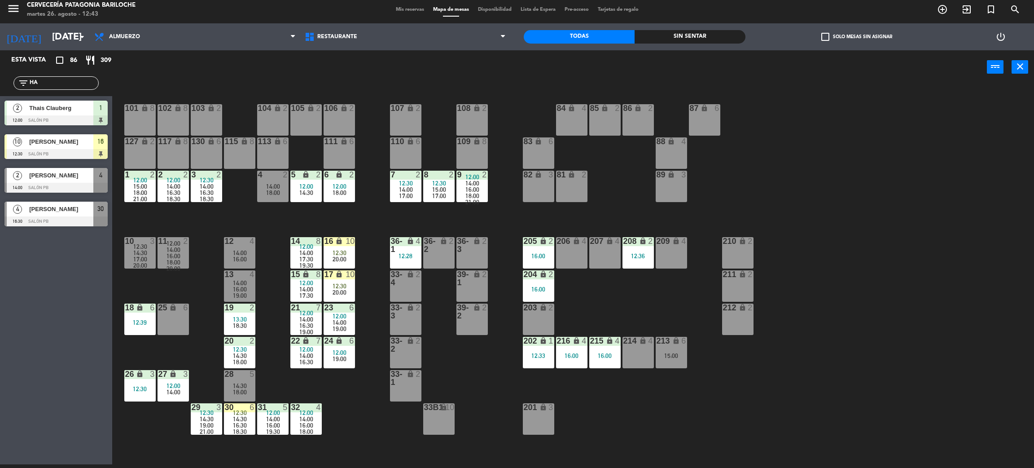
type input "H"
type input "ANA"
click at [21, 288] on div "Esta vista crop_square 86 restaurant 309 filter_list ANA 6 JANAINA ALEXANDRE BE…" at bounding box center [56, 257] width 112 height 414
click at [55, 107] on span "[PERSON_NAME]" at bounding box center [61, 107] width 64 height 9
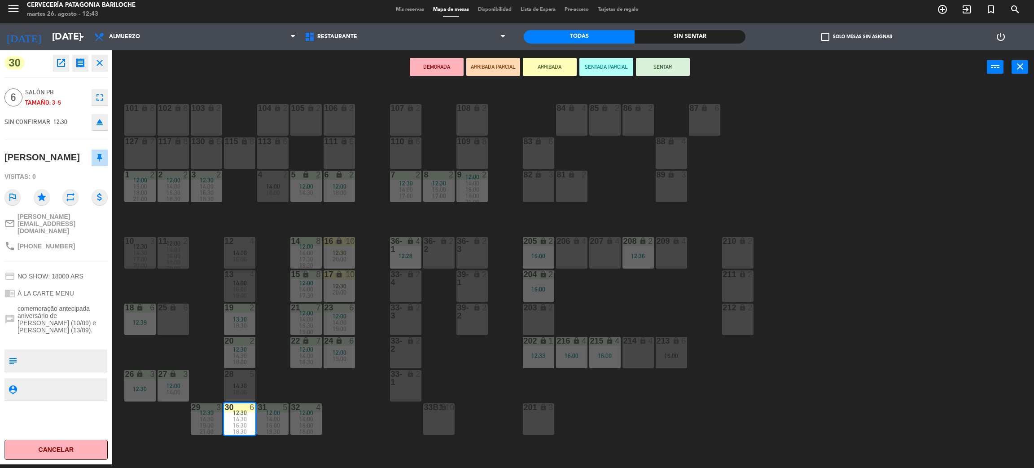
click at [672, 65] on button "SENTAR" at bounding box center [663, 67] width 54 height 18
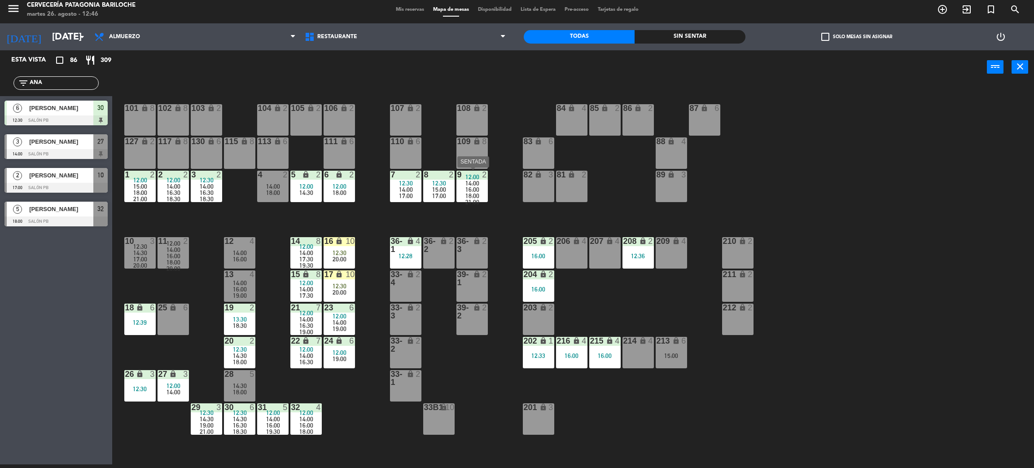
click at [470, 180] on span "14:00" at bounding box center [472, 183] width 14 height 7
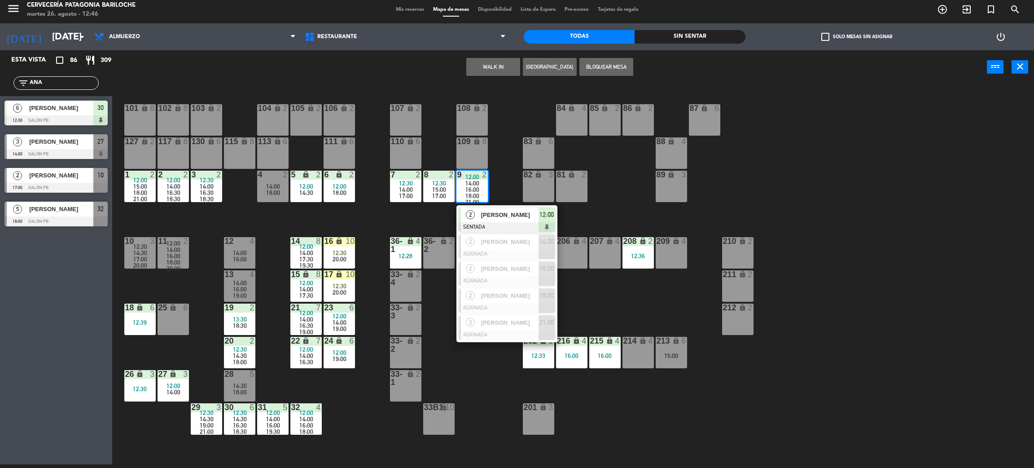
click at [488, 212] on span "[PERSON_NAME]" at bounding box center [509, 214] width 57 height 9
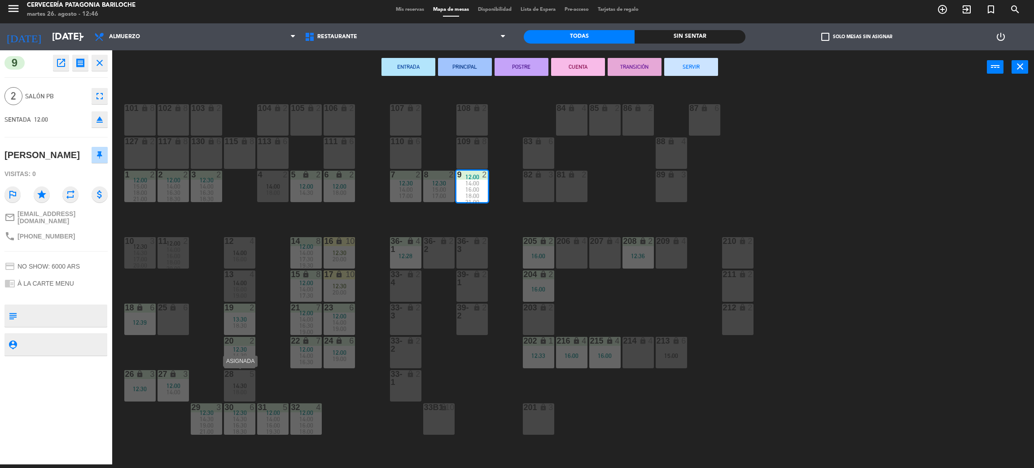
click at [250, 377] on div "5" at bounding box center [252, 374] width 5 height 8
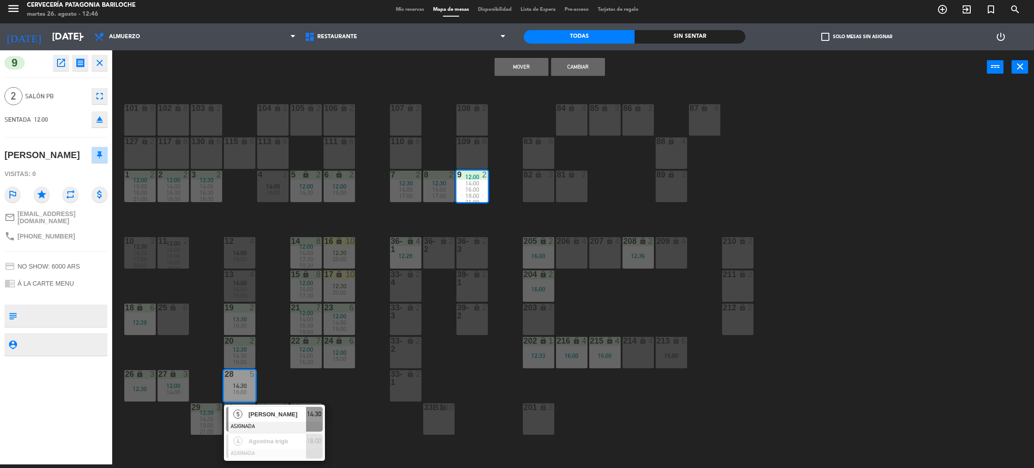
click at [522, 65] on button "Mover" at bounding box center [522, 67] width 54 height 18
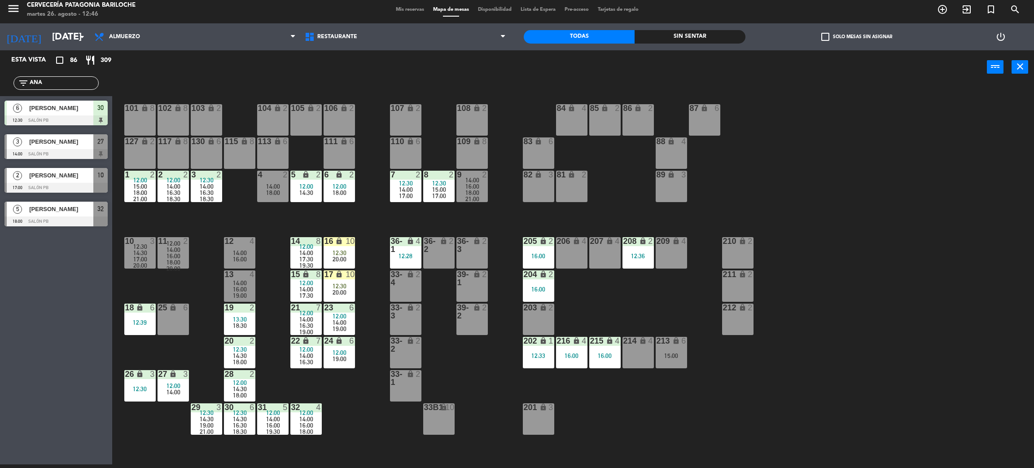
click at [138, 376] on icon "lock" at bounding box center [140, 374] width 8 height 8
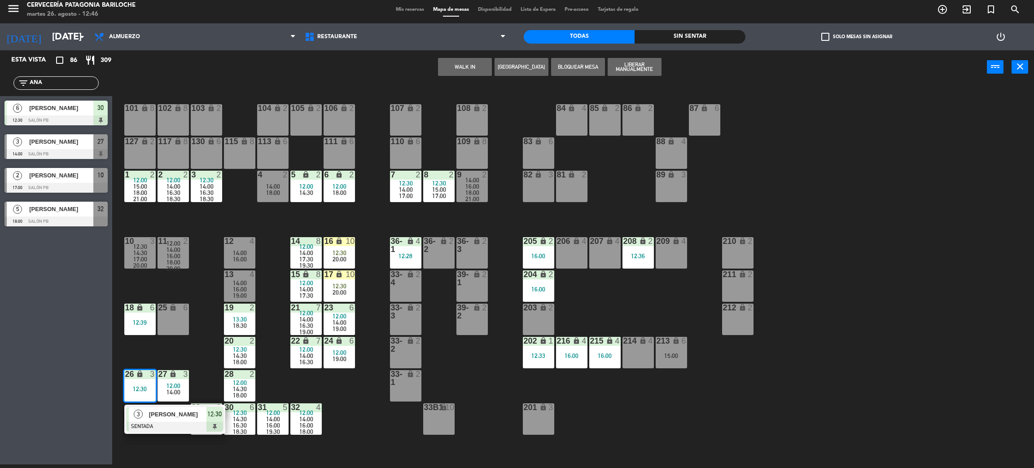
click at [173, 421] on div at bounding box center [175, 426] width 96 height 10
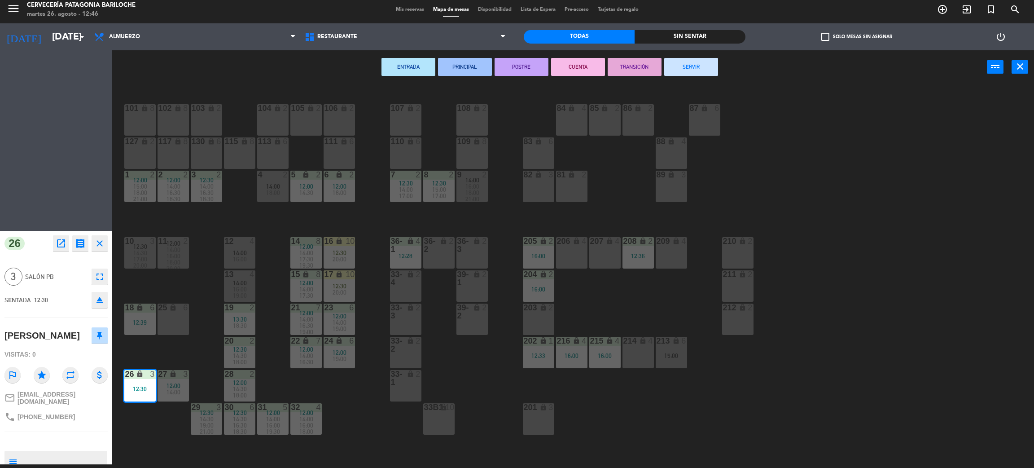
click at [238, 253] on span "14:00" at bounding box center [240, 252] width 14 height 7
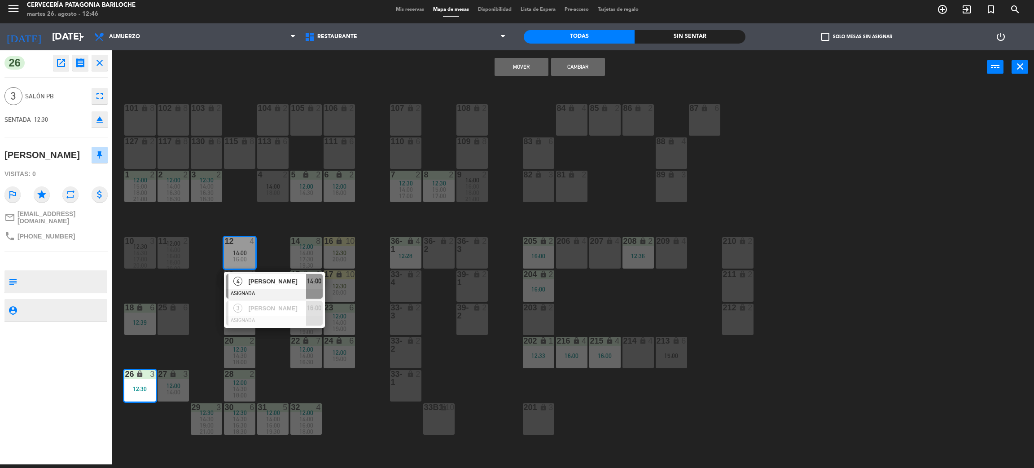
click at [568, 62] on button "Cambiar" at bounding box center [578, 67] width 54 height 18
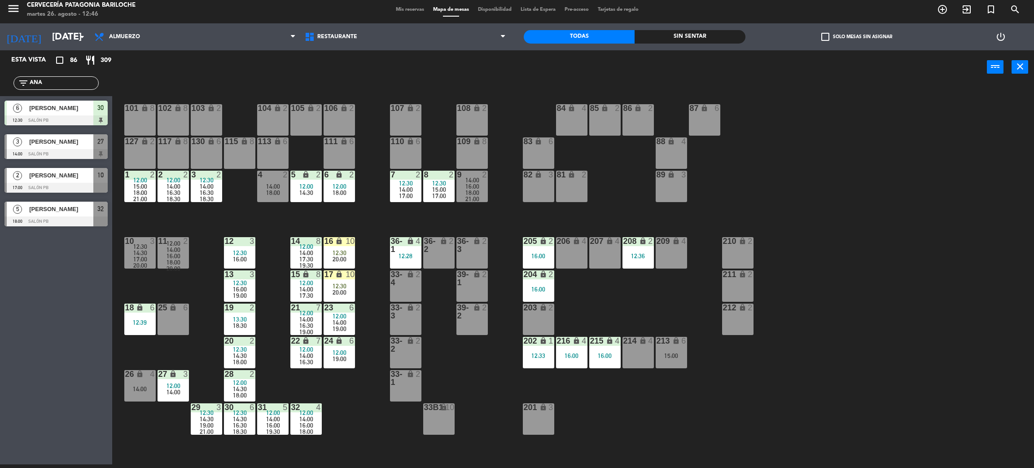
click at [269, 263] on div "101 lock 8 102 lock 8 104 lock 2 105 lock 2 106 lock 2 103 lock 2 107 lock 2 10…" at bounding box center [578, 278] width 911 height 380
click at [138, 324] on div "12:39" at bounding box center [139, 322] width 31 height 6
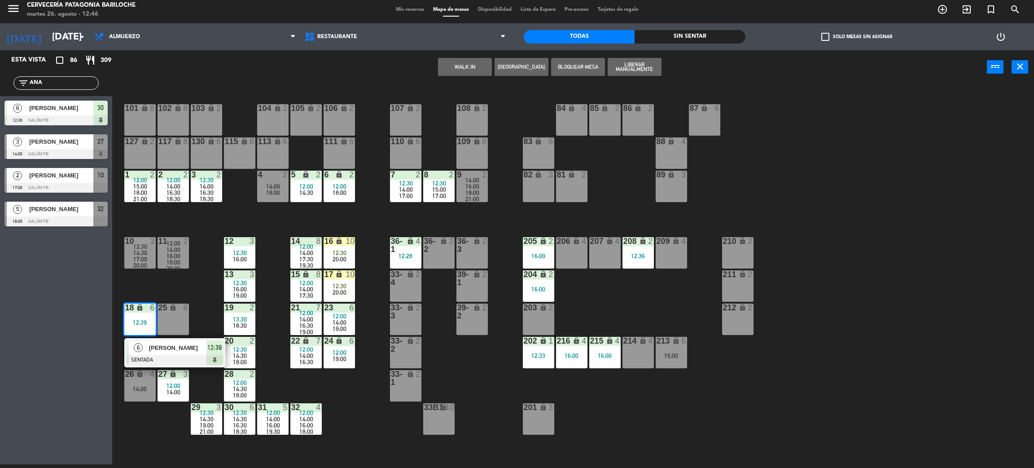
click at [171, 346] on span "IGNACIO RODRIGUEZ" at bounding box center [177, 347] width 57 height 9
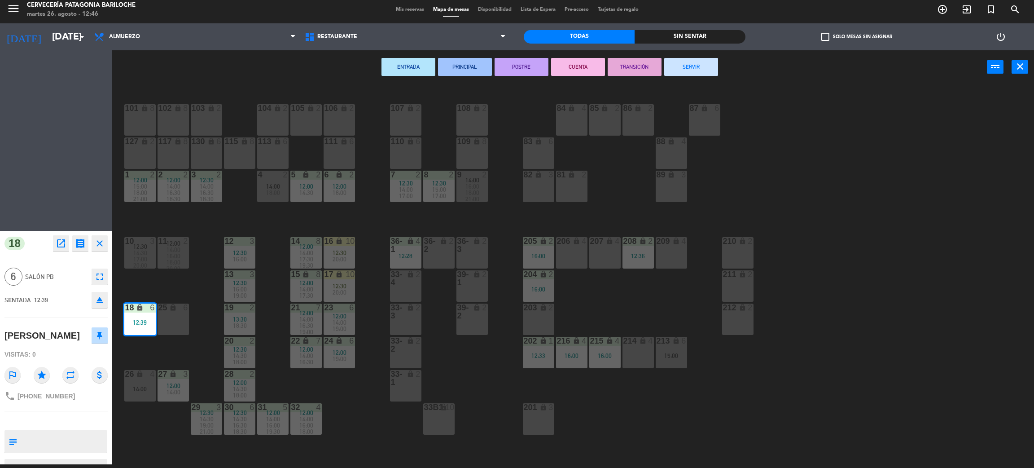
click at [170, 328] on div "25 lock 6" at bounding box center [173, 318] width 31 height 31
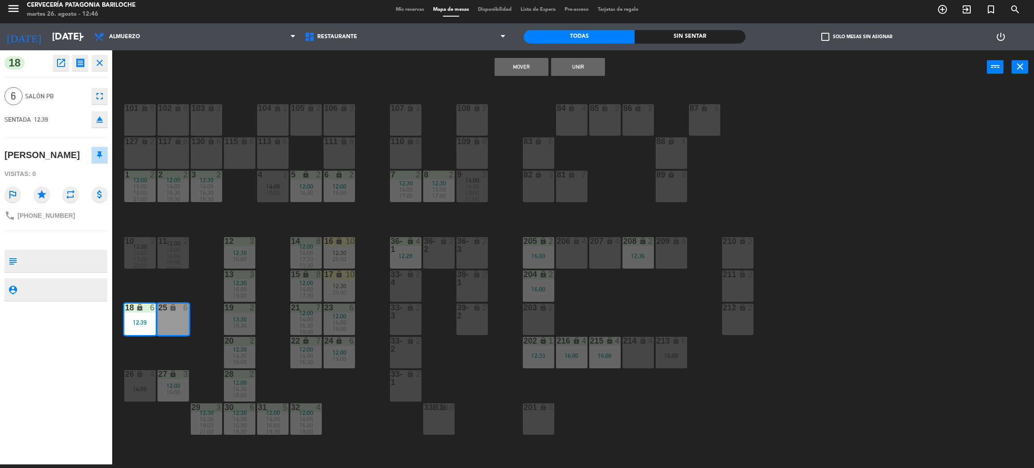
click at [572, 66] on button "Unir" at bounding box center [578, 67] width 54 height 18
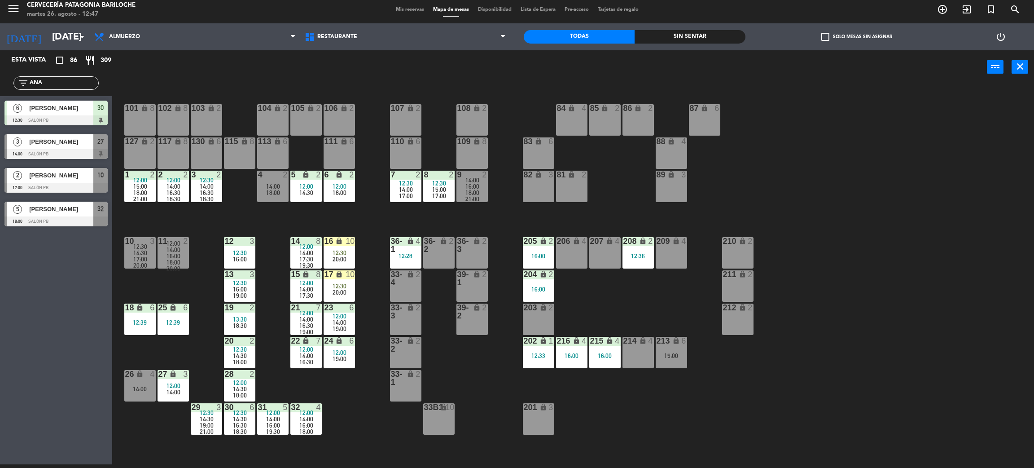
click at [435, 196] on span "17:00" at bounding box center [439, 195] width 14 height 7
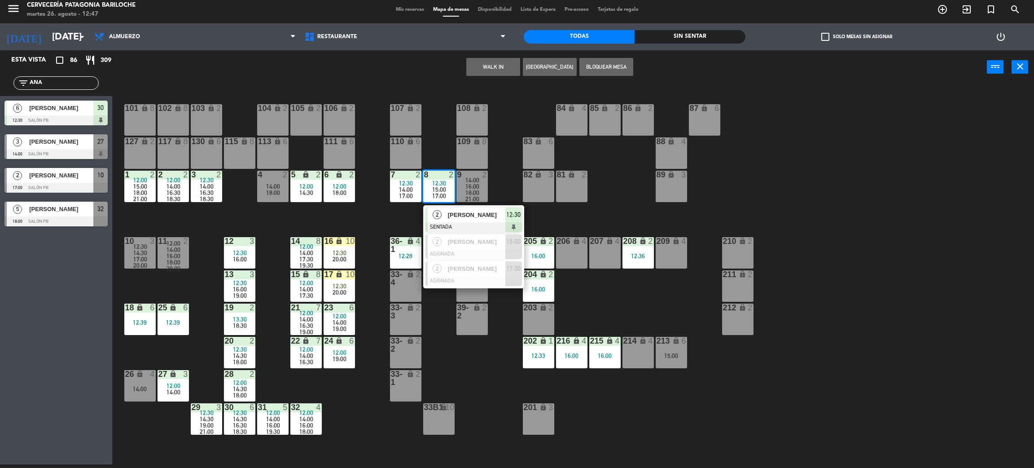
click at [539, 221] on div "101 lock 8 102 lock 8 104 lock 2 105 lock 2 106 lock 2 103 lock 2 107 lock 2 10…" at bounding box center [578, 278] width 911 height 380
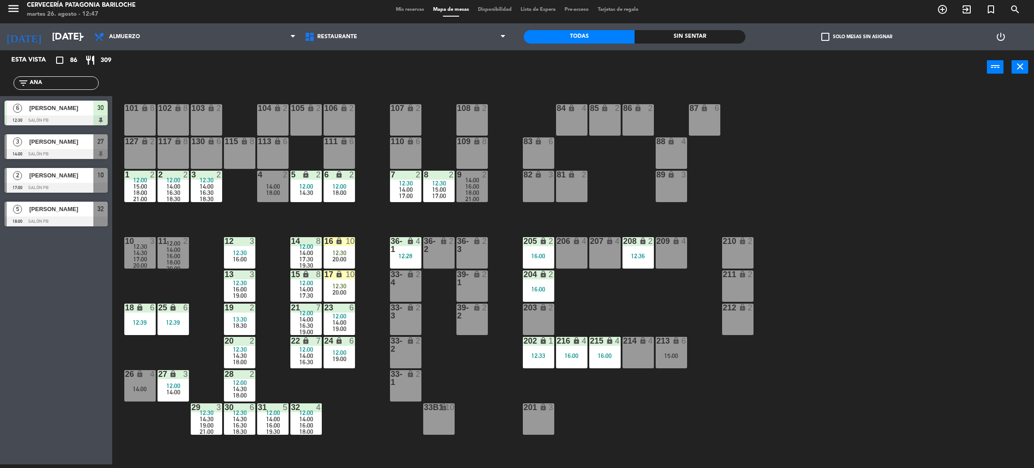
click at [241, 346] on span "12:30" at bounding box center [240, 349] width 14 height 7
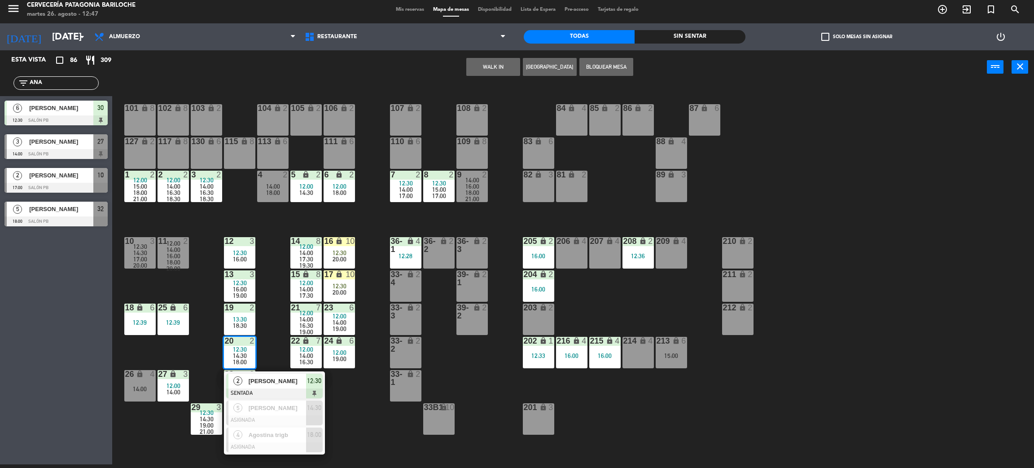
click at [349, 405] on div "101 lock 8 102 lock 8 104 lock 2 105 lock 2 106 lock 2 103 lock 2 107 lock 2 10…" at bounding box center [578, 278] width 911 height 380
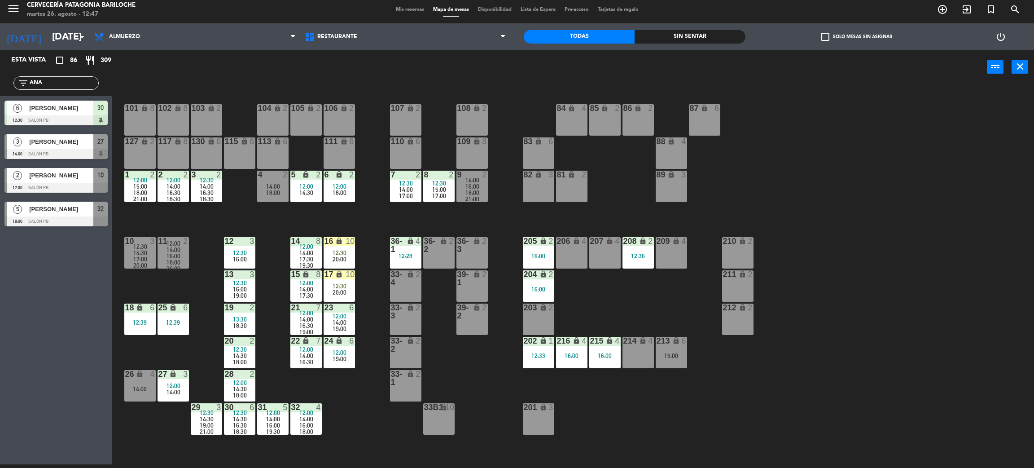
click at [340, 249] on span "12:30" at bounding box center [340, 252] width 14 height 7
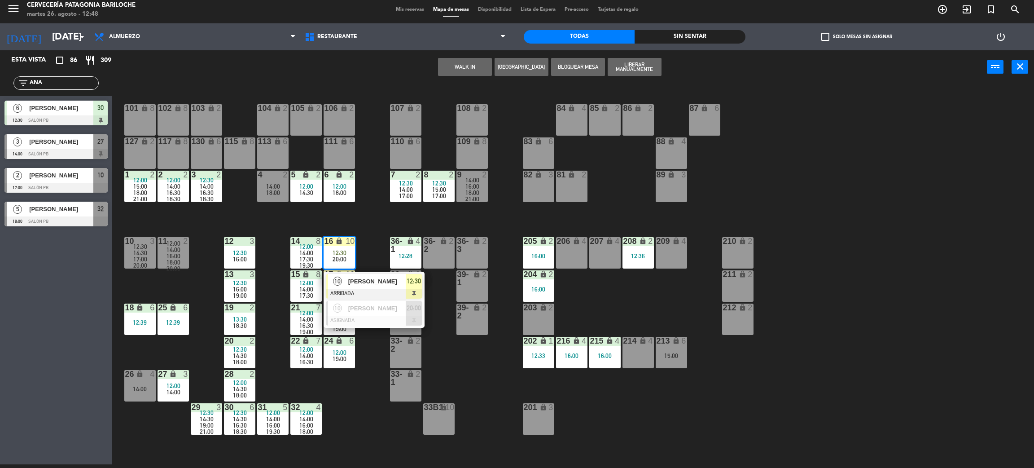
click at [363, 289] on div at bounding box center [374, 294] width 96 height 10
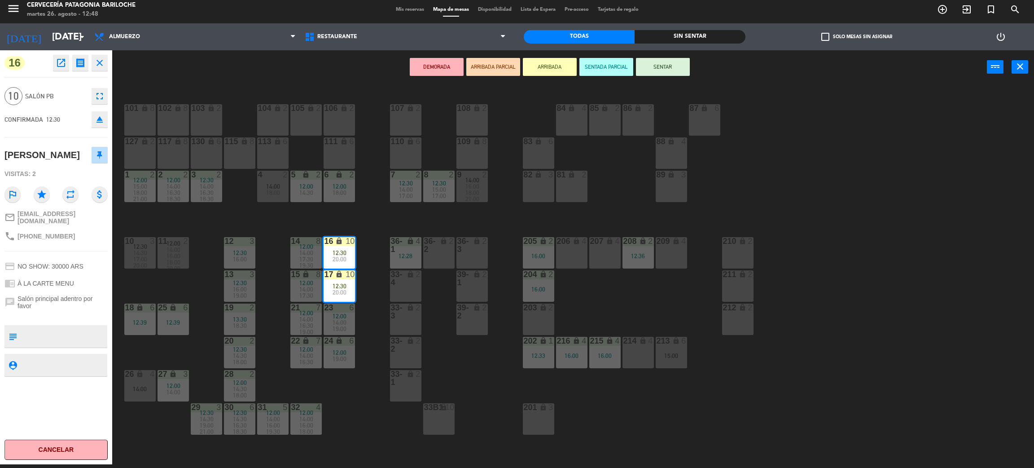
click at [662, 67] on button "SENTAR" at bounding box center [663, 67] width 54 height 18
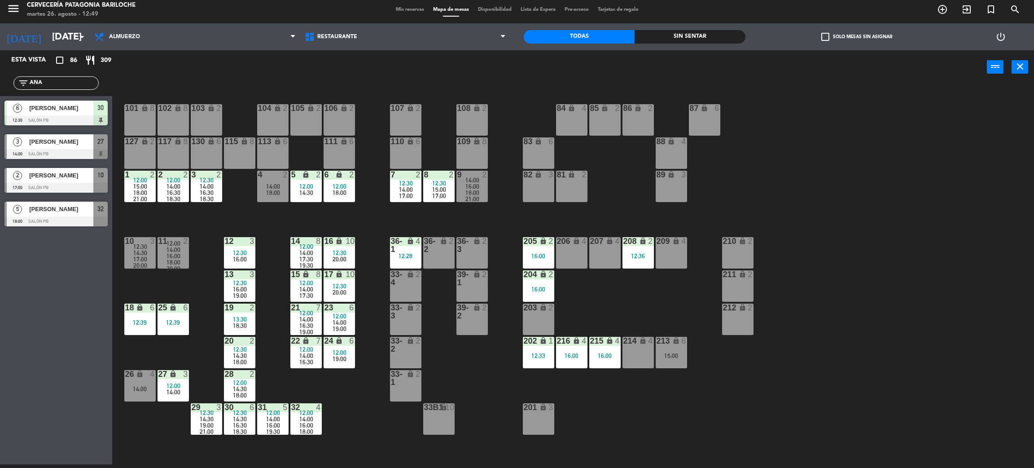
click at [74, 76] on div "filter_list ANA" at bounding box center [55, 82] width 85 height 13
click at [74, 81] on input "ANA" at bounding box center [64, 83] width 70 height 10
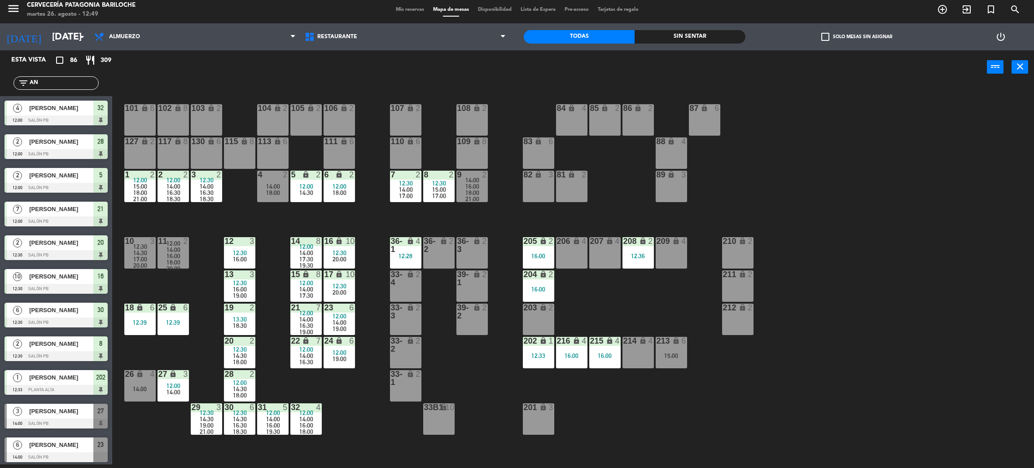
type input "A"
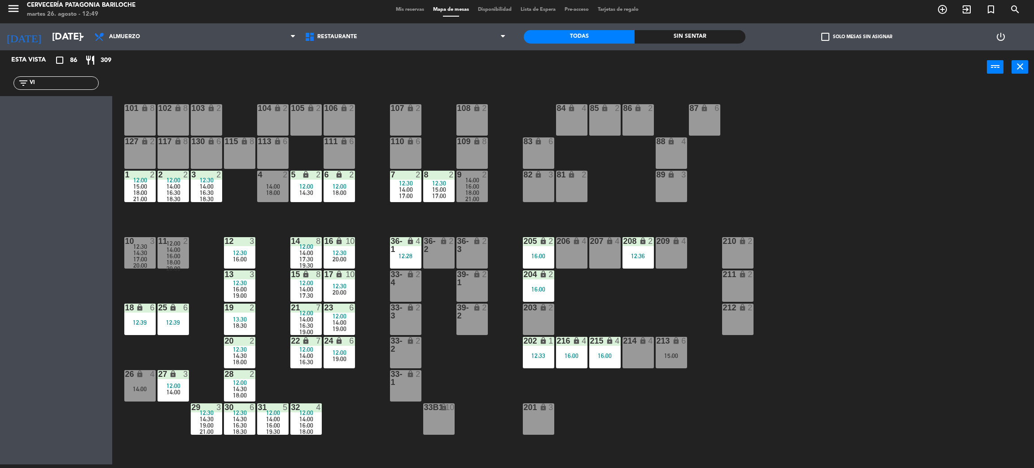
type input "V"
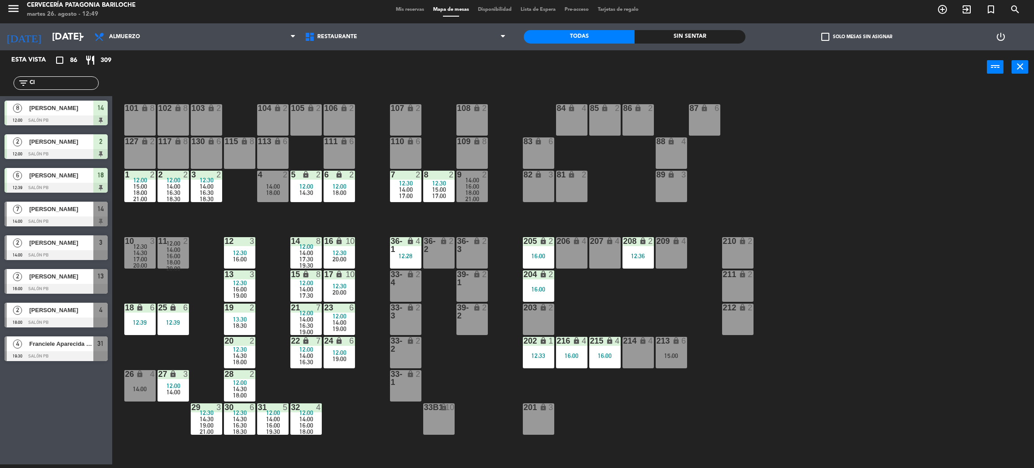
type input "C"
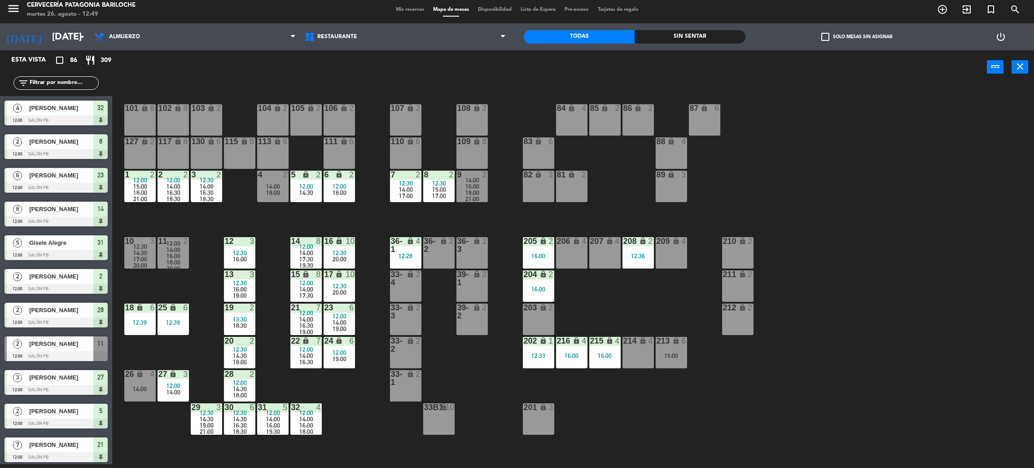
type input "M"
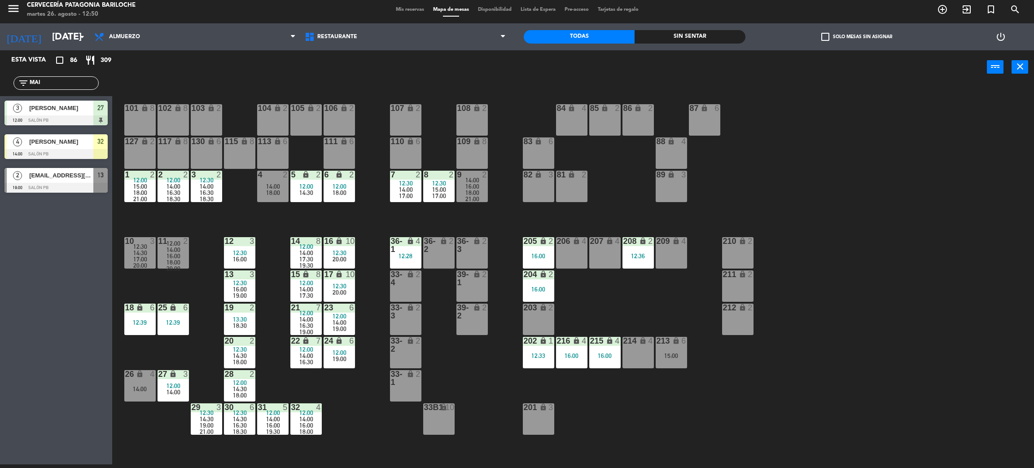
type input "MAI"
click at [52, 276] on div "Esta vista crop_square 86 restaurant 309 filter_list MAI 3 Maite Alves 12:00 SA…" at bounding box center [56, 257] width 112 height 414
click at [63, 149] on div at bounding box center [55, 154] width 103 height 10
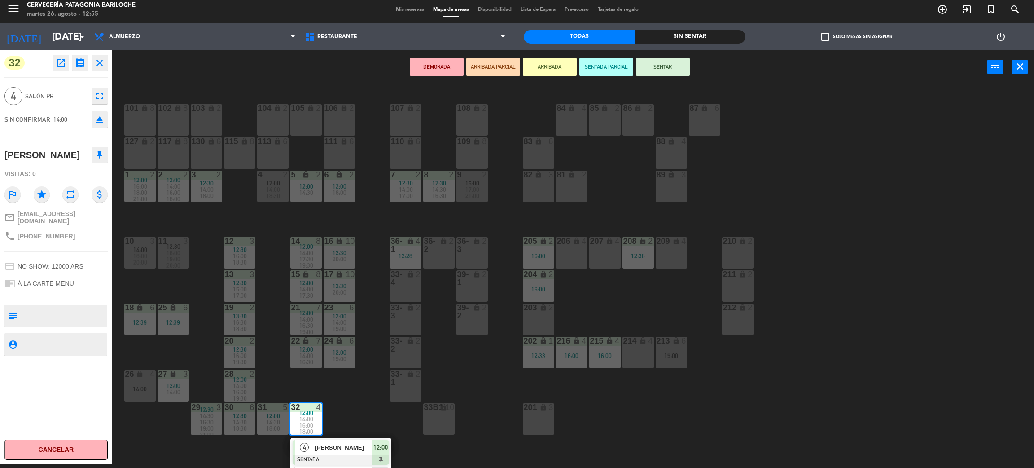
click at [82, 451] on button "Cancelar" at bounding box center [55, 449] width 103 height 20
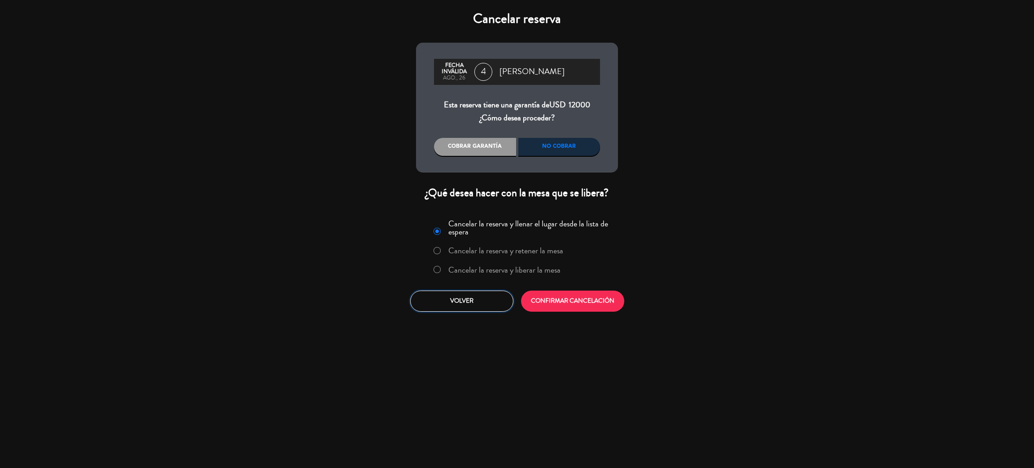
click at [462, 302] on button "Volver" at bounding box center [461, 300] width 103 height 21
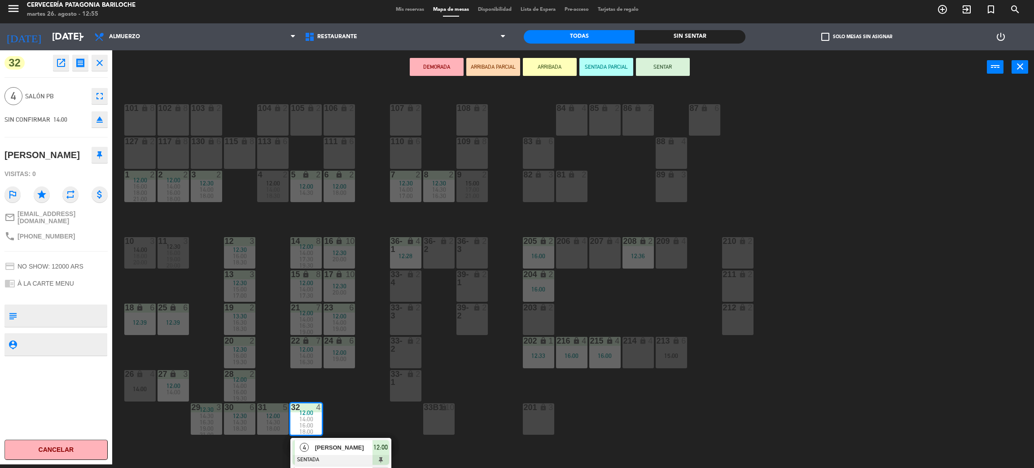
click at [446, 449] on div "101 lock 8 102 lock 8 104 lock 2 105 lock 2 106 lock 2 103 lock 2 107 lock 2 10…" at bounding box center [578, 278] width 911 height 380
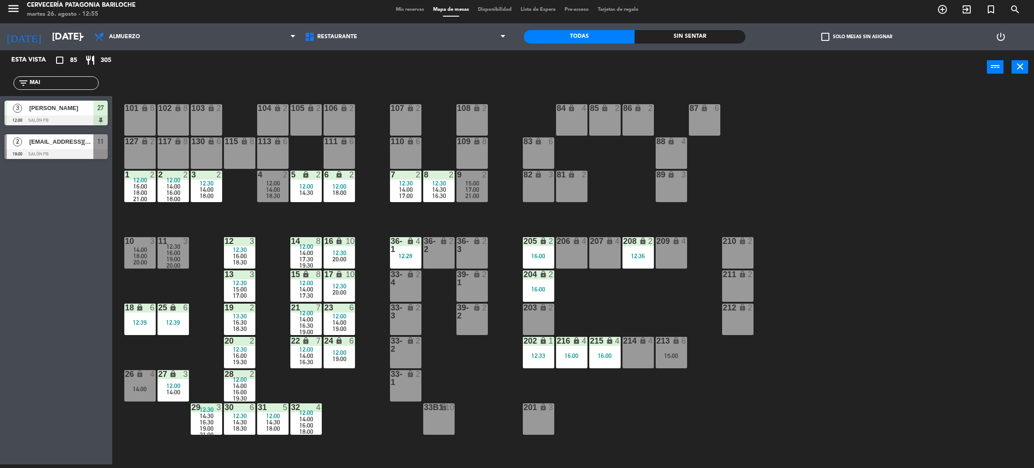
click at [349, 438] on div "101 lock 8 102 lock 8 104 lock 2 105 lock 2 106 lock 2 103 lock 2 107 lock 2 10…" at bounding box center [578, 278] width 911 height 380
